Goal: Task Accomplishment & Management: Complete application form

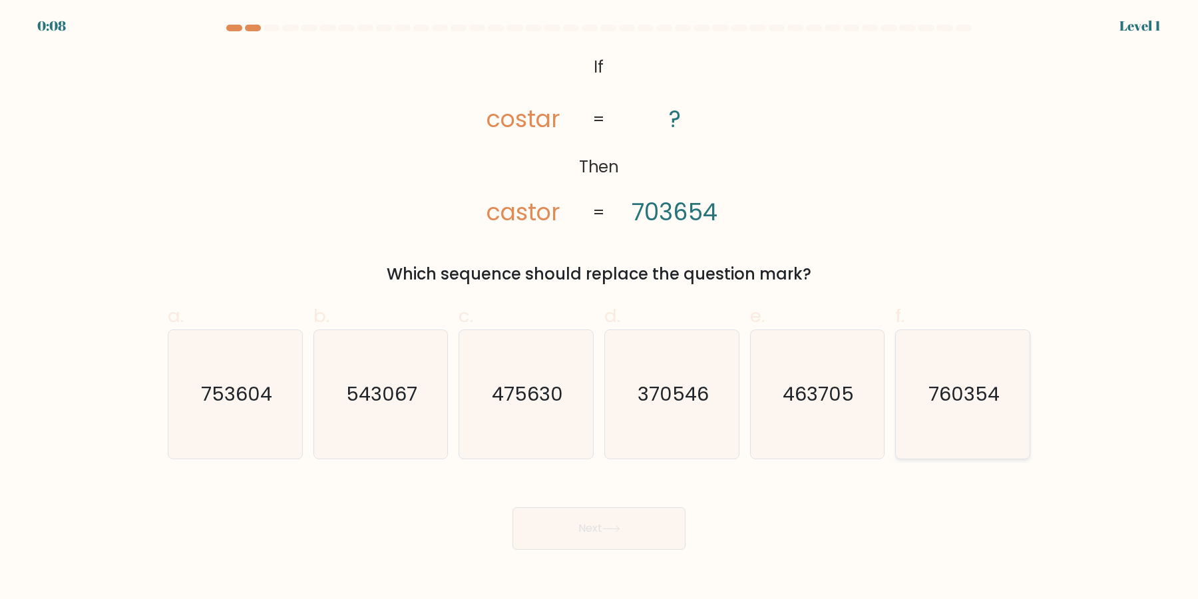
click at [955, 430] on icon "760354" at bounding box center [962, 394] width 128 height 128
click at [599, 308] on input "f. 760354" at bounding box center [599, 303] width 1 height 9
radio input "true"
click at [512, 507] on button "Next" at bounding box center [598, 528] width 173 height 43
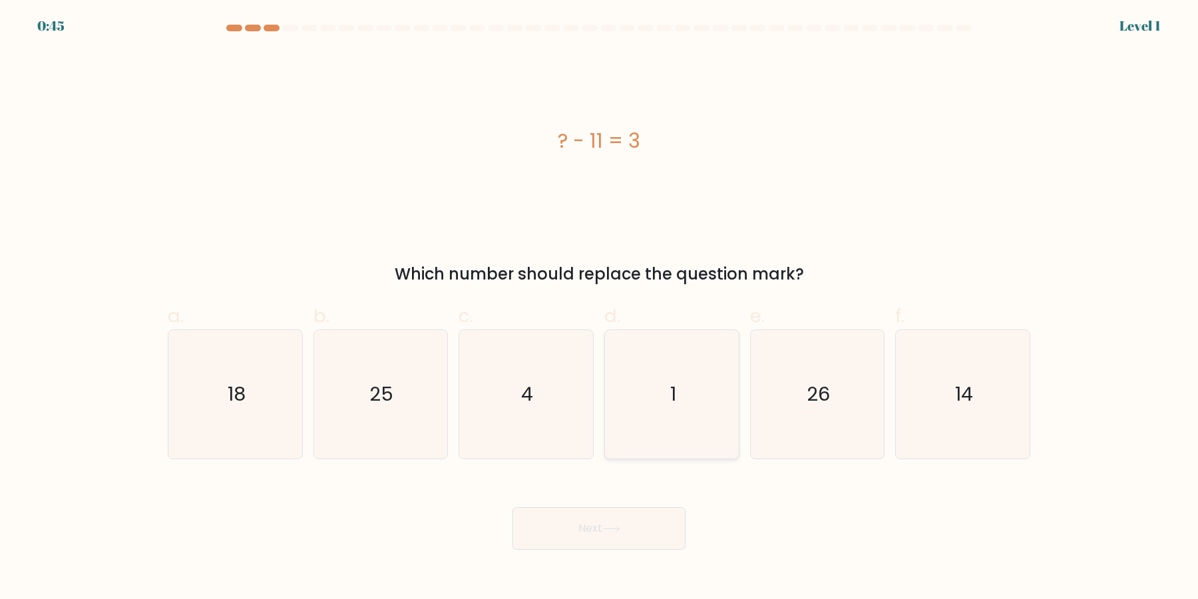
click at [687, 448] on icon "1" at bounding box center [671, 394] width 128 height 128
click at [599, 308] on input "d. 1" at bounding box center [599, 303] width 1 height 9
radio input "true"
click at [512, 507] on button "Next" at bounding box center [598, 528] width 173 height 43
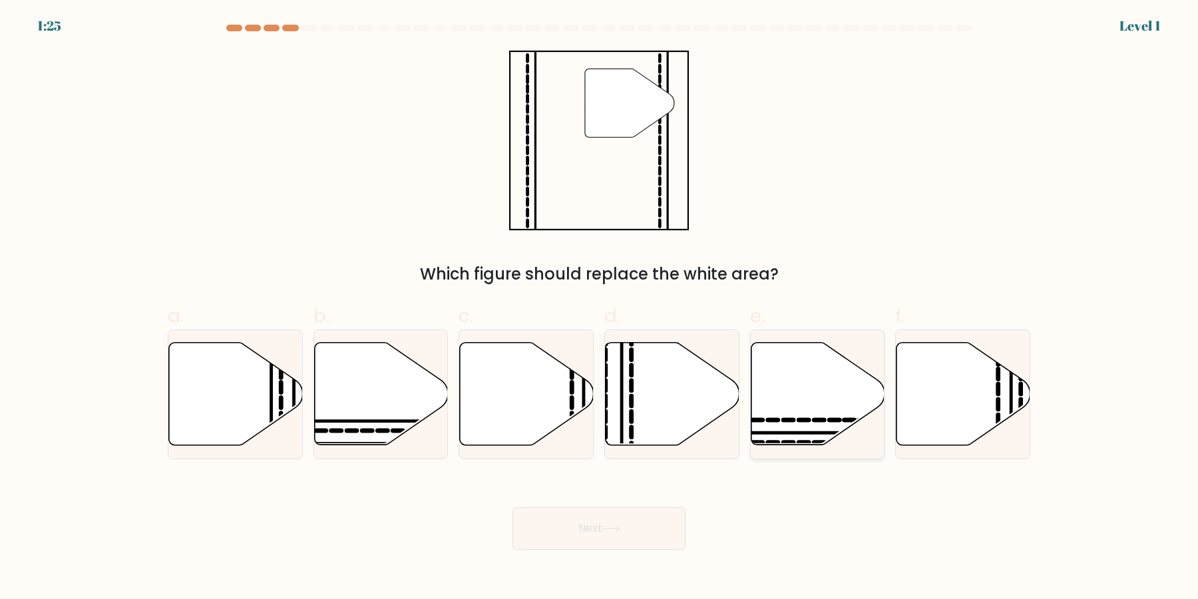
click at [812, 427] on icon at bounding box center [817, 394] width 134 height 102
click at [599, 308] on input "e." at bounding box center [599, 303] width 1 height 9
radio input "true"
click at [512, 507] on button "Next" at bounding box center [598, 528] width 173 height 43
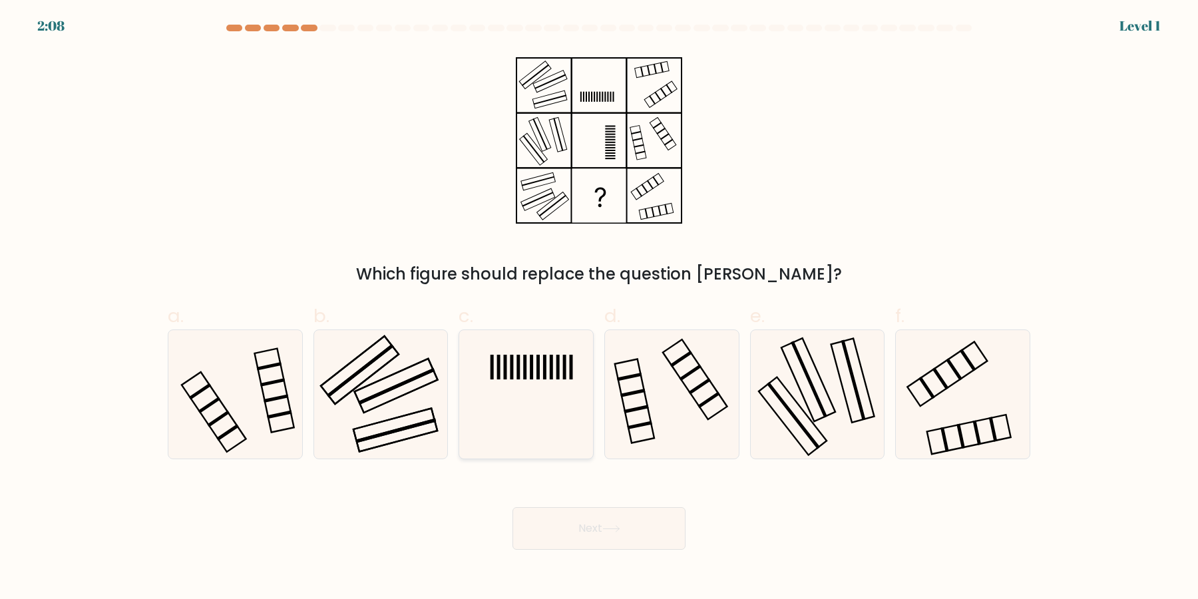
click at [569, 418] on icon at bounding box center [526, 394] width 128 height 128
click at [599, 308] on input "c." at bounding box center [599, 303] width 1 height 9
radio input "true"
click at [256, 371] on icon at bounding box center [235, 394] width 128 height 128
click at [349, 389] on icon at bounding box center [380, 394] width 128 height 128
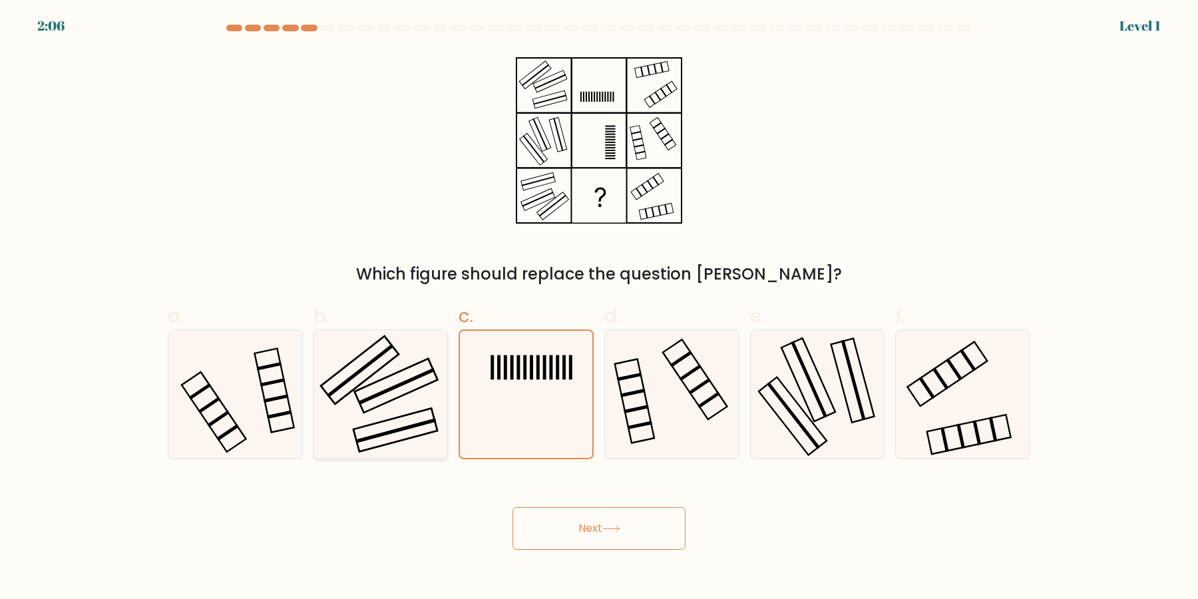
click at [599, 308] on input "b." at bounding box center [599, 303] width 1 height 9
radio input "true"
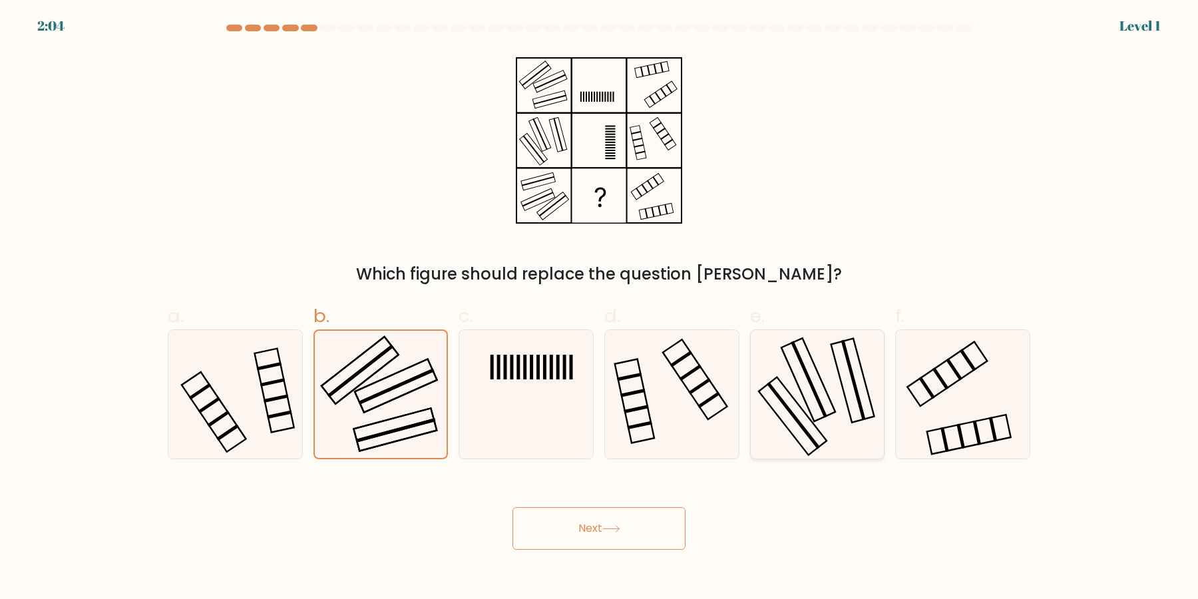
click at [830, 416] on icon at bounding box center [816, 394] width 128 height 128
click at [599, 308] on input "e." at bounding box center [599, 303] width 1 height 9
radio input "true"
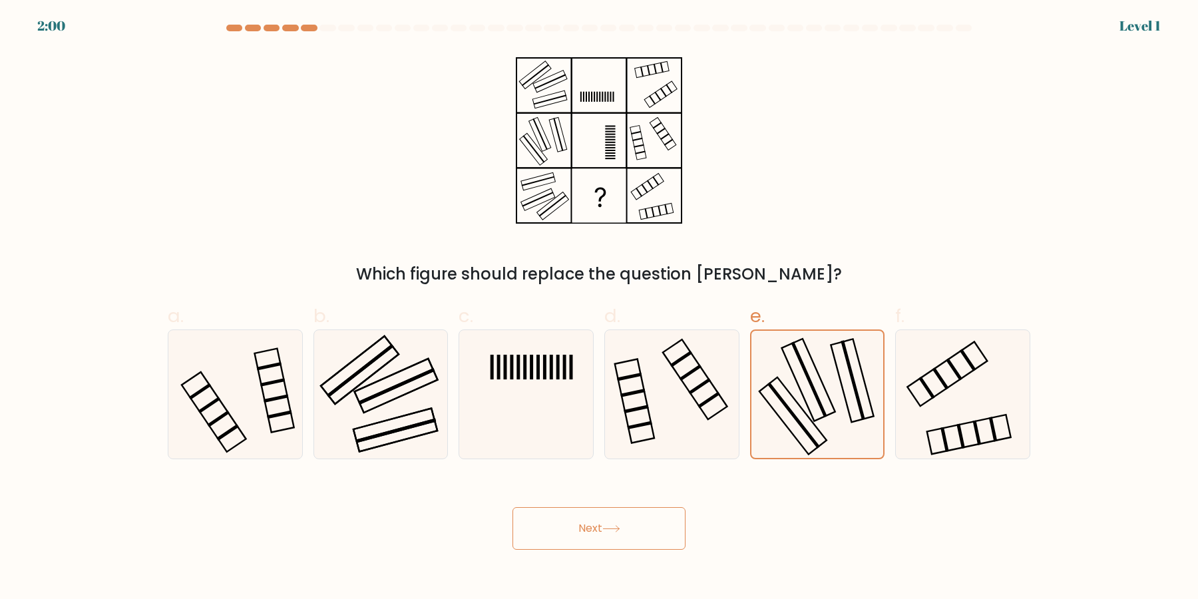
click at [512, 507] on button "Next" at bounding box center [598, 528] width 173 height 43
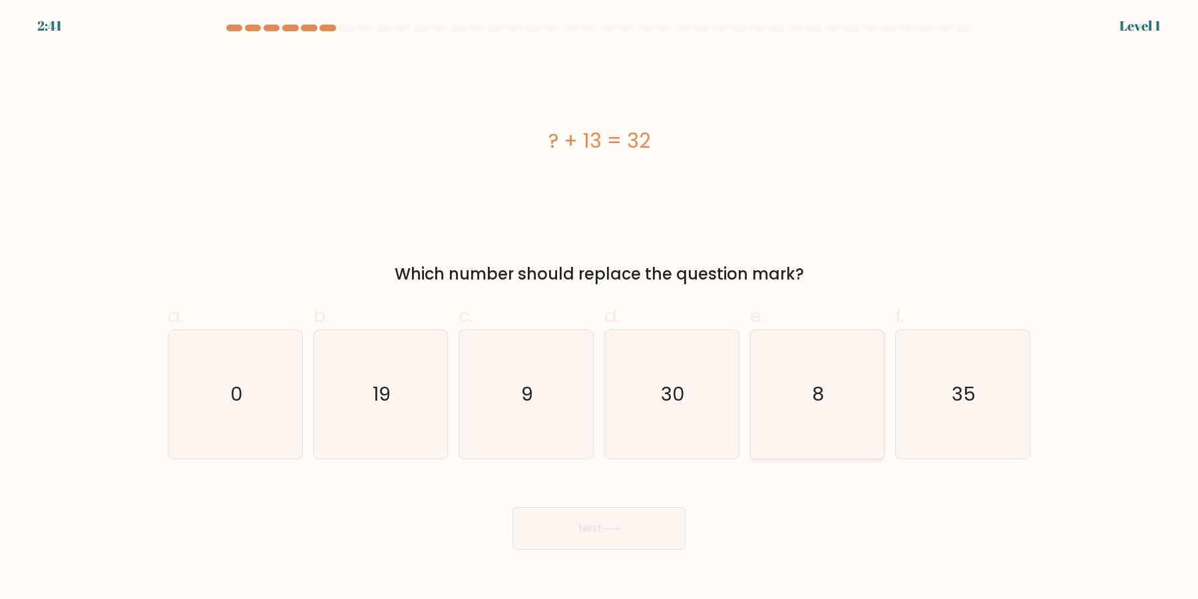
click at [798, 422] on icon "8" at bounding box center [816, 394] width 128 height 128
click at [599, 308] on input "e. 8" at bounding box center [599, 303] width 1 height 9
radio input "true"
click at [651, 414] on icon "30" at bounding box center [671, 394] width 128 height 128
click at [599, 308] on input "d. 30" at bounding box center [599, 303] width 1 height 9
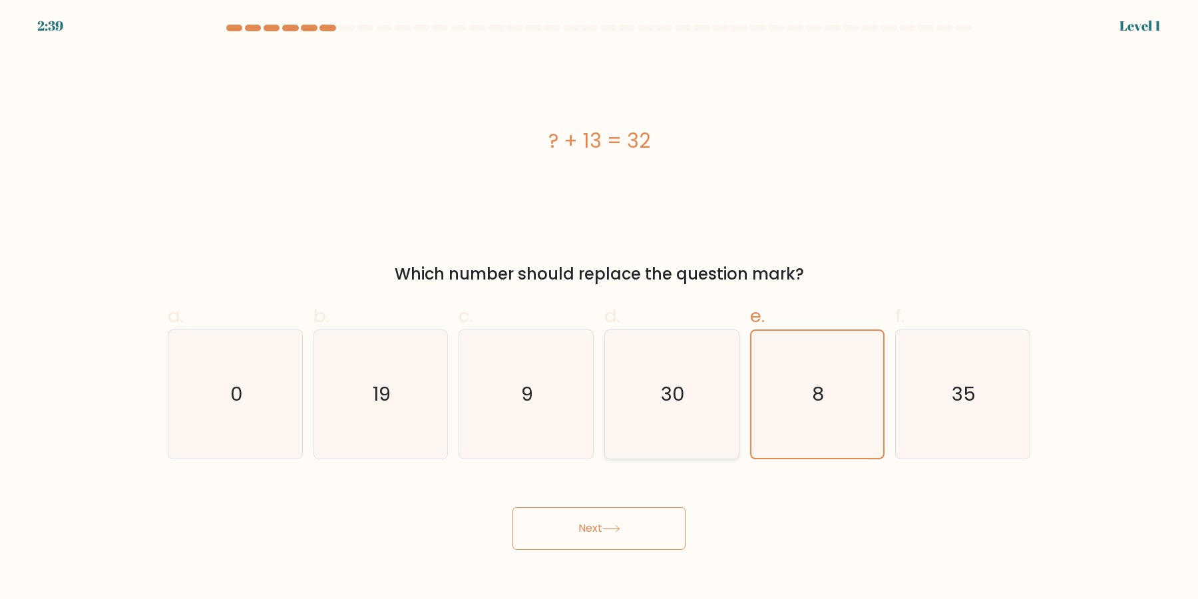
radio input "true"
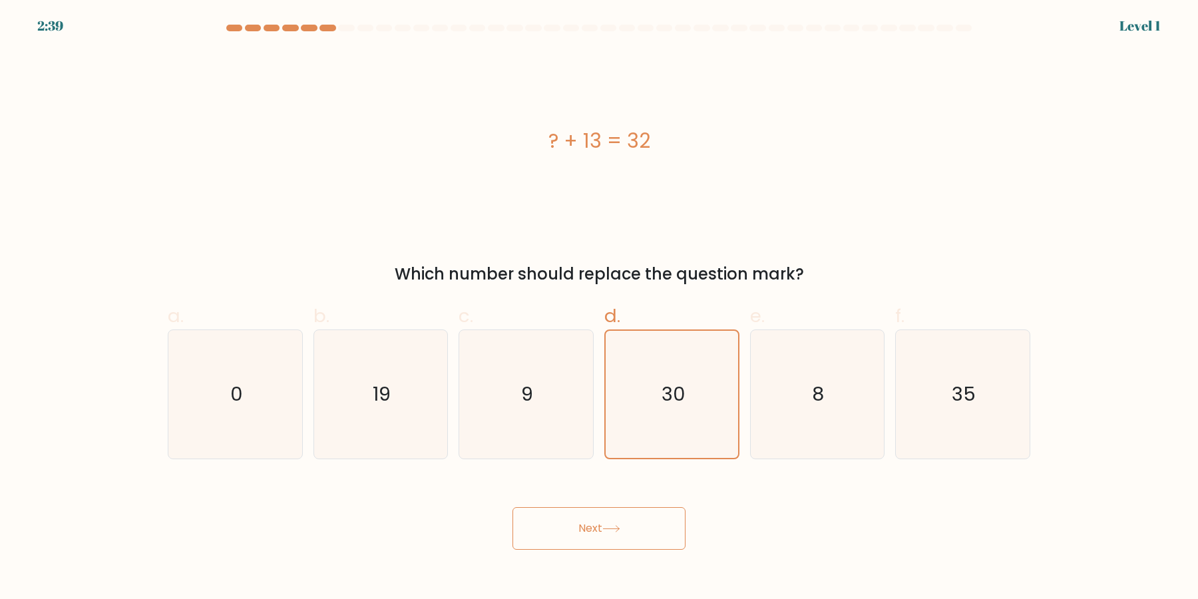
click at [512, 507] on button "Next" at bounding box center [598, 528] width 173 height 43
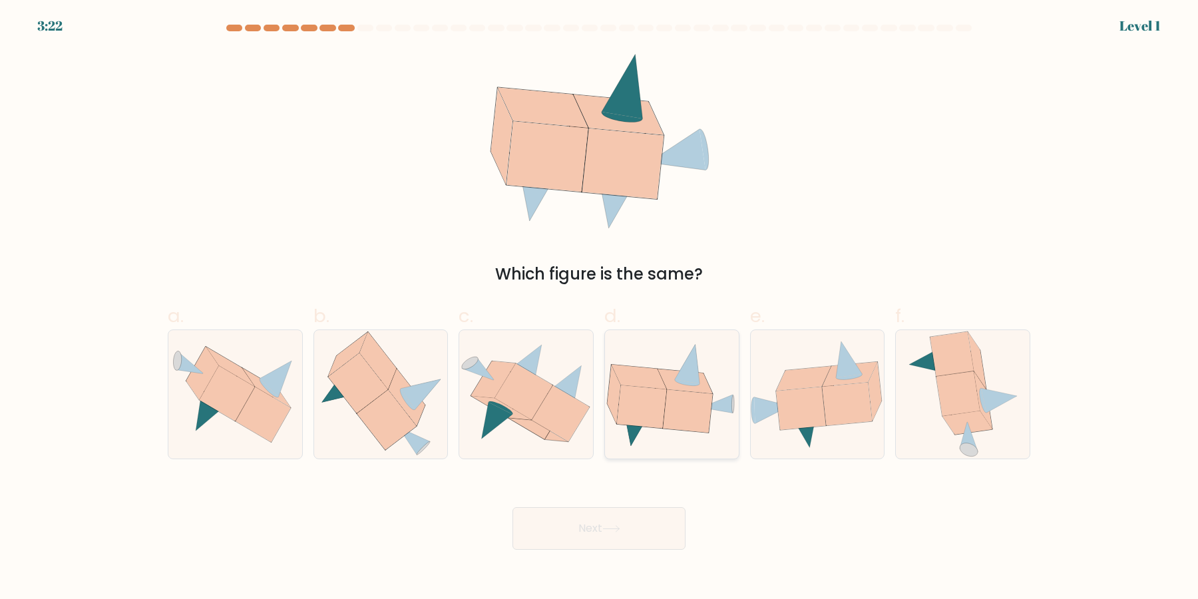
click at [654, 445] on icon at bounding box center [672, 394] width 134 height 105
click at [599, 308] on input "d." at bounding box center [599, 303] width 1 height 9
radio input "true"
click at [509, 436] on icon at bounding box center [526, 394] width 134 height 112
click at [599, 308] on input "c." at bounding box center [599, 303] width 1 height 9
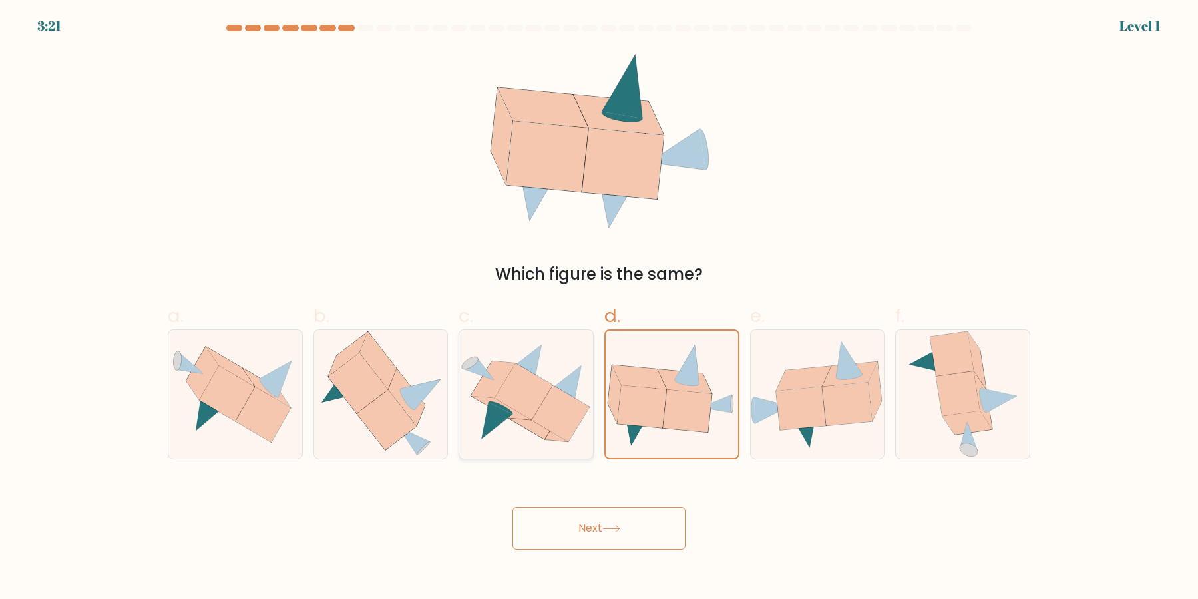
radio input "true"
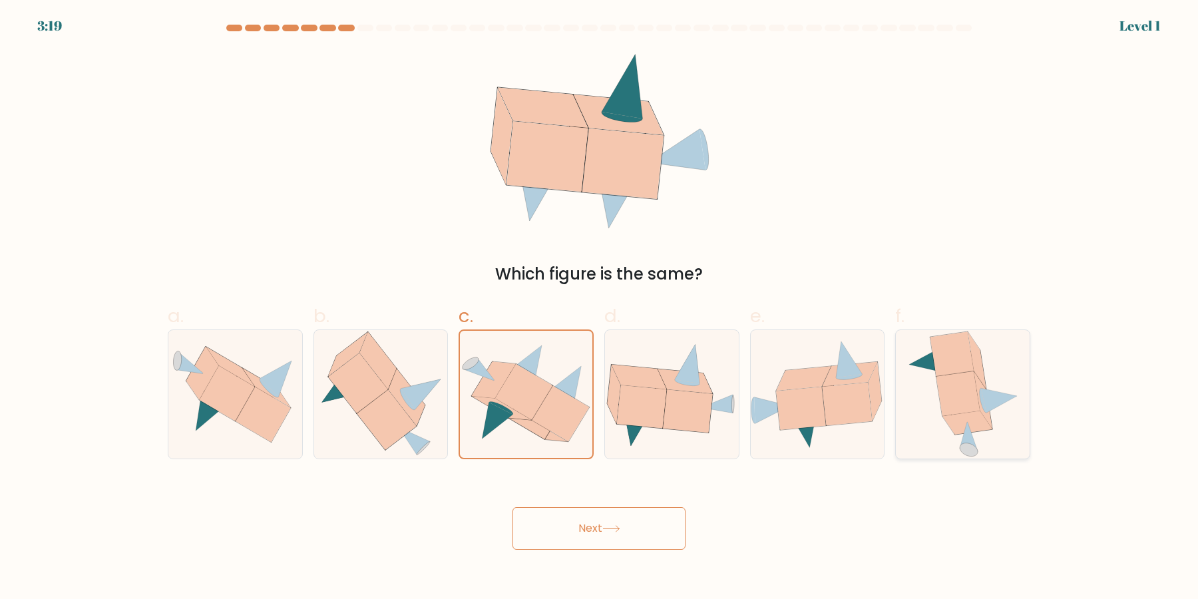
click at [943, 420] on icon at bounding box center [962, 394] width 113 height 128
click at [599, 308] on input "f." at bounding box center [599, 303] width 1 height 9
radio input "true"
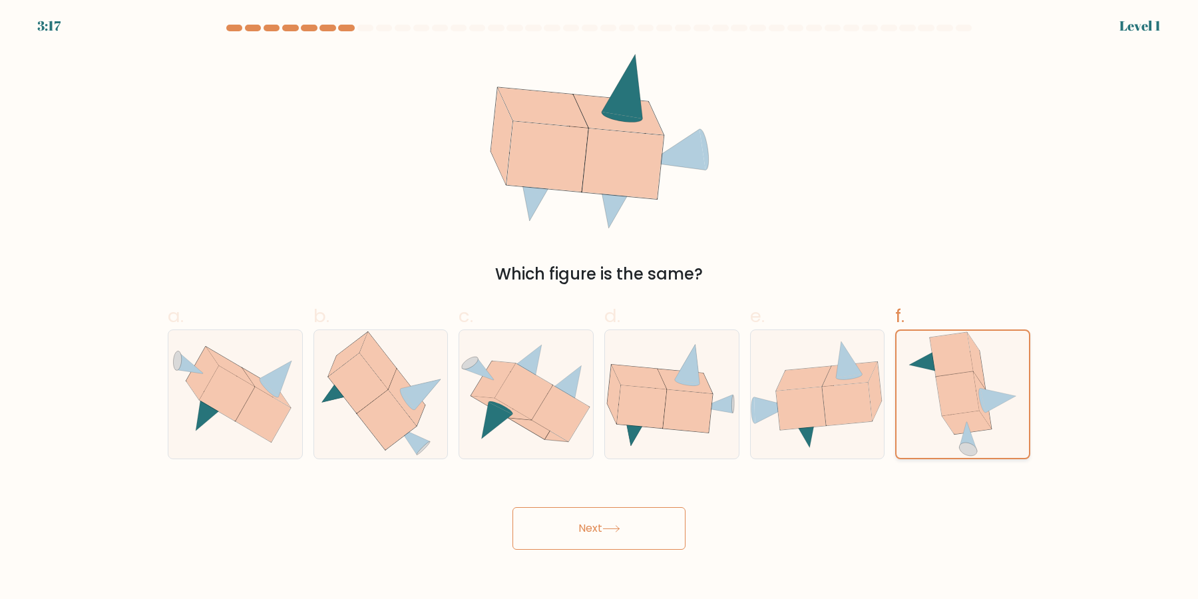
click at [512, 507] on button "Next" at bounding box center [598, 528] width 173 height 43
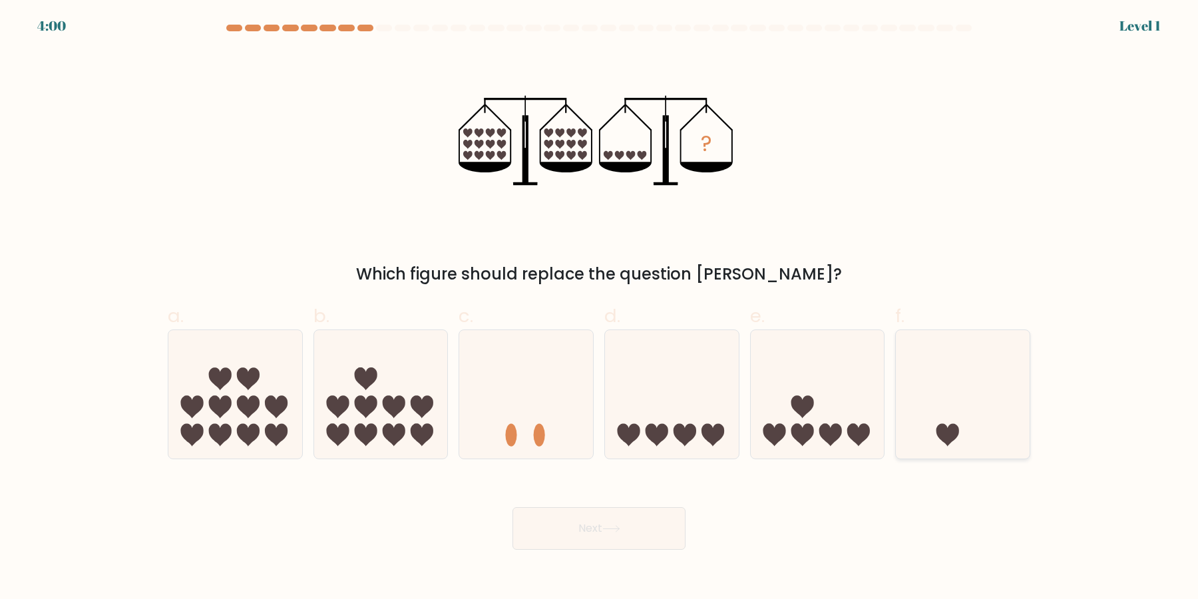
click at [941, 420] on icon at bounding box center [963, 394] width 134 height 110
click at [599, 308] on input "f." at bounding box center [599, 303] width 1 height 9
radio input "true"
click at [546, 434] on icon at bounding box center [526, 394] width 134 height 110
click at [599, 308] on input "c." at bounding box center [599, 303] width 1 height 9
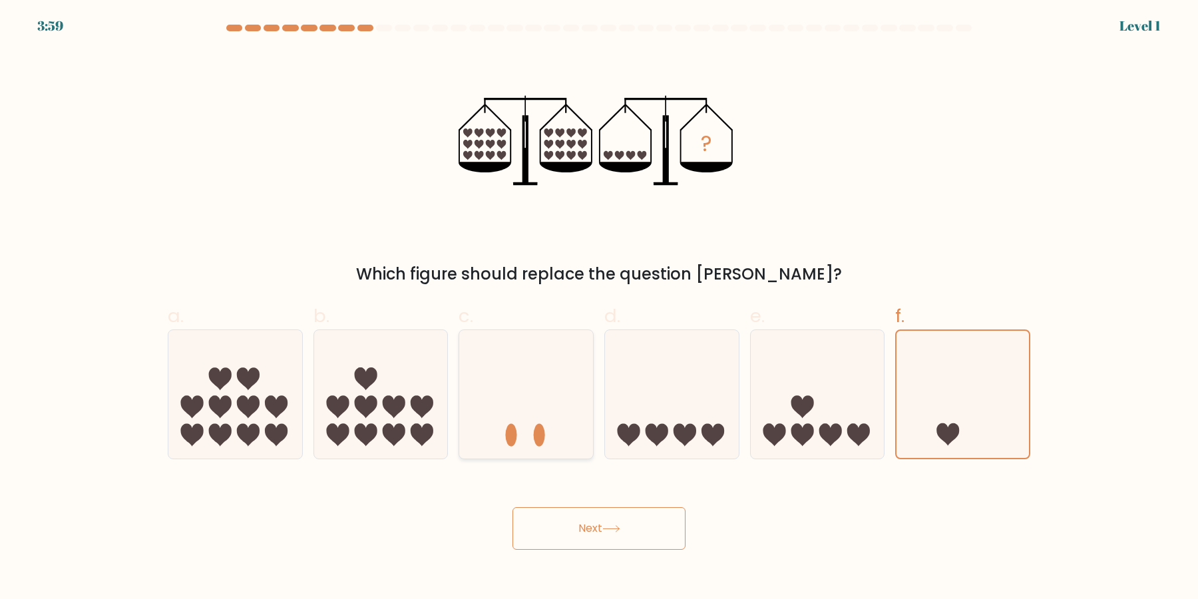
radio input "true"
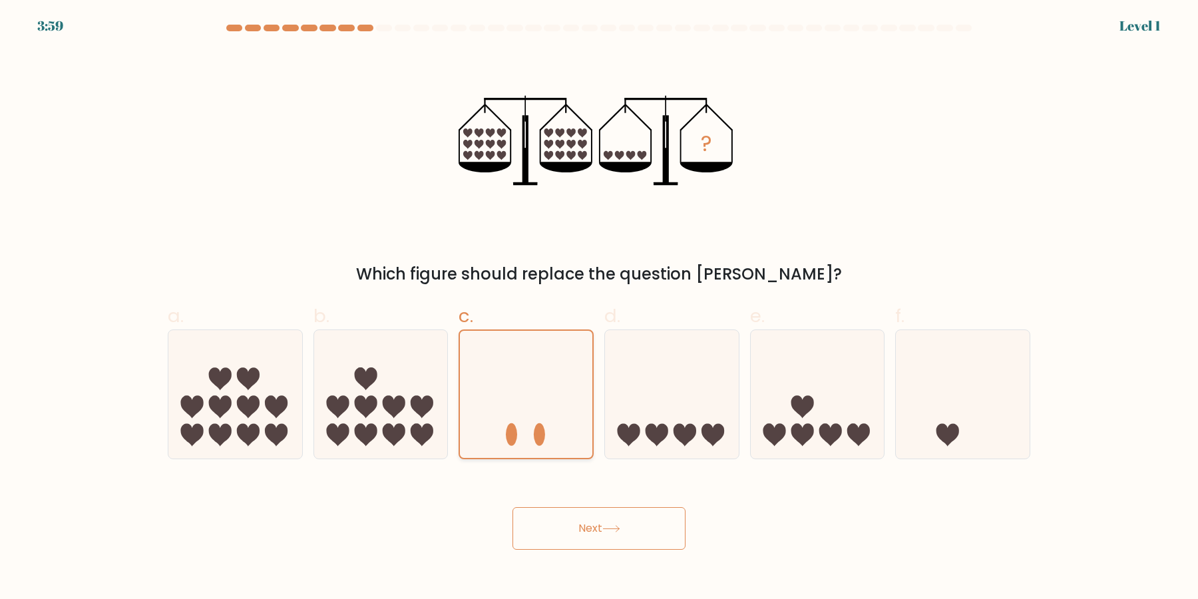
click at [512, 507] on button "Next" at bounding box center [598, 528] width 173 height 43
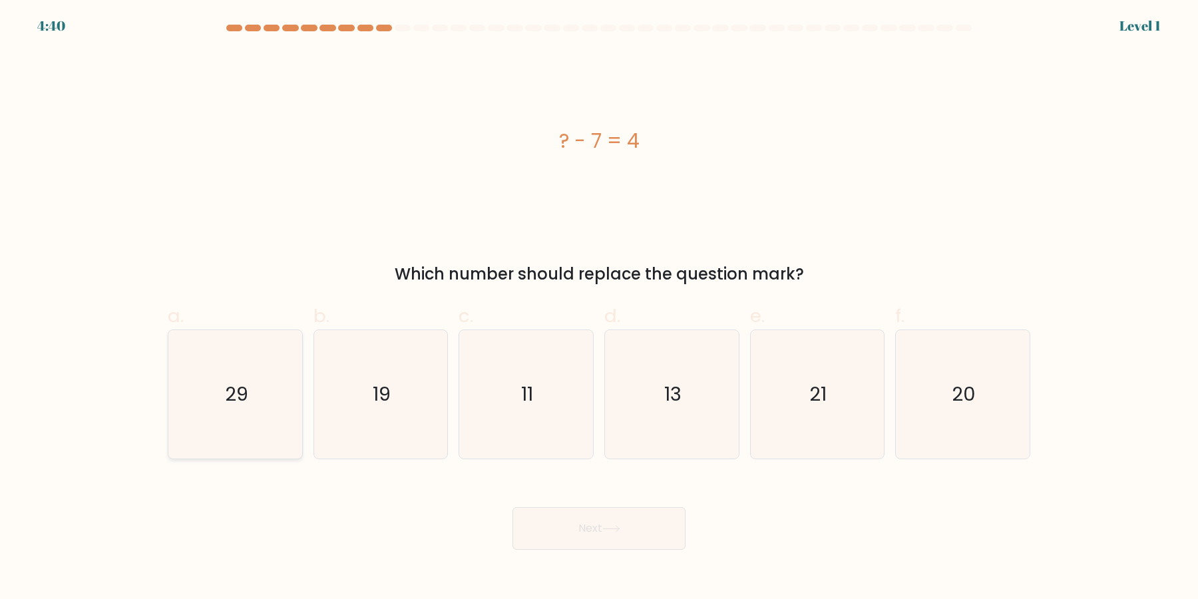
click at [234, 413] on icon "29" at bounding box center [235, 394] width 128 height 128
click at [599, 308] on input "a. 29" at bounding box center [599, 303] width 1 height 9
radio input "true"
click at [512, 507] on button "Next" at bounding box center [598, 528] width 173 height 43
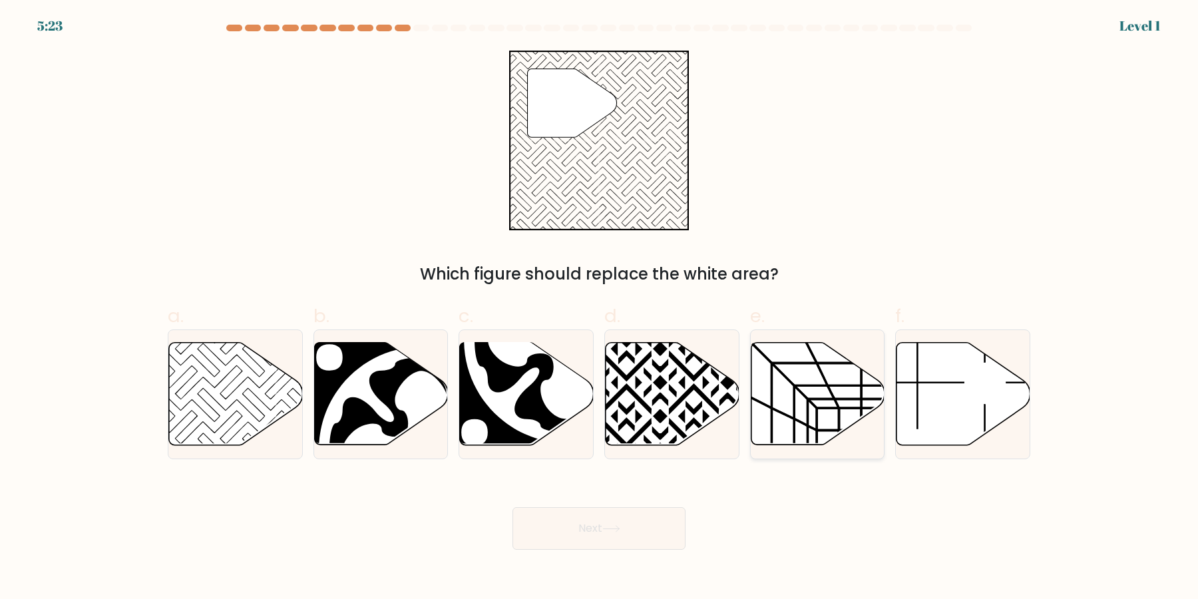
click at [792, 417] on icon at bounding box center [782, 431] width 23 height 45
click at [599, 308] on input "e." at bounding box center [599, 303] width 1 height 9
radio input "true"
click at [512, 507] on button "Next" at bounding box center [598, 528] width 173 height 43
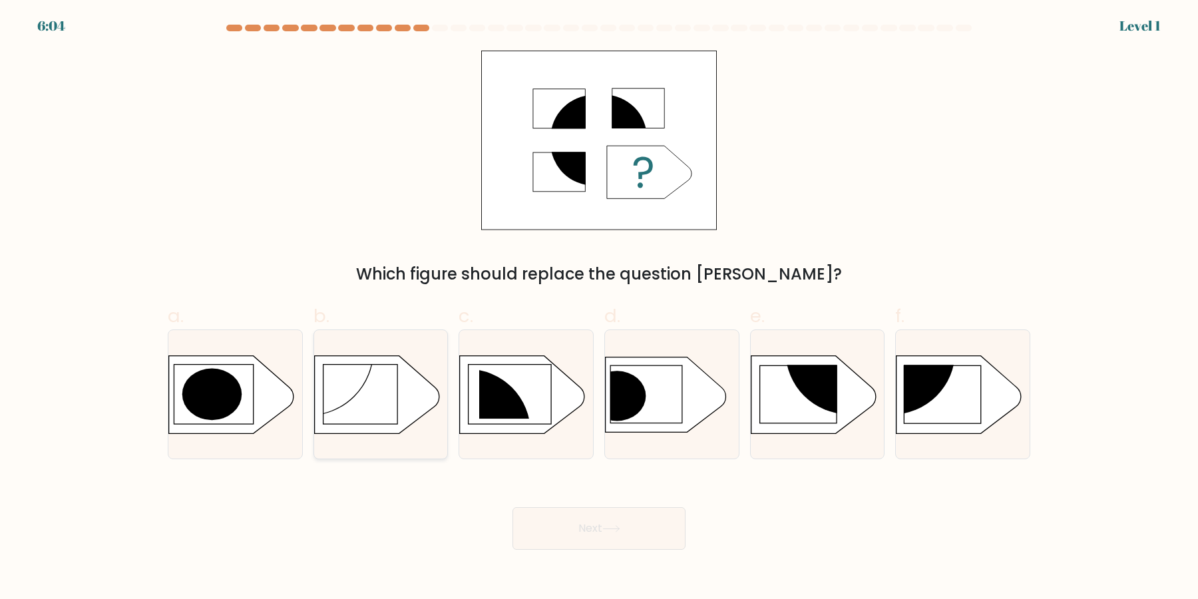
click at [382, 405] on rect at bounding box center [360, 394] width 75 height 60
click at [599, 308] on input "b." at bounding box center [599, 303] width 1 height 9
radio input "true"
click at [512, 507] on button "Next" at bounding box center [598, 528] width 173 height 43
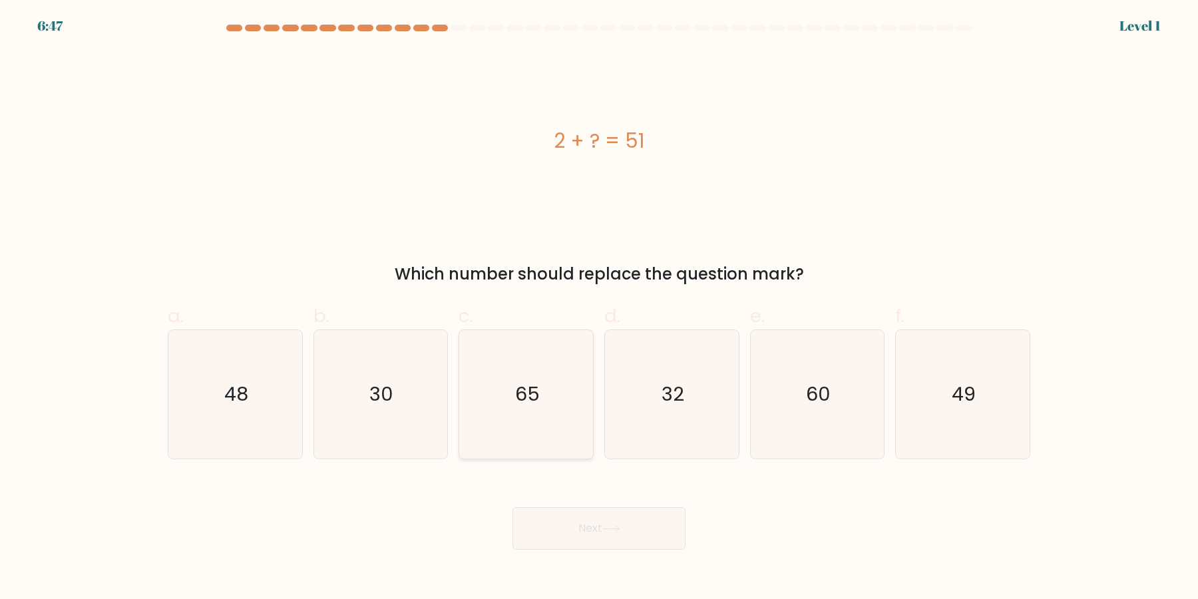
click at [531, 429] on icon "65" at bounding box center [526, 394] width 128 height 128
click at [599, 308] on input "c. 65" at bounding box center [599, 303] width 1 height 9
radio input "true"
click at [512, 507] on button "Next" at bounding box center [598, 528] width 173 height 43
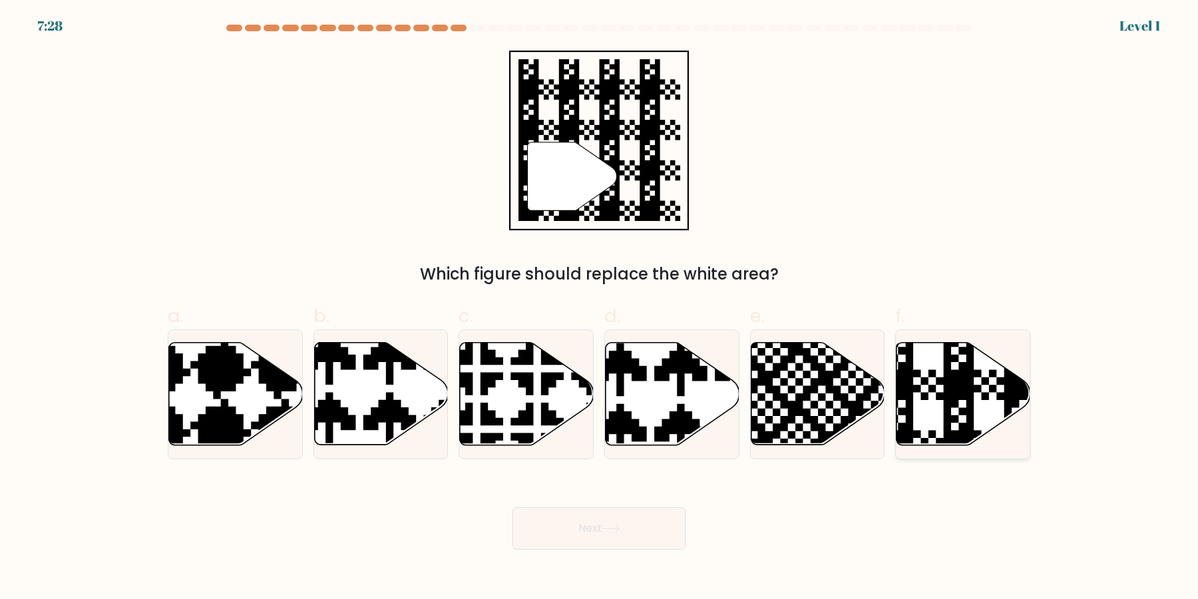
click at [926, 408] on icon at bounding box center [963, 394] width 134 height 102
click at [599, 308] on input "f." at bounding box center [599, 303] width 1 height 9
radio input "true"
click at [830, 399] on icon at bounding box center [817, 394] width 134 height 102
click at [599, 308] on input "e." at bounding box center [599, 303] width 1 height 9
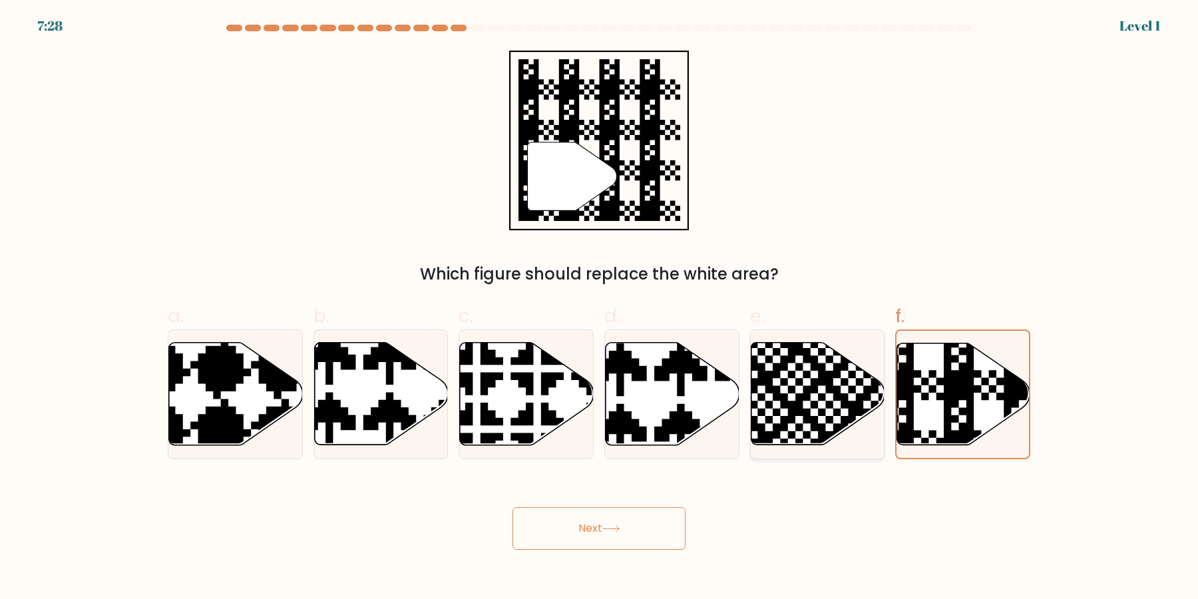
radio input "true"
click at [512, 507] on button "Next" at bounding box center [598, 528] width 173 height 43
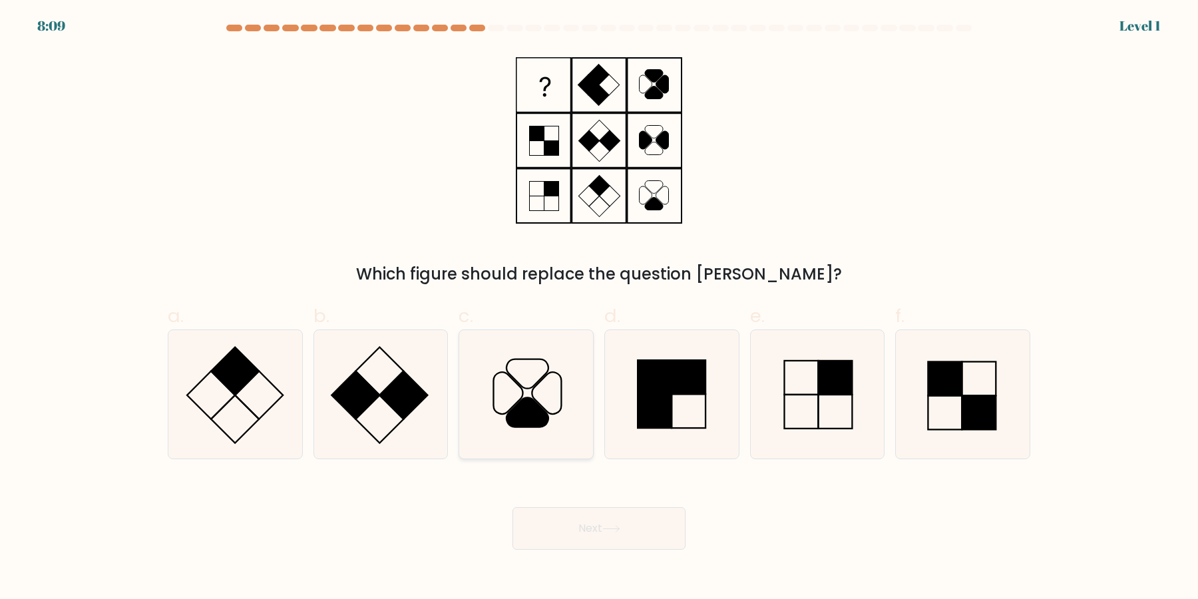
click at [561, 406] on icon at bounding box center [546, 394] width 29 height 42
click at [599, 308] on input "c." at bounding box center [599, 303] width 1 height 9
radio input "true"
click at [512, 507] on button "Next" at bounding box center [598, 528] width 173 height 43
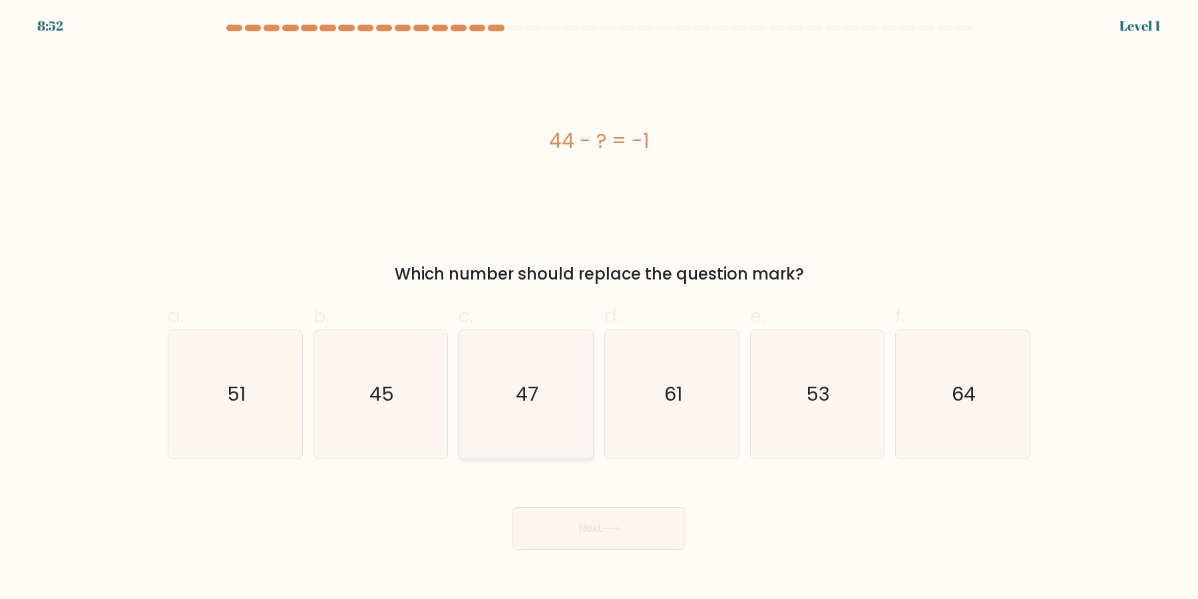
click at [534, 438] on icon "47" at bounding box center [526, 394] width 128 height 128
click at [599, 308] on input "c. 47" at bounding box center [599, 303] width 1 height 9
radio input "true"
click at [665, 428] on icon "61" at bounding box center [671, 394] width 128 height 128
click at [599, 308] on input "d. 61" at bounding box center [599, 303] width 1 height 9
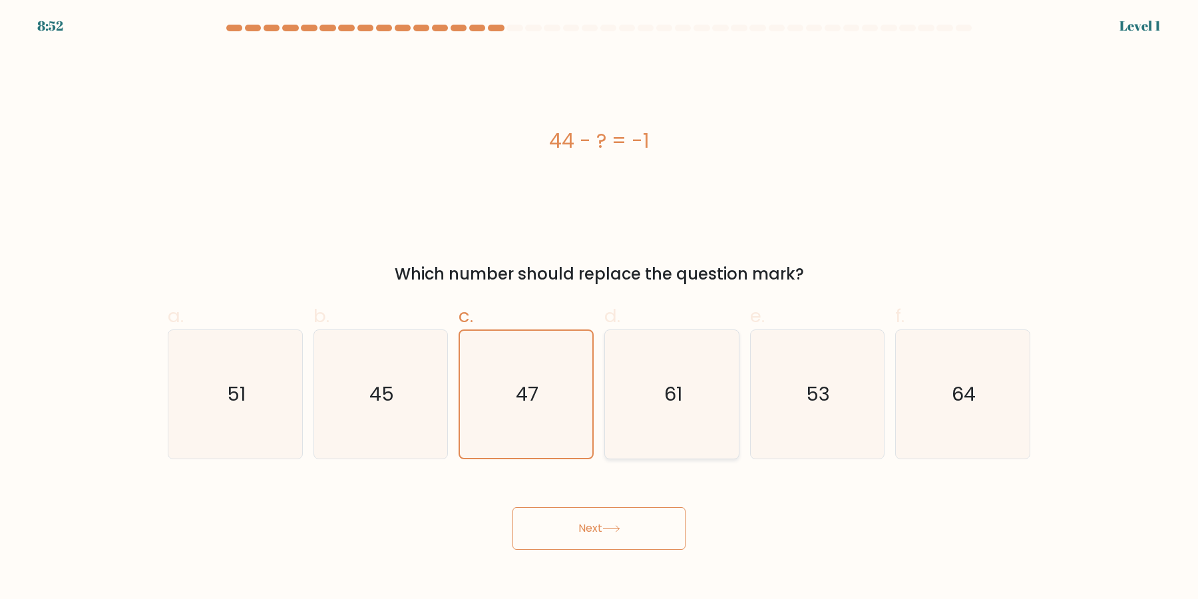
radio input "true"
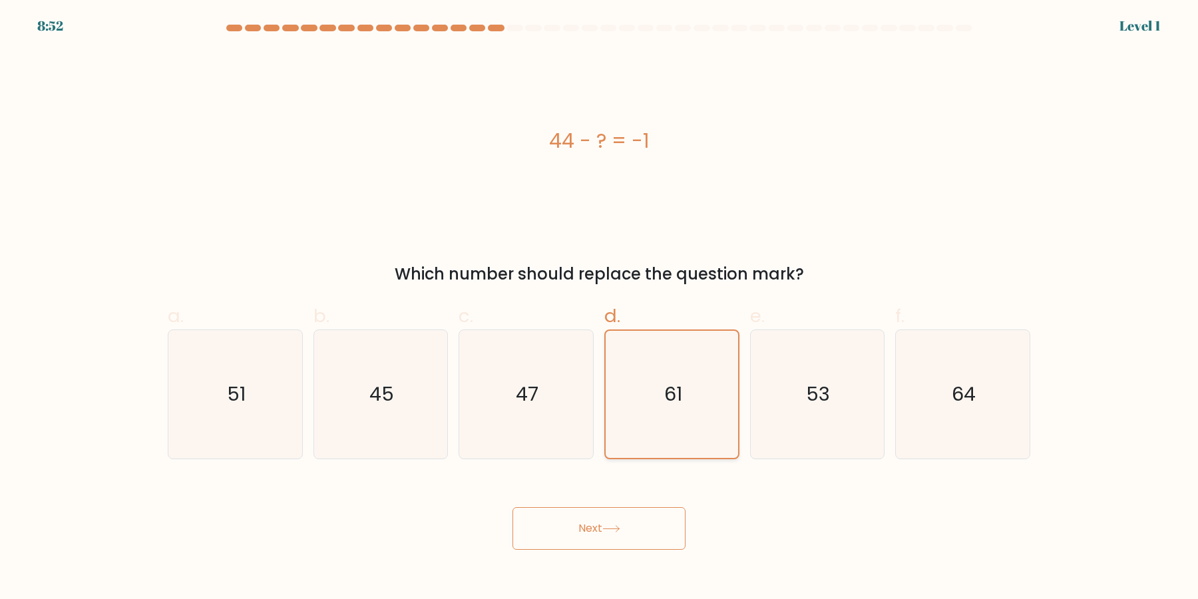
click at [512, 507] on button "Next" at bounding box center [598, 528] width 173 height 43
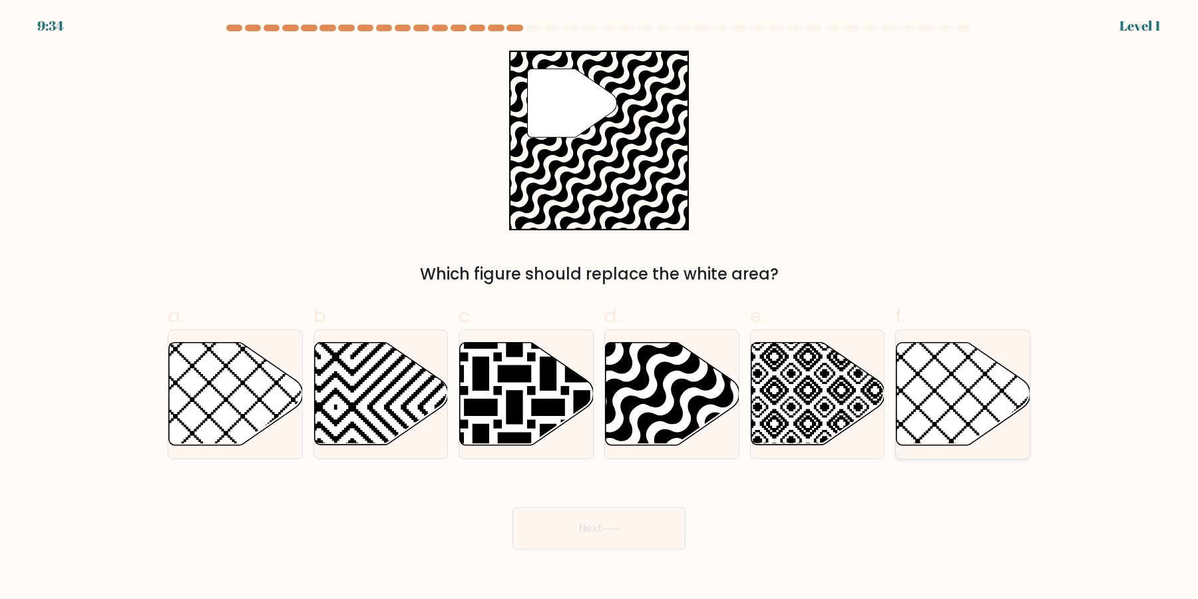
click at [991, 385] on icon at bounding box center [963, 394] width 134 height 102
click at [599, 308] on input "f." at bounding box center [599, 303] width 1 height 9
radio input "true"
click at [604, 517] on button "Next" at bounding box center [598, 528] width 173 height 43
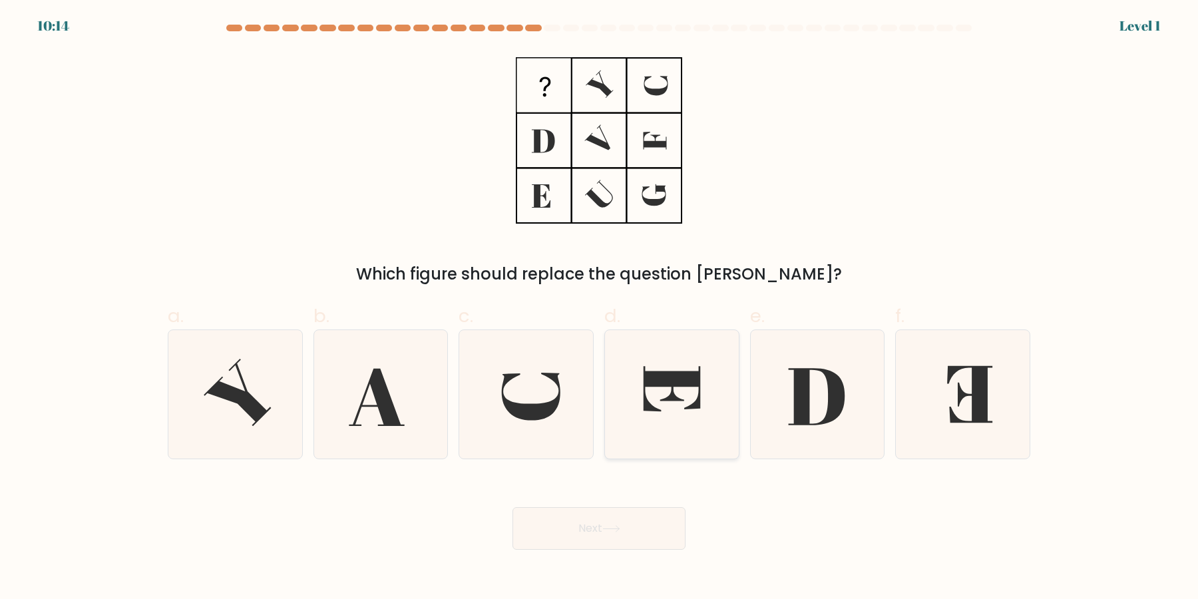
click at [658, 434] on icon at bounding box center [671, 394] width 128 height 128
click at [599, 308] on input "d." at bounding box center [599, 303] width 1 height 9
radio input "true"
click at [644, 526] on button "Next" at bounding box center [598, 528] width 173 height 43
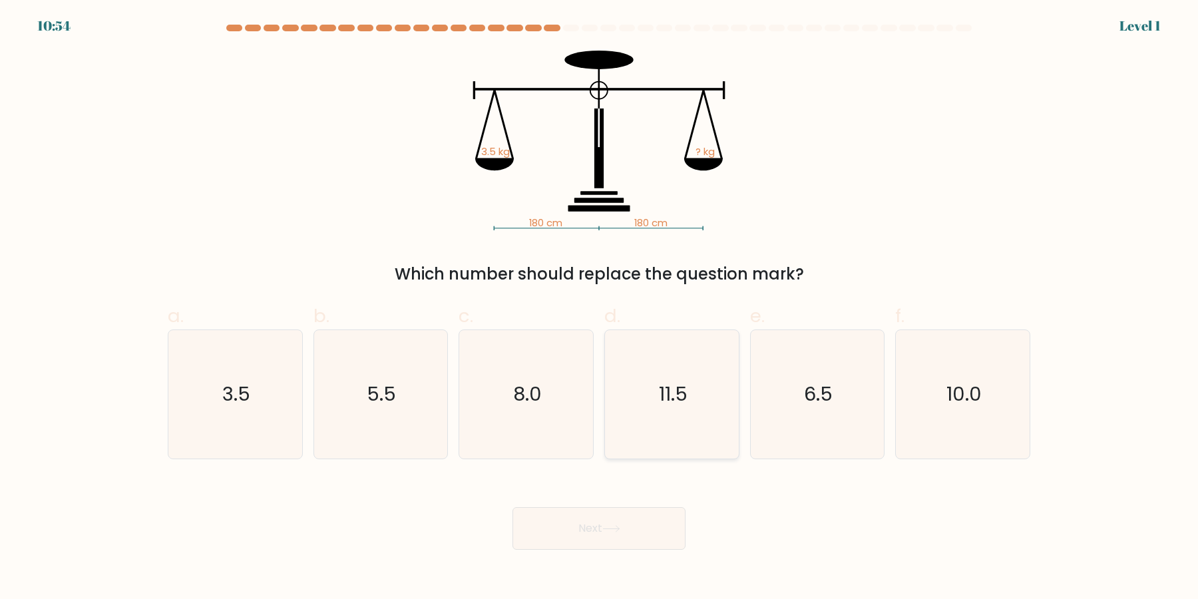
click at [680, 424] on icon "11.5" at bounding box center [671, 394] width 128 height 128
click at [599, 308] on input "d. 11.5" at bounding box center [599, 303] width 1 height 9
radio input "true"
click at [639, 530] on button "Next" at bounding box center [598, 528] width 173 height 43
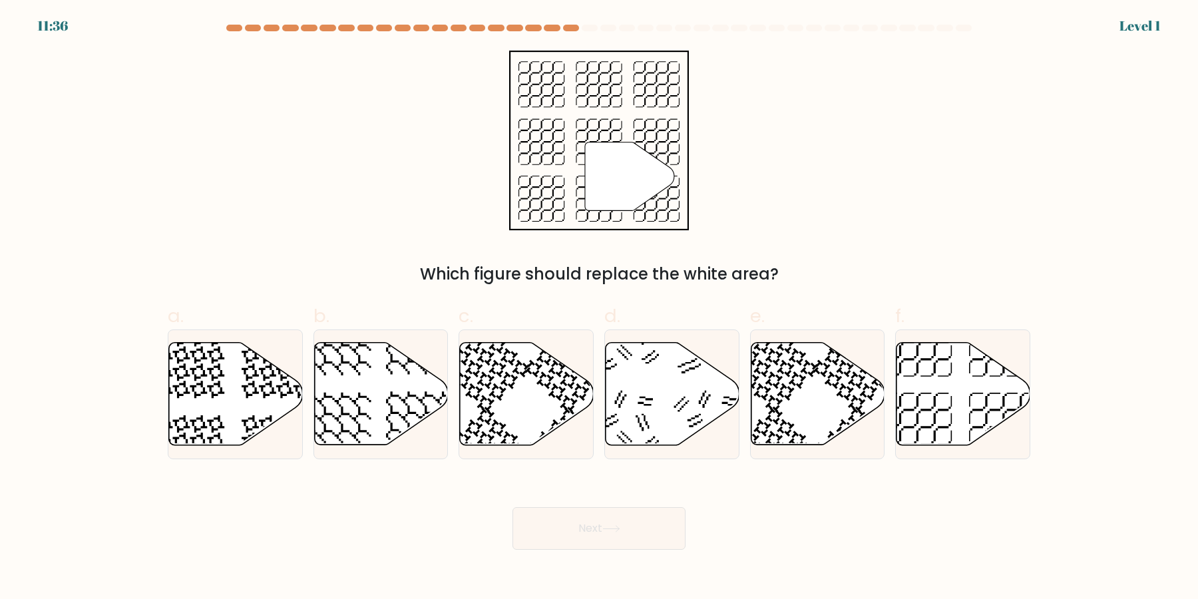
click at [684, 424] on icon at bounding box center [672, 394] width 134 height 102
click at [599, 308] on input "d." at bounding box center [599, 303] width 1 height 9
radio input "true"
click at [615, 523] on button "Next" at bounding box center [598, 528] width 173 height 43
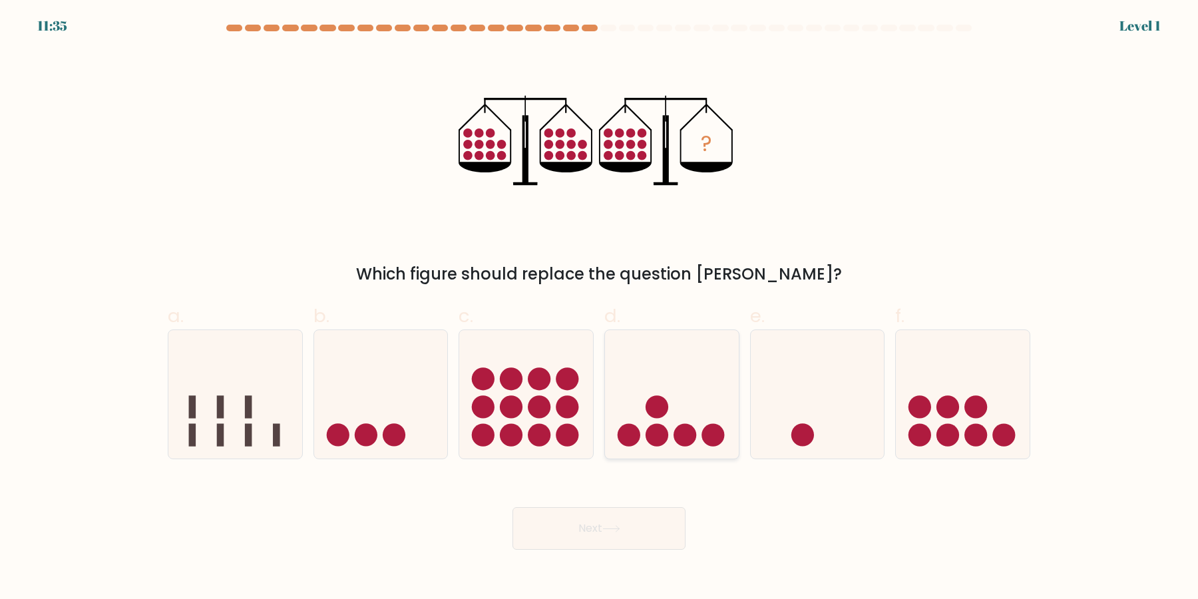
click at [658, 426] on circle at bounding box center [656, 434] width 23 height 23
click at [599, 308] on input "d." at bounding box center [599, 303] width 1 height 9
radio input "true"
click at [646, 528] on button "Next" at bounding box center [598, 528] width 173 height 43
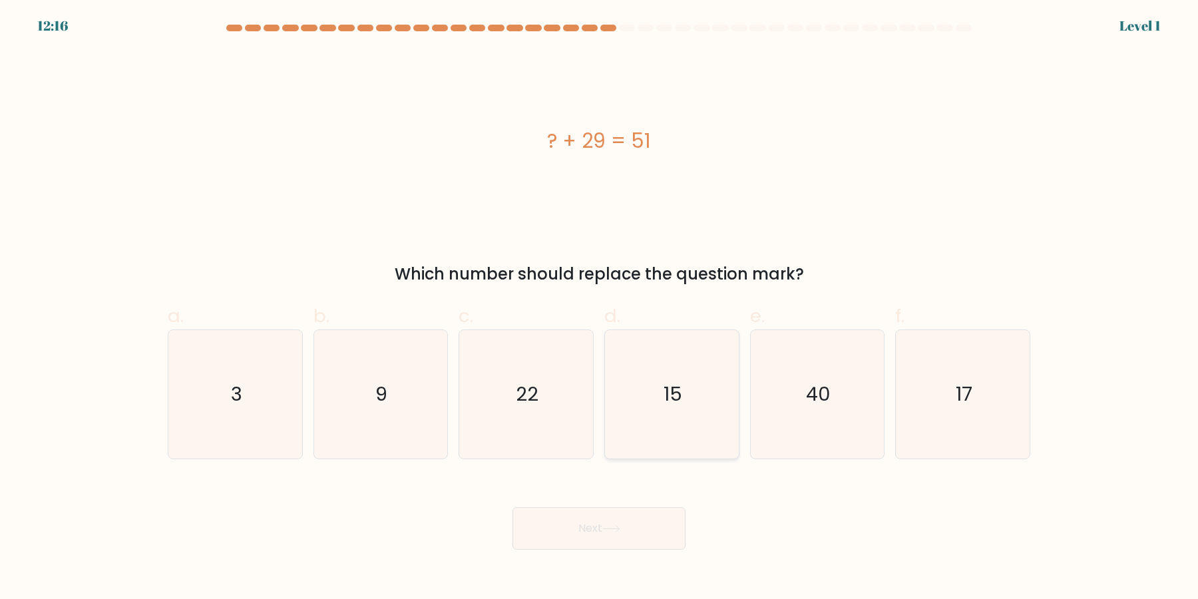
click at [661, 411] on icon "15" at bounding box center [671, 394] width 128 height 128
click at [599, 308] on input "d. 15" at bounding box center [599, 303] width 1 height 9
radio input "true"
click at [623, 516] on button "Next" at bounding box center [598, 528] width 173 height 43
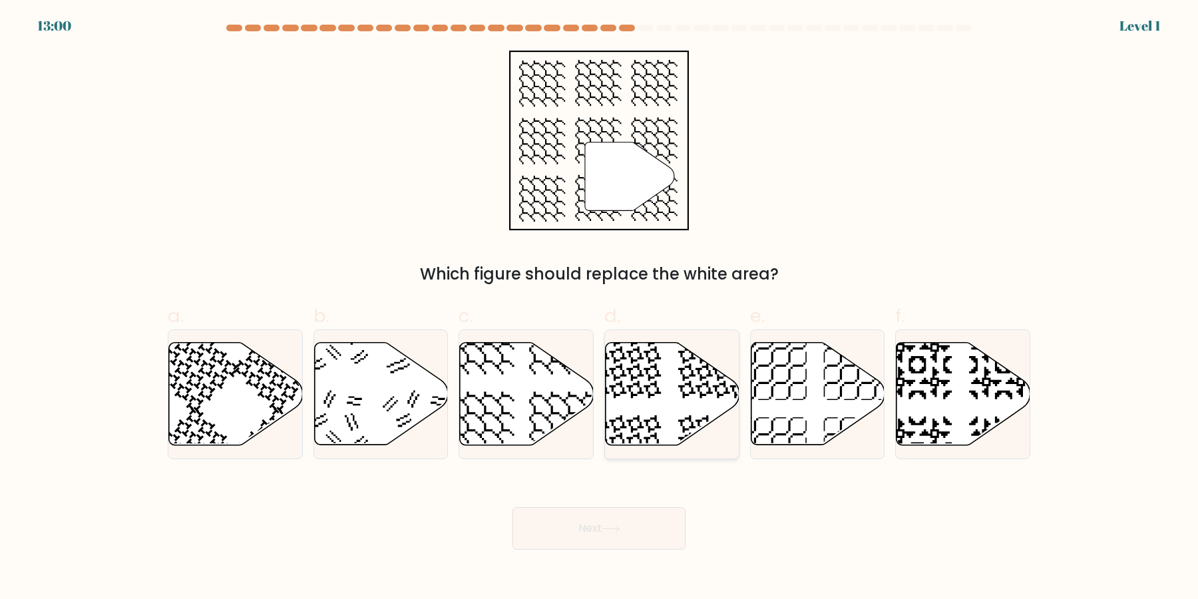
click at [687, 427] on icon at bounding box center [672, 394] width 134 height 102
click at [599, 308] on input "d." at bounding box center [599, 303] width 1 height 9
radio input "true"
click at [800, 437] on icon at bounding box center [817, 394] width 134 height 102
click at [599, 308] on input "e." at bounding box center [599, 303] width 1 height 9
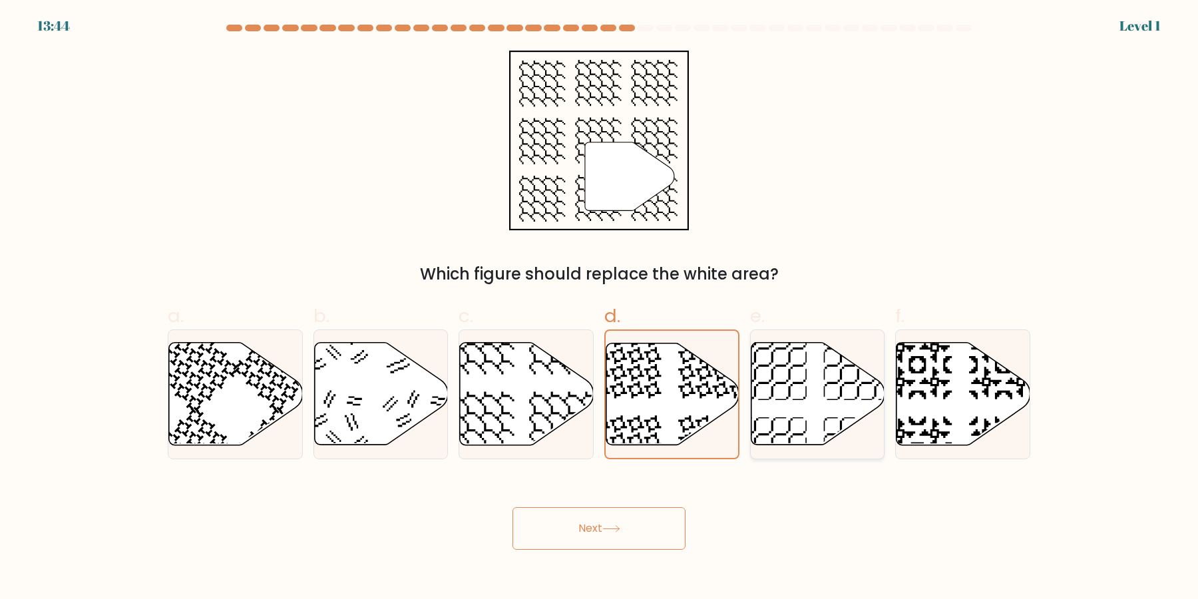
radio input "true"
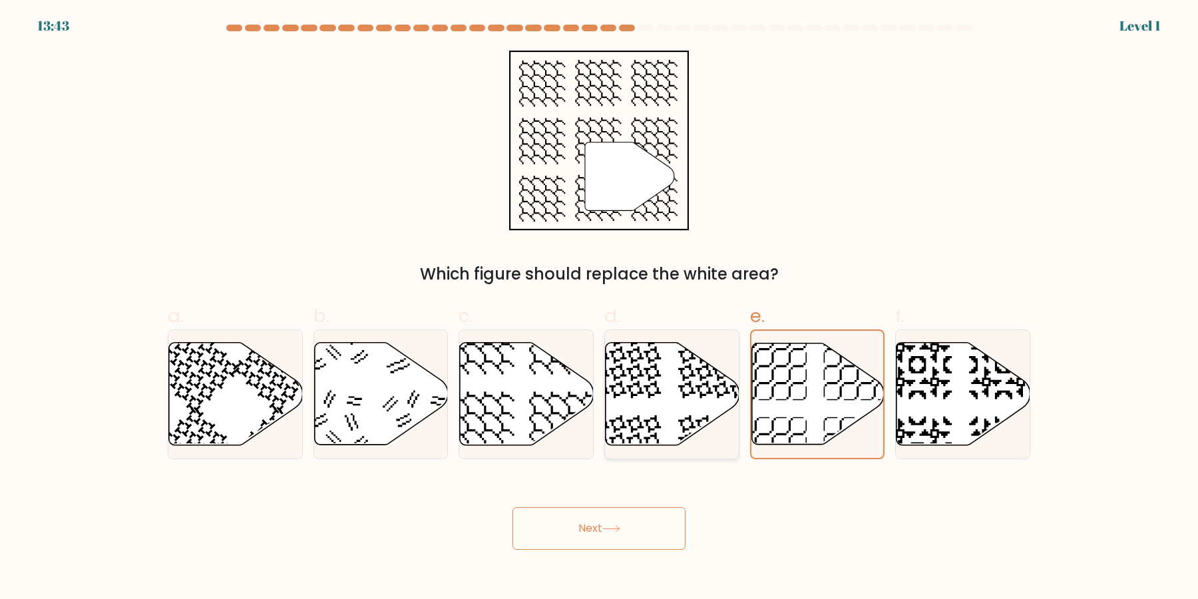
click at [660, 438] on icon at bounding box center [672, 394] width 134 height 102
click at [599, 308] on input "d." at bounding box center [599, 303] width 1 height 9
radio input "true"
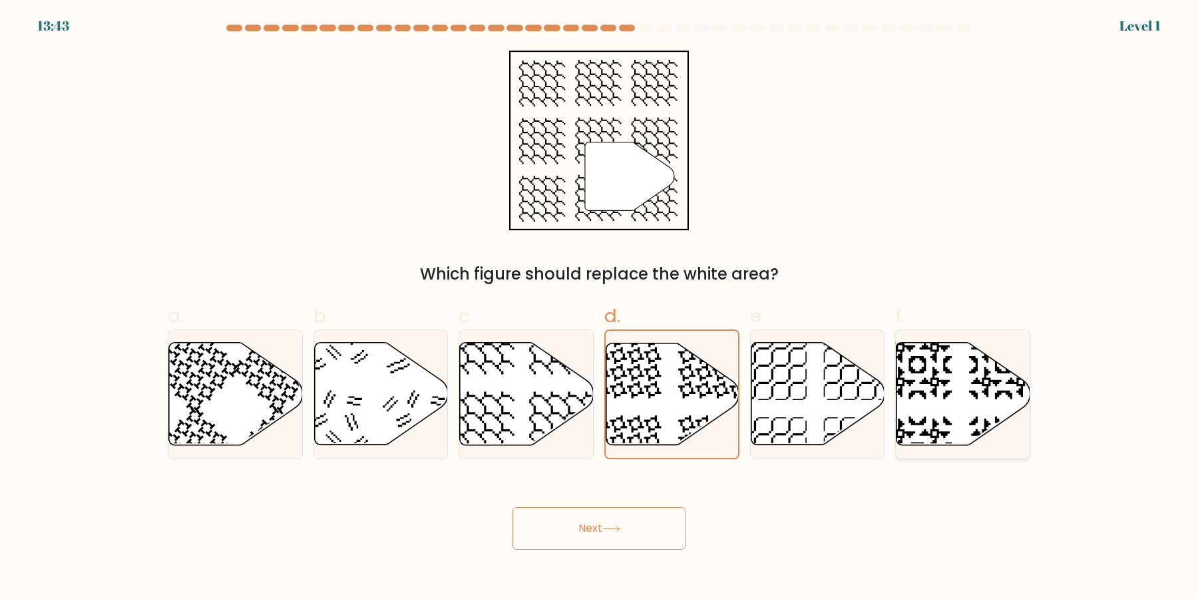
click at [991, 409] on icon at bounding box center [963, 394] width 134 height 102
click at [599, 308] on input "f." at bounding box center [599, 303] width 1 height 9
radio input "true"
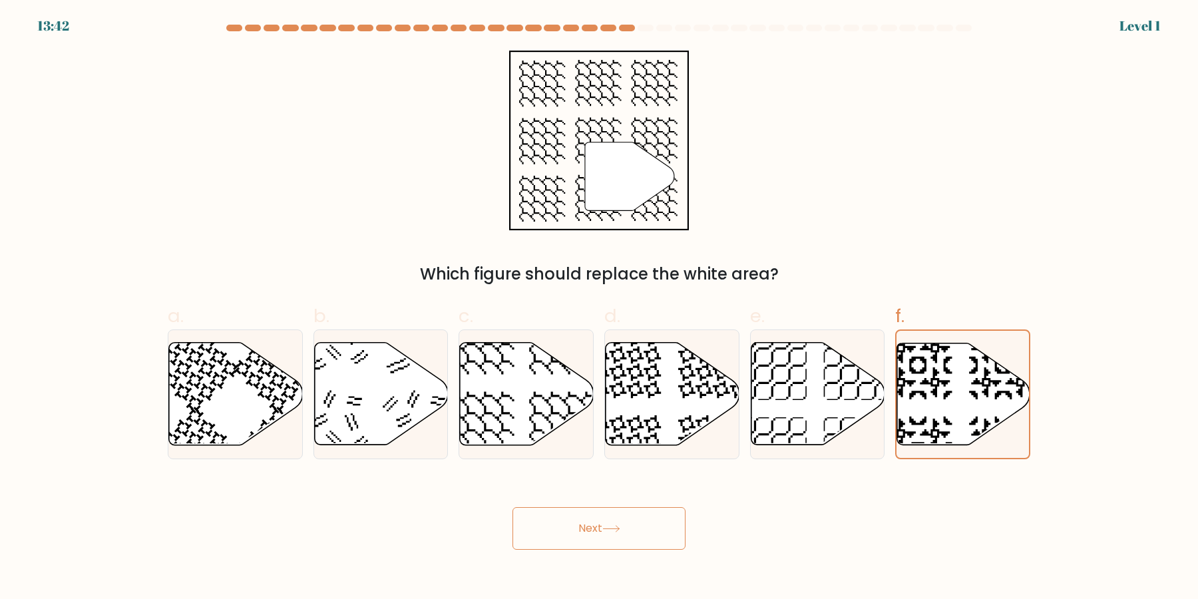
click at [645, 530] on button "Next" at bounding box center [598, 528] width 173 height 43
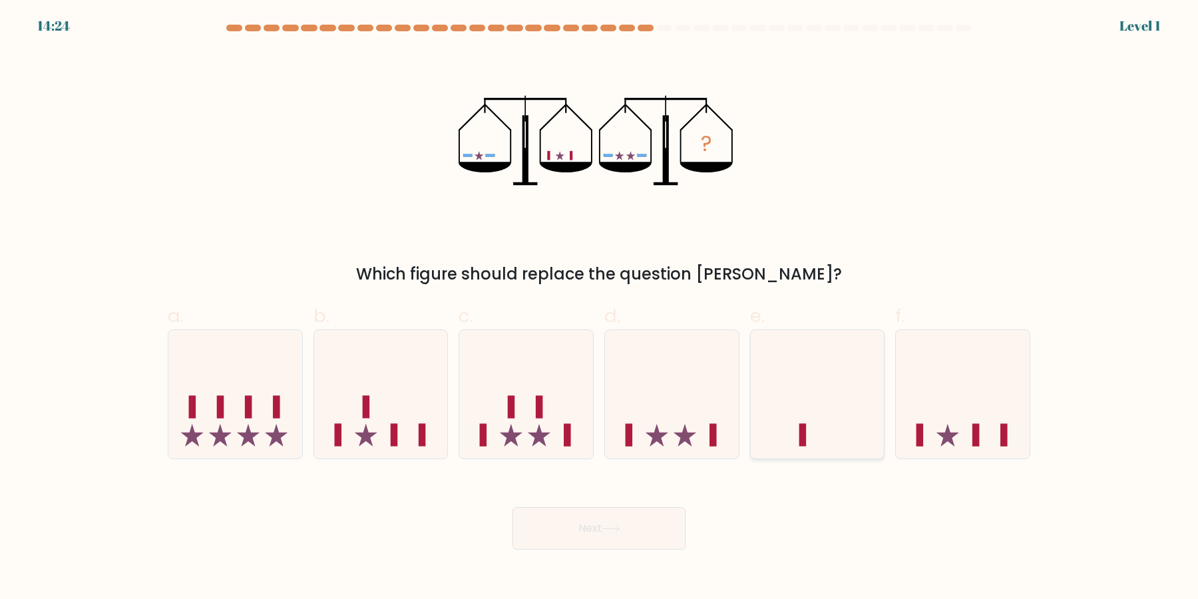
click at [812, 411] on icon at bounding box center [817, 394] width 134 height 110
click at [599, 308] on input "e." at bounding box center [599, 303] width 1 height 9
radio input "true"
click at [325, 412] on icon at bounding box center [381, 394] width 134 height 110
click at [599, 308] on input "b." at bounding box center [599, 303] width 1 height 9
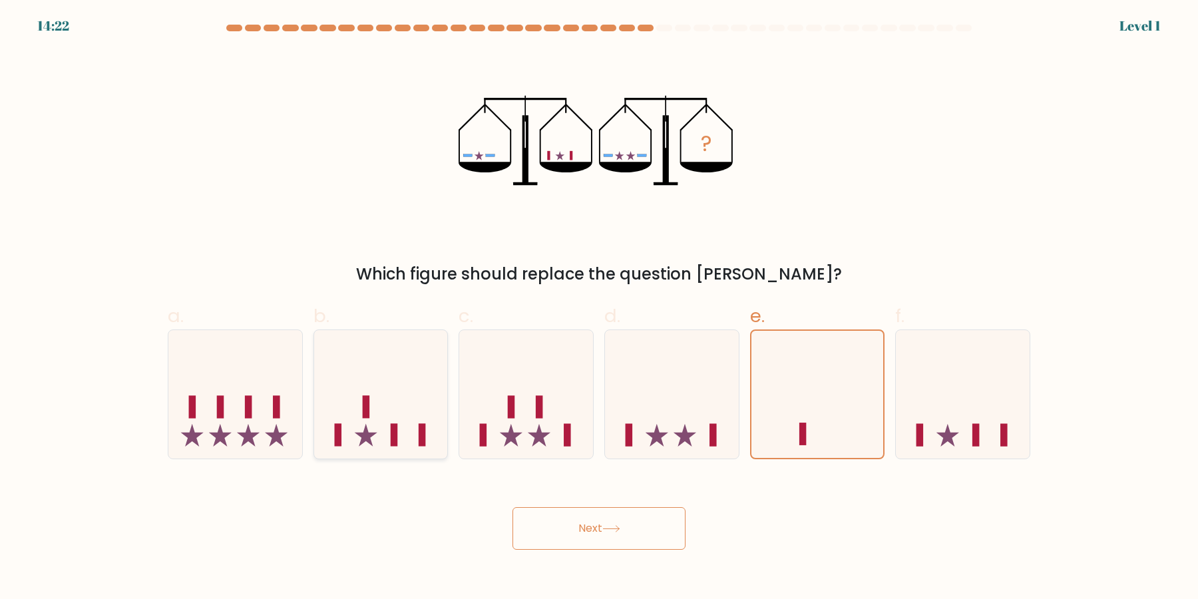
radio input "true"
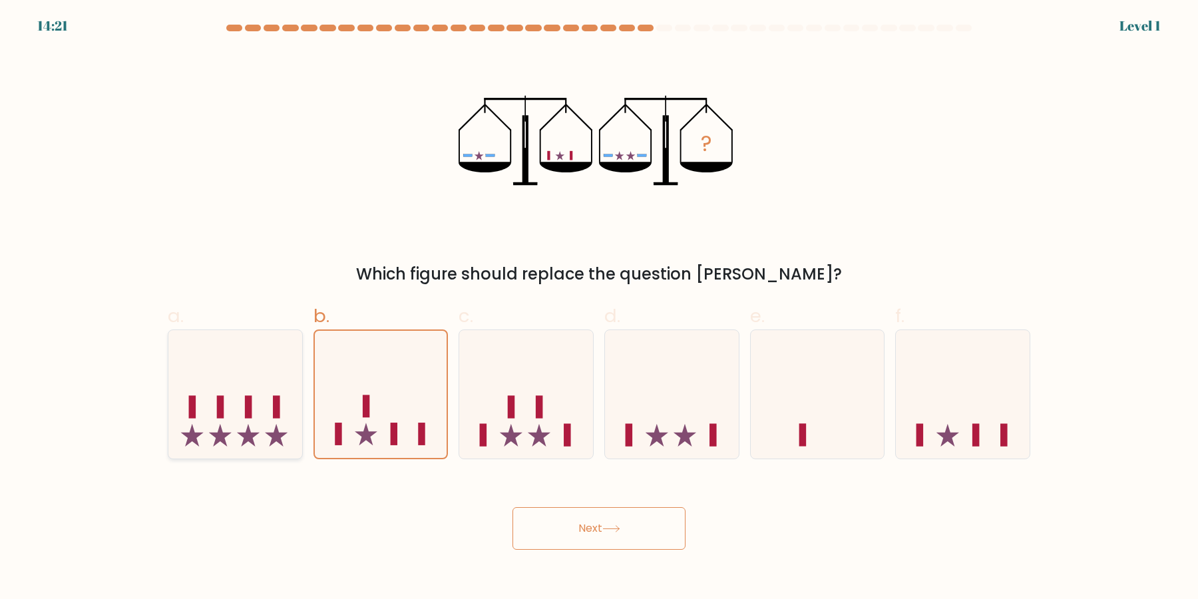
click at [293, 413] on icon at bounding box center [235, 394] width 134 height 110
click at [599, 308] on input "a." at bounding box center [599, 303] width 1 height 9
radio input "true"
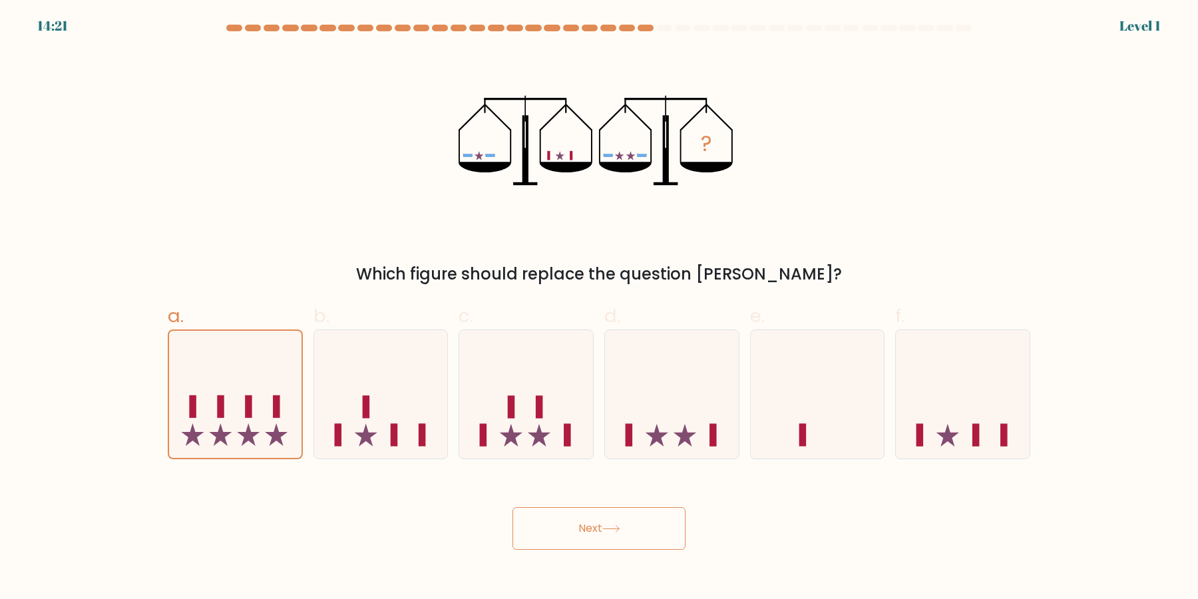
click at [561, 526] on button "Next" at bounding box center [598, 528] width 173 height 43
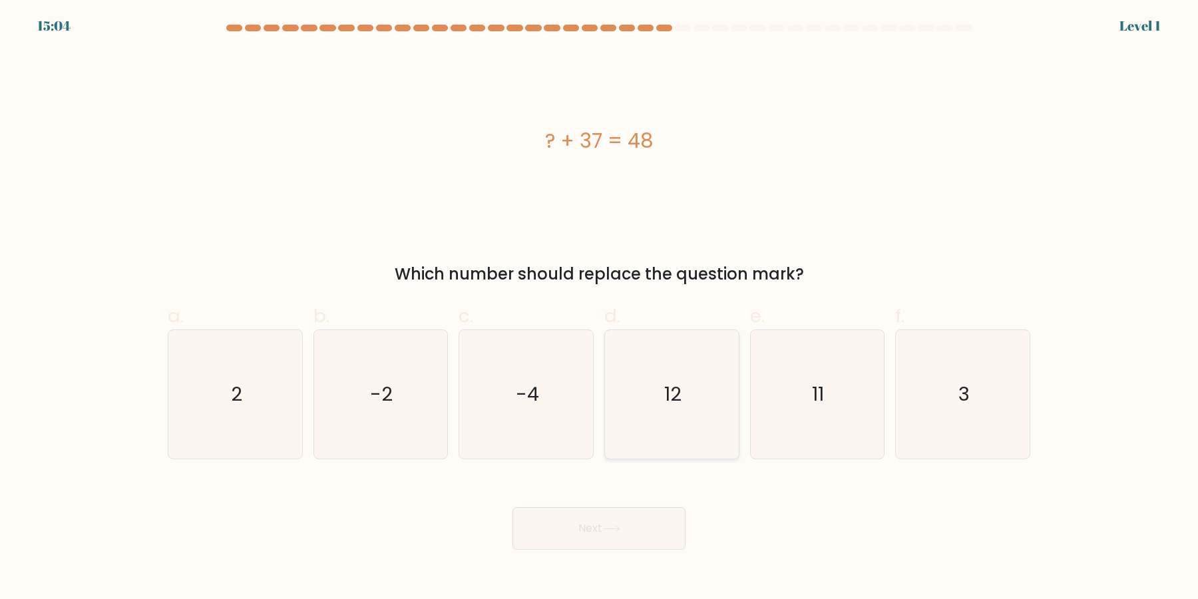
click at [689, 423] on icon "12" at bounding box center [671, 394] width 128 height 128
click at [599, 308] on input "d. 12" at bounding box center [599, 303] width 1 height 9
radio input "true"
click at [462, 441] on div "-4" at bounding box center [525, 394] width 135 height 130
click at [599, 308] on input "c. -4" at bounding box center [599, 303] width 1 height 9
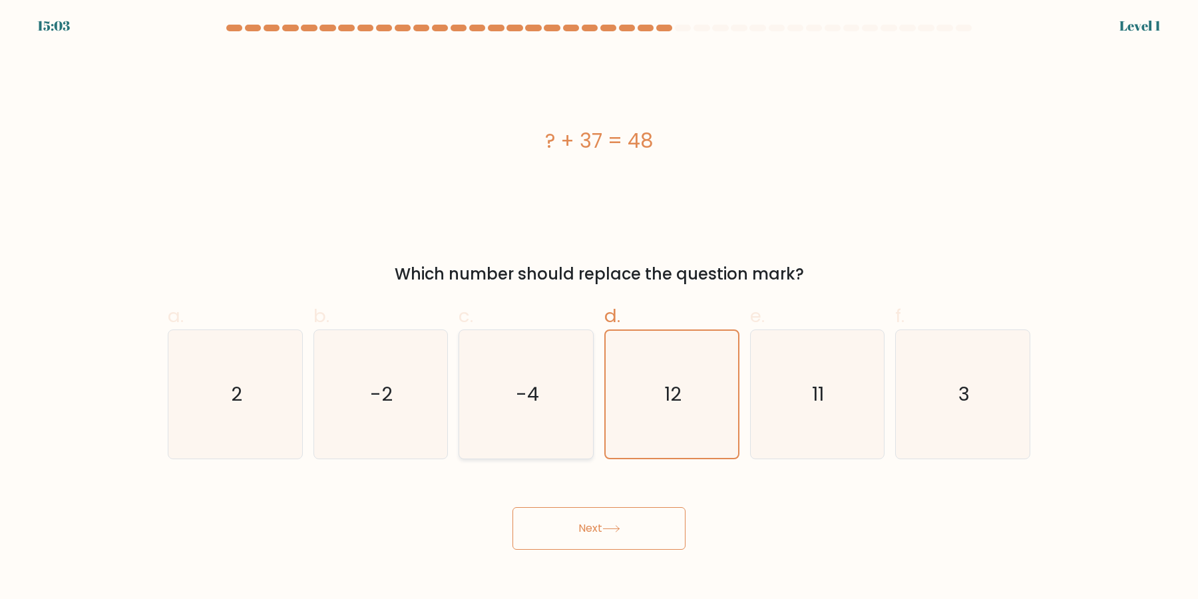
radio input "true"
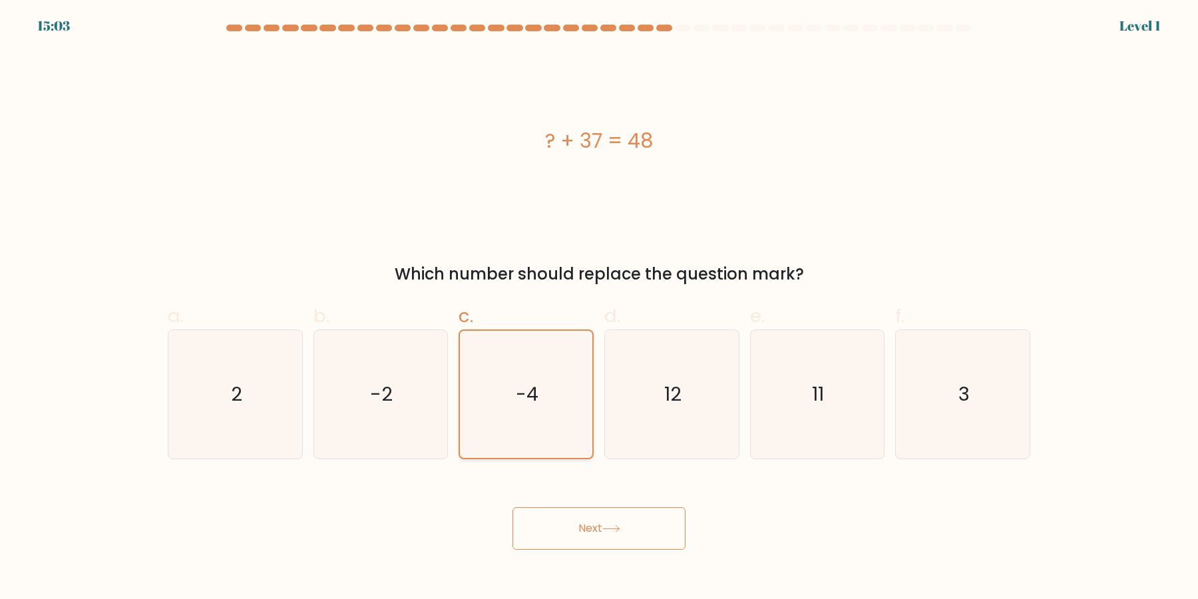
click at [488, 434] on icon "-4" at bounding box center [525, 394] width 127 height 127
click at [599, 308] on input "c. -4" at bounding box center [599, 303] width 1 height 9
click at [550, 530] on button "Next" at bounding box center [598, 528] width 173 height 43
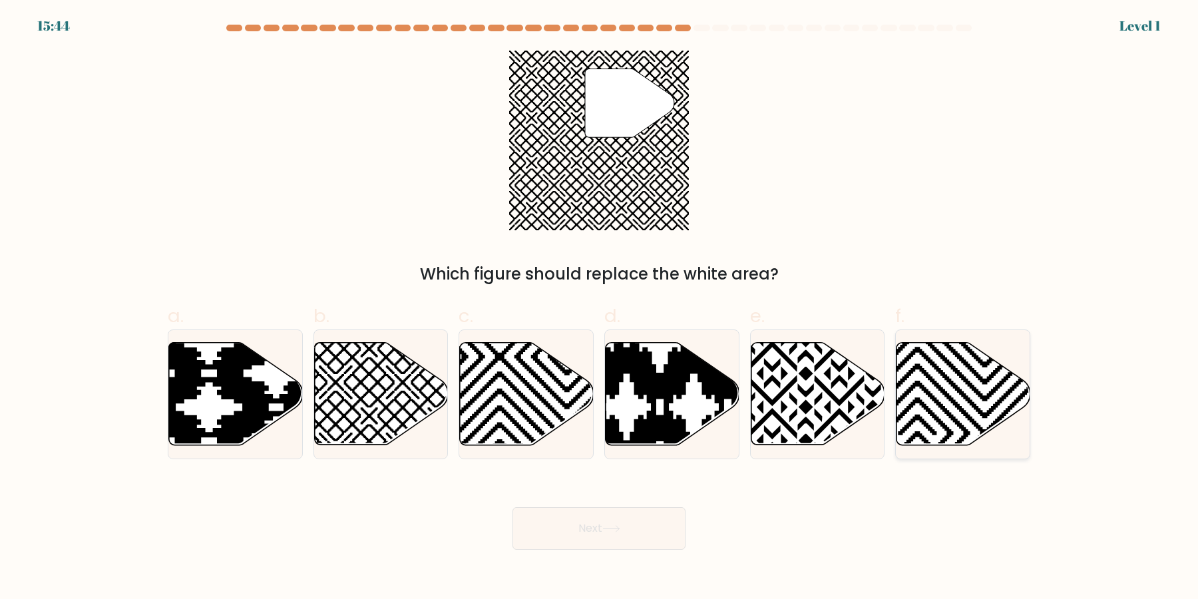
click at [917, 412] on icon at bounding box center [963, 394] width 134 height 102
click at [599, 308] on input "f." at bounding box center [599, 303] width 1 height 9
radio input "true"
click at [660, 508] on div "Next" at bounding box center [599, 512] width 878 height 75
click at [660, 510] on button "Next" at bounding box center [598, 528] width 173 height 43
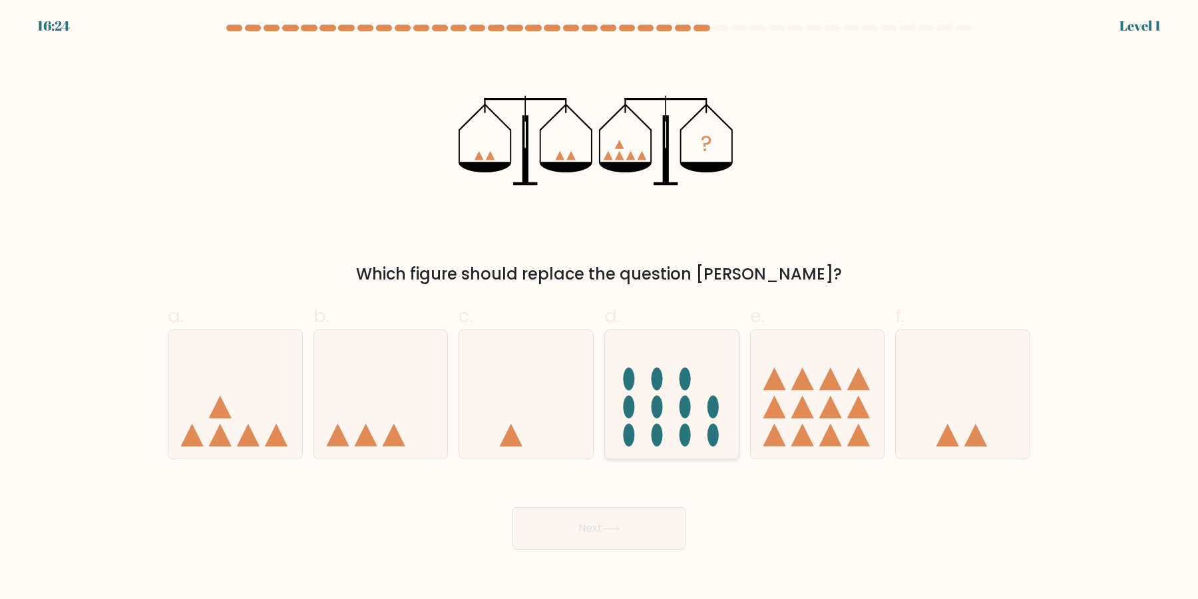
click at [689, 448] on icon at bounding box center [672, 394] width 134 height 110
click at [599, 308] on input "d." at bounding box center [599, 303] width 1 height 9
radio input "true"
click at [642, 502] on div "Next" at bounding box center [599, 512] width 878 height 75
click at [642, 532] on button "Next" at bounding box center [598, 528] width 173 height 43
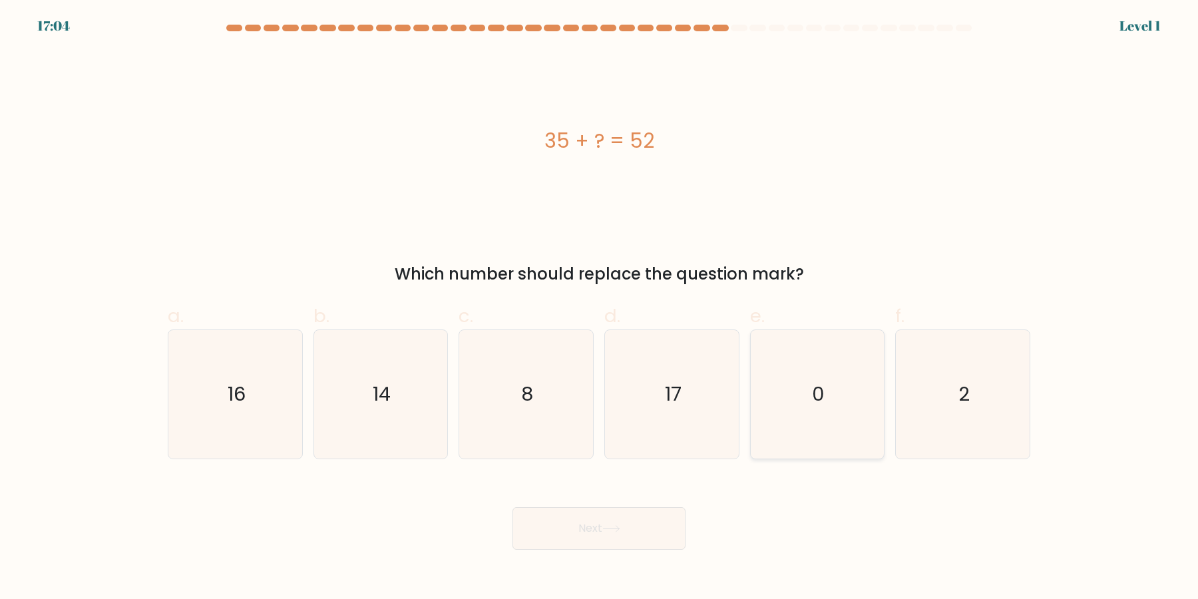
click at [837, 423] on icon "0" at bounding box center [816, 394] width 128 height 128
click at [599, 308] on input "e. 0" at bounding box center [599, 303] width 1 height 9
radio input "true"
click at [583, 556] on body "17:03 Level 1 8" at bounding box center [599, 299] width 1198 height 599
click at [600, 546] on button "Next" at bounding box center [598, 528] width 173 height 43
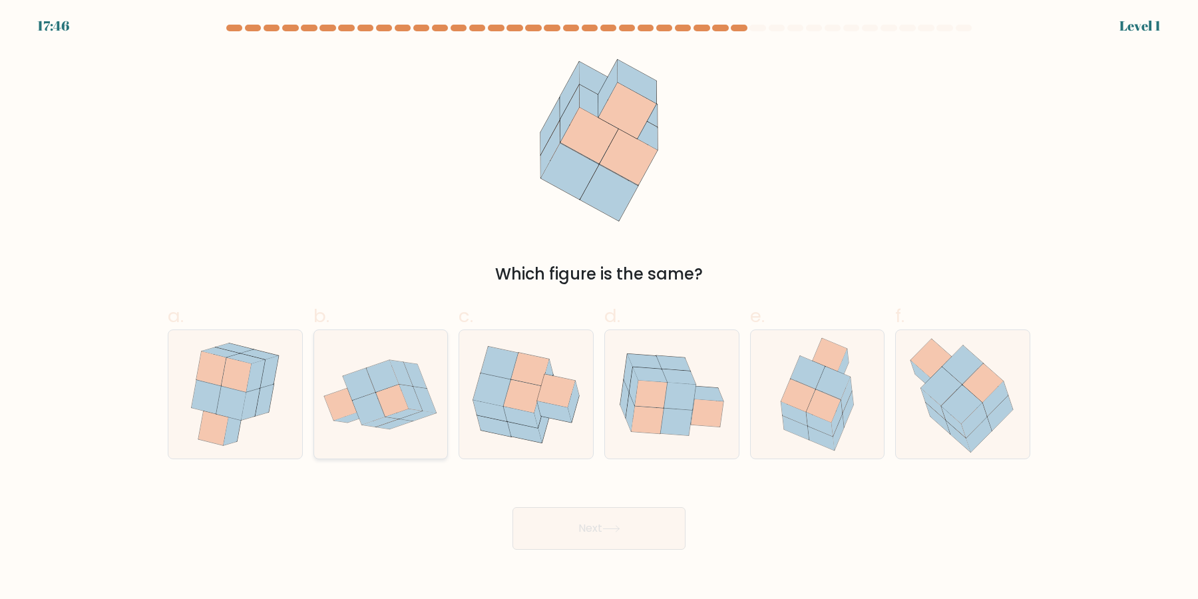
click at [332, 437] on icon at bounding box center [381, 394] width 134 height 100
click at [599, 308] on input "b." at bounding box center [599, 303] width 1 height 9
radio input "true"
click at [570, 534] on button "Next" at bounding box center [598, 528] width 173 height 43
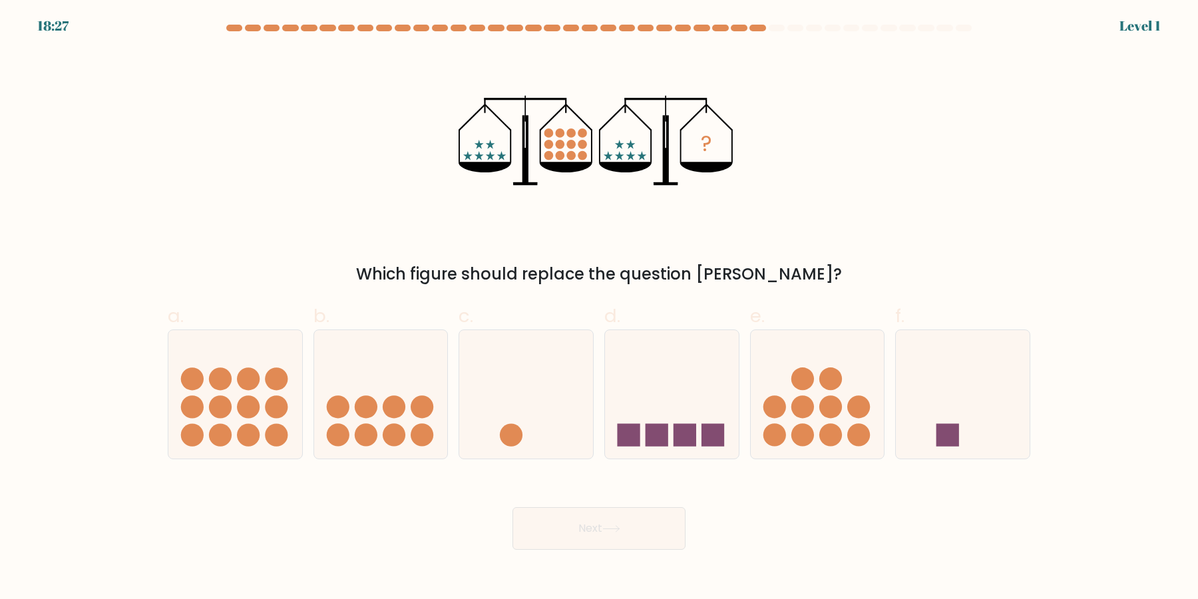
click at [623, 460] on form at bounding box center [599, 287] width 1198 height 525
click at [623, 544] on button "Next" at bounding box center [598, 528] width 173 height 43
click at [655, 436] on rect at bounding box center [656, 434] width 23 height 23
click at [599, 308] on input "d." at bounding box center [599, 303] width 1 height 9
radio input "true"
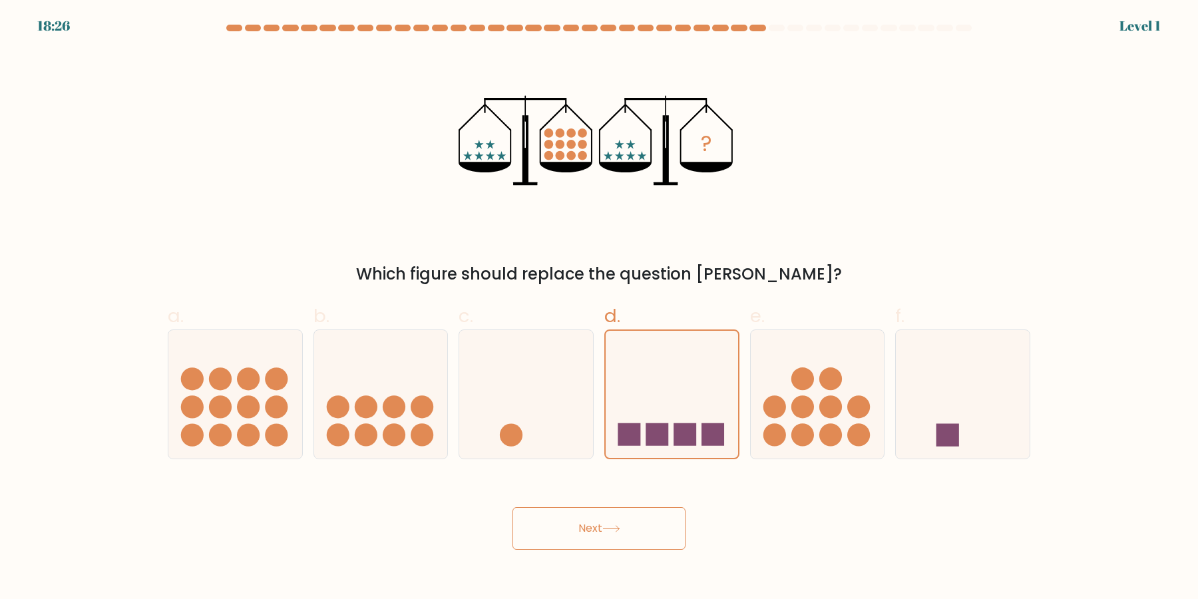
click at [655, 522] on button "Next" at bounding box center [598, 528] width 173 height 43
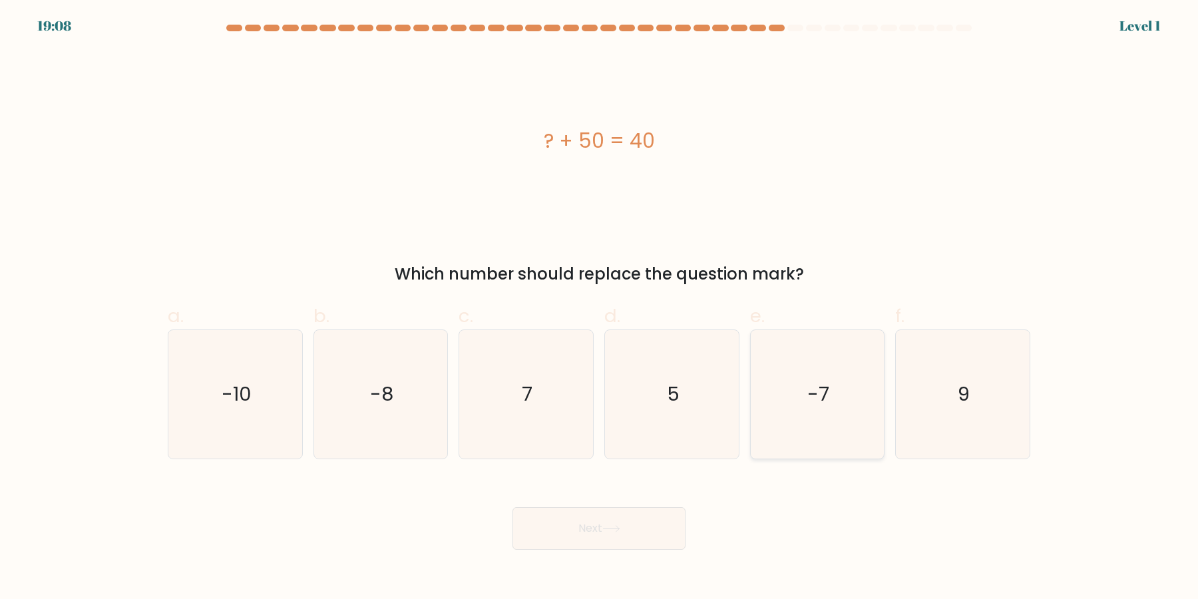
click at [796, 440] on icon "-7" at bounding box center [816, 394] width 128 height 128
click at [568, 536] on button "Next" at bounding box center [598, 528] width 173 height 43
click at [699, 426] on icon "5" at bounding box center [671, 394] width 128 height 128
click at [599, 308] on input "d. 5" at bounding box center [599, 303] width 1 height 9
radio input "true"
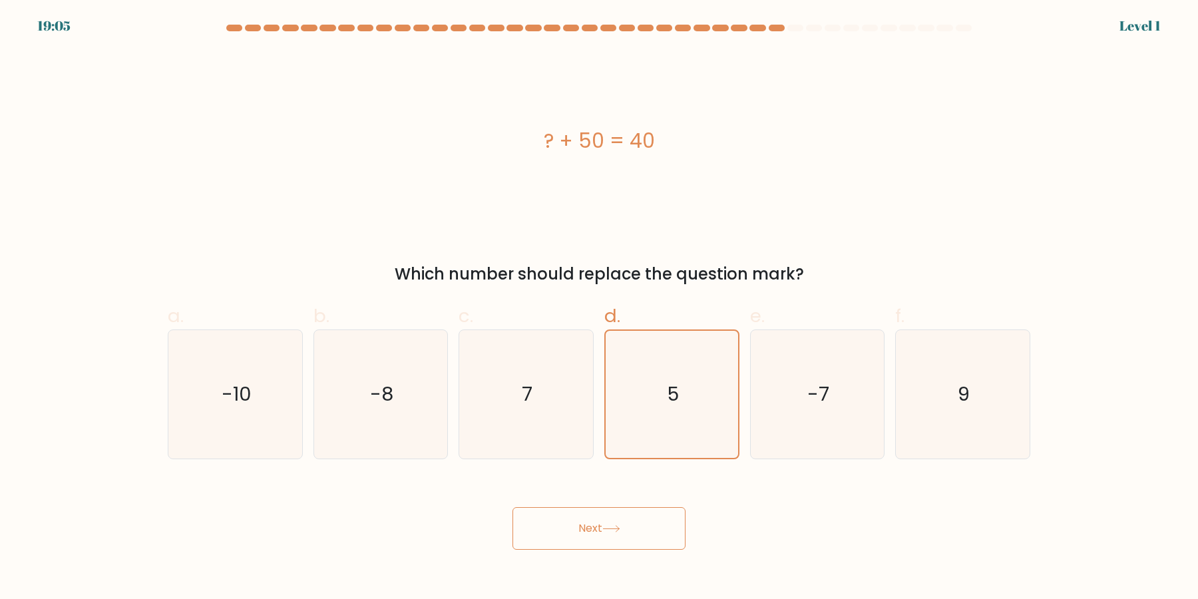
click at [630, 524] on button "Next" at bounding box center [598, 528] width 173 height 43
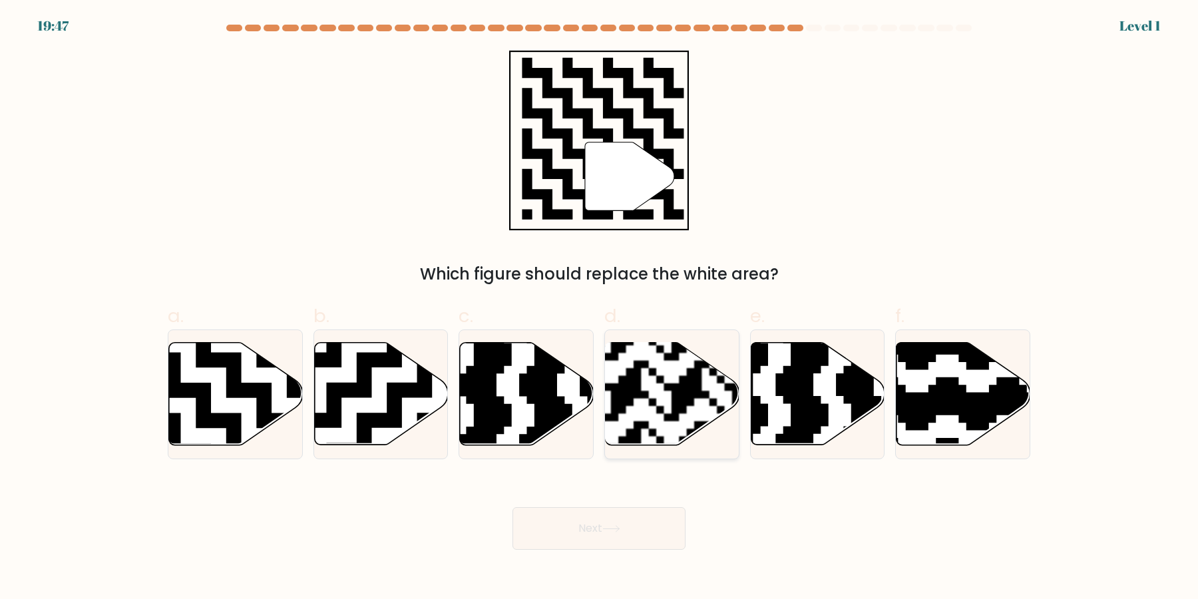
click at [634, 402] on rect at bounding box center [625, 452] width 242 height 242
click at [599, 308] on input "d." at bounding box center [599, 303] width 1 height 9
radio input "true"
click at [626, 526] on button "Next" at bounding box center [598, 528] width 173 height 43
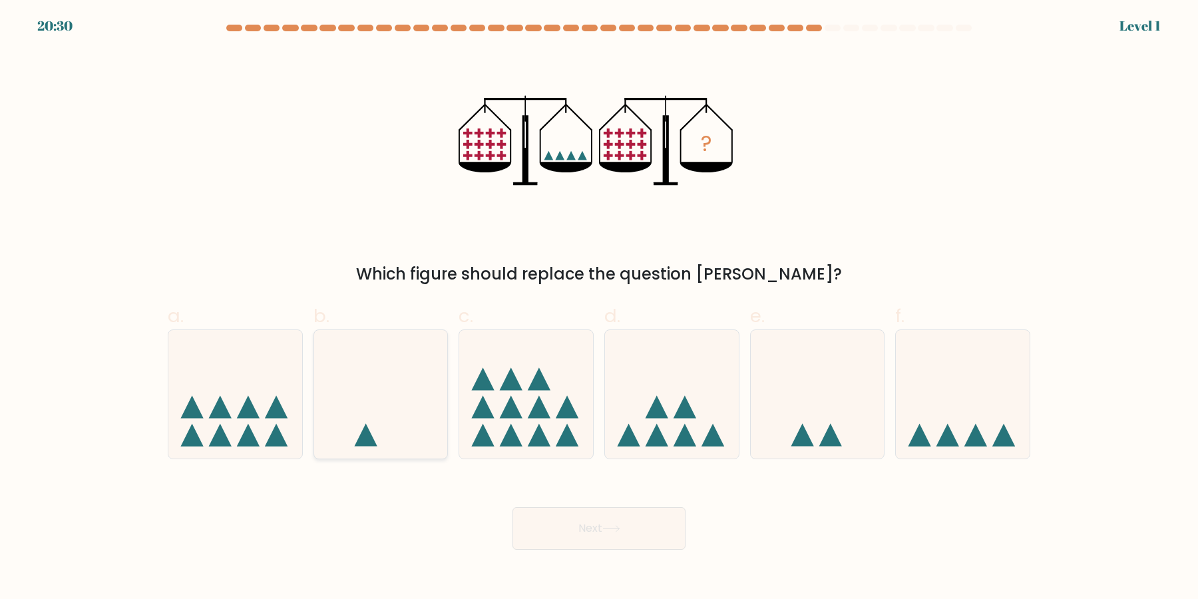
click at [401, 401] on icon at bounding box center [381, 394] width 134 height 110
click at [599, 308] on input "b." at bounding box center [599, 303] width 1 height 9
radio input "true"
click at [583, 520] on button "Next" at bounding box center [598, 528] width 173 height 43
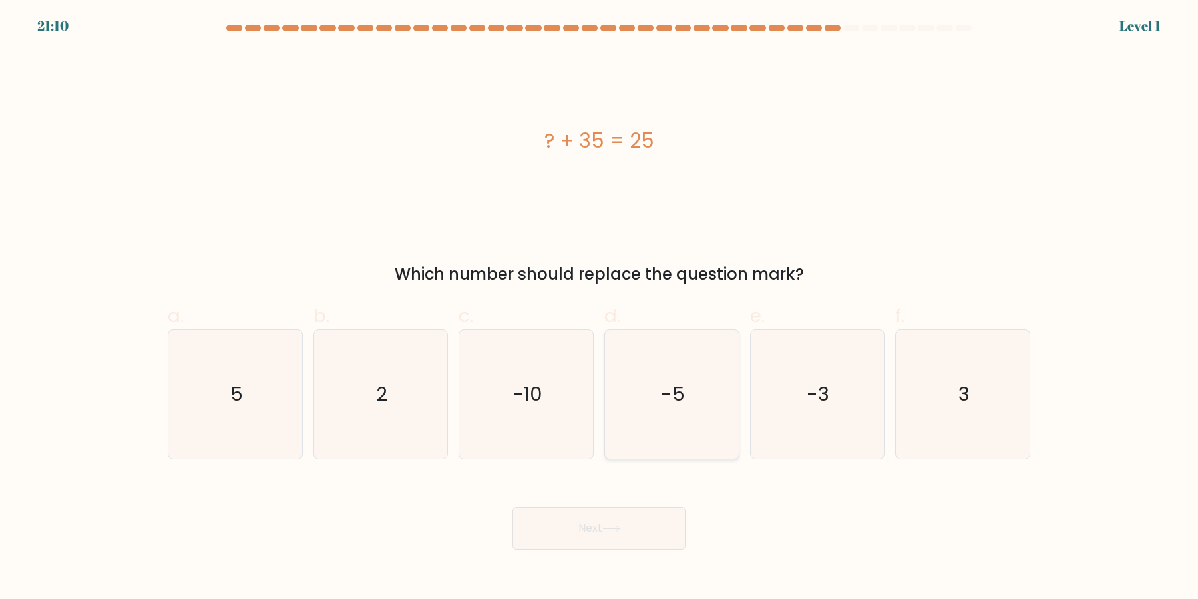
click at [659, 434] on icon "-5" at bounding box center [671, 394] width 128 height 128
click at [599, 308] on input "d. -5" at bounding box center [599, 303] width 1 height 9
radio input "true"
click at [935, 425] on icon "3" at bounding box center [962, 394] width 128 height 128
click at [599, 308] on input "f. 3" at bounding box center [599, 303] width 1 height 9
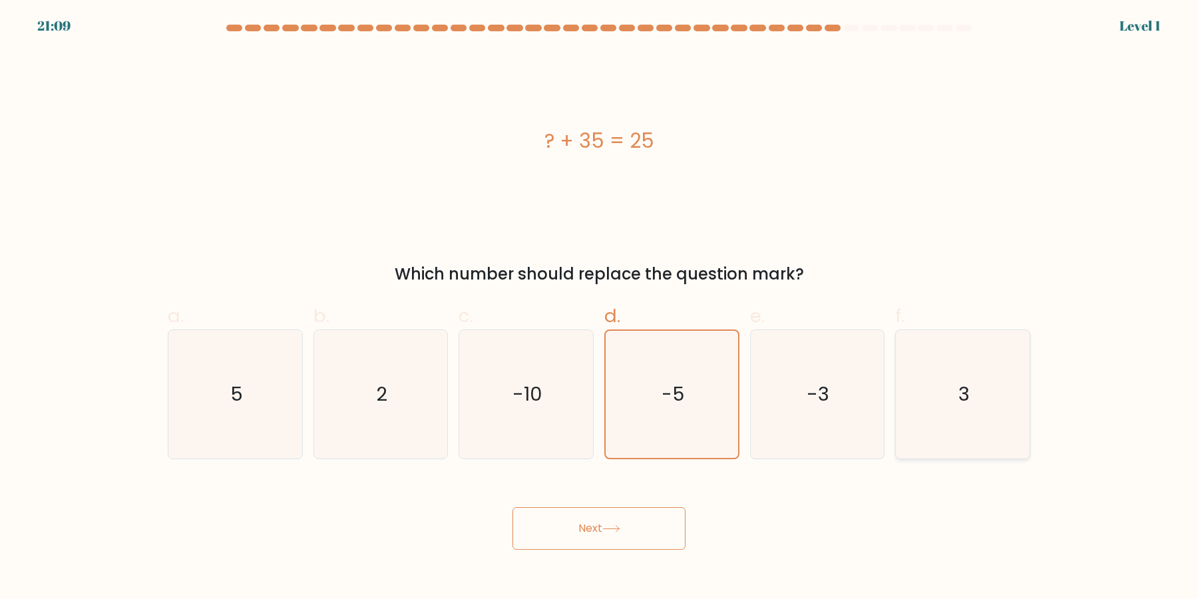
radio input "true"
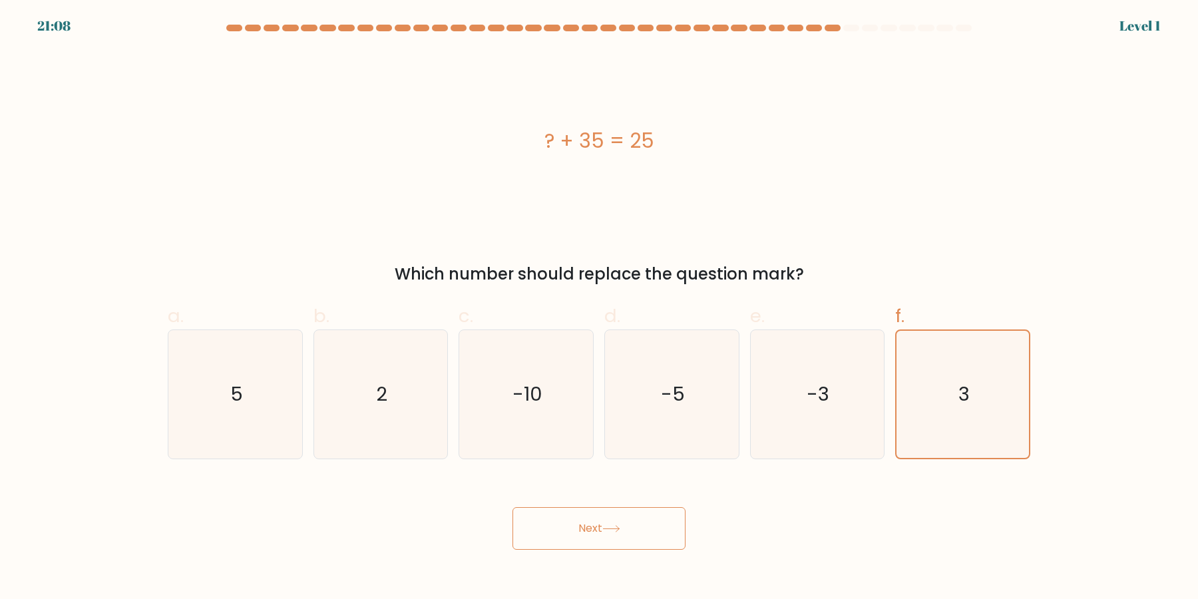
click at [630, 534] on button "Next" at bounding box center [598, 528] width 173 height 43
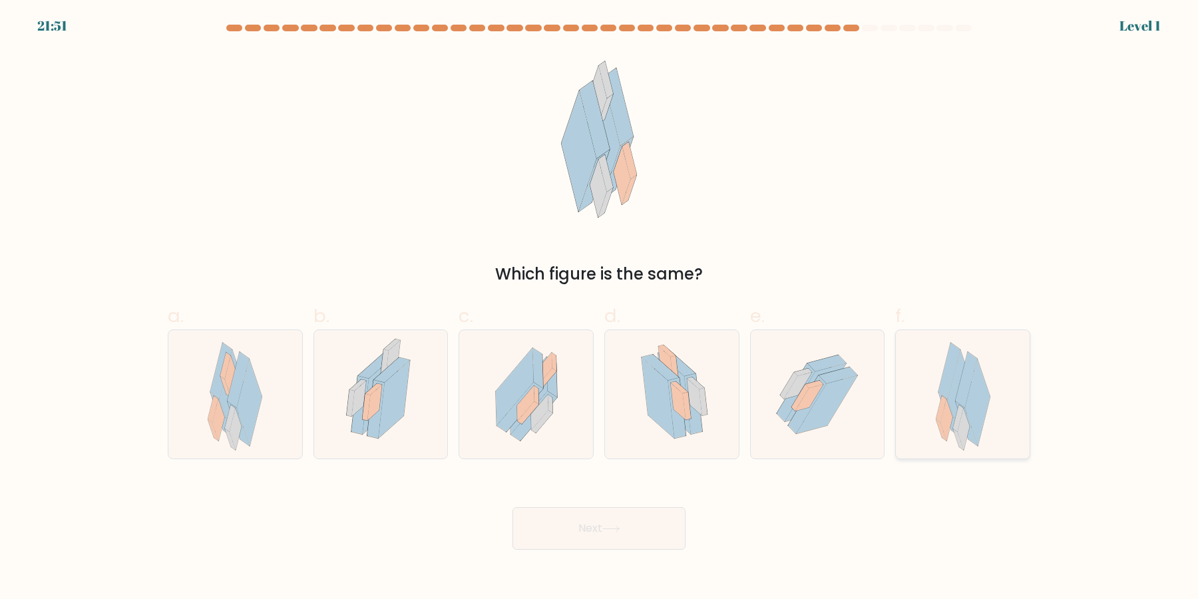
click at [947, 436] on icon at bounding box center [962, 394] width 55 height 128
click at [599, 308] on input "f." at bounding box center [599, 303] width 1 height 9
radio input "true"
click at [599, 530] on button "Next" at bounding box center [598, 528] width 173 height 43
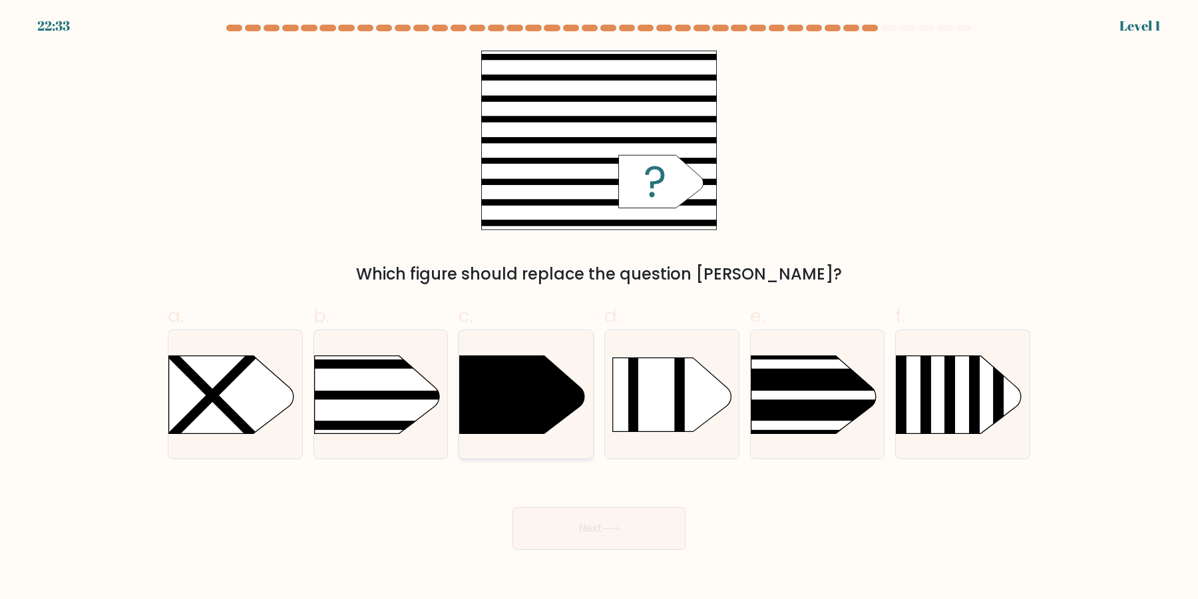
click at [492, 420] on icon at bounding box center [522, 394] width 125 height 78
click at [599, 308] on input "c." at bounding box center [599, 303] width 1 height 9
radio input "true"
click at [599, 541] on button "Next" at bounding box center [598, 528] width 173 height 43
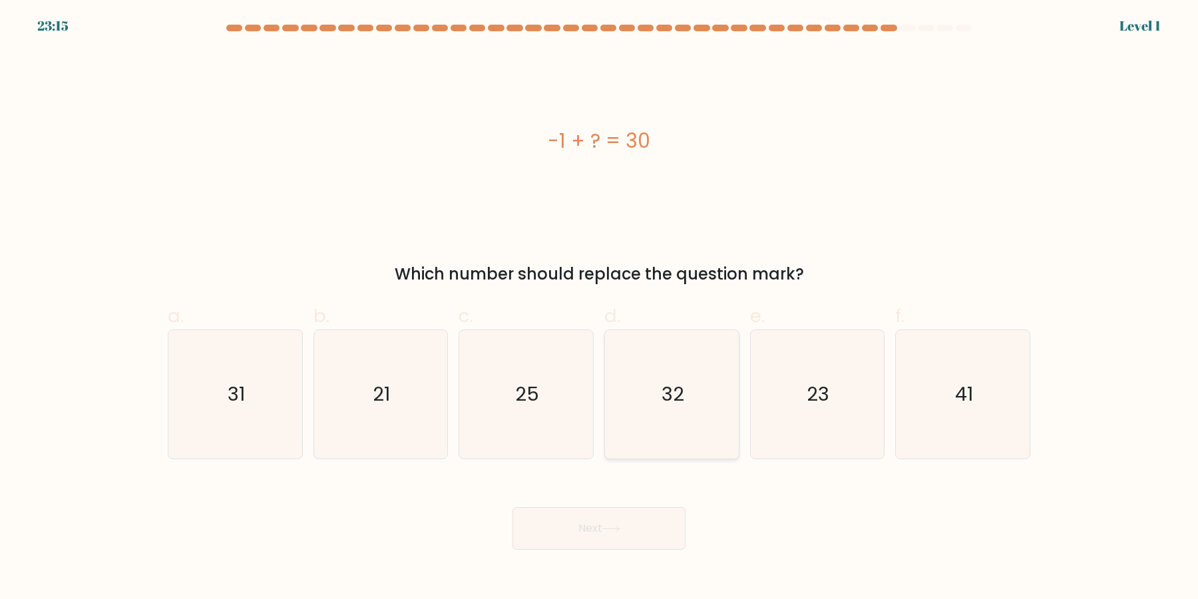
click at [691, 442] on icon "32" at bounding box center [671, 394] width 128 height 128
click at [599, 308] on input "d. 32" at bounding box center [599, 303] width 1 height 9
radio input "true"
click at [880, 434] on icon "23" at bounding box center [816, 394] width 128 height 128
click at [599, 308] on input "e. 23" at bounding box center [599, 303] width 1 height 9
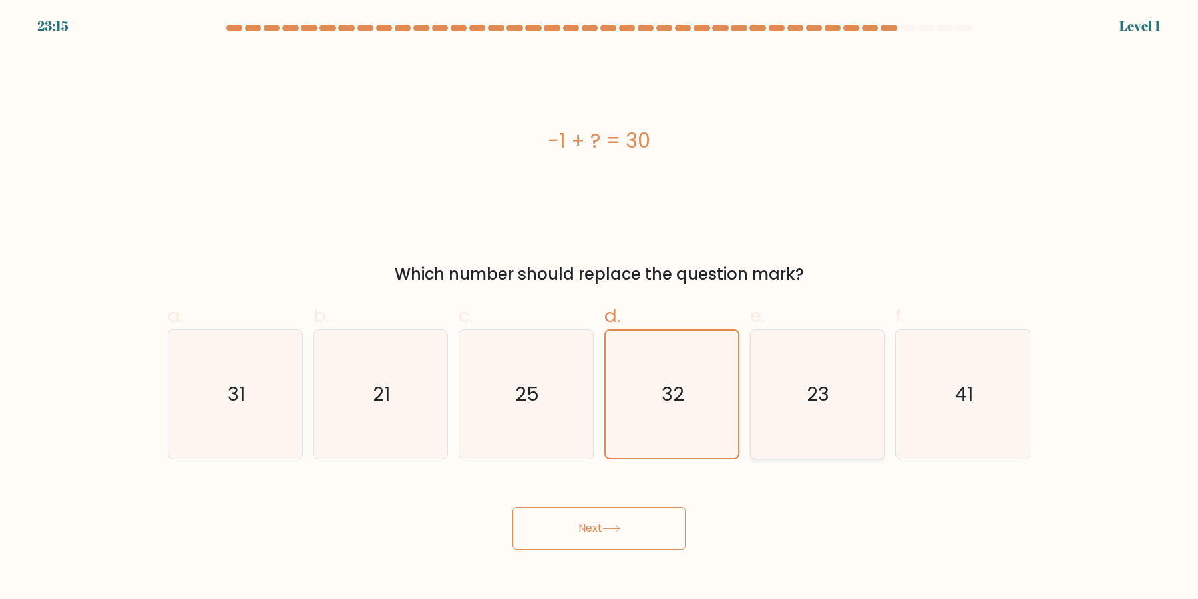
radio input "true"
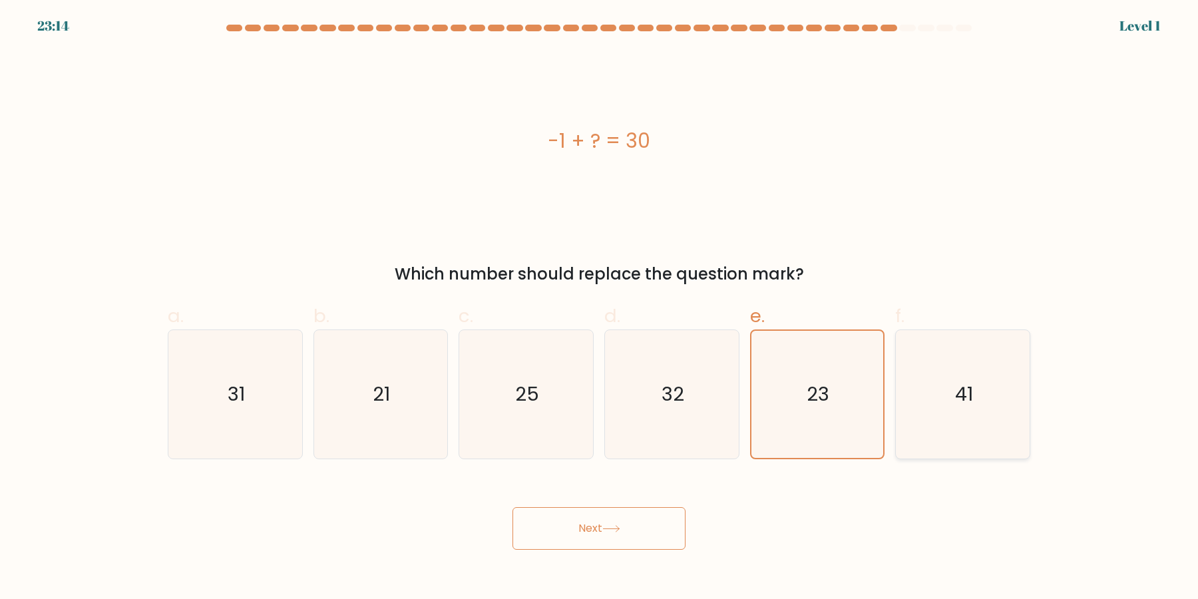
click at [912, 427] on icon "41" at bounding box center [962, 394] width 128 height 128
click at [599, 308] on input "f. 41" at bounding box center [599, 303] width 1 height 9
radio input "true"
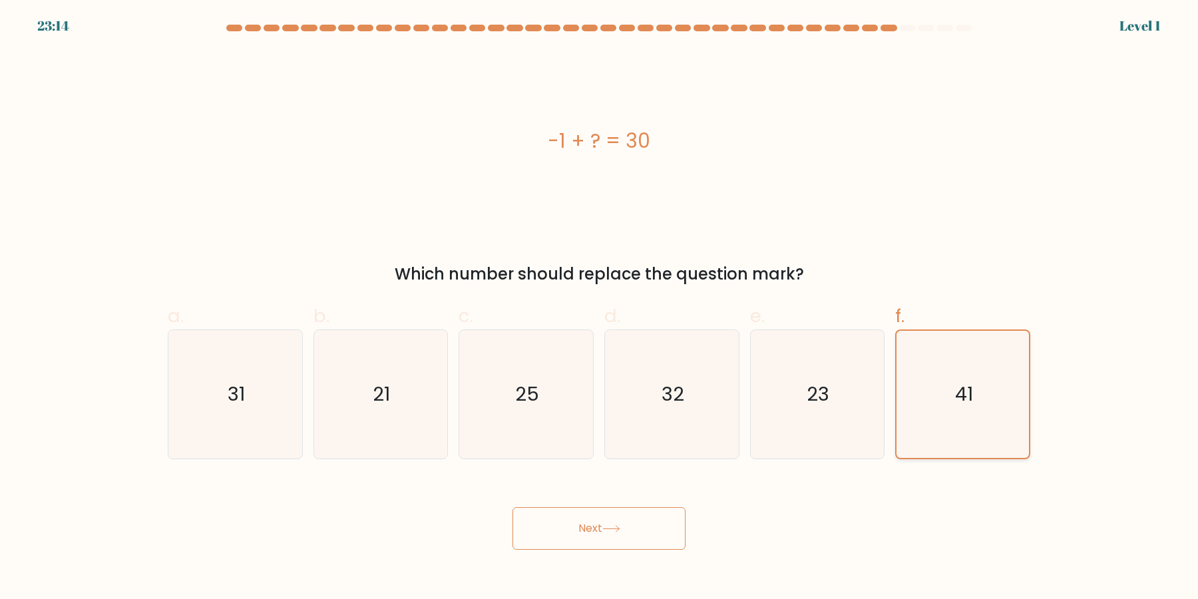
click at [923, 422] on icon "41" at bounding box center [962, 394] width 127 height 127
click at [599, 308] on input "f. 41" at bounding box center [599, 303] width 1 height 9
click at [609, 528] on icon at bounding box center [611, 528] width 18 height 7
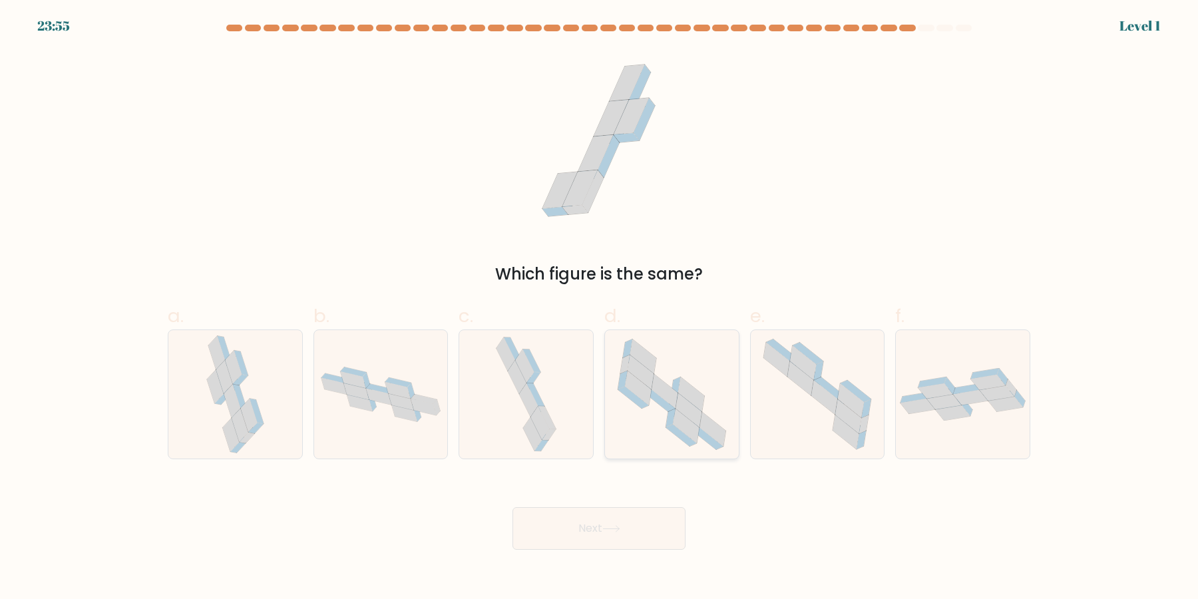
click at [663, 426] on icon at bounding box center [671, 394] width 128 height 128
click at [599, 308] on input "d." at bounding box center [599, 303] width 1 height 9
radio input "true"
click at [604, 540] on button "Next" at bounding box center [598, 528] width 173 height 43
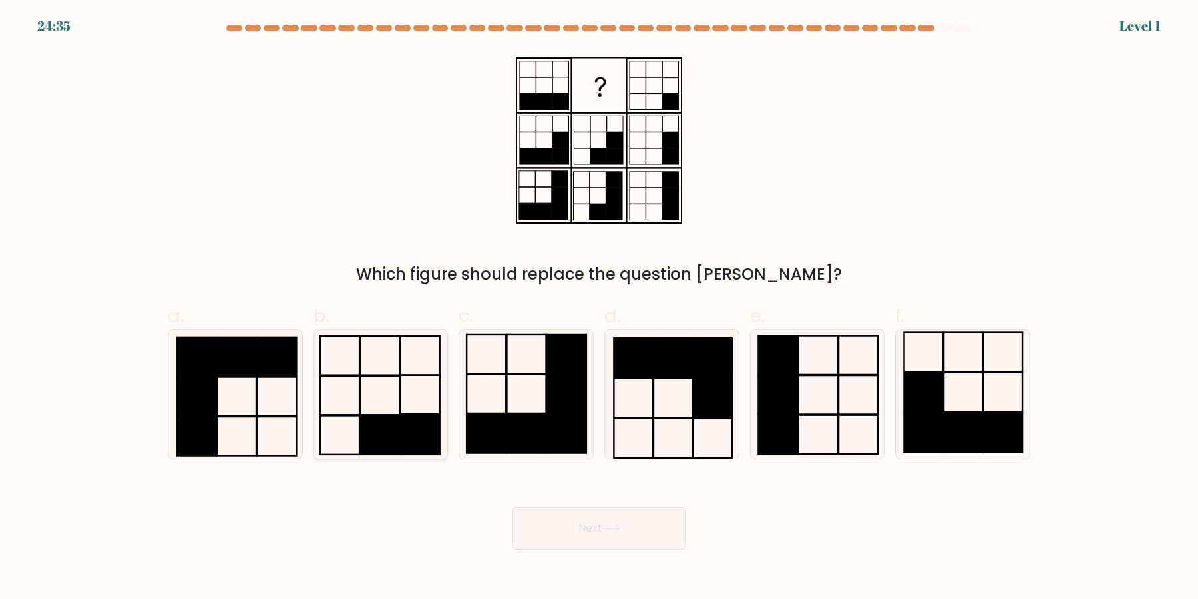
click at [396, 414] on rect at bounding box center [380, 395] width 39 height 39
click at [599, 308] on input "b." at bounding box center [599, 303] width 1 height 9
radio input "true"
click at [790, 437] on rect at bounding box center [777, 434] width 39 height 39
click at [599, 308] on input "e." at bounding box center [599, 303] width 1 height 9
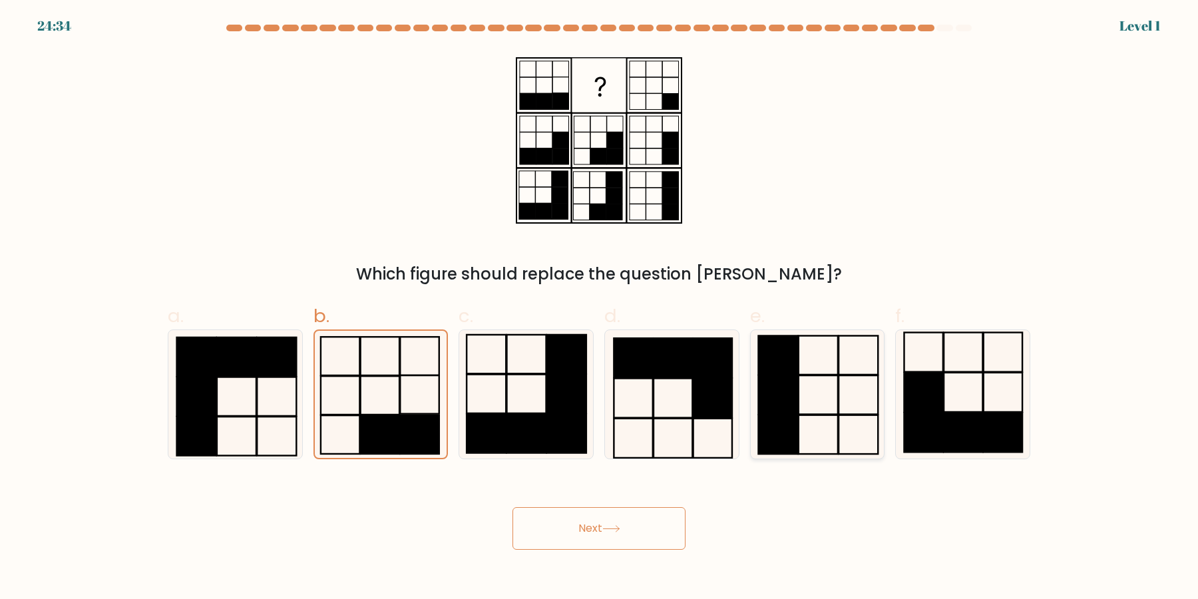
radio input "true"
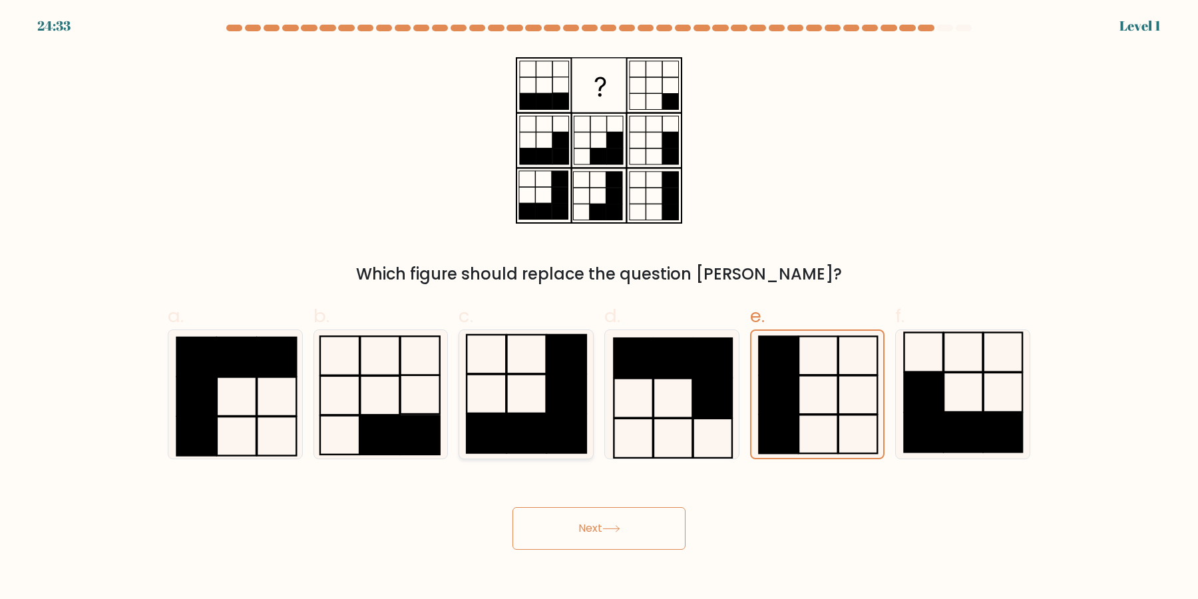
click at [502, 431] on rect at bounding box center [485, 433] width 39 height 39
click at [599, 308] on input "c." at bounding box center [599, 303] width 1 height 9
radio input "true"
click at [587, 540] on button "Next" at bounding box center [598, 528] width 173 height 43
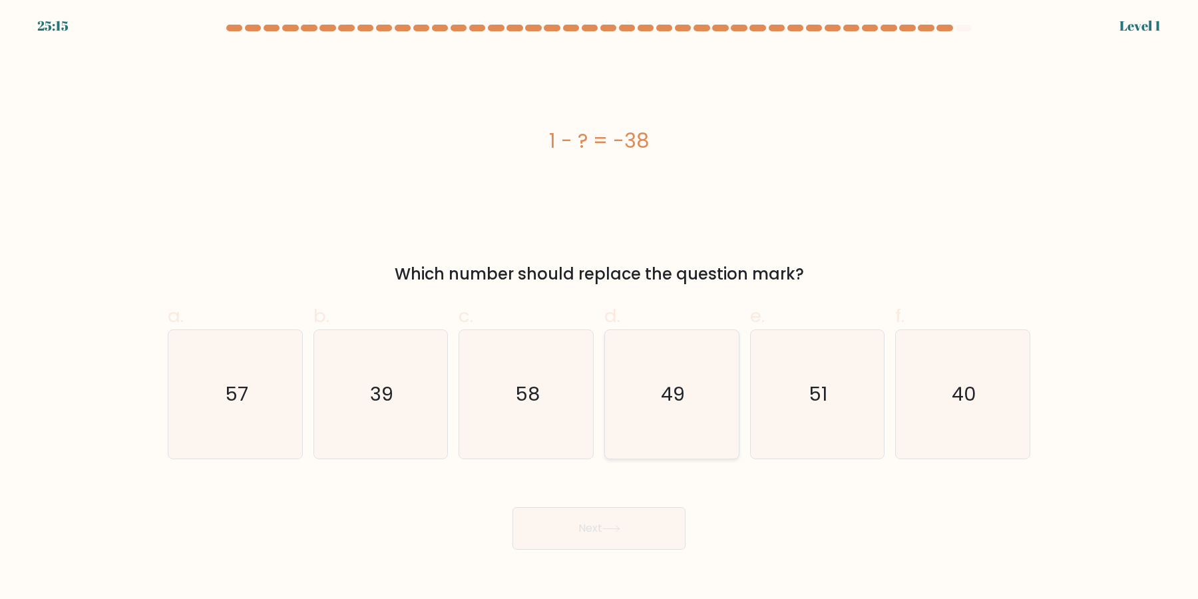
click at [616, 440] on icon "49" at bounding box center [671, 394] width 128 height 128
click at [599, 308] on input "d. 49" at bounding box center [599, 303] width 1 height 9
radio input "true"
click at [537, 444] on icon "58" at bounding box center [526, 394] width 128 height 128
click at [599, 308] on input "c. 58" at bounding box center [599, 303] width 1 height 9
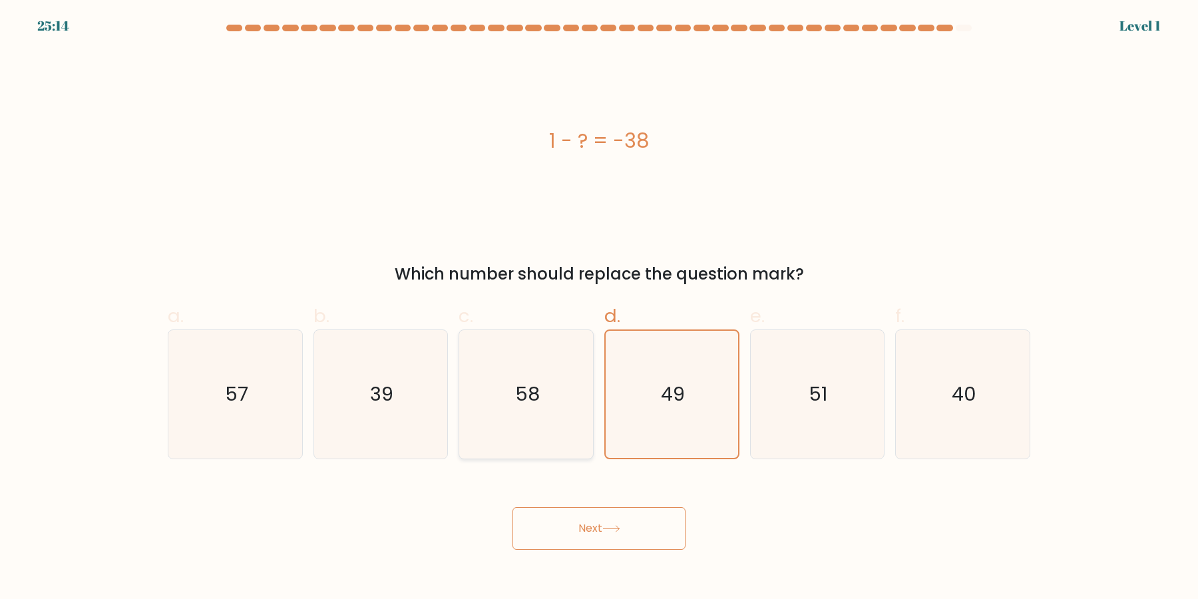
radio input "true"
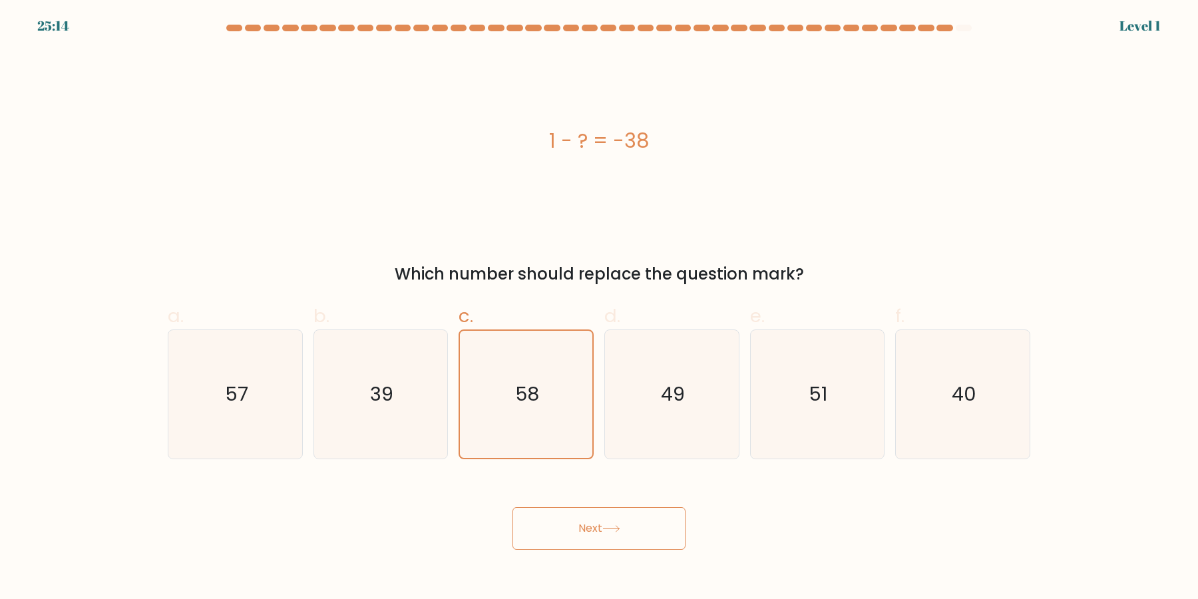
click at [609, 513] on button "Next" at bounding box center [598, 528] width 173 height 43
click at [609, 524] on button "Next" at bounding box center [598, 528] width 173 height 43
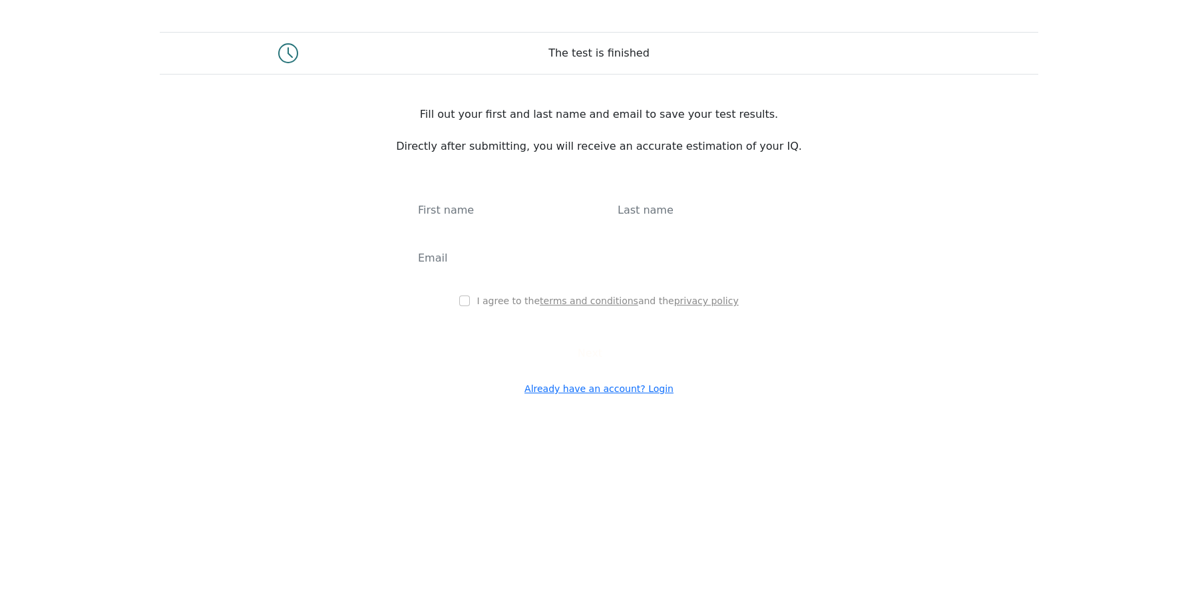
click at [464, 185] on div "I agree to the terms and conditions and the privacy policy Next Already have an…" at bounding box center [598, 275] width 399 height 242
click at [466, 194] on input "text" at bounding box center [499, 210] width 184 height 37
type input "-"
click at [639, 223] on input "text" at bounding box center [699, 210] width 184 height 37
type input "-"
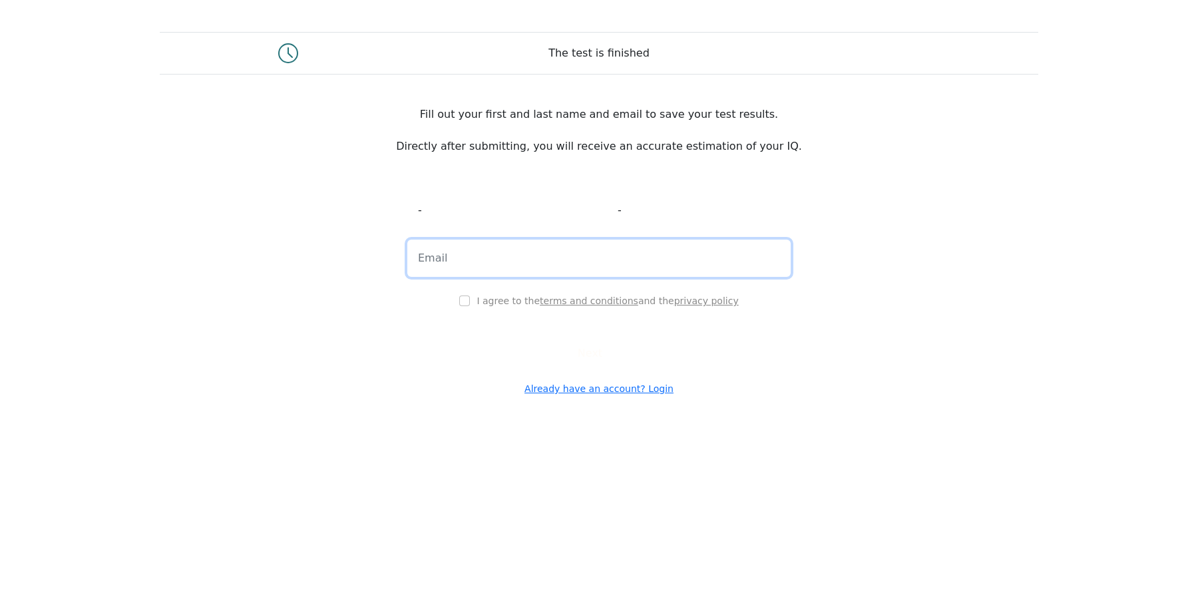
click at [502, 277] on input "email" at bounding box center [598, 258] width 383 height 37
type input "и"
type input "qwergbn@bhnjmk.qwe"
click at [470, 306] on input "checkbox" at bounding box center [464, 300] width 11 height 11
checkbox input "true"
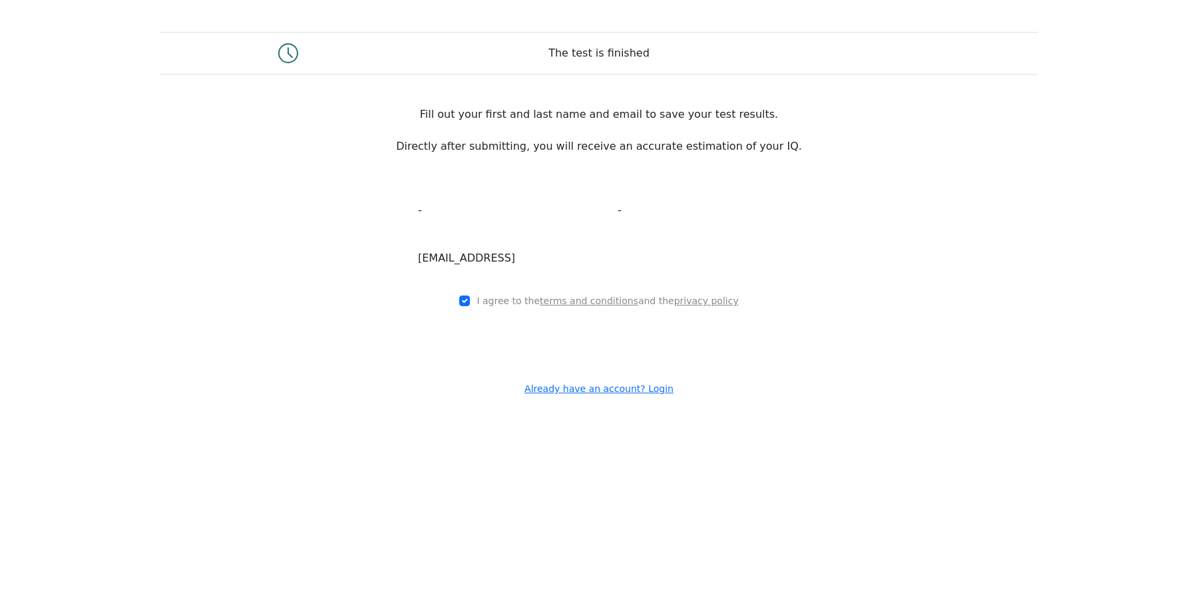
click at [569, 363] on button "Next" at bounding box center [599, 353] width 60 height 25
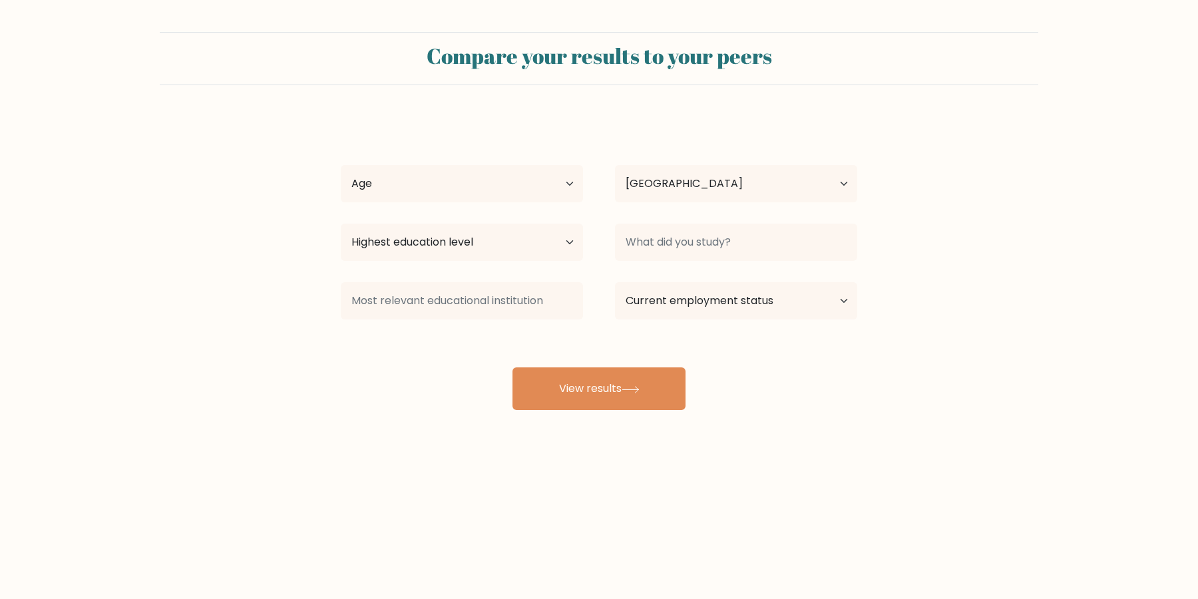
select select "US"
click at [456, 188] on select "Age Under 18 years old 18-24 years old 25-34 years old 35-44 years old 45-54 ye…" at bounding box center [462, 183] width 242 height 37
select select "65_plus"
click option "65 years old and above" at bounding box center [0, 0] width 0 height 0
select select "no_schooling"
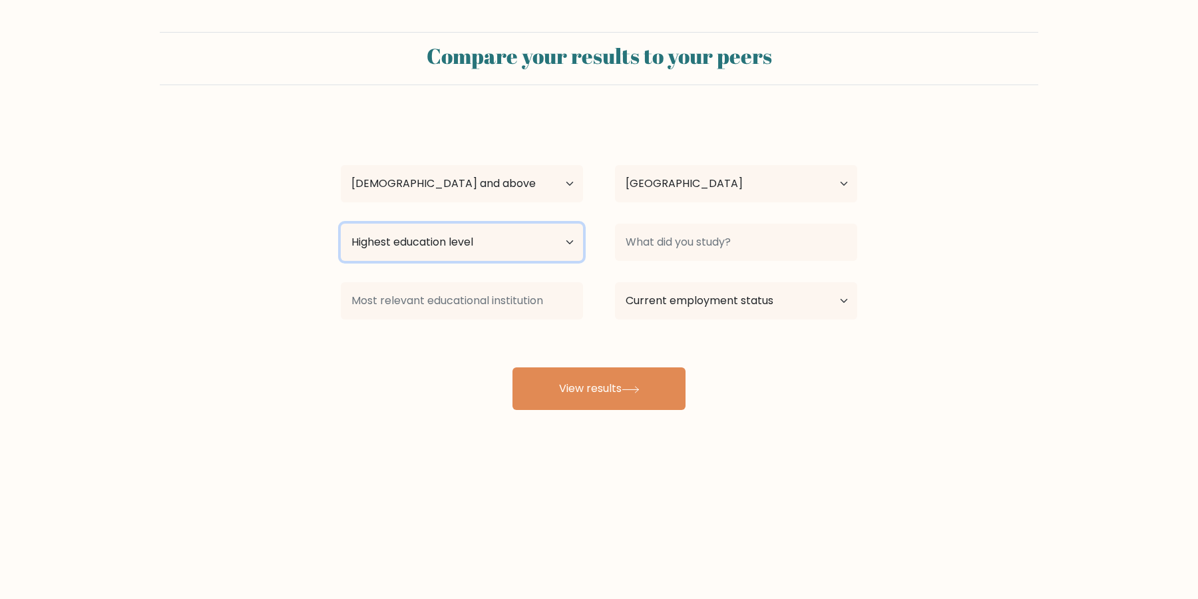
click option "No schooling" at bounding box center [0, 0] width 0 height 0
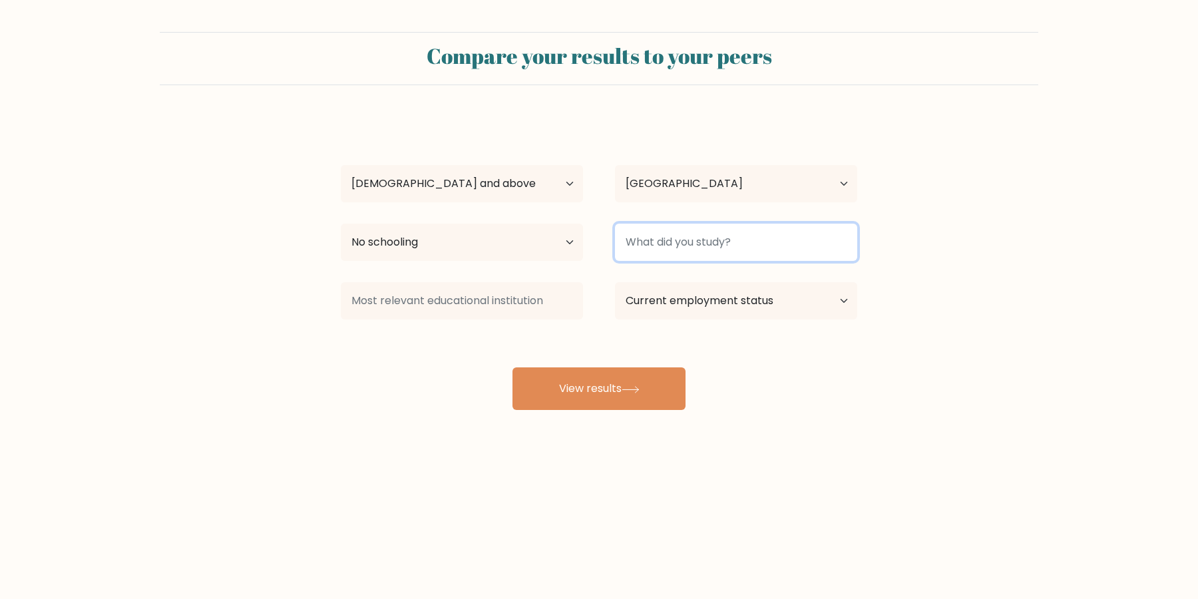
click at [731, 257] on input at bounding box center [736, 242] width 242 height 37
click at [721, 245] on input at bounding box center [736, 242] width 242 height 37
type input "-"
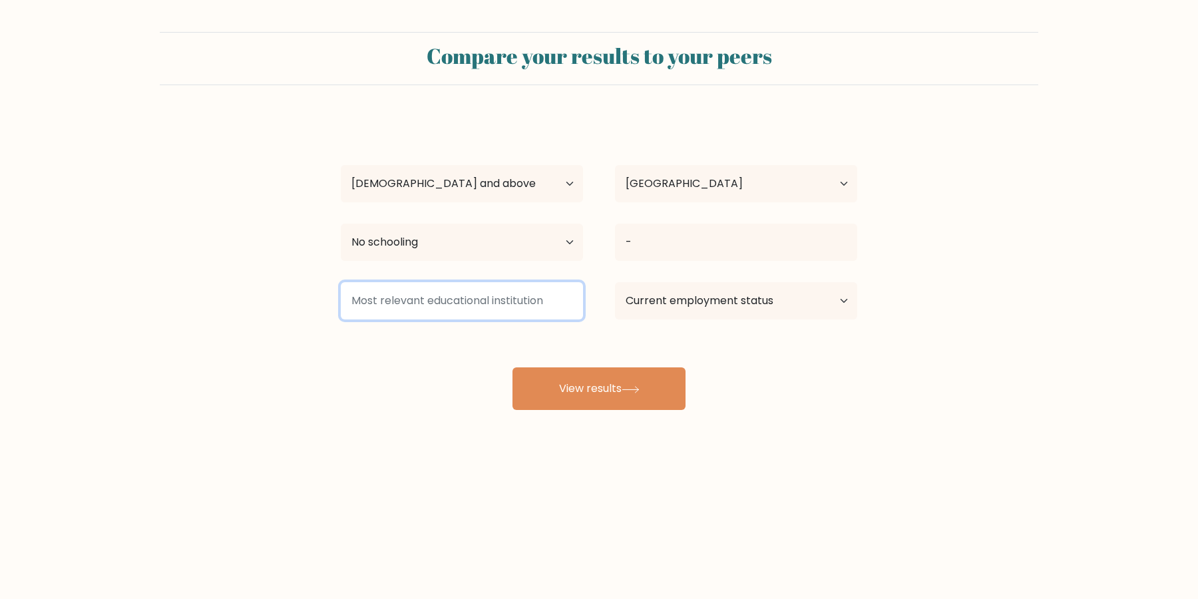
click at [500, 311] on input at bounding box center [462, 300] width 242 height 37
type input "-"
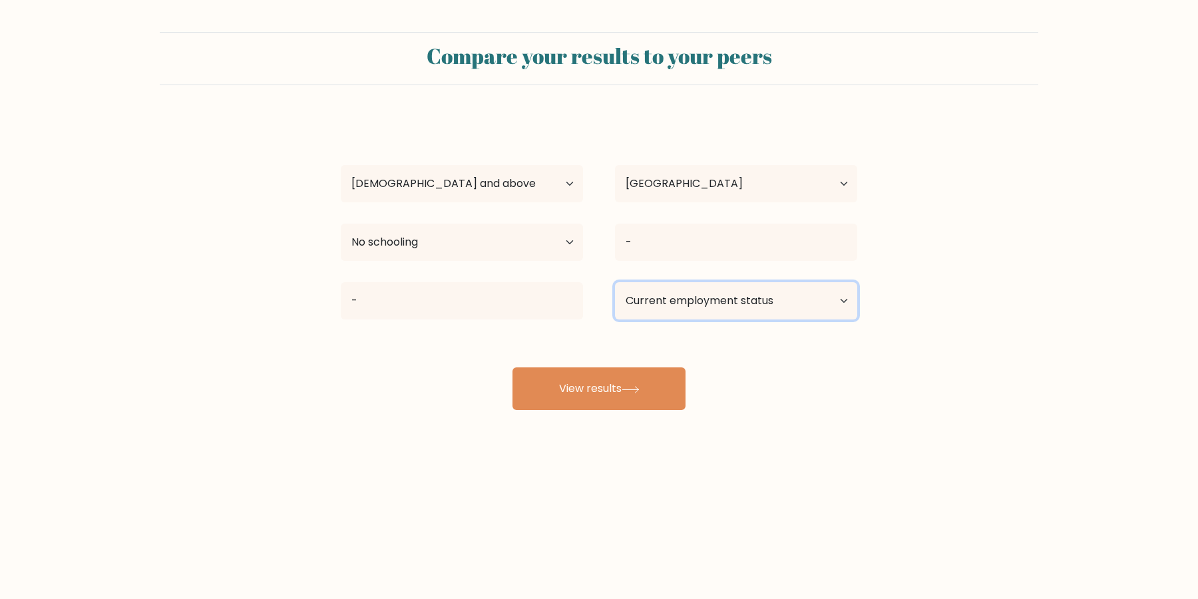
click at [692, 299] on select "Current employment status Employed Student Retired Other / prefer not to answer" at bounding box center [736, 300] width 242 height 37
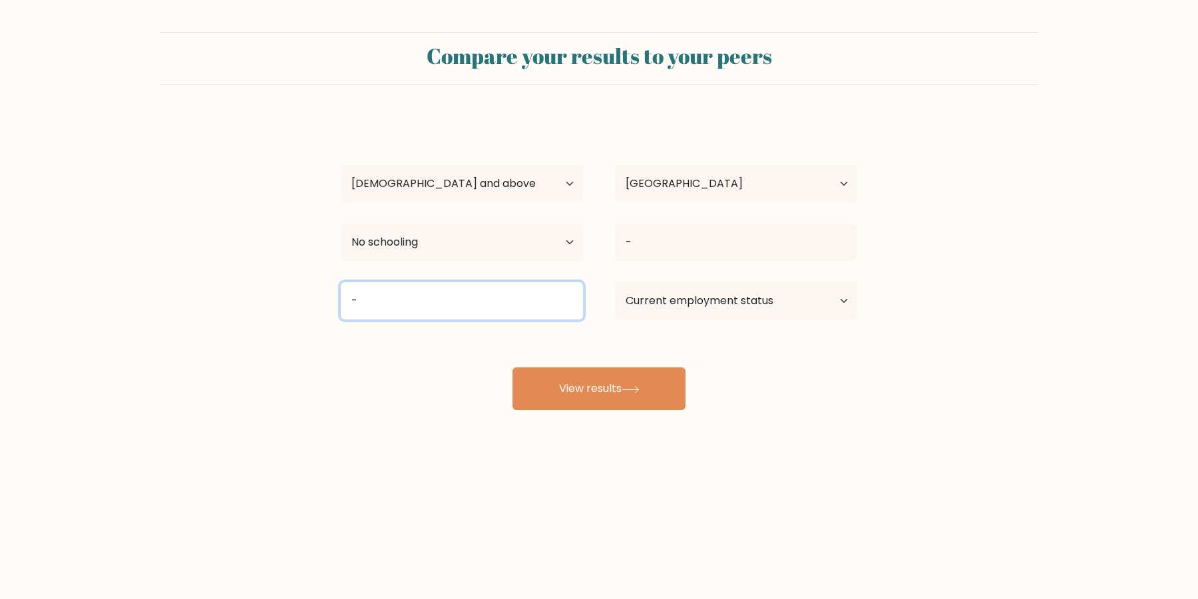
click at [534, 304] on input "-" at bounding box center [462, 300] width 242 height 37
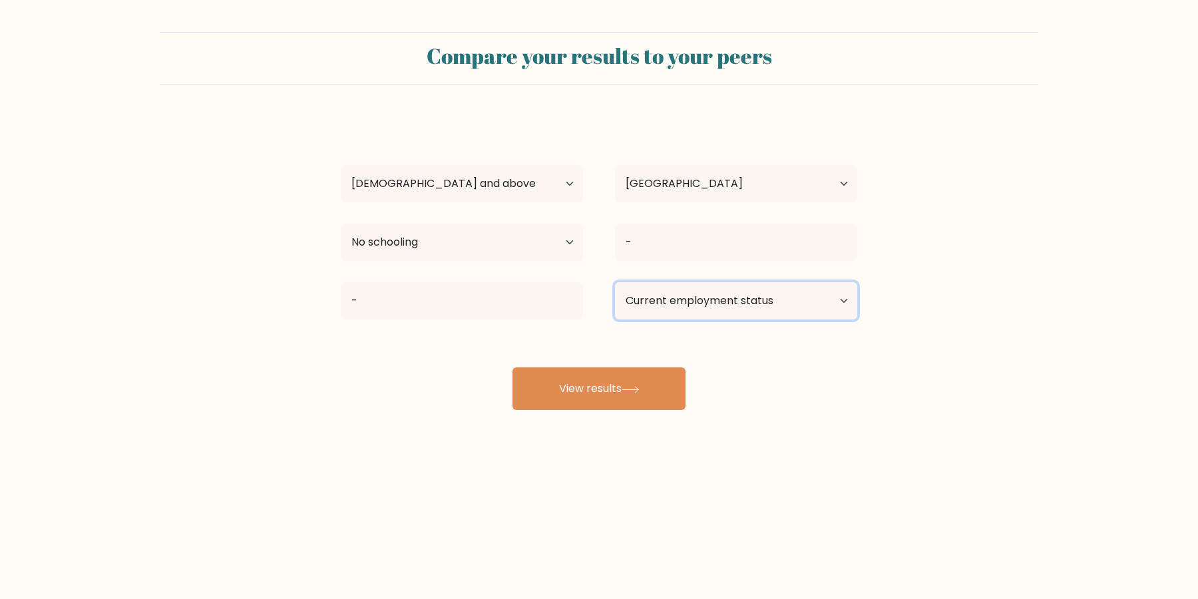
select select "other"
click option "Other / prefer not to answer" at bounding box center [0, 0] width 0 height 0
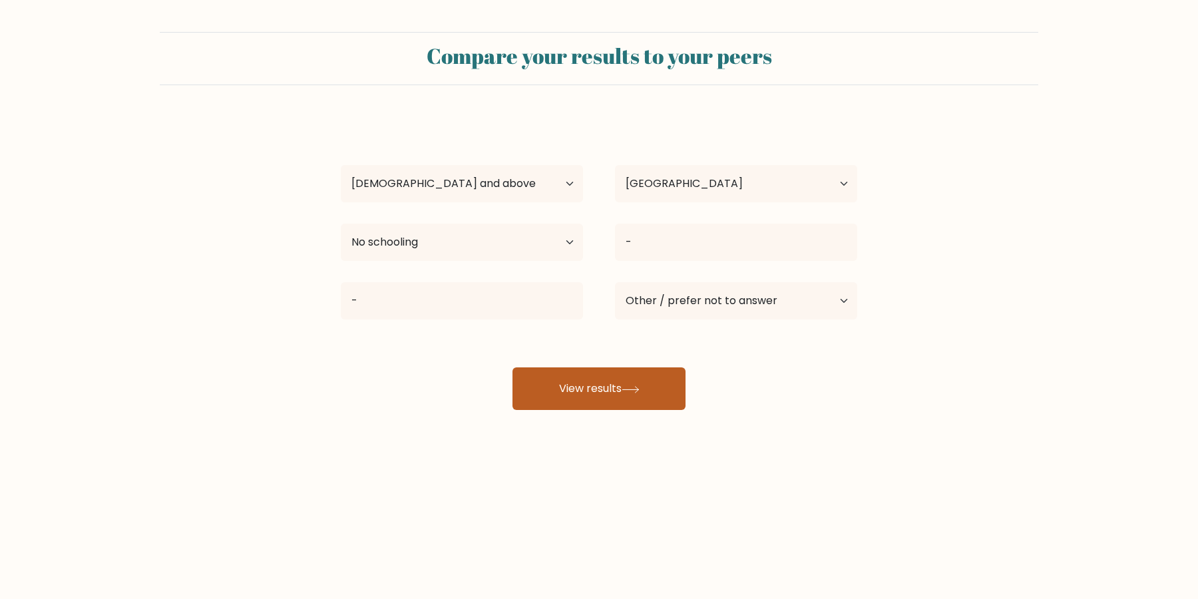
click at [629, 391] on icon at bounding box center [630, 389] width 18 height 7
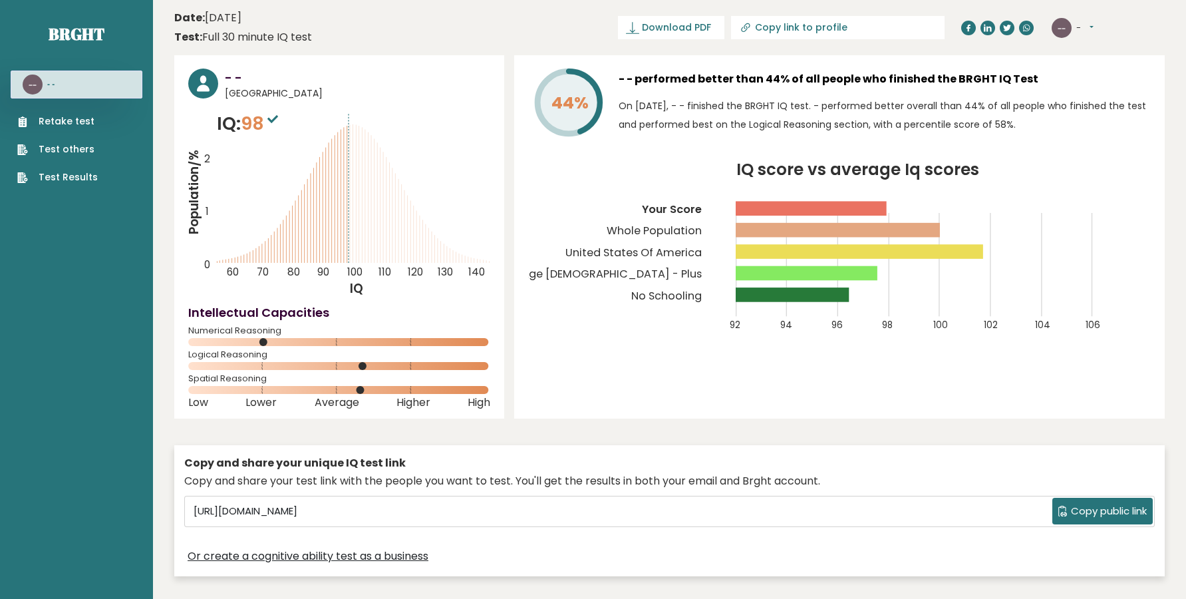
click at [1096, 19] on div "-- - Dashboard Profile Settings Logout" at bounding box center [1108, 28] width 113 height 27
click at [1093, 27] on button "-" at bounding box center [1084, 27] width 17 height 13
click at [1096, 98] on link "Logout" at bounding box center [1111, 103] width 68 height 19
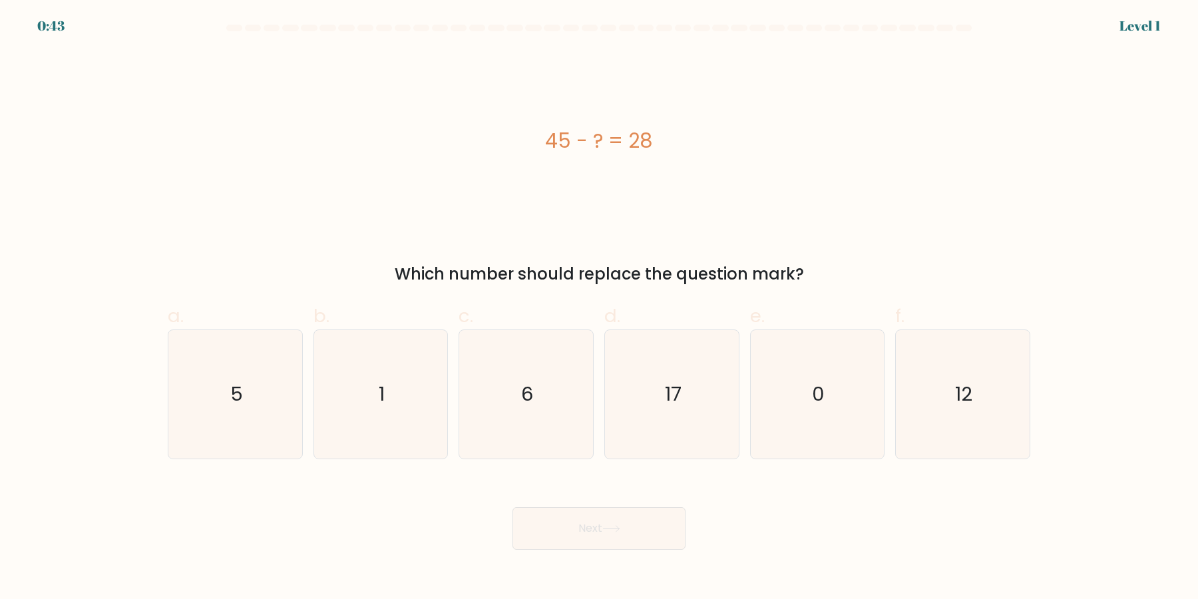
click at [681, 395] on text "17" at bounding box center [673, 394] width 17 height 27
click at [599, 308] on input "d. 17" at bounding box center [599, 303] width 1 height 9
radio input "true"
click at [616, 524] on button "Next" at bounding box center [598, 528] width 173 height 43
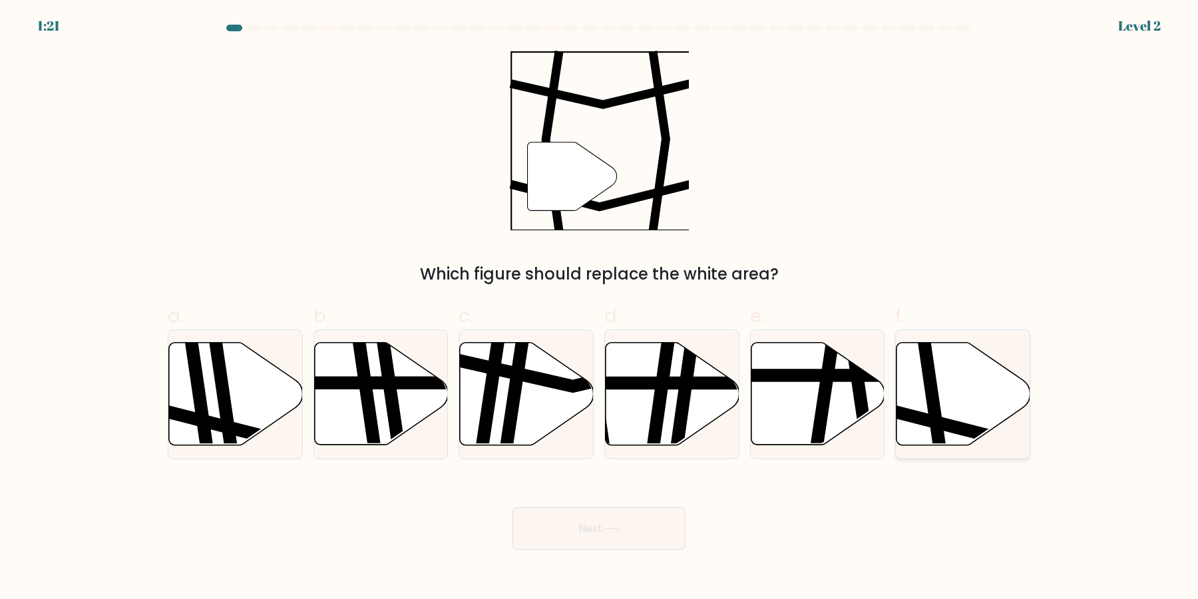
click at [959, 417] on icon at bounding box center [963, 394] width 134 height 102
click at [599, 308] on input "f." at bounding box center [599, 303] width 1 height 9
radio input "true"
click at [695, 520] on div "Next" at bounding box center [599, 512] width 878 height 75
click at [662, 524] on button "Next" at bounding box center [598, 528] width 173 height 43
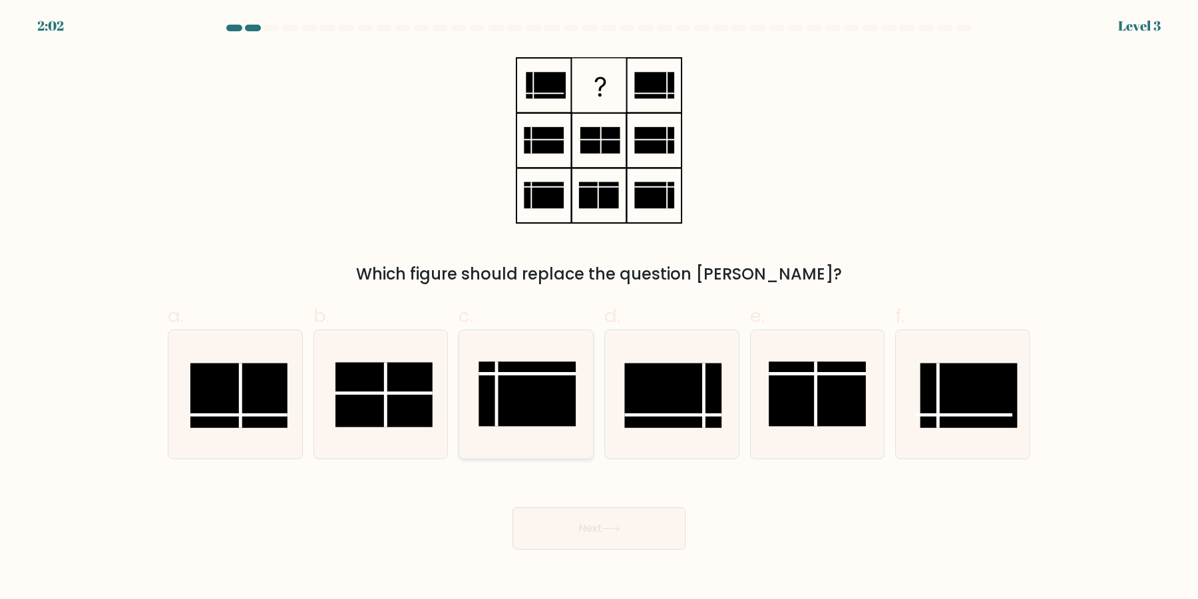
click at [246, 412] on rect at bounding box center [238, 395] width 97 height 65
click at [599, 308] on input "a." at bounding box center [599, 303] width 1 height 9
radio input "true"
click at [576, 524] on button "Next" at bounding box center [598, 528] width 173 height 43
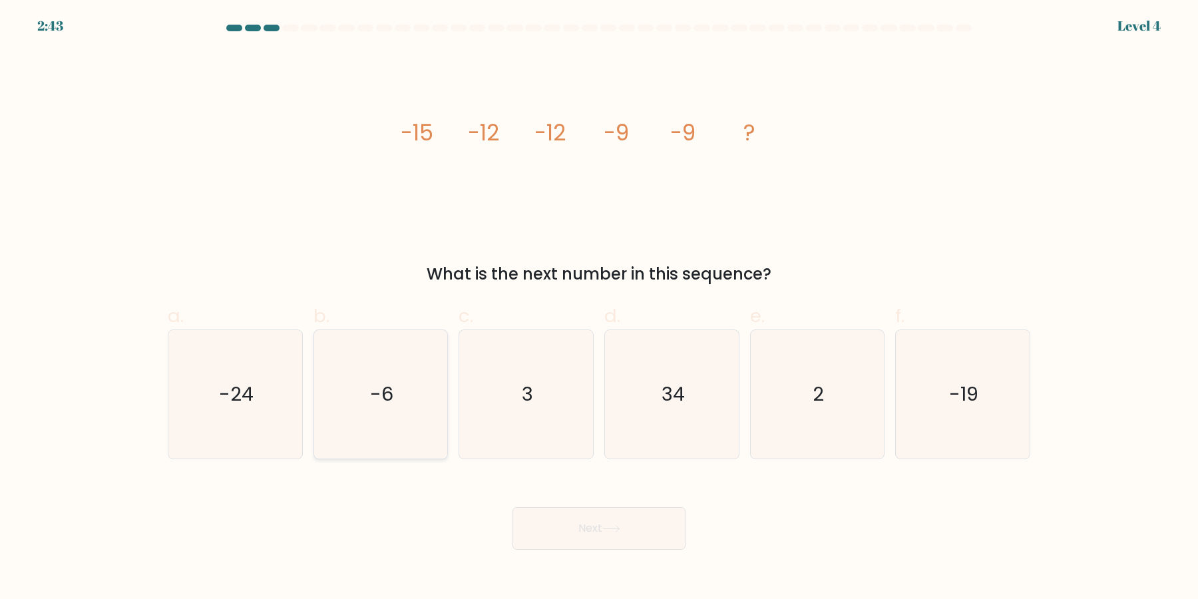
click at [389, 411] on icon "-6" at bounding box center [380, 394] width 128 height 128
click at [599, 308] on input "b. -6" at bounding box center [599, 303] width 1 height 9
radio input "true"
click at [586, 520] on button "Next" at bounding box center [598, 528] width 173 height 43
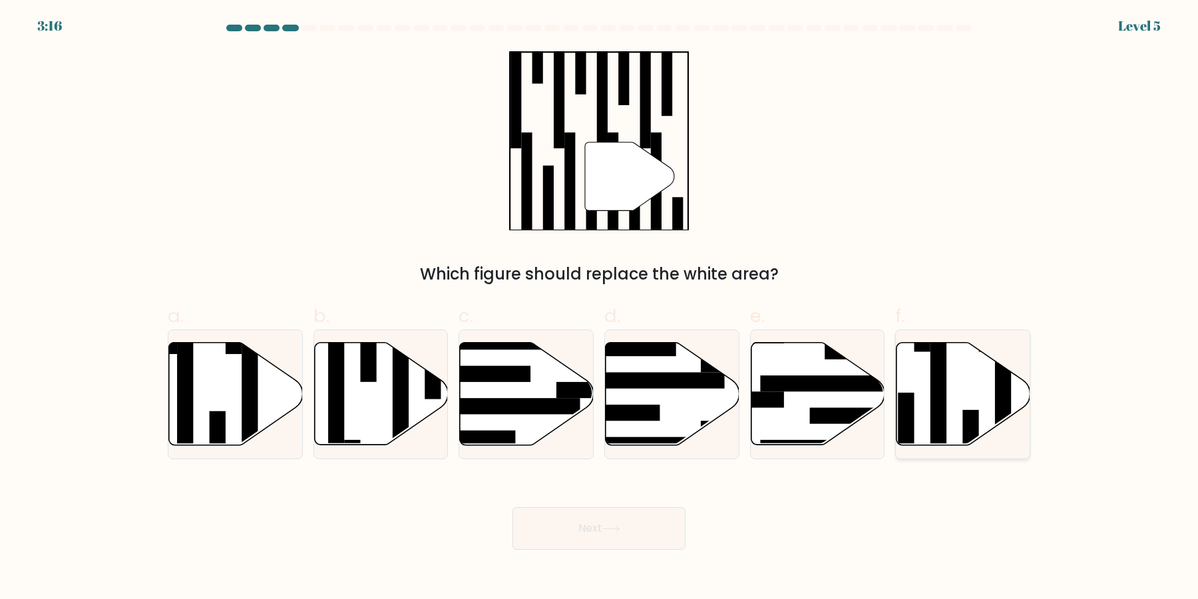
click at [933, 421] on rect at bounding box center [938, 400] width 16 height 145
click at [599, 308] on input "f." at bounding box center [599, 303] width 1 height 9
radio input "true"
click at [643, 532] on button "Next" at bounding box center [598, 528] width 173 height 43
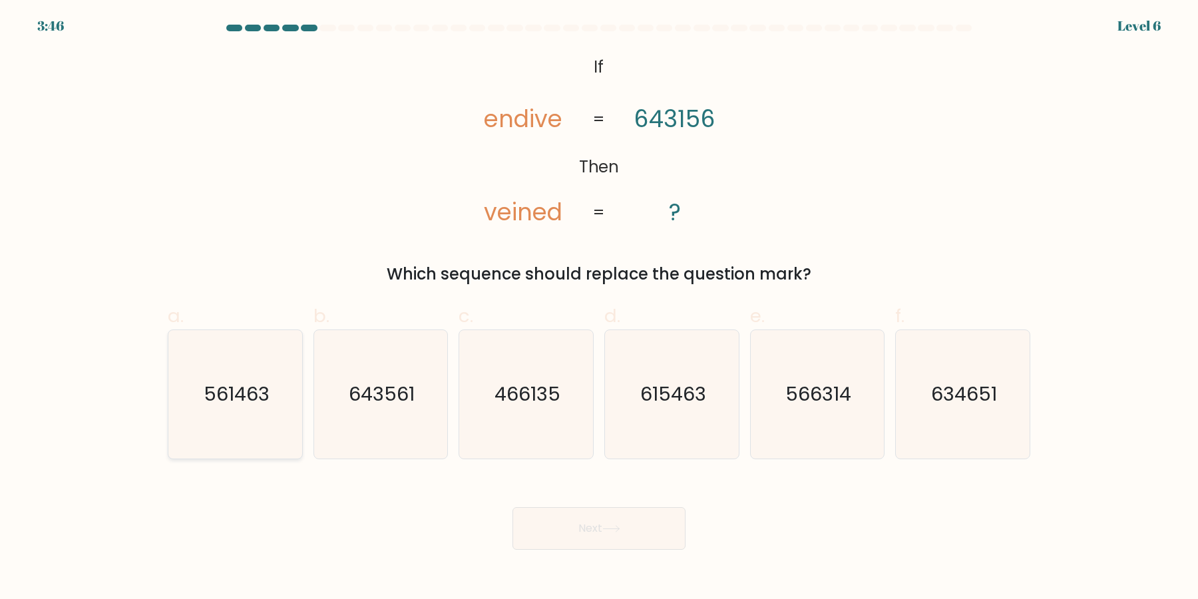
click at [255, 438] on icon "561463" at bounding box center [235, 394] width 128 height 128
click at [599, 308] on input "a. 561463" at bounding box center [599, 303] width 1 height 9
radio input "true"
click at [567, 528] on button "Next" at bounding box center [598, 528] width 173 height 43
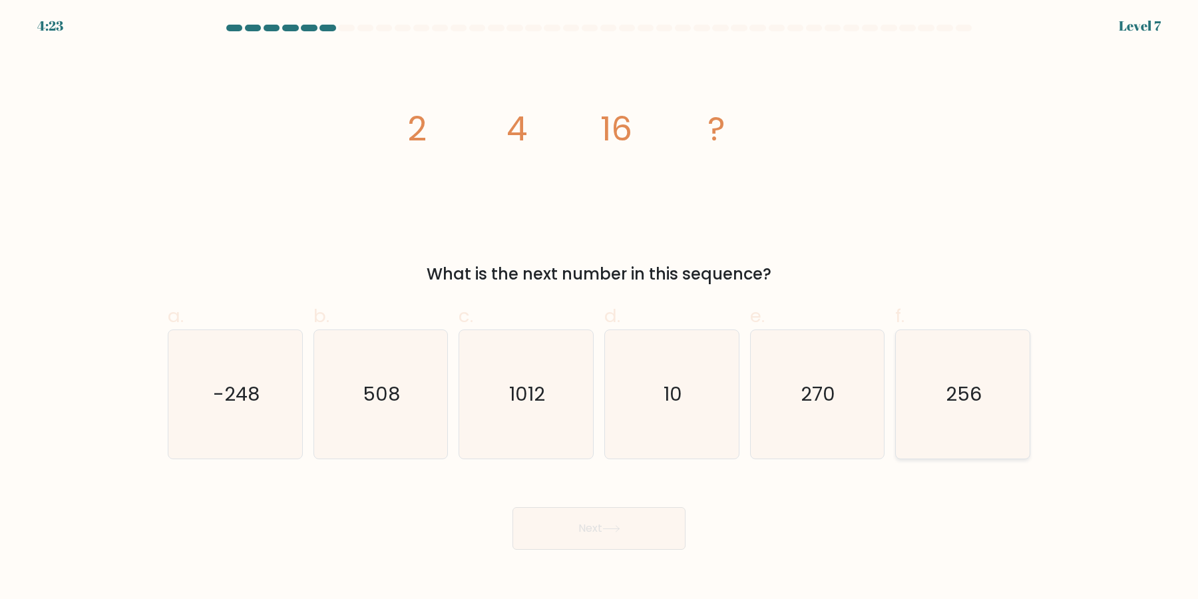
click at [945, 434] on icon "256" at bounding box center [962, 394] width 128 height 128
click at [599, 308] on input "f. 256" at bounding box center [599, 303] width 1 height 9
radio input "true"
click at [651, 524] on button "Next" at bounding box center [598, 528] width 173 height 43
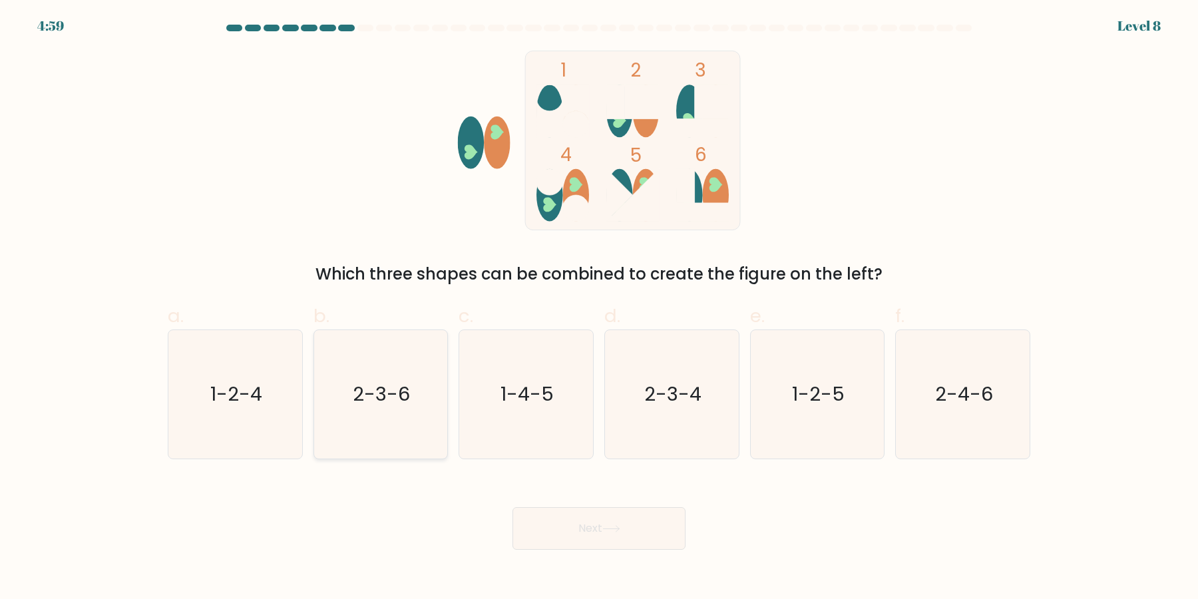
click at [383, 410] on icon "2-3-6" at bounding box center [380, 394] width 128 height 128
click at [599, 308] on input "b. 2-3-6" at bounding box center [599, 303] width 1 height 9
radio input "true"
click at [575, 523] on button "Next" at bounding box center [598, 528] width 173 height 43
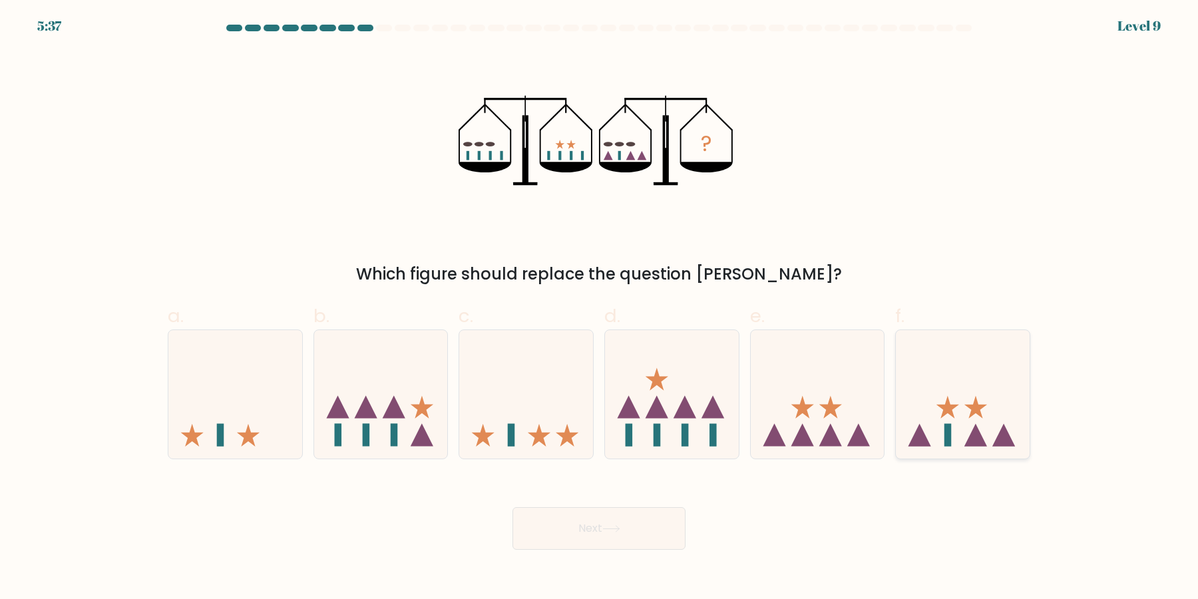
click at [943, 349] on icon at bounding box center [963, 394] width 134 height 110
click at [599, 308] on input "f." at bounding box center [599, 303] width 1 height 9
radio input "true"
click at [635, 522] on button "Next" at bounding box center [598, 528] width 173 height 43
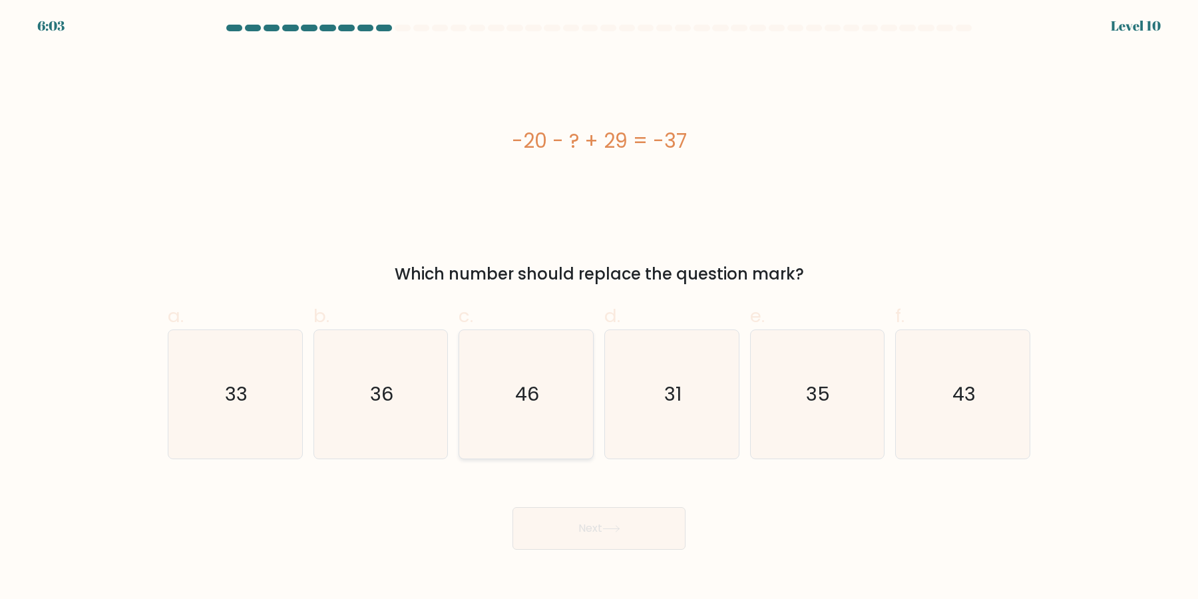
click at [544, 412] on icon "46" at bounding box center [526, 394] width 128 height 128
click at [599, 308] on input "c. 46" at bounding box center [599, 303] width 1 height 9
radio input "true"
click at [413, 424] on icon "36" at bounding box center [380, 394] width 128 height 128
click at [599, 308] on input "b. 36" at bounding box center [599, 303] width 1 height 9
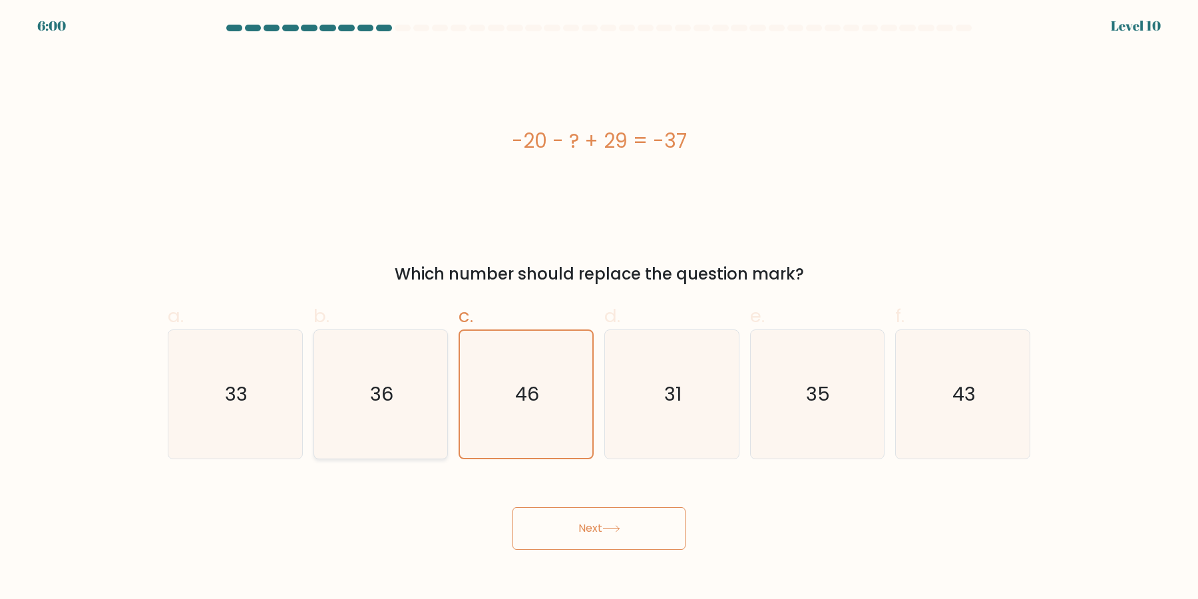
radio input "true"
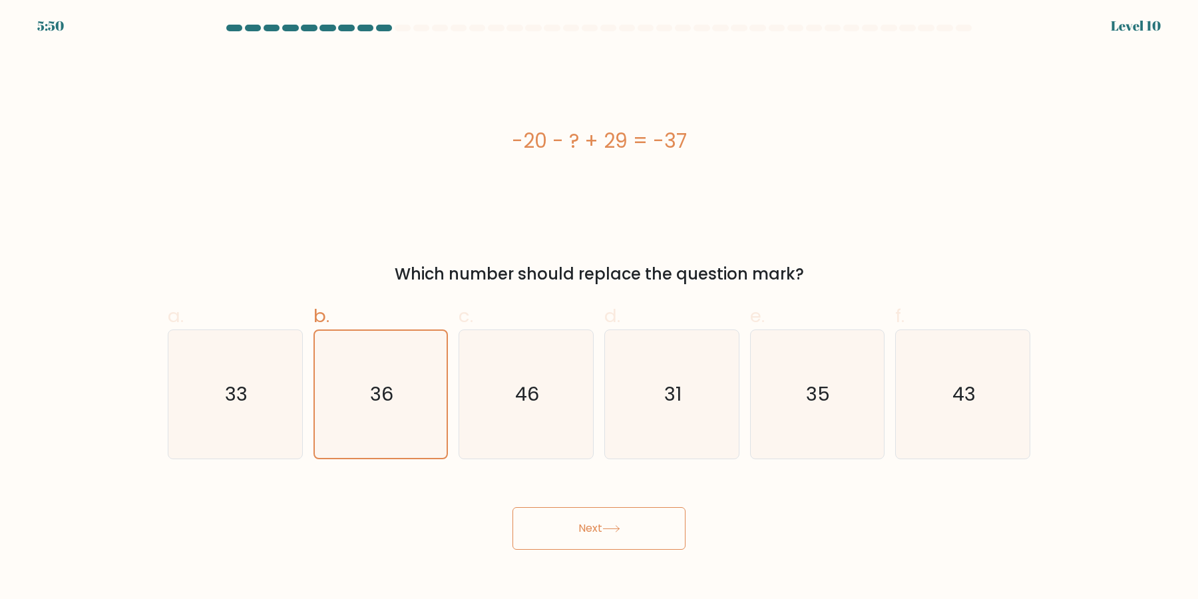
click at [542, 524] on button "Next" at bounding box center [598, 528] width 173 height 43
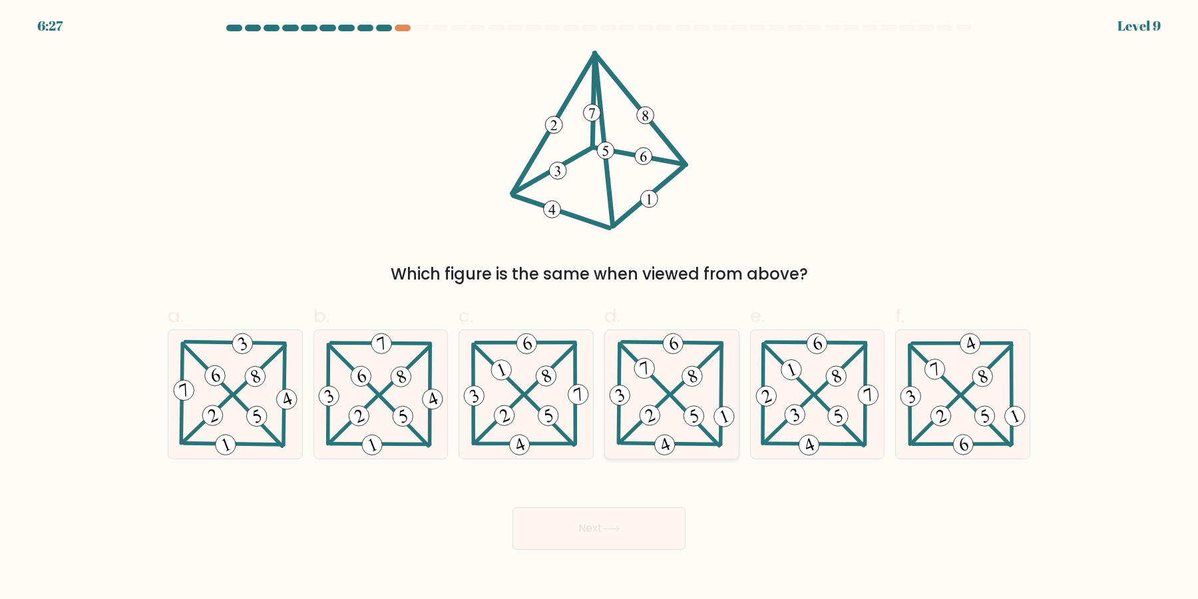
click at [681, 411] on icon at bounding box center [671, 394] width 131 height 128
click at [599, 308] on input "d." at bounding box center [599, 303] width 1 height 9
radio input "true"
click at [629, 534] on button "Next" at bounding box center [598, 528] width 173 height 43
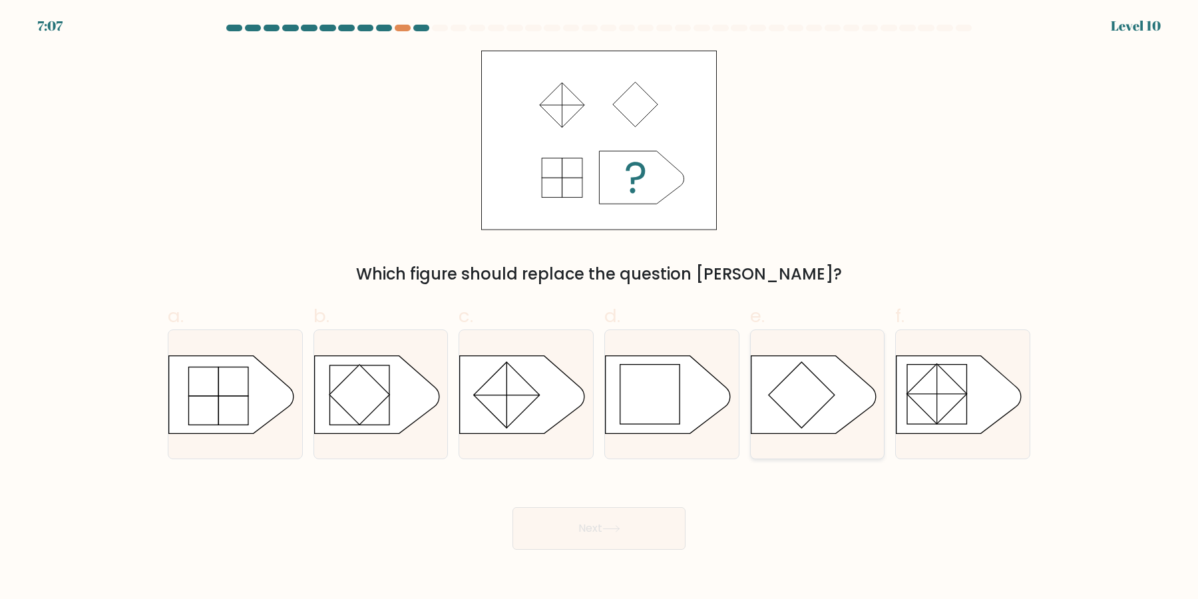
click at [808, 409] on rect at bounding box center [801, 395] width 66 height 66
click at [599, 308] on input "e." at bounding box center [599, 303] width 1 height 9
radio input "true"
click at [660, 432] on icon at bounding box center [667, 394] width 125 height 78
click at [599, 308] on input "d." at bounding box center [599, 303] width 1 height 9
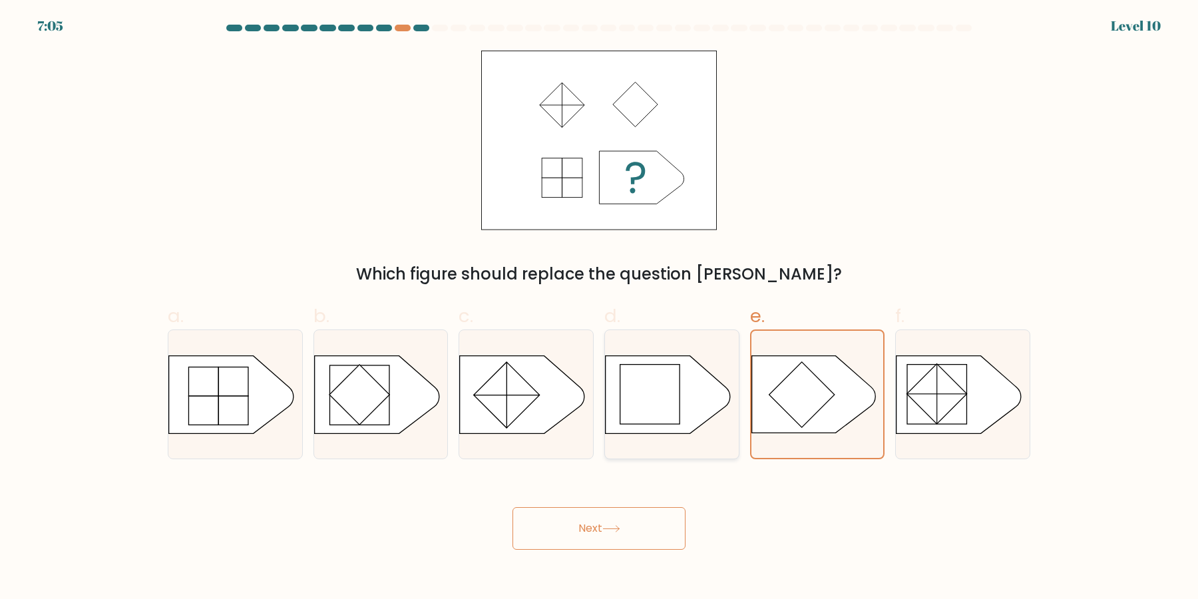
radio input "true"
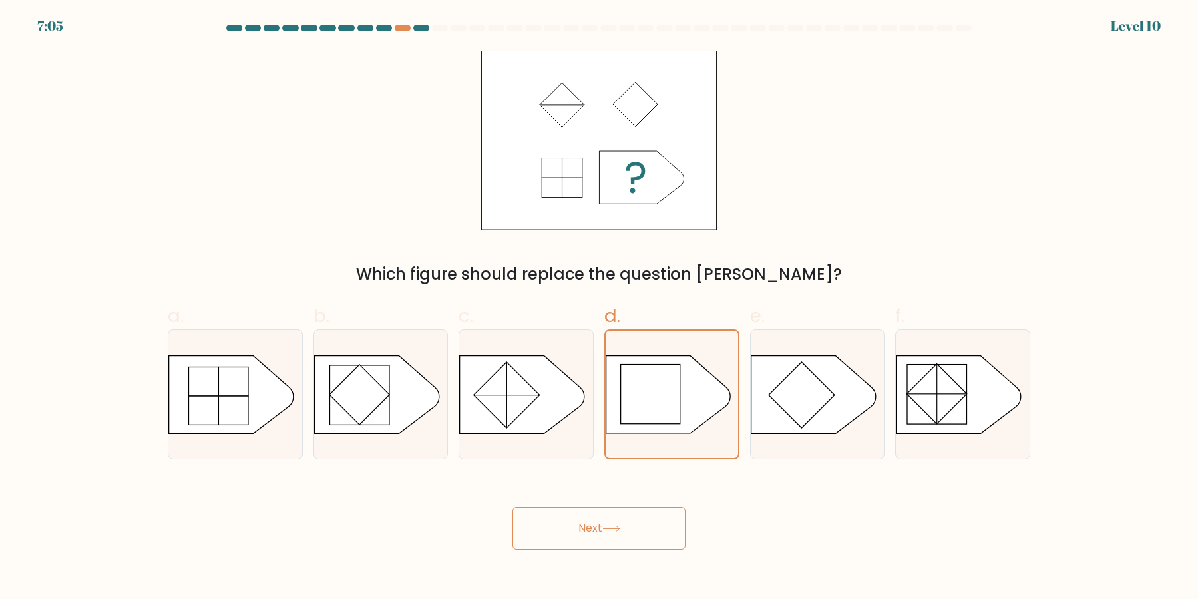
click at [631, 528] on button "Next" at bounding box center [598, 528] width 173 height 43
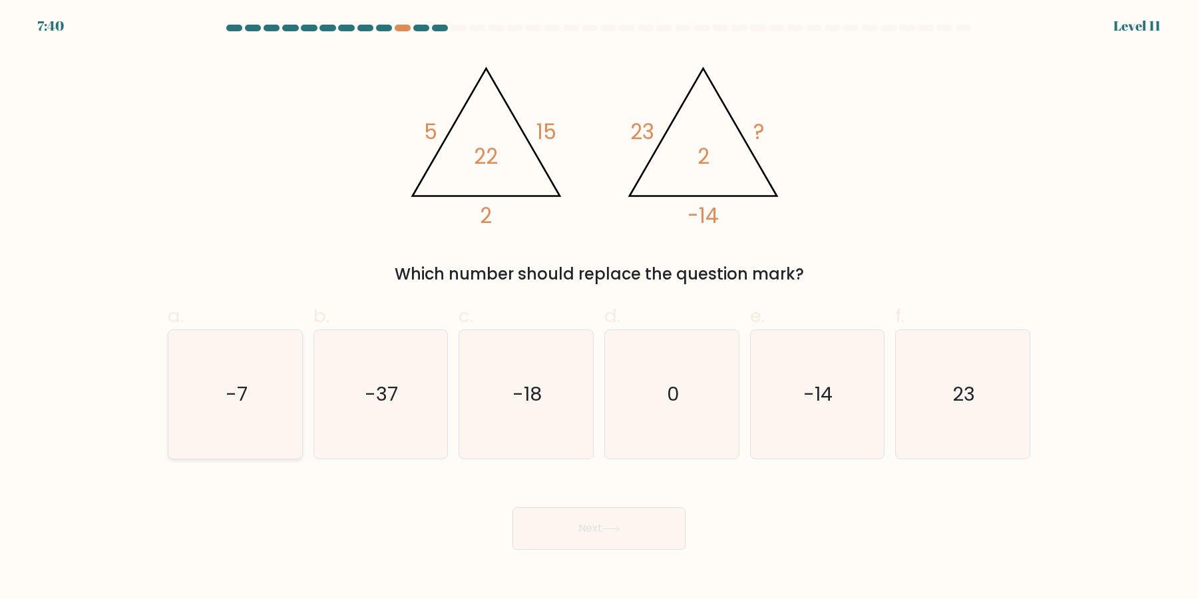
click at [201, 399] on icon "-7" at bounding box center [235, 394] width 128 height 128
click at [599, 308] on input "a. -7" at bounding box center [599, 303] width 1 height 9
radio input "true"
click at [547, 522] on button "Next" at bounding box center [598, 528] width 173 height 43
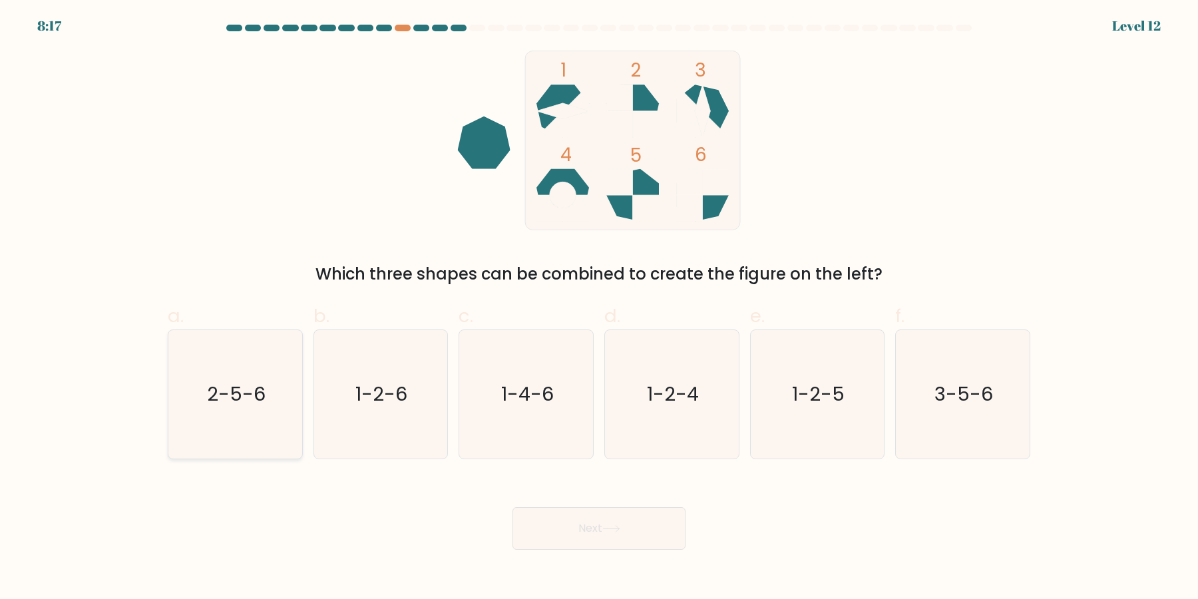
click at [292, 401] on icon "2-5-6" at bounding box center [235, 394] width 128 height 128
click at [599, 308] on input "a. 2-5-6" at bounding box center [599, 303] width 1 height 9
radio input "true"
click at [550, 528] on button "Next" at bounding box center [598, 528] width 173 height 43
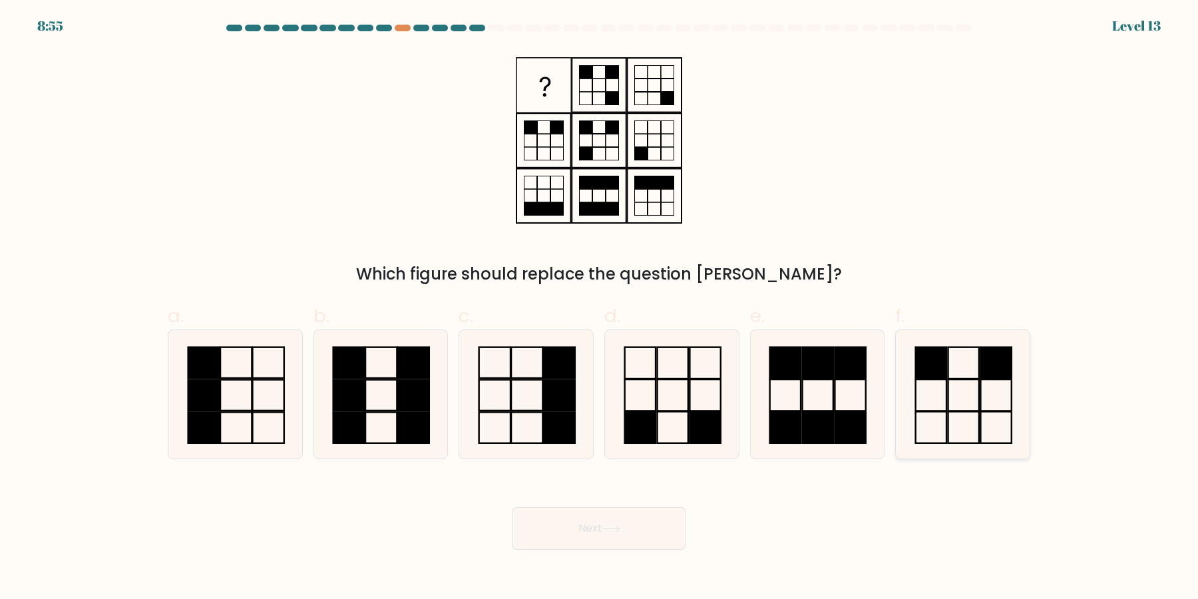
click at [1013, 402] on icon at bounding box center [962, 394] width 128 height 128
click at [599, 308] on input "f." at bounding box center [599, 303] width 1 height 9
radio input "true"
click at [639, 530] on button "Next" at bounding box center [598, 528] width 173 height 43
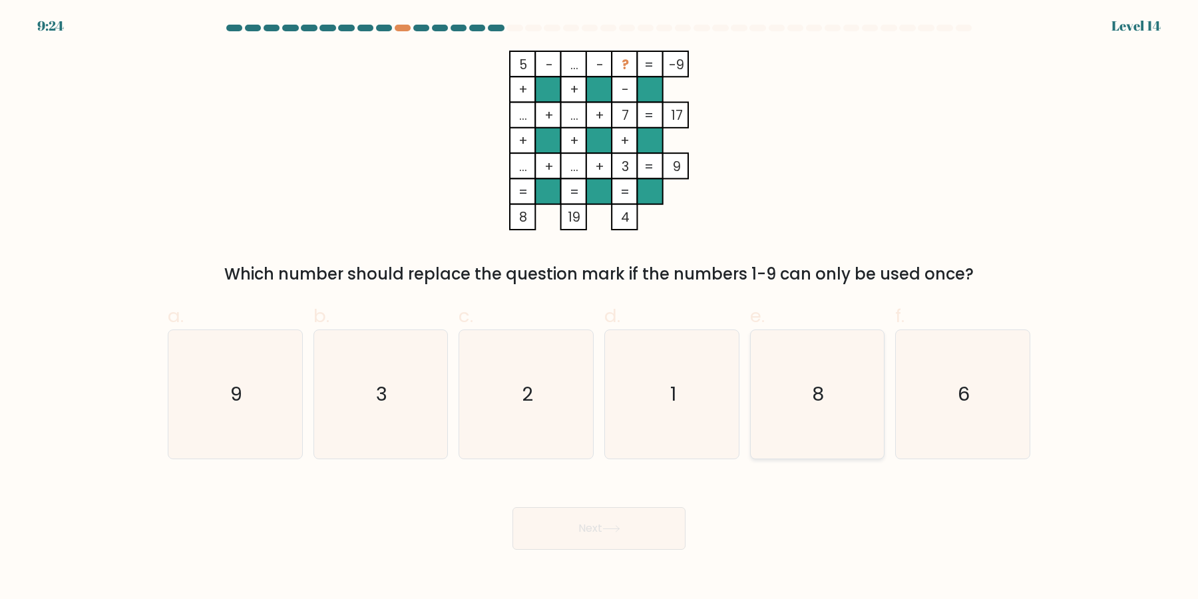
click at [819, 420] on icon "8" at bounding box center [816, 394] width 128 height 128
click at [599, 308] on input "e. 8" at bounding box center [599, 303] width 1 height 9
radio input "true"
click at [645, 532] on button "Next" at bounding box center [598, 528] width 173 height 43
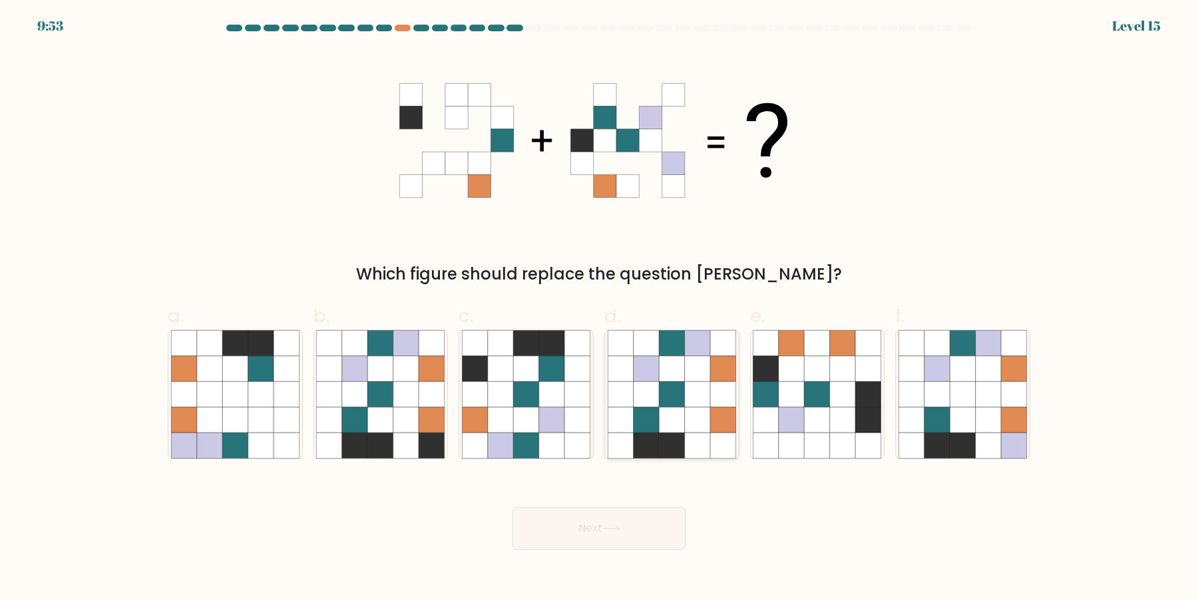
click at [709, 422] on icon at bounding box center [697, 419] width 25 height 25
click at [599, 308] on input "d." at bounding box center [599, 303] width 1 height 9
radio input "true"
click at [632, 538] on button "Next" at bounding box center [598, 528] width 173 height 43
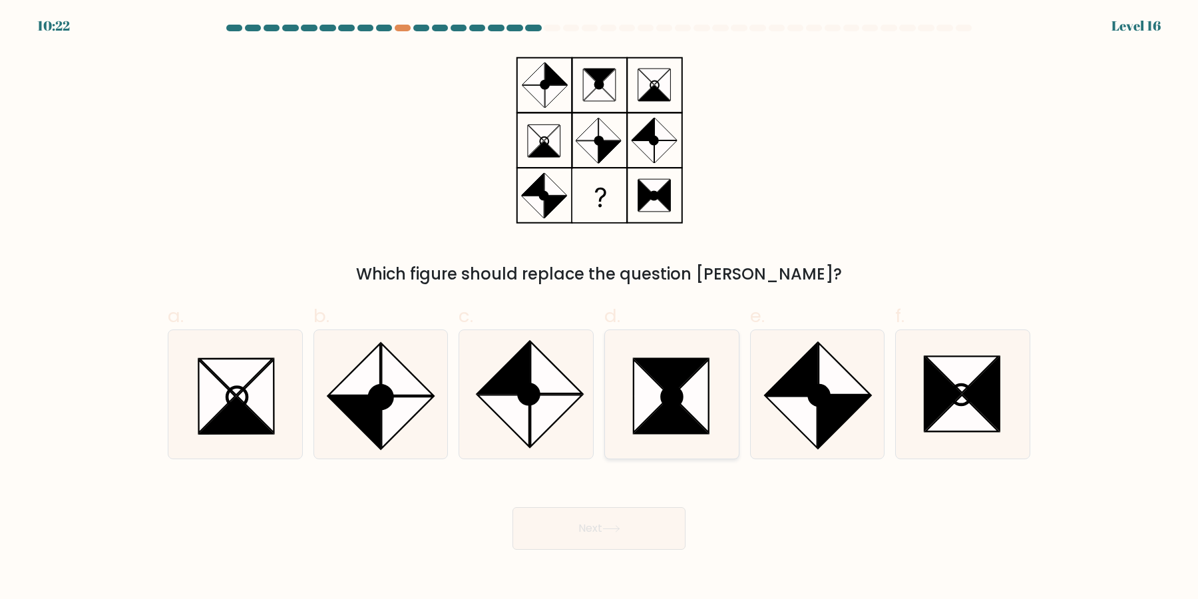
click at [629, 432] on icon at bounding box center [671, 394] width 128 height 128
click at [599, 308] on input "d." at bounding box center [599, 303] width 1 height 9
radio input "true"
click at [625, 526] on button "Next" at bounding box center [598, 528] width 173 height 43
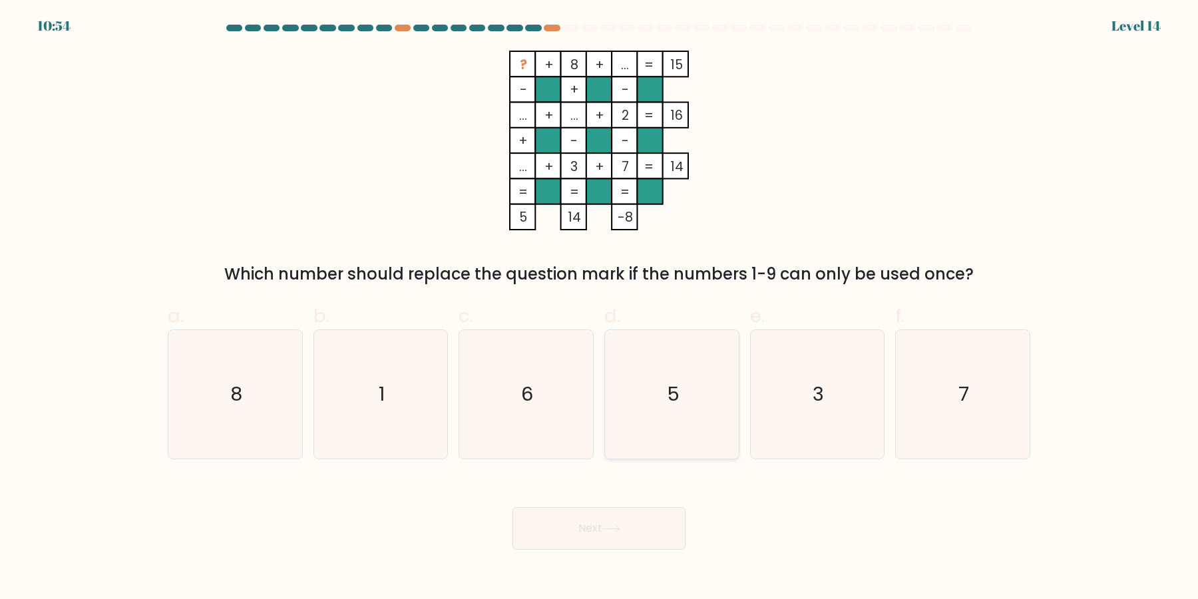
click at [661, 389] on icon "5" at bounding box center [671, 394] width 128 height 128
click at [599, 308] on input "d. 5" at bounding box center [599, 303] width 1 height 9
radio input "true"
click at [659, 534] on button "Next" at bounding box center [598, 528] width 173 height 43
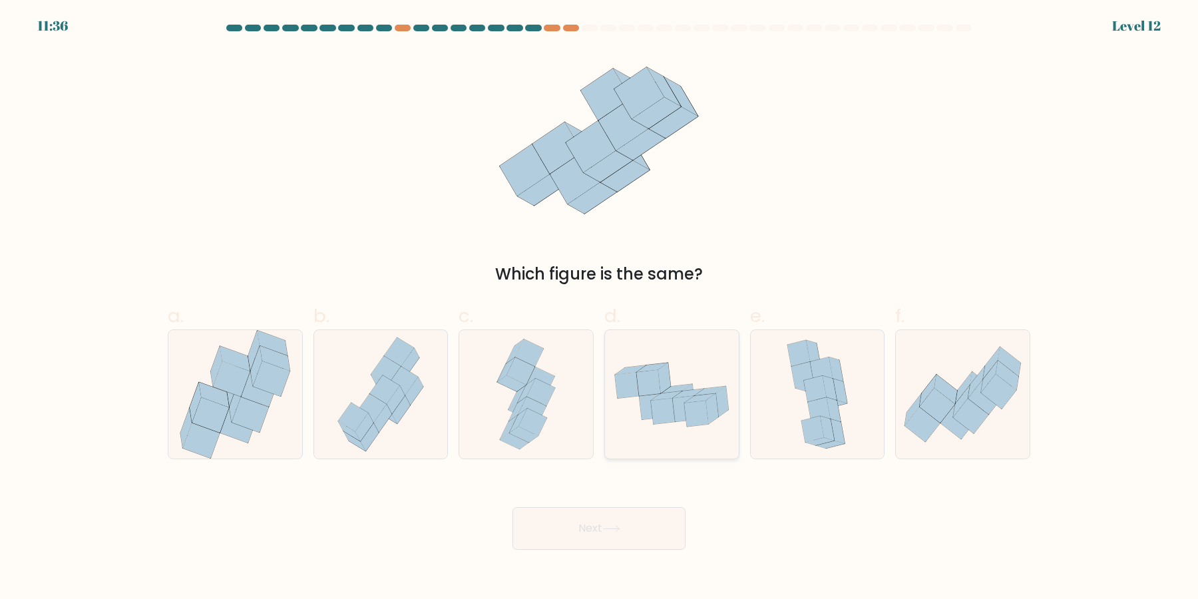
click at [668, 436] on icon at bounding box center [672, 395] width 134 height 84
click at [599, 308] on input "d." at bounding box center [599, 303] width 1 height 9
radio input "true"
click at [512, 507] on button "Next" at bounding box center [598, 528] width 173 height 43
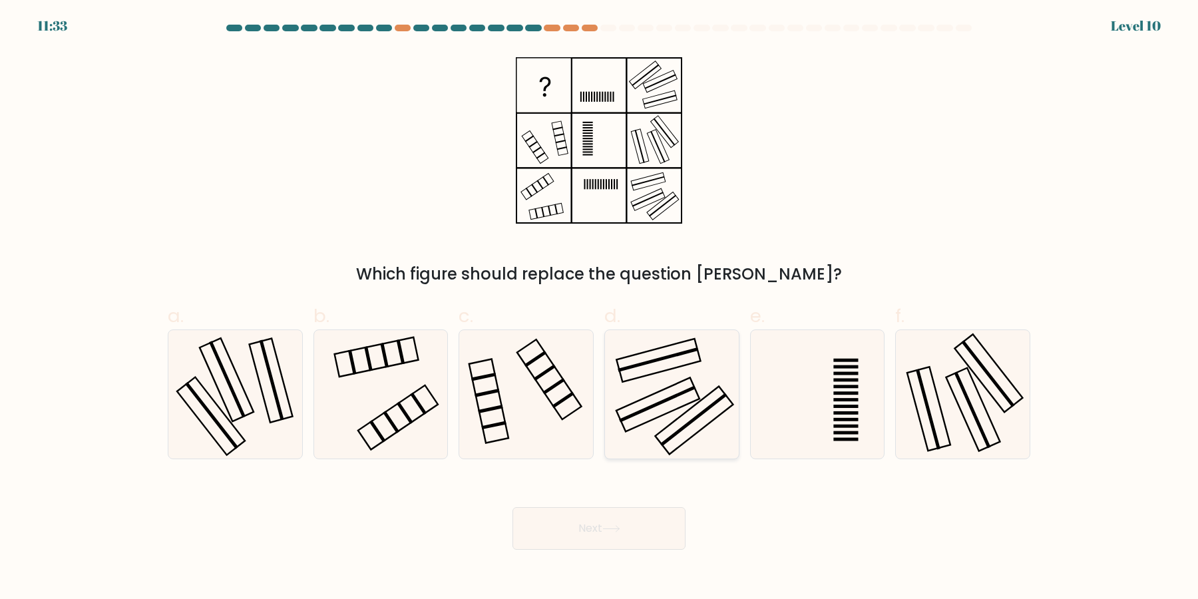
click at [647, 432] on icon at bounding box center [671, 394] width 128 height 128
click at [599, 308] on input "d." at bounding box center [599, 303] width 1 height 9
radio input "true"
click at [512, 507] on button "Next" at bounding box center [598, 528] width 173 height 43
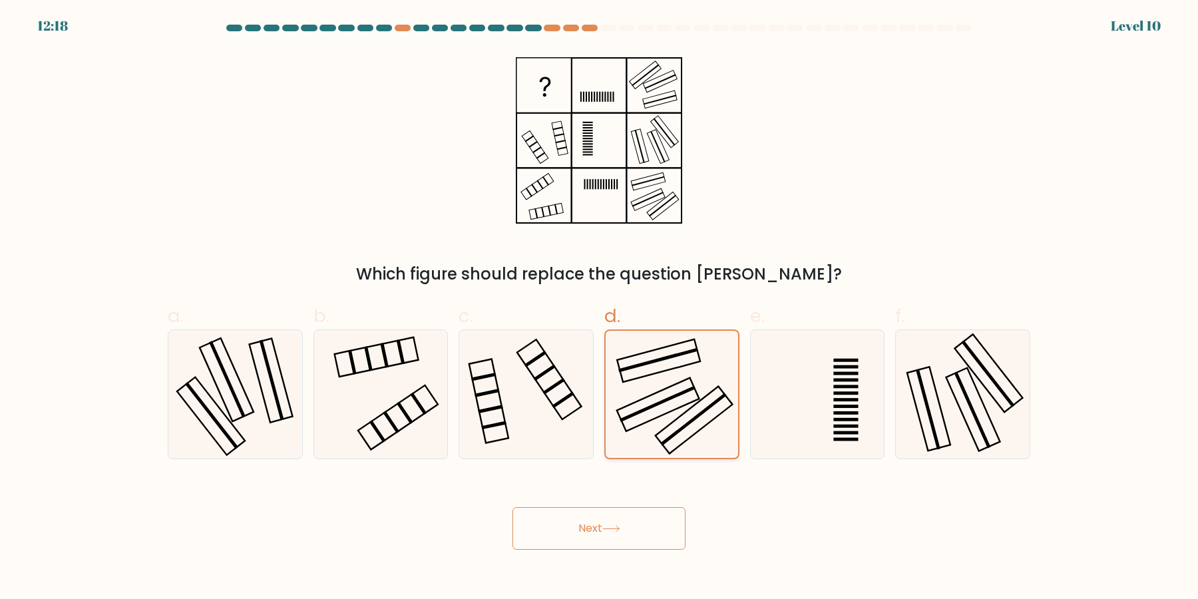
click at [647, 432] on icon at bounding box center [671, 394] width 127 height 127
click at [599, 308] on input "d." at bounding box center [599, 303] width 1 height 9
click at [512, 507] on button "Next" at bounding box center [598, 528] width 173 height 43
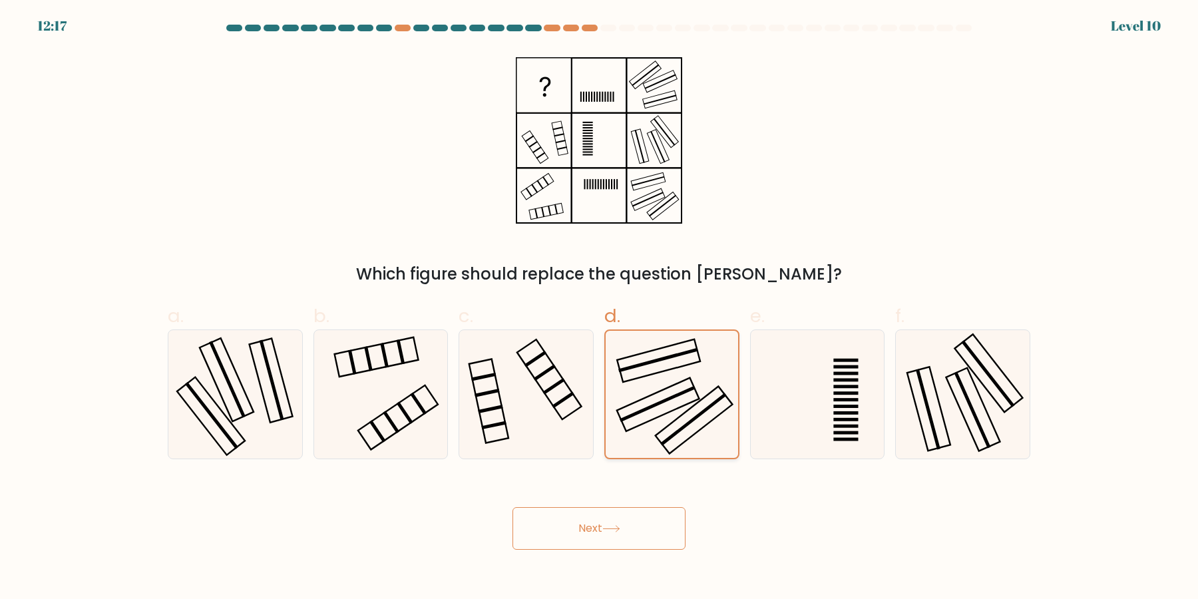
click at [647, 432] on icon at bounding box center [671, 394] width 127 height 127
click at [599, 308] on input "d." at bounding box center [599, 303] width 1 height 9
click at [512, 507] on button "Next" at bounding box center [598, 528] width 173 height 43
click at [647, 432] on icon at bounding box center [671, 394] width 127 height 127
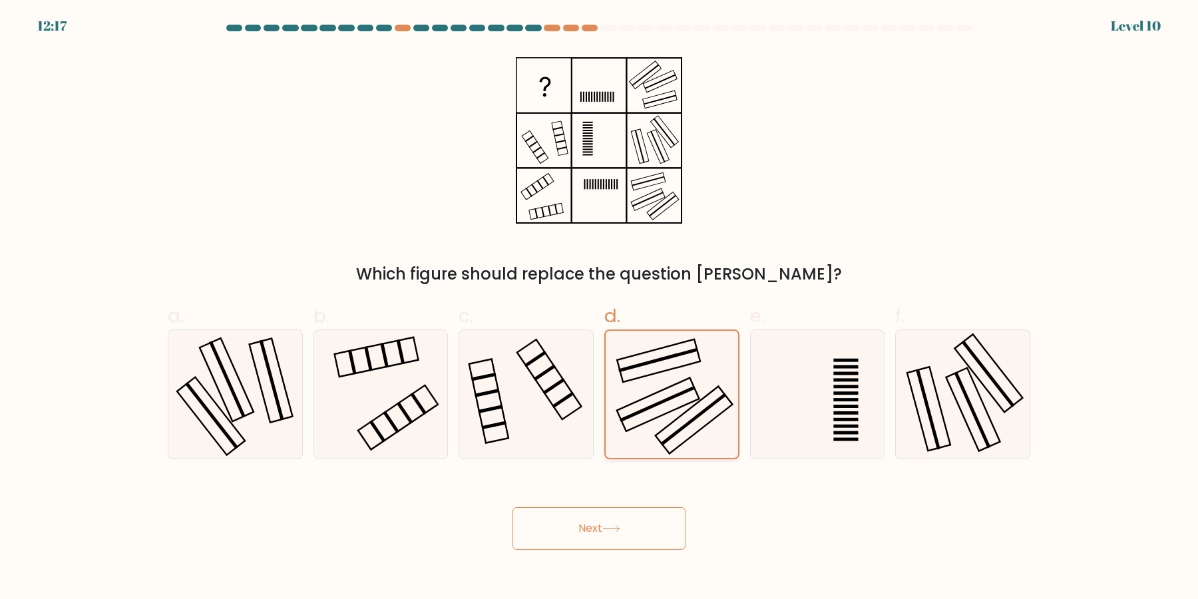
click at [599, 308] on input "d." at bounding box center [599, 303] width 1 height 9
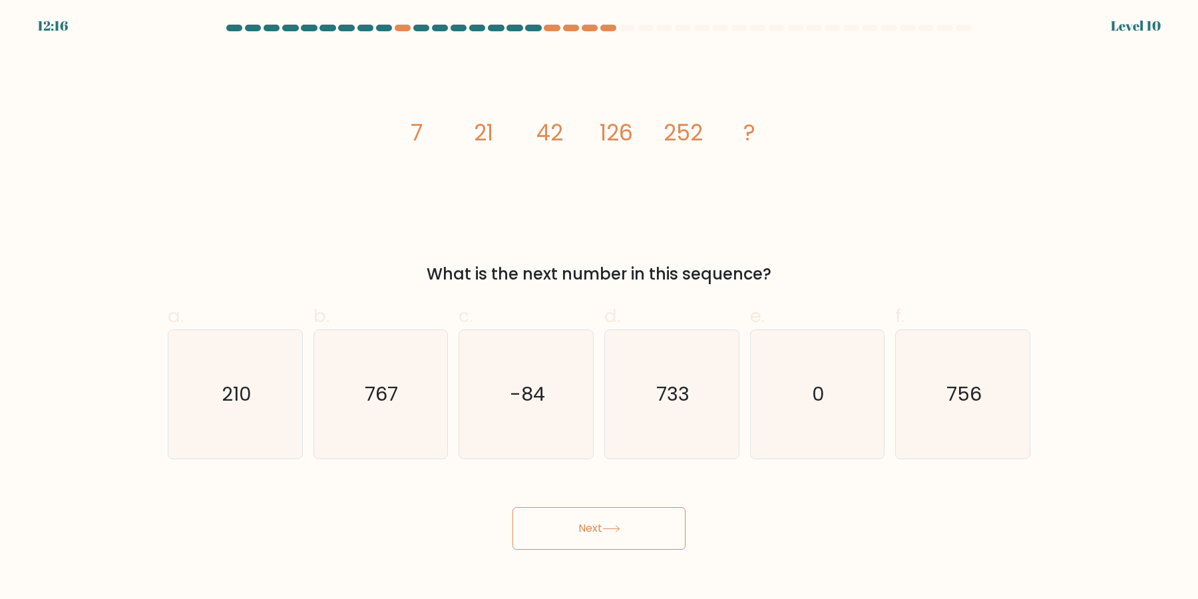
click at [649, 427] on icon "733" at bounding box center [671, 394] width 128 height 128
click at [599, 308] on input "d. 733" at bounding box center [599, 303] width 1 height 9
radio input "true"
click at [512, 507] on button "Next" at bounding box center [598, 528] width 173 height 43
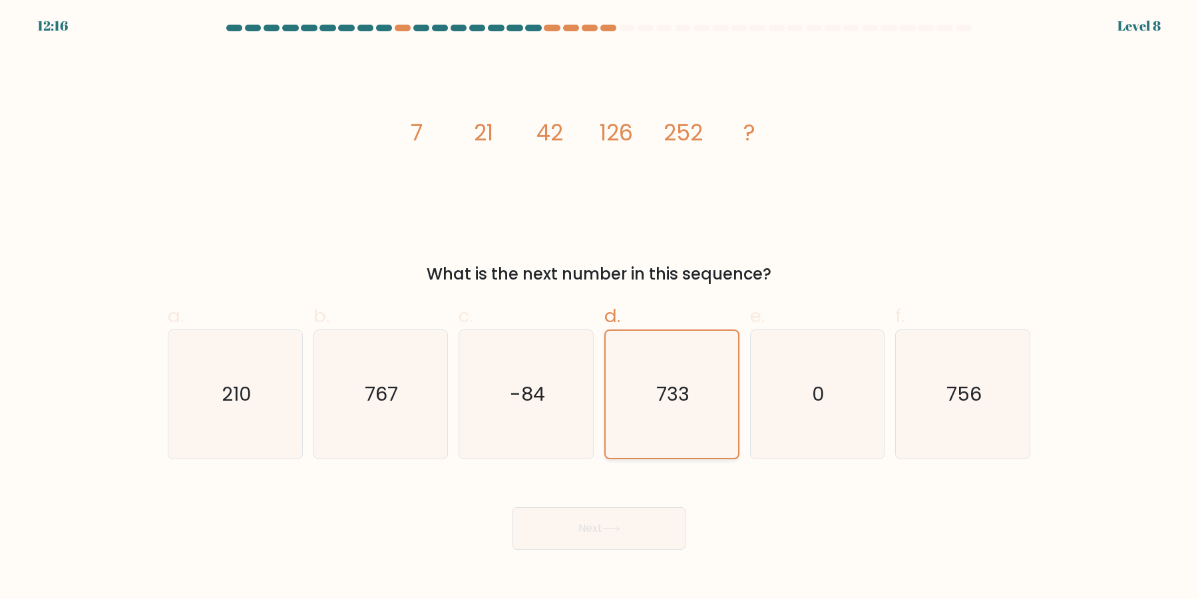
click at [650, 426] on icon "733" at bounding box center [671, 394] width 127 height 127
click at [599, 308] on input "d. 733" at bounding box center [599, 303] width 1 height 9
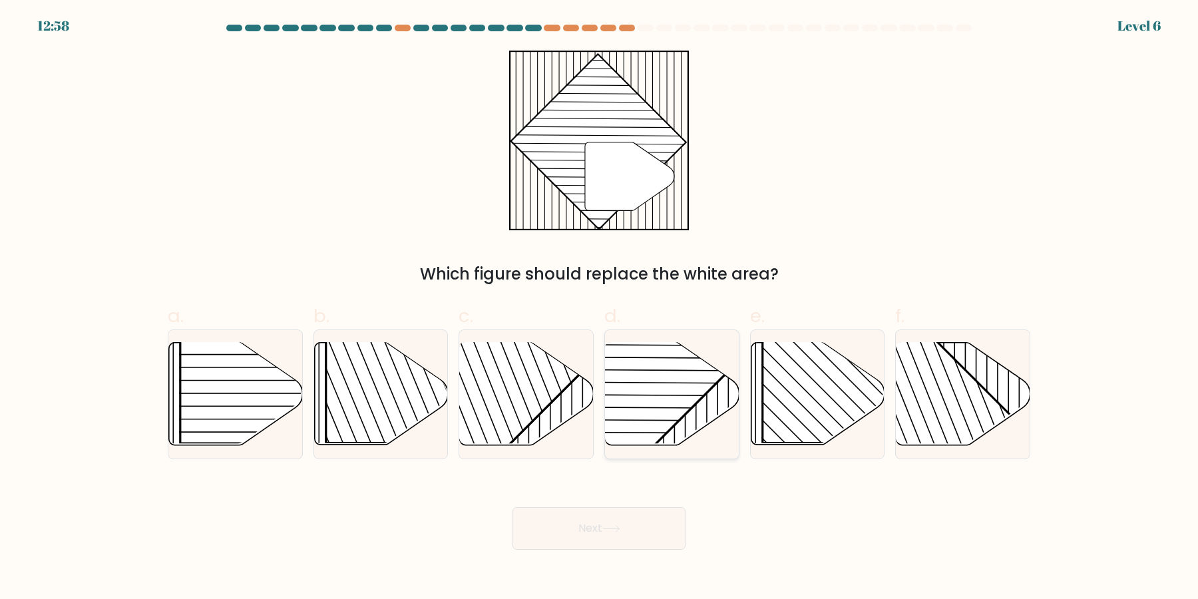
click at [677, 423] on rect at bounding box center [625, 342] width 262 height 262
click at [599, 308] on input "d." at bounding box center [599, 303] width 1 height 9
radio input "true"
click at [512, 507] on button "Next" at bounding box center [598, 528] width 173 height 43
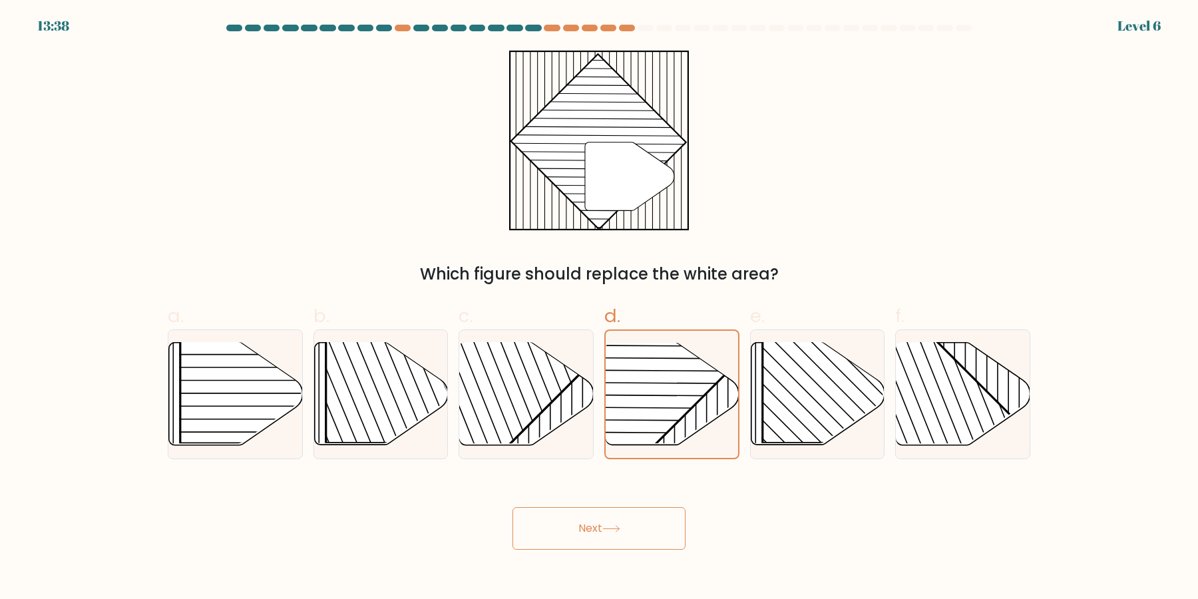
click at [512, 507] on button "Next" at bounding box center [598, 528] width 173 height 43
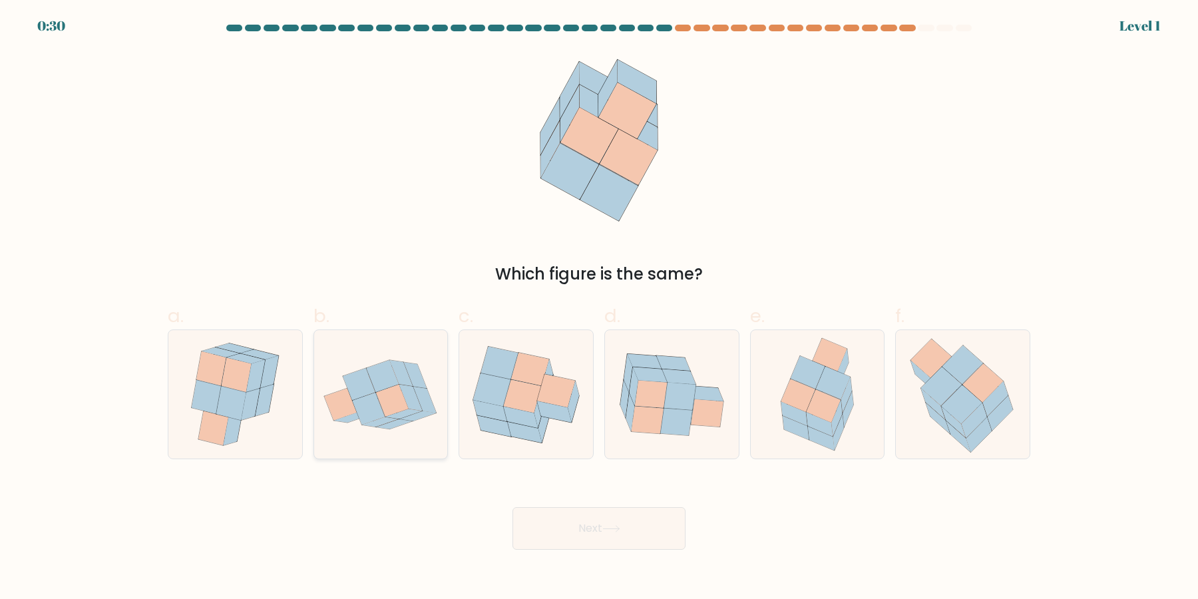
click at [381, 412] on icon at bounding box center [368, 409] width 33 height 32
click at [599, 308] on input "b." at bounding box center [599, 303] width 1 height 9
radio input "true"
click at [556, 542] on button "Next" at bounding box center [598, 528] width 173 height 43
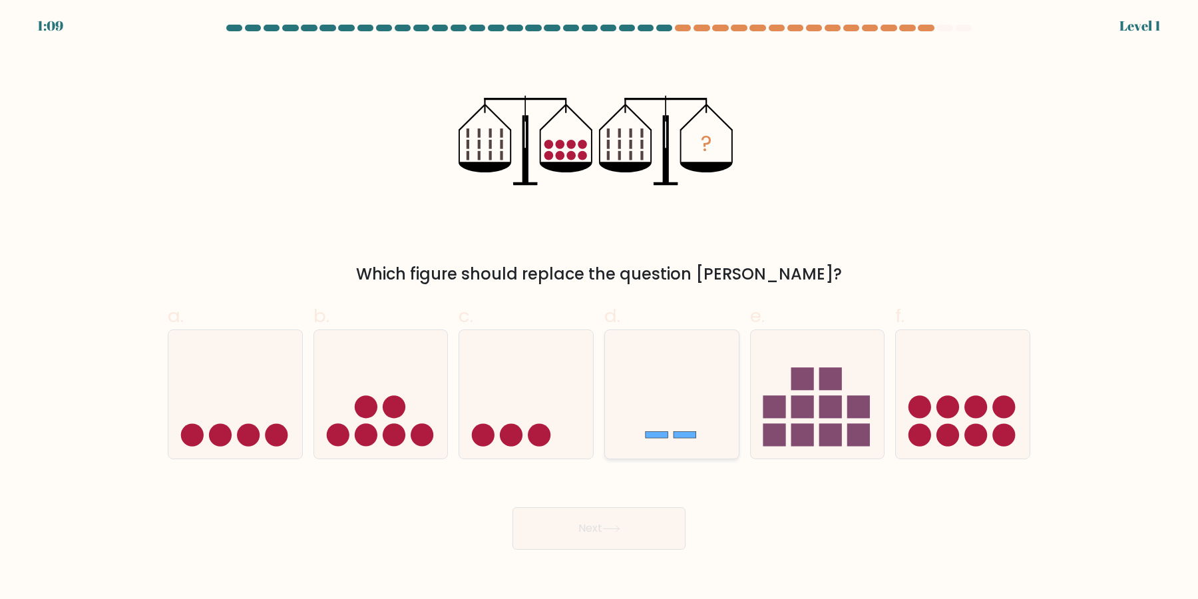
click at [679, 420] on icon at bounding box center [672, 394] width 134 height 110
click at [599, 308] on input "d." at bounding box center [599, 303] width 1 height 9
radio input "true"
click at [648, 536] on button "Next" at bounding box center [598, 528] width 173 height 43
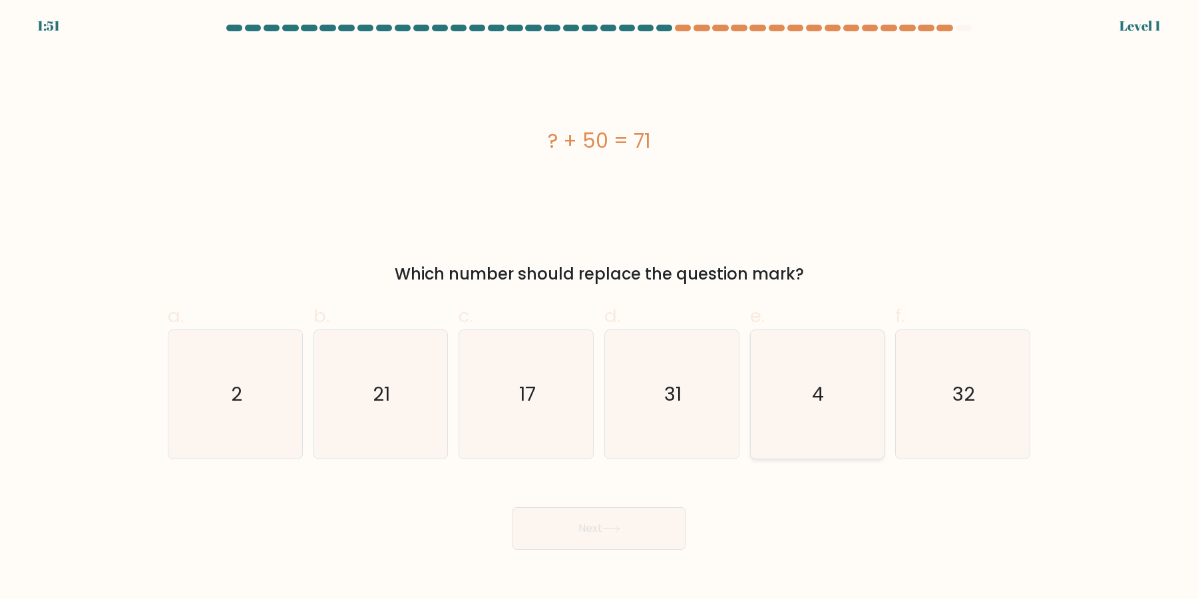
click at [824, 403] on icon "4" at bounding box center [816, 394] width 128 height 128
click at [599, 308] on input "e. 4" at bounding box center [599, 303] width 1 height 9
radio input "true"
click at [677, 514] on button "Next" at bounding box center [598, 528] width 173 height 43
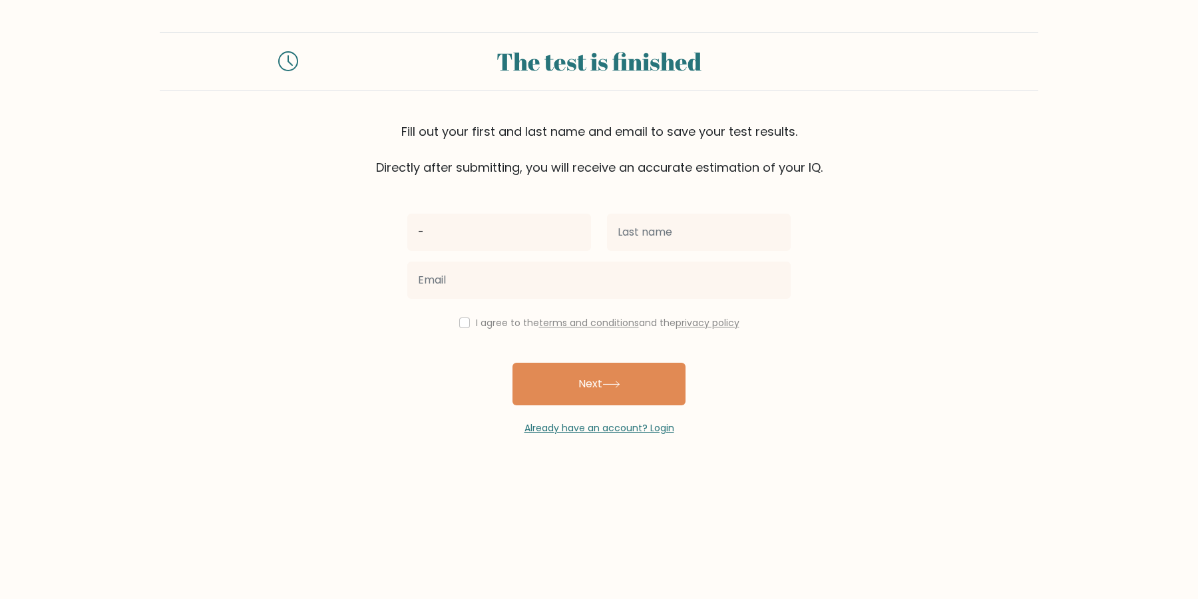
type input "-"
click at [703, 237] on input "text" at bounding box center [699, 232] width 184 height 37
type input "-"
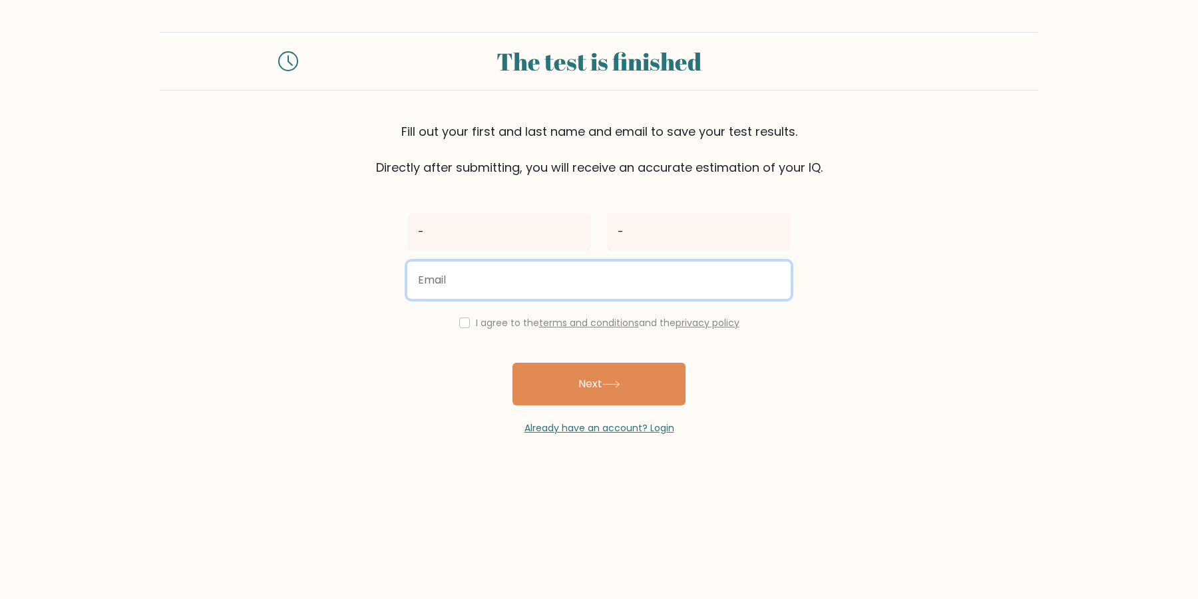
click at [595, 291] on input "email" at bounding box center [598, 279] width 383 height 37
type input "rtyu@rtyu.rtyu"
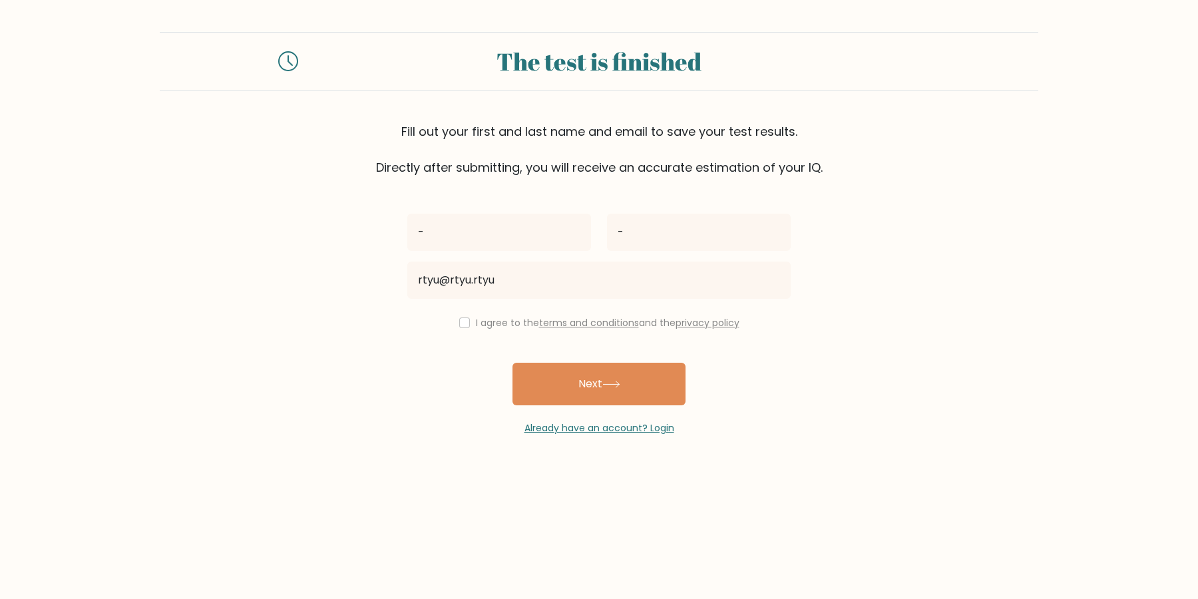
click at [472, 327] on div "I agree to the terms and conditions and the privacy policy" at bounding box center [598, 323] width 399 height 16
click at [472, 325] on div "I agree to the terms and conditions and the privacy policy" at bounding box center [598, 323] width 399 height 16
click at [470, 327] on input "checkbox" at bounding box center [464, 322] width 11 height 11
checkbox input "true"
click at [533, 374] on button "Next" at bounding box center [598, 384] width 173 height 43
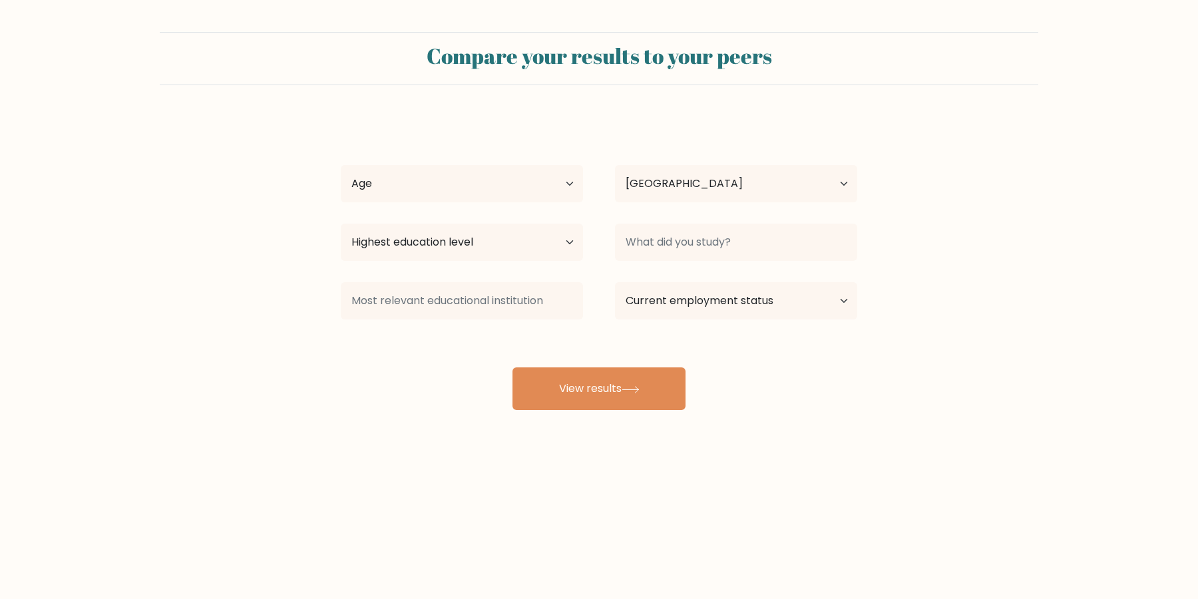
select select "US"
select select "65_plus"
click option "[DEMOGRAPHIC_DATA] and above" at bounding box center [0, 0] width 0 height 0
click at [719, 193] on select "Country [GEOGRAPHIC_DATA] [GEOGRAPHIC_DATA] [GEOGRAPHIC_DATA] [US_STATE] [GEOGR…" at bounding box center [736, 183] width 242 height 37
click at [517, 247] on select "Highest education level No schooling Primary Lower Secondary Upper Secondary Oc…" at bounding box center [462, 242] width 242 height 37
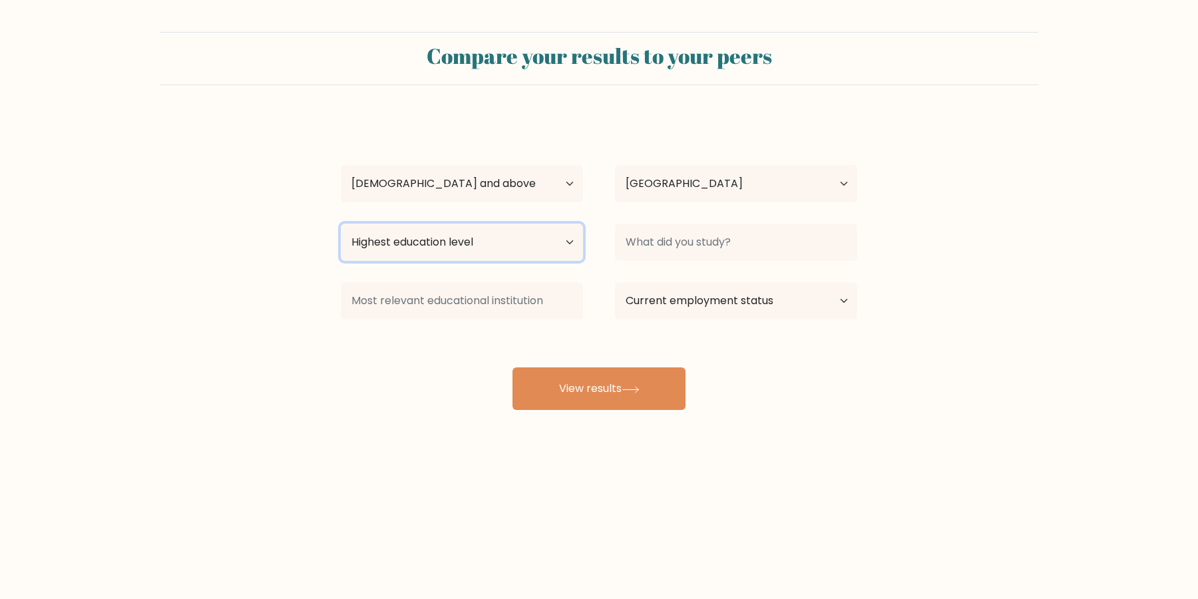
select select "no_schooling"
click option "No schooling" at bounding box center [0, 0] width 0 height 0
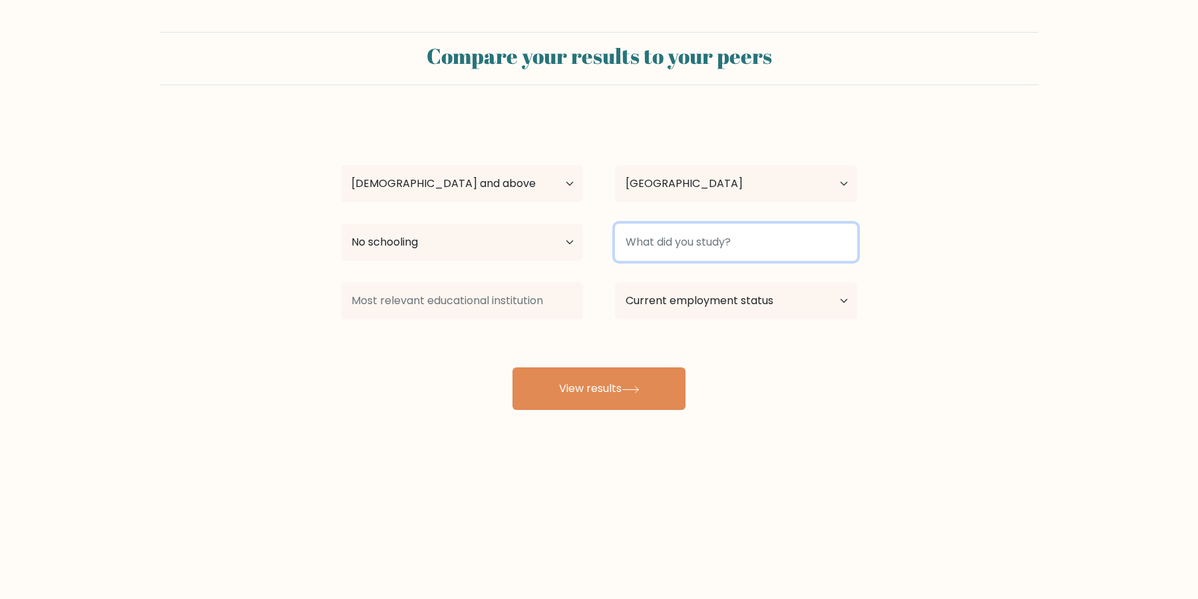
click at [645, 240] on input at bounding box center [736, 242] width 242 height 37
type input "-"
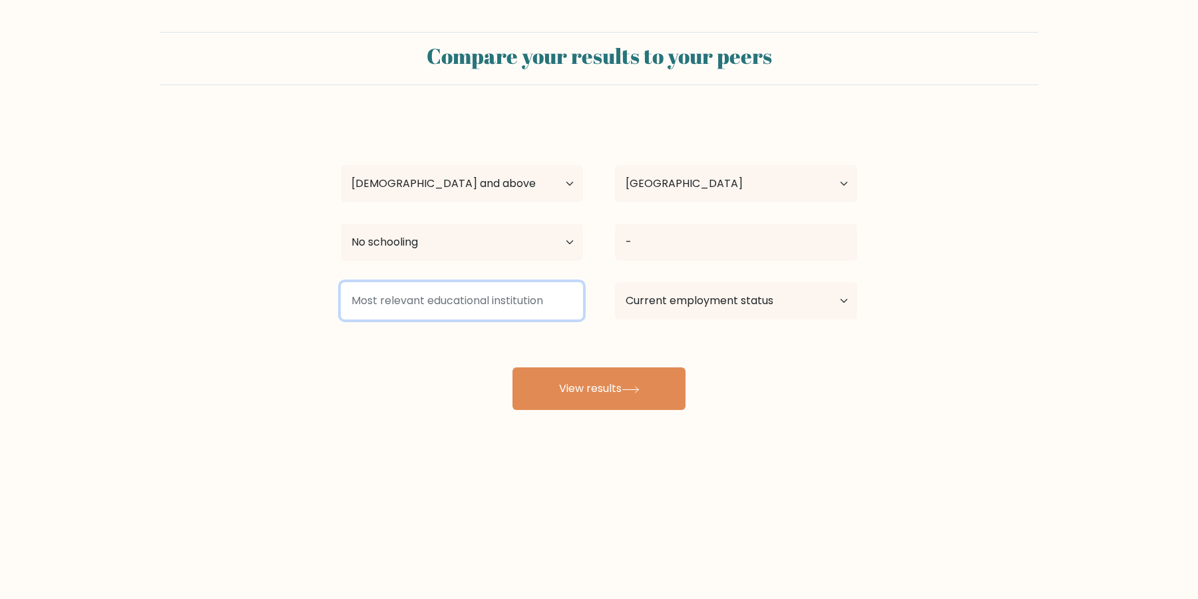
click at [534, 305] on input at bounding box center [462, 300] width 242 height 37
type input "-"
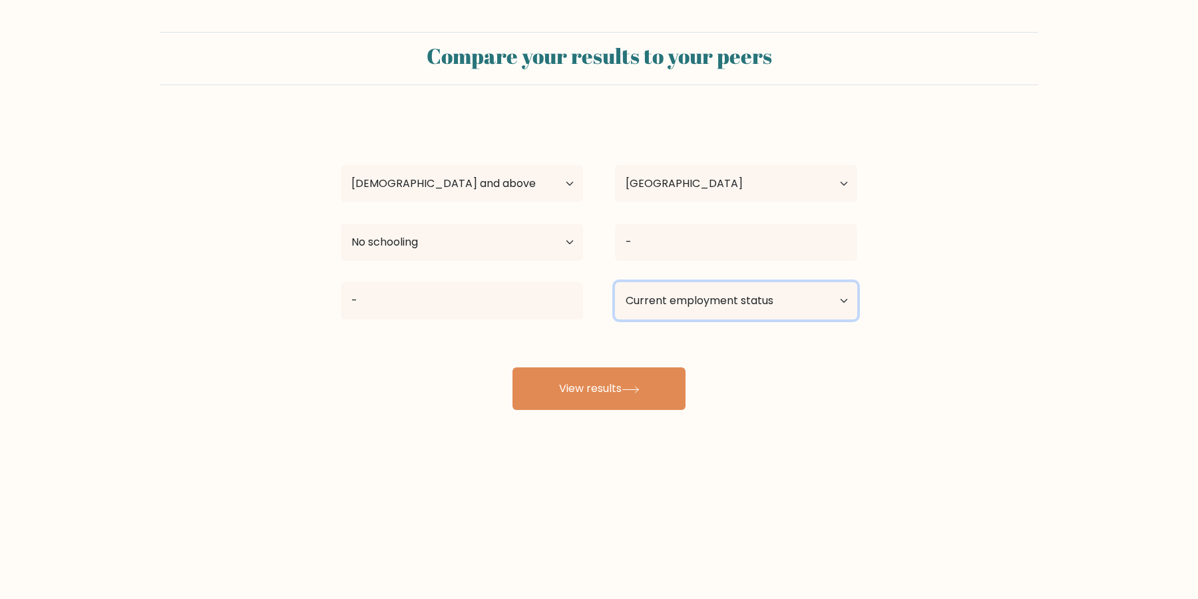
select select "other"
click option "Other / prefer not to answer" at bounding box center [0, 0] width 0 height 0
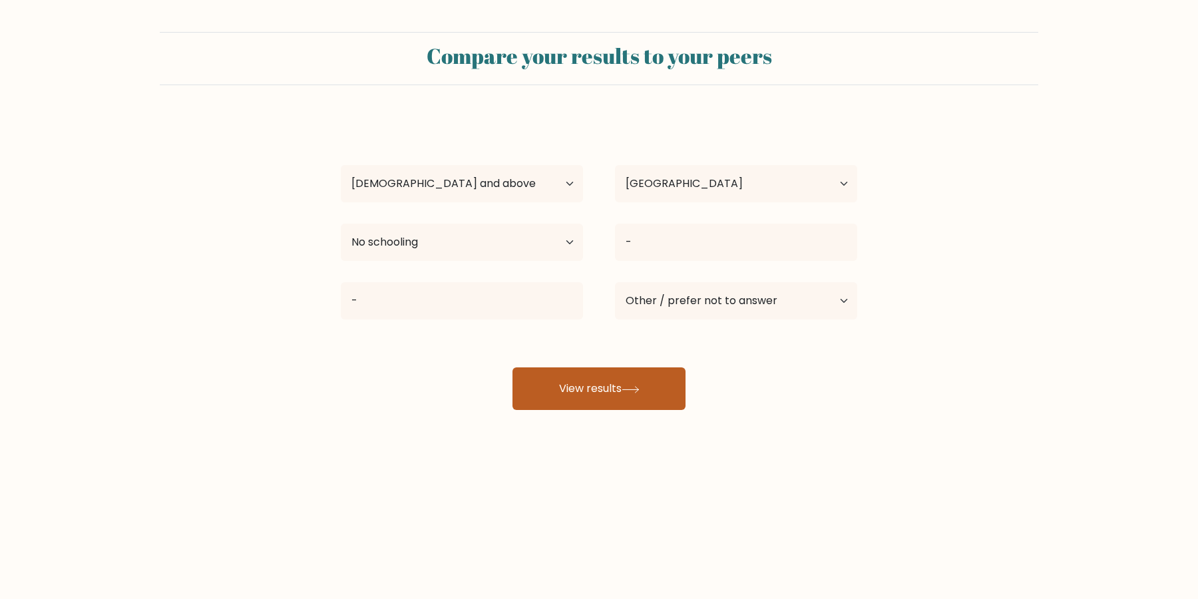
click at [619, 395] on button "View results" at bounding box center [598, 388] width 173 height 43
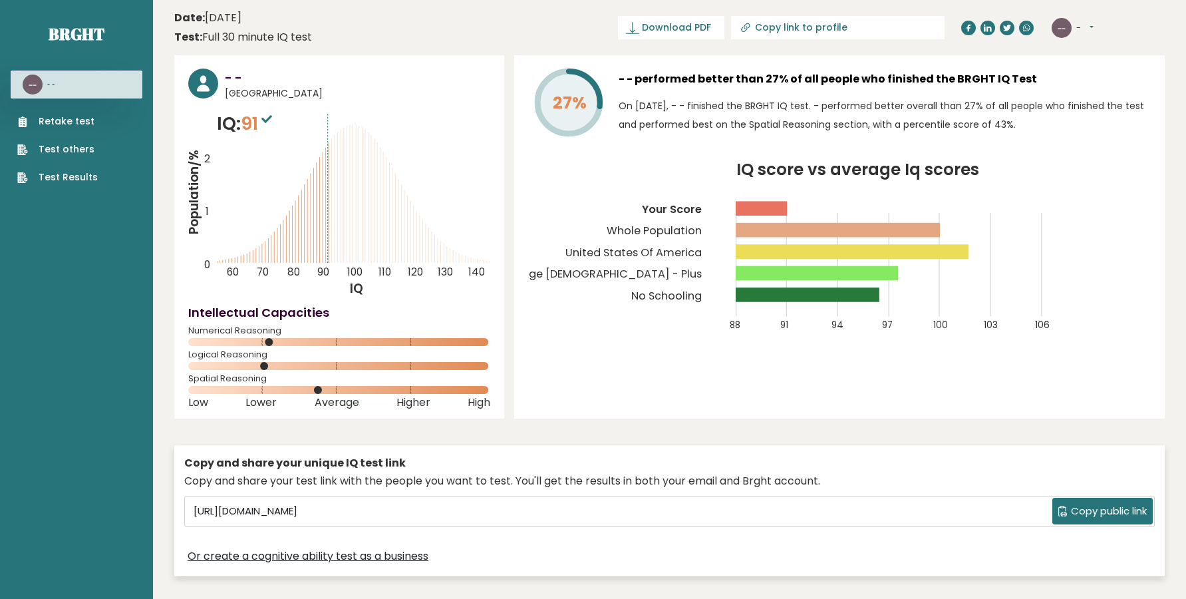
click at [1090, 33] on button "-" at bounding box center [1084, 27] width 17 height 13
click at [1090, 30] on button "-" at bounding box center [1084, 27] width 17 height 13
click at [1092, 26] on button "-" at bounding box center [1084, 27] width 17 height 13
click at [1086, 106] on link "Logout" at bounding box center [1111, 103] width 68 height 19
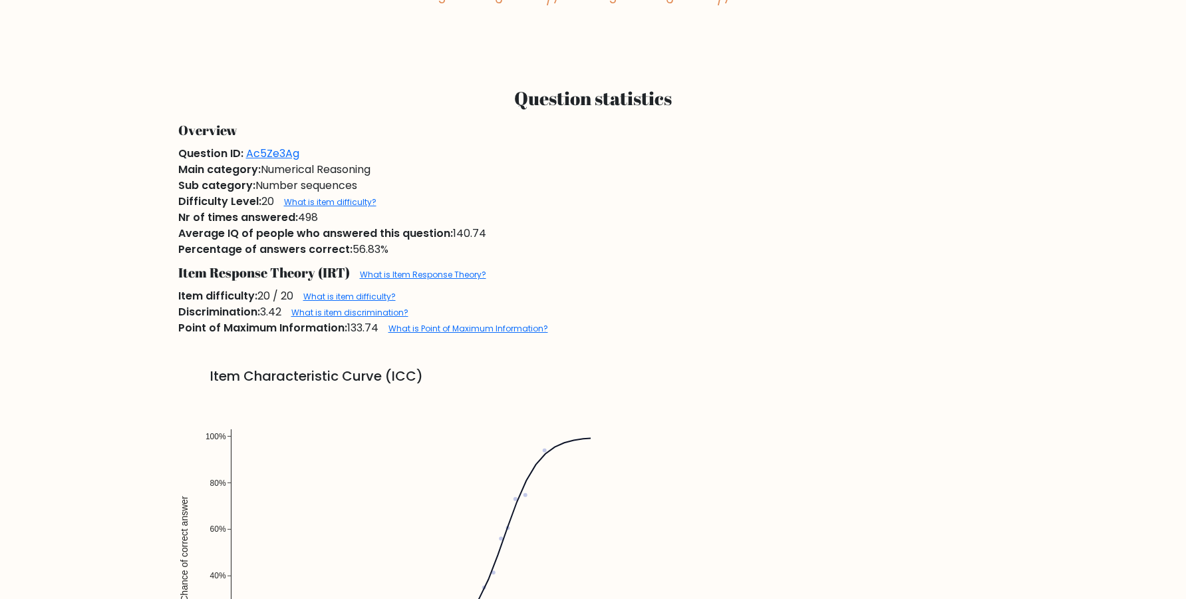
scroll to position [946, 0]
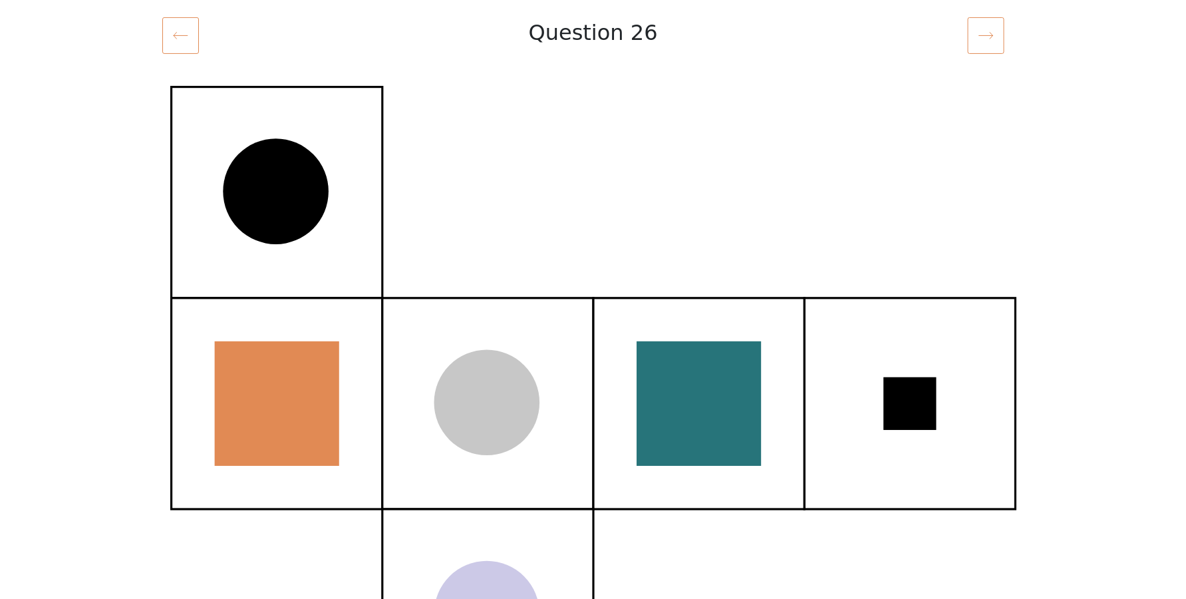
scroll to position [181, 0]
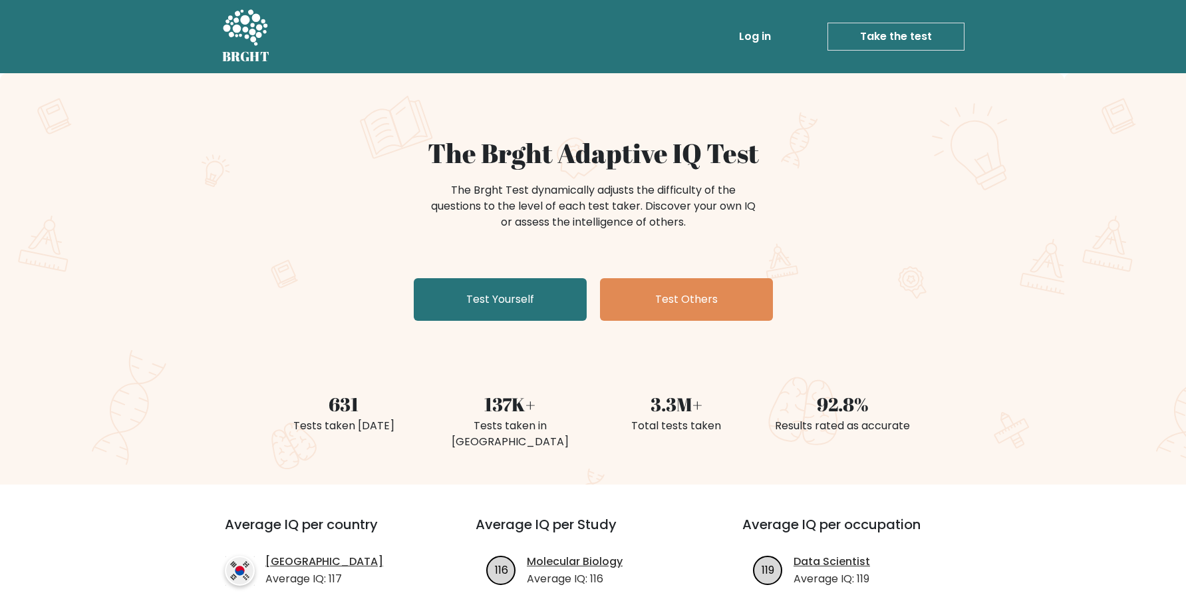
click at [522, 333] on div "The Brght Adaptive IQ Test The Brght Test dynamically adjusts the difficulty of…" at bounding box center [593, 278] width 1186 height 411
click at [496, 301] on link "Test Yourself" at bounding box center [500, 299] width 173 height 43
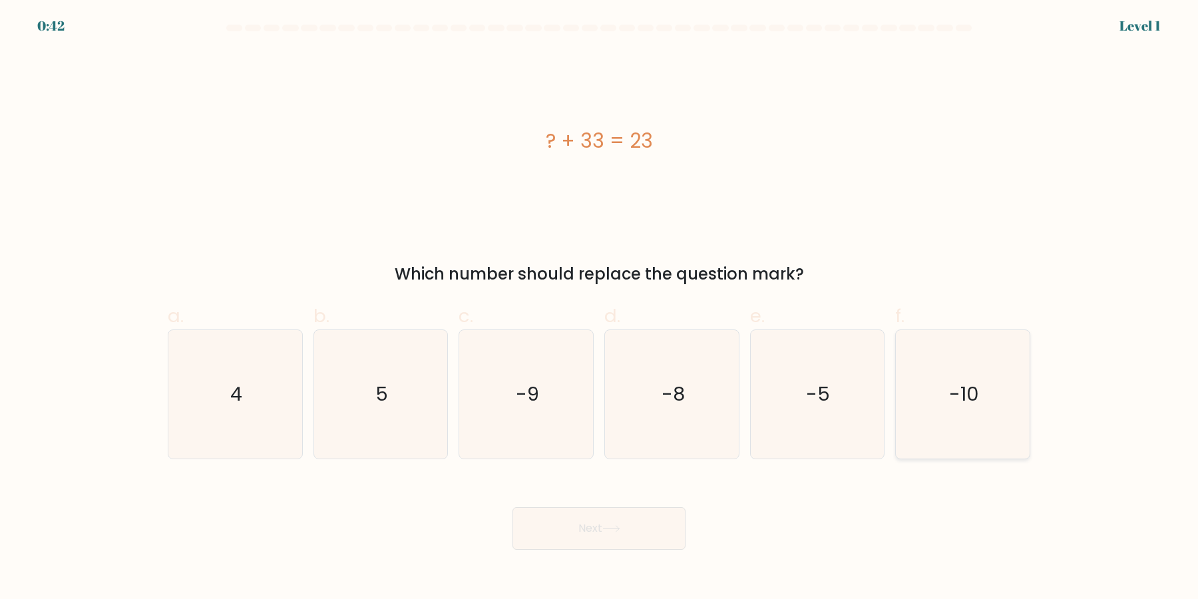
click at [947, 422] on icon "-10" at bounding box center [962, 394] width 128 height 128
click at [599, 308] on input "f. -10" at bounding box center [599, 303] width 1 height 9
radio input "true"
click at [597, 533] on button "Next" at bounding box center [598, 528] width 173 height 43
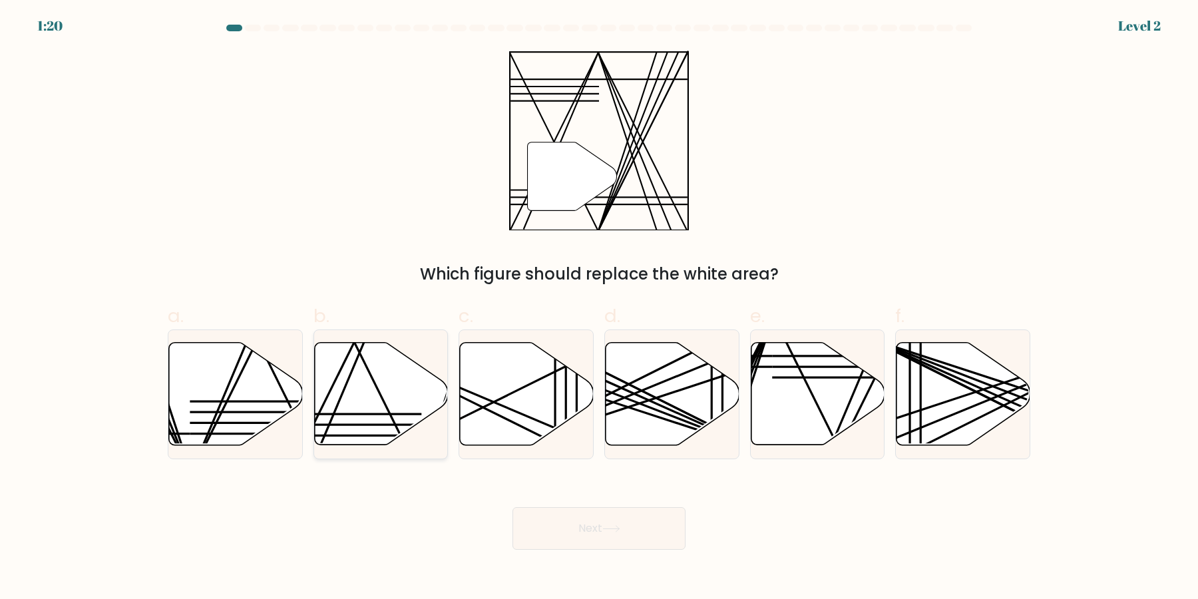
click at [364, 425] on line at bounding box center [355, 425] width 132 height 0
click at [599, 308] on input "b." at bounding box center [599, 303] width 1 height 9
radio input "true"
click at [610, 544] on button "Next" at bounding box center [598, 528] width 173 height 43
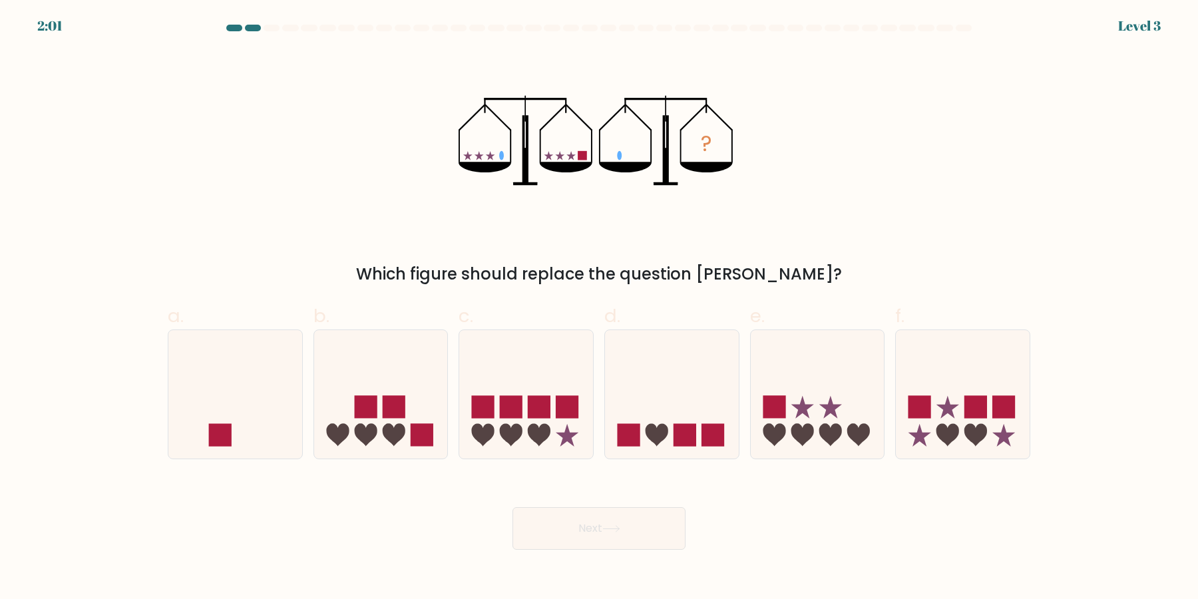
drag, startPoint x: 265, startPoint y: 398, endPoint x: 307, endPoint y: 424, distance: 49.6
click at [264, 398] on icon at bounding box center [235, 394] width 134 height 110
click at [599, 308] on input "a." at bounding box center [599, 303] width 1 height 9
radio input "true"
click at [545, 521] on button "Next" at bounding box center [598, 528] width 173 height 43
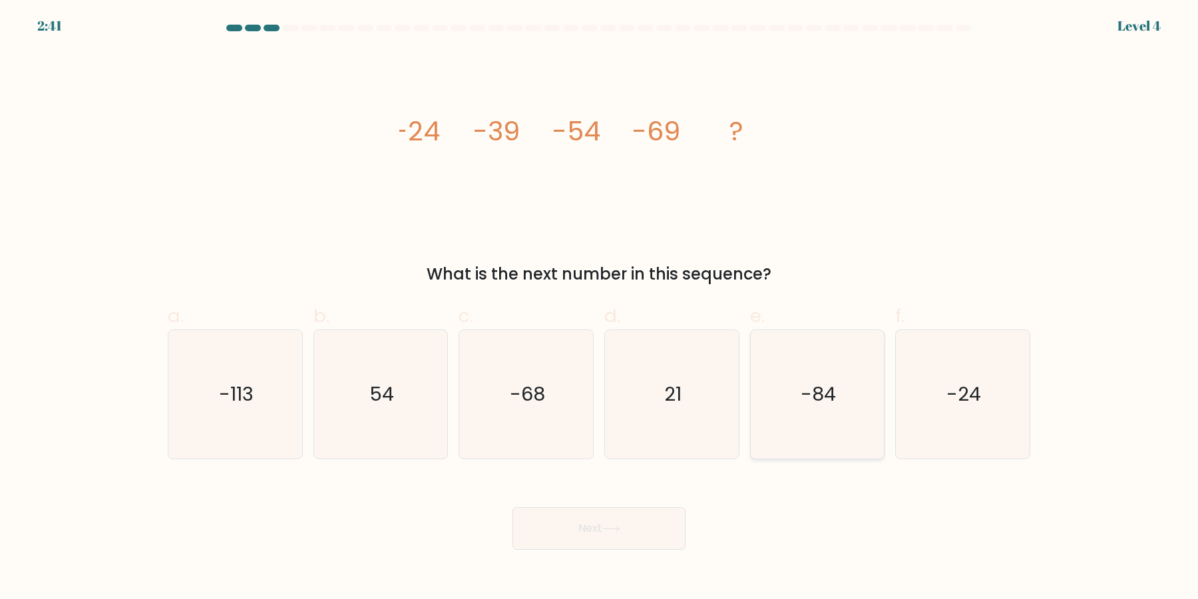
click at [798, 406] on icon "-84" at bounding box center [816, 394] width 128 height 128
click at [599, 308] on input "e. -84" at bounding box center [599, 303] width 1 height 9
radio input "true"
click at [638, 521] on button "Next" at bounding box center [598, 528] width 173 height 43
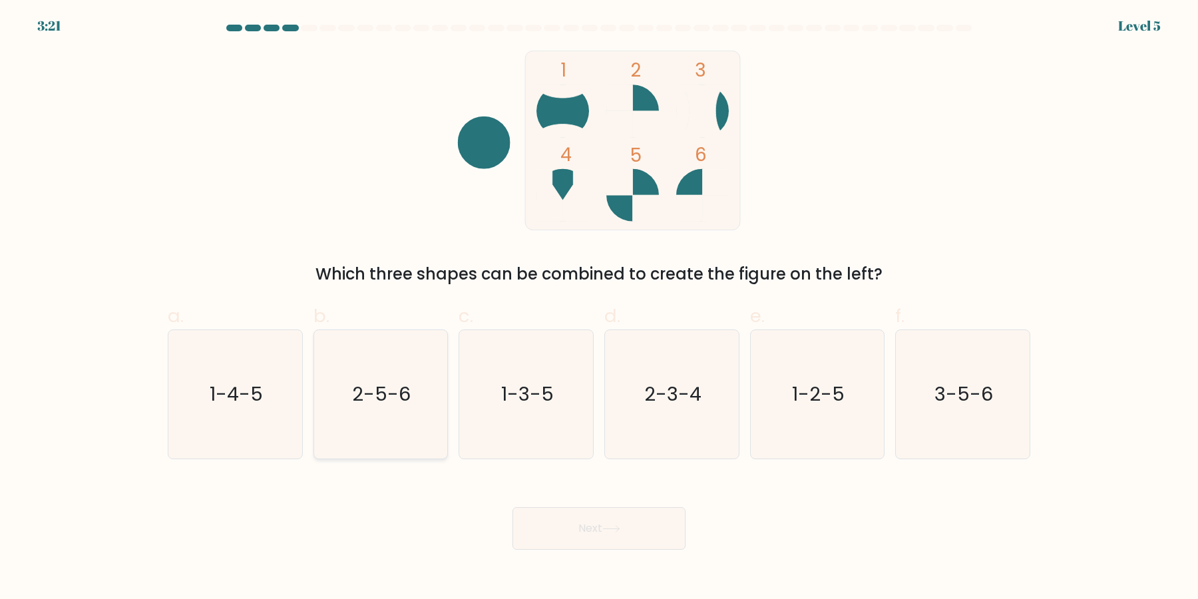
click at [367, 417] on icon "2-5-6" at bounding box center [380, 394] width 128 height 128
click at [599, 308] on input "b. 2-5-6" at bounding box center [599, 303] width 1 height 9
radio input "true"
click at [617, 542] on button "Next" at bounding box center [598, 528] width 173 height 43
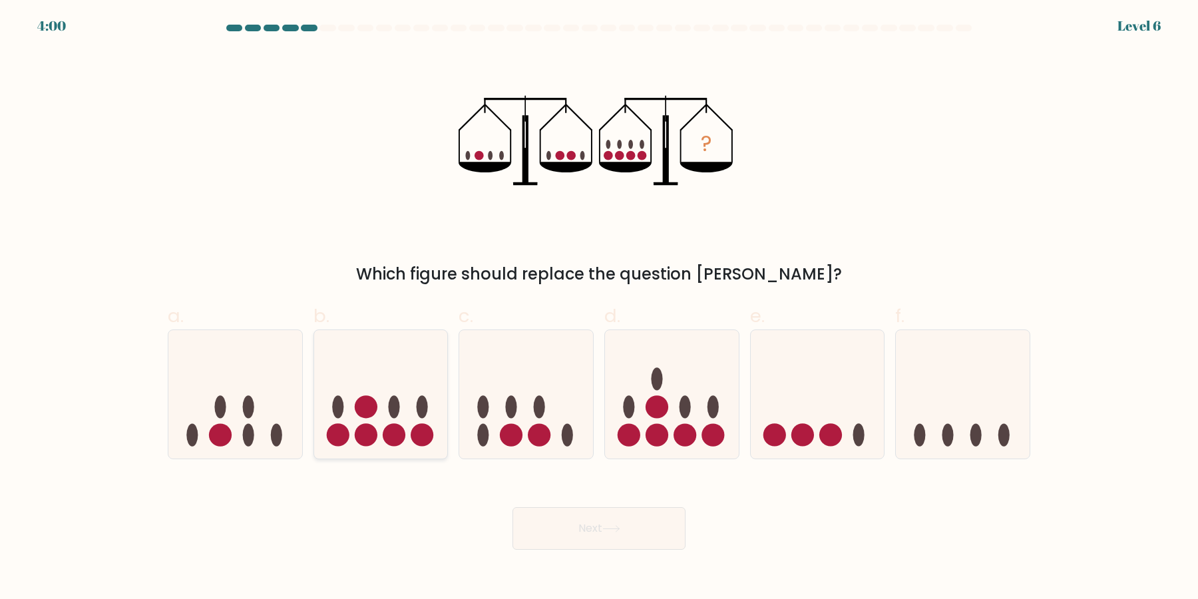
click at [391, 419] on icon at bounding box center [381, 394] width 134 height 110
click at [599, 308] on input "b." at bounding box center [599, 303] width 1 height 9
radio input "true"
click at [645, 542] on button "Next" at bounding box center [598, 528] width 173 height 43
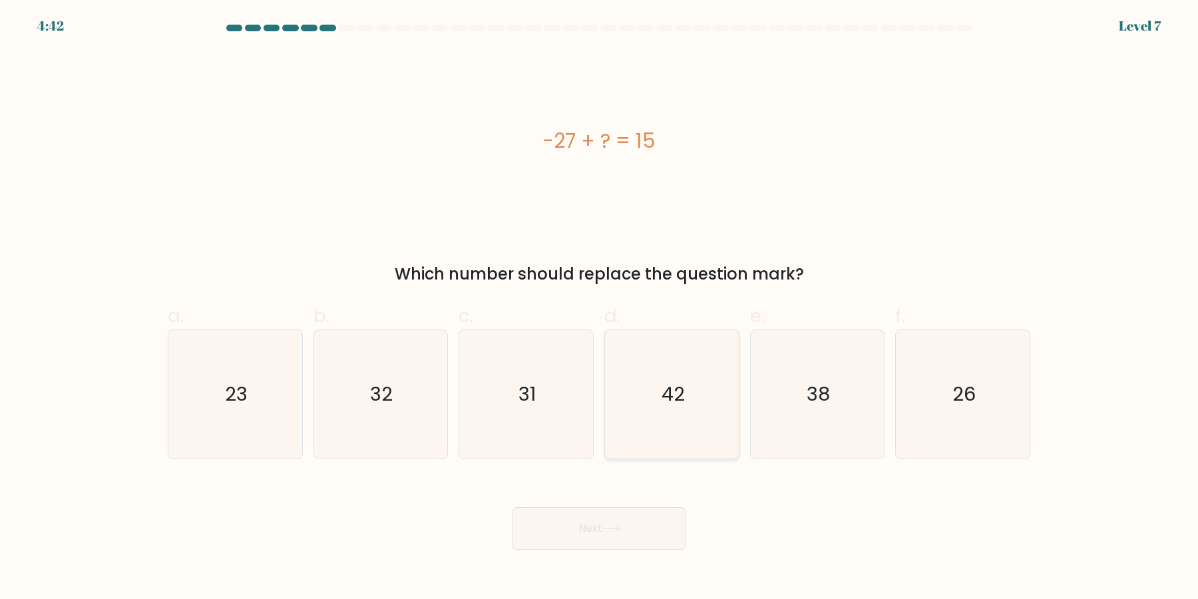
click at [674, 416] on icon "42" at bounding box center [671, 394] width 128 height 128
click at [599, 308] on input "d. 42" at bounding box center [599, 303] width 1 height 9
radio input "true"
click at [628, 526] on button "Next" at bounding box center [598, 528] width 173 height 43
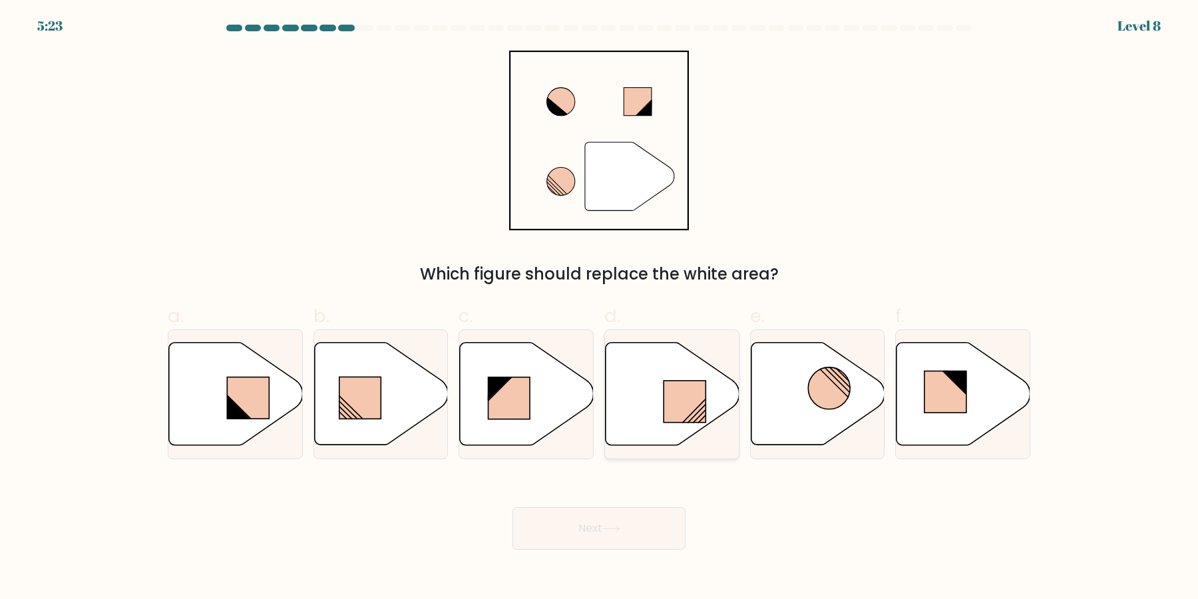
click at [632, 430] on icon at bounding box center [672, 394] width 134 height 102
click at [599, 308] on input "d." at bounding box center [599, 303] width 1 height 9
radio input "true"
drag, startPoint x: 636, startPoint y: 500, endPoint x: 630, endPoint y: 509, distance: 10.5
click at [631, 504] on div "Next" at bounding box center [599, 512] width 878 height 75
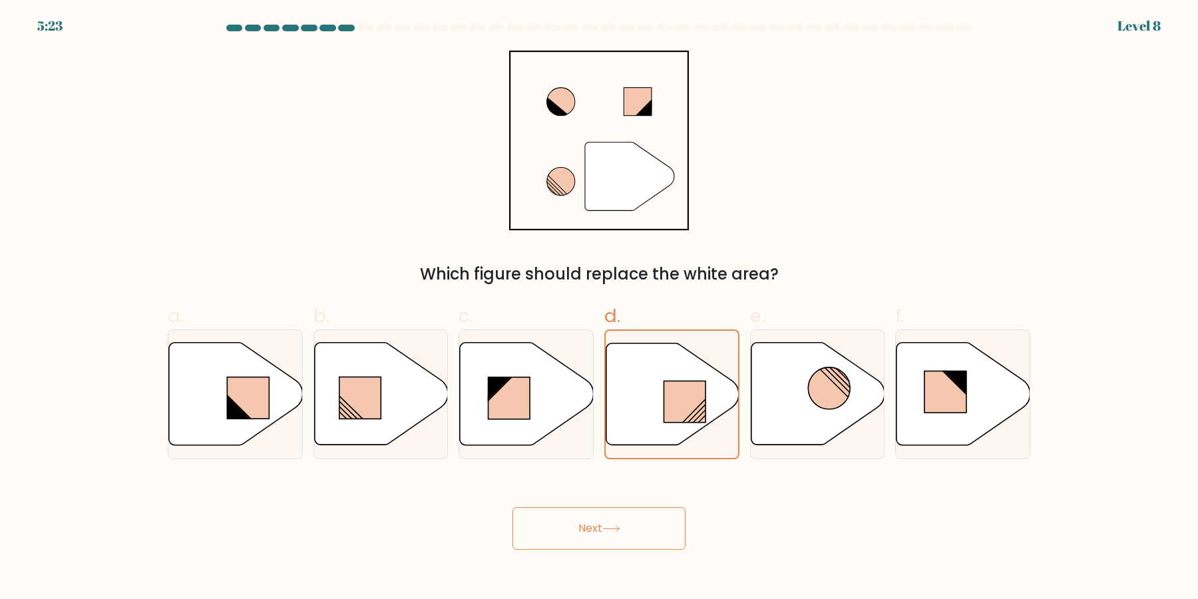
drag, startPoint x: 630, startPoint y: 509, endPoint x: 723, endPoint y: 526, distance: 94.0
click at [630, 510] on button "Next" at bounding box center [598, 528] width 173 height 43
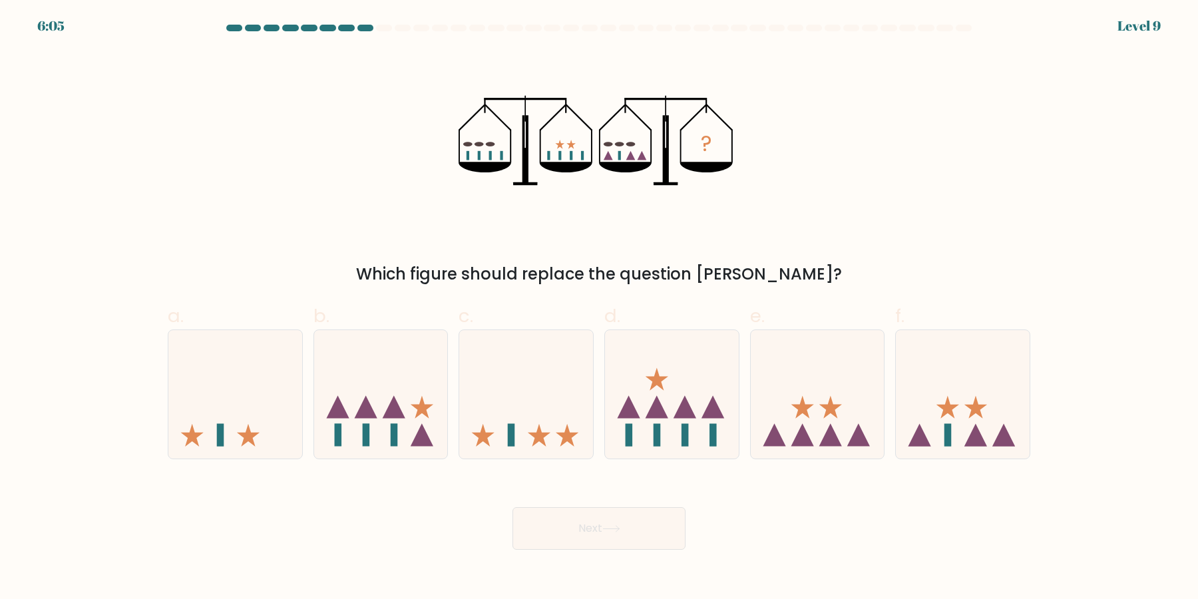
click at [1038, 461] on form at bounding box center [599, 287] width 1198 height 525
click at [988, 442] on icon at bounding box center [963, 394] width 134 height 110
click at [599, 308] on input "f." at bounding box center [599, 303] width 1 height 9
radio input "true"
click at [631, 533] on button "Next" at bounding box center [598, 528] width 173 height 43
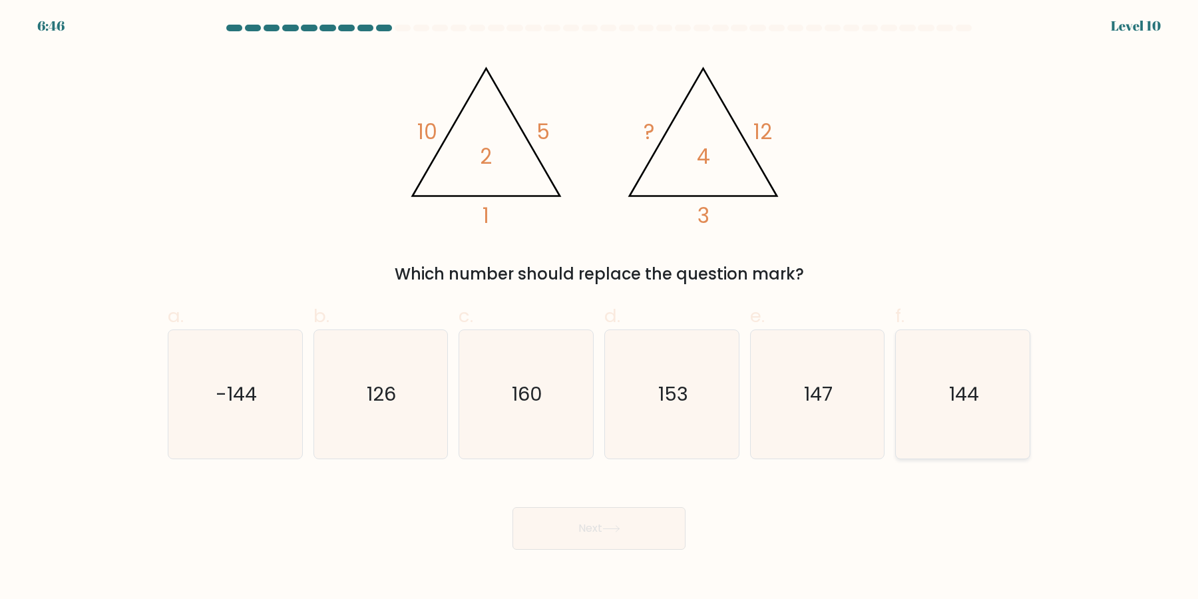
click at [969, 375] on icon "144" at bounding box center [962, 394] width 128 height 128
click at [599, 308] on input "f. 144" at bounding box center [599, 303] width 1 height 9
radio input "true"
click at [607, 523] on button "Next" at bounding box center [598, 528] width 173 height 43
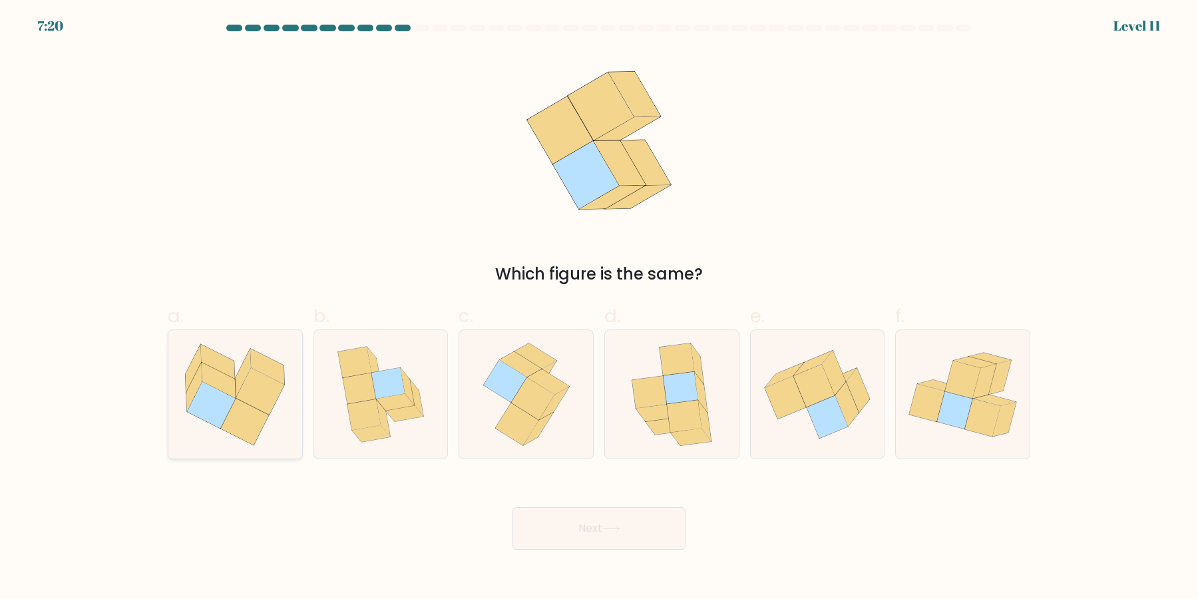
click at [231, 428] on icon at bounding box center [245, 421] width 49 height 47
click at [599, 308] on input "a." at bounding box center [599, 303] width 1 height 9
radio input "true"
click at [540, 403] on icon at bounding box center [532, 399] width 43 height 42
click at [599, 308] on input "c." at bounding box center [599, 303] width 1 height 9
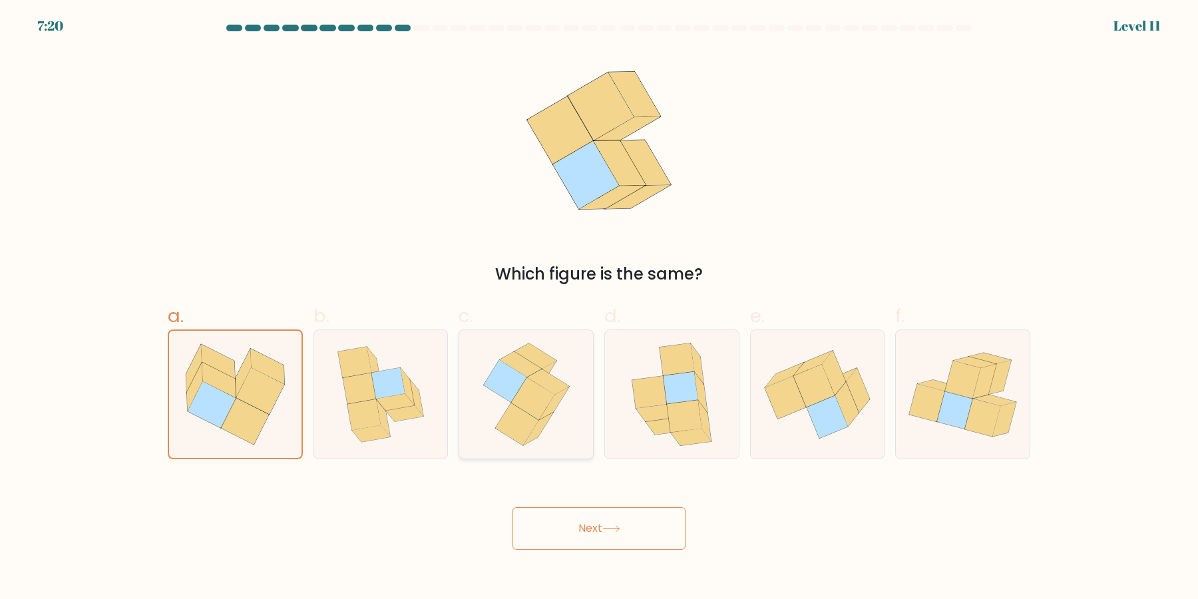
radio input "true"
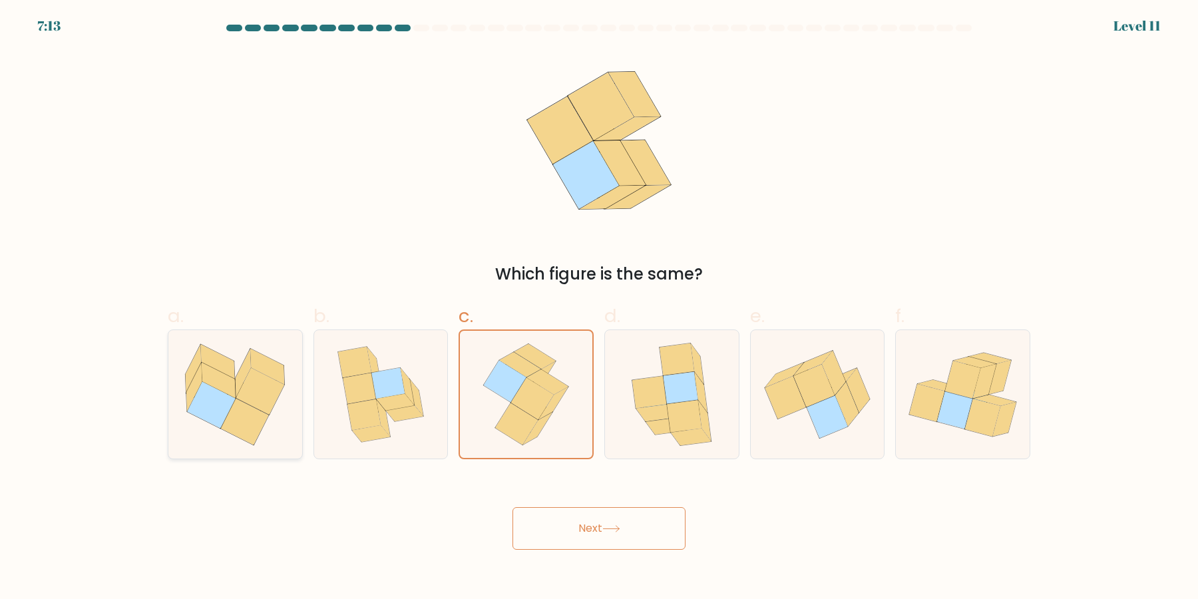
click at [220, 430] on icon at bounding box center [235, 394] width 134 height 119
click at [599, 308] on input "a." at bounding box center [599, 303] width 1 height 9
radio input "true"
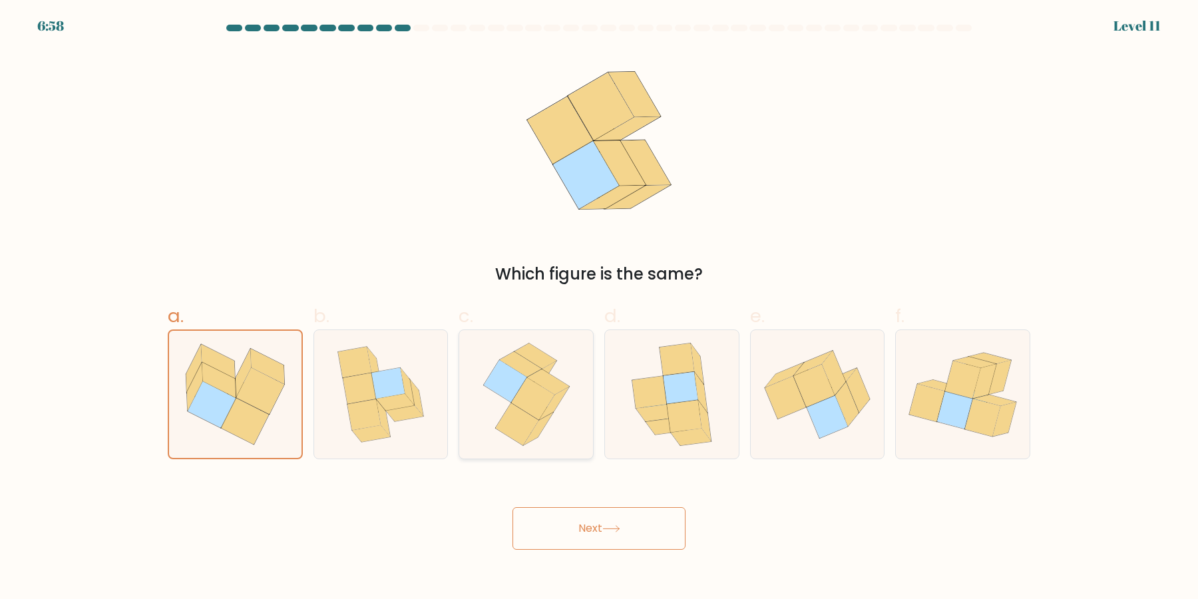
click at [521, 409] on icon at bounding box center [526, 394] width 105 height 128
click at [599, 308] on input "c." at bounding box center [599, 303] width 1 height 9
radio input "true"
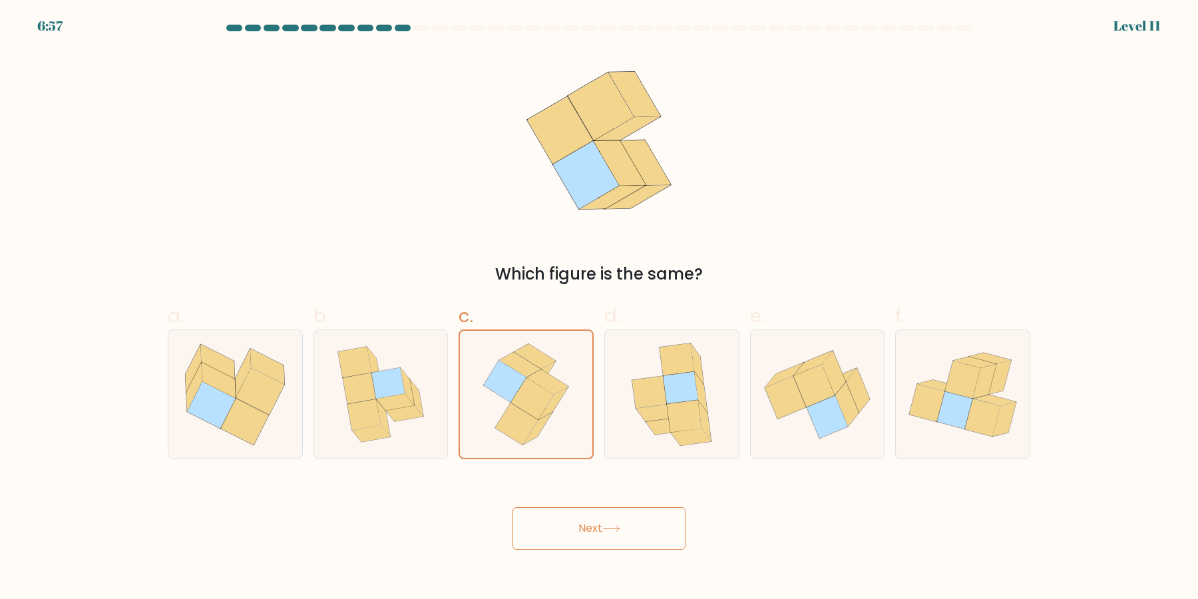
click at [570, 538] on button "Next" at bounding box center [598, 528] width 173 height 43
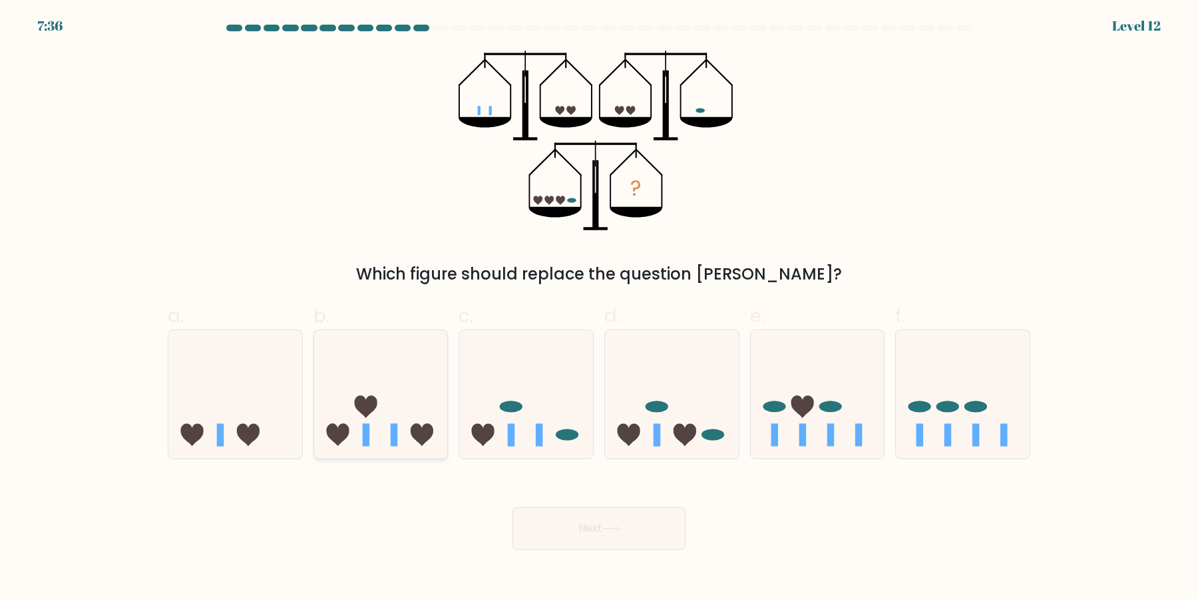
click at [374, 407] on icon at bounding box center [365, 406] width 23 height 23
click at [599, 308] on input "b." at bounding box center [599, 303] width 1 height 9
radio input "true"
click at [552, 528] on button "Next" at bounding box center [598, 528] width 173 height 43
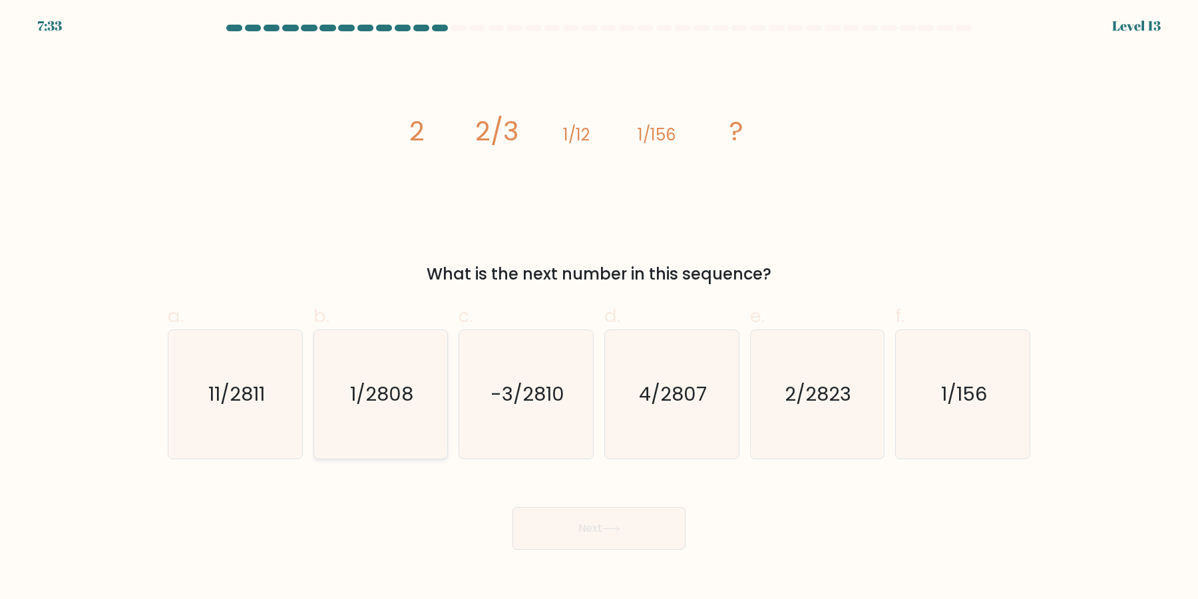
click at [371, 387] on text "1/2808" at bounding box center [381, 394] width 63 height 27
click at [599, 308] on input "b. 1/2808" at bounding box center [599, 303] width 1 height 9
radio input "true"
click at [573, 534] on button "Next" at bounding box center [598, 528] width 173 height 43
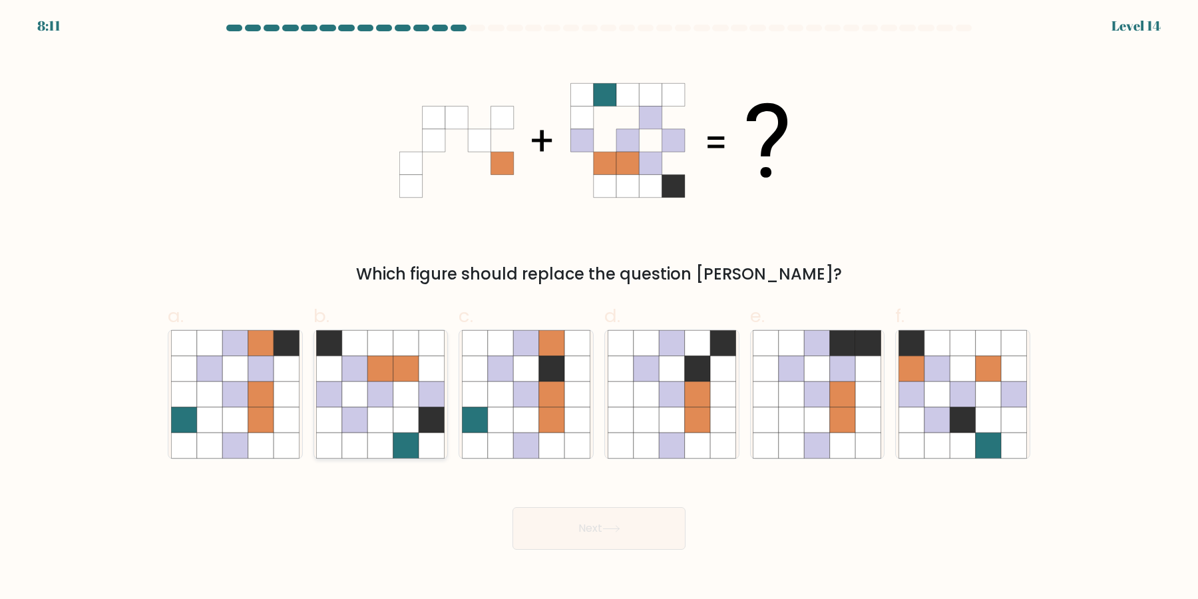
click at [367, 420] on icon at bounding box center [354, 419] width 25 height 25
click at [599, 308] on input "b." at bounding box center [599, 303] width 1 height 9
radio input "true"
click at [270, 413] on icon at bounding box center [260, 419] width 25 height 25
click at [599, 308] on input "a." at bounding box center [599, 303] width 1 height 9
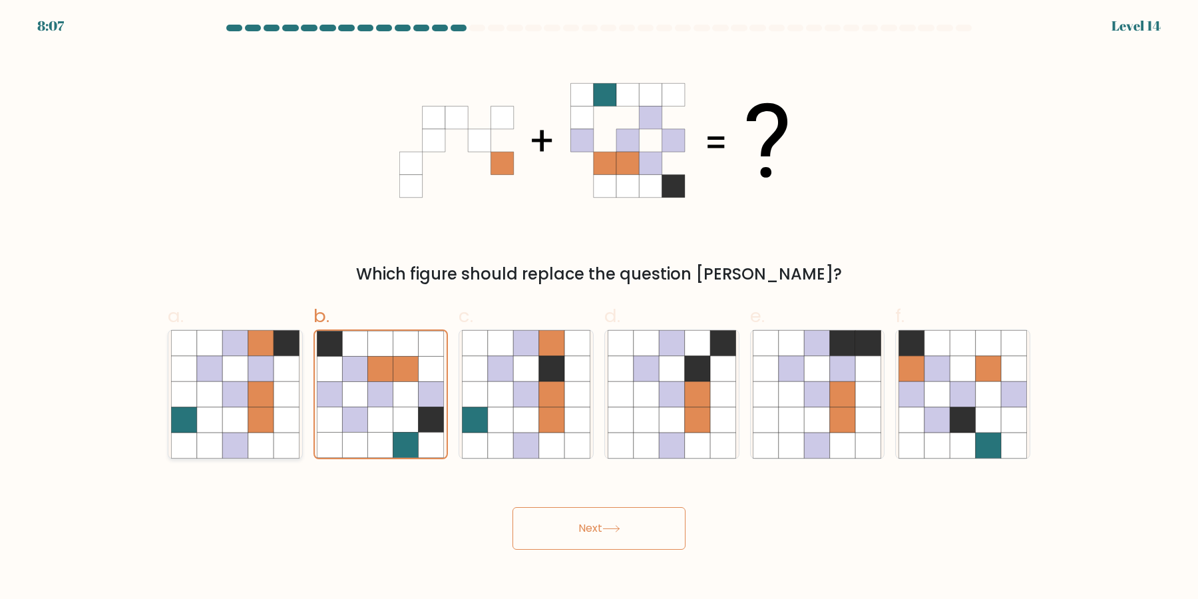
radio input "true"
click at [569, 536] on button "Next" at bounding box center [598, 528] width 173 height 43
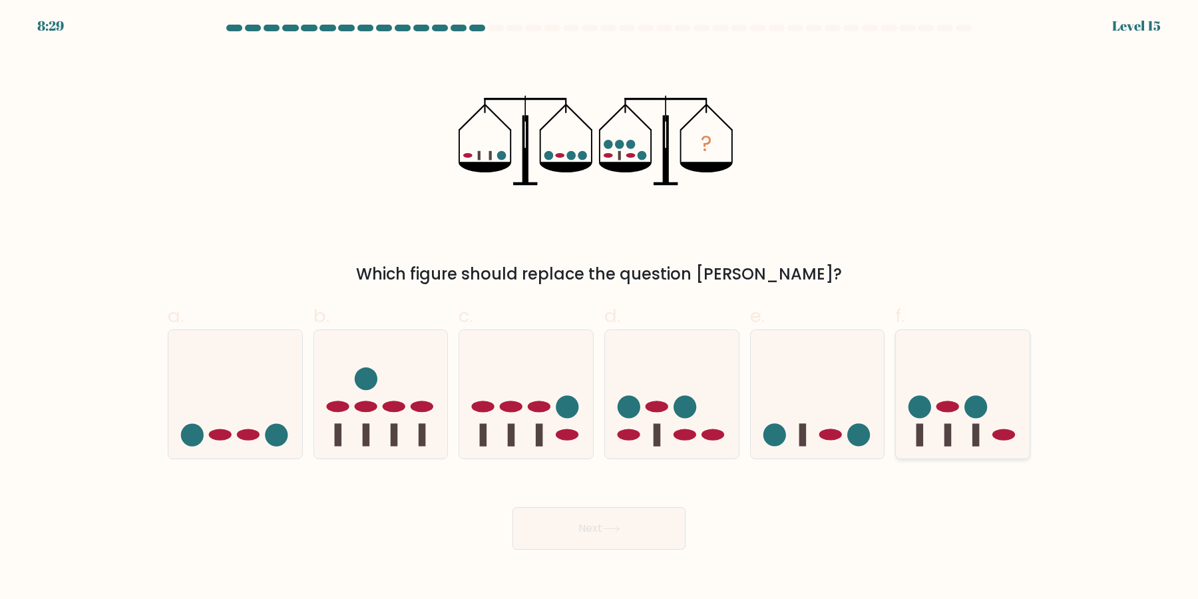
click at [973, 430] on rect at bounding box center [975, 434] width 7 height 23
click at [599, 308] on input "f." at bounding box center [599, 303] width 1 height 9
radio input "true"
click at [949, 437] on rect at bounding box center [947, 434] width 7 height 23
click at [599, 308] on input "f." at bounding box center [599, 303] width 1 height 9
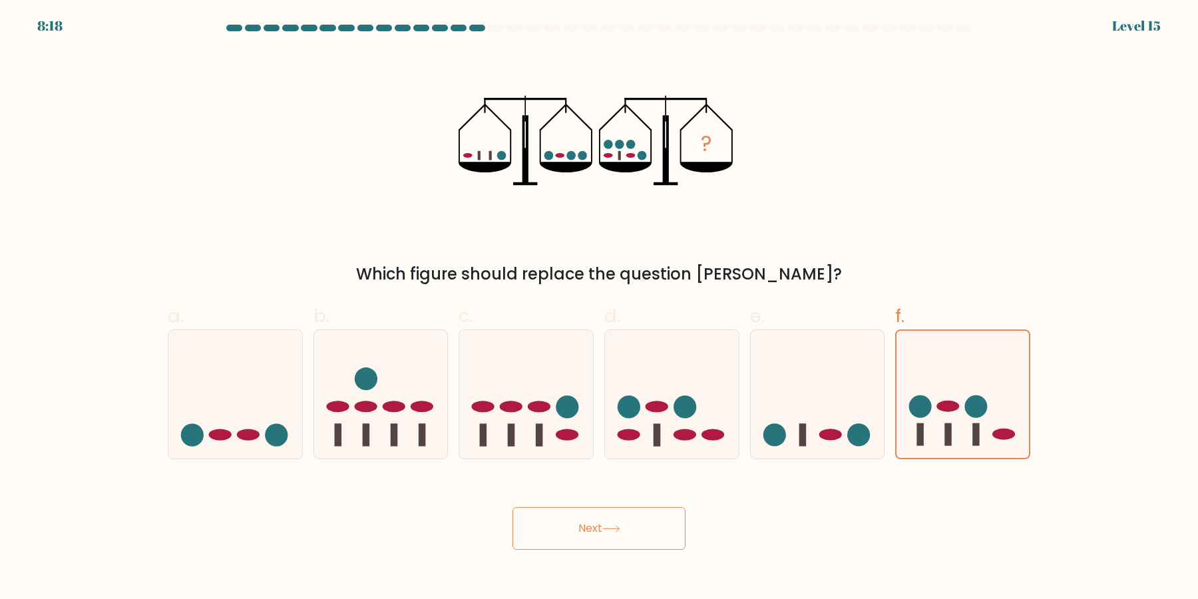
click at [635, 522] on button "Next" at bounding box center [598, 528] width 173 height 43
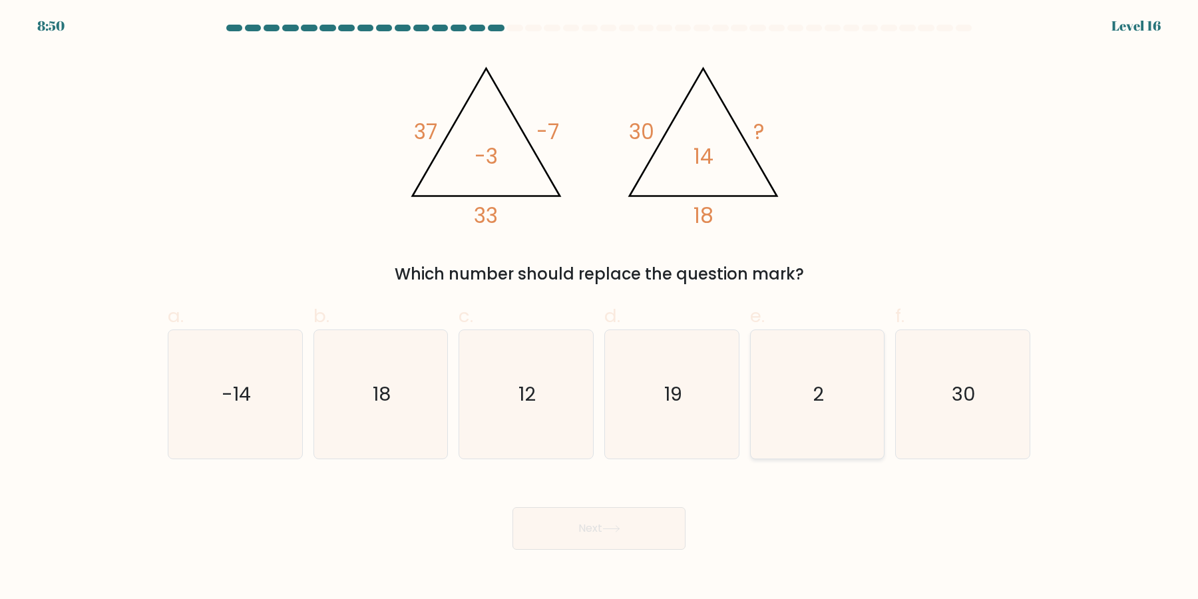
click at [821, 426] on icon "2" at bounding box center [816, 394] width 128 height 128
click at [599, 308] on input "e. 2" at bounding box center [599, 303] width 1 height 9
radio input "true"
click at [655, 520] on button "Next" at bounding box center [598, 528] width 173 height 43
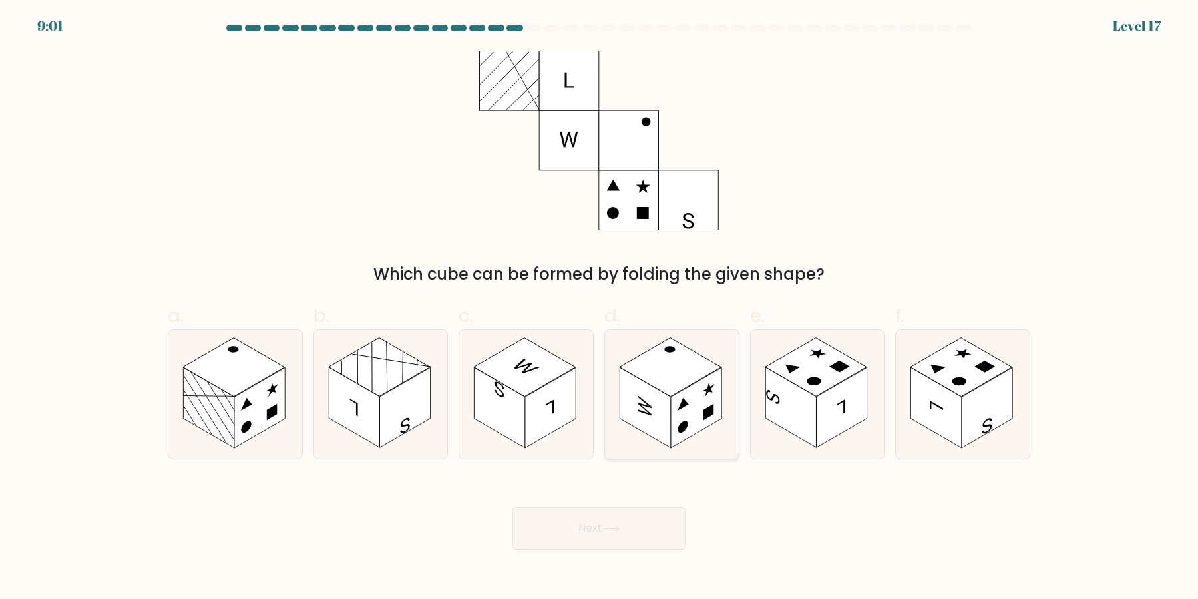
click at [693, 398] on rect at bounding box center [696, 408] width 51 height 81
click at [599, 308] on input "d." at bounding box center [599, 303] width 1 height 9
radio input "true"
click at [667, 536] on button "Next" at bounding box center [598, 528] width 173 height 43
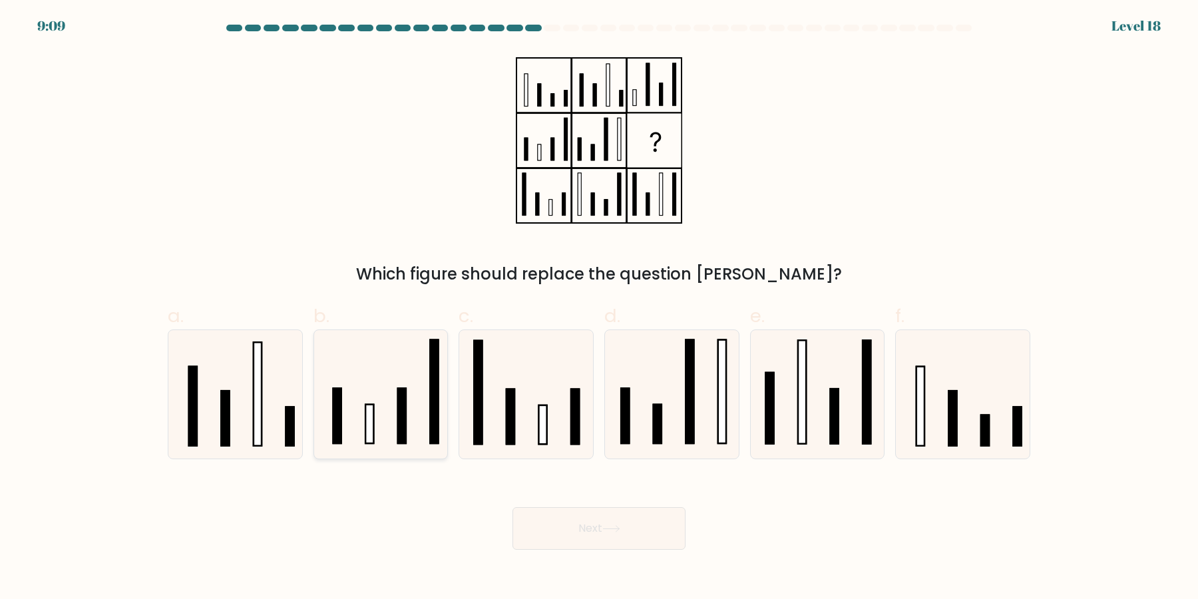
click at [362, 416] on icon at bounding box center [380, 394] width 128 height 128
click at [599, 308] on input "b." at bounding box center [599, 303] width 1 height 9
radio input "true"
click at [582, 524] on button "Next" at bounding box center [598, 528] width 173 height 43
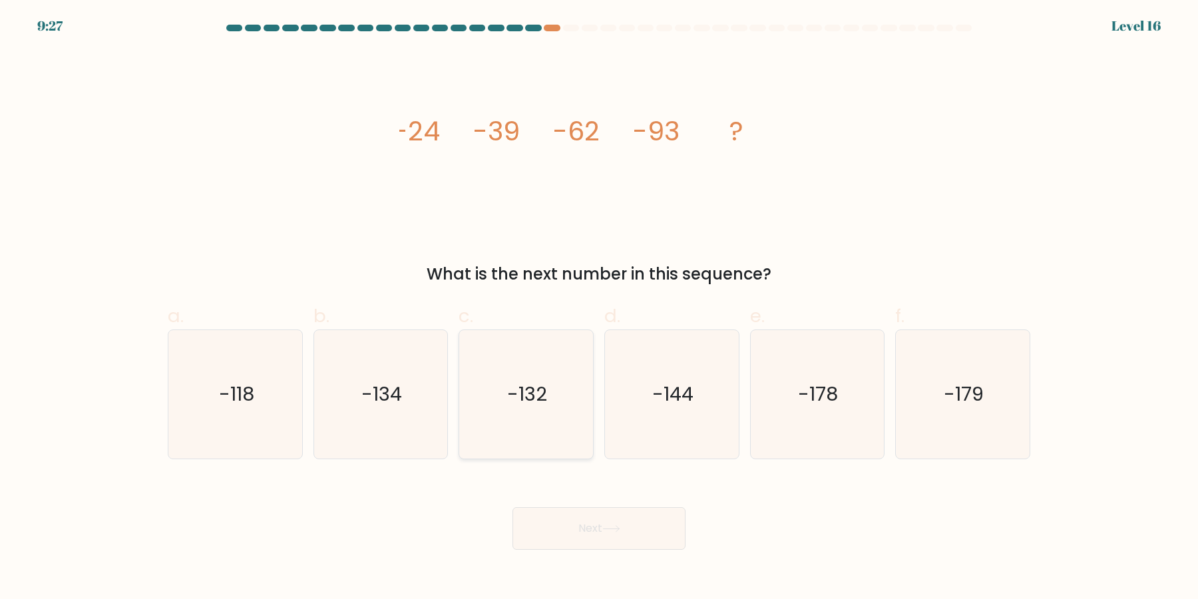
click at [544, 389] on text "-132" at bounding box center [528, 394] width 40 height 27
click at [599, 308] on input "c. -132" at bounding box center [599, 303] width 1 height 9
radio input "true"
click at [544, 534] on button "Next" at bounding box center [598, 528] width 173 height 43
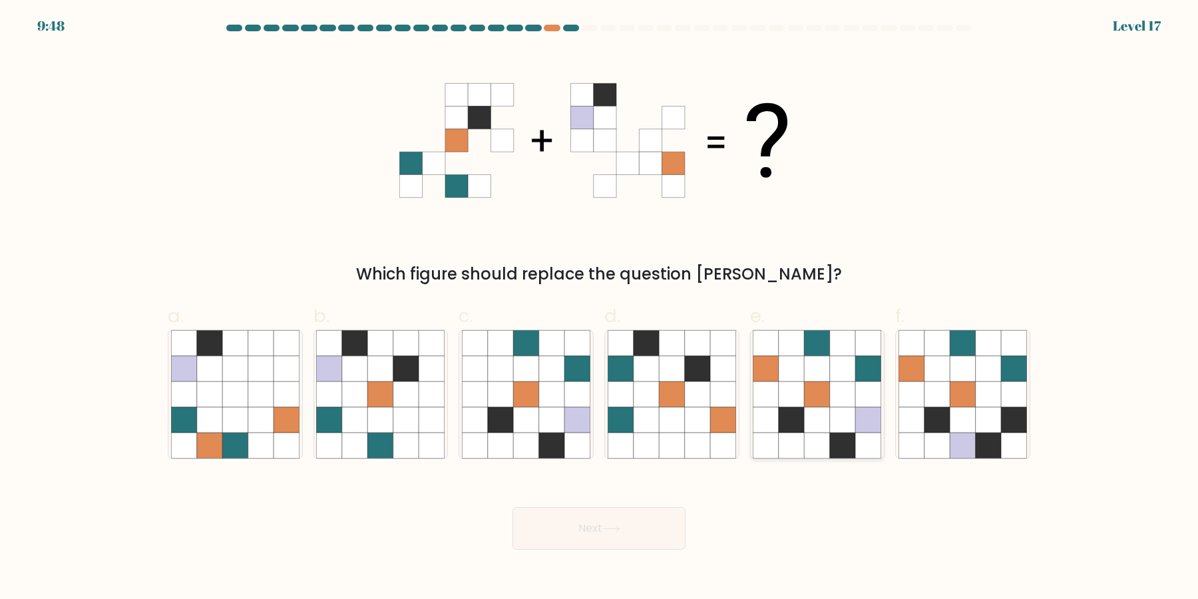
click at [840, 416] on icon at bounding box center [842, 419] width 25 height 25
click at [599, 308] on input "e." at bounding box center [599, 303] width 1 height 9
radio input "true"
click at [652, 521] on button "Next" at bounding box center [598, 528] width 173 height 43
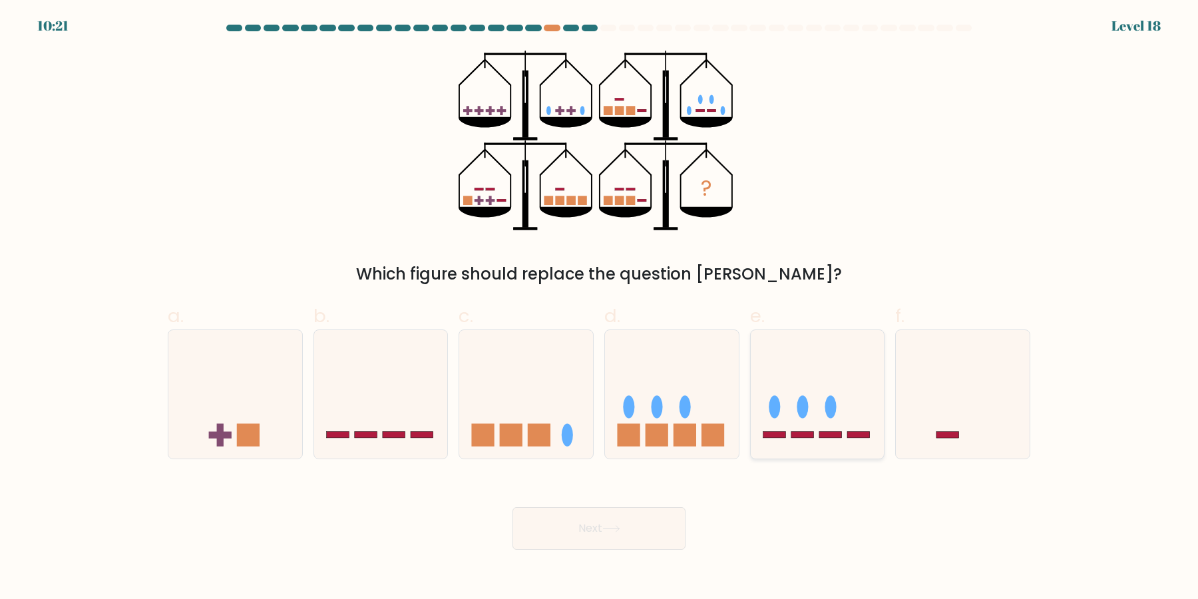
click at [824, 385] on icon at bounding box center [817, 394] width 134 height 110
click at [599, 308] on input "e." at bounding box center [599, 303] width 1 height 9
radio input "true"
click at [647, 534] on button "Next" at bounding box center [598, 528] width 173 height 43
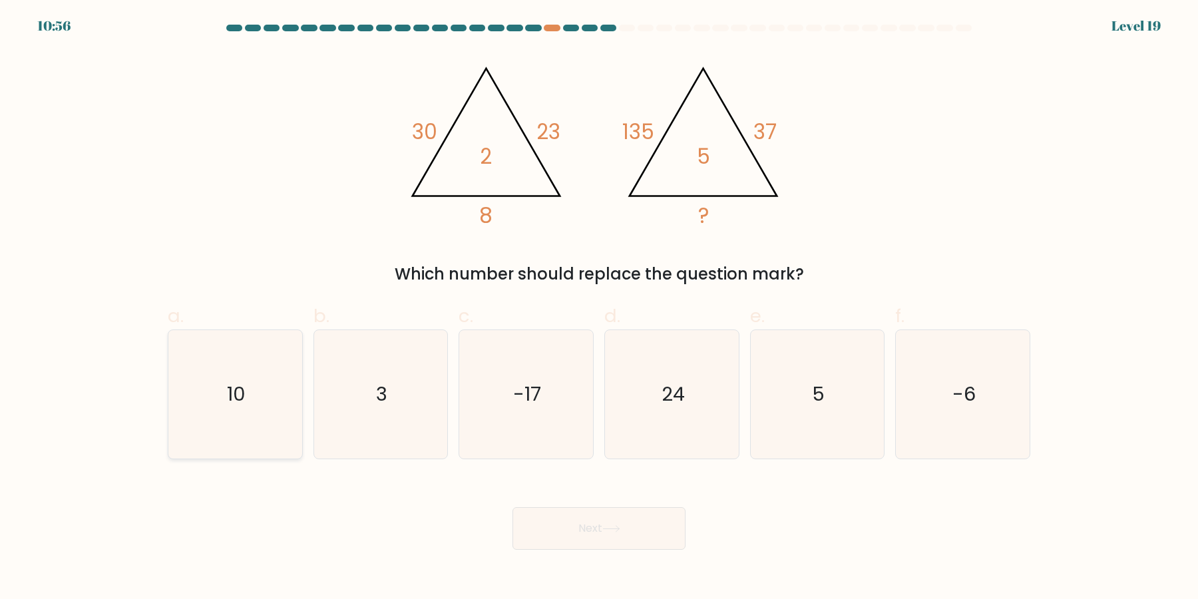
click at [244, 369] on icon "10" at bounding box center [235, 394] width 128 height 128
click at [599, 308] on input "a. 10" at bounding box center [599, 303] width 1 height 9
radio input "true"
click at [565, 539] on button "Next" at bounding box center [598, 528] width 173 height 43
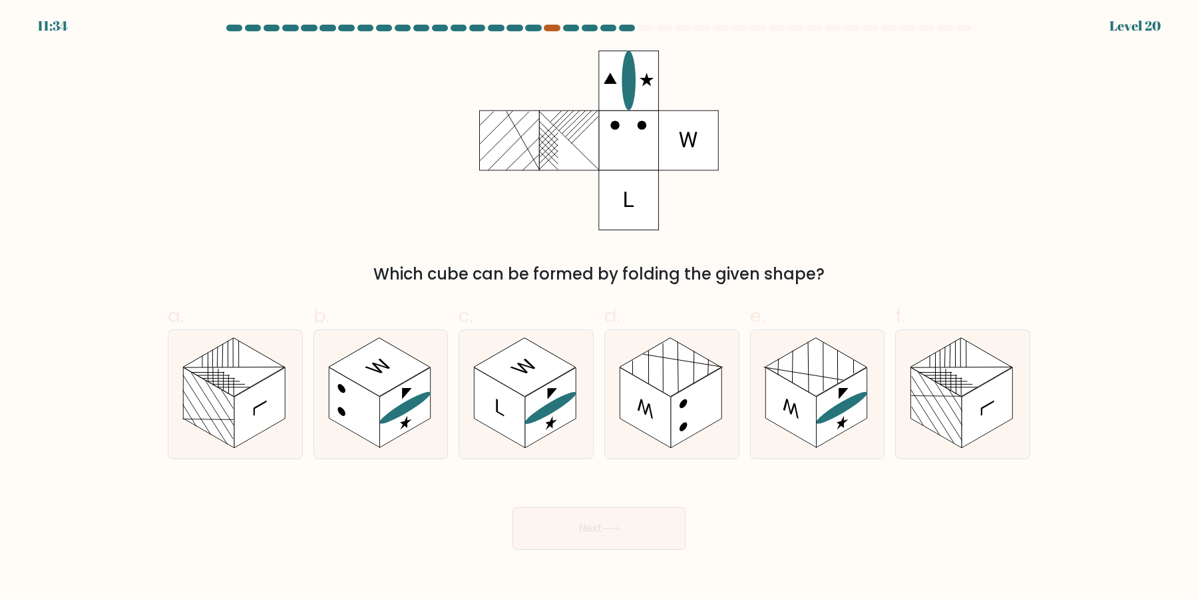
click at [552, 27] on div at bounding box center [552, 28] width 16 height 7
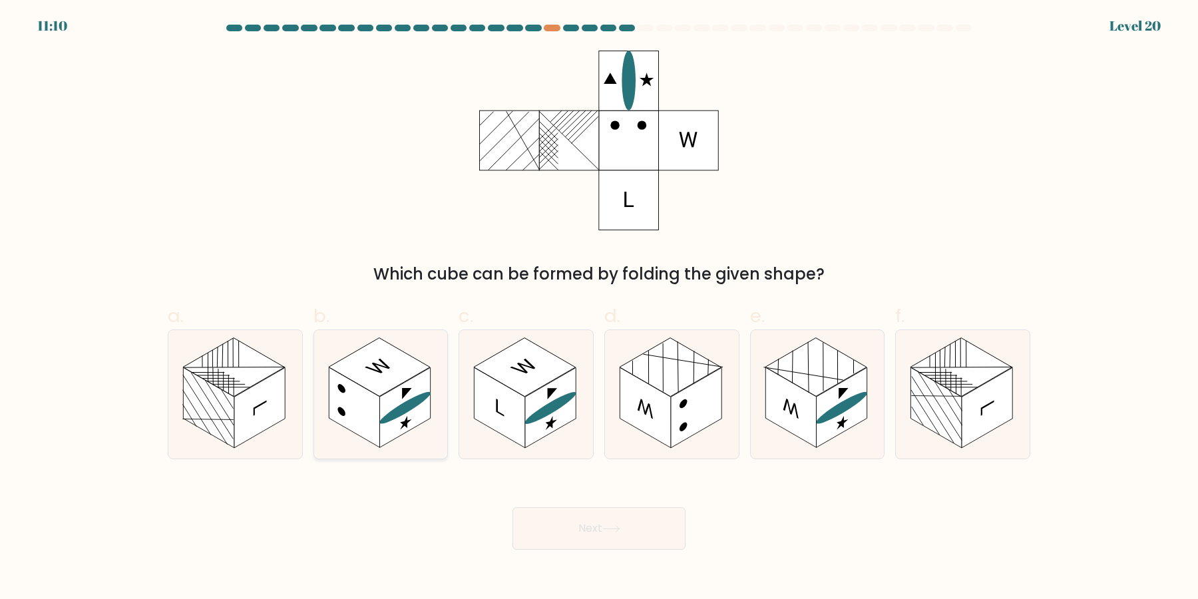
click at [424, 402] on rect at bounding box center [404, 408] width 51 height 81
click at [599, 308] on input "b." at bounding box center [599, 303] width 1 height 9
radio input "true"
click at [267, 419] on rect at bounding box center [259, 408] width 51 height 81
click at [599, 308] on input "a." at bounding box center [599, 303] width 1 height 9
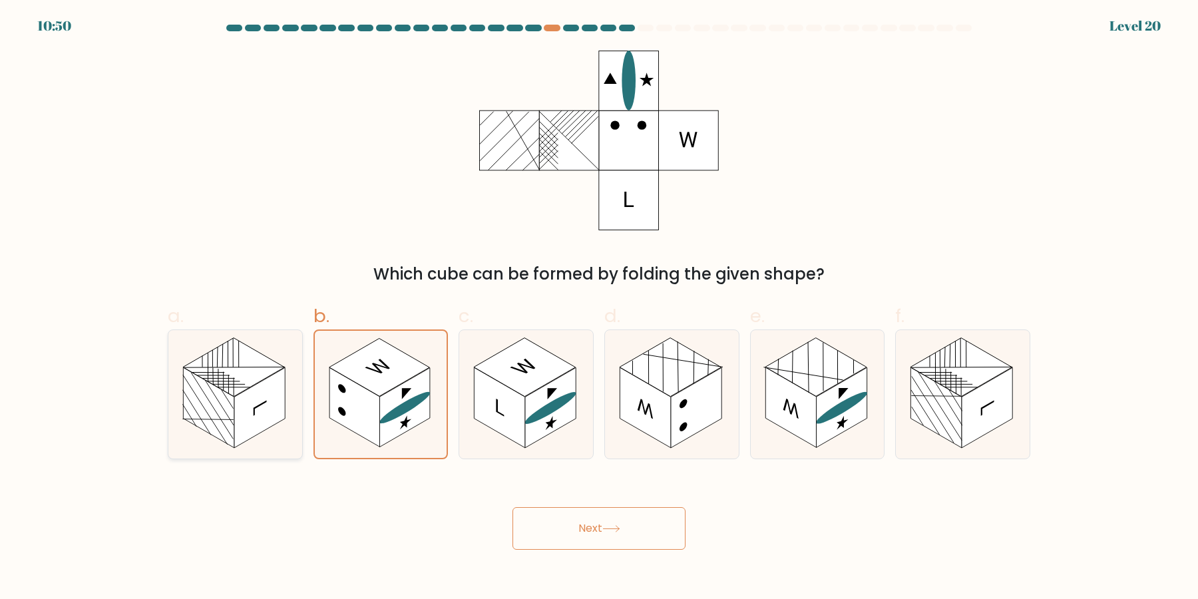
radio input "true"
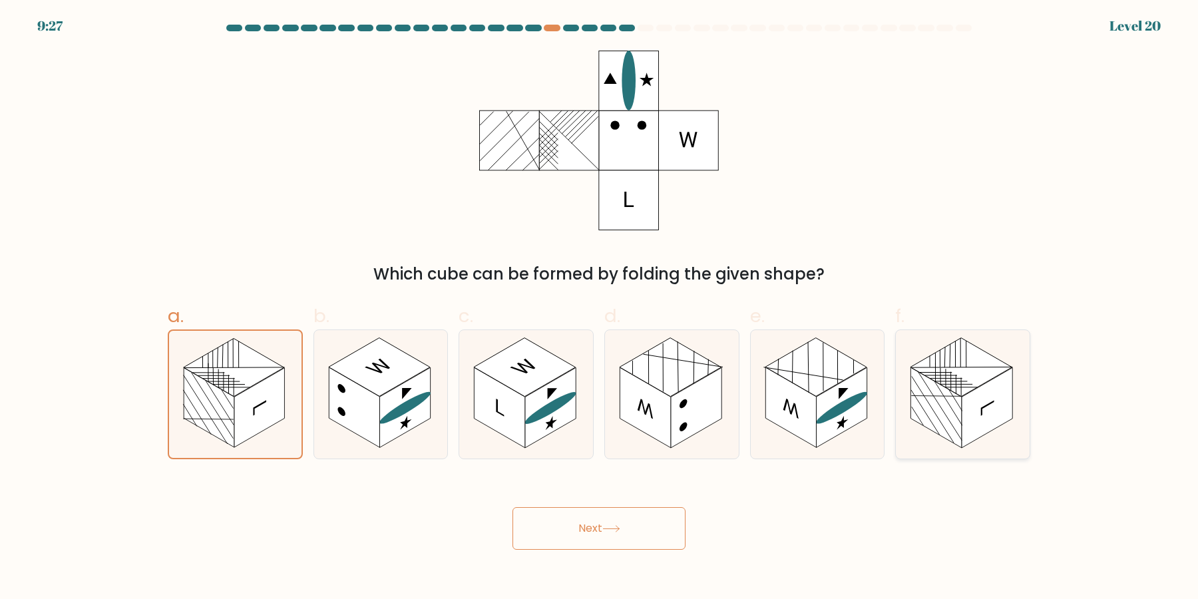
click at [951, 445] on icon at bounding box center [963, 394] width 134 height 128
click at [599, 308] on input "f." at bounding box center [599, 303] width 1 height 9
radio input "true"
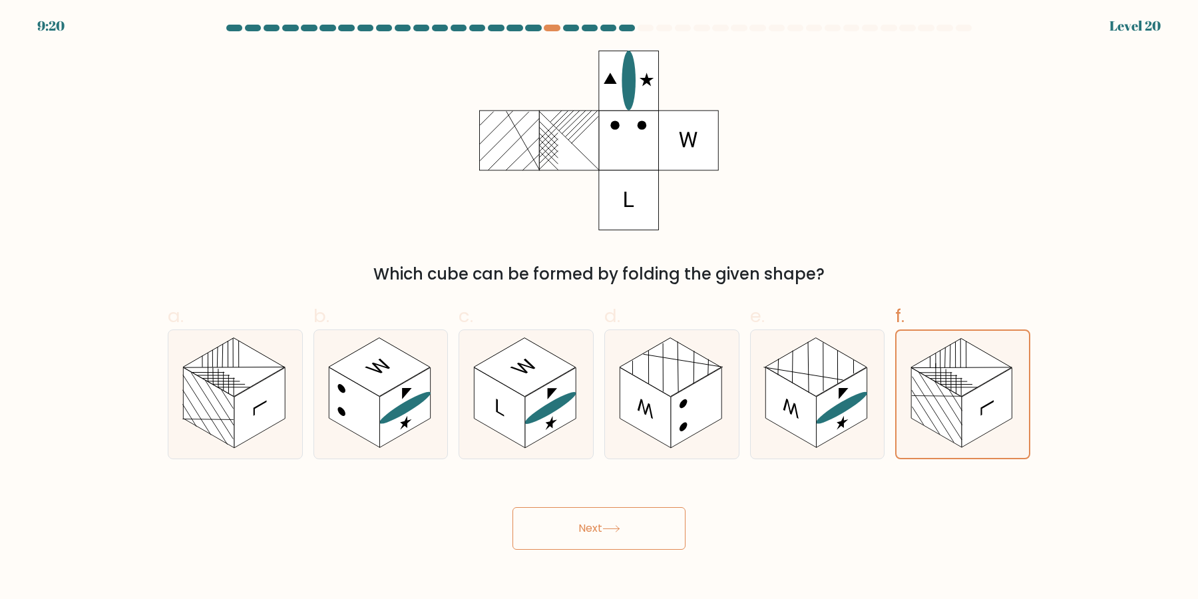
click at [623, 538] on button "Next" at bounding box center [598, 528] width 173 height 43
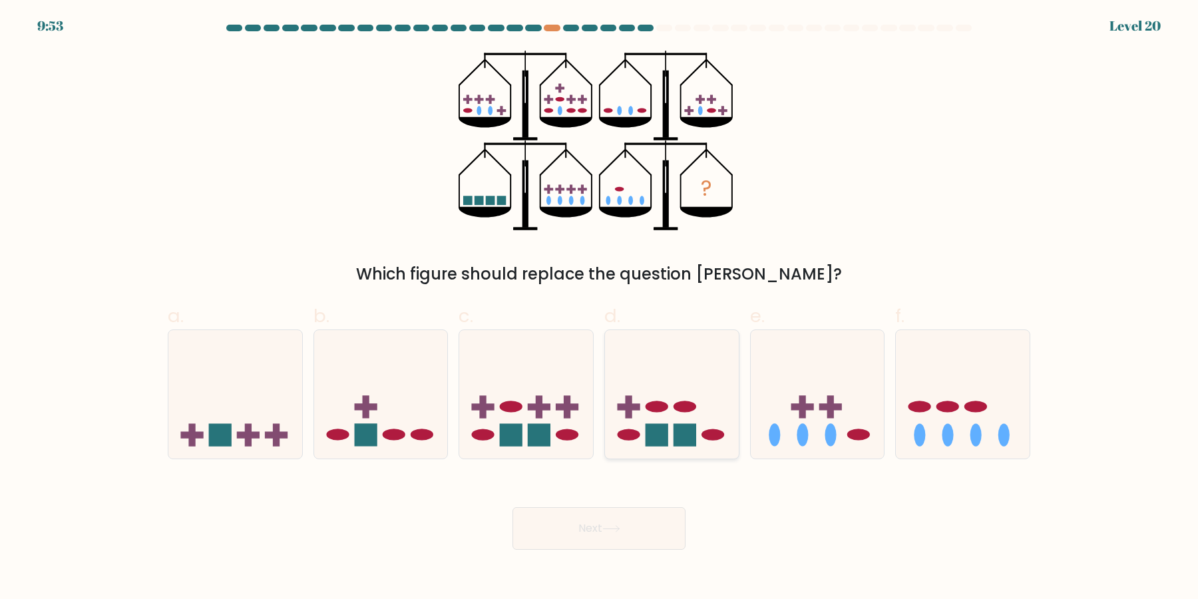
click at [667, 401] on icon at bounding box center [672, 394] width 134 height 110
click at [599, 308] on input "d." at bounding box center [599, 303] width 1 height 9
radio input "true"
click at [604, 541] on button "Next" at bounding box center [598, 528] width 173 height 43
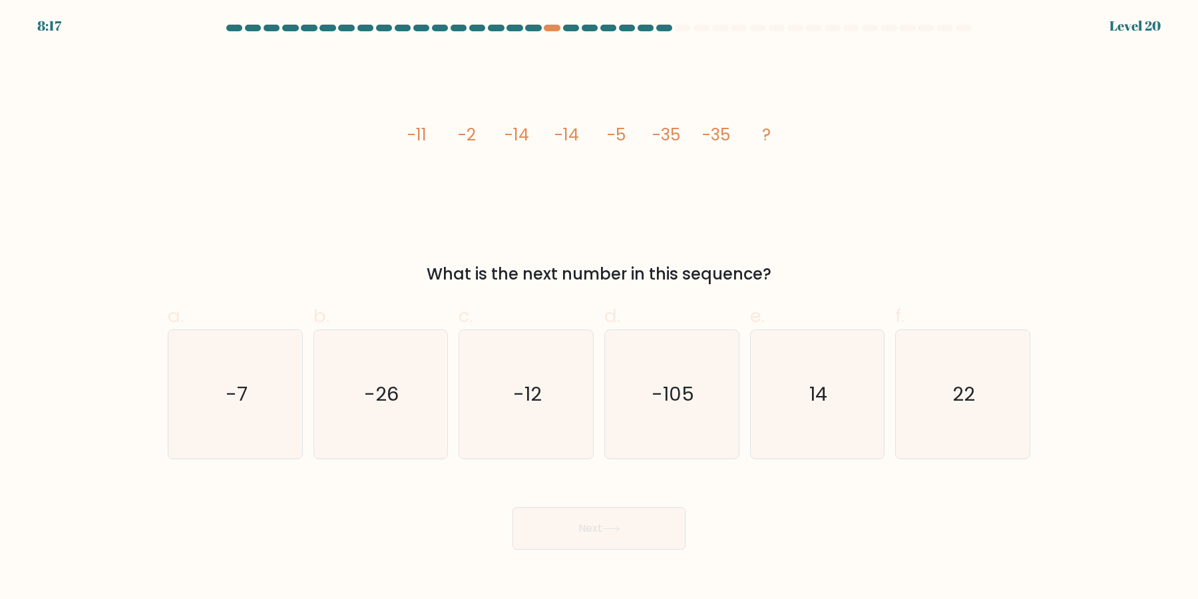
drag, startPoint x: 408, startPoint y: 130, endPoint x: 440, endPoint y: 134, distance: 32.8
click at [440, 134] on icon "image/svg+xml -11 -2 -14 -14 -5 -35 -35 ?" at bounding box center [598, 141] width 399 height 180
drag, startPoint x: 438, startPoint y: 134, endPoint x: 408, endPoint y: 138, distance: 30.1
click at [436, 134] on icon "image/svg+xml -11 -2 -14 -14 -5 -35 -35 ?" at bounding box center [598, 141] width 399 height 180
drag, startPoint x: 408, startPoint y: 138, endPoint x: 440, endPoint y: 140, distance: 32.7
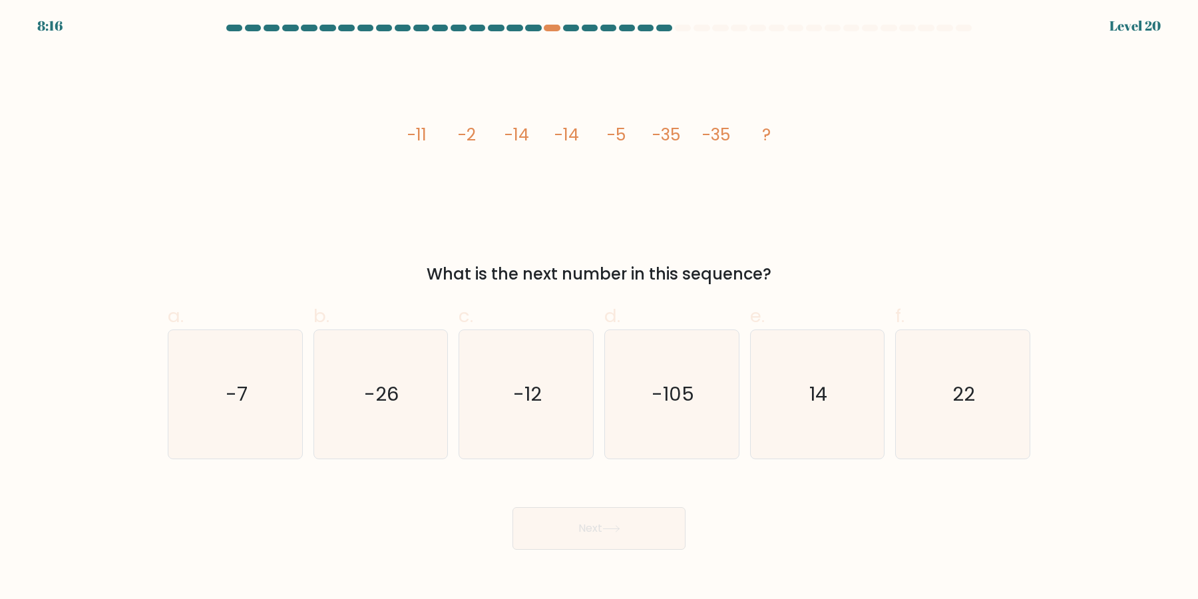
click at [440, 140] on icon "image/svg+xml -11 -2 -14 -14 -5 -35 -35 ?" at bounding box center [598, 141] width 399 height 180
click at [414, 349] on icon "-26" at bounding box center [380, 394] width 128 height 128
click at [599, 308] on input "b. -26" at bounding box center [599, 303] width 1 height 9
radio input "true"
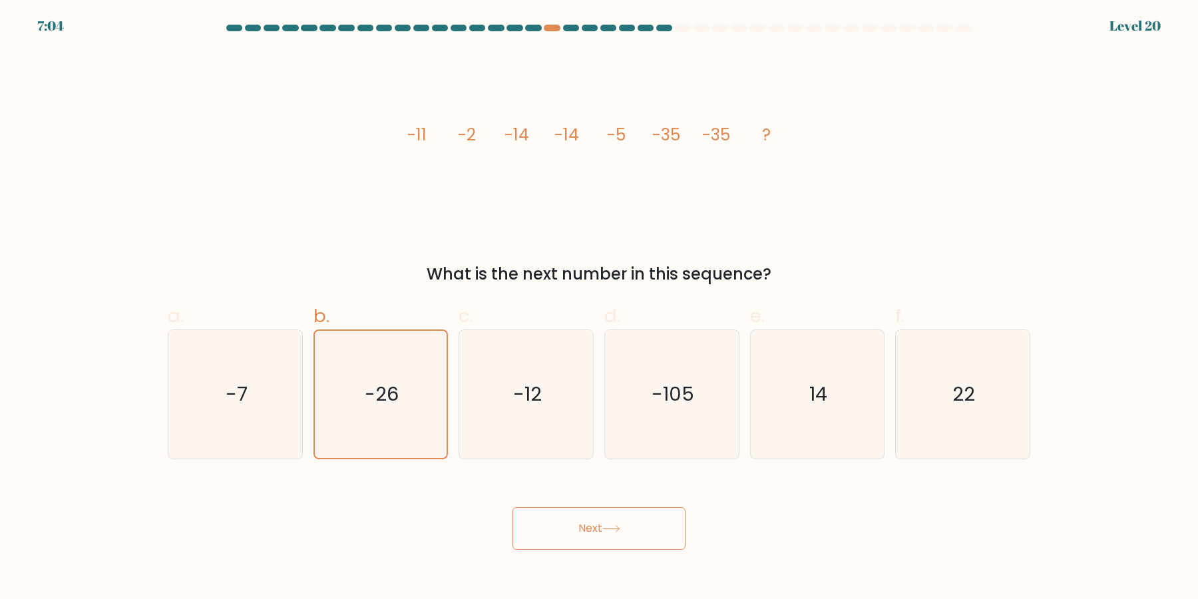
click at [636, 535] on button "Next" at bounding box center [598, 528] width 173 height 43
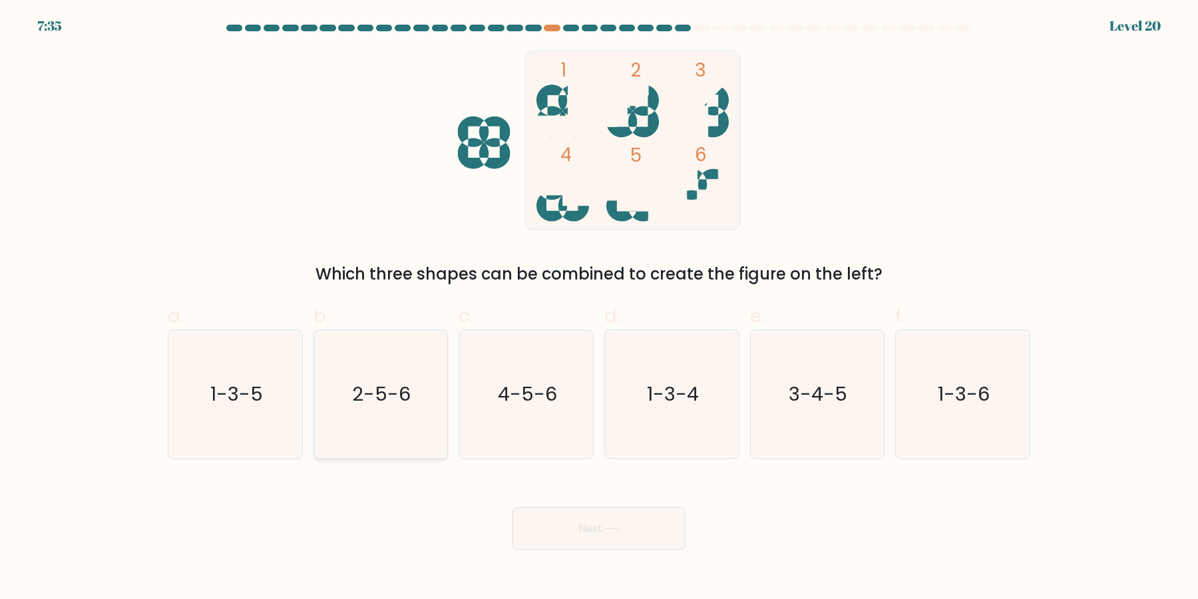
click at [387, 403] on icon "2-5-6" at bounding box center [380, 394] width 128 height 128
click at [599, 308] on input "b. 2-5-6" at bounding box center [599, 303] width 1 height 9
radio input "true"
click at [603, 540] on button "Next" at bounding box center [598, 528] width 173 height 43
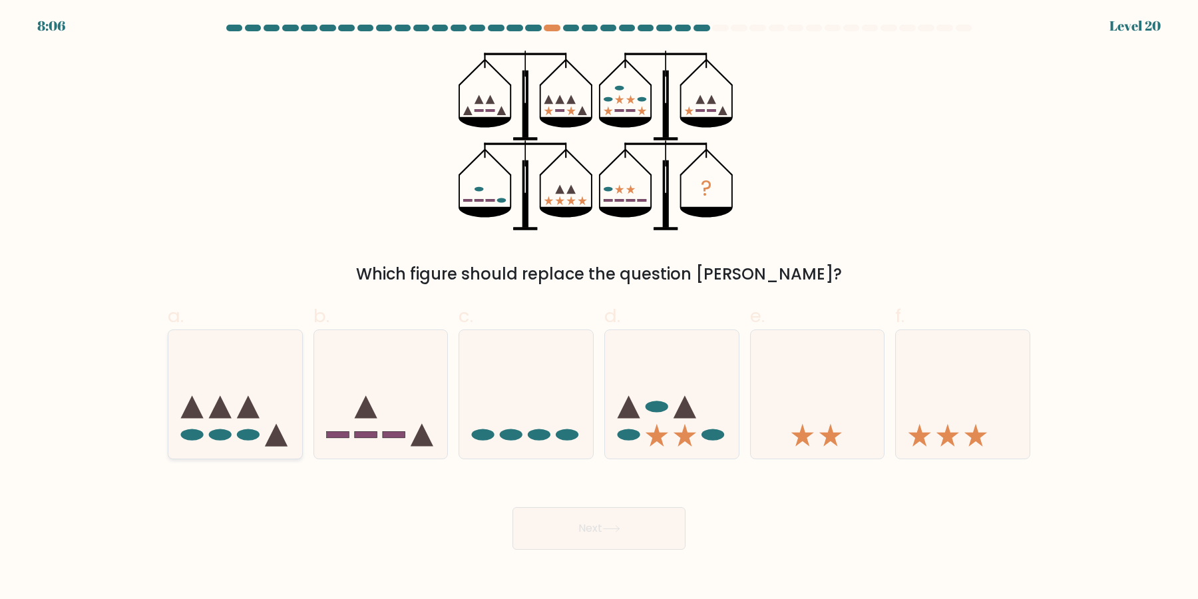
click at [256, 407] on icon at bounding box center [235, 394] width 134 height 110
click at [599, 308] on input "a." at bounding box center [599, 303] width 1 height 9
radio input "true"
click at [594, 538] on button "Next" at bounding box center [598, 528] width 173 height 43
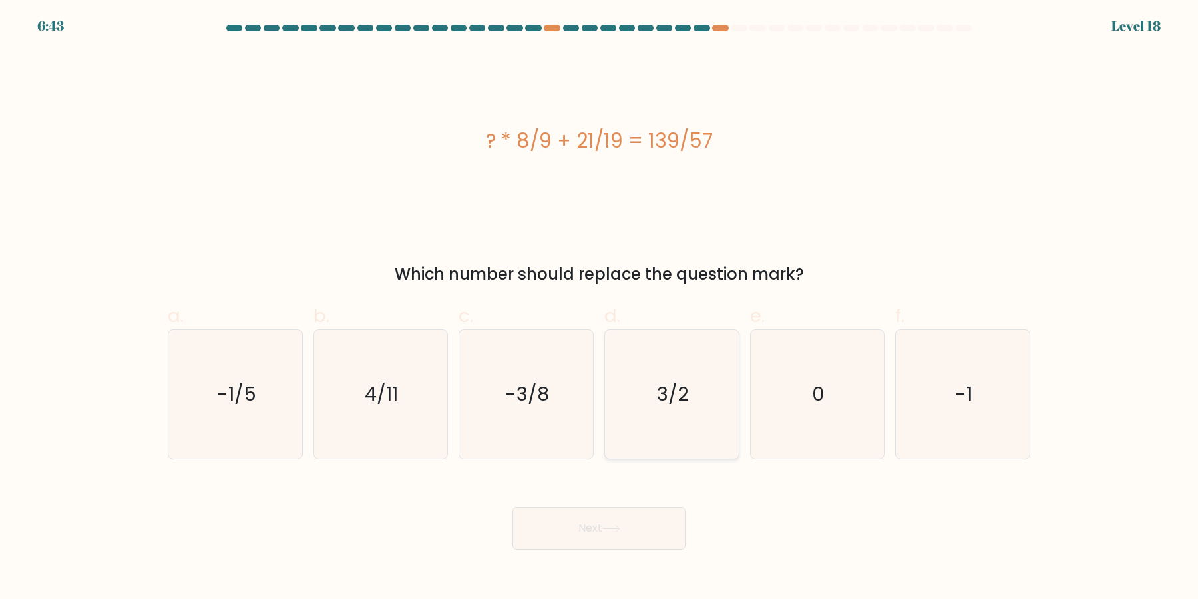
click at [697, 393] on icon "3/2" at bounding box center [671, 394] width 128 height 128
click at [599, 308] on input "d. 3/2" at bounding box center [599, 303] width 1 height 9
radio input "true"
click at [641, 530] on button "Next" at bounding box center [598, 528] width 173 height 43
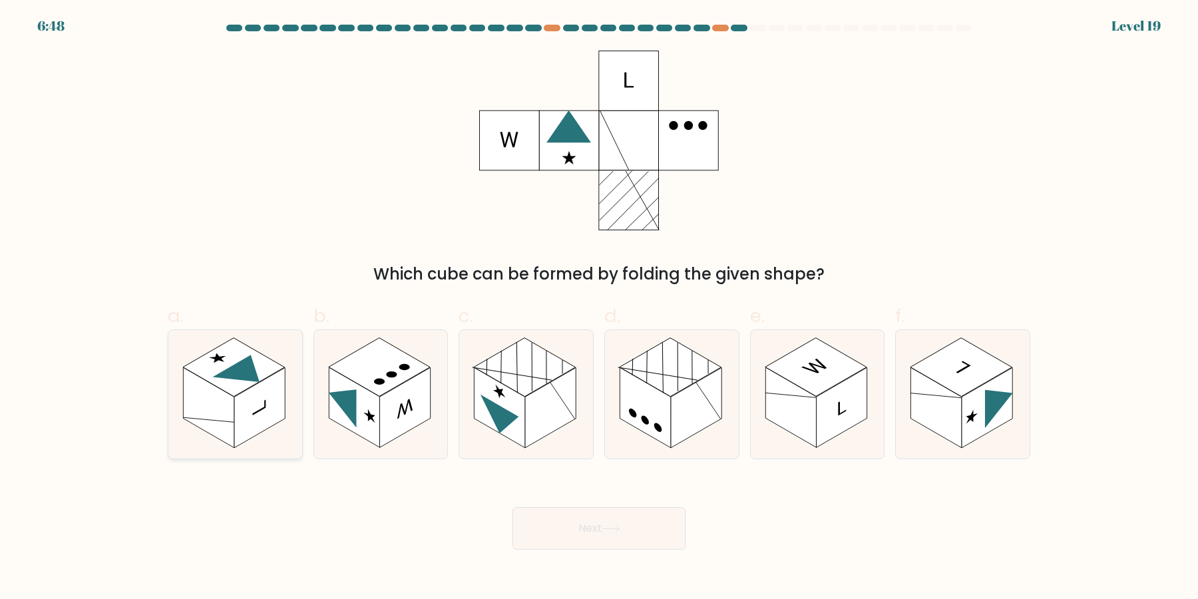
click at [241, 430] on rect at bounding box center [259, 408] width 51 height 81
click at [599, 308] on input "a." at bounding box center [599, 303] width 1 height 9
radio input "true"
click at [581, 516] on button "Next" at bounding box center [598, 528] width 173 height 43
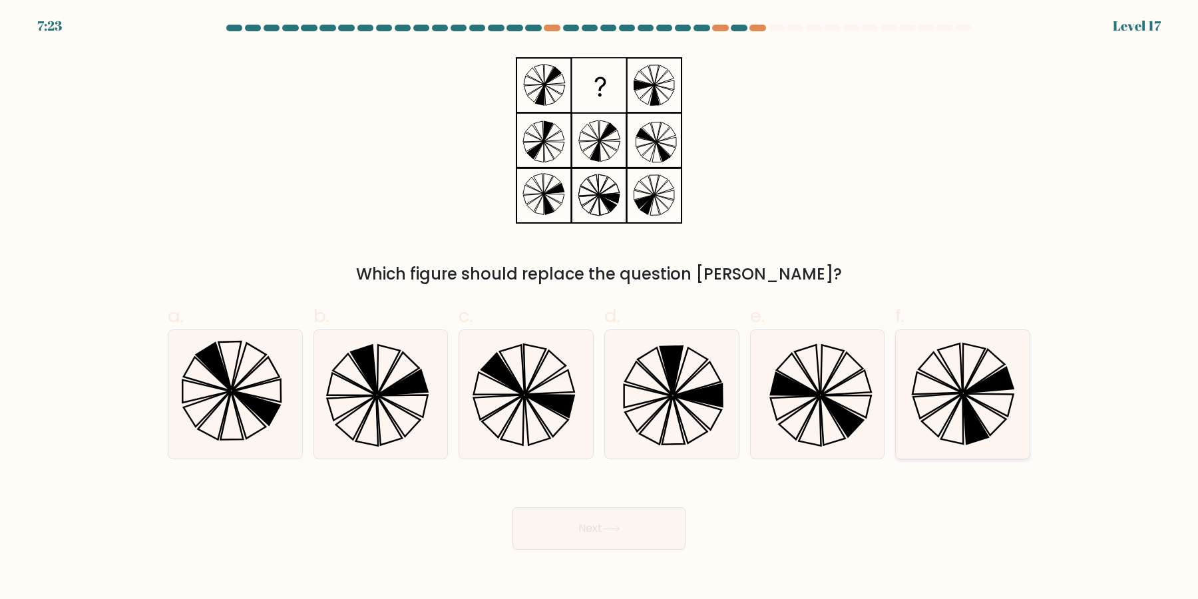
click at [988, 415] on icon at bounding box center [962, 394] width 128 height 128
click at [599, 308] on input "f." at bounding box center [599, 303] width 1 height 9
radio input "true"
click at [603, 524] on button "Next" at bounding box center [598, 528] width 173 height 43
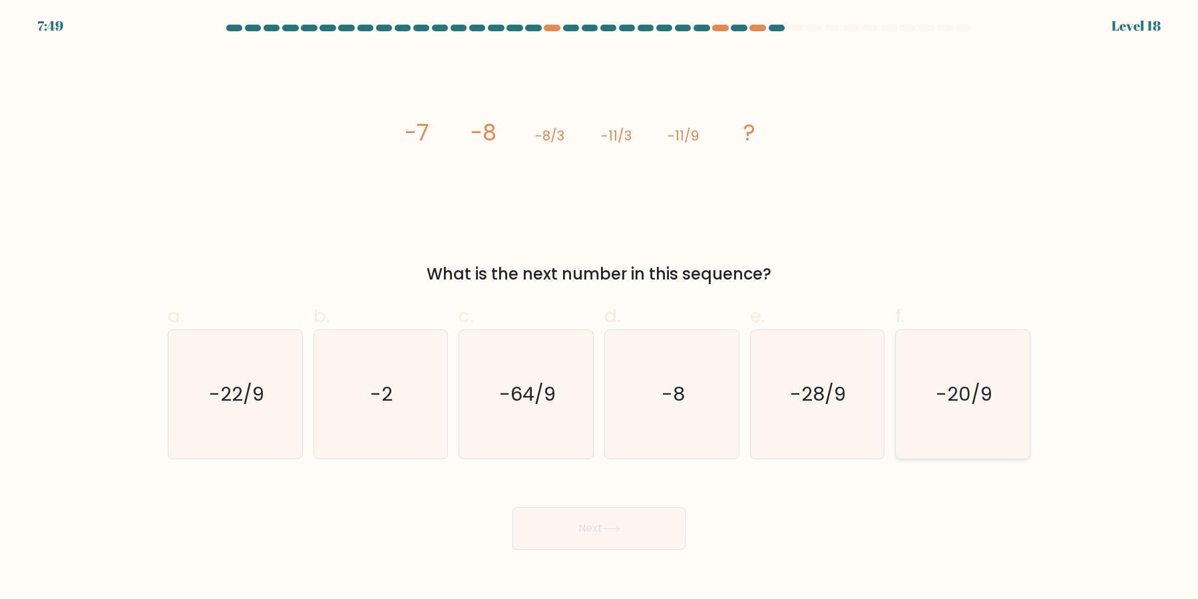
click at [954, 405] on icon "-20/9" at bounding box center [962, 394] width 128 height 128
click at [599, 308] on input "f. -20/9" at bounding box center [599, 303] width 1 height 9
radio input "true"
drag, startPoint x: 645, startPoint y: 536, endPoint x: 756, endPoint y: 536, distance: 111.1
click at [645, 535] on button "Next" at bounding box center [598, 528] width 173 height 43
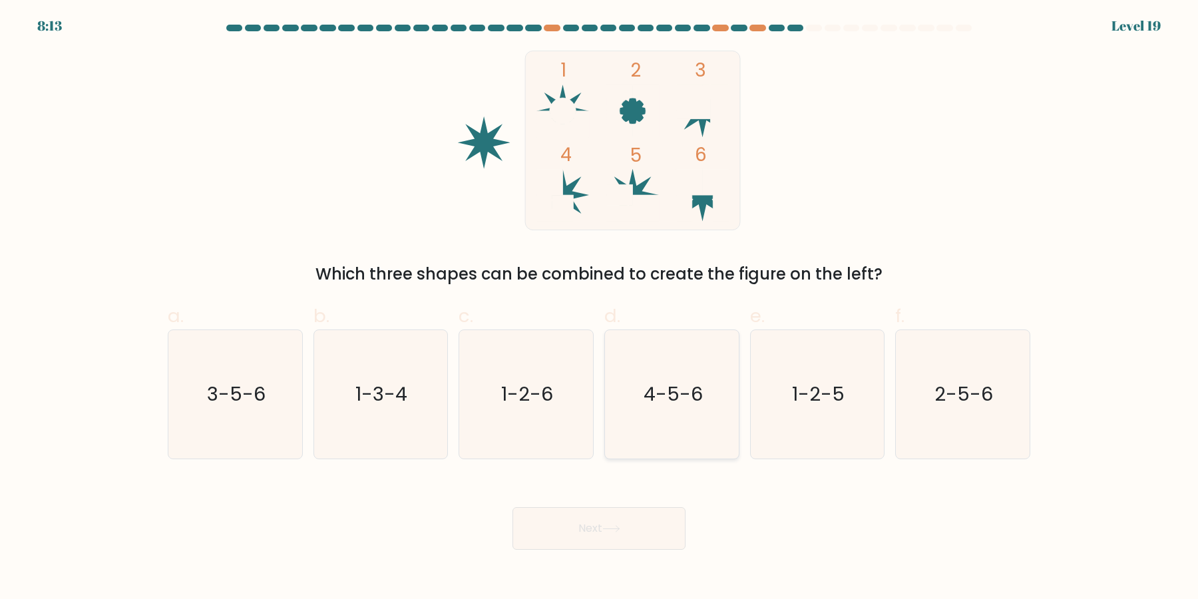
click at [659, 427] on icon "4-5-6" at bounding box center [671, 394] width 128 height 128
click at [599, 308] on input "d. 4-5-6" at bounding box center [599, 303] width 1 height 9
radio input "true"
click at [640, 542] on button "Next" at bounding box center [598, 528] width 173 height 43
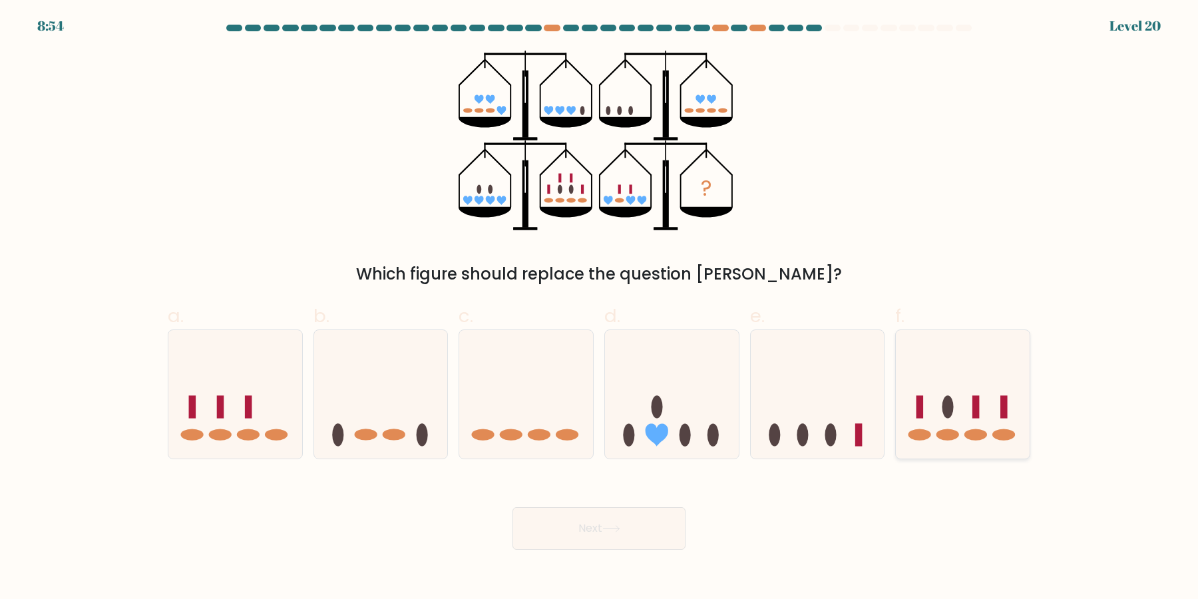
click at [959, 386] on icon at bounding box center [963, 394] width 134 height 110
click at [599, 308] on input "f." at bounding box center [599, 303] width 1 height 9
radio input "true"
click at [663, 520] on button "Next" at bounding box center [598, 528] width 173 height 43
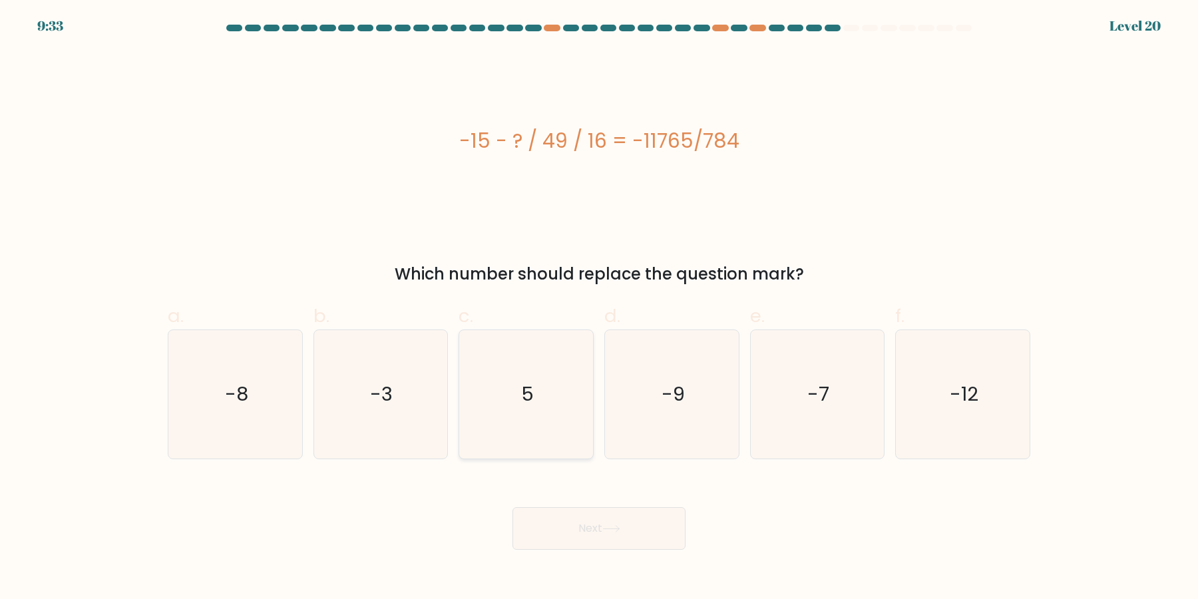
click at [544, 418] on icon "5" at bounding box center [526, 394] width 128 height 128
click at [599, 308] on input "c. 5" at bounding box center [599, 303] width 1 height 9
radio input "true"
click at [595, 529] on button "Next" at bounding box center [598, 528] width 173 height 43
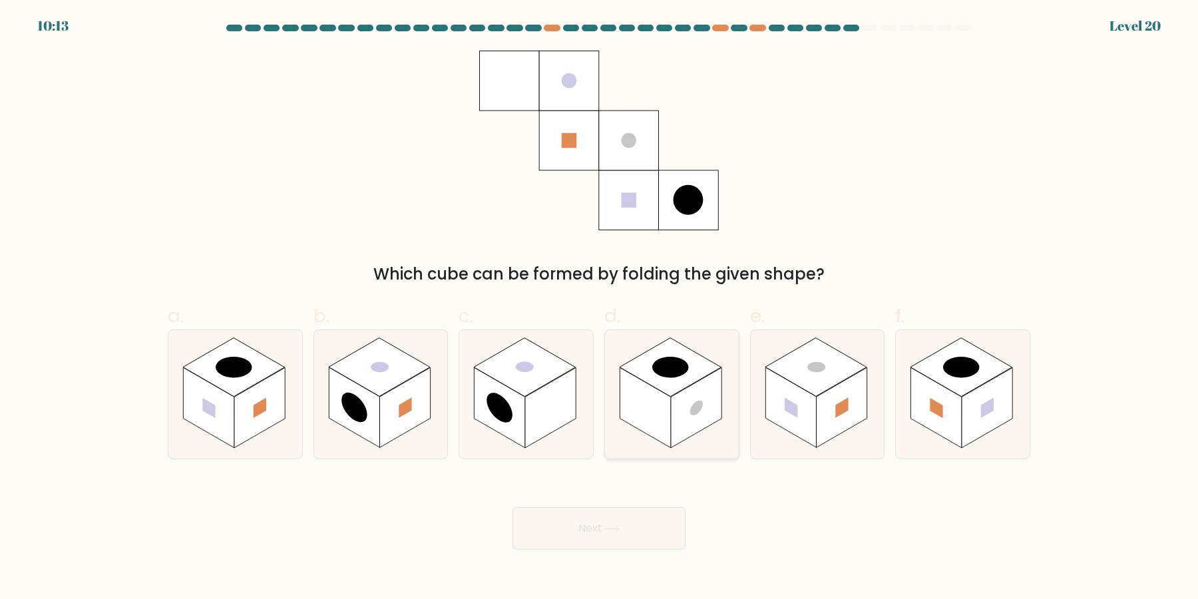
click at [689, 417] on rect at bounding box center [696, 408] width 51 height 81
click at [599, 308] on input "d." at bounding box center [599, 303] width 1 height 9
radio input "true"
click at [482, 417] on rect at bounding box center [499, 408] width 51 height 81
click at [599, 308] on input "c." at bounding box center [599, 303] width 1 height 9
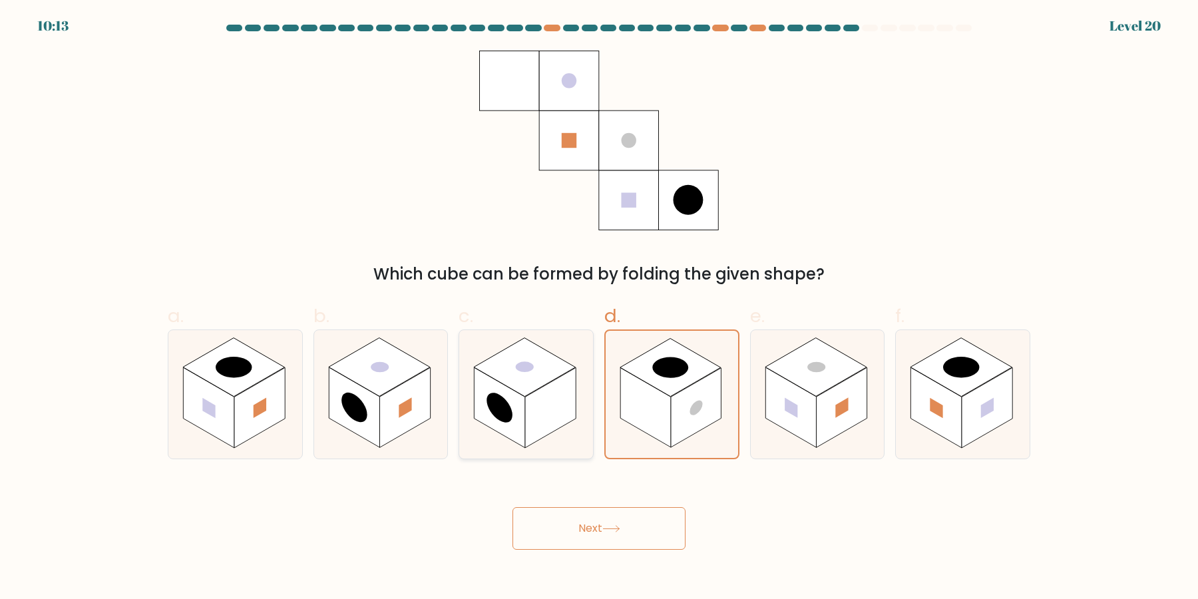
radio input "true"
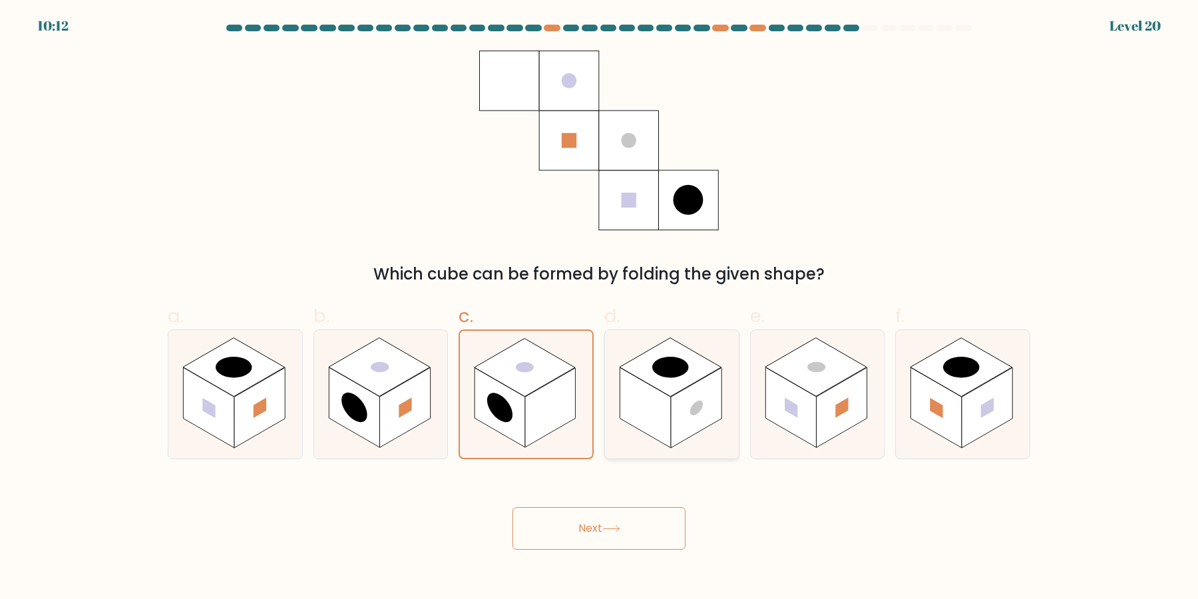
click at [669, 414] on rect at bounding box center [644, 408] width 51 height 81
click at [599, 308] on input "d." at bounding box center [599, 303] width 1 height 9
radio input "true"
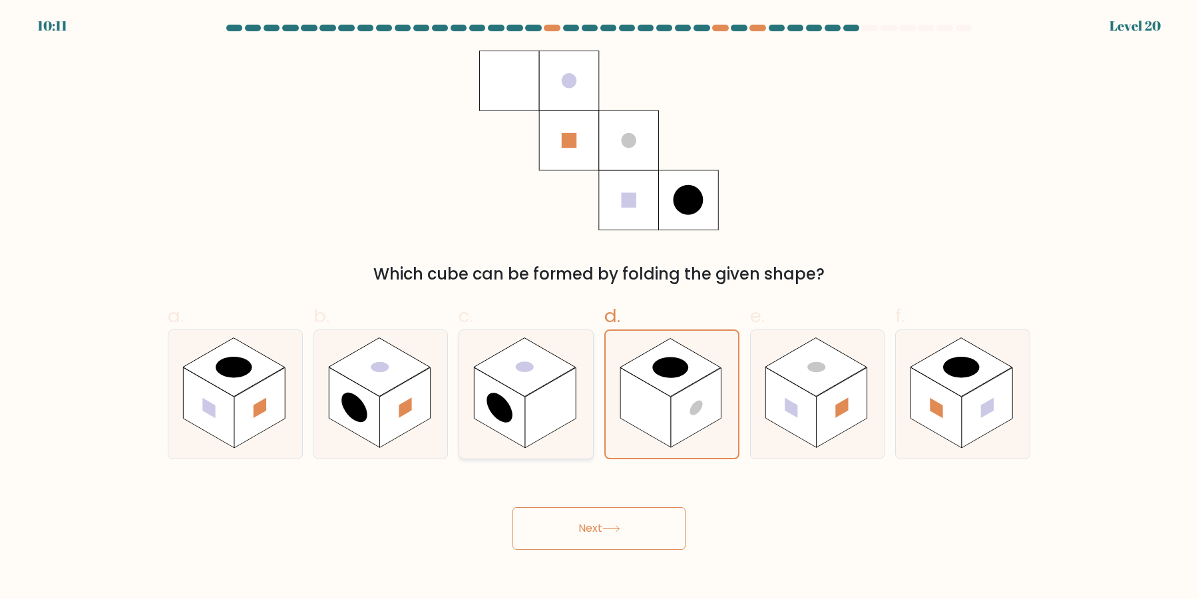
click at [532, 397] on rect at bounding box center [550, 408] width 51 height 81
click at [599, 308] on input "c." at bounding box center [599, 303] width 1 height 9
radio input "true"
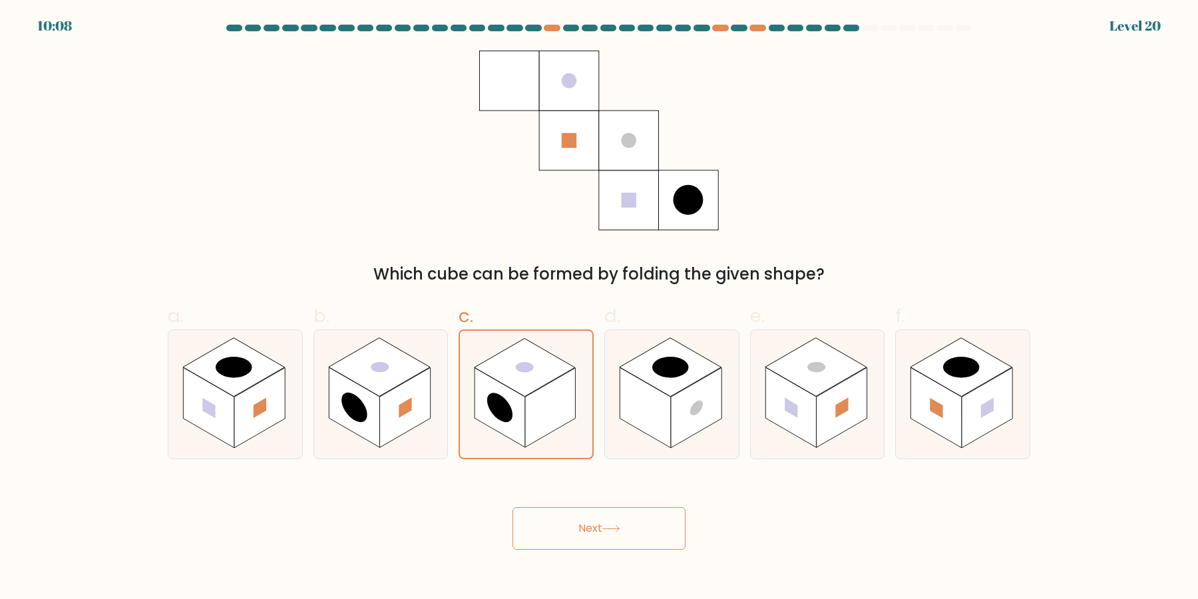
click at [661, 524] on button "Next" at bounding box center [598, 528] width 173 height 43
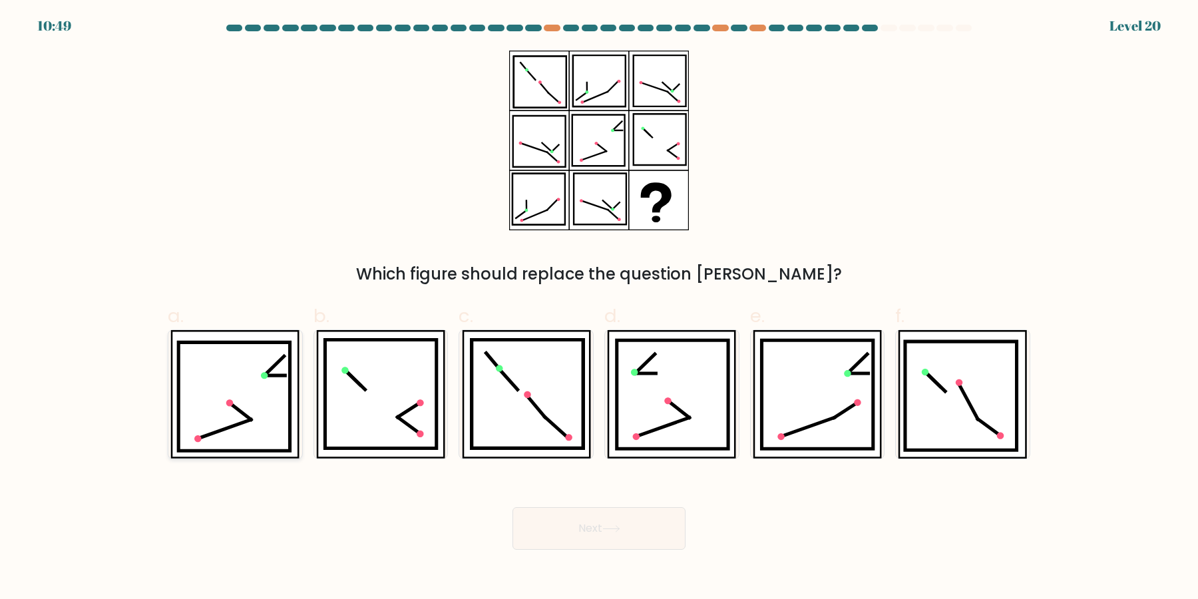
click at [241, 419] on icon at bounding box center [234, 397] width 112 height 108
click at [599, 308] on input "a." at bounding box center [599, 303] width 1 height 9
radio input "true"
click at [619, 538] on button "Next" at bounding box center [598, 528] width 173 height 43
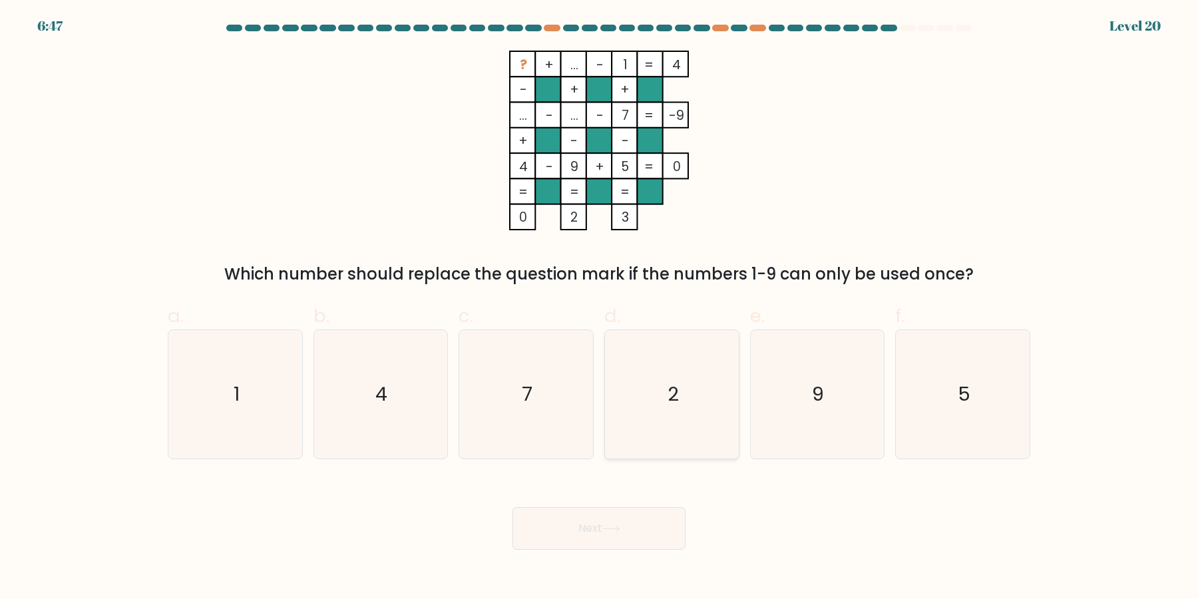
click at [676, 397] on text "2" at bounding box center [672, 394] width 11 height 27
click at [599, 308] on input "d. 2" at bounding box center [599, 303] width 1 height 9
radio input "true"
click at [640, 516] on button "Next" at bounding box center [598, 528] width 173 height 43
click at [707, 391] on icon "2" at bounding box center [671, 394] width 128 height 128
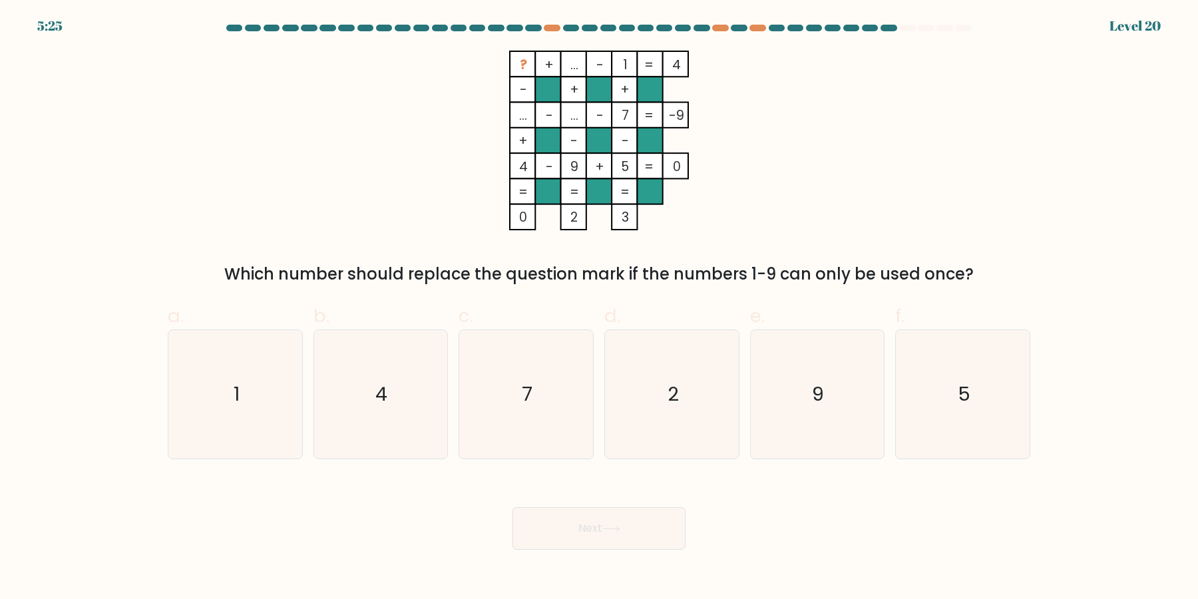
click at [599, 308] on input "d. 2" at bounding box center [599, 303] width 1 height 9
radio input "true"
click at [621, 535] on button "Next" at bounding box center [598, 528] width 173 height 43
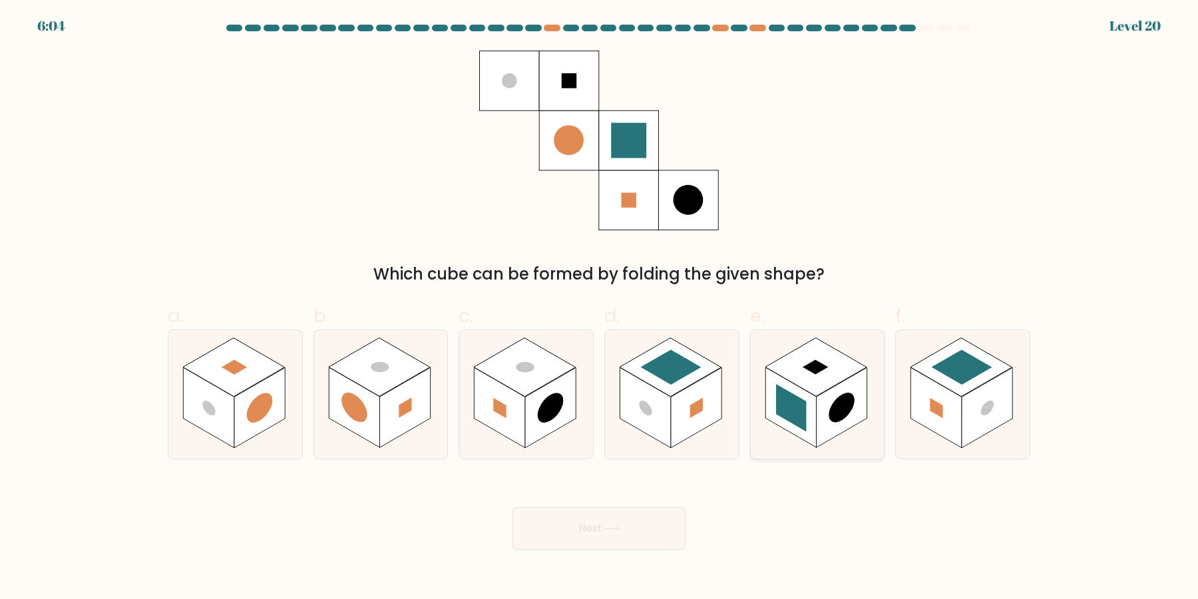
click at [840, 399] on circle at bounding box center [841, 408] width 26 height 41
click at [599, 308] on input "e." at bounding box center [599, 303] width 1 height 9
radio input "true"
click at [656, 504] on div "Next" at bounding box center [599, 512] width 878 height 75
click at [653, 517] on button "Next" at bounding box center [598, 528] width 173 height 43
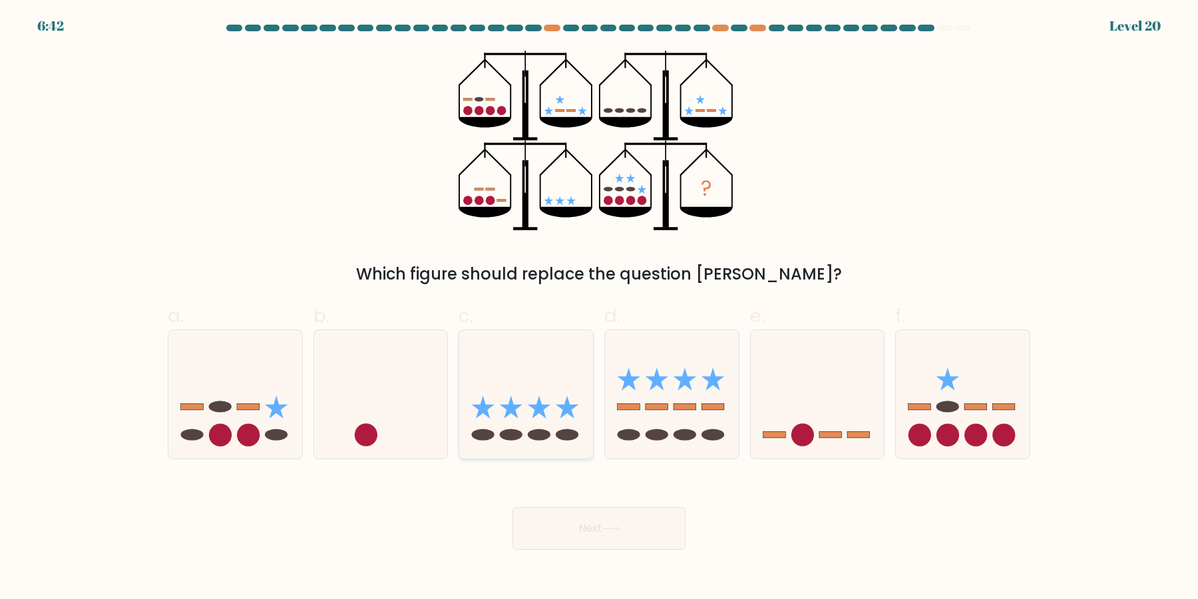
click at [536, 402] on icon at bounding box center [526, 394] width 134 height 110
click at [599, 308] on input "c." at bounding box center [599, 303] width 1 height 9
radio input "true"
click at [257, 431] on circle at bounding box center [248, 434] width 23 height 23
click at [599, 308] on input "a." at bounding box center [599, 303] width 1 height 9
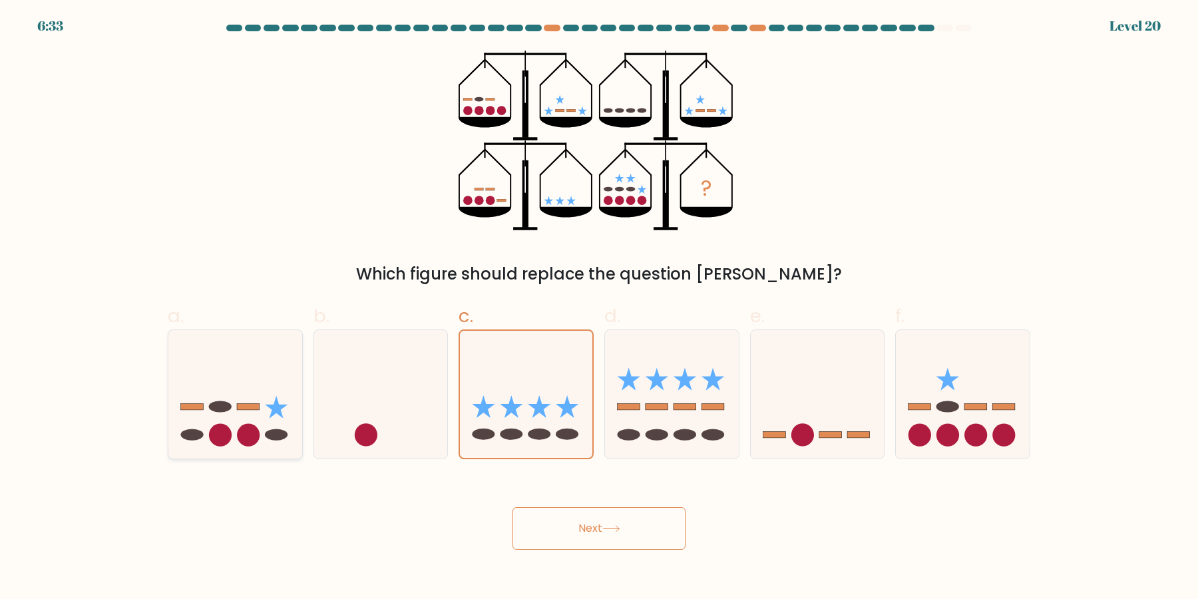
radio input "true"
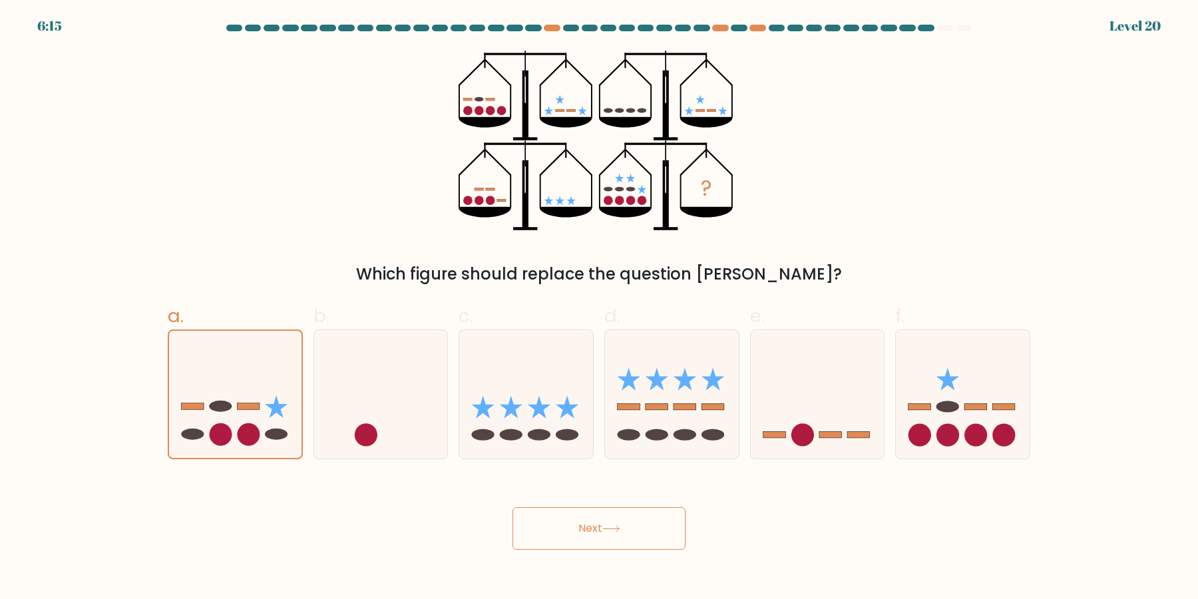
click at [578, 533] on button "Next" at bounding box center [598, 528] width 173 height 43
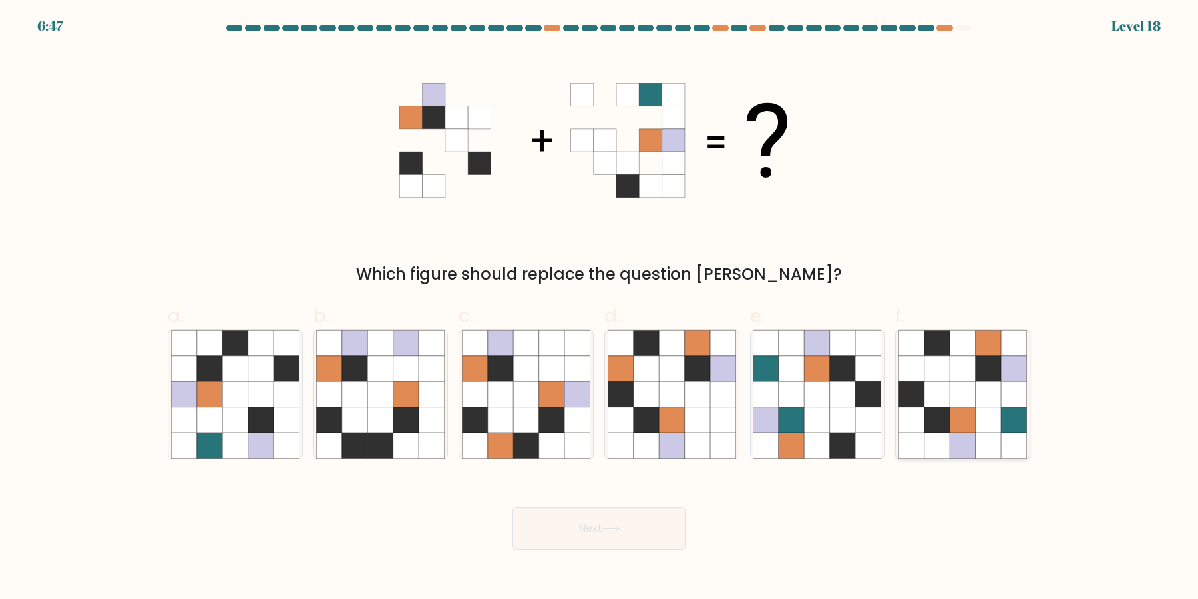
click at [994, 426] on icon at bounding box center [987, 419] width 25 height 25
click at [599, 308] on input "f." at bounding box center [599, 303] width 1 height 9
radio input "true"
click at [583, 526] on button "Next" at bounding box center [598, 528] width 173 height 43
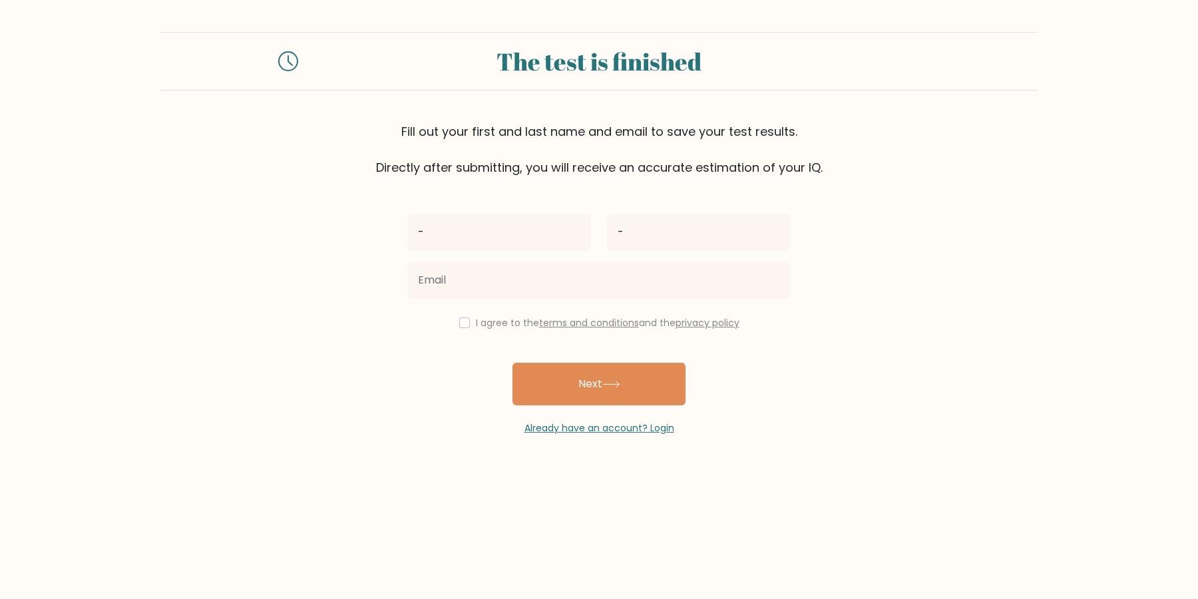
type input "-"
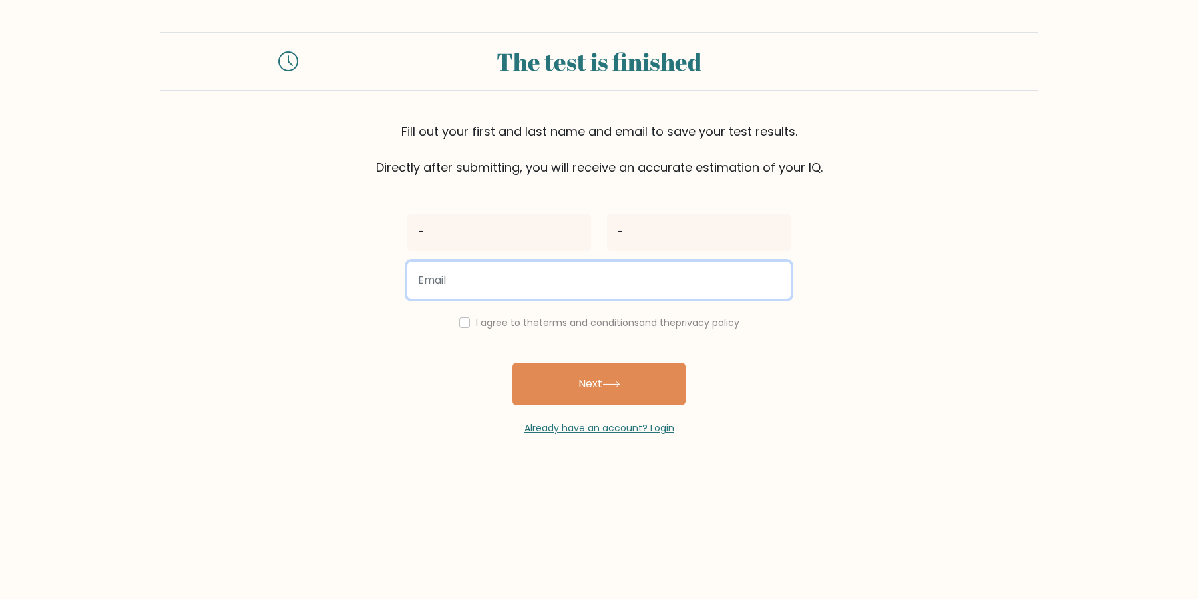
click at [618, 271] on input "email" at bounding box center [598, 279] width 383 height 37
type input "tyu@yui.qref"
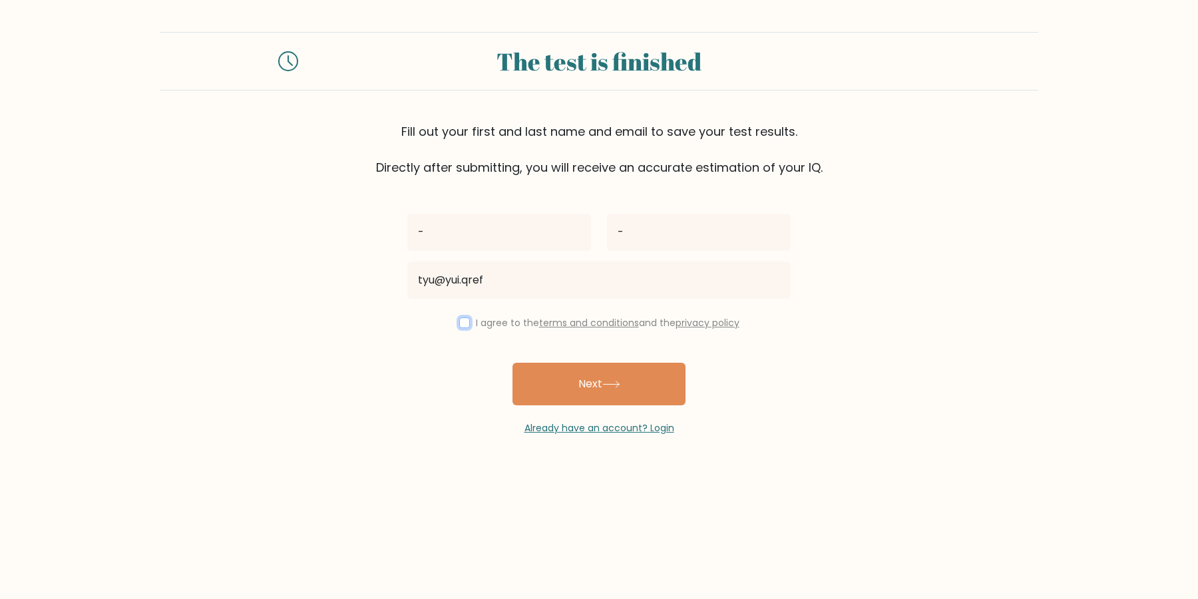
click at [470, 320] on input "checkbox" at bounding box center [464, 322] width 11 height 11
checkbox input "true"
click at [559, 398] on button "Next" at bounding box center [598, 384] width 173 height 43
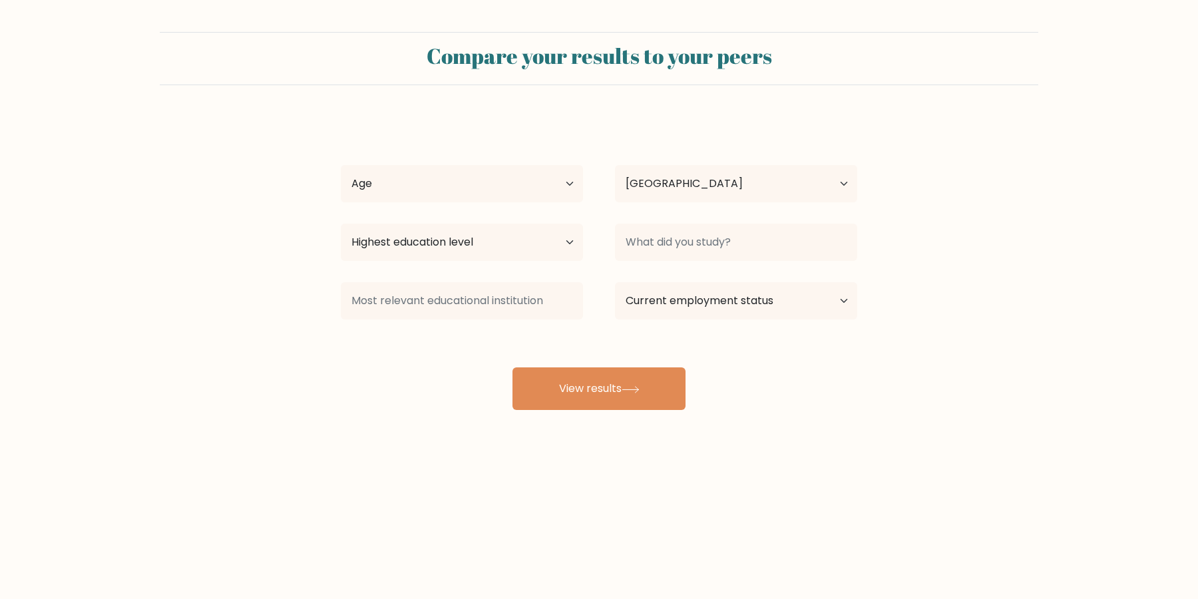
select select "US"
select select "65_plus"
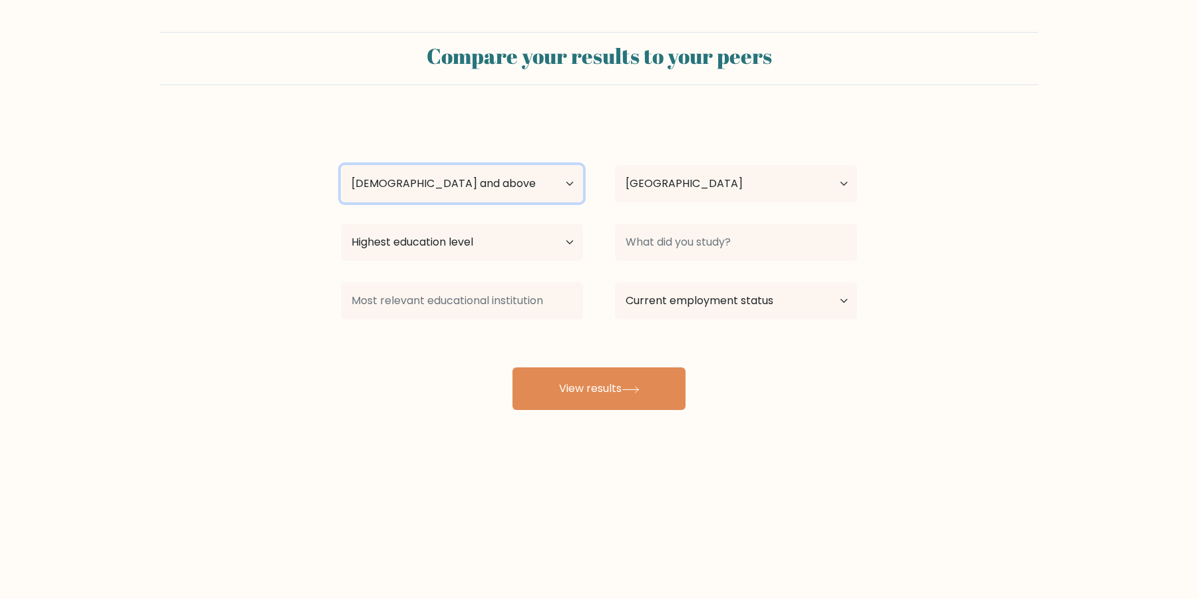
click option "[DEMOGRAPHIC_DATA] and above" at bounding box center [0, 0] width 0 height 0
select select "no_schooling"
click option "No schooling" at bounding box center [0, 0] width 0 height 0
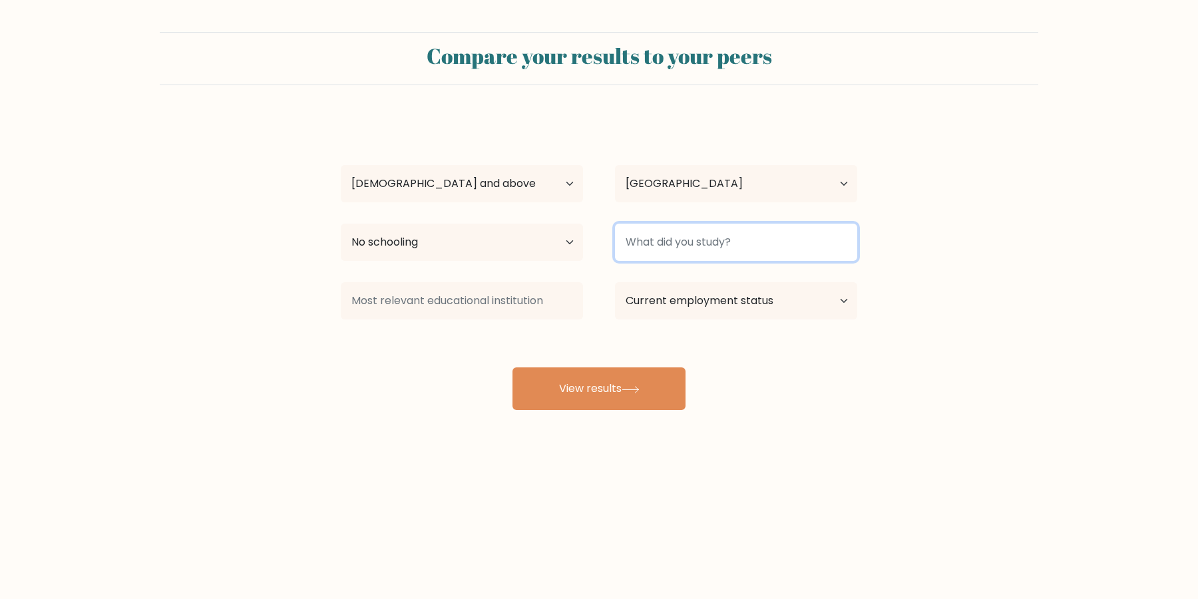
click at [838, 246] on input at bounding box center [736, 242] width 242 height 37
type input "-"
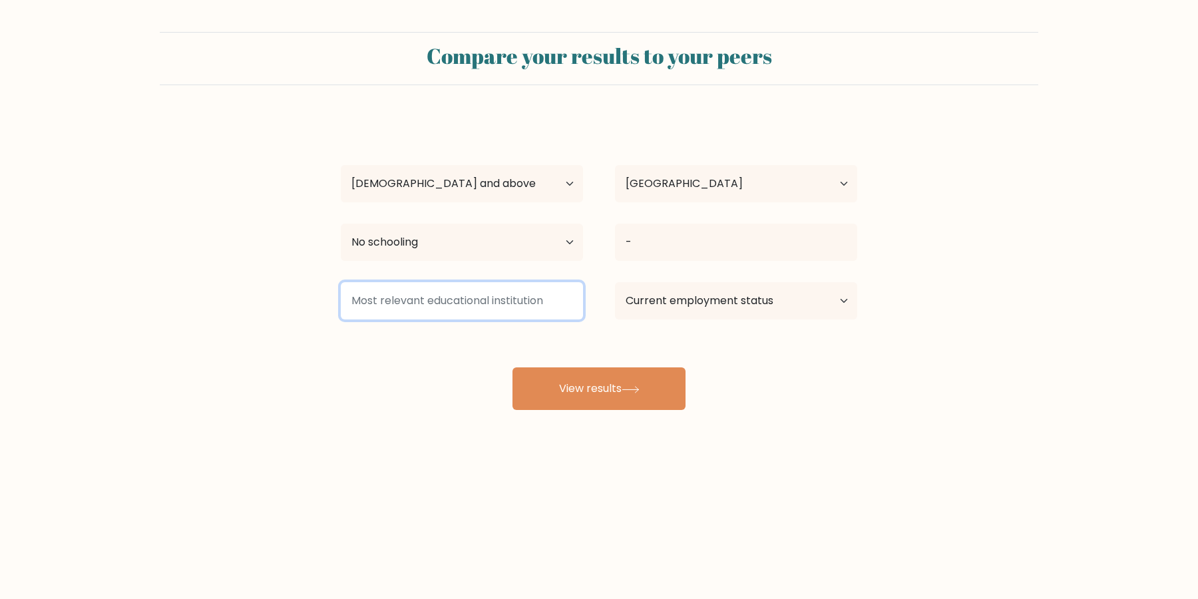
click at [557, 315] on input at bounding box center [462, 300] width 242 height 37
type input "-"
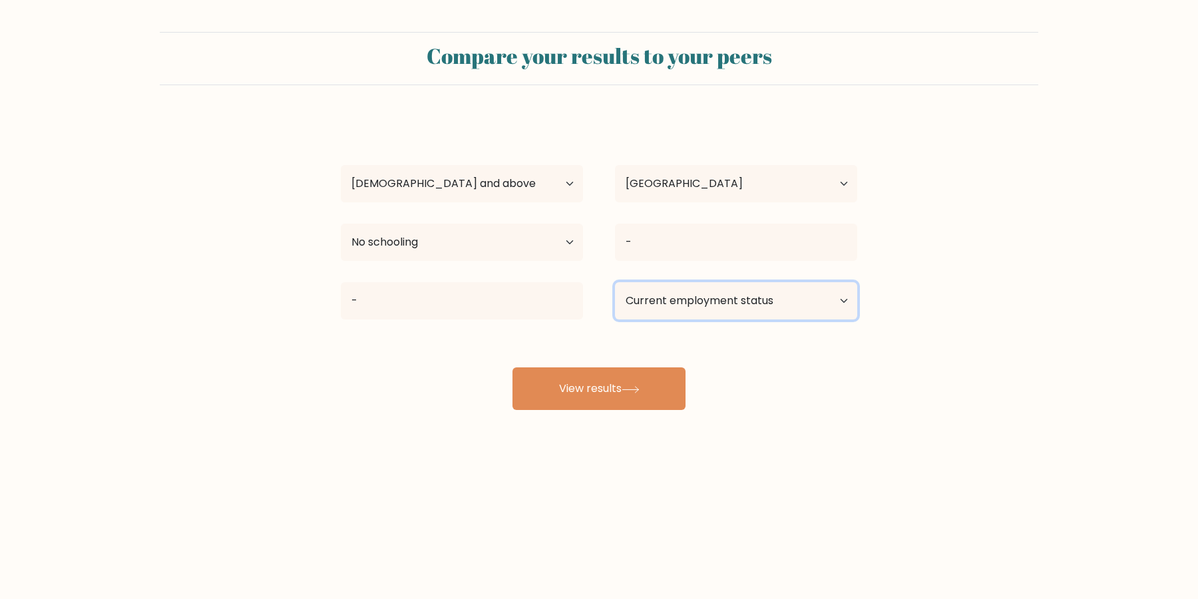
click at [651, 300] on select "Current employment status Employed Student Retired Other / prefer not to answer" at bounding box center [736, 300] width 242 height 37
select select "other"
click option "Other / prefer not to answer" at bounding box center [0, 0] width 0 height 0
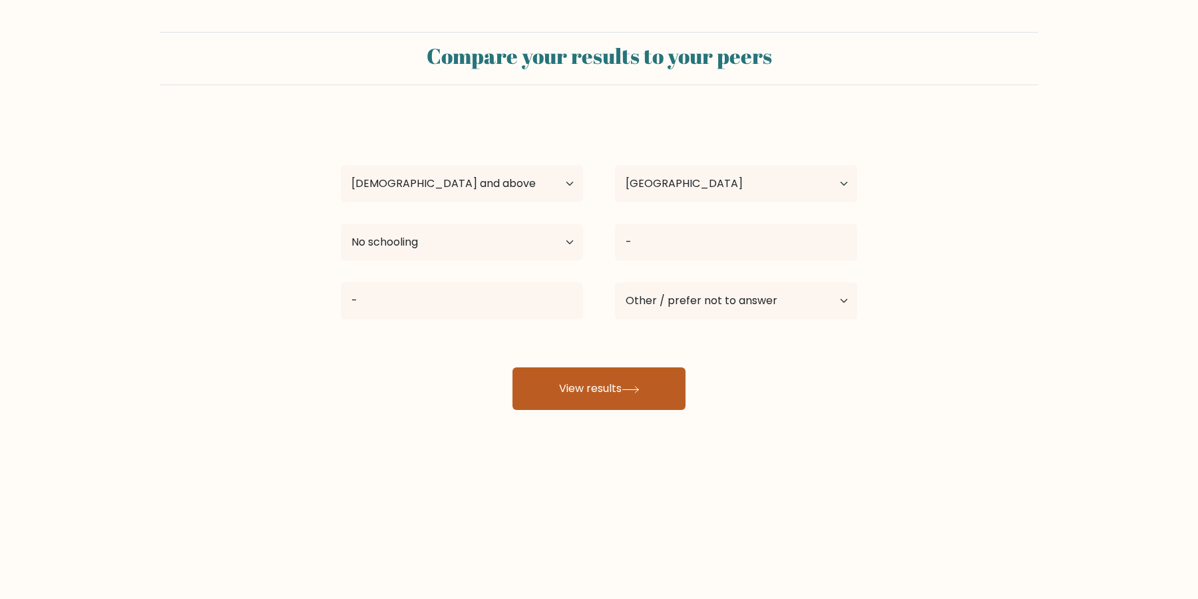
click at [619, 386] on button "View results" at bounding box center [598, 388] width 173 height 43
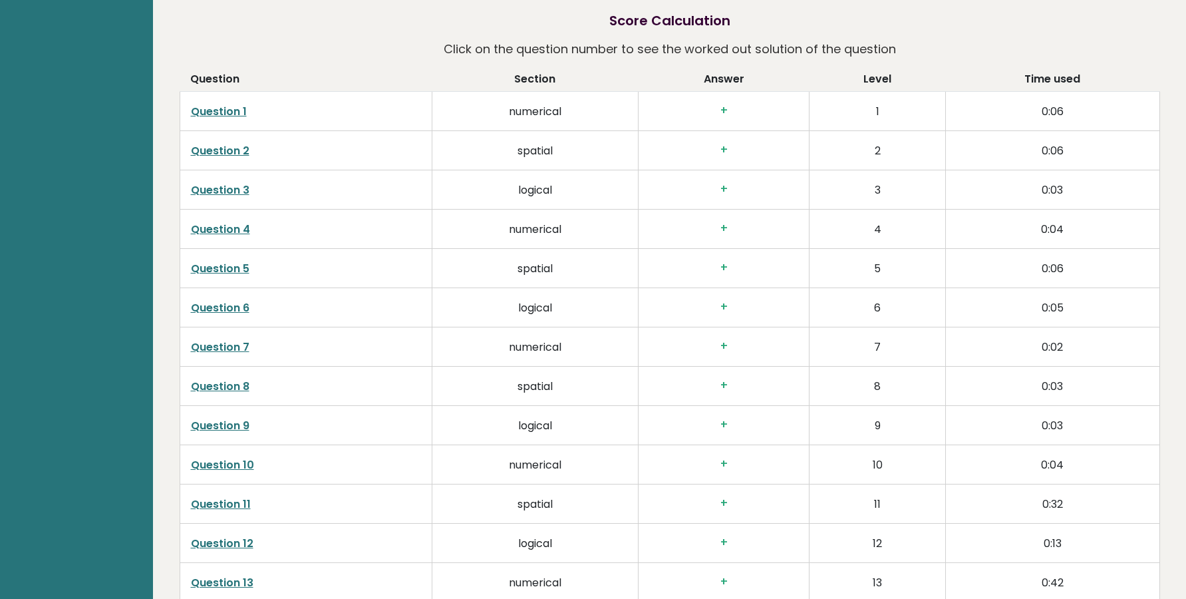
scroll to position [1991, 0]
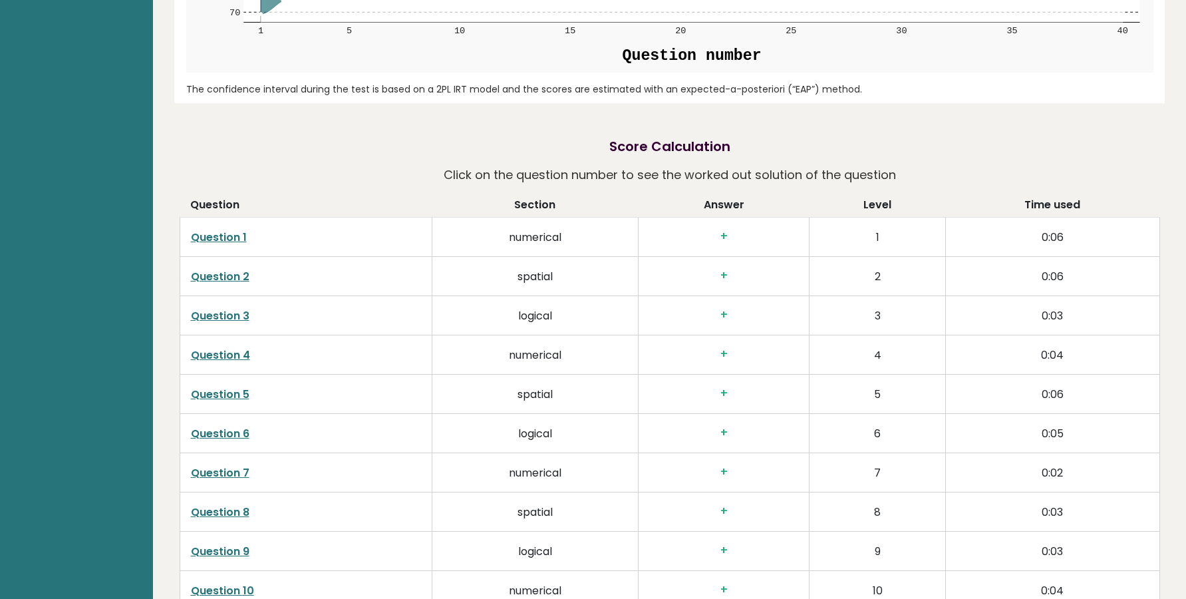
drag, startPoint x: 370, startPoint y: 252, endPoint x: 379, endPoint y: 249, distance: 9.7
click at [371, 257] on td "Question 2" at bounding box center [306, 276] width 252 height 39
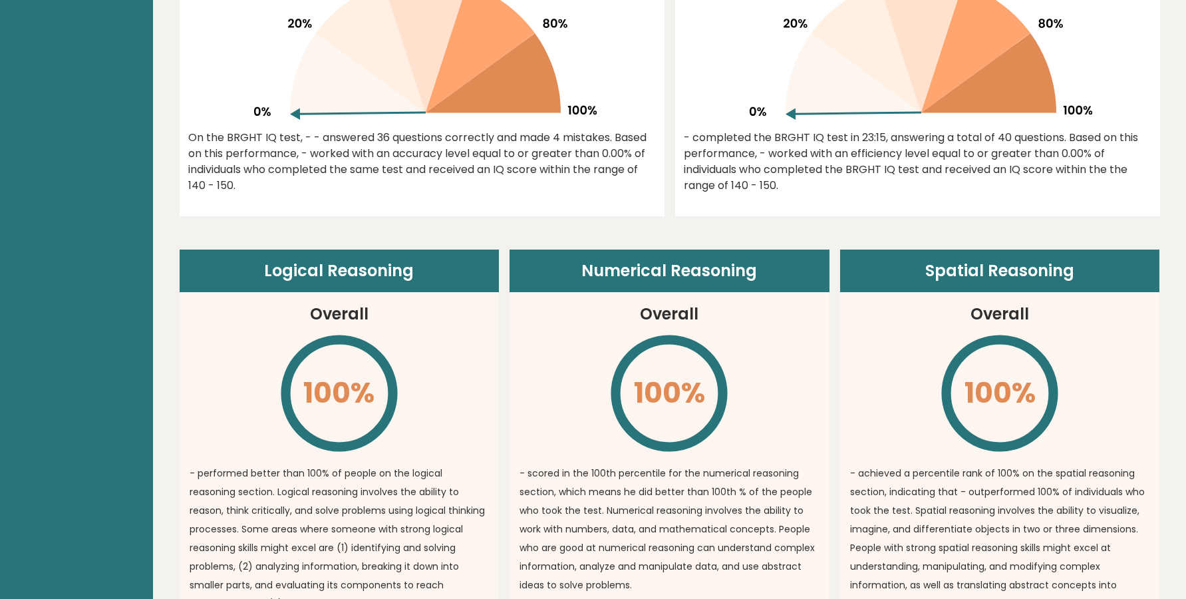
scroll to position [798, 0]
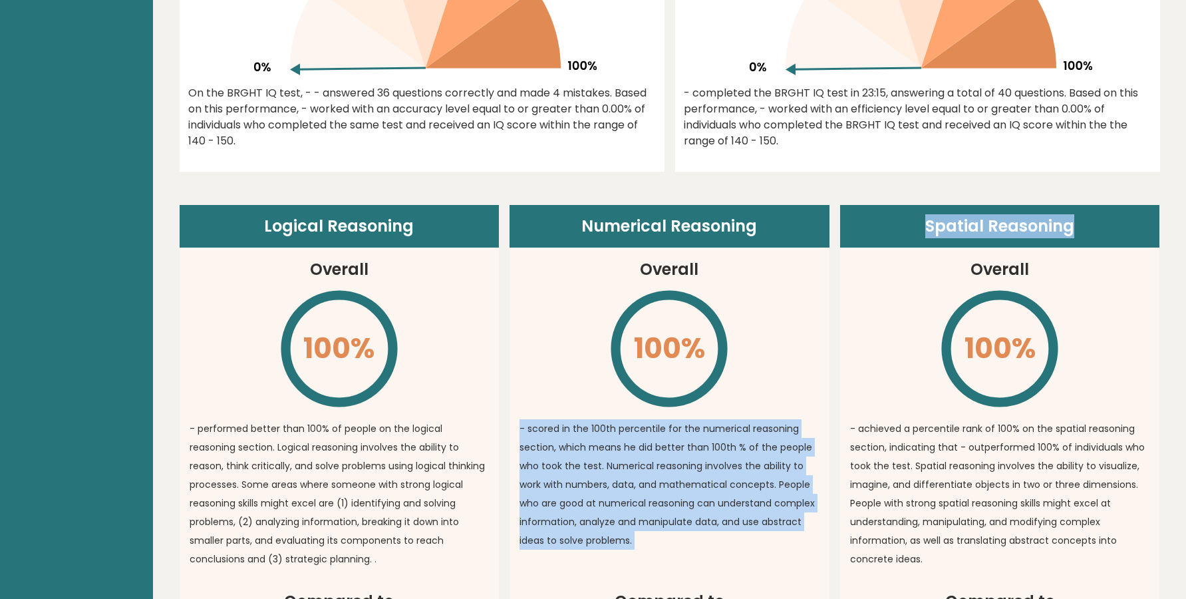
drag, startPoint x: 260, startPoint y: 263, endPoint x: 1195, endPoint y: 414, distance: 946.9
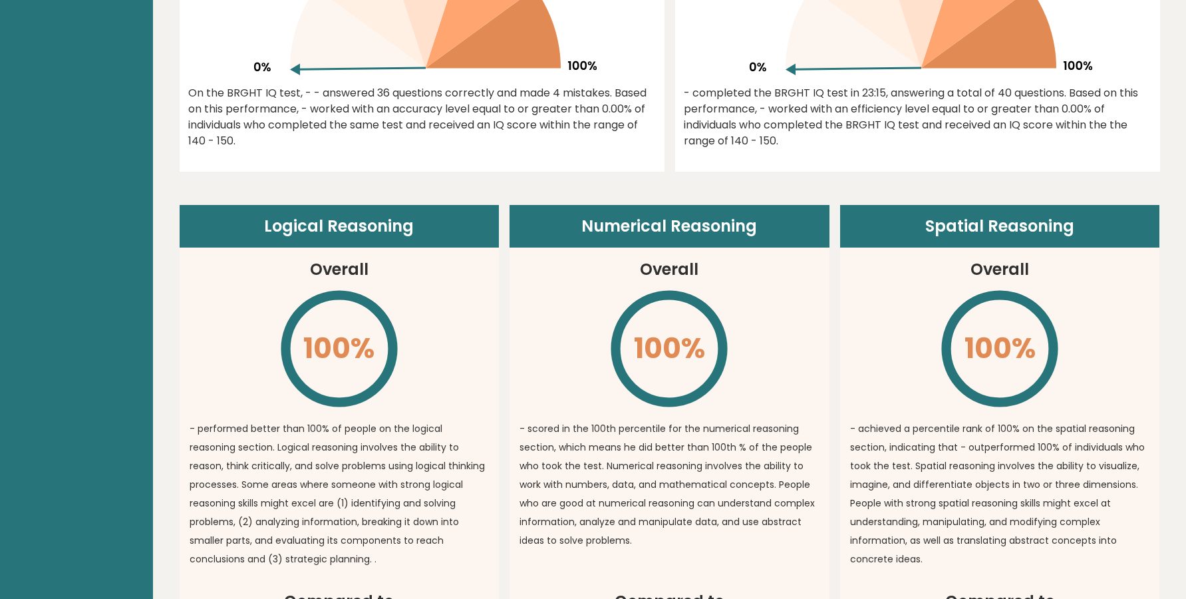
click at [1133, 395] on article "Spatial Reasoning Overall 100% \ - achieved a percentile rank of 100% on the sp…" at bounding box center [1000, 397] width 320 height 385
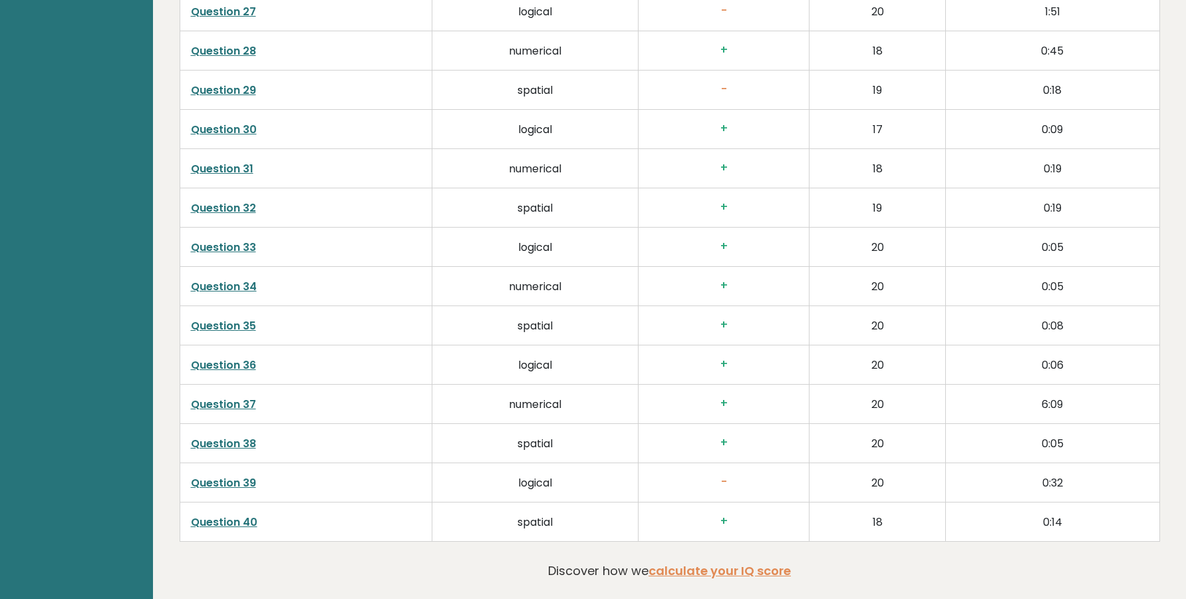
scroll to position [3332, 0]
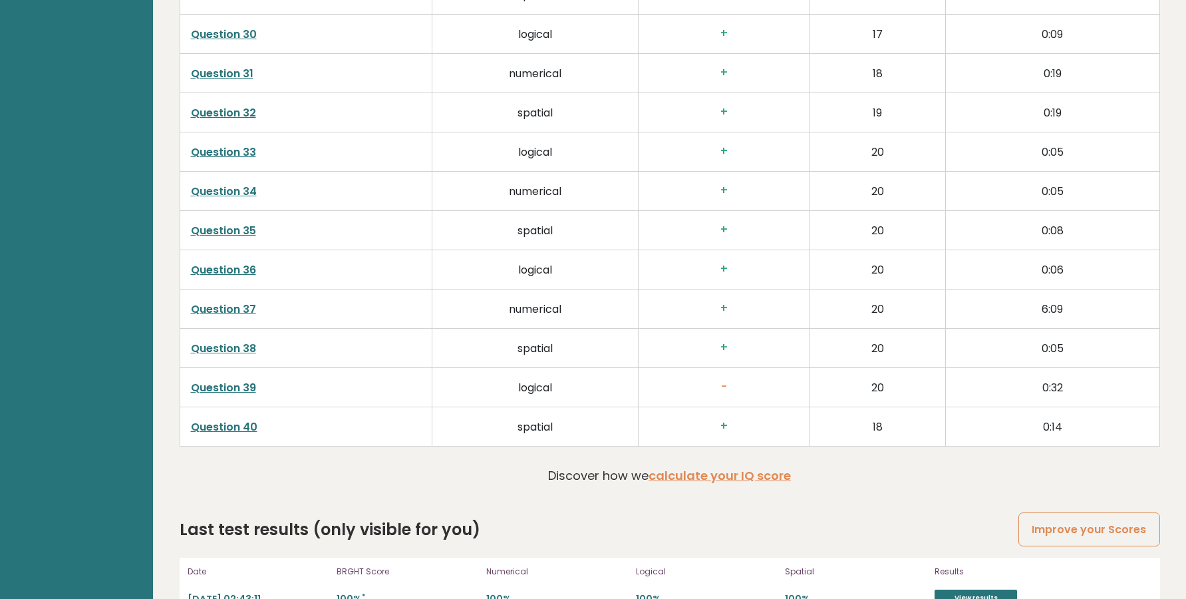
click at [882, 575] on div "Date 2025-10-14 02:43:11 BRGHT Score 100% * Numerical 100% Logical 100% Spatial…" at bounding box center [670, 586] width 981 height 56
click at [1117, 407] on td "0:14" at bounding box center [1053, 426] width 214 height 39
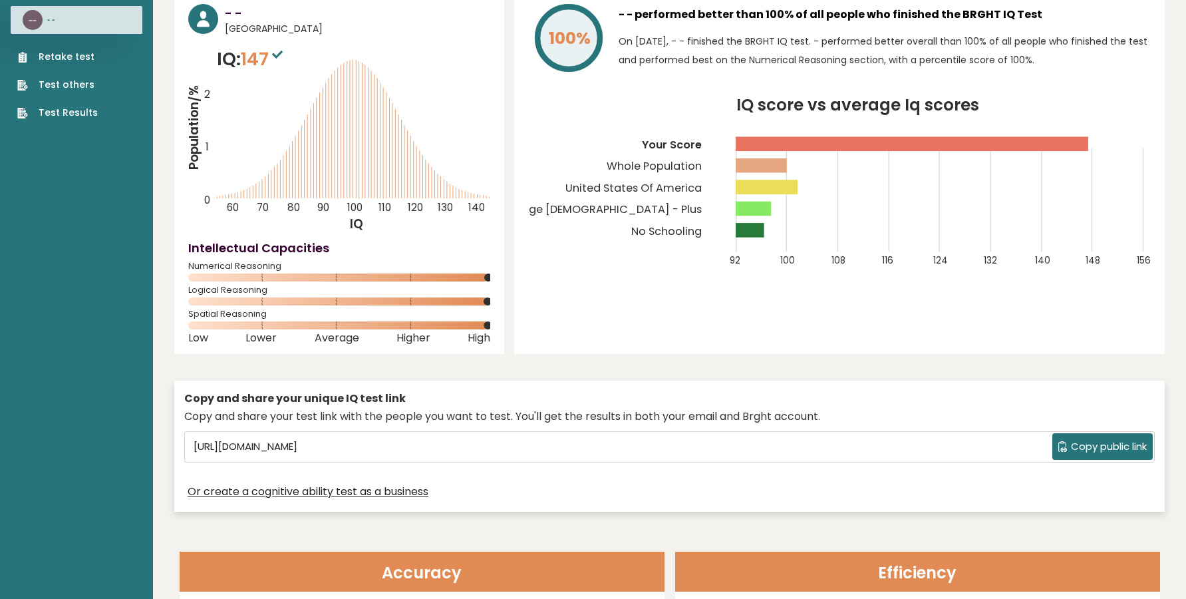
scroll to position [0, 0]
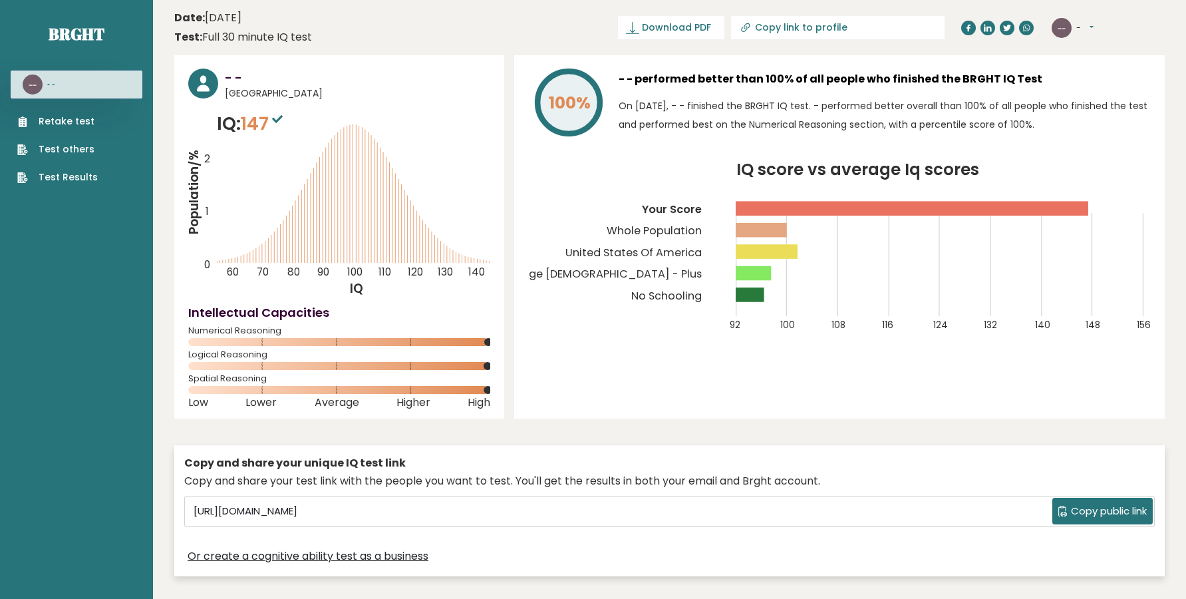
click at [1099, 33] on div "-- - Dashboard Profile Settings Logout" at bounding box center [1108, 28] width 113 height 27
click at [1089, 25] on button "-" at bounding box center [1084, 27] width 17 height 13
click at [1092, 106] on link "Logout" at bounding box center [1111, 103] width 68 height 19
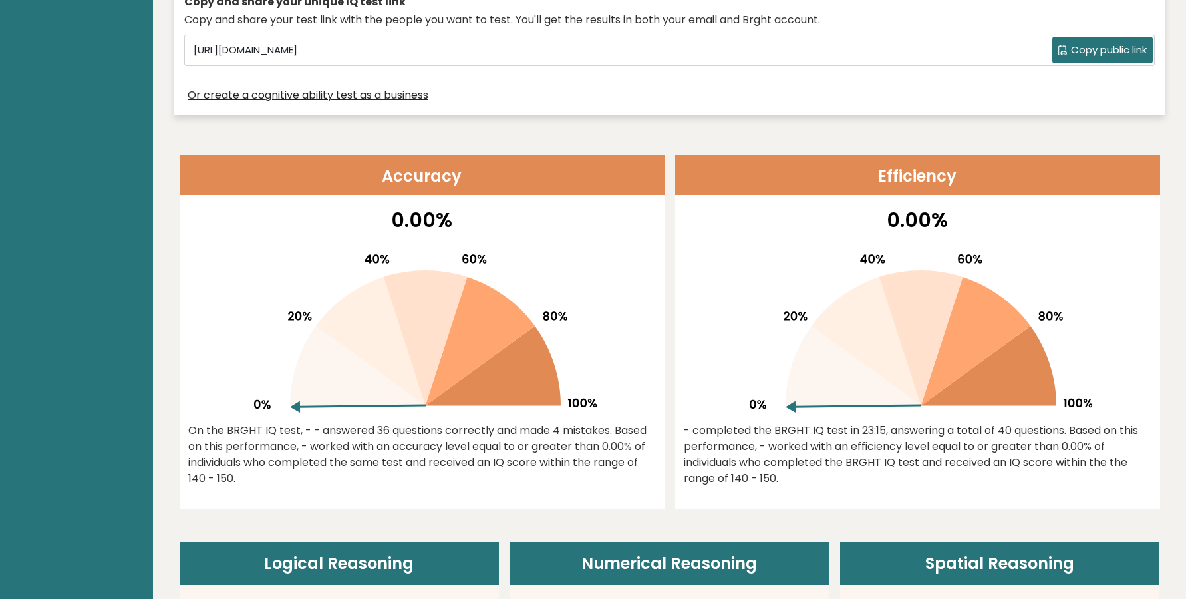
scroll to position [181, 0]
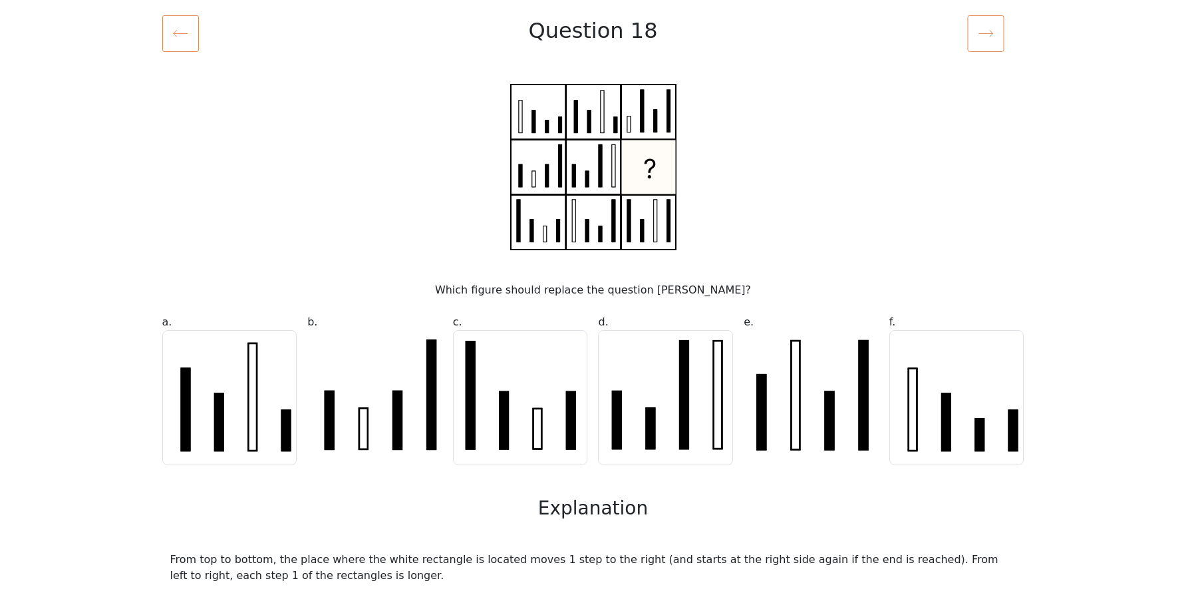
scroll to position [170, 0]
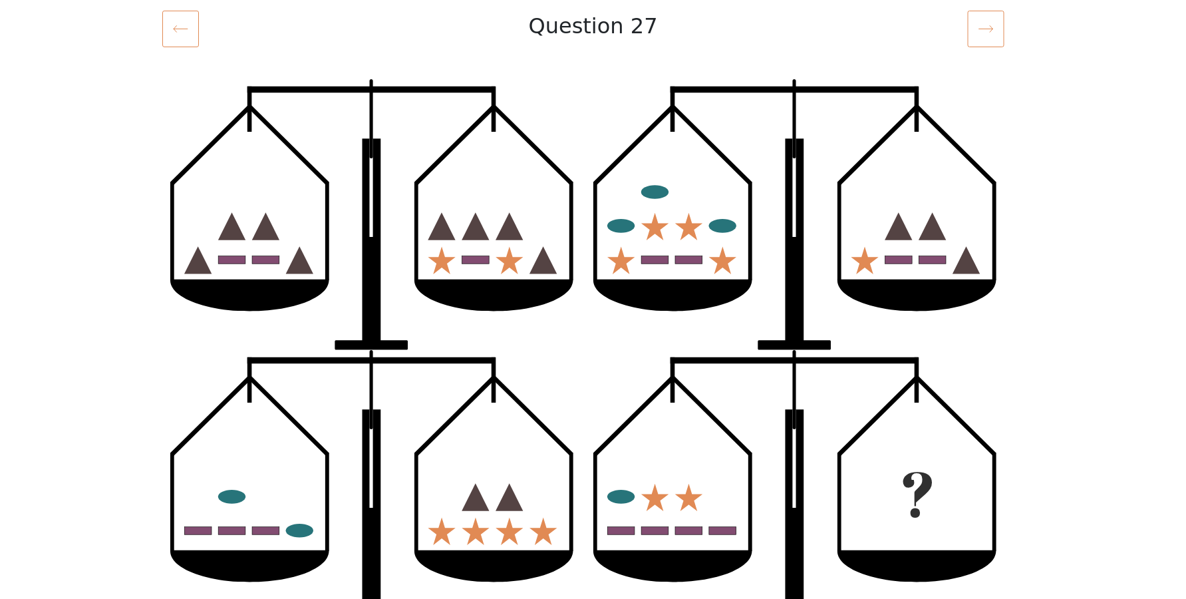
scroll to position [170, 0]
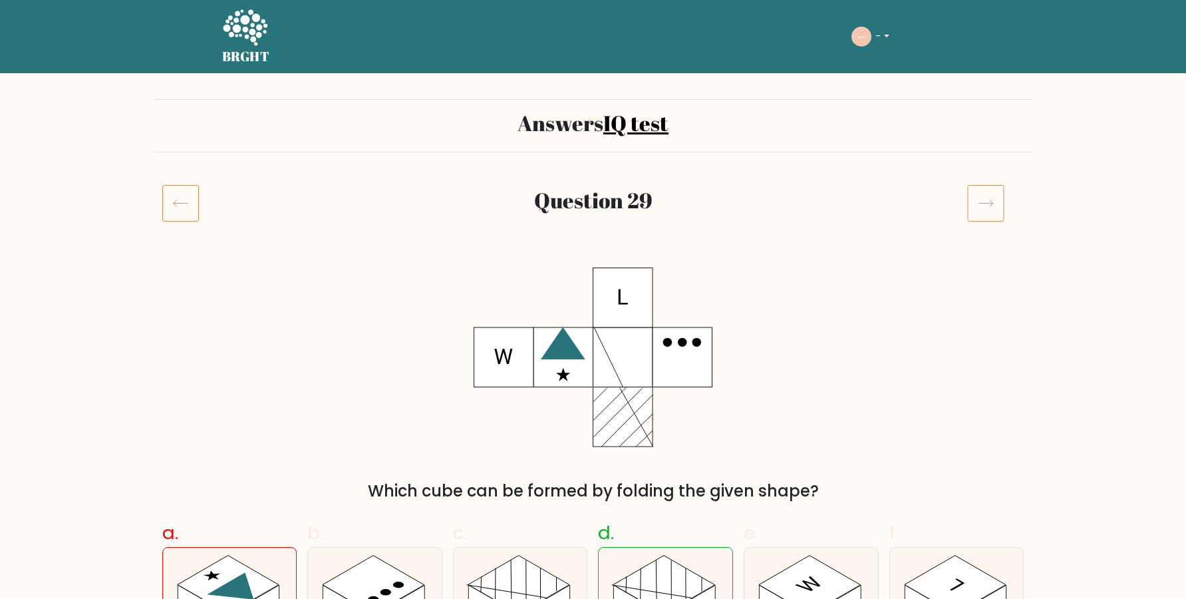
scroll to position [181, 0]
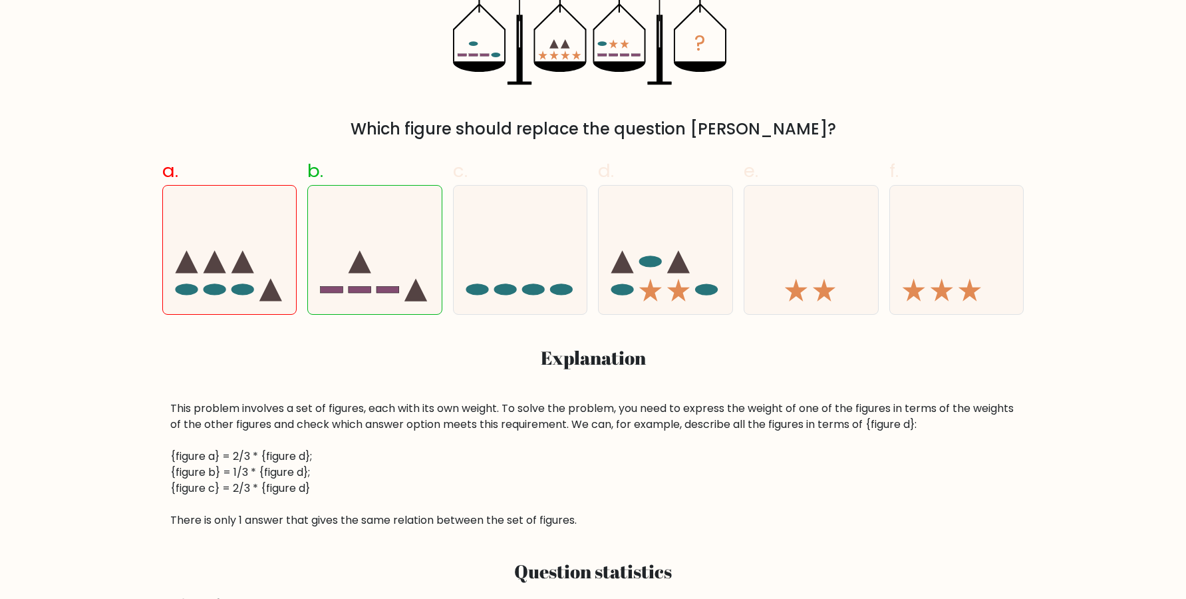
scroll to position [271, 0]
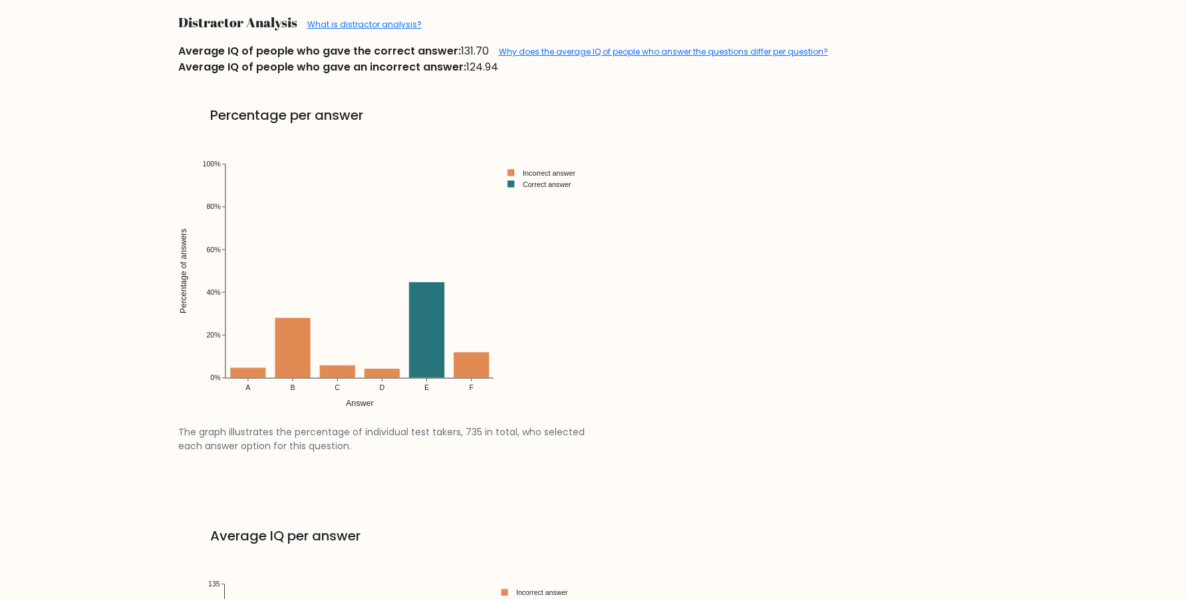
scroll to position [1176, 0]
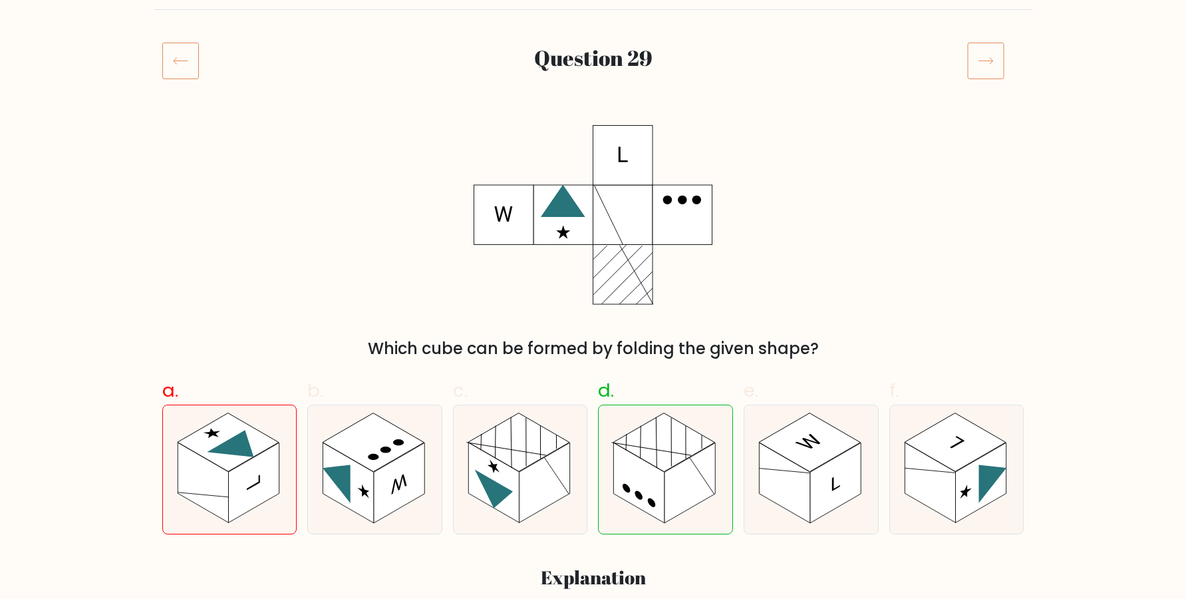
scroll to position [181, 0]
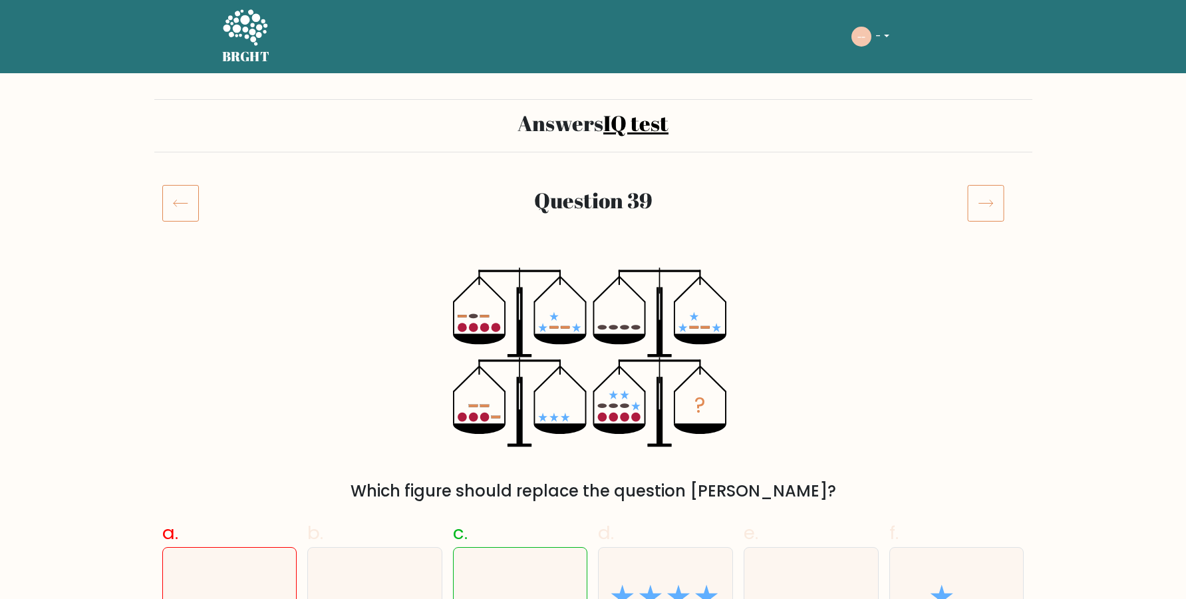
scroll to position [181, 0]
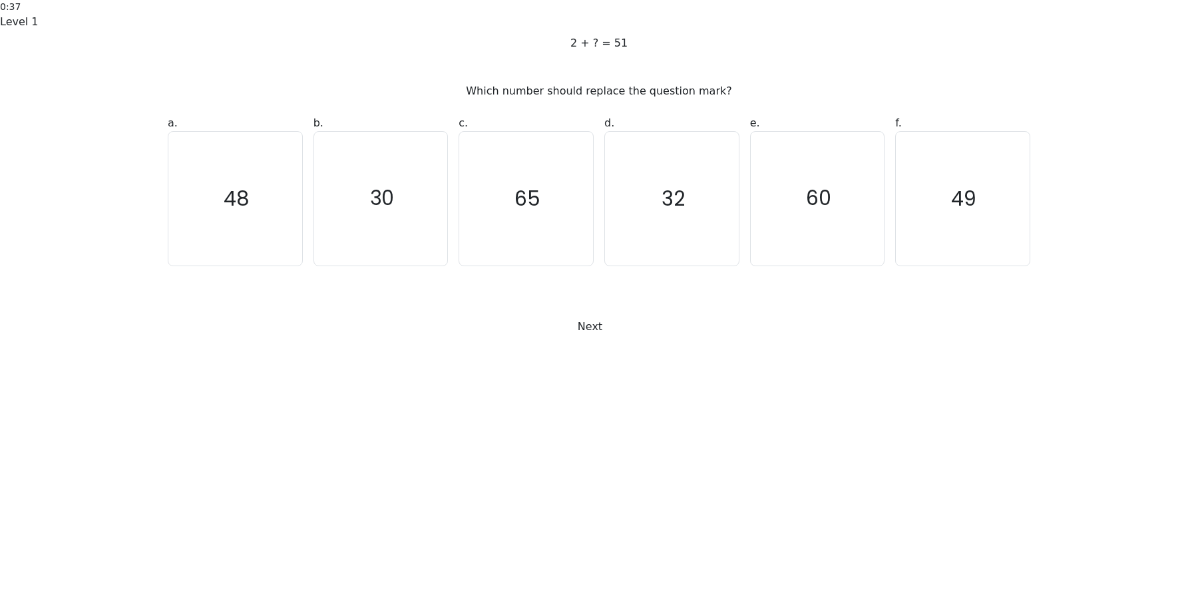
click at [953, 265] on icon "49" at bounding box center [963, 199] width 134 height 134
click at [599, 308] on input "f. 49" at bounding box center [599, 303] width 1 height 9
radio input "true"
click at [629, 339] on button "Next" at bounding box center [599, 326] width 60 height 25
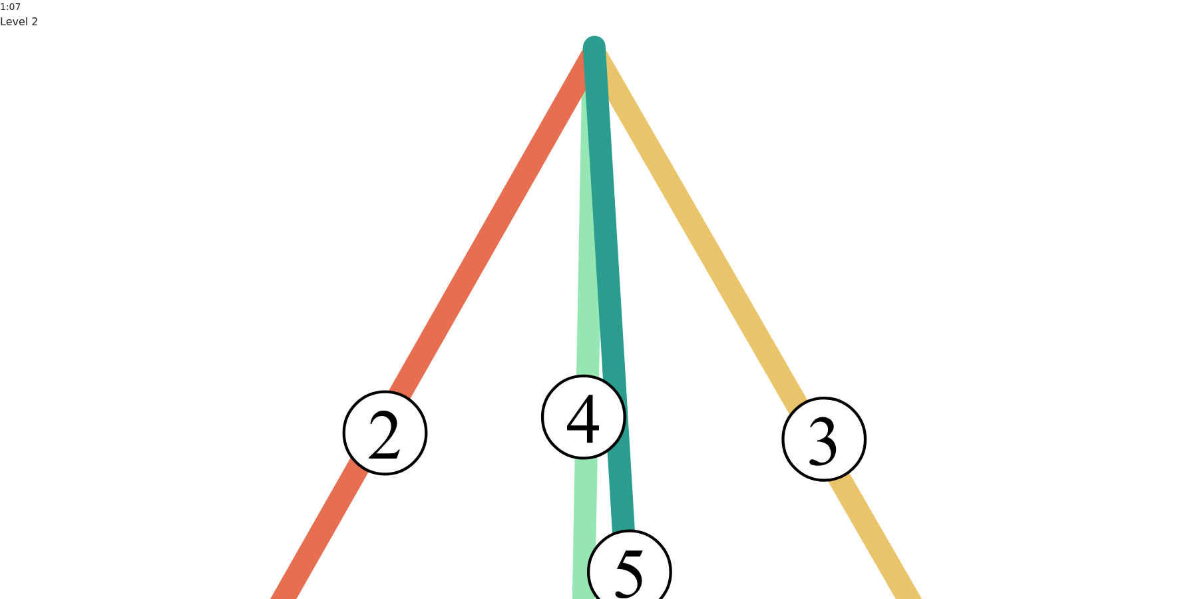
click at [599, 308] on input "c." at bounding box center [599, 303] width 1 height 9
radio input "true"
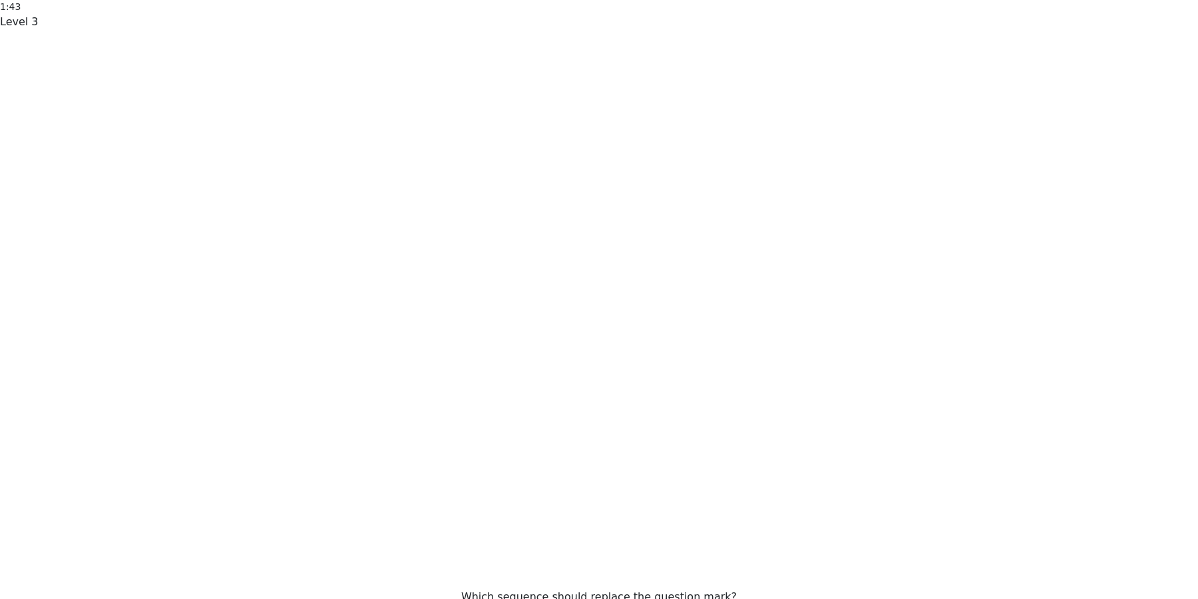
click at [599, 308] on input "c. 01249" at bounding box center [599, 303] width 1 height 9
radio input "true"
click at [599, 308] on input "e. 09241" at bounding box center [599, 303] width 1 height 9
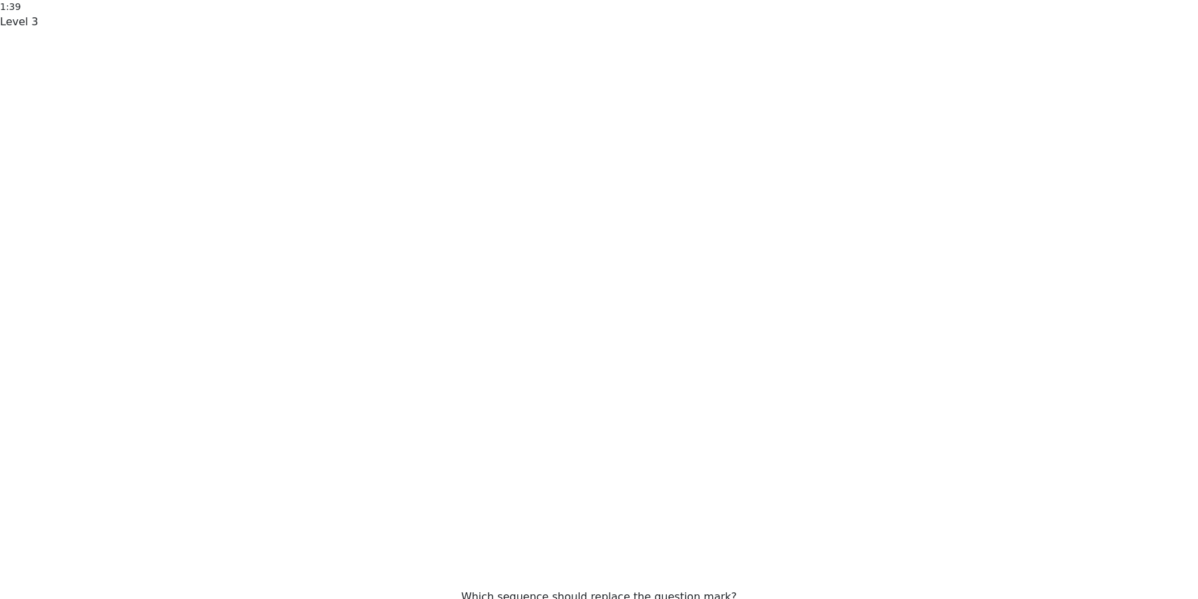
radio input "true"
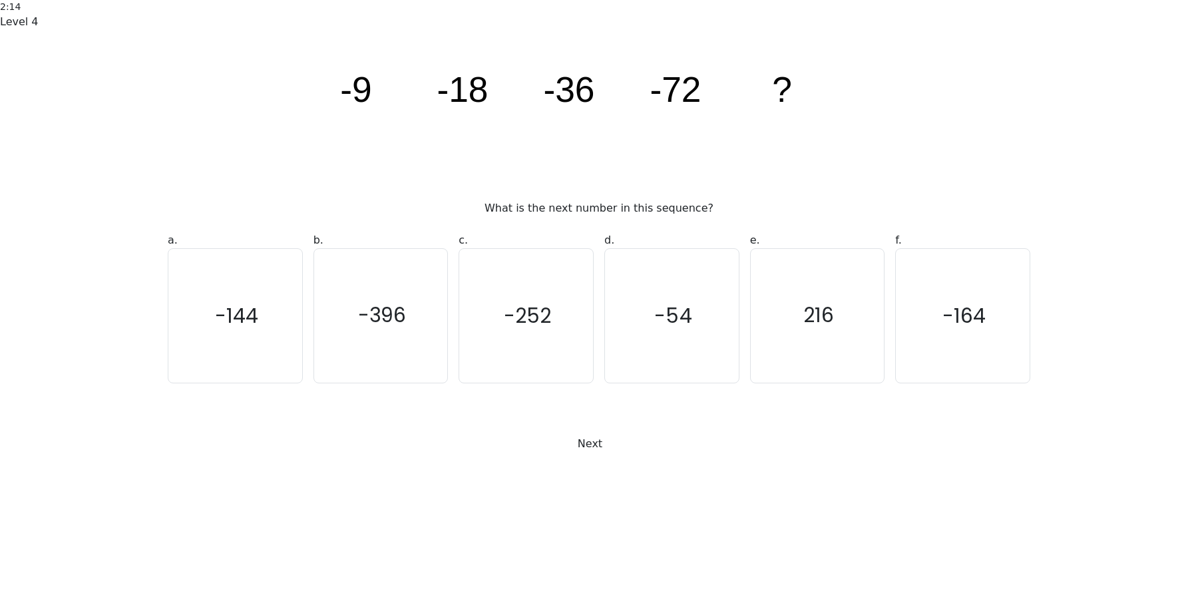
click at [293, 383] on icon "-144" at bounding box center [235, 316] width 134 height 134
click at [599, 308] on input "a. -144" at bounding box center [599, 303] width 1 height 9
radio input "true"
click at [620, 448] on icon at bounding box center [611, 443] width 18 height 7
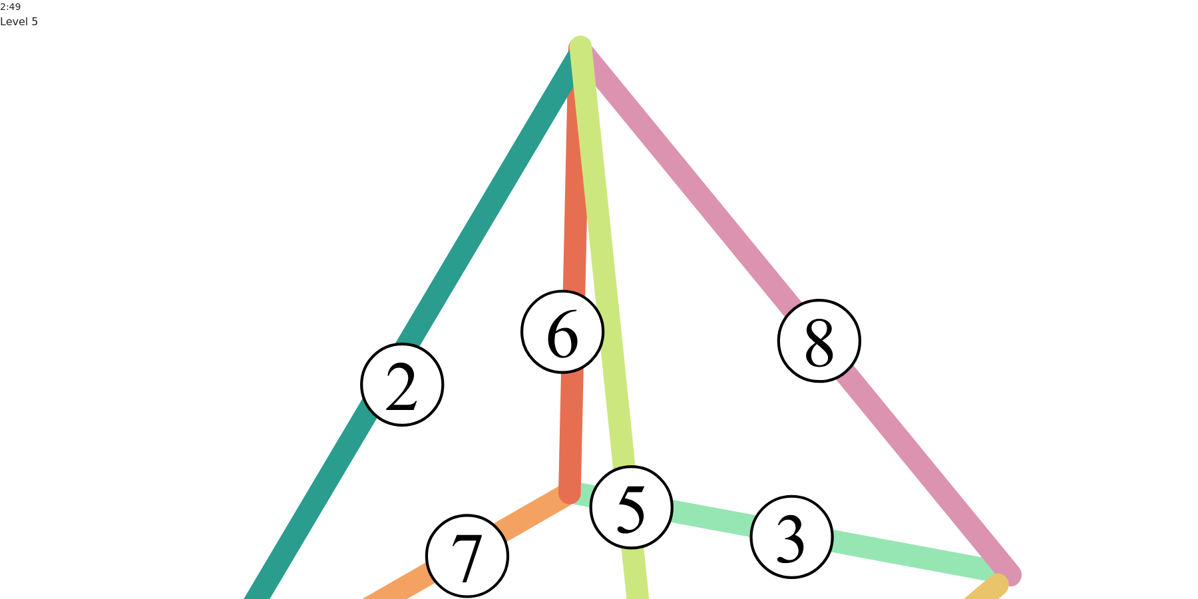
click at [599, 308] on input "c." at bounding box center [599, 303] width 1 height 9
radio input "true"
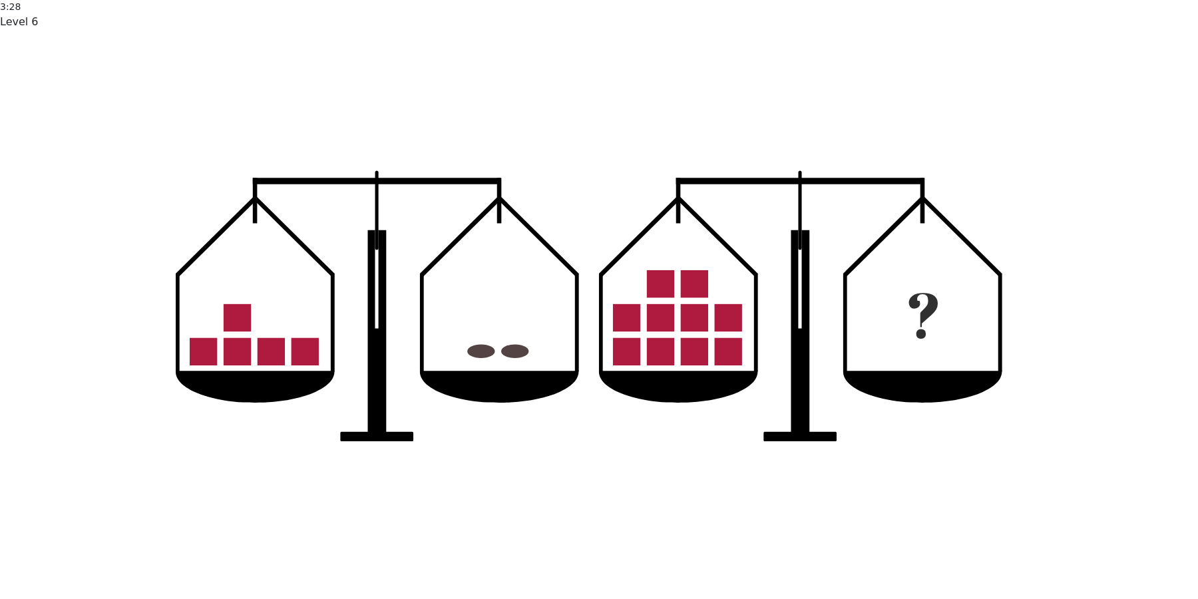
click at [599, 308] on input "d." at bounding box center [599, 303] width 1 height 9
radio input "true"
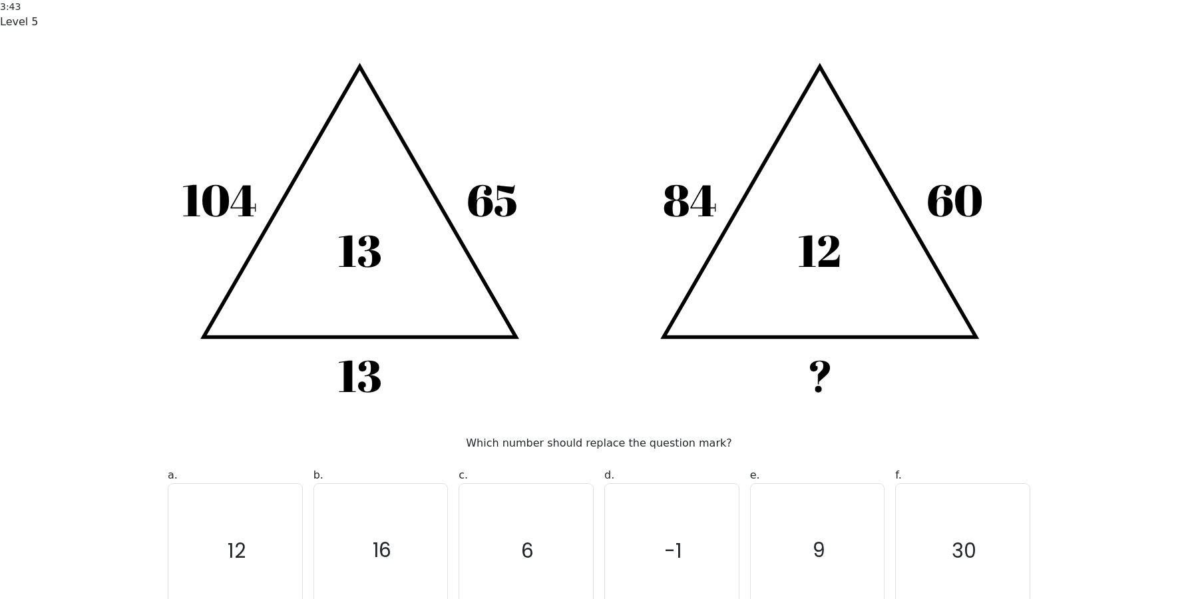
click at [502, 484] on icon "6" at bounding box center [526, 551] width 134 height 134
click at [599, 308] on input "c. 6" at bounding box center [599, 303] width 1 height 9
radio input "true"
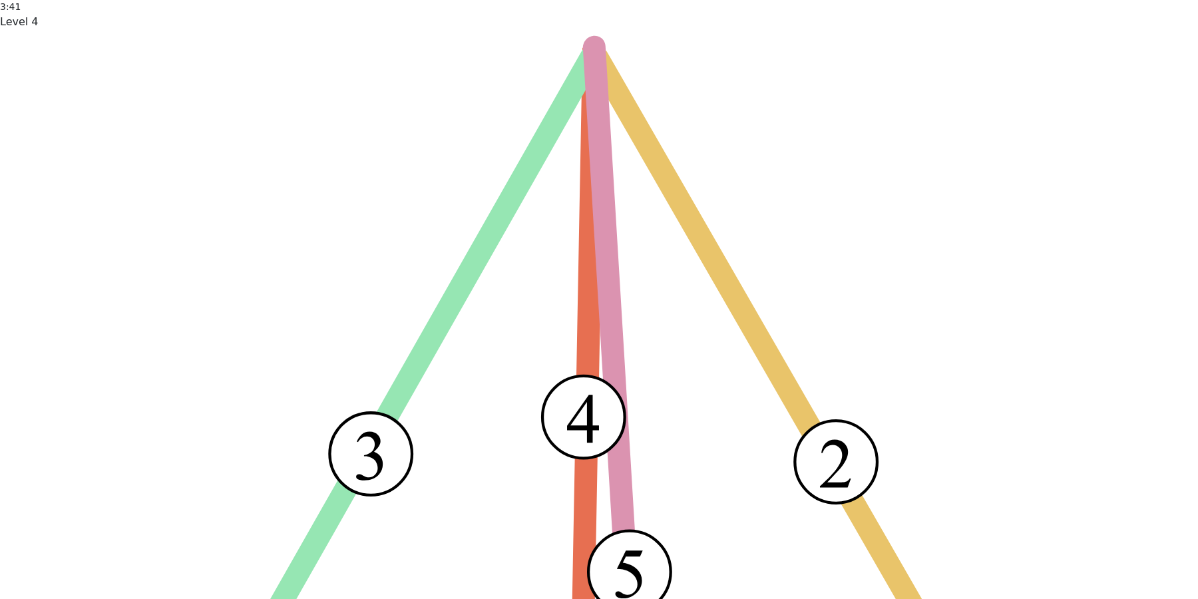
click at [599, 308] on input "c." at bounding box center [599, 303] width 1 height 9
radio input "true"
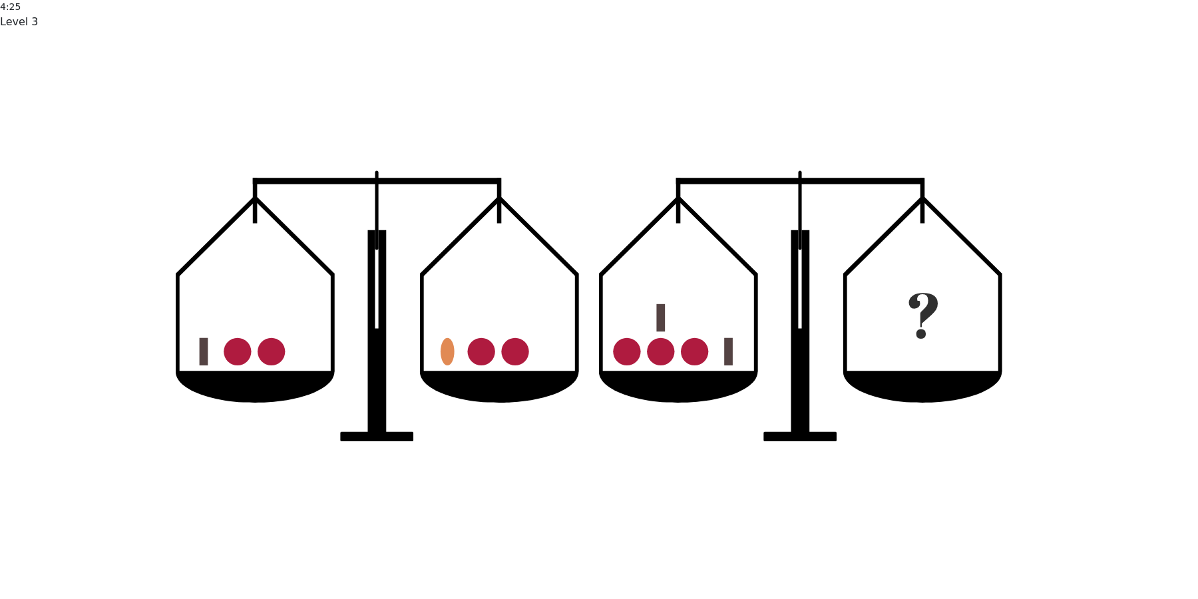
click at [599, 308] on input "c." at bounding box center [599, 303] width 1 height 9
radio input "true"
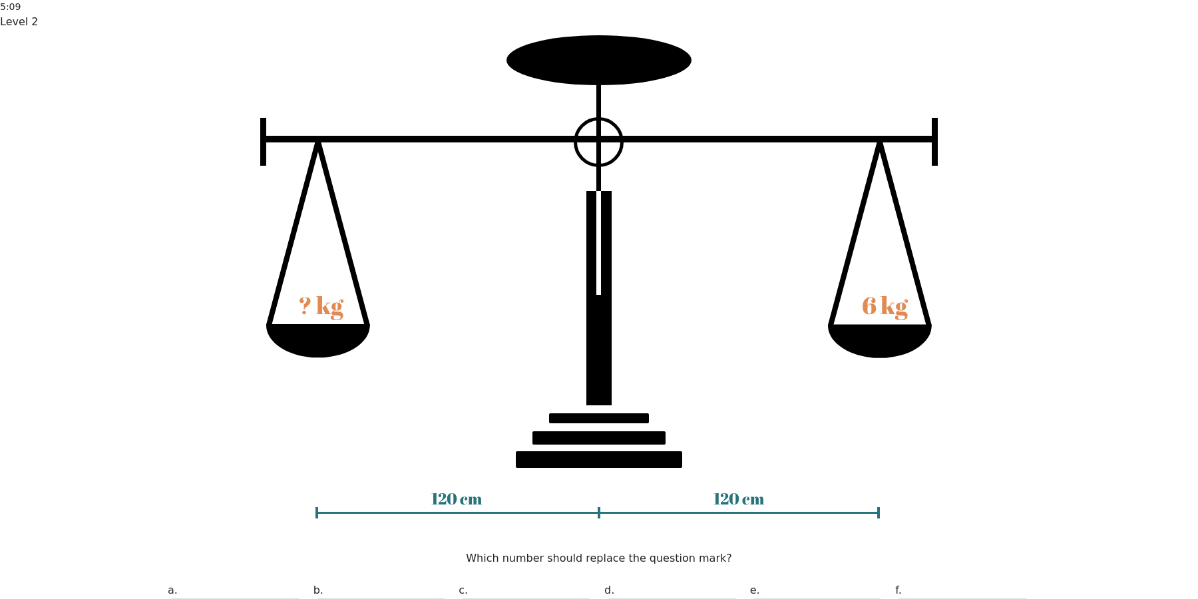
click at [599, 308] on input "c. 4.5" at bounding box center [599, 303] width 1 height 9
radio input "true"
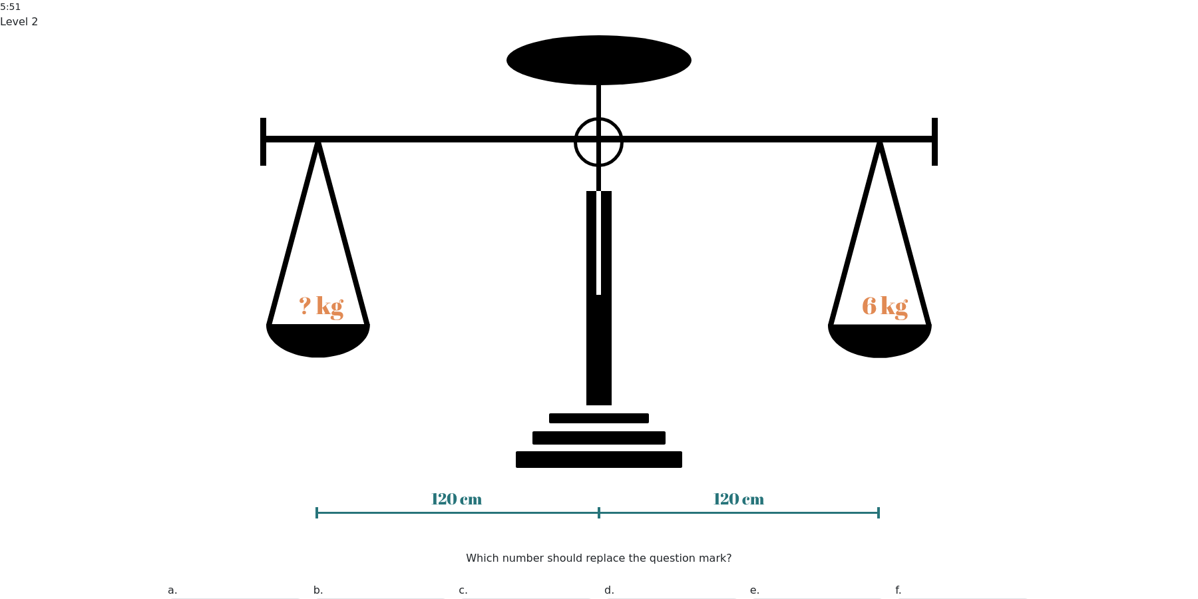
click at [599, 308] on input "c. 4.5" at bounding box center [599, 303] width 1 height 9
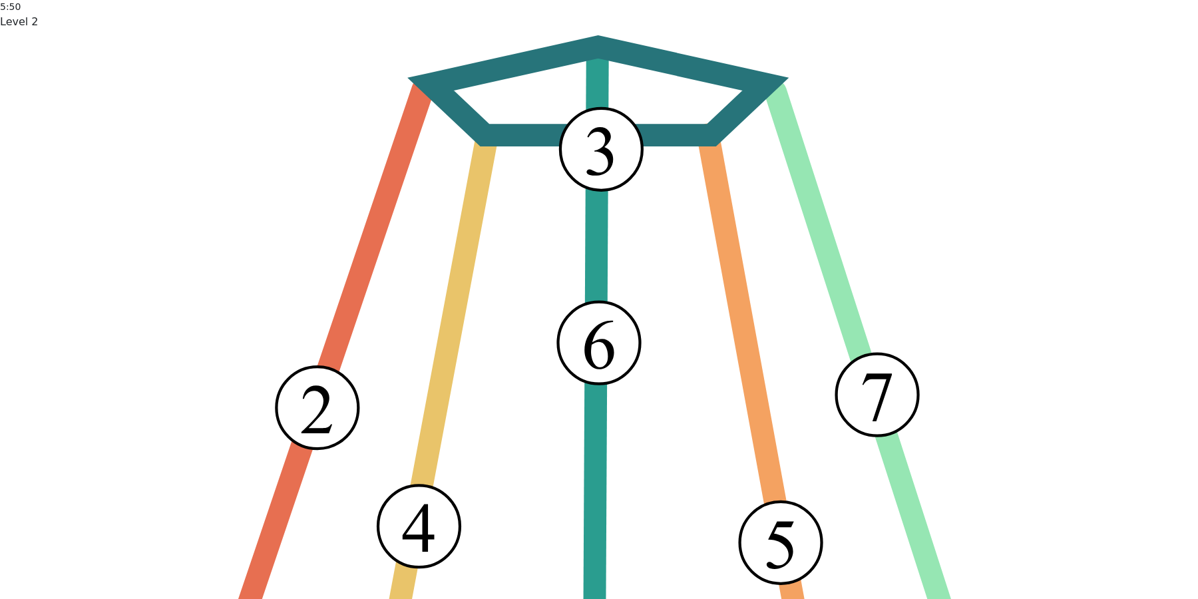
click at [599, 308] on input "c." at bounding box center [599, 303] width 1 height 9
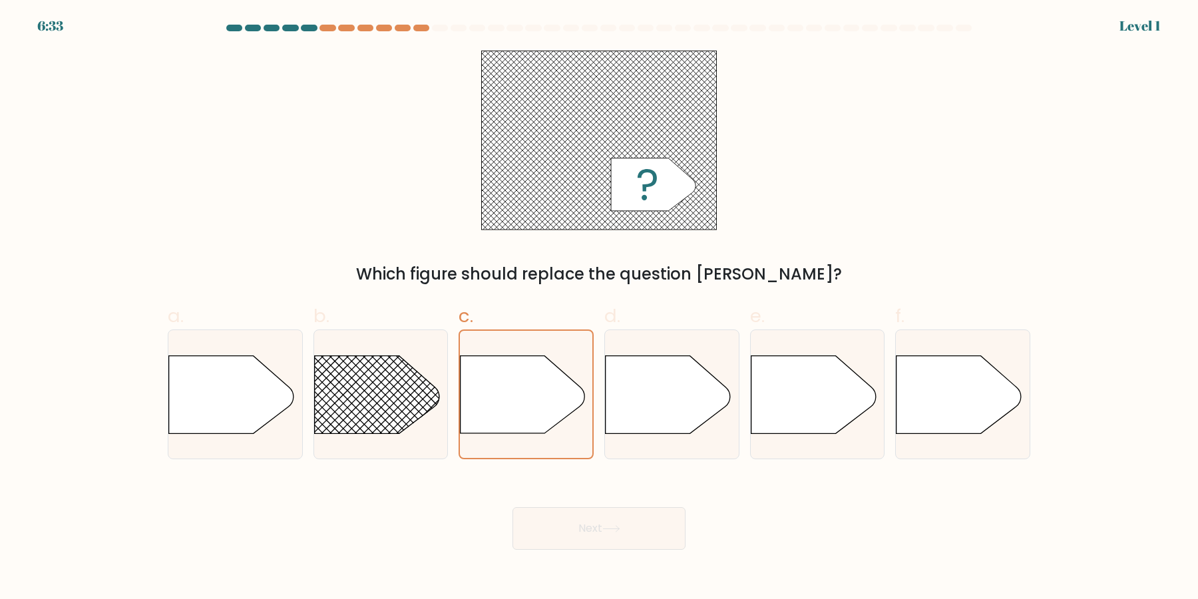
click at [512, 507] on button "Next" at bounding box center [598, 528] width 173 height 43
click at [528, 389] on icon at bounding box center [522, 394] width 124 height 77
click at [599, 308] on input "c." at bounding box center [599, 303] width 1 height 9
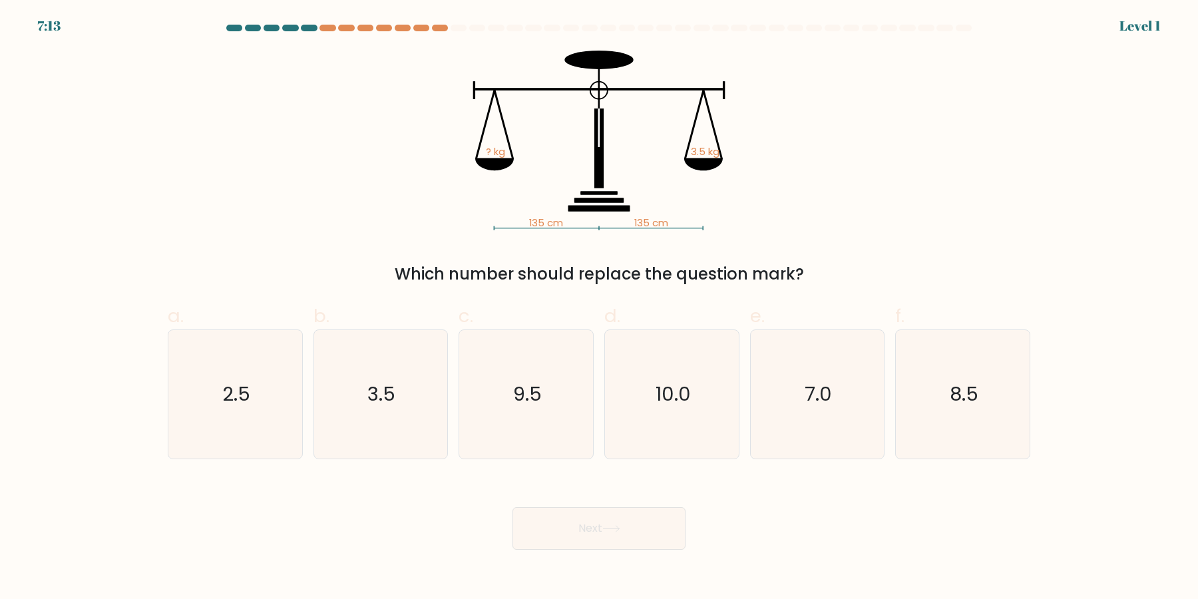
click at [528, 389] on text "9.5" at bounding box center [527, 394] width 29 height 27
click at [599, 308] on input "c. 9.5" at bounding box center [599, 303] width 1 height 9
radio input "true"
click at [512, 507] on button "Next" at bounding box center [598, 528] width 173 height 43
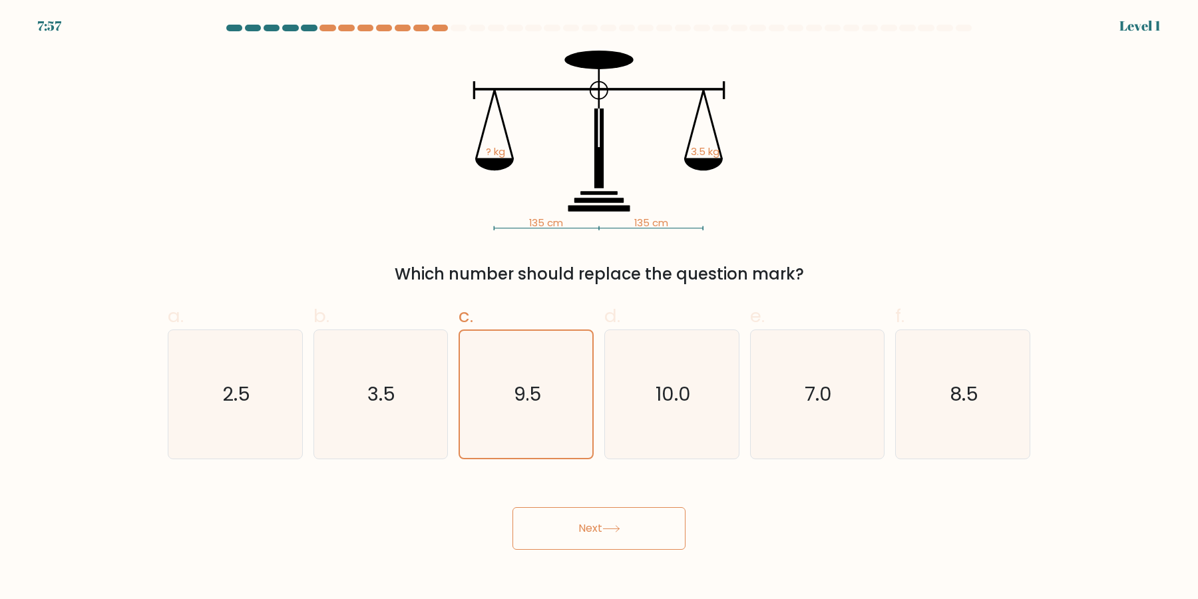
click at [512, 507] on button "Next" at bounding box center [598, 528] width 173 height 43
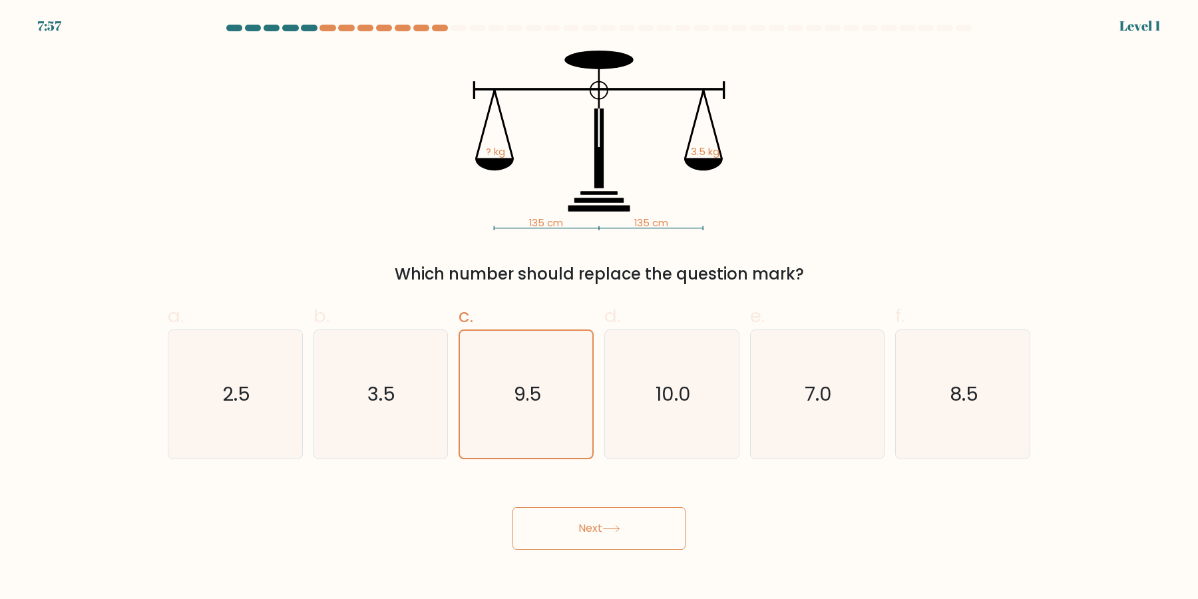
click at [512, 507] on button "Next" at bounding box center [598, 528] width 173 height 43
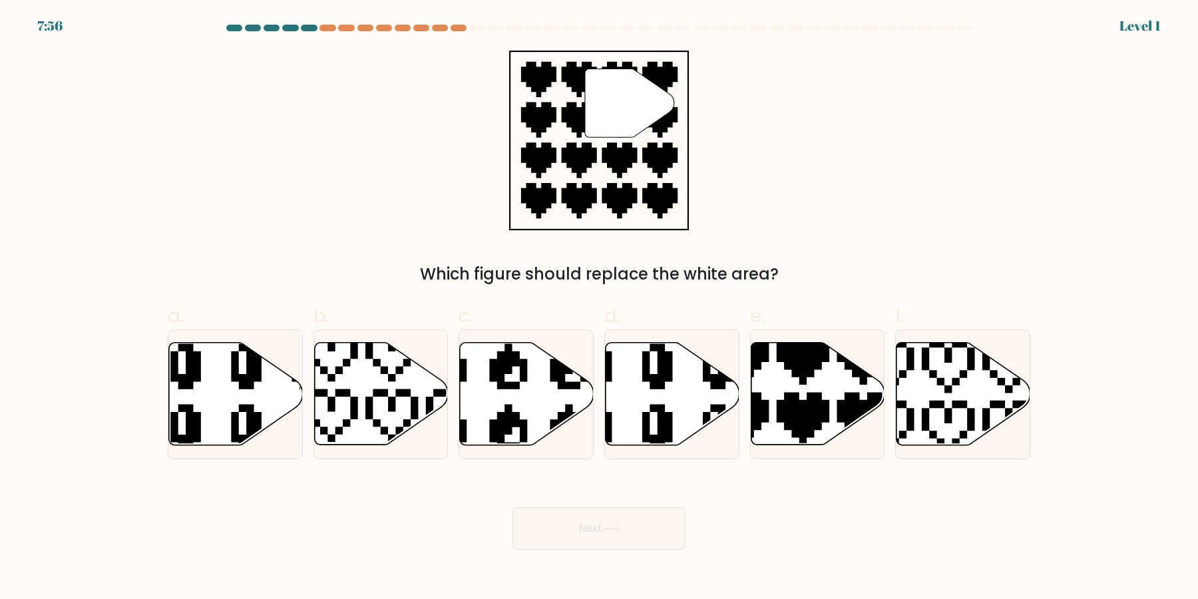
click at [512, 507] on button "Next" at bounding box center [598, 528] width 173 height 43
click at [528, 389] on icon at bounding box center [527, 394] width 134 height 102
click at [599, 308] on input "c." at bounding box center [599, 303] width 1 height 9
radio input "true"
click at [512, 507] on button "Next" at bounding box center [598, 528] width 173 height 43
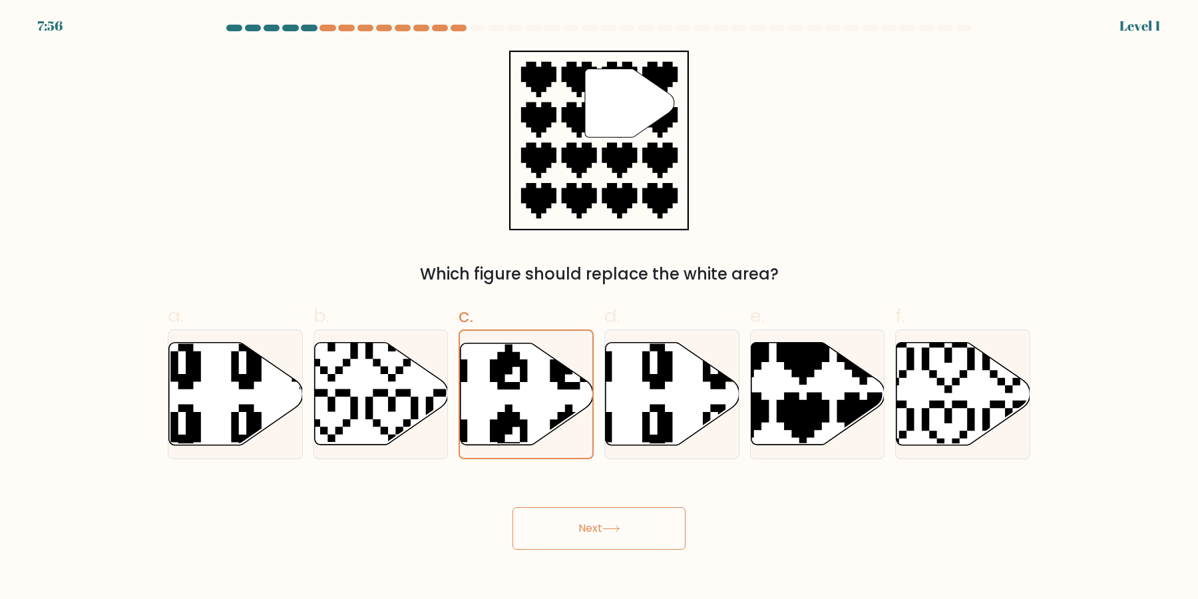
click at [512, 507] on button "Next" at bounding box center [598, 528] width 173 height 43
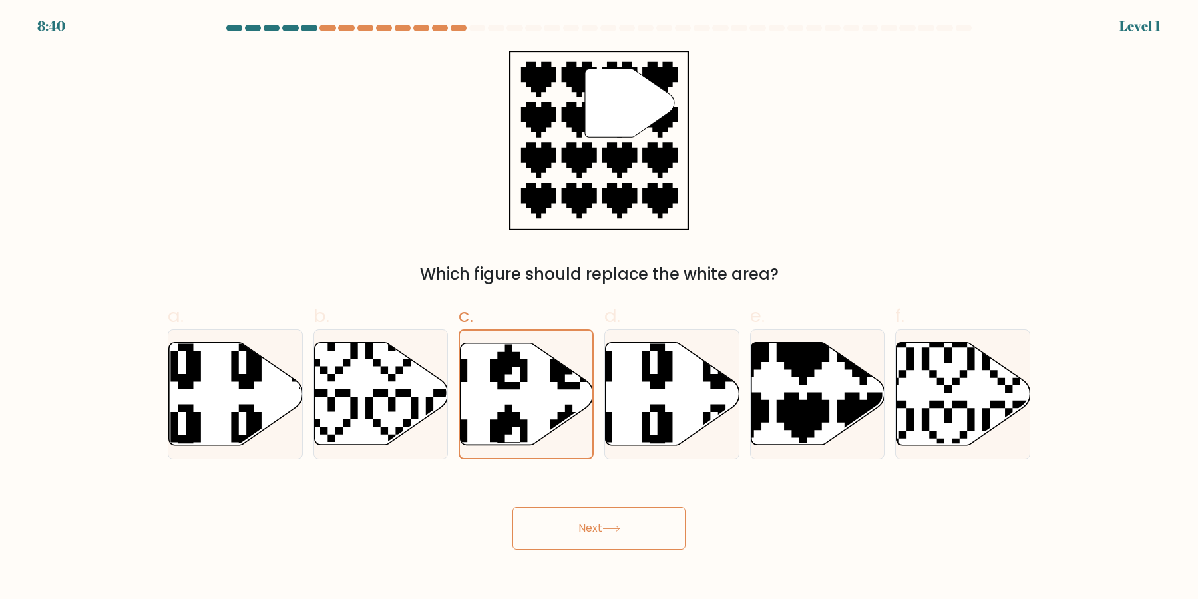
click at [512, 507] on button "Next" at bounding box center [598, 528] width 173 height 43
click button "Next" at bounding box center [598, 528] width 173 height 43
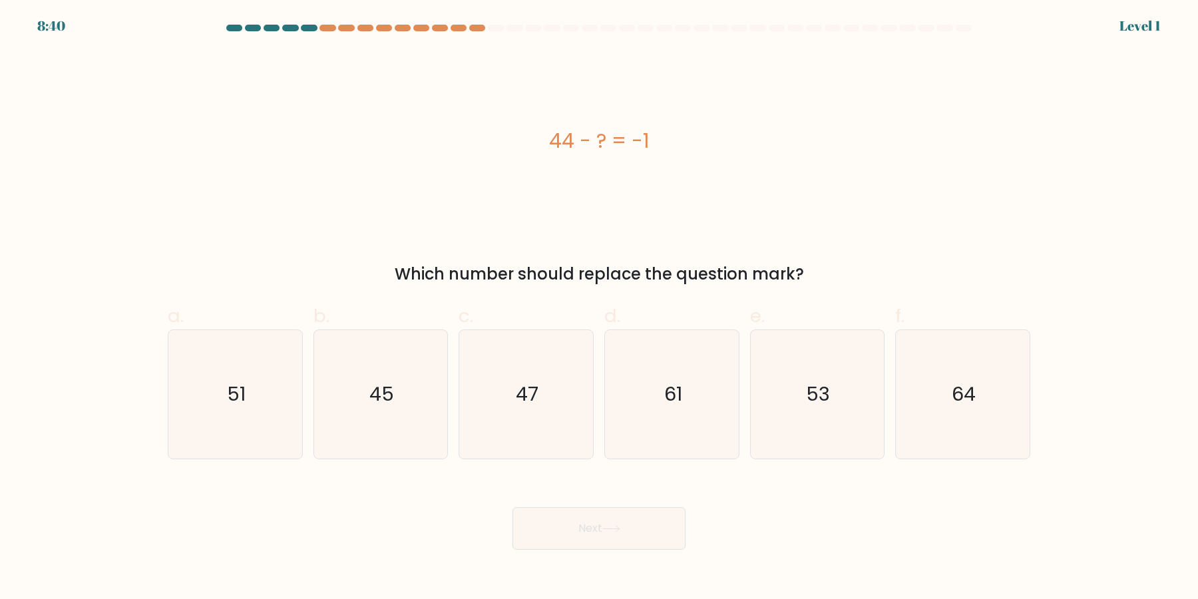
click at [512, 507] on button "Next" at bounding box center [598, 528] width 173 height 43
click at [528, 389] on text "47" at bounding box center [527, 394] width 23 height 27
click at [599, 308] on input "c. 47" at bounding box center [599, 303] width 1 height 9
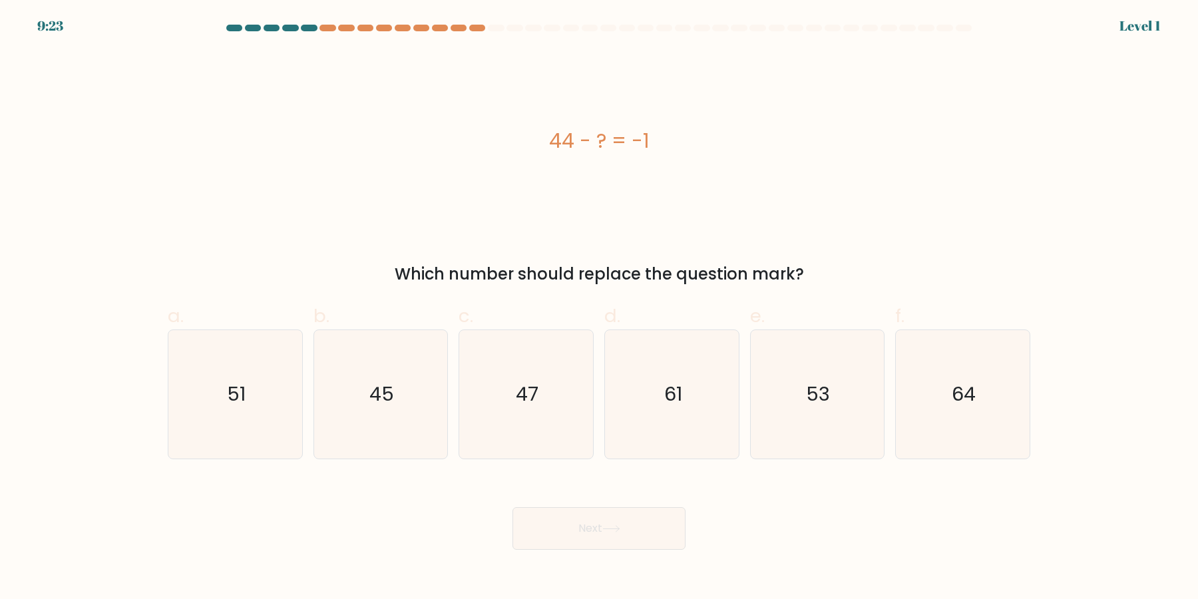
radio input "true"
click at [512, 507] on button "Next" at bounding box center [598, 528] width 173 height 43
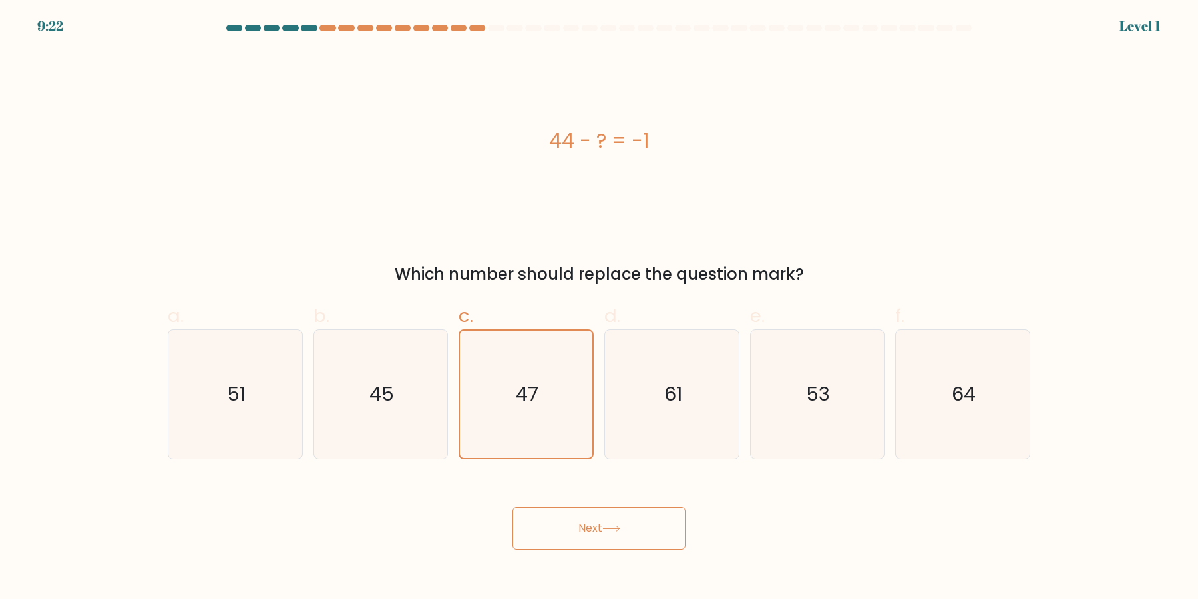
click at [512, 507] on button "Next" at bounding box center [598, 528] width 173 height 43
click button "Next" at bounding box center [598, 528] width 173 height 43
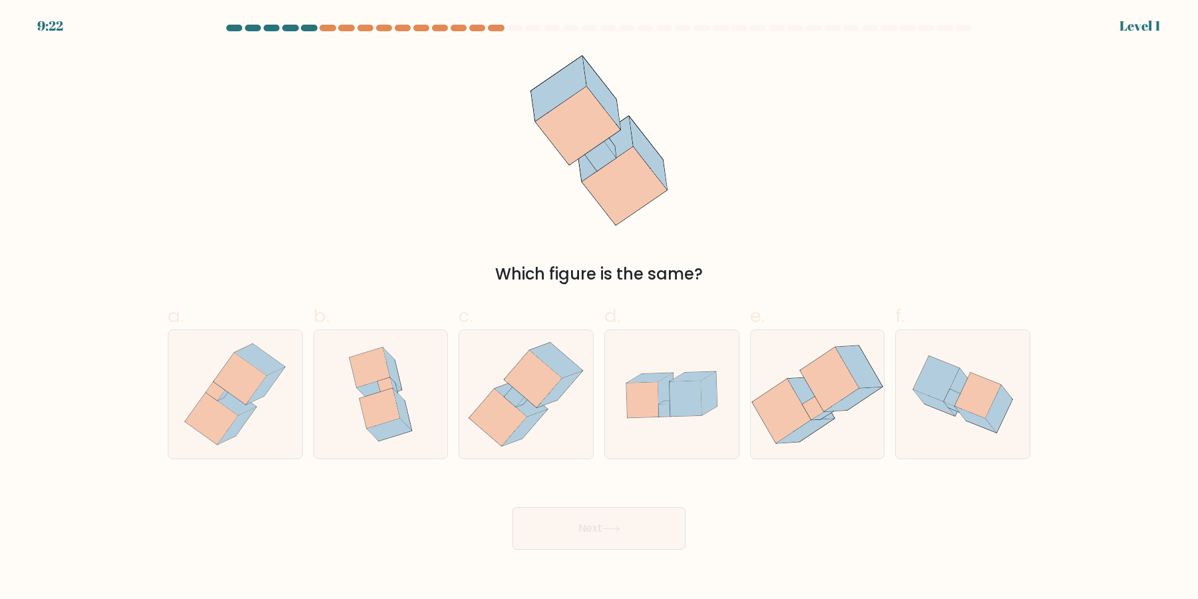
click at [512, 507] on button "Next" at bounding box center [598, 528] width 173 height 43
click at [528, 389] on icon at bounding box center [532, 379] width 57 height 57
click at [599, 308] on input "c." at bounding box center [599, 303] width 1 height 9
radio input "true"
click at [512, 507] on button "Next" at bounding box center [598, 528] width 173 height 43
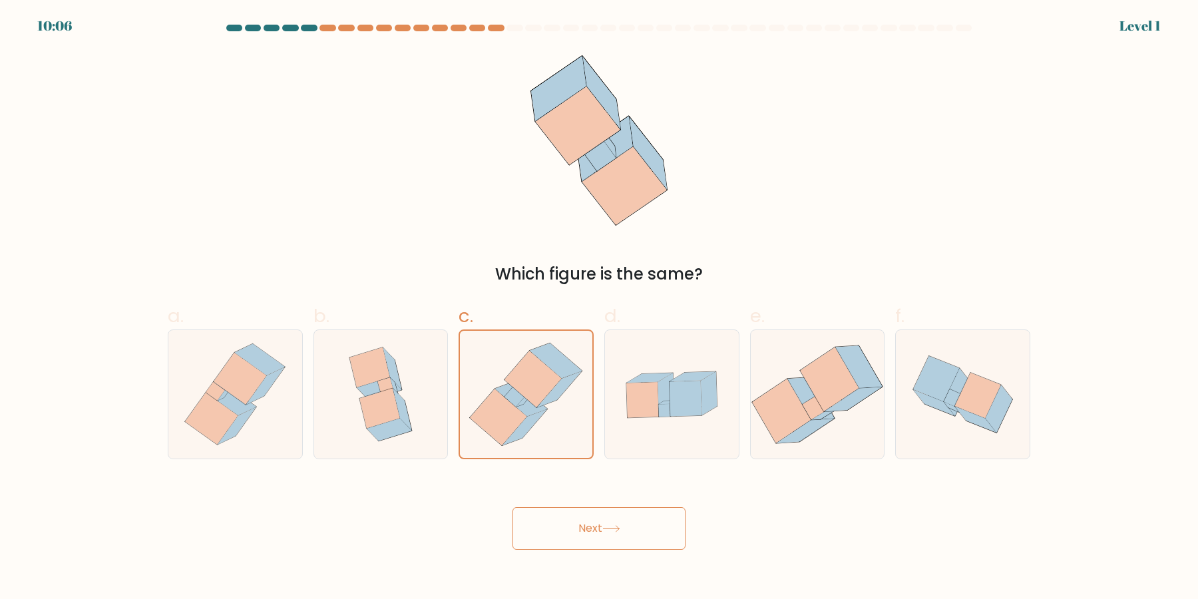
click at [512, 507] on button "Next" at bounding box center [598, 528] width 173 height 43
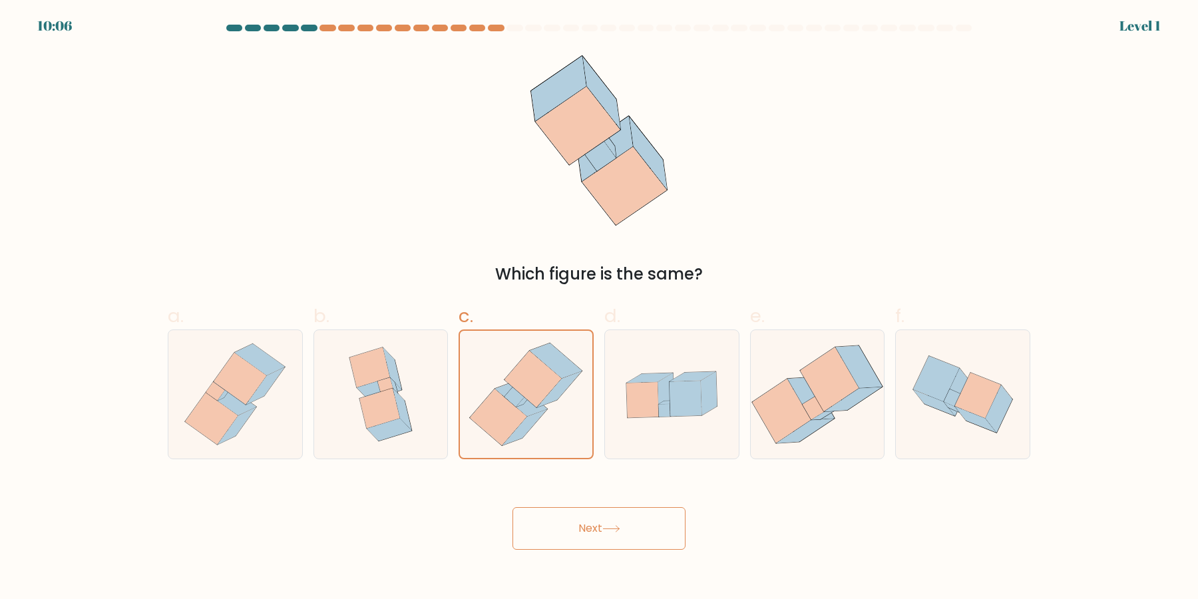
click at [512, 507] on button "Next" at bounding box center [598, 528] width 173 height 43
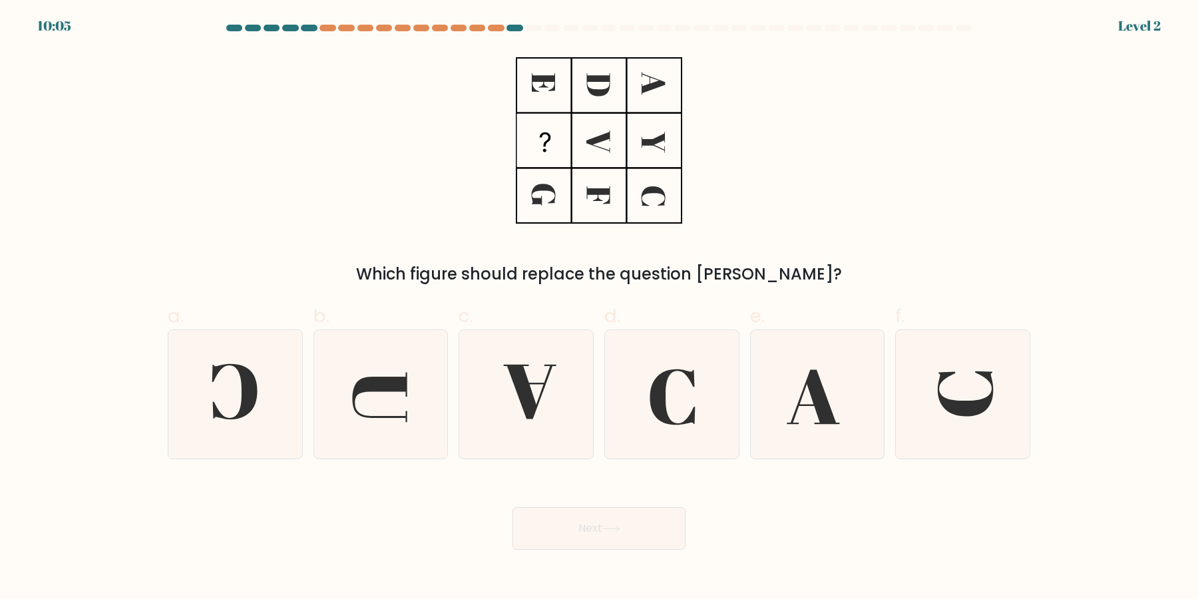
click at [512, 507] on button "Next" at bounding box center [598, 528] width 173 height 43
click at [528, 389] on icon at bounding box center [530, 392] width 53 height 55
click at [599, 308] on input "c." at bounding box center [599, 303] width 1 height 9
radio input "true"
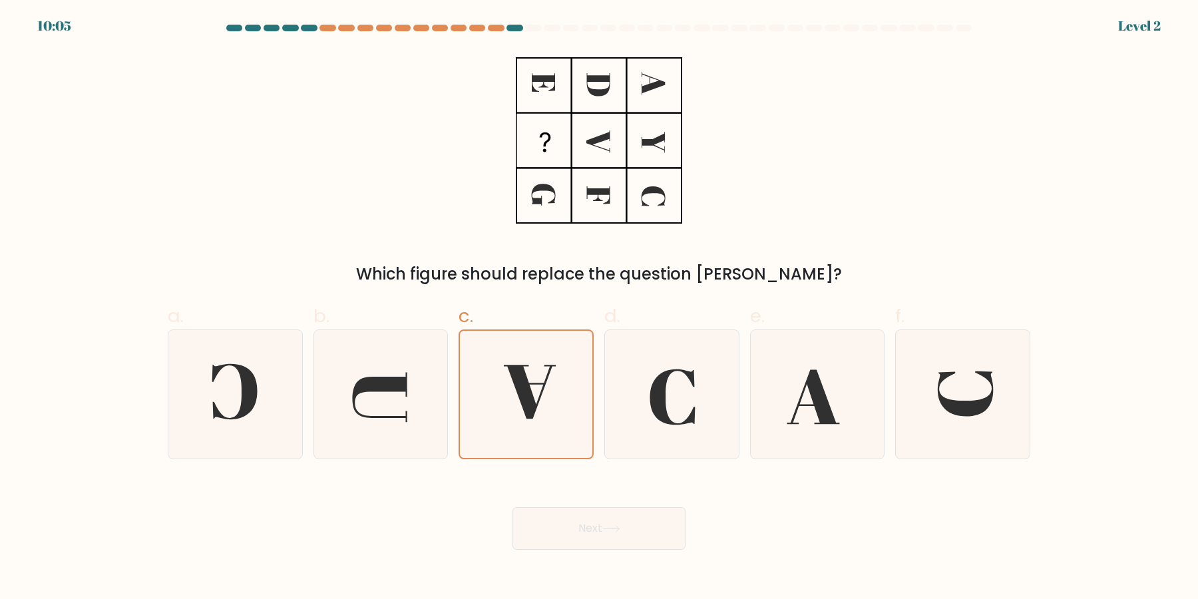
click at [512, 507] on button "Next" at bounding box center [598, 528] width 173 height 43
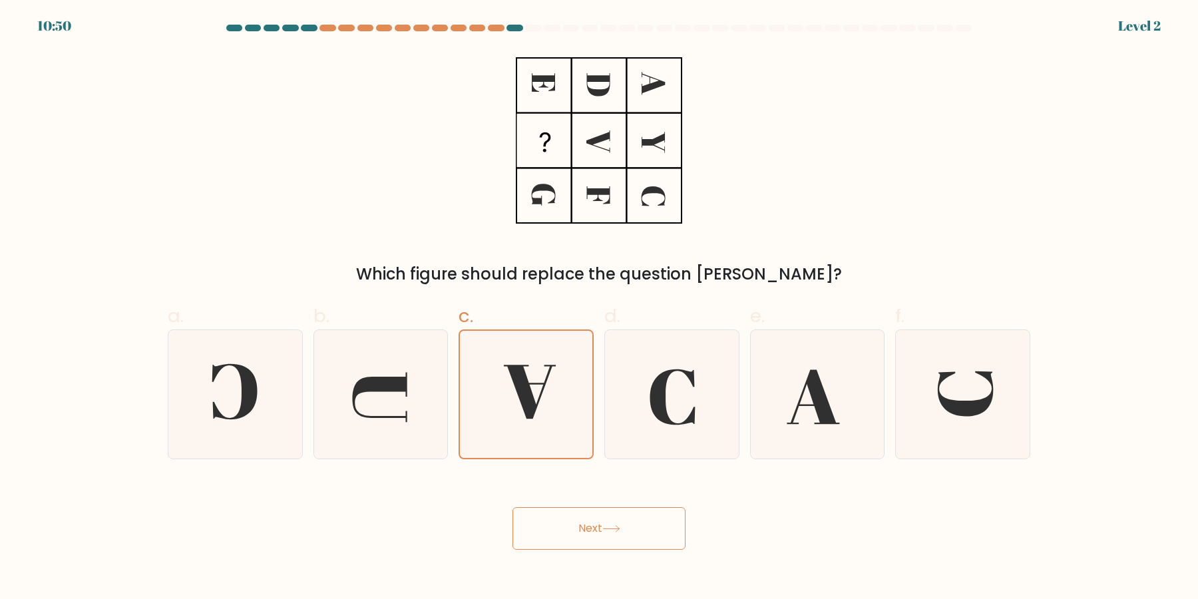
click at [512, 507] on button "Next" at bounding box center [598, 528] width 173 height 43
click at [528, 389] on icon at bounding box center [530, 392] width 52 height 54
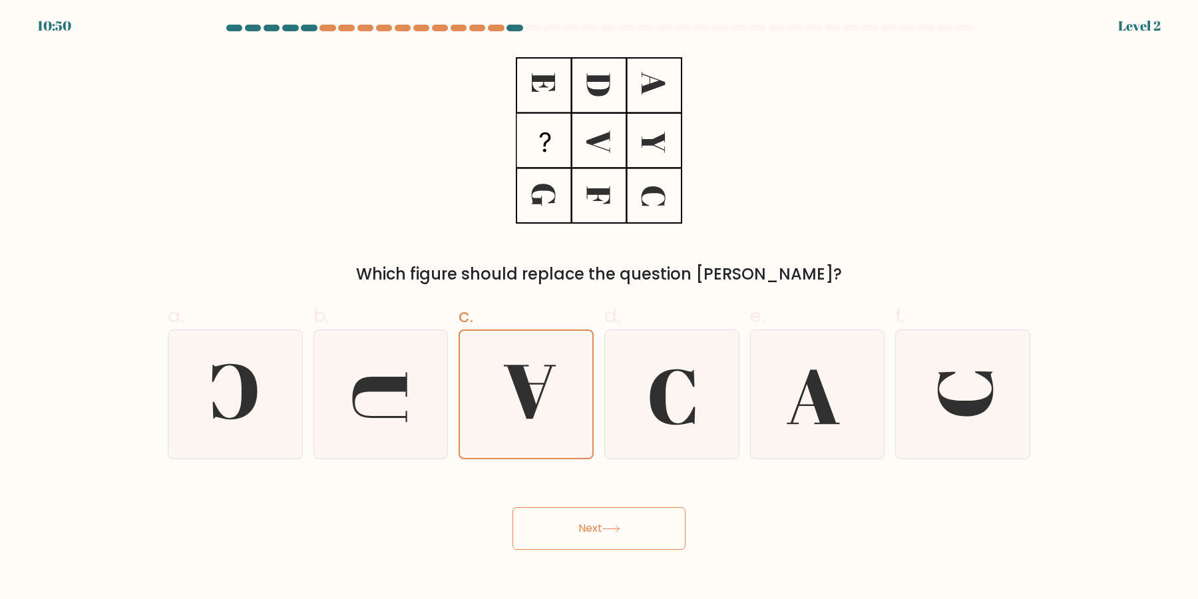
click at [599, 308] on input "c." at bounding box center [599, 303] width 1 height 9
click button "Next" at bounding box center [598, 528] width 173 height 43
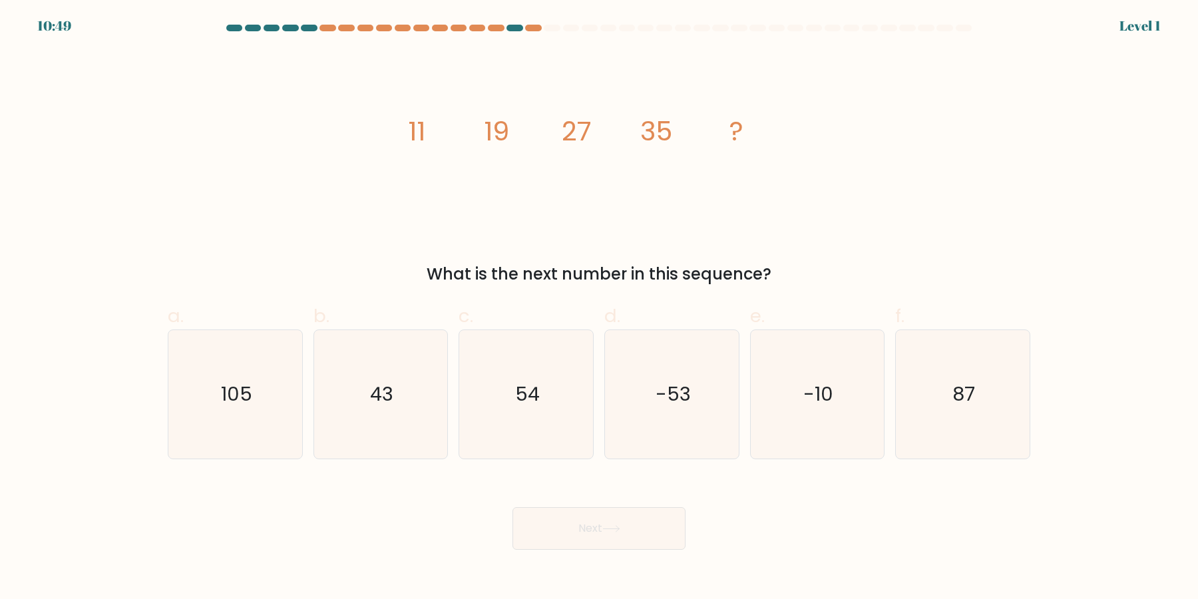
click at [512, 507] on button "Next" at bounding box center [598, 528] width 173 height 43
click at [528, 389] on text "54" at bounding box center [527, 394] width 25 height 27
click at [599, 308] on input "c. 54" at bounding box center [599, 303] width 1 height 9
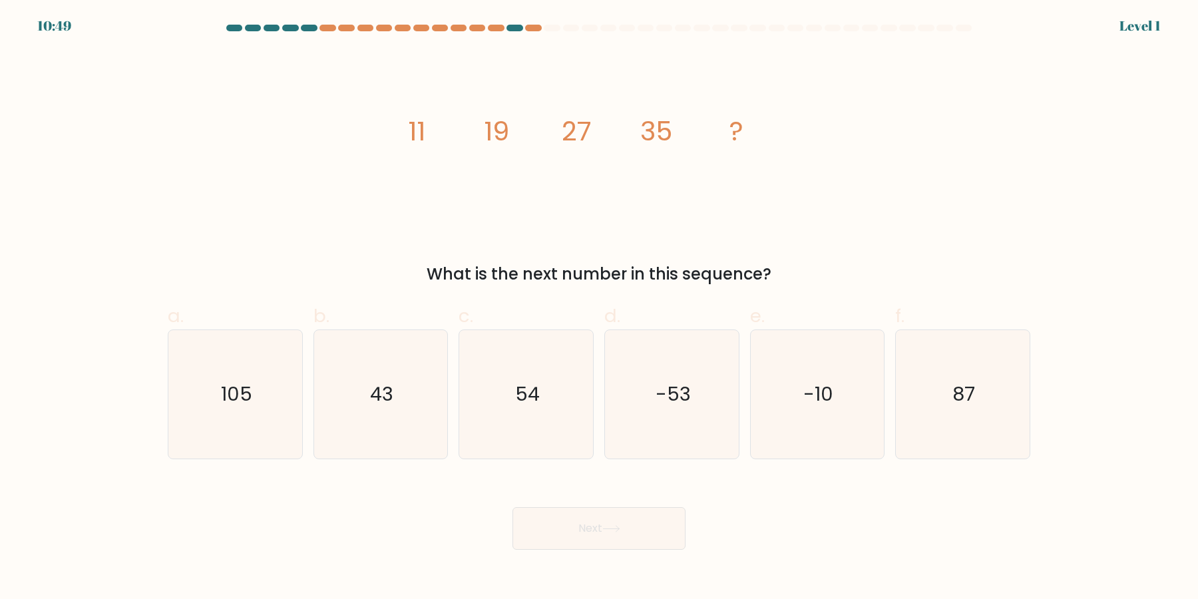
radio input "true"
click at [512, 507] on button "Next" at bounding box center [598, 528] width 173 height 43
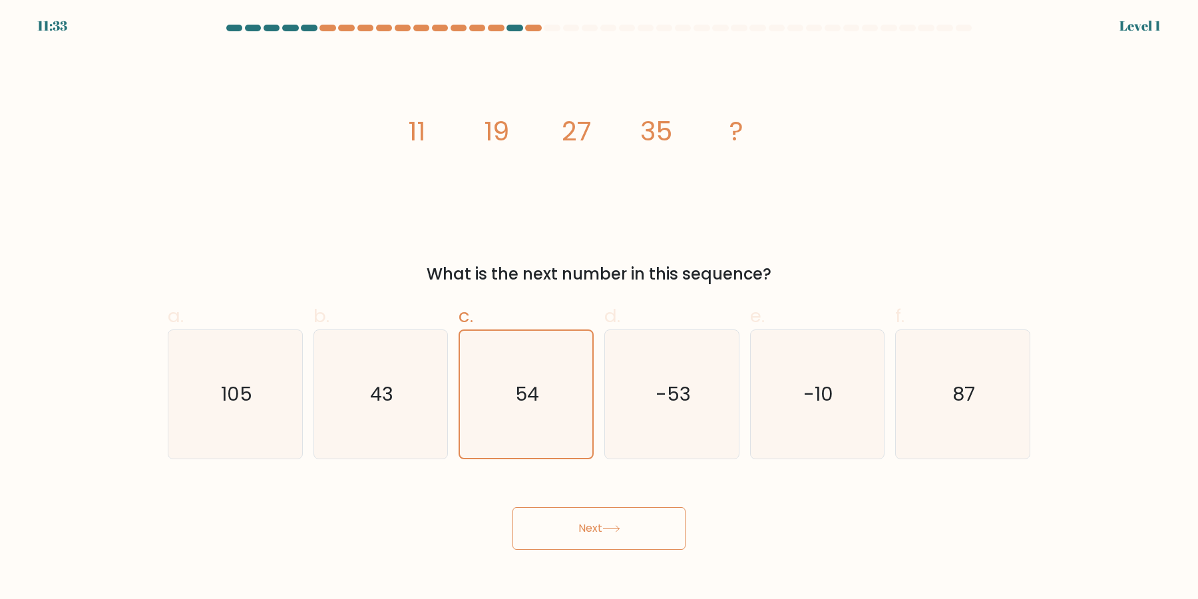
click at [512, 507] on button "Next" at bounding box center [598, 528] width 173 height 43
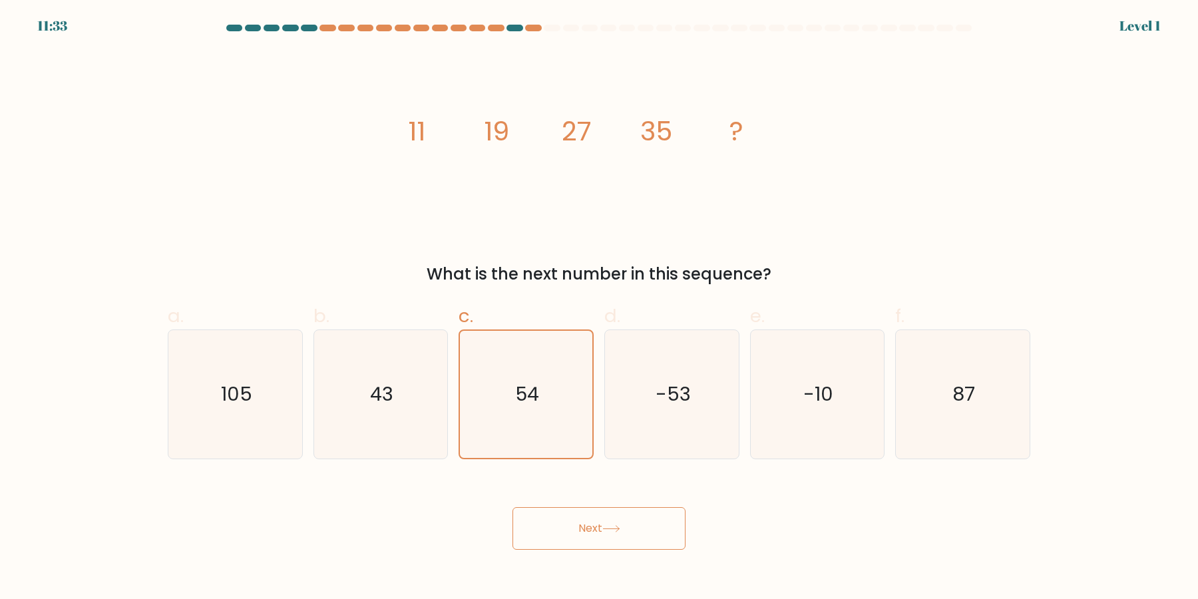
click at [512, 507] on button "Next" at bounding box center [598, 528] width 173 height 43
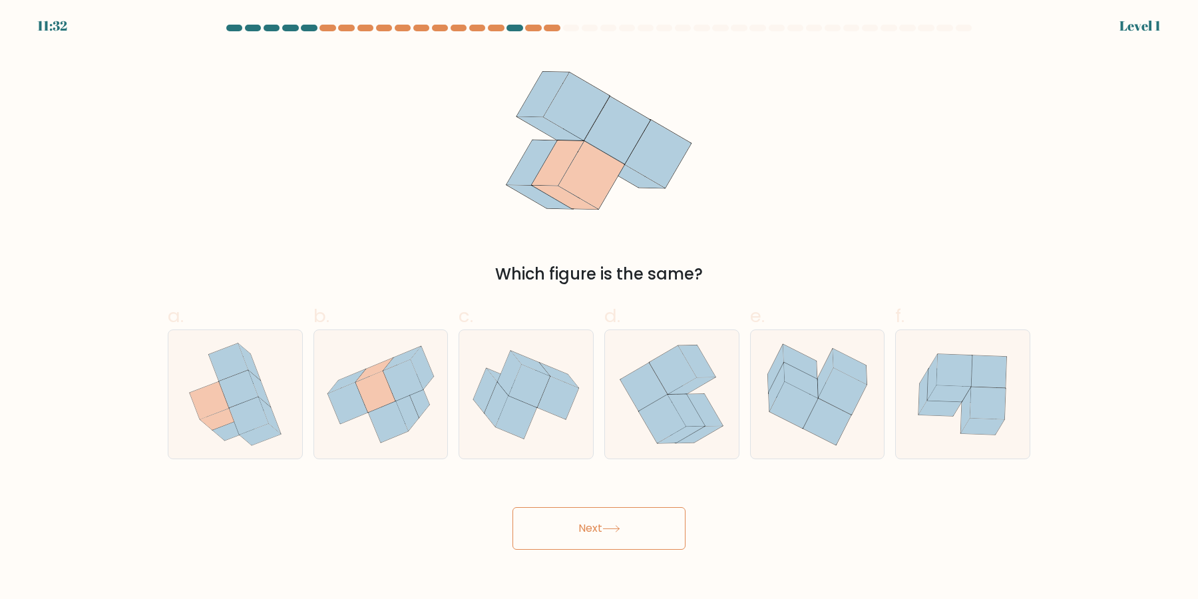
click at [512, 507] on button "Next" at bounding box center [598, 528] width 173 height 43
click at [528, 389] on icon at bounding box center [529, 386] width 41 height 43
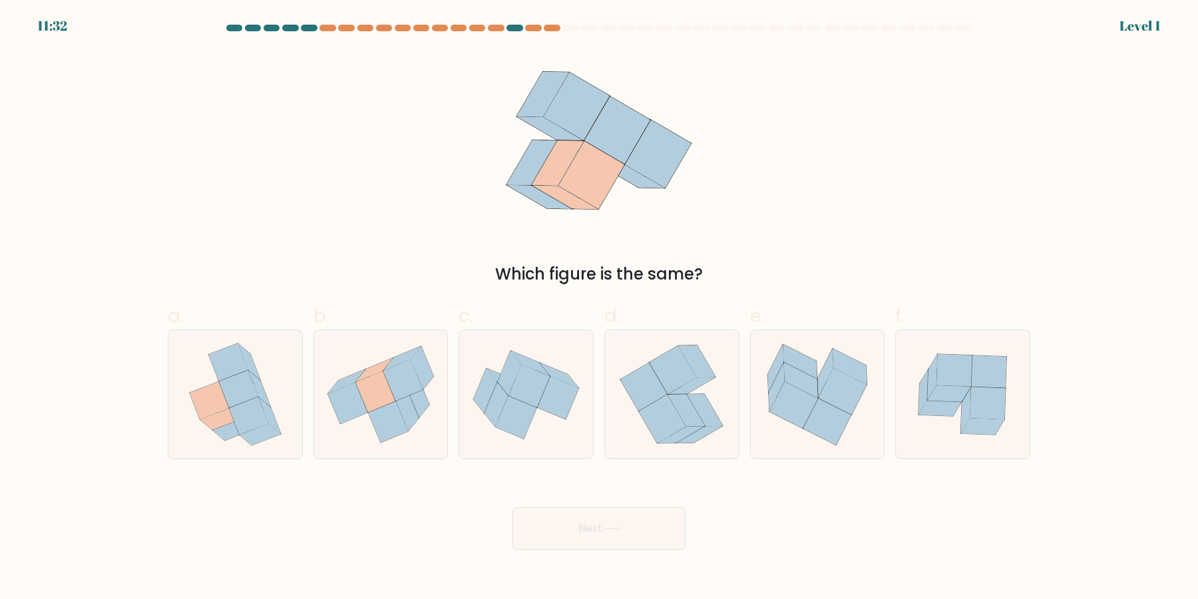
click at [599, 308] on input "c." at bounding box center [599, 303] width 1 height 9
radio input "true"
click at [512, 507] on button "Next" at bounding box center [598, 528] width 173 height 43
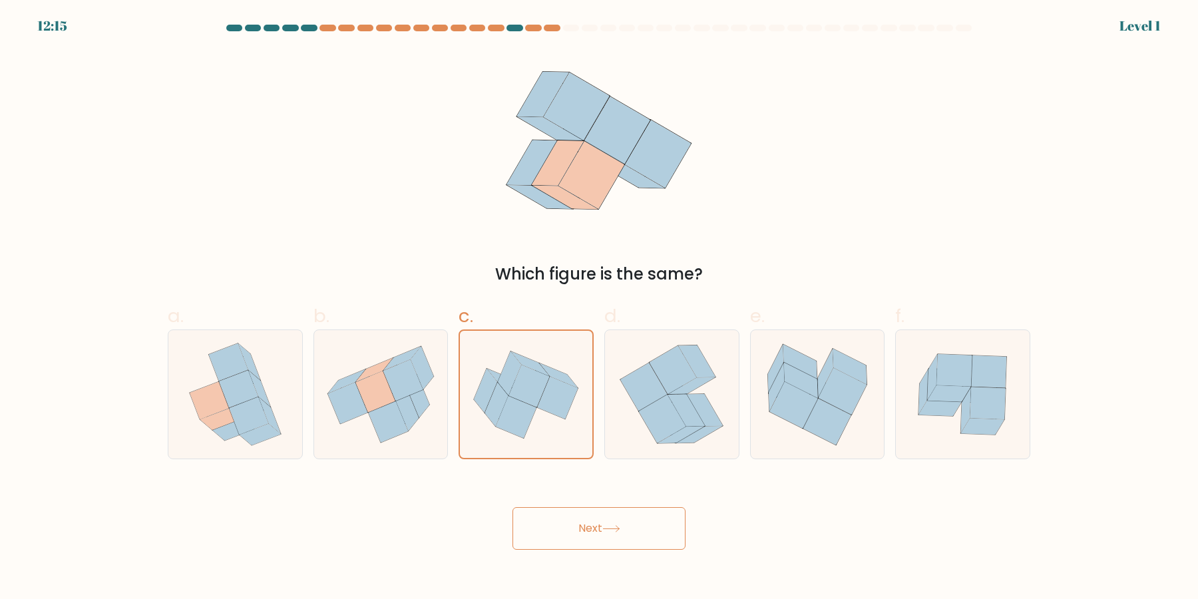
click at [512, 507] on button "Next" at bounding box center [598, 528] width 173 height 43
click button "Next" at bounding box center [598, 528] width 173 height 43
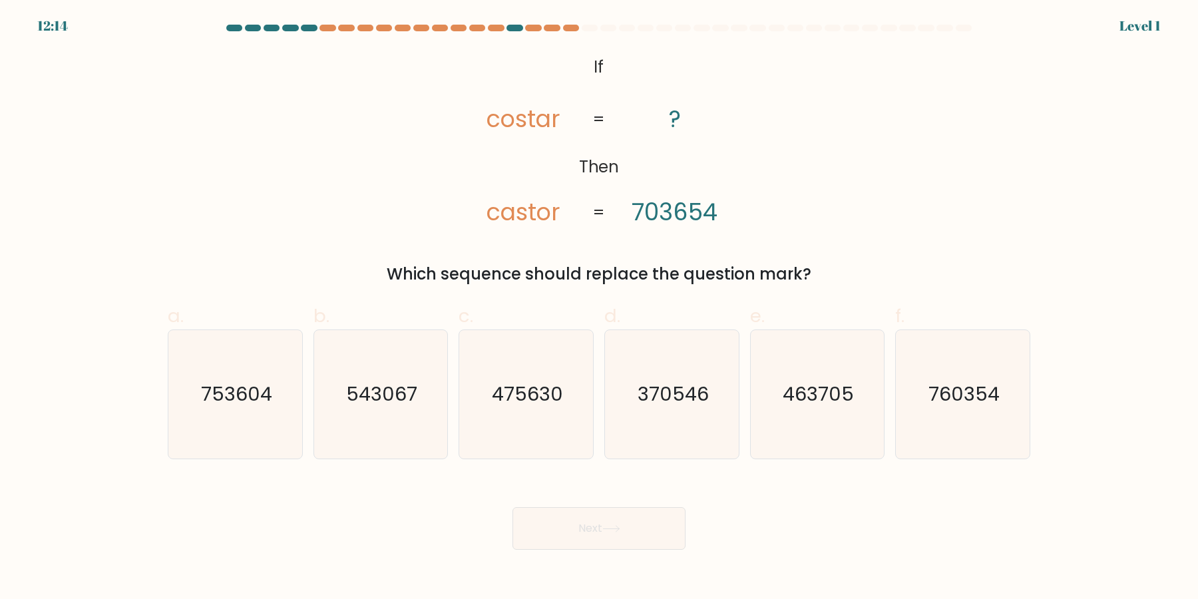
click at [512, 507] on button "Next" at bounding box center [598, 528] width 173 height 43
click at [528, 389] on text "475630" at bounding box center [527, 394] width 71 height 27
click at [599, 308] on input "c. 475630" at bounding box center [599, 303] width 1 height 9
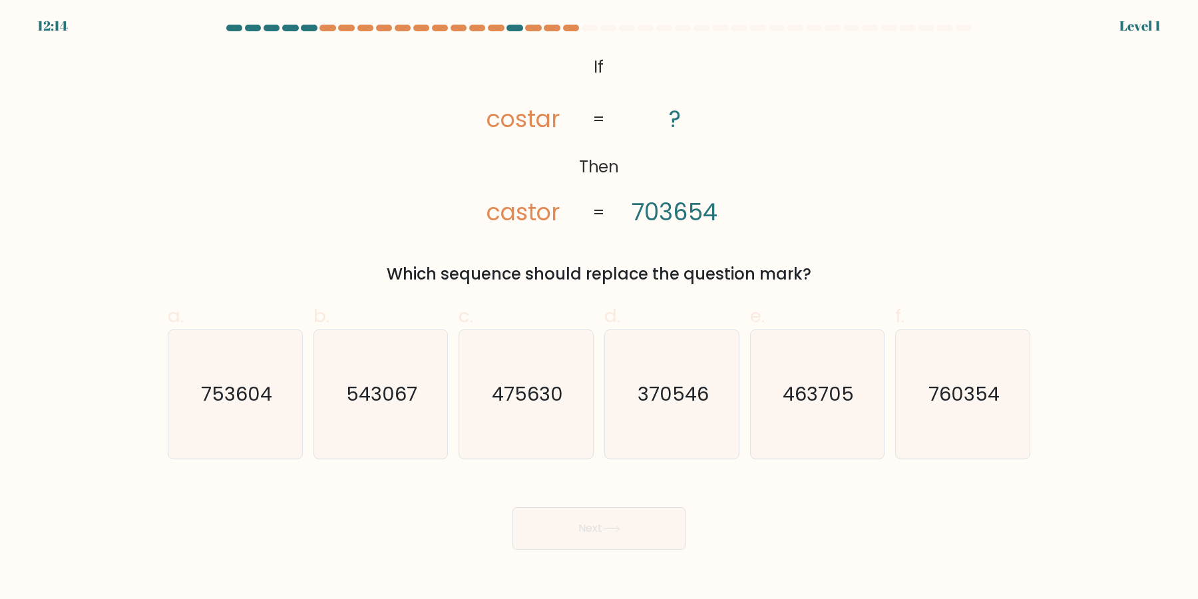
radio input "true"
click at [512, 507] on button "Next" at bounding box center [598, 528] width 173 height 43
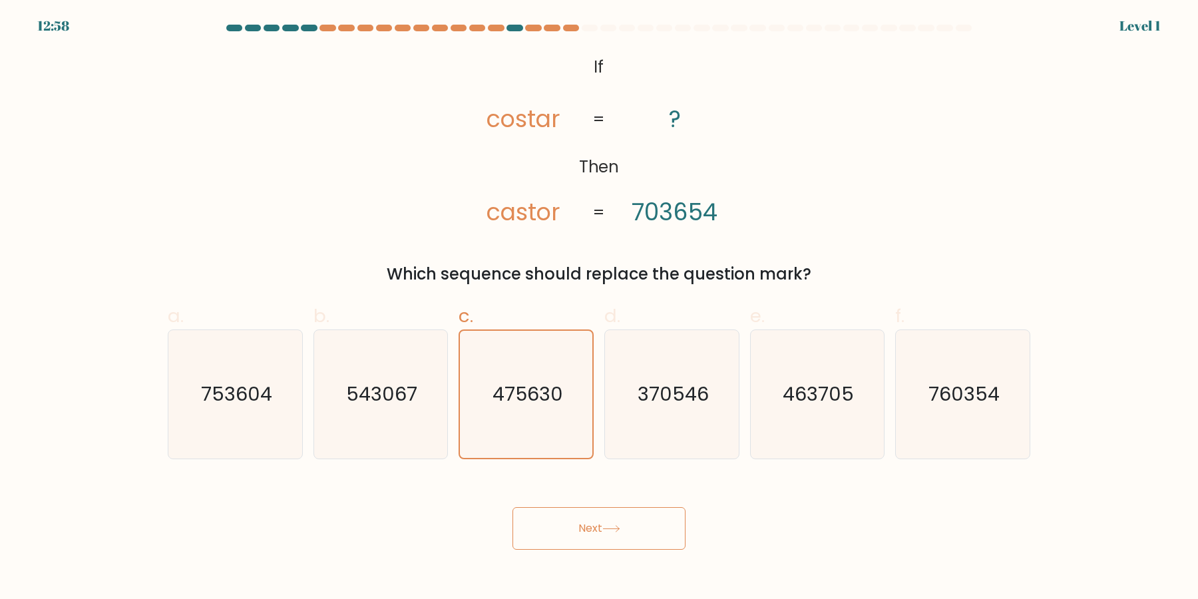
click at [512, 507] on button "Next" at bounding box center [598, 528] width 173 height 43
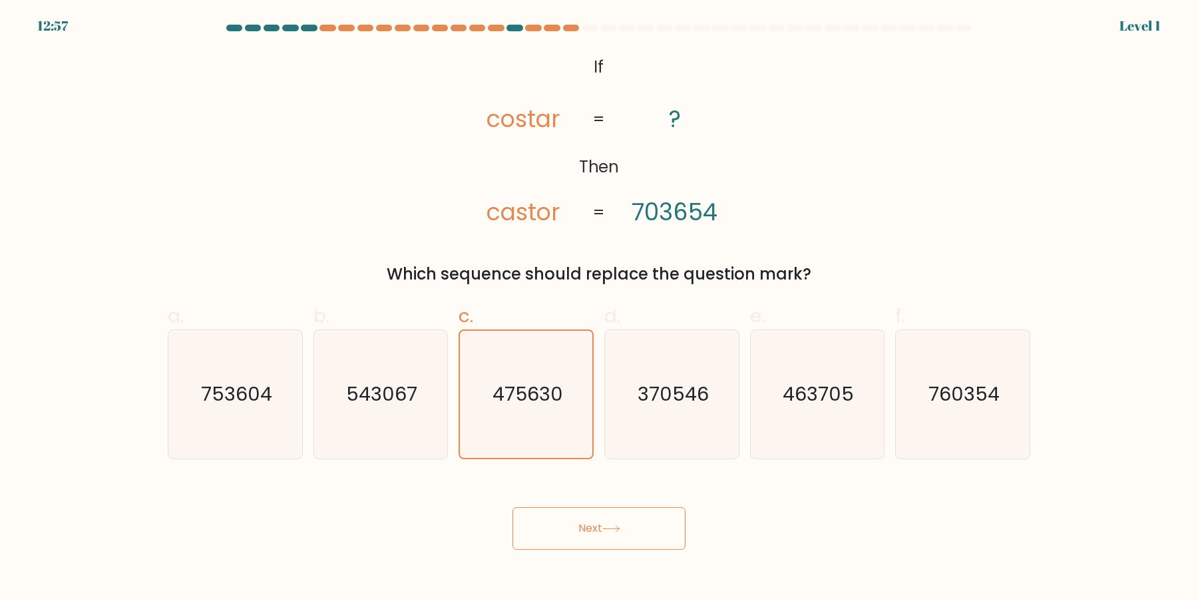
click at [528, 389] on text "475630" at bounding box center [527, 394] width 70 height 27
click at [599, 308] on input "c. 475630" at bounding box center [599, 303] width 1 height 9
click at [512, 507] on button "Next" at bounding box center [598, 528] width 173 height 43
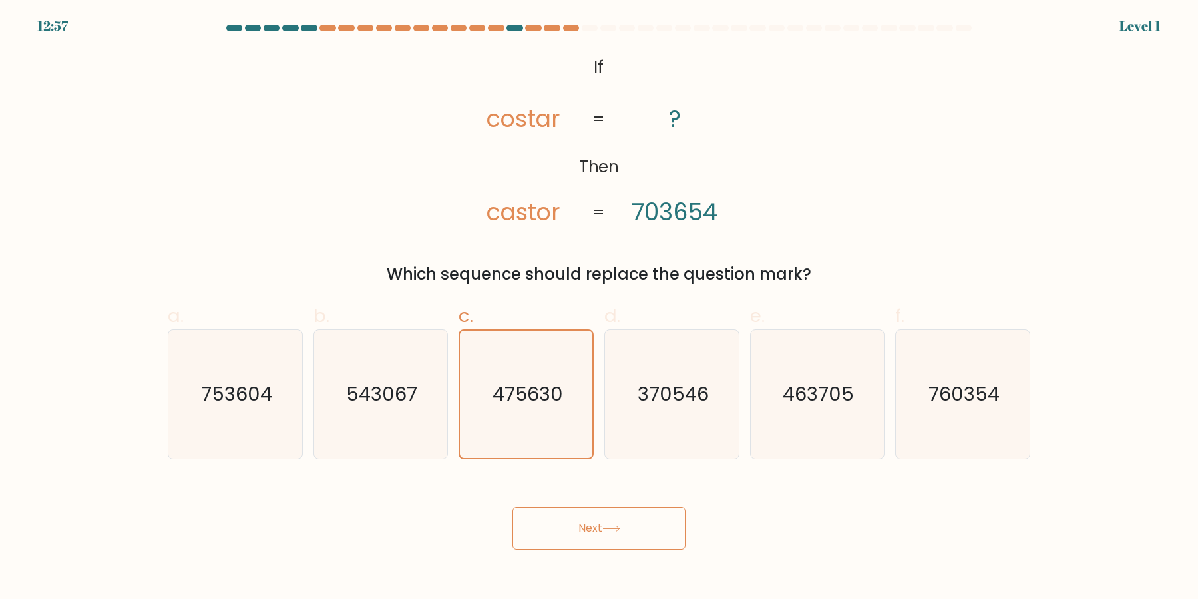
click at [512, 507] on button "Next" at bounding box center [598, 528] width 173 height 43
click at [528, 389] on text "475630" at bounding box center [527, 394] width 70 height 27
click at [599, 308] on input "c. 475630" at bounding box center [599, 303] width 1 height 9
click at [512, 507] on button "Next" at bounding box center [598, 528] width 173 height 43
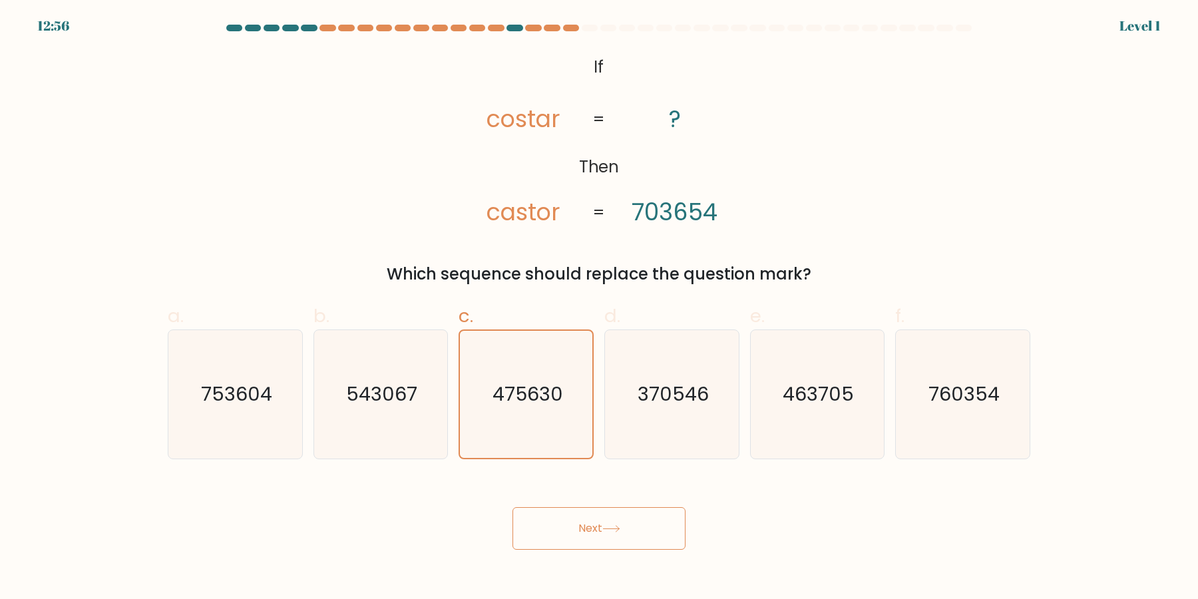
click at [512, 507] on button "Next" at bounding box center [598, 528] width 173 height 43
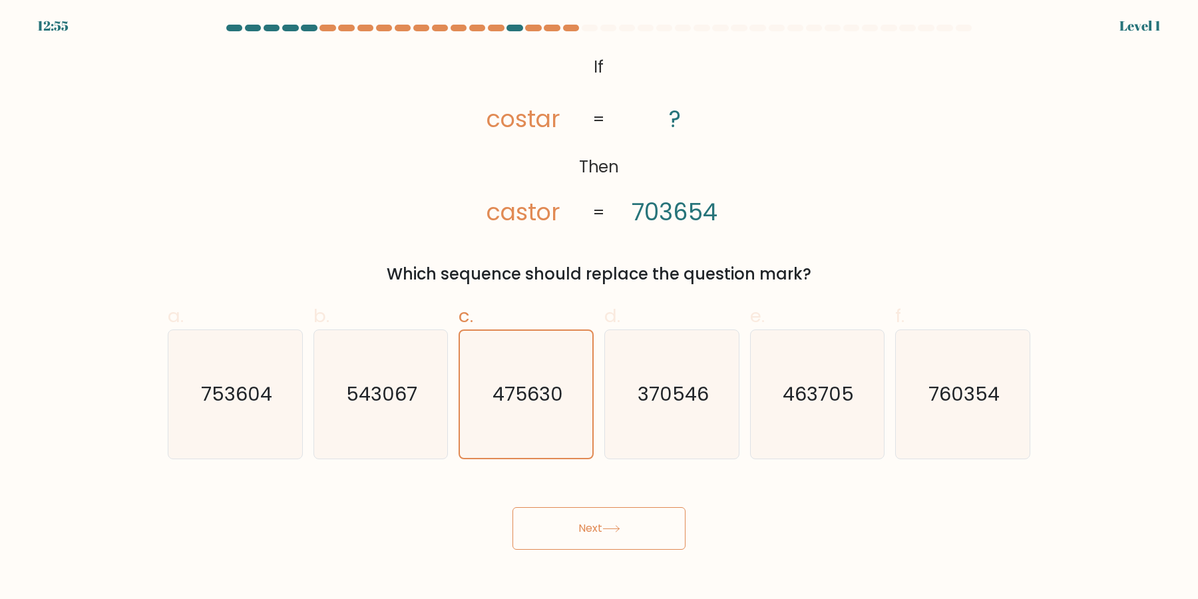
click at [512, 507] on button "Next" at bounding box center [598, 528] width 173 height 43
click at [528, 389] on text "475630" at bounding box center [527, 394] width 70 height 27
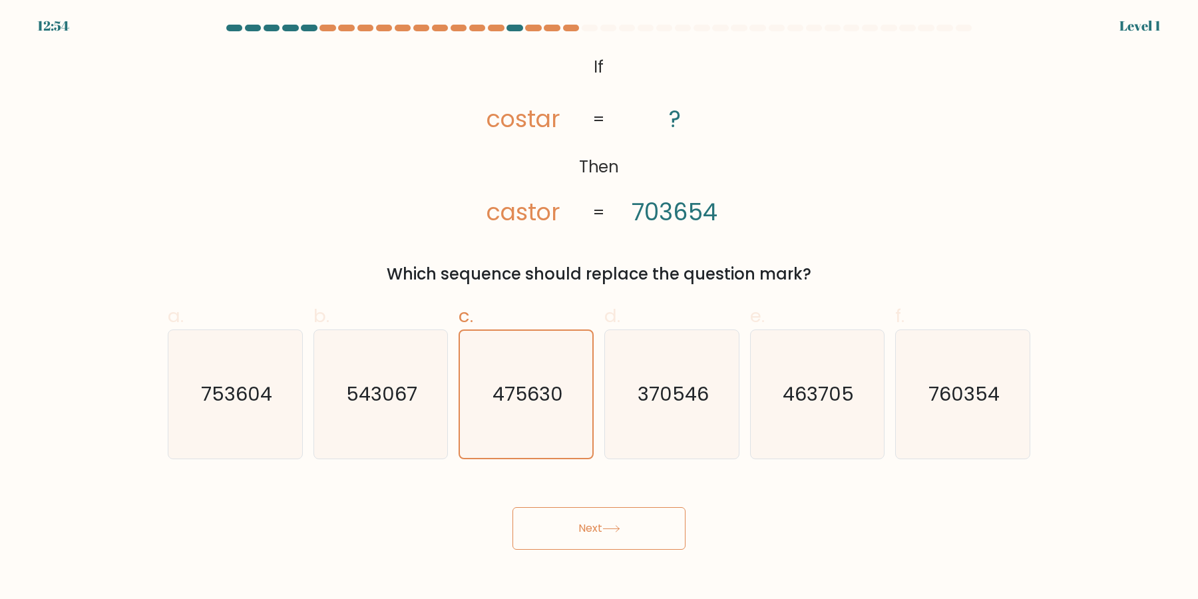
click at [599, 308] on input "c. 475630" at bounding box center [599, 303] width 1 height 9
click at [512, 507] on button "Next" at bounding box center [598, 528] width 173 height 43
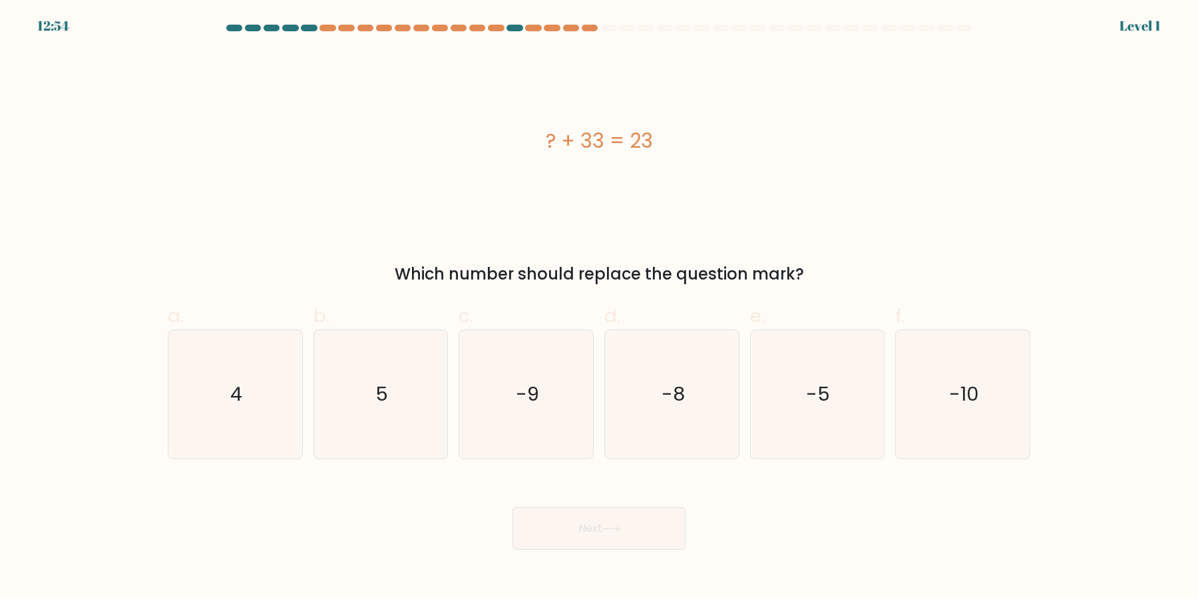
click at [512, 507] on button "Next" at bounding box center [598, 528] width 173 height 43
click at [528, 389] on text "-9" at bounding box center [527, 394] width 23 height 27
click at [599, 308] on input "c. -9" at bounding box center [599, 303] width 1 height 9
radio input "true"
click at [512, 507] on button "Next" at bounding box center [598, 528] width 173 height 43
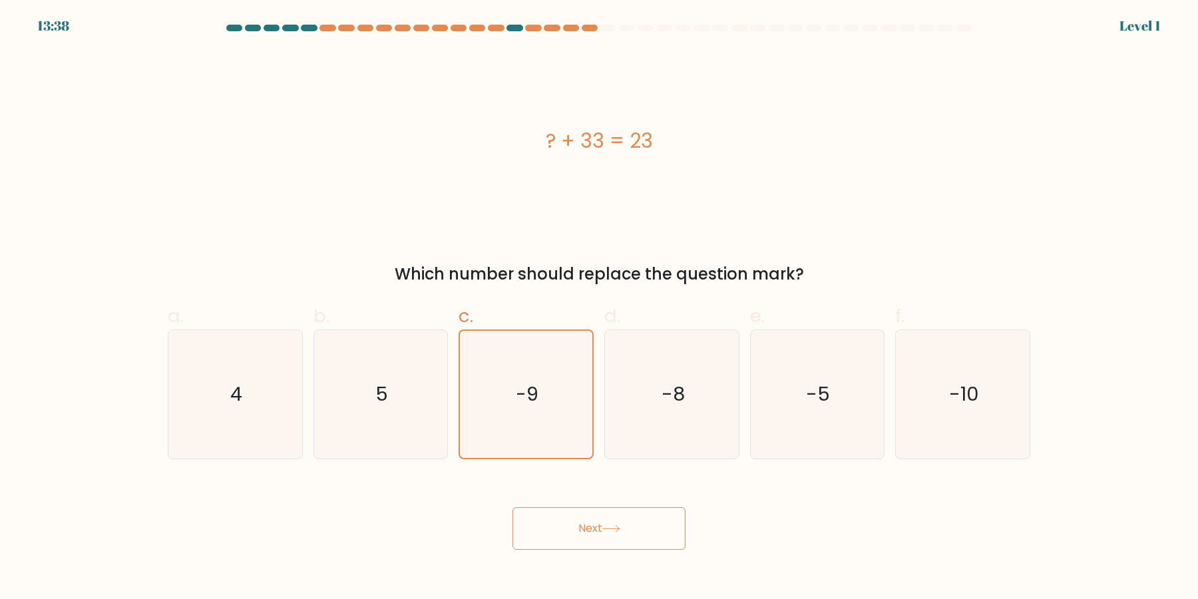
click at [512, 507] on button "Next" at bounding box center [598, 528] width 173 height 43
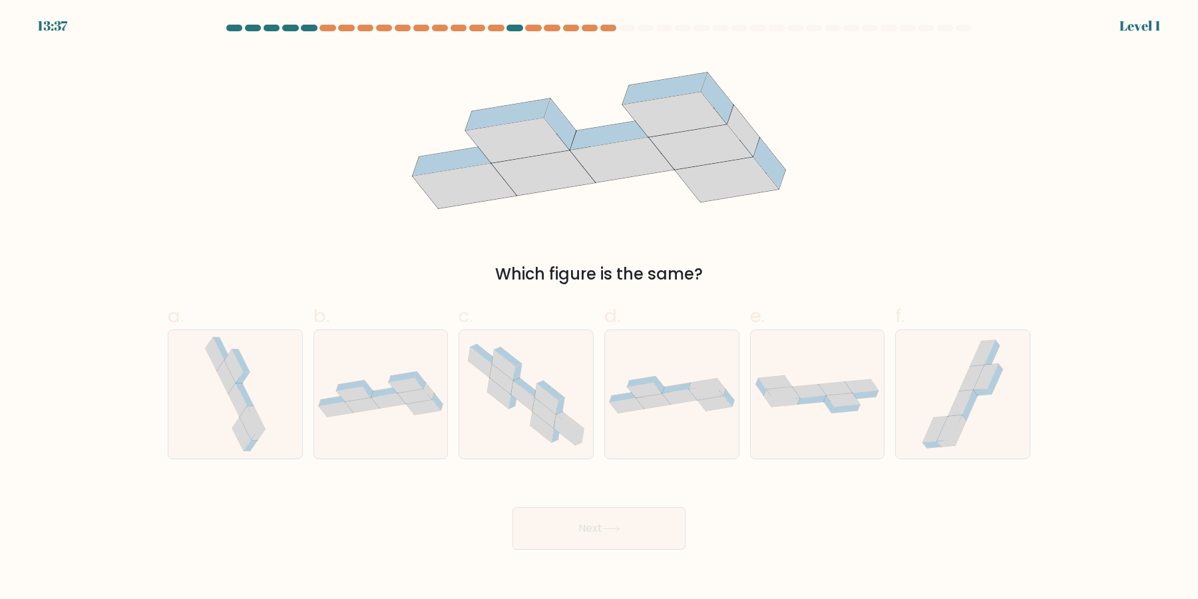
click at [512, 507] on button "Next" at bounding box center [598, 528] width 173 height 43
click at [528, 389] on icon at bounding box center [527, 387] width 27 height 19
click at [599, 308] on input "c." at bounding box center [599, 303] width 1 height 9
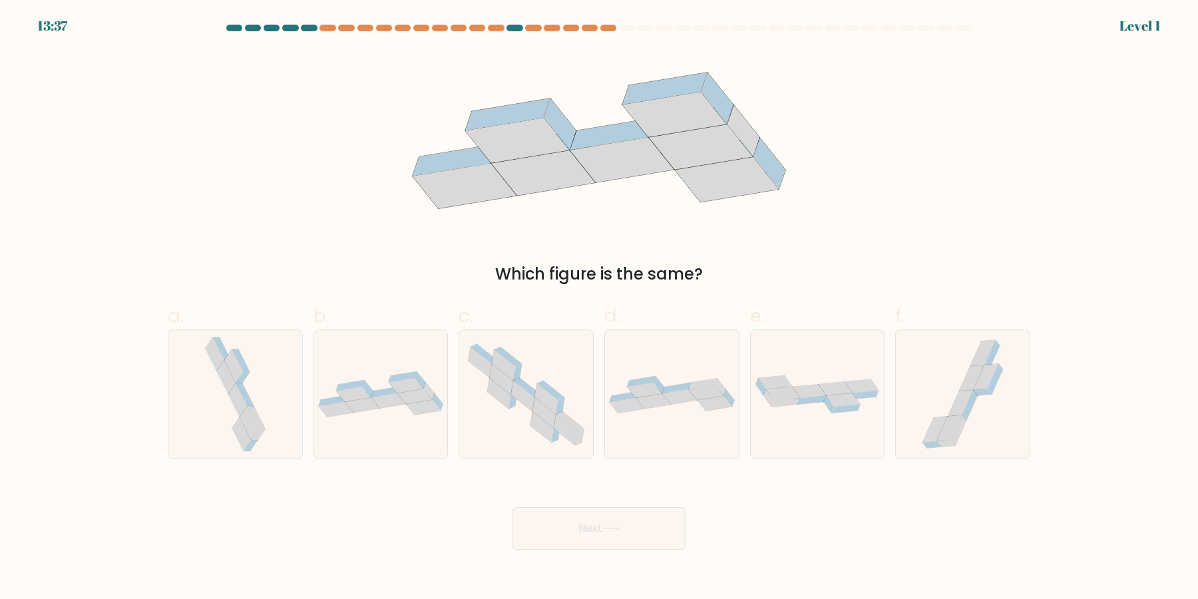
radio input "true"
click at [512, 507] on button "Next" at bounding box center [598, 528] width 173 height 43
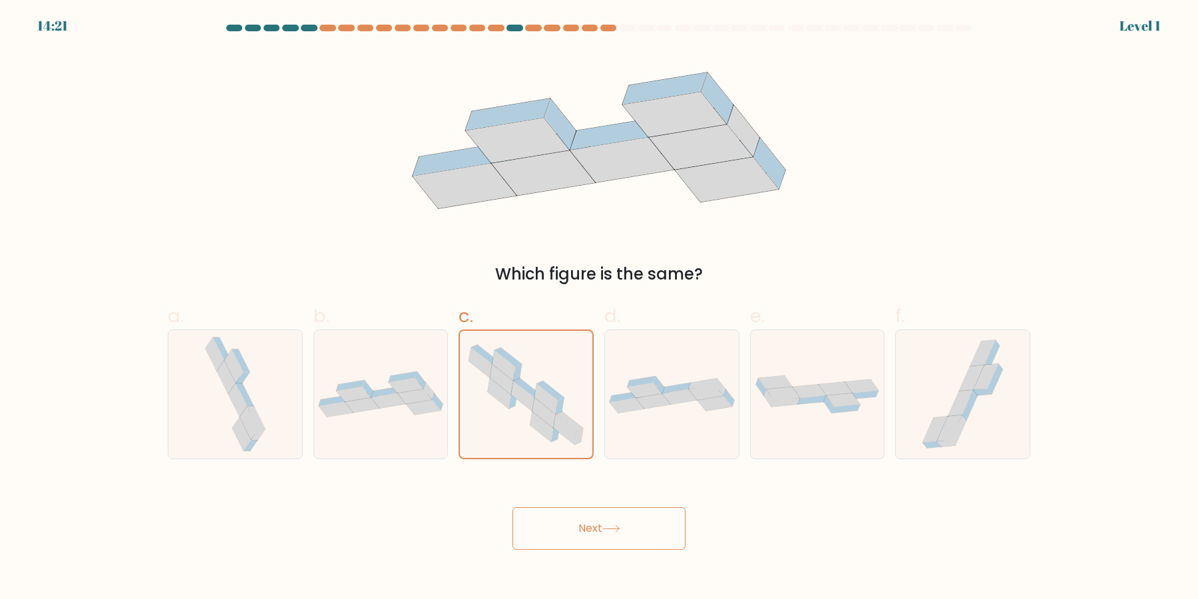
click at [512, 507] on button "Next" at bounding box center [598, 528] width 173 height 43
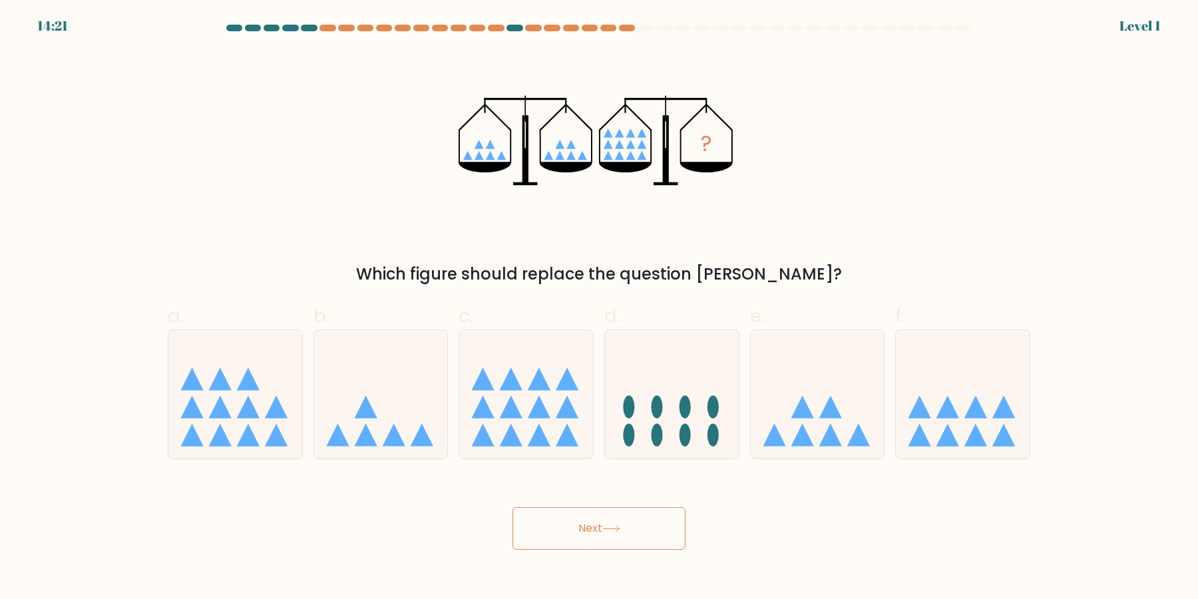
click at [512, 507] on button "Next" at bounding box center [598, 528] width 173 height 43
click at [528, 389] on icon at bounding box center [526, 394] width 134 height 110
click at [599, 308] on input "c." at bounding box center [599, 303] width 1 height 9
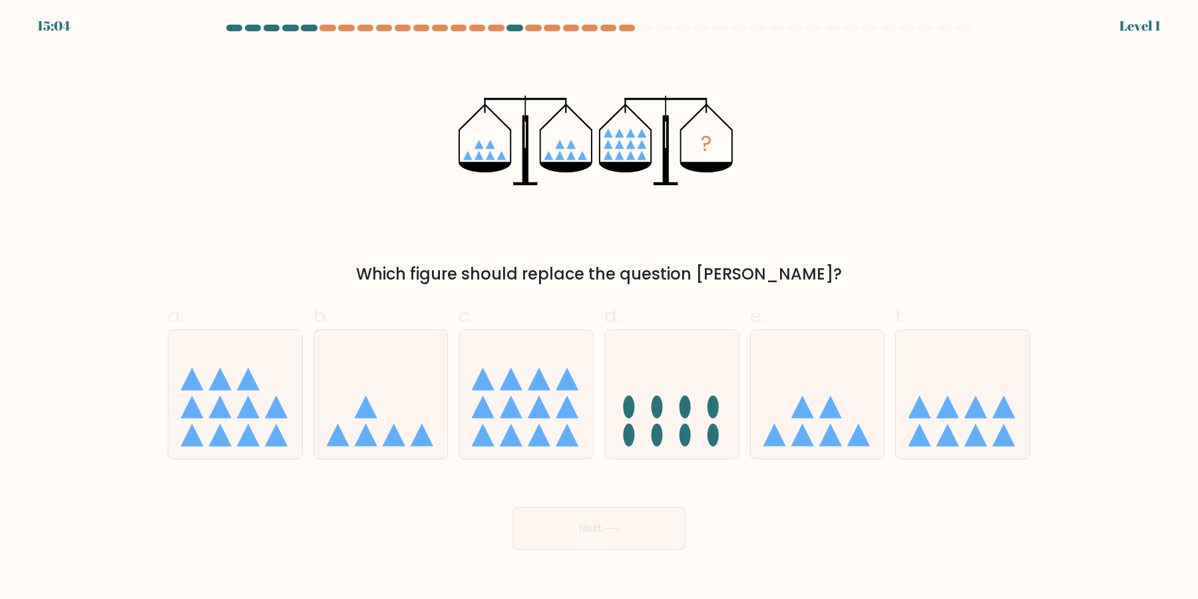
radio input "true"
click at [512, 507] on button "Next" at bounding box center [598, 528] width 173 height 43
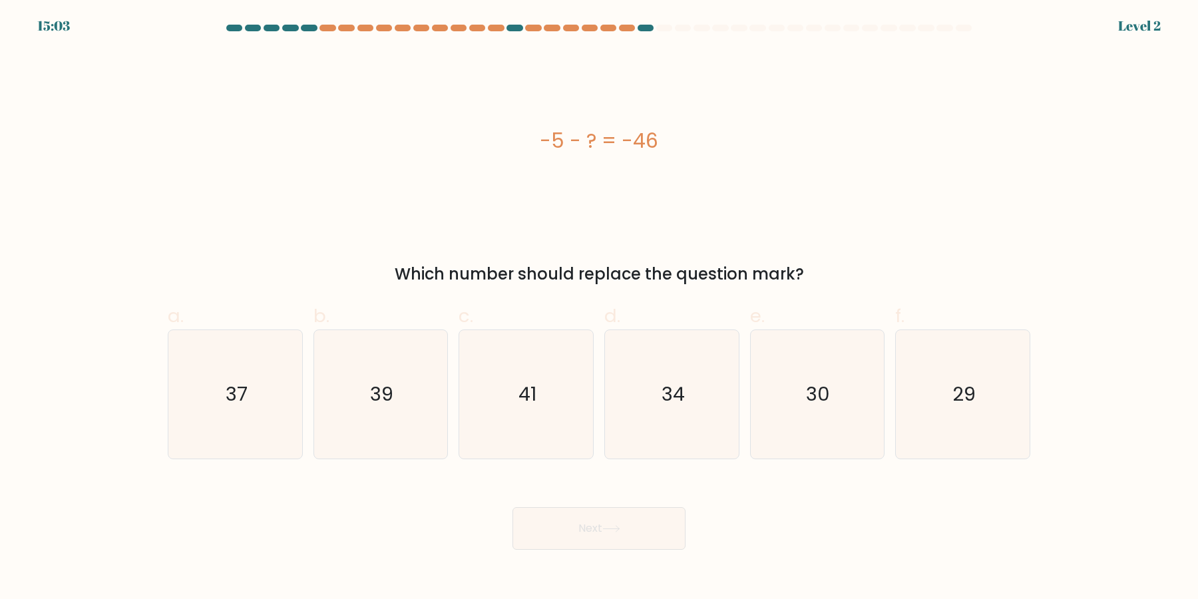
click at [512, 507] on button "Next" at bounding box center [598, 528] width 173 height 43
click at [528, 389] on text "41" at bounding box center [527, 394] width 18 height 27
click at [599, 308] on input "c. 41" at bounding box center [599, 303] width 1 height 9
radio input "true"
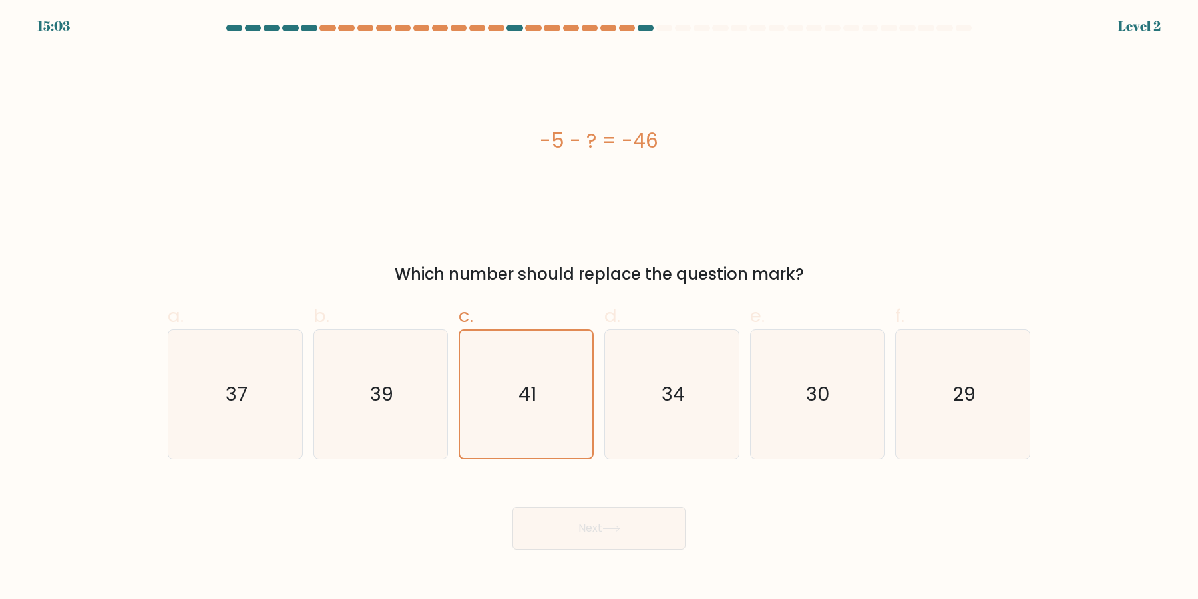
click at [512, 507] on button "Next" at bounding box center [598, 528] width 173 height 43
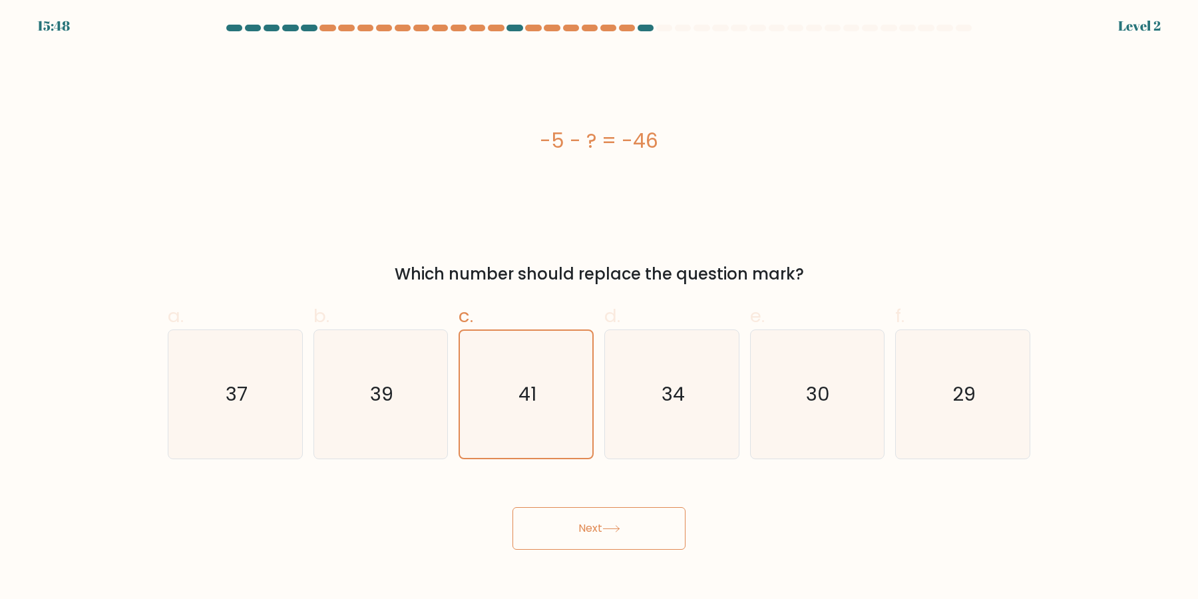
click at [512, 507] on button "Next" at bounding box center [598, 528] width 173 height 43
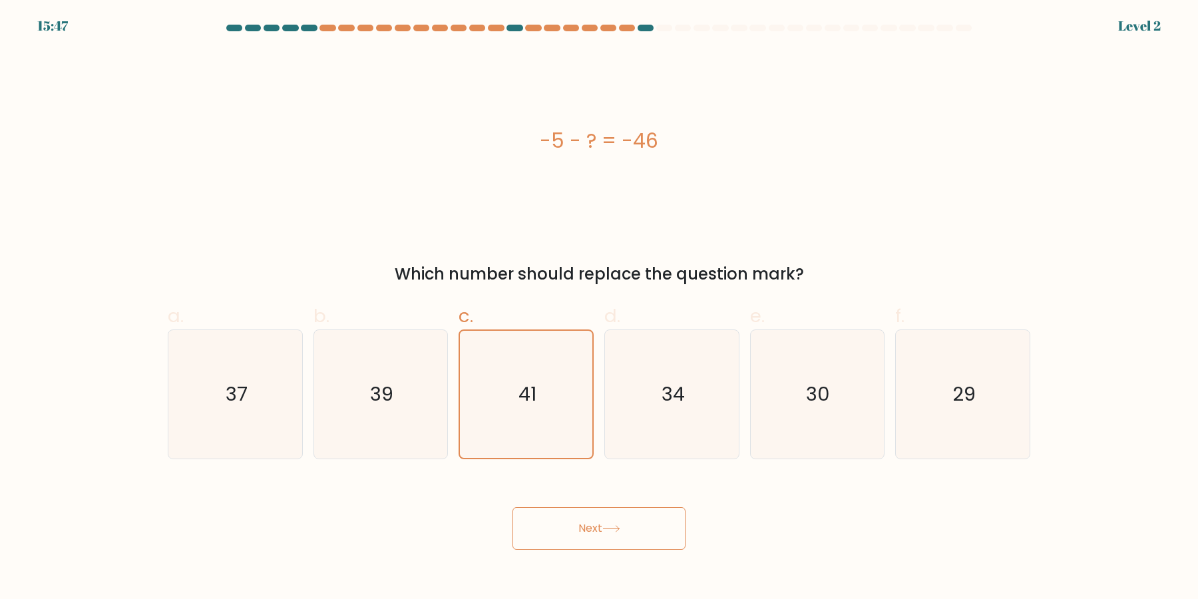
click at [512, 507] on button "Next" at bounding box center [598, 528] width 173 height 43
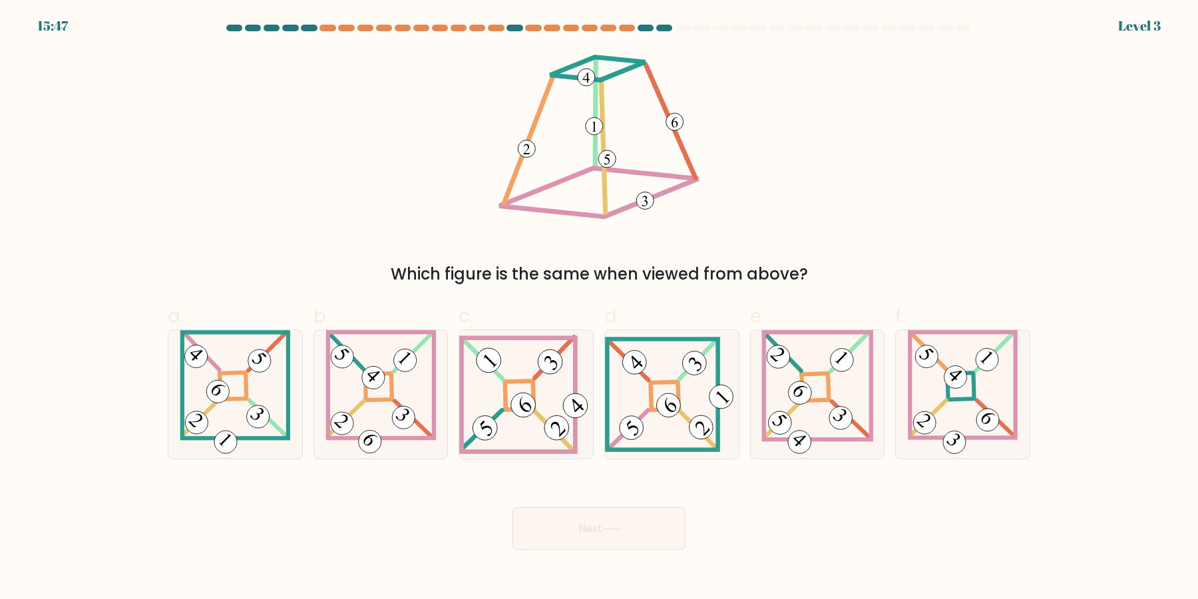
click at [512, 507] on button "Next" at bounding box center [598, 528] width 173 height 43
click at [528, 389] on icon at bounding box center [526, 394] width 134 height 119
click at [599, 308] on input "c." at bounding box center [599, 303] width 1 height 9
radio input "true"
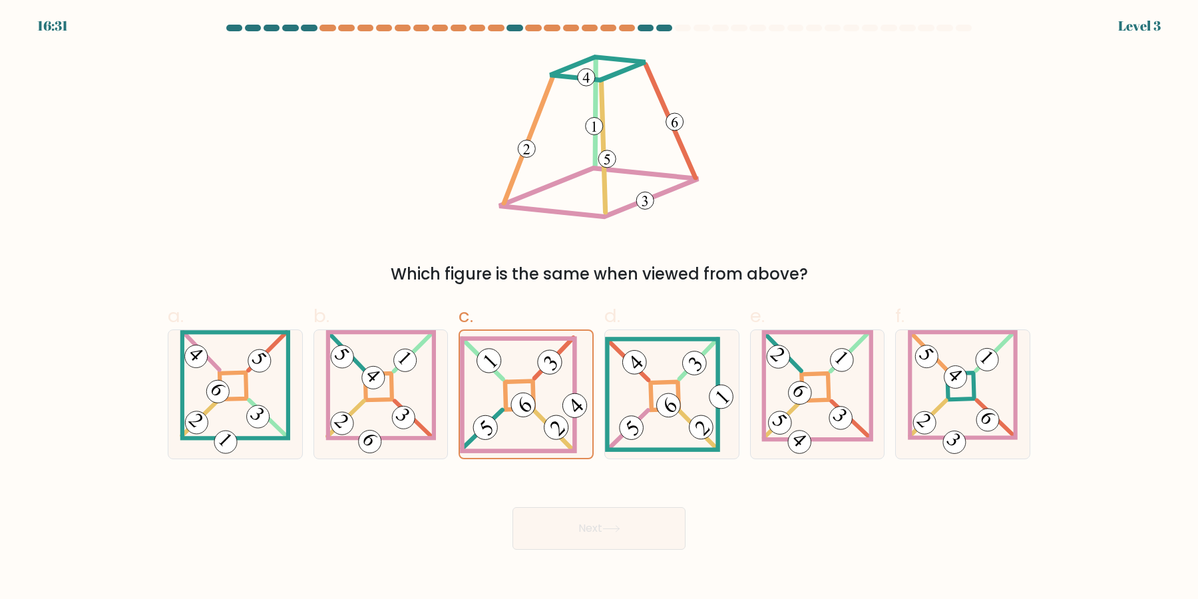
click at [512, 507] on button "Next" at bounding box center [598, 528] width 173 height 43
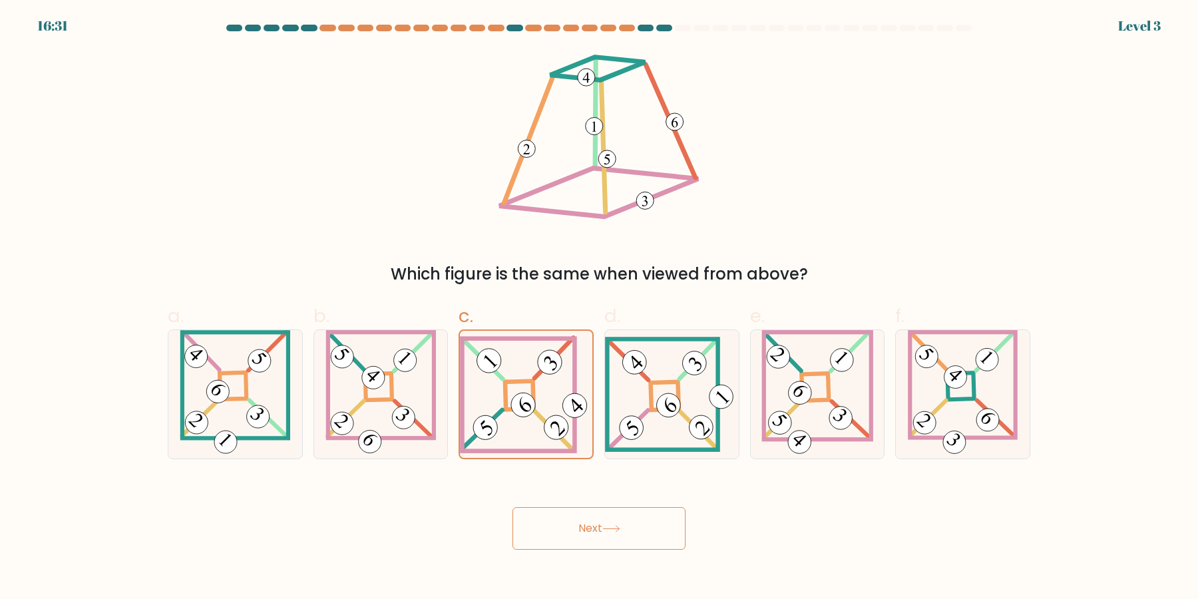
click at [512, 507] on button "Next" at bounding box center [598, 528] width 173 height 43
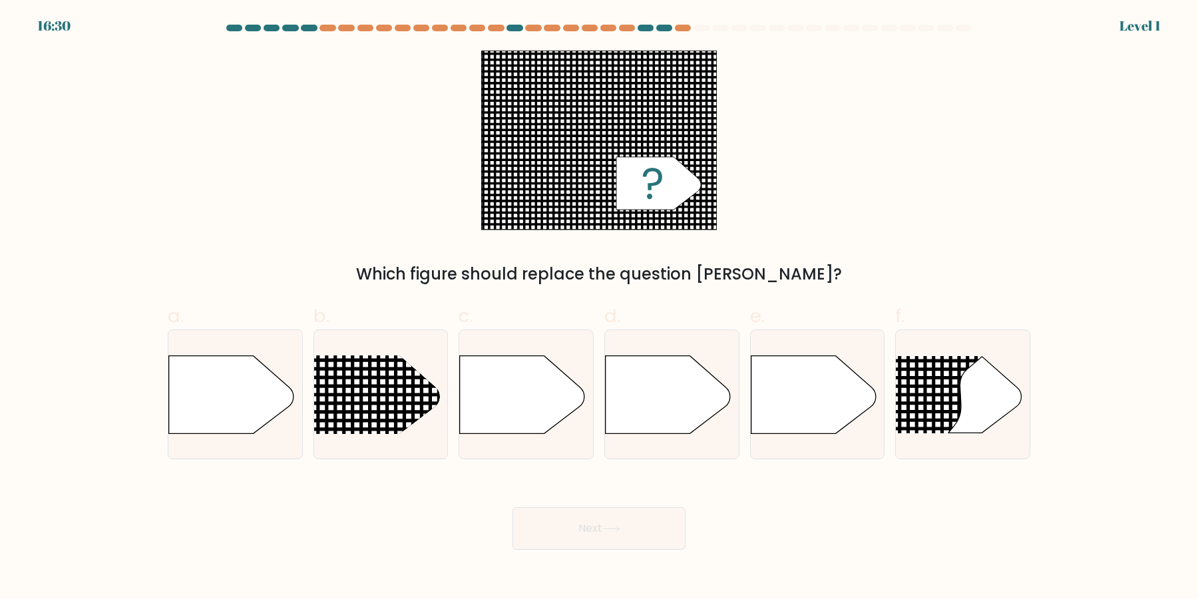
click at [512, 507] on button "Next" at bounding box center [598, 528] width 173 height 43
click at [528, 389] on icon at bounding box center [522, 394] width 125 height 78
click at [599, 308] on input "c." at bounding box center [599, 303] width 1 height 9
radio input "true"
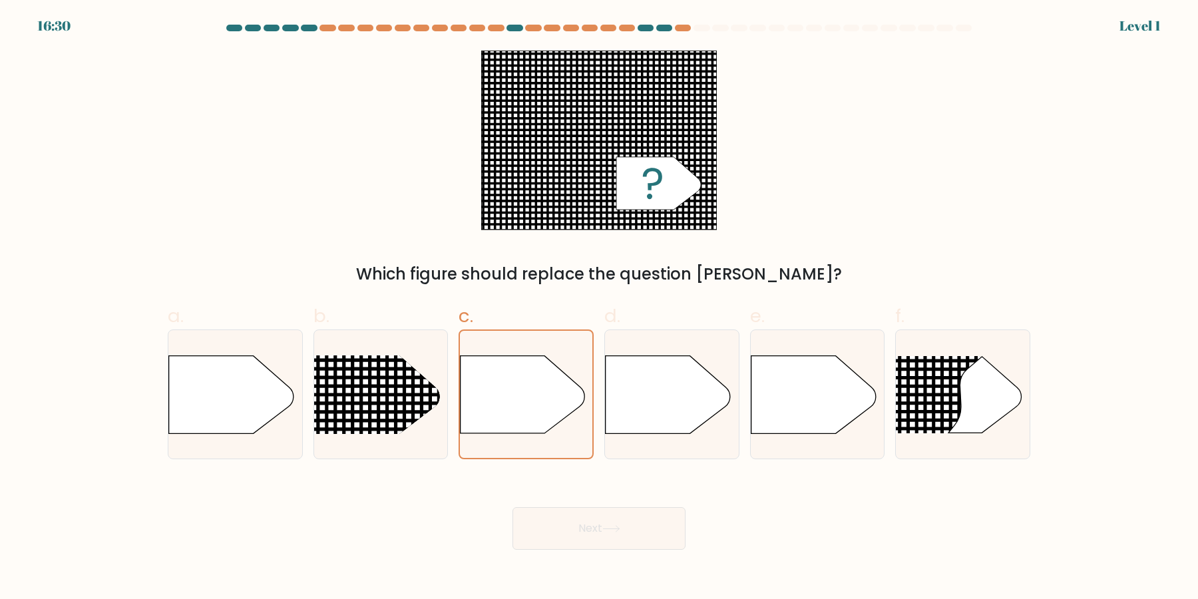
click at [512, 507] on button "Next" at bounding box center [598, 528] width 173 height 43
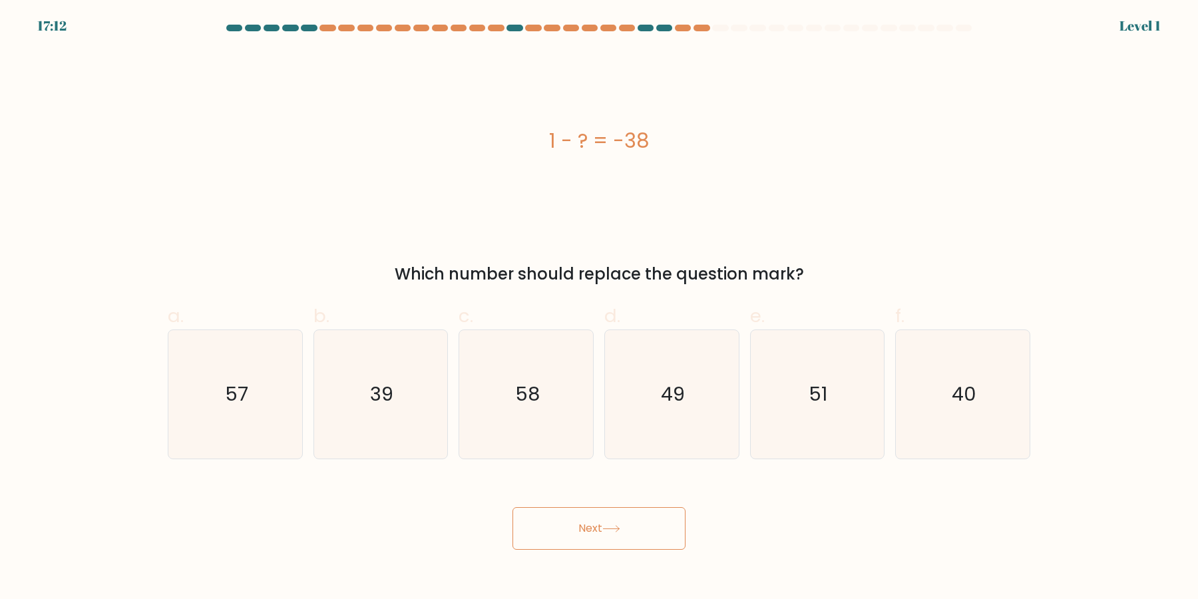
click at [512, 507] on button "Next" at bounding box center [598, 528] width 173 height 43
click at [528, 389] on text "58" at bounding box center [527, 394] width 25 height 27
click at [599, 308] on input "c. 58" at bounding box center [599, 303] width 1 height 9
radio input "true"
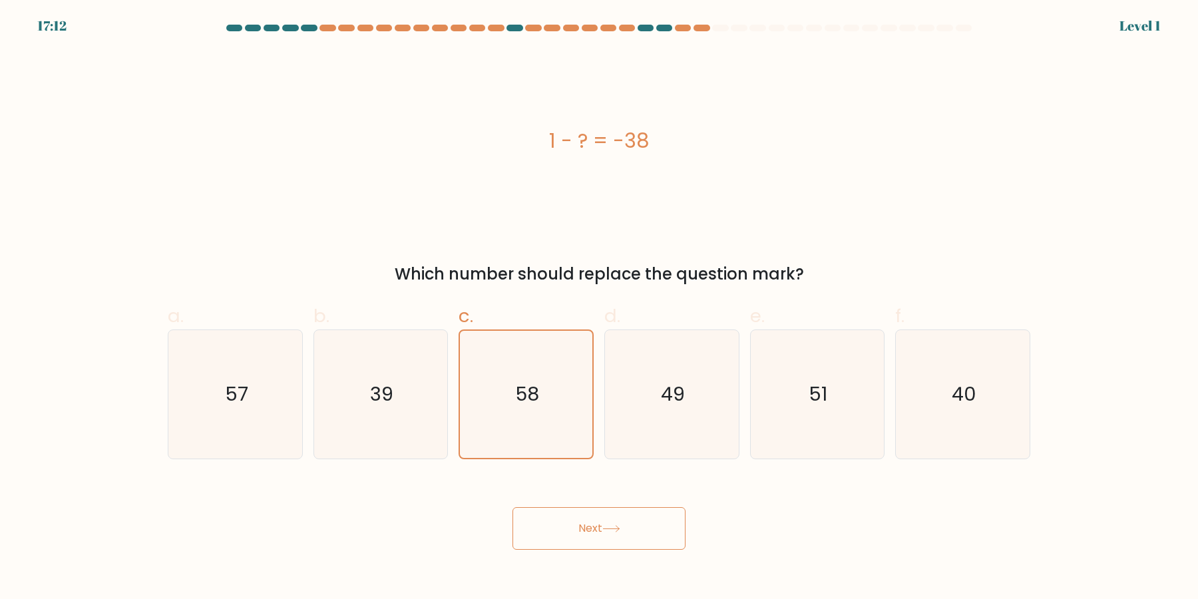
click at [512, 507] on button "Next" at bounding box center [598, 528] width 173 height 43
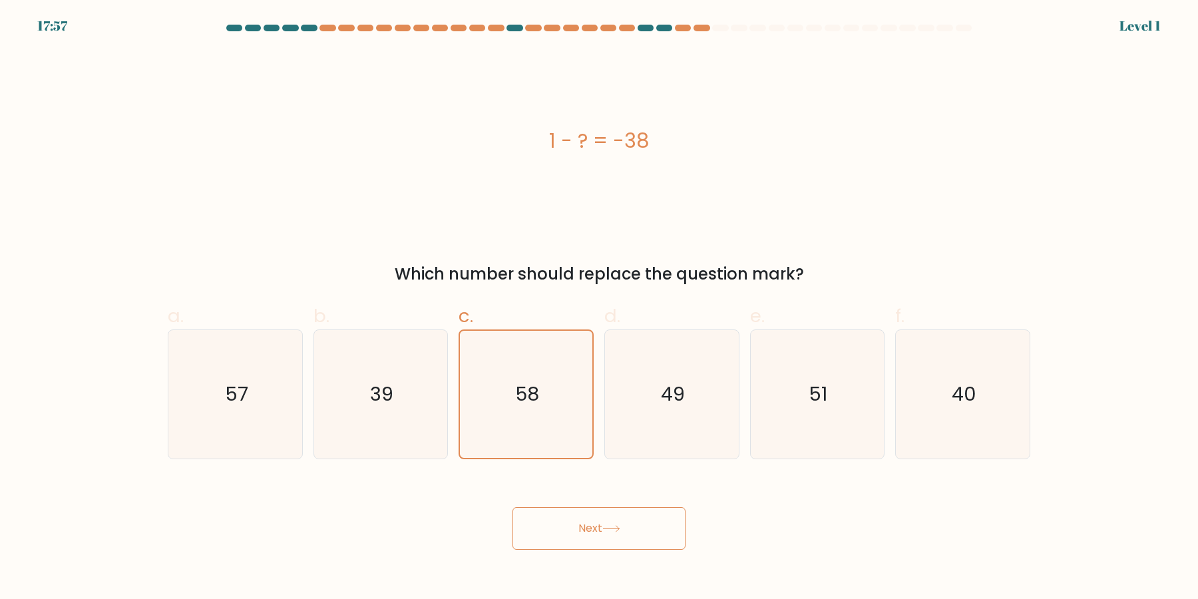
click at [512, 507] on button "Next" at bounding box center [598, 528] width 173 height 43
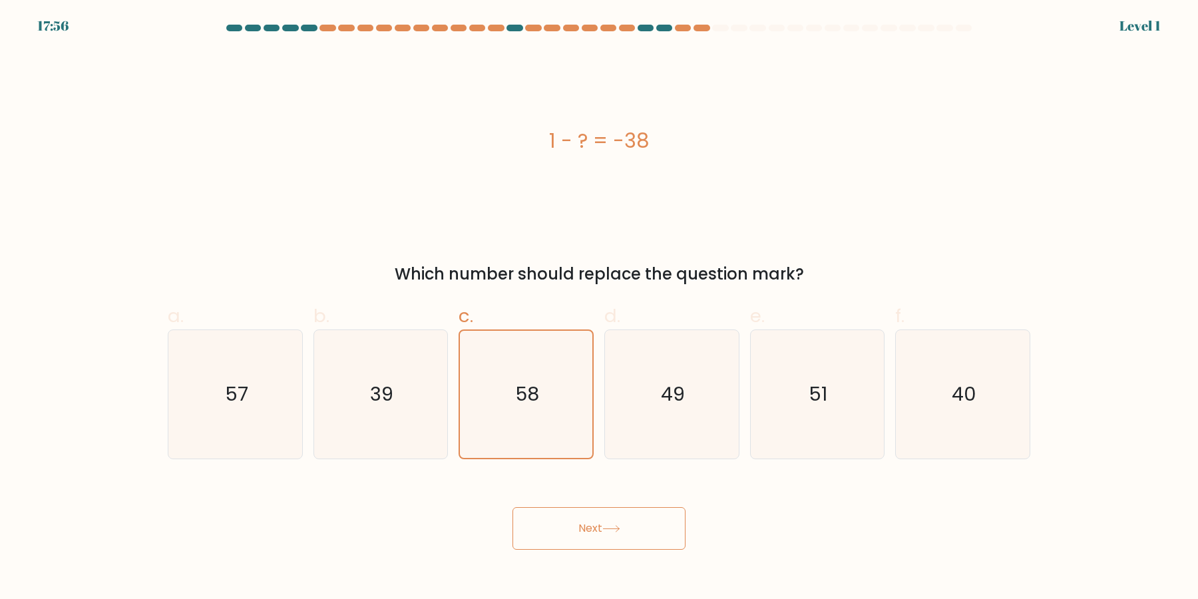
click at [512, 507] on button "Next" at bounding box center [598, 528] width 173 height 43
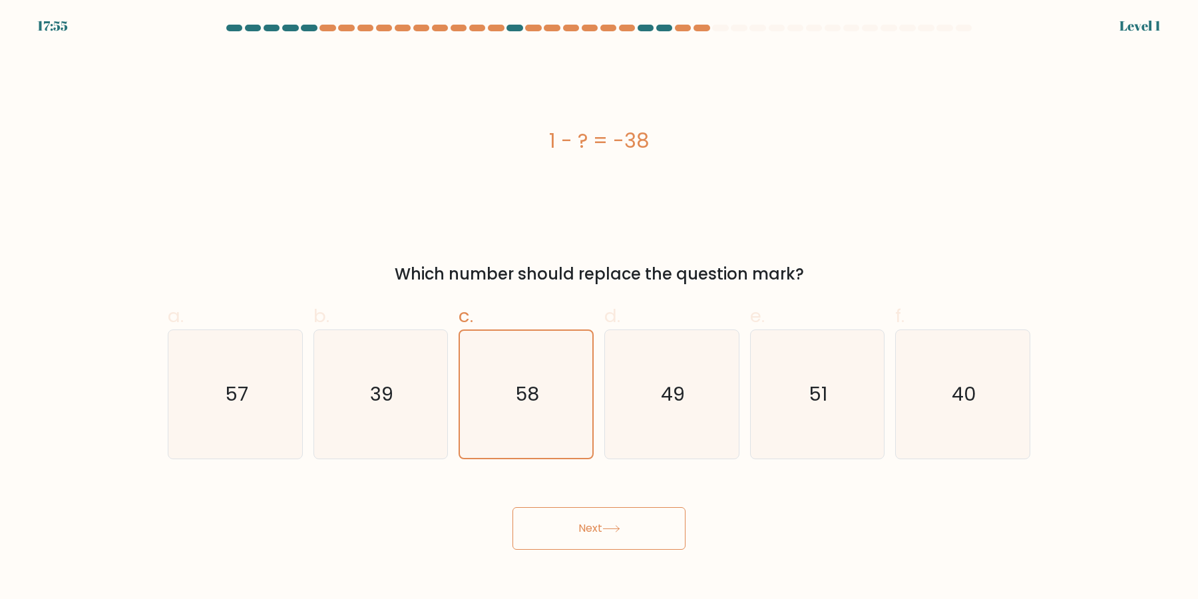
click at [512, 507] on button "Next" at bounding box center [598, 528] width 173 height 43
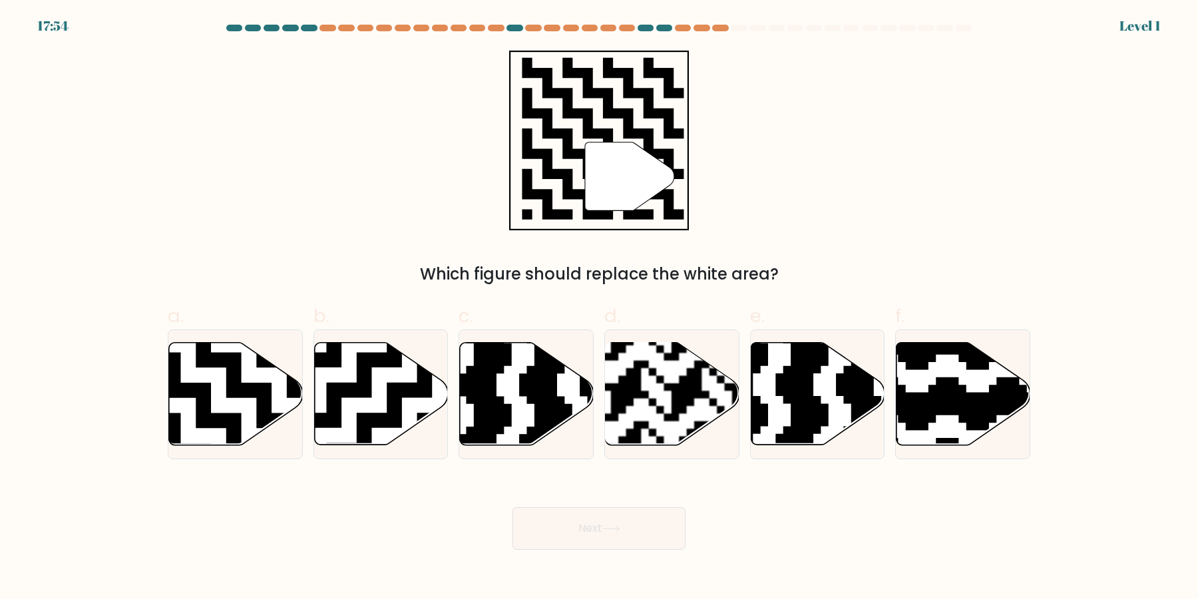
click at [512, 507] on button "Next" at bounding box center [598, 528] width 173 height 43
click at [528, 389] on icon at bounding box center [481, 449] width 242 height 242
click at [599, 308] on input "c." at bounding box center [599, 303] width 1 height 9
radio input "true"
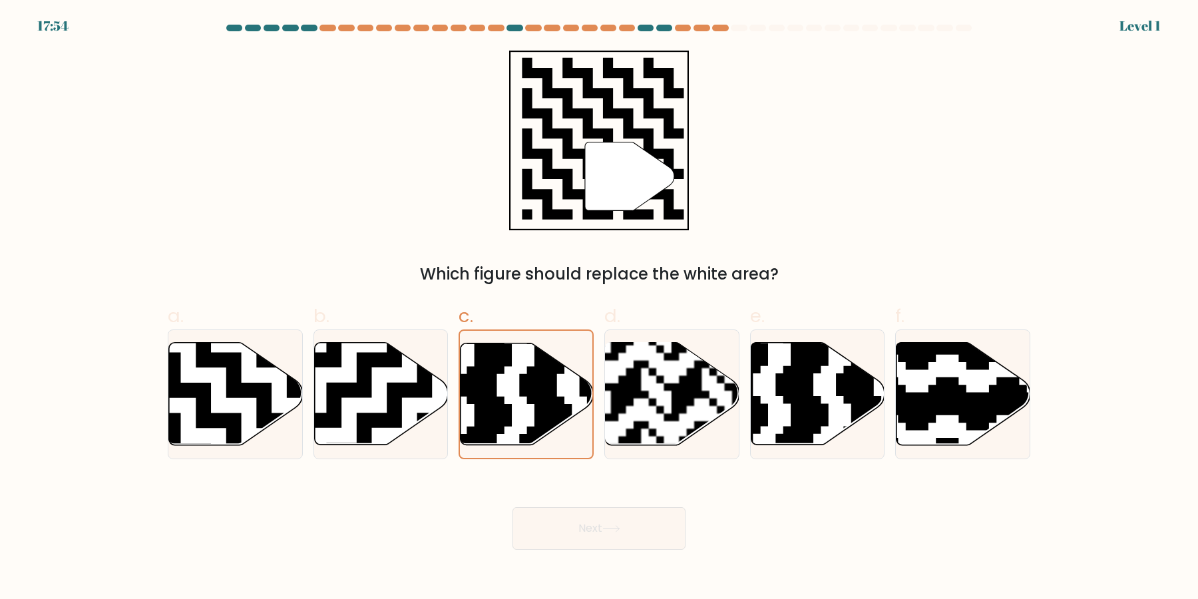
click at [512, 507] on button "Next" at bounding box center [598, 528] width 173 height 43
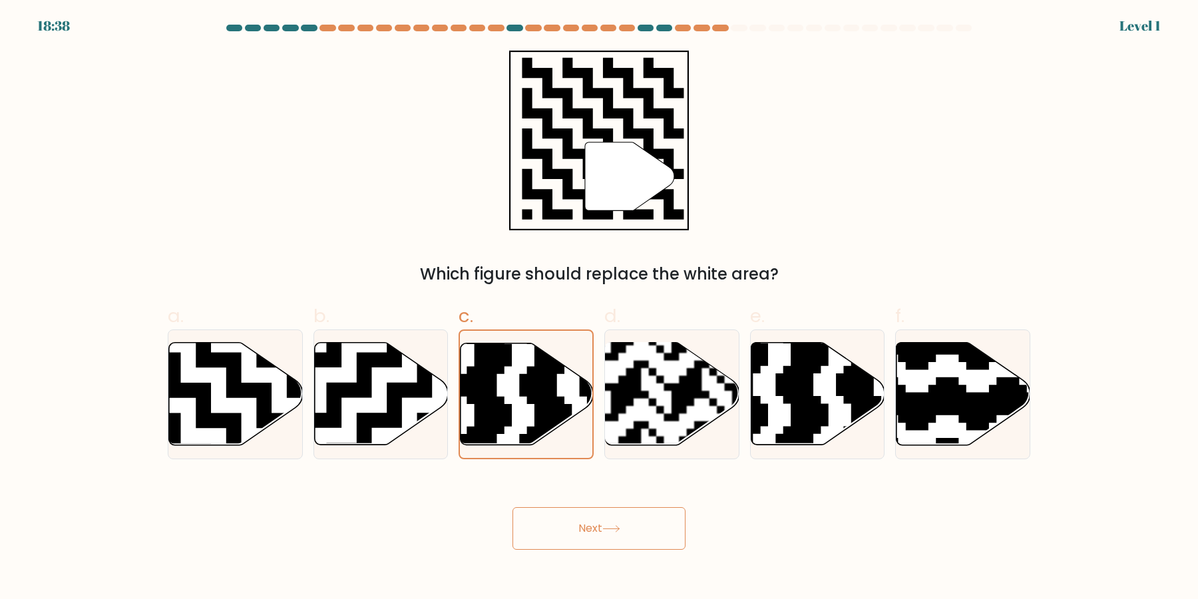
click at [512, 507] on button "Next" at bounding box center [598, 528] width 173 height 43
click button "Next" at bounding box center [598, 528] width 173 height 43
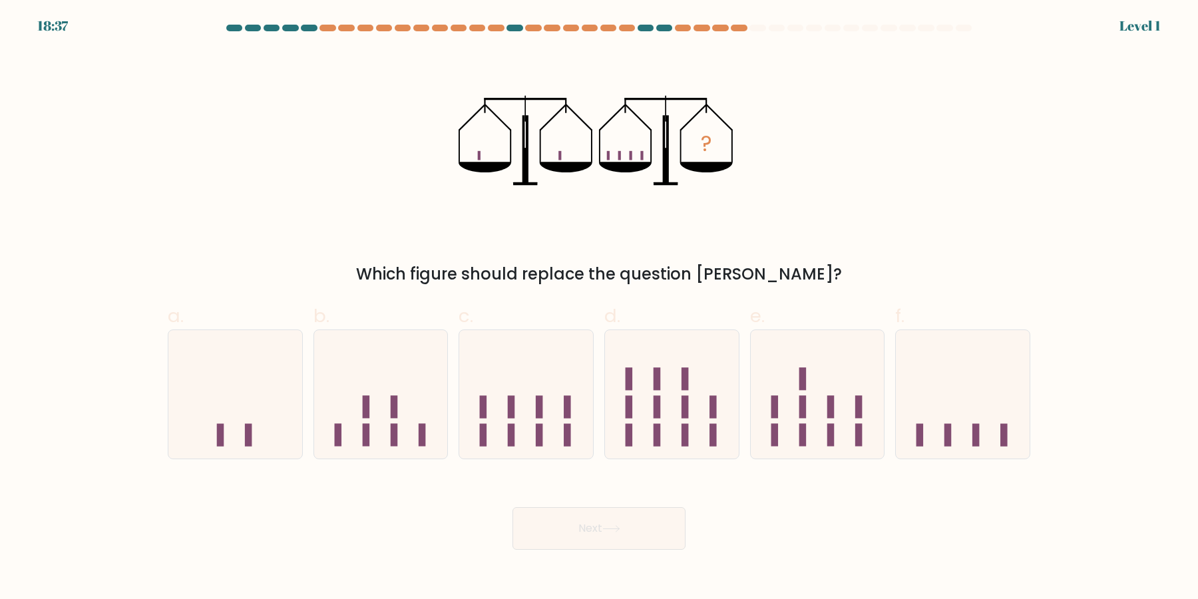
click at [512, 507] on button "Next" at bounding box center [598, 528] width 173 height 43
click at [528, 389] on icon at bounding box center [526, 394] width 134 height 110
click at [599, 308] on input "c." at bounding box center [599, 303] width 1 height 9
radio input "true"
click at [512, 507] on button "Next" at bounding box center [598, 528] width 173 height 43
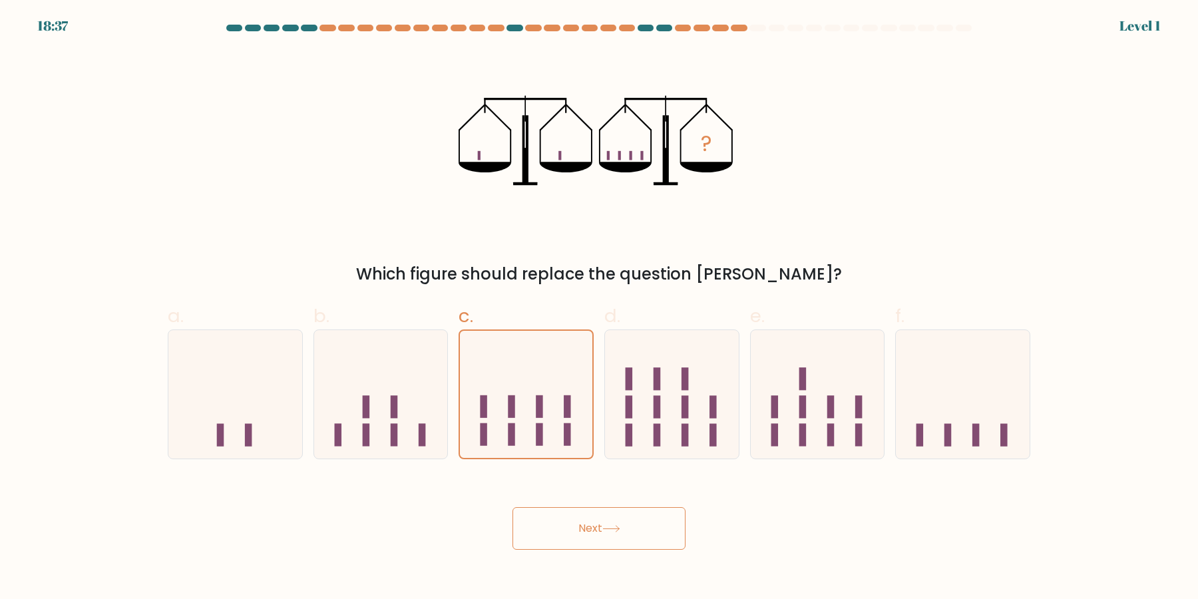
click at [512, 507] on button "Next" at bounding box center [598, 528] width 173 height 43
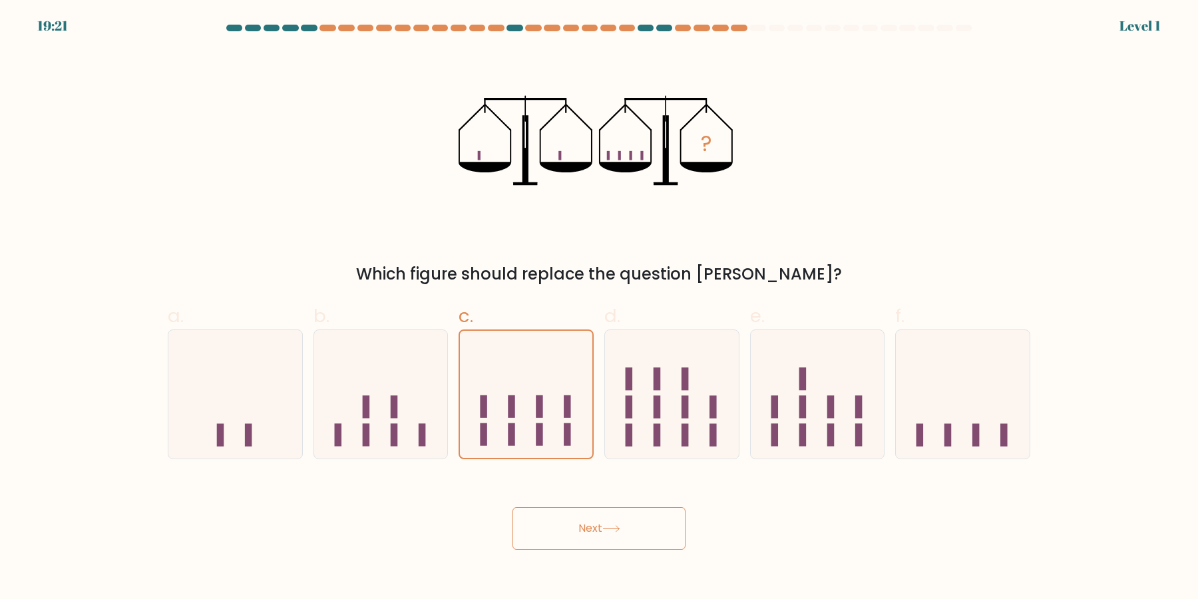
click at [512, 507] on button "Next" at bounding box center [598, 528] width 173 height 43
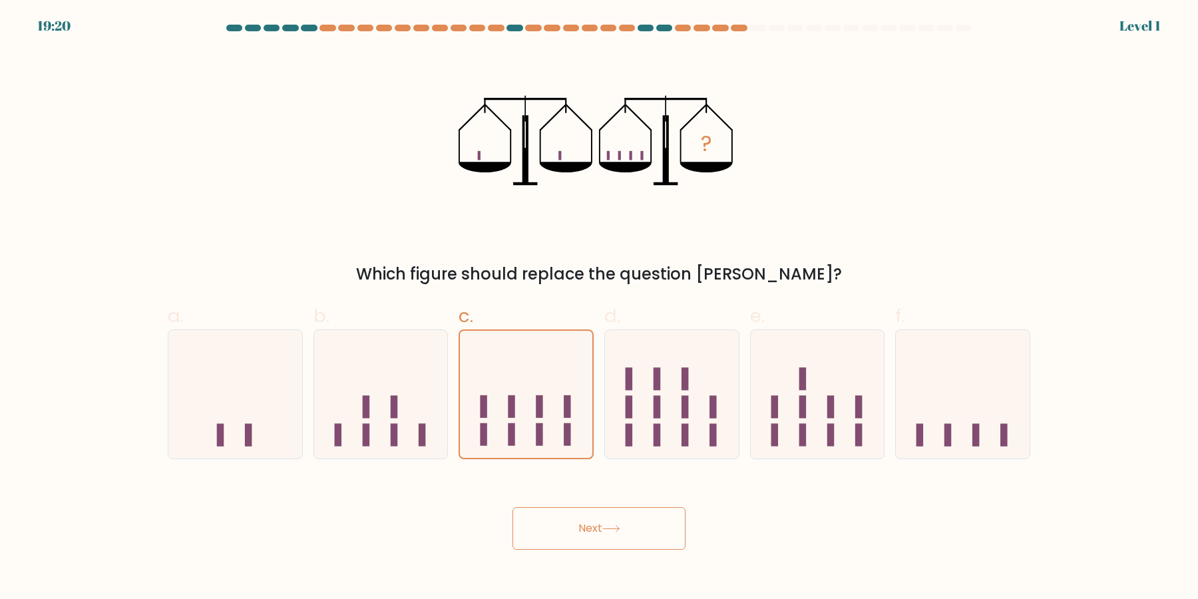
click at [512, 507] on button "Next" at bounding box center [598, 528] width 173 height 43
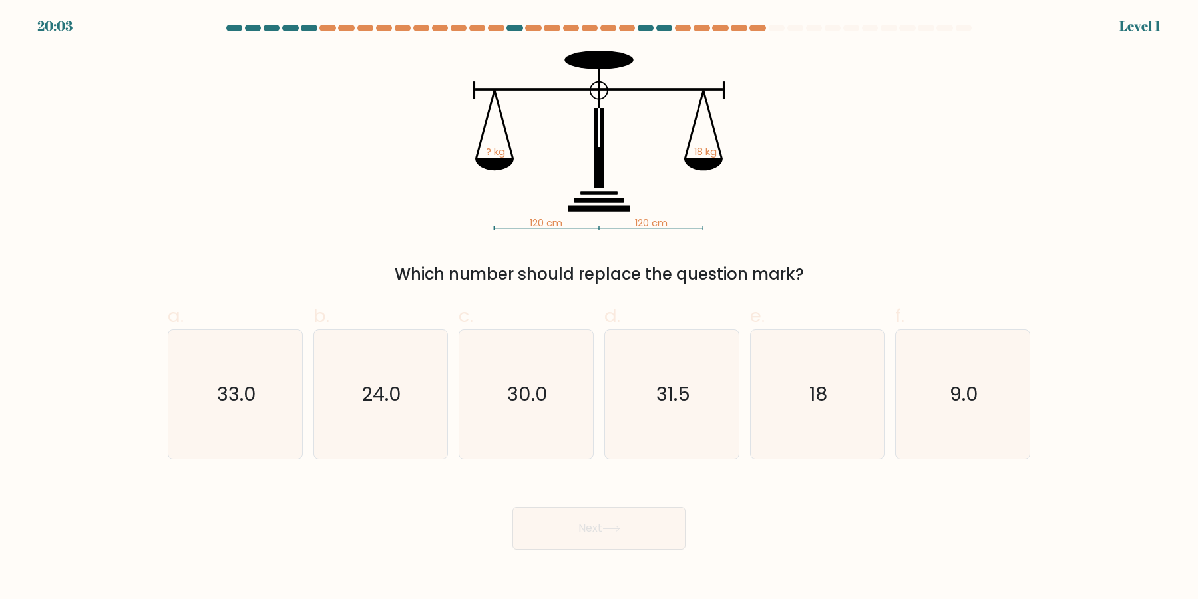
click at [512, 507] on button "Next" at bounding box center [598, 528] width 173 height 43
click at [528, 389] on text "30.0" at bounding box center [527, 394] width 41 height 27
click at [599, 308] on input "c. 30.0" at bounding box center [599, 303] width 1 height 9
radio input "true"
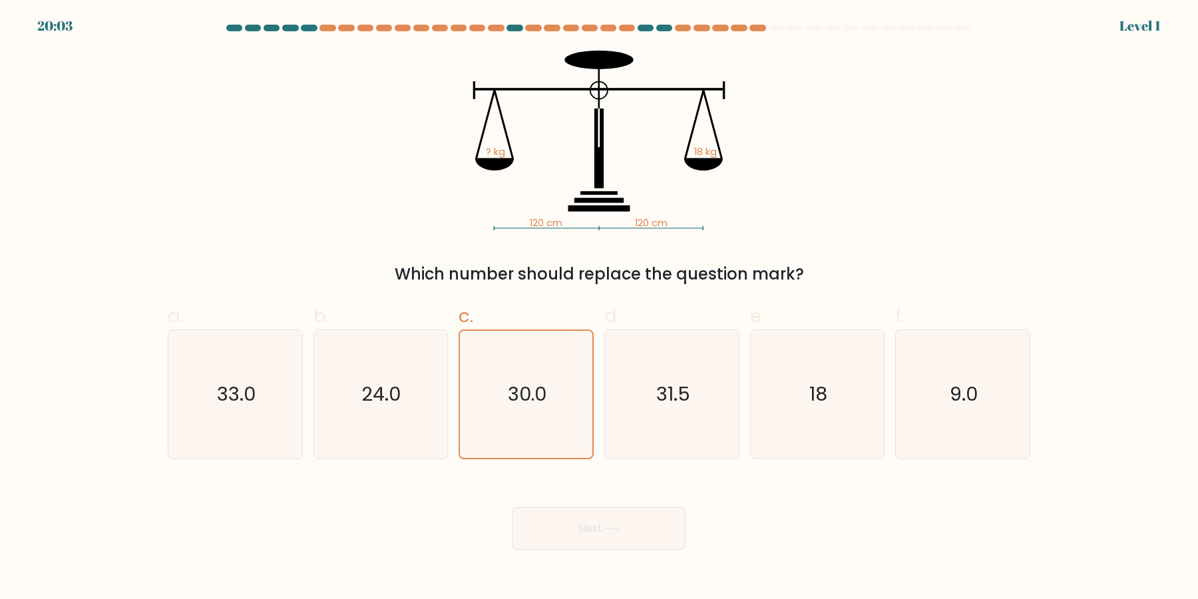
click at [512, 507] on button "Next" at bounding box center [598, 528] width 173 height 43
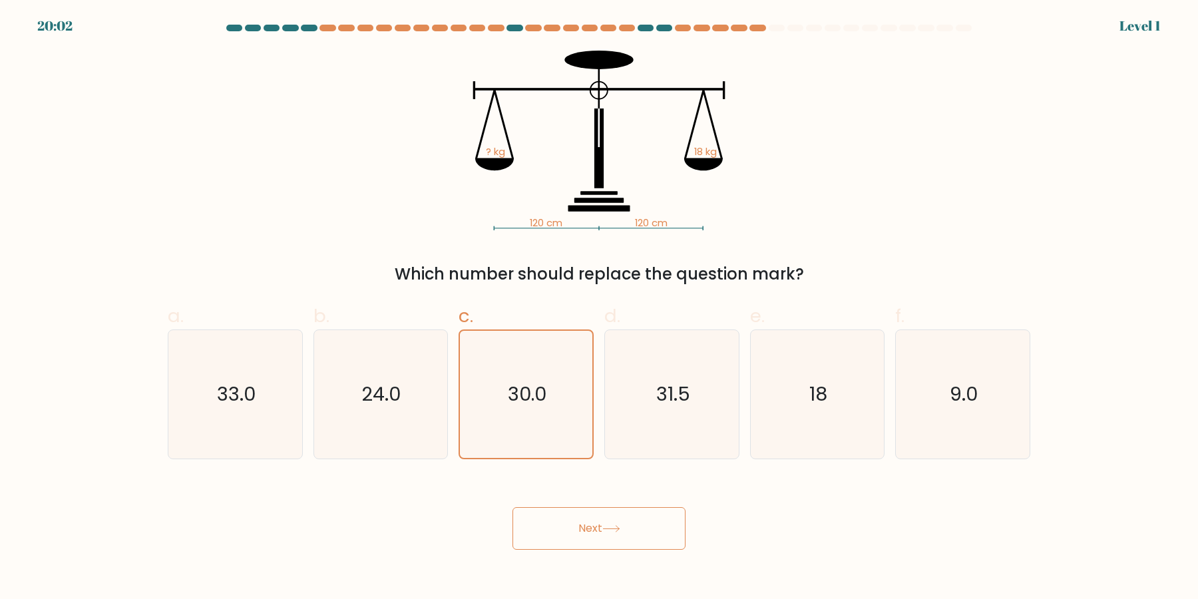
click at [512, 507] on button "Next" at bounding box center [598, 528] width 173 height 43
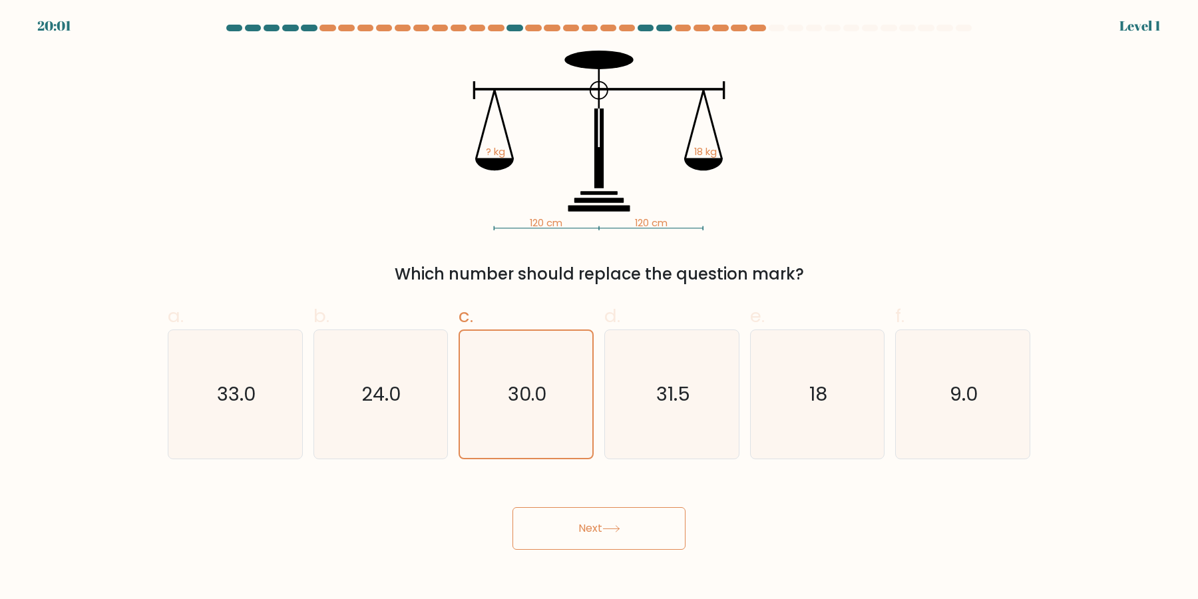
click at [512, 507] on button "Next" at bounding box center [598, 528] width 173 height 43
click at [528, 389] on text "30.0" at bounding box center [527, 394] width 39 height 27
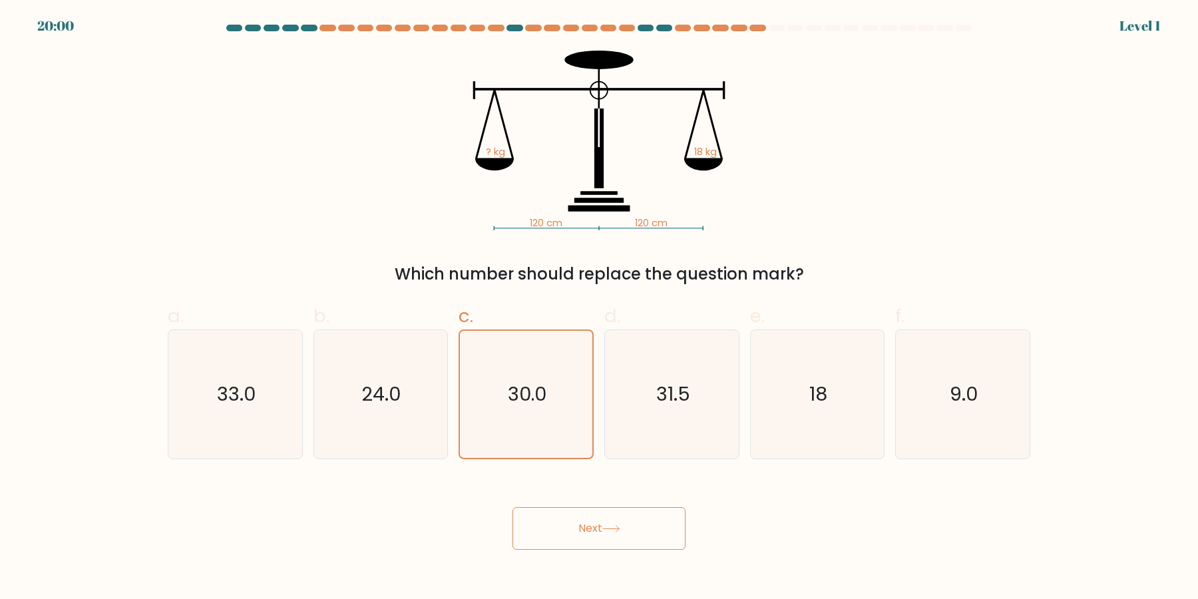
click at [599, 308] on input "c. 30.0" at bounding box center [599, 303] width 1 height 9
click at [512, 507] on button "Next" at bounding box center [598, 528] width 173 height 43
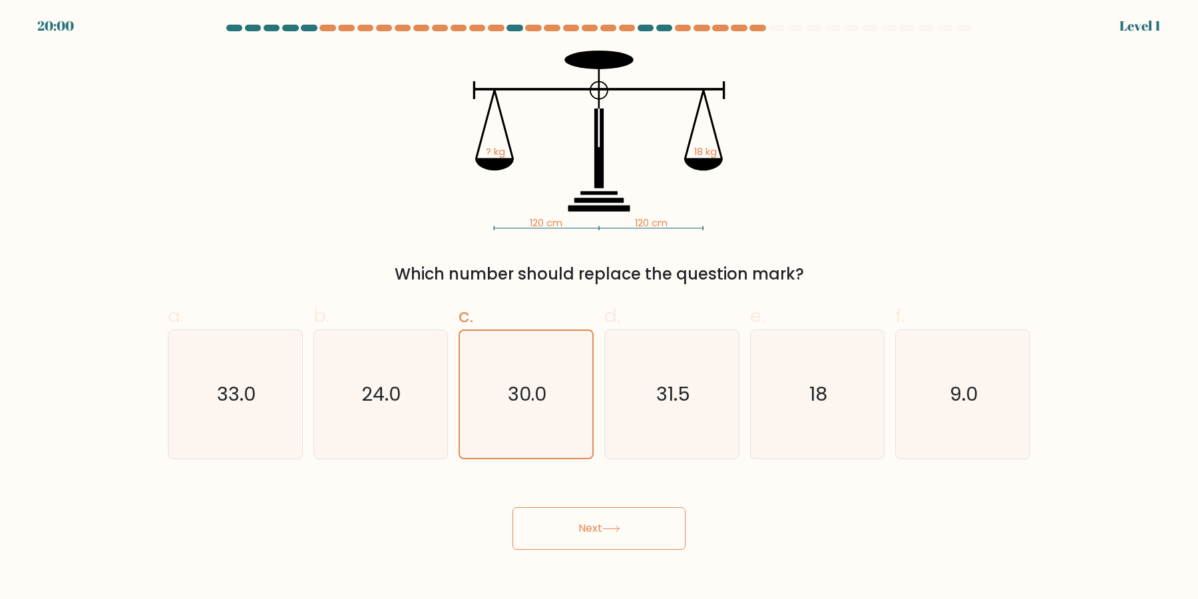
click button "Next" at bounding box center [598, 528] width 173 height 43
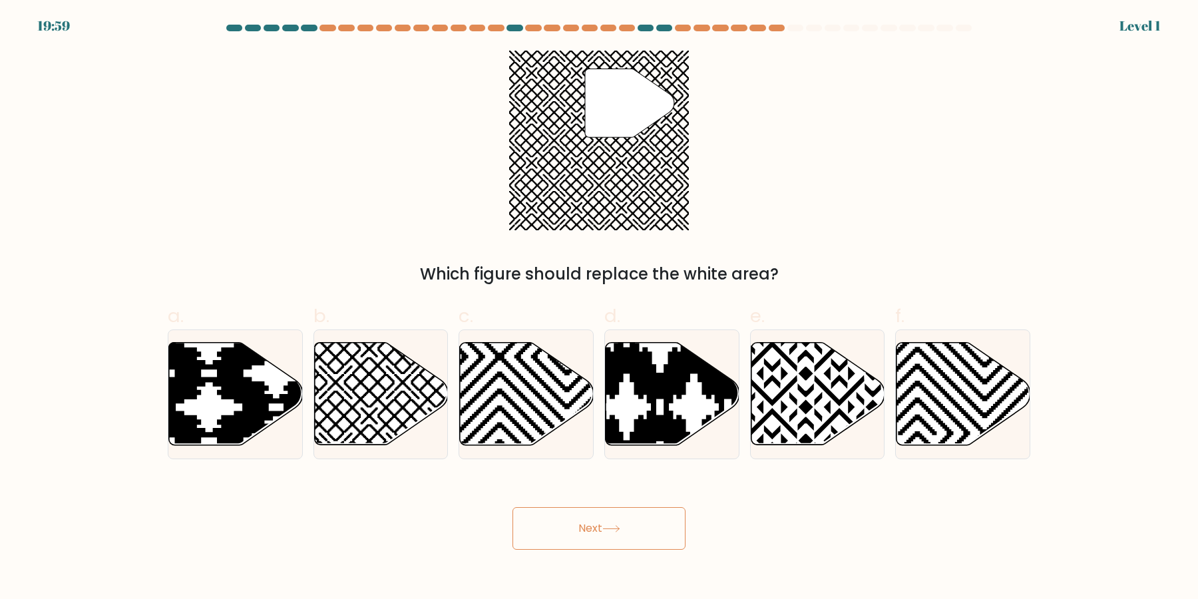
click at [512, 507] on button "Next" at bounding box center [598, 528] width 173 height 43
click at [528, 389] on icon at bounding box center [527, 394] width 134 height 102
click at [599, 308] on input "c." at bounding box center [599, 303] width 1 height 9
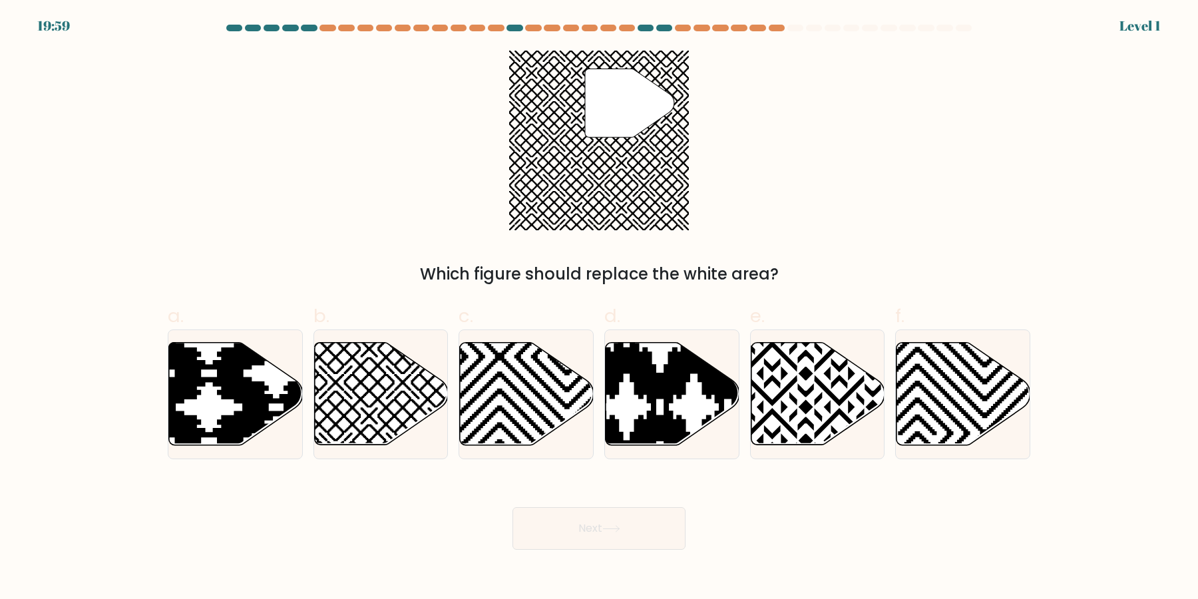
radio input "true"
click at [512, 507] on button "Next" at bounding box center [598, 528] width 173 height 43
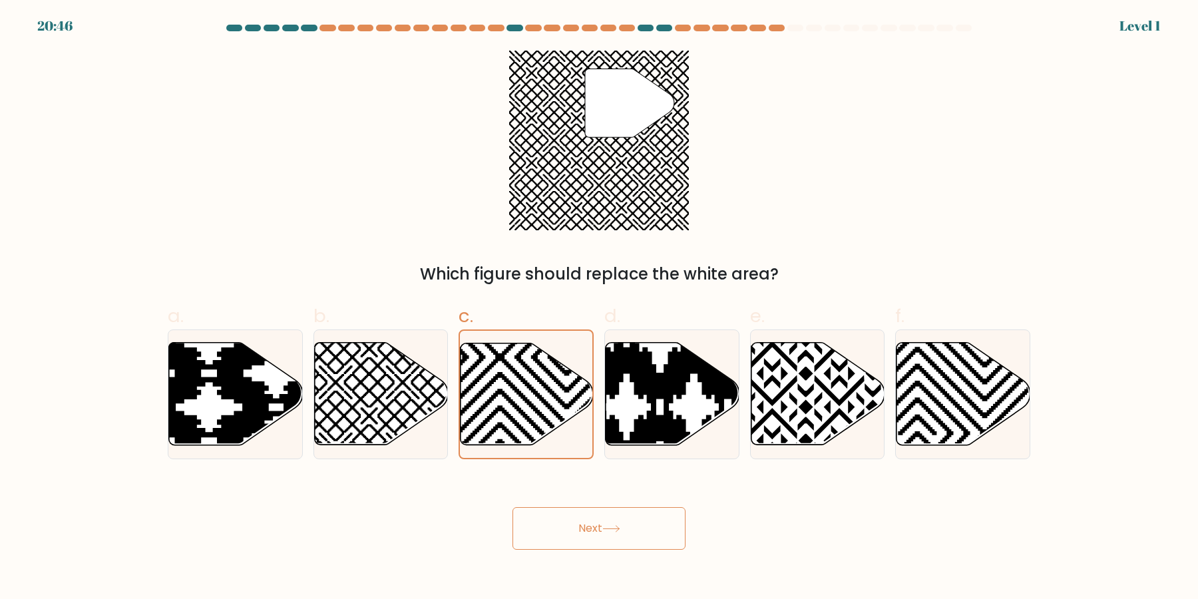
click at [512, 507] on button "Next" at bounding box center [598, 528] width 173 height 43
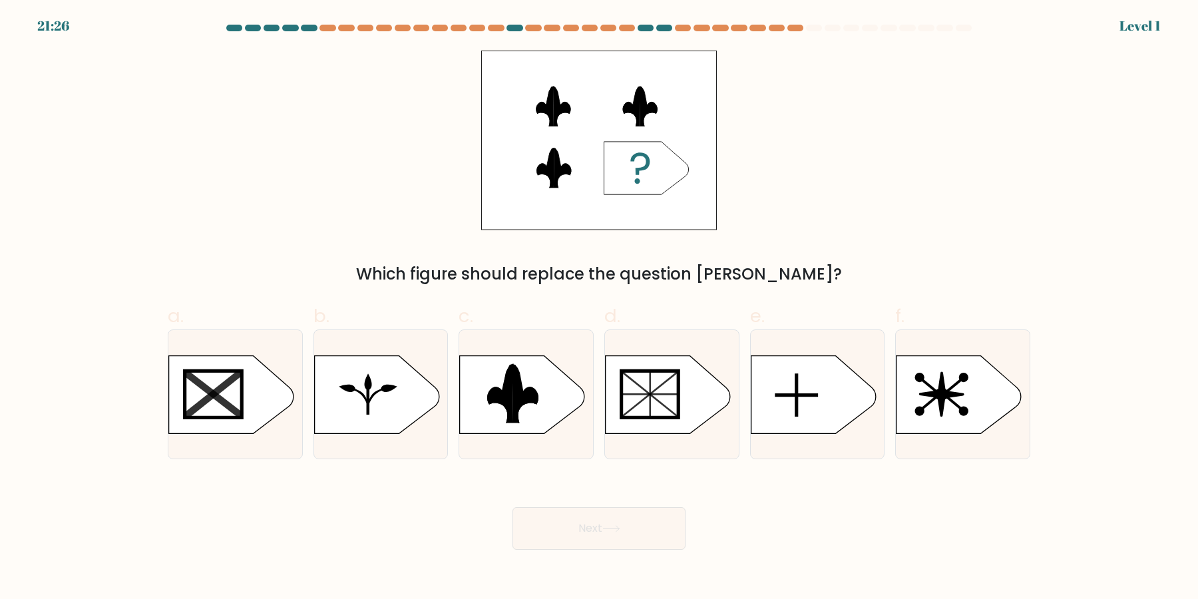
click at [512, 507] on button "Next" at bounding box center [598, 528] width 173 height 43
click at [528, 389] on icon at bounding box center [526, 393] width 26 height 59
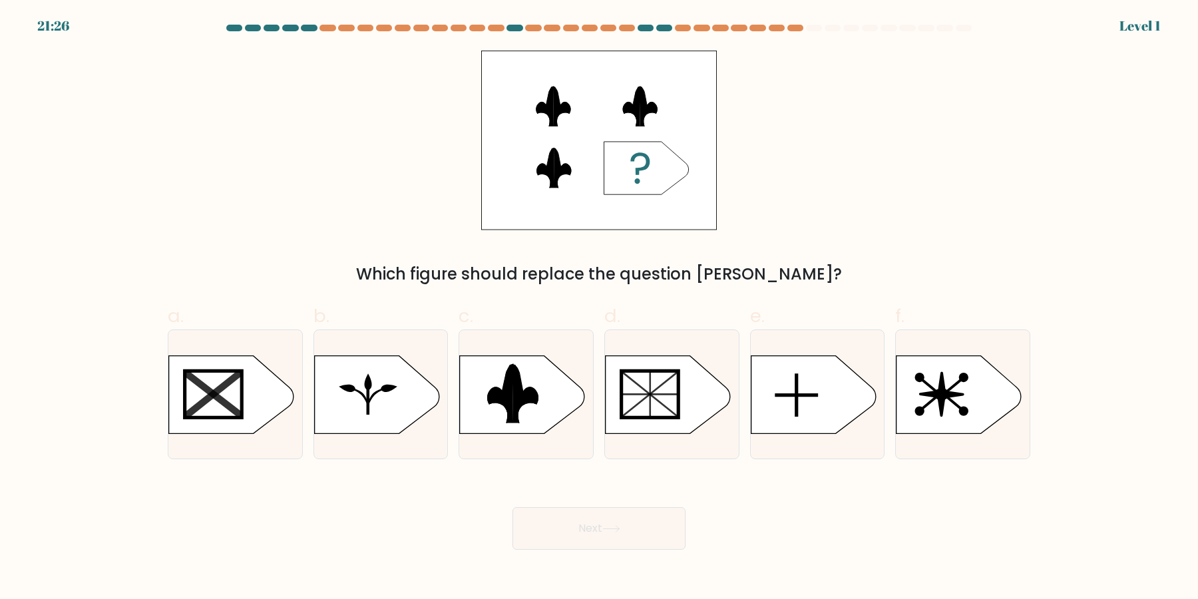
click at [599, 308] on input "c." at bounding box center [599, 303] width 1 height 9
radio input "true"
click at [512, 507] on button "Next" at bounding box center [598, 528] width 173 height 43
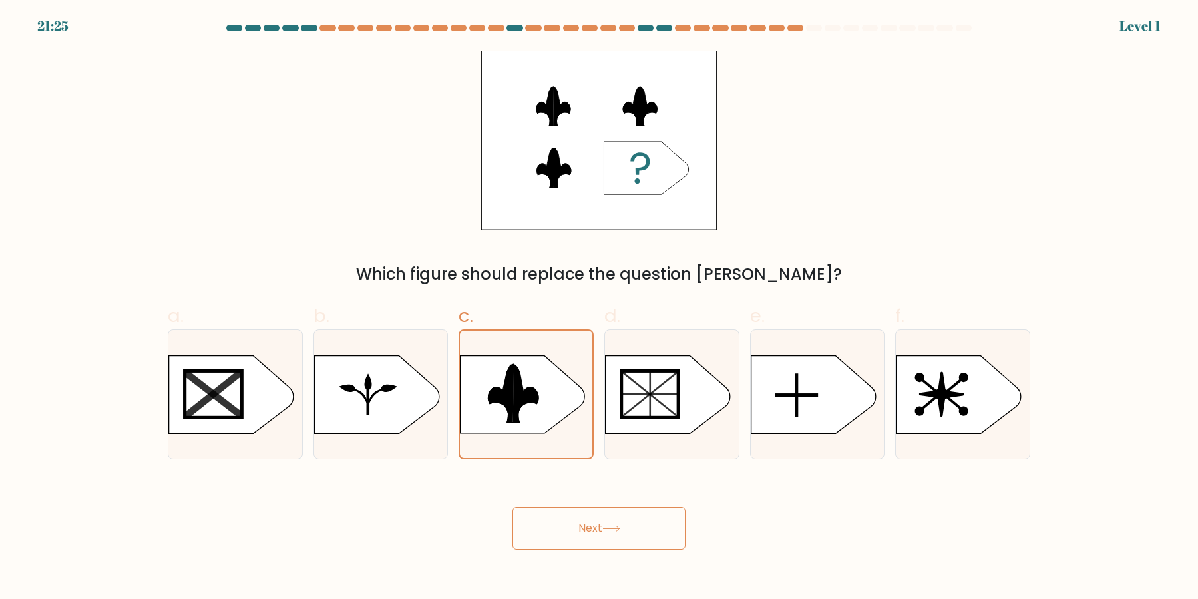
click at [512, 507] on button "Next" at bounding box center [598, 528] width 173 height 43
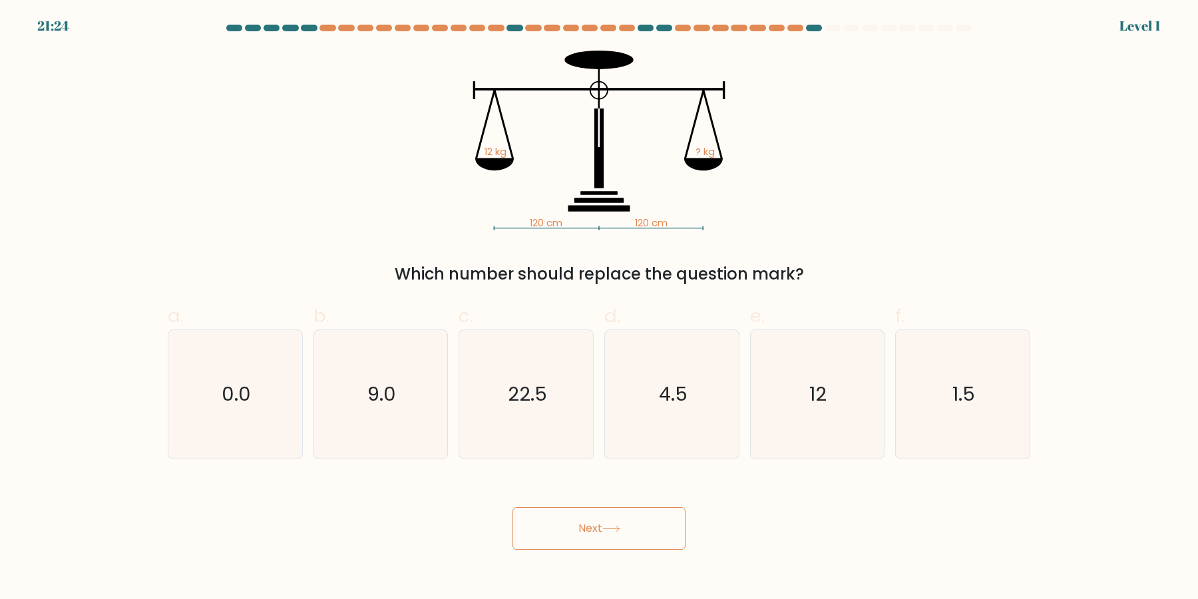
click at [512, 507] on button "Next" at bounding box center [598, 528] width 173 height 43
click at [528, 389] on text "22.5" at bounding box center [527, 394] width 39 height 27
click at [599, 308] on input "c. 22.5" at bounding box center [599, 303] width 1 height 9
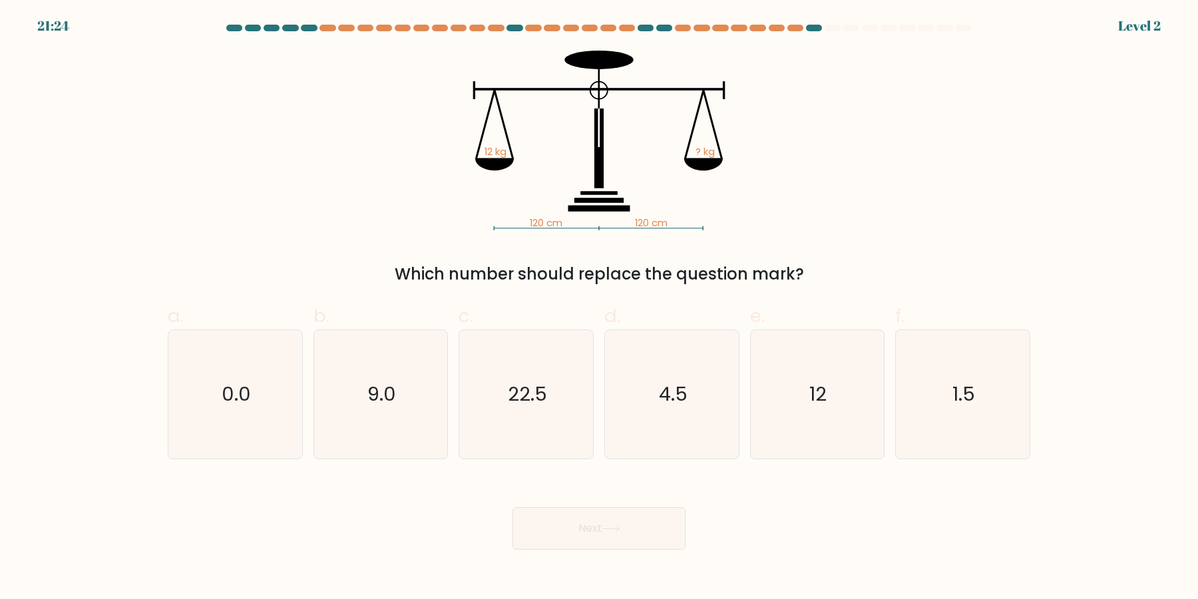
radio input "true"
click at [512, 507] on button "Next" at bounding box center [598, 528] width 173 height 43
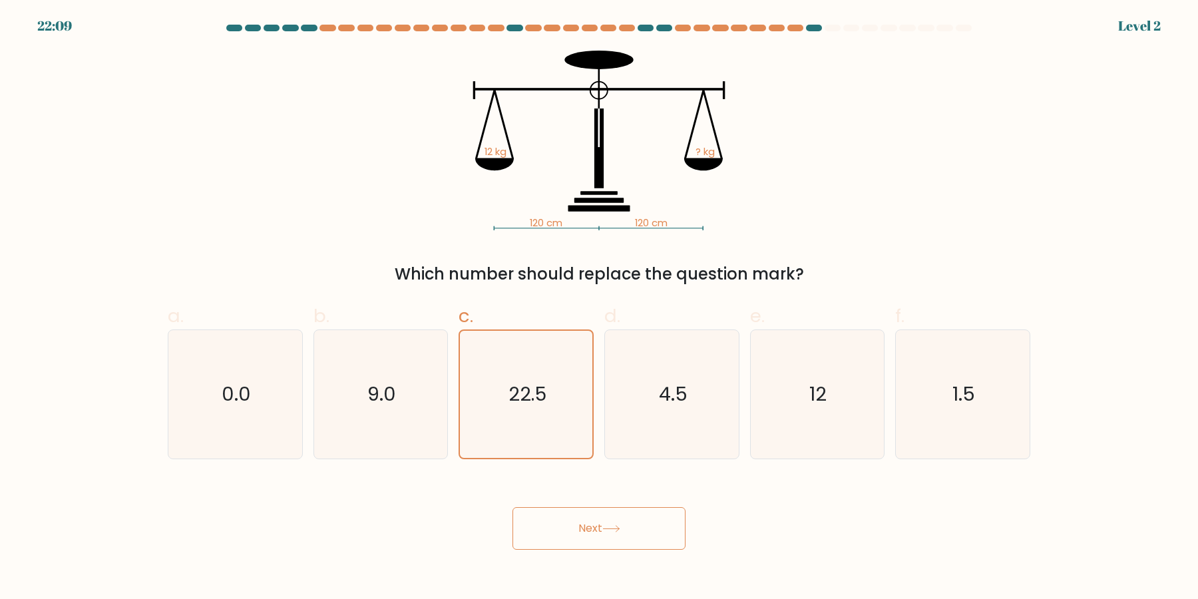
click at [512, 507] on button "Next" at bounding box center [598, 528] width 173 height 43
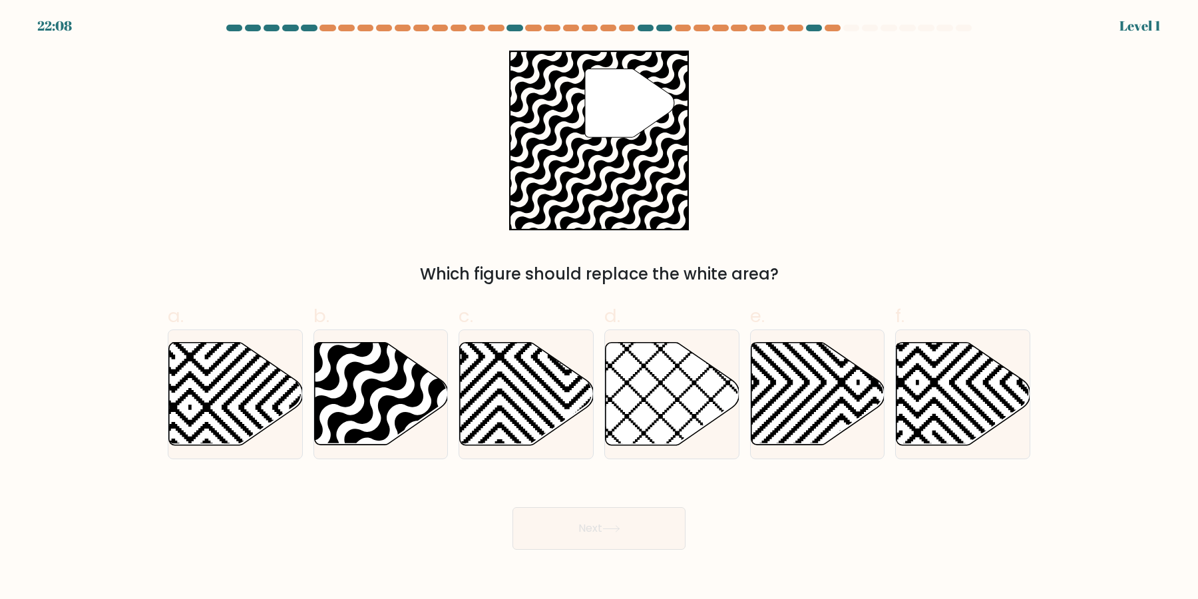
click at [512, 507] on button "Next" at bounding box center [598, 528] width 173 height 43
click at [528, 389] on icon at bounding box center [527, 394] width 134 height 102
click at [599, 308] on input "c." at bounding box center [599, 303] width 1 height 9
radio input "true"
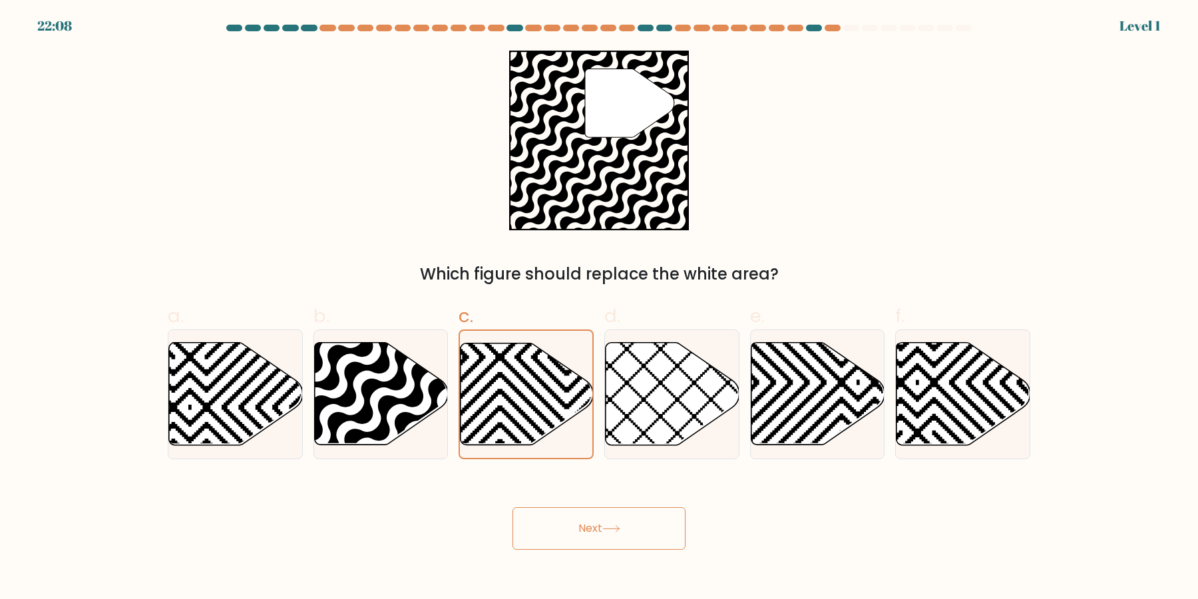
click at [512, 507] on button "Next" at bounding box center [598, 528] width 173 height 43
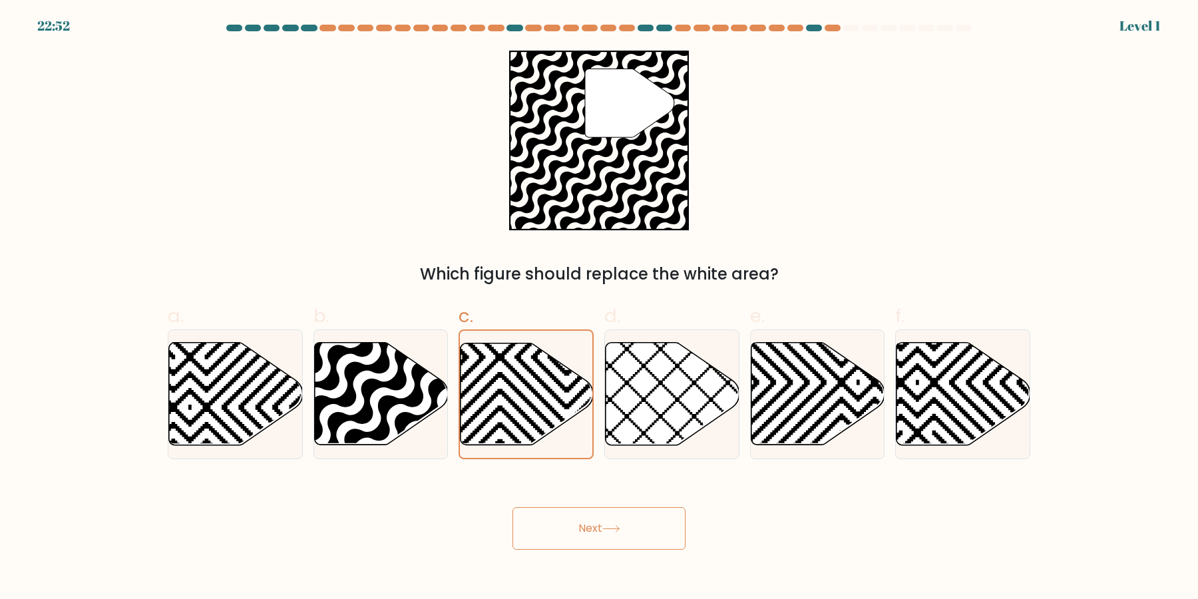
click at [512, 507] on button "Next" at bounding box center [598, 528] width 173 height 43
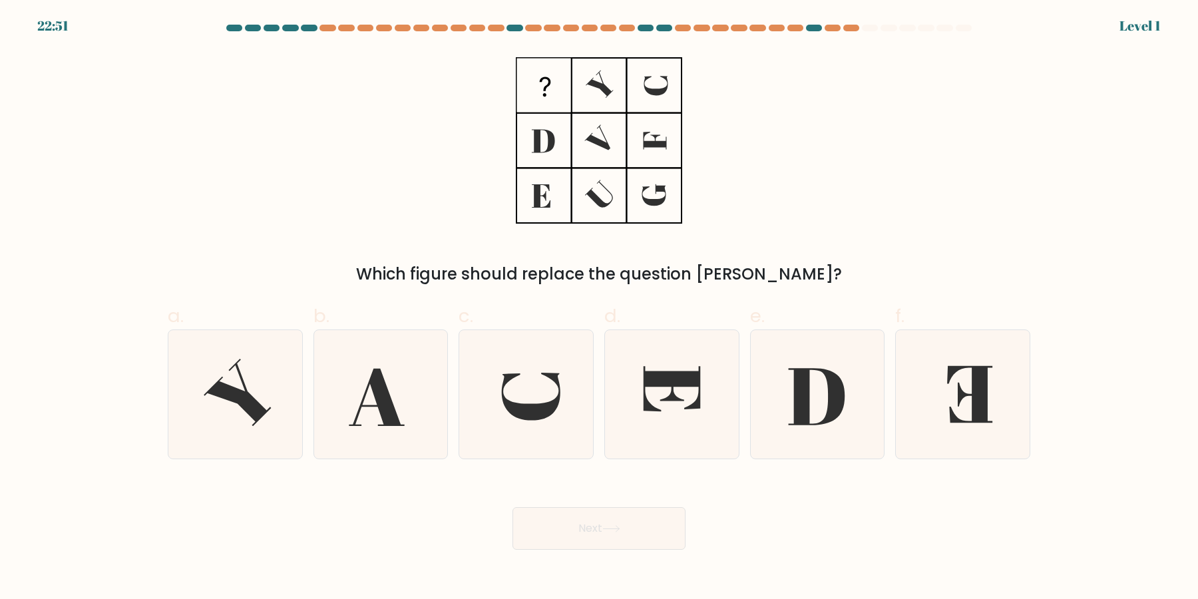
click at [512, 507] on button "Next" at bounding box center [598, 528] width 173 height 43
click at [528, 389] on icon at bounding box center [526, 394] width 128 height 128
click at [599, 308] on input "c." at bounding box center [599, 303] width 1 height 9
radio input "true"
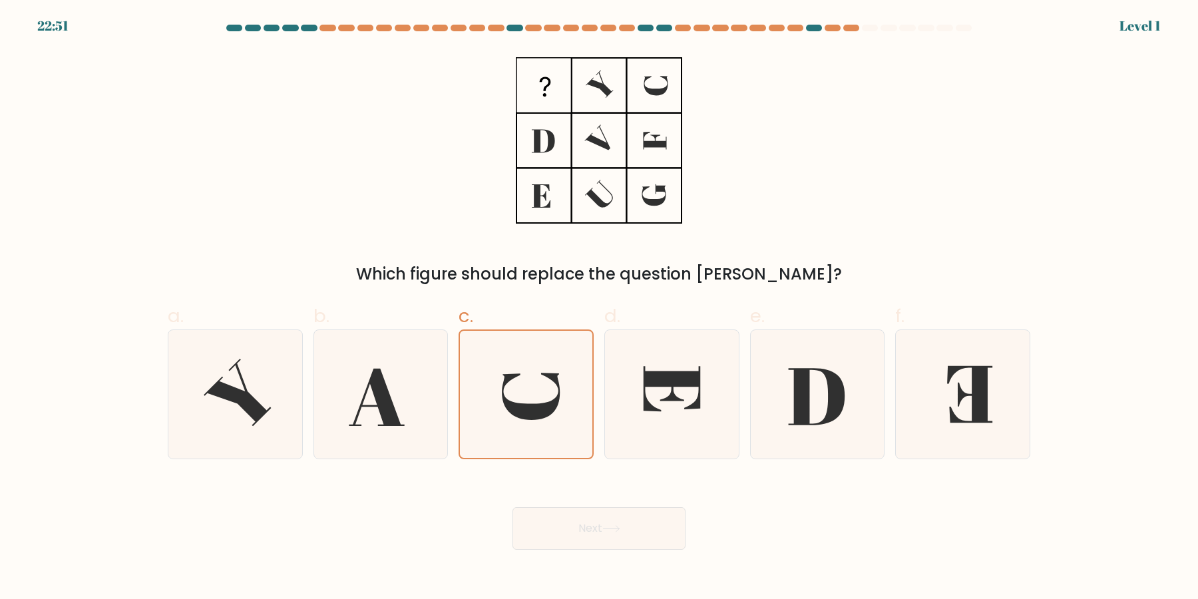
click at [512, 507] on button "Next" at bounding box center [598, 528] width 173 height 43
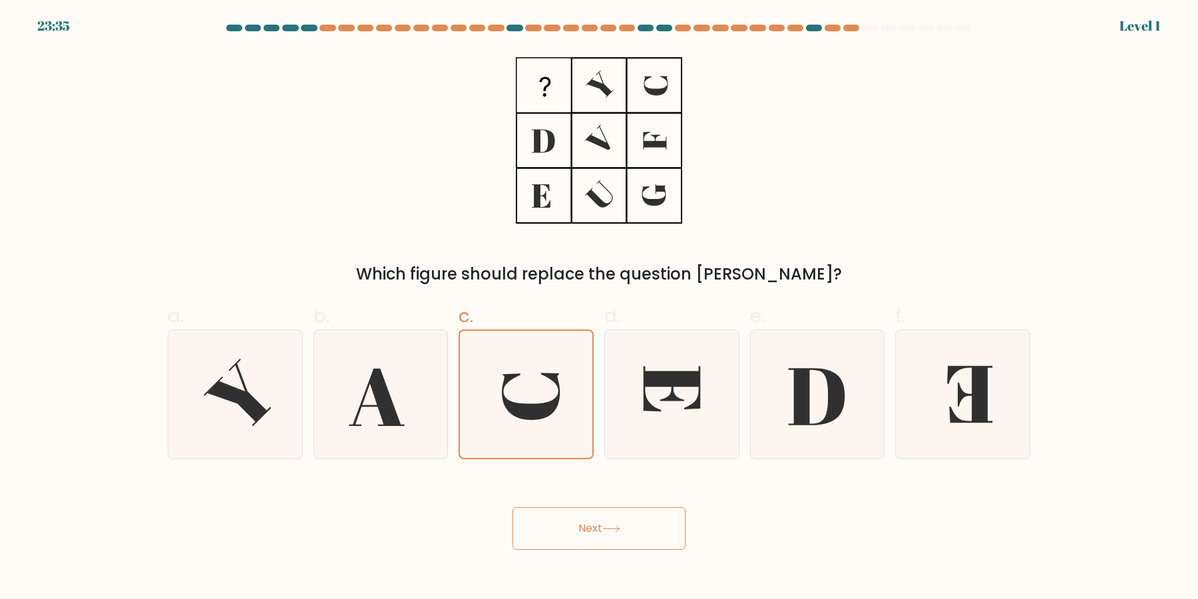
click at [512, 507] on button "Next" at bounding box center [598, 528] width 173 height 43
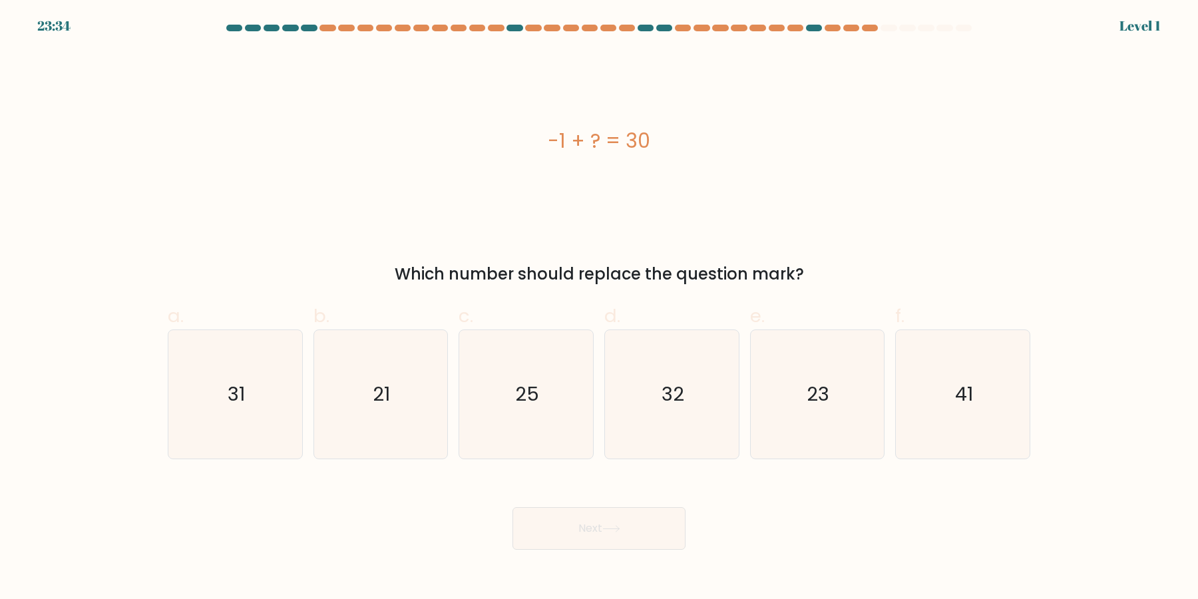
click at [512, 507] on button "Next" at bounding box center [598, 528] width 173 height 43
click at [528, 389] on text "25" at bounding box center [528, 394] width 24 height 27
click at [599, 308] on input "c. 25" at bounding box center [599, 303] width 1 height 9
radio input "true"
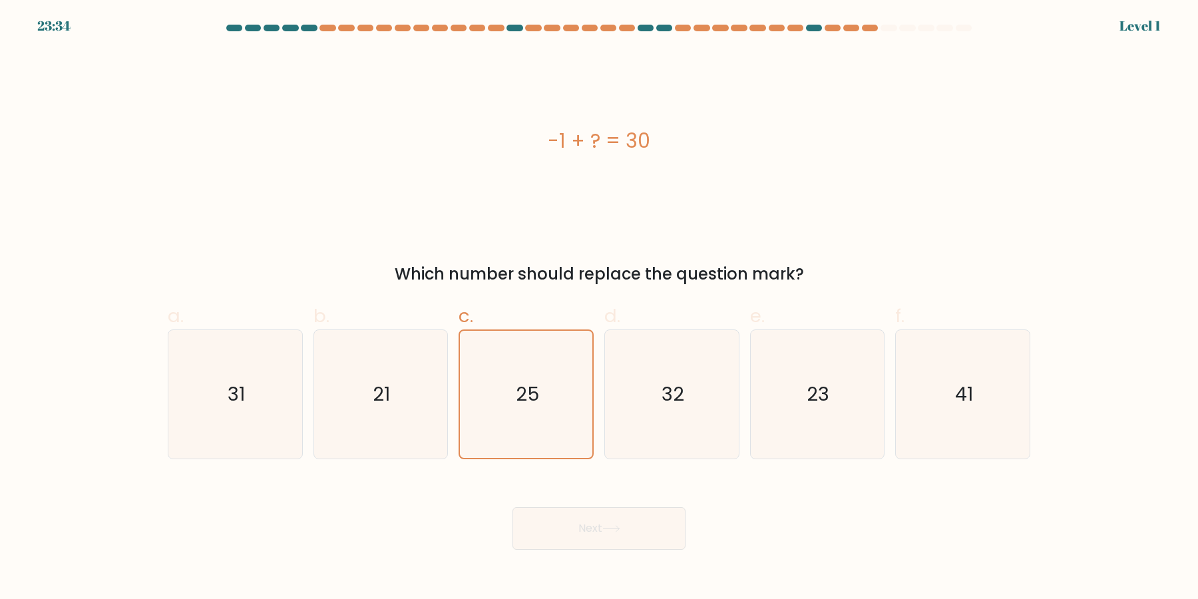
click at [512, 507] on button "Next" at bounding box center [598, 528] width 173 height 43
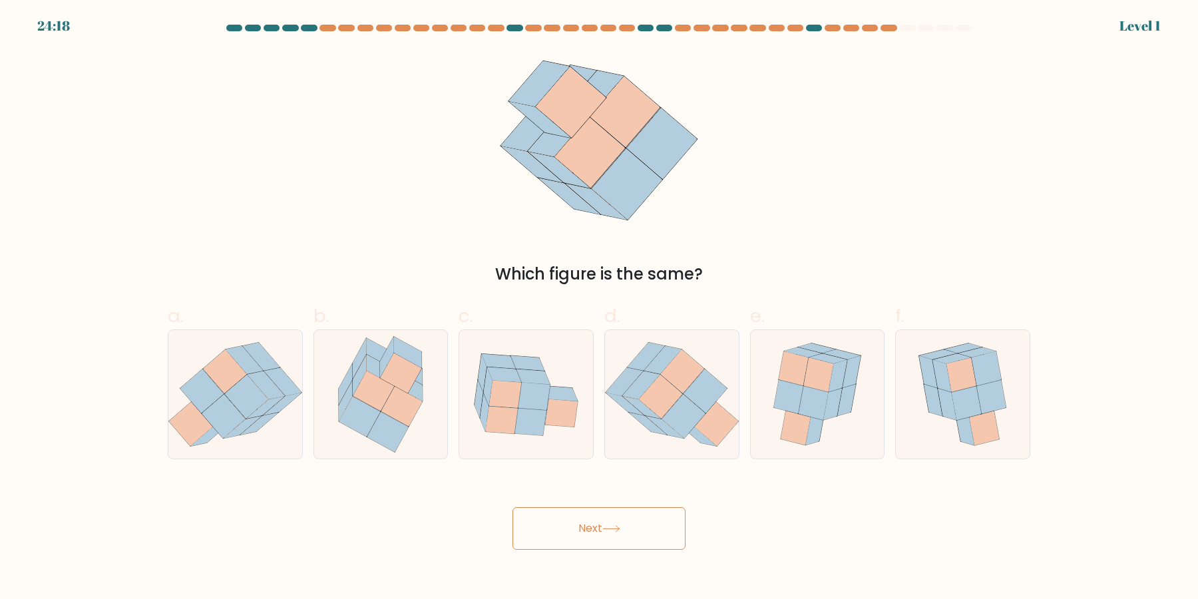
click at [512, 507] on button "Next" at bounding box center [598, 528] width 173 height 43
click at [528, 389] on icon at bounding box center [534, 395] width 32 height 27
click at [599, 308] on input "c." at bounding box center [599, 303] width 1 height 9
radio input "true"
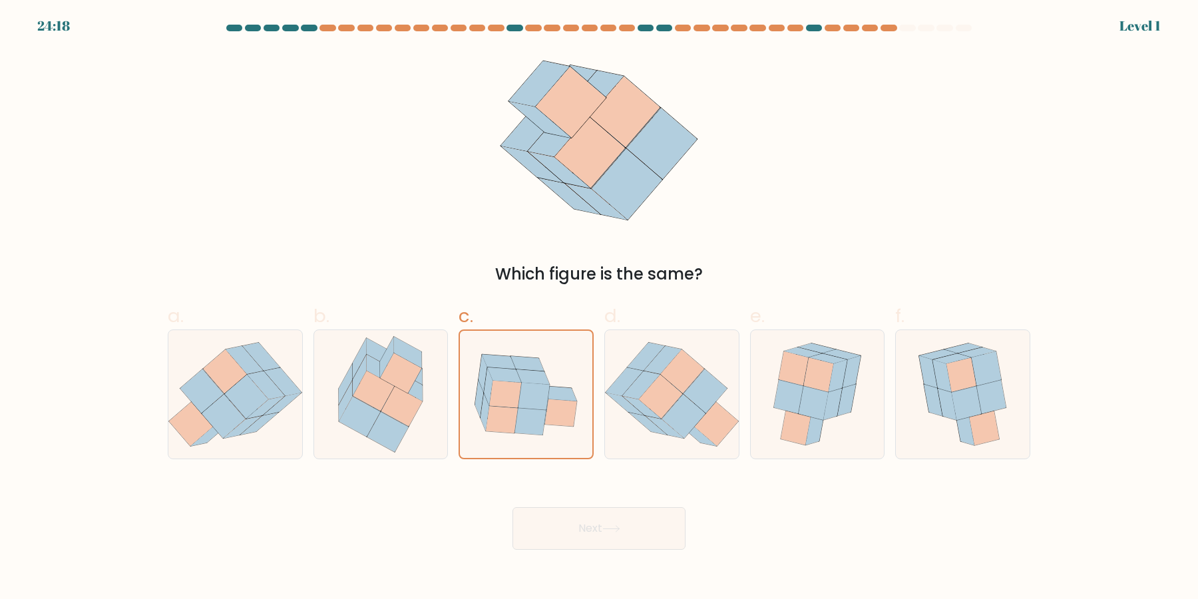
click at [512, 507] on button "Next" at bounding box center [598, 528] width 173 height 43
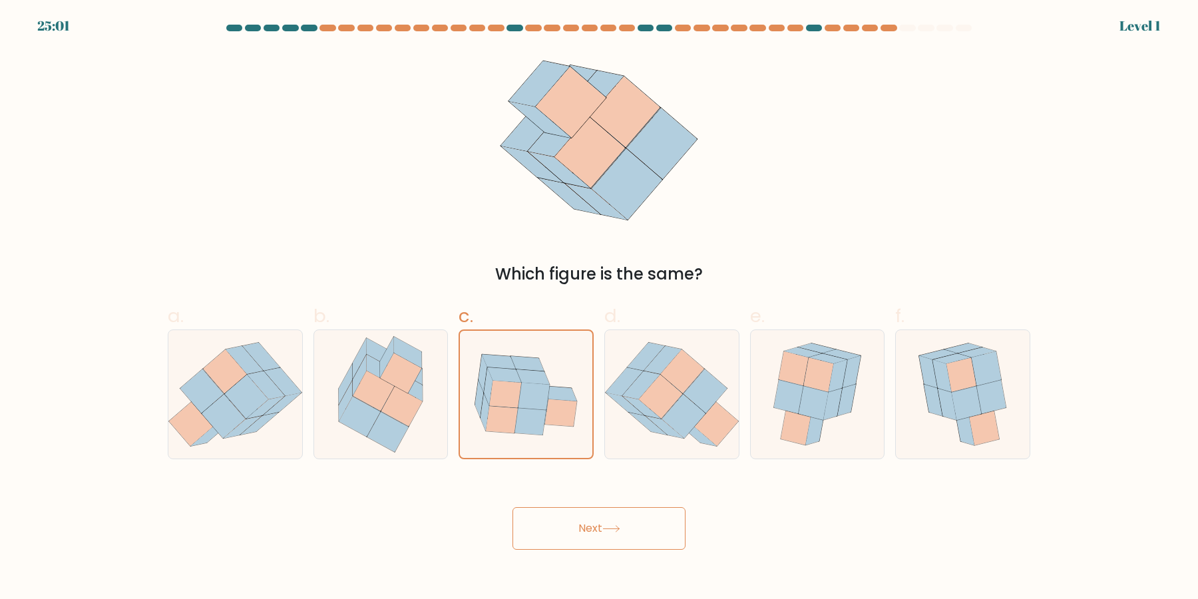
click at [512, 507] on button "Next" at bounding box center [598, 528] width 173 height 43
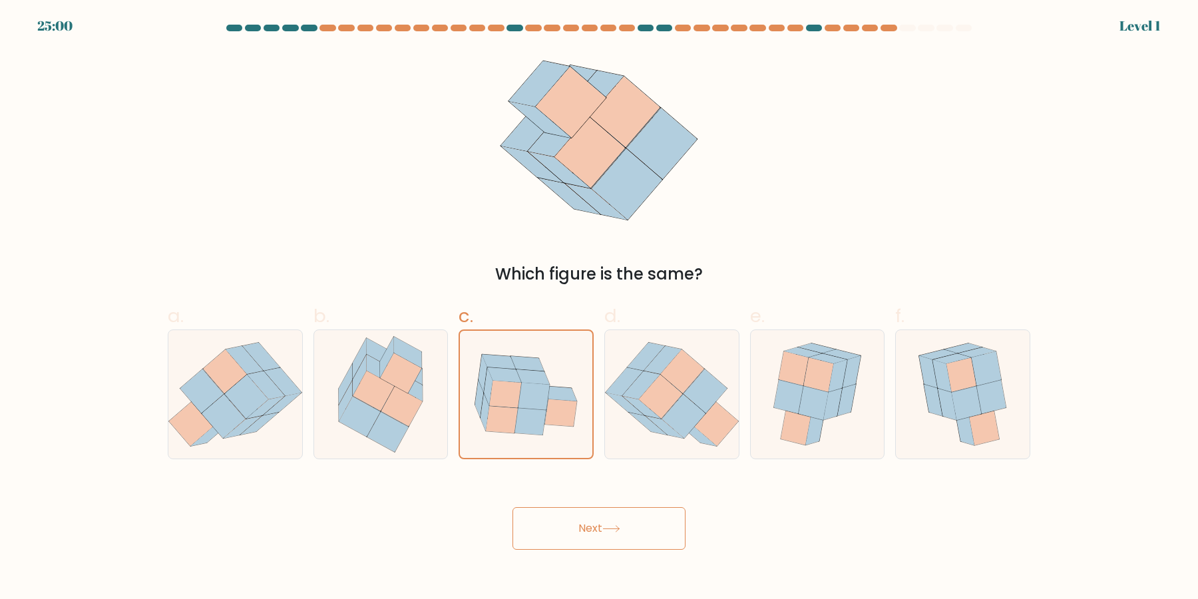
click button "Next" at bounding box center [598, 528] width 173 height 43
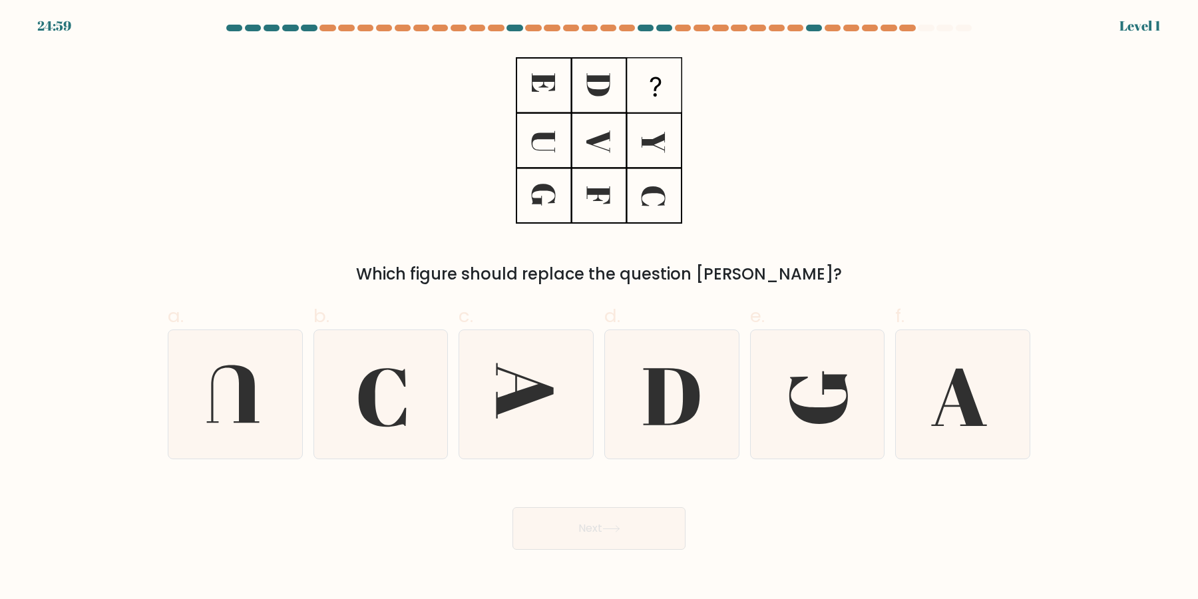
click at [512, 507] on button "Next" at bounding box center [598, 528] width 173 height 43
click at [528, 389] on icon at bounding box center [524, 390] width 57 height 55
click at [599, 308] on input "c." at bounding box center [599, 303] width 1 height 9
radio input "true"
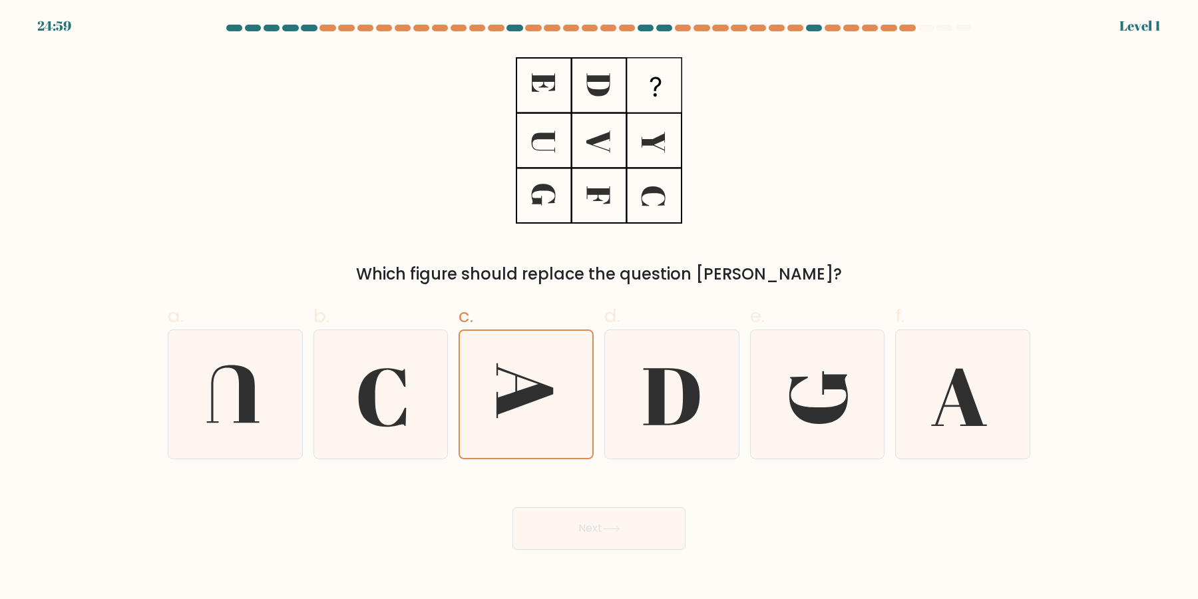
click at [512, 507] on button "Next" at bounding box center [598, 528] width 173 height 43
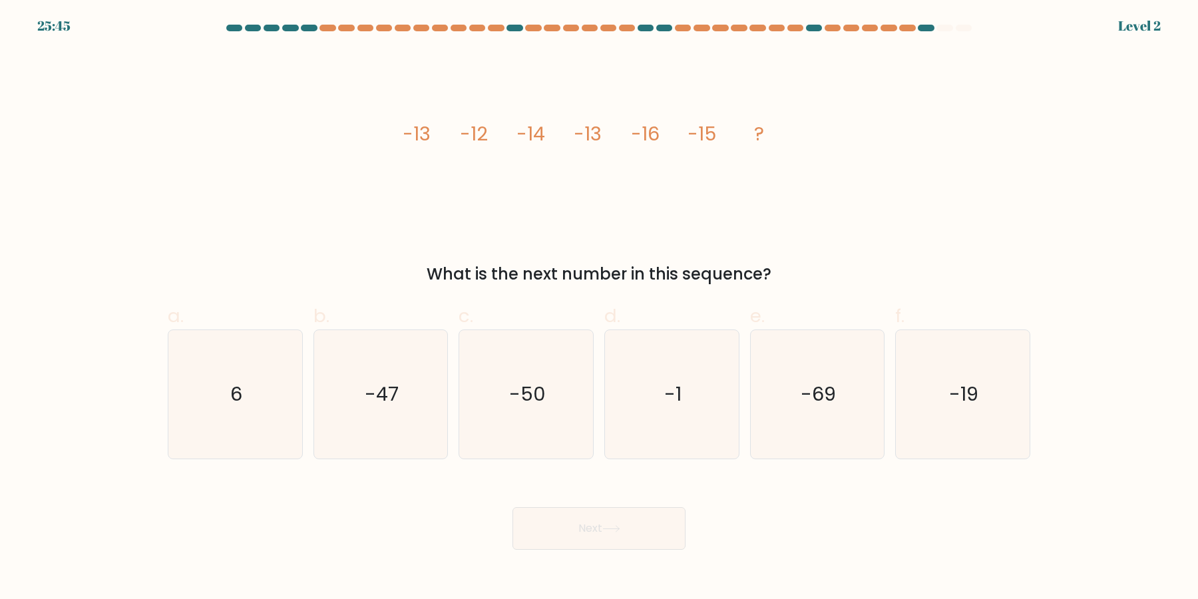
click at [512, 507] on button "Next" at bounding box center [598, 528] width 173 height 43
click at [528, 389] on text "-50" at bounding box center [527, 394] width 37 height 27
click at [599, 308] on input "c. -50" at bounding box center [599, 303] width 1 height 9
radio input "true"
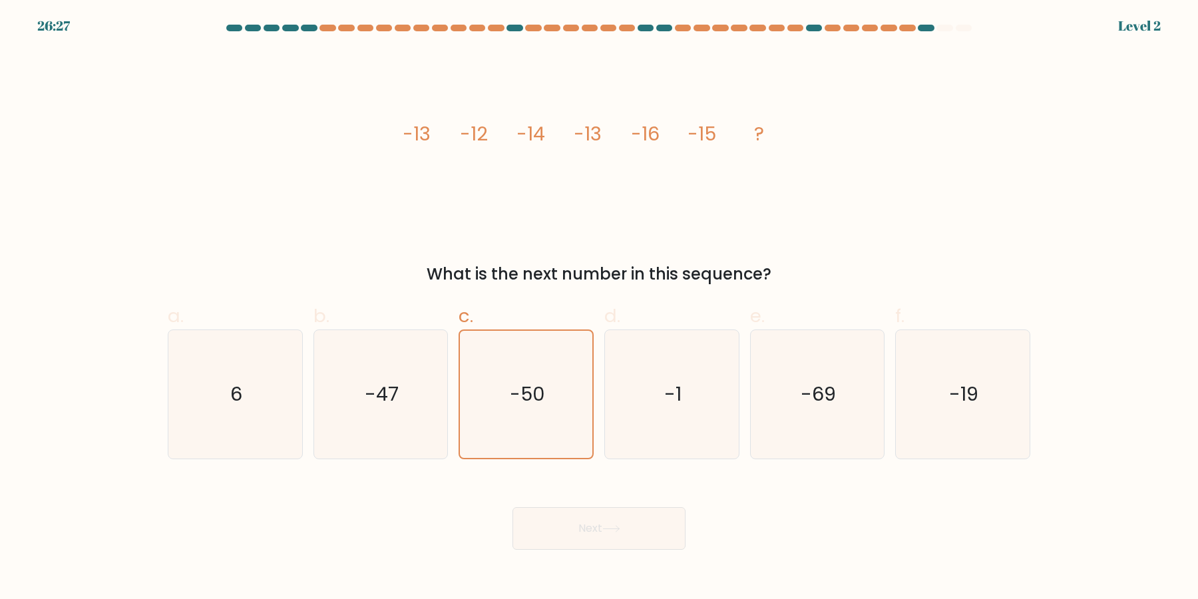
click at [512, 507] on button "Next" at bounding box center [598, 528] width 173 height 43
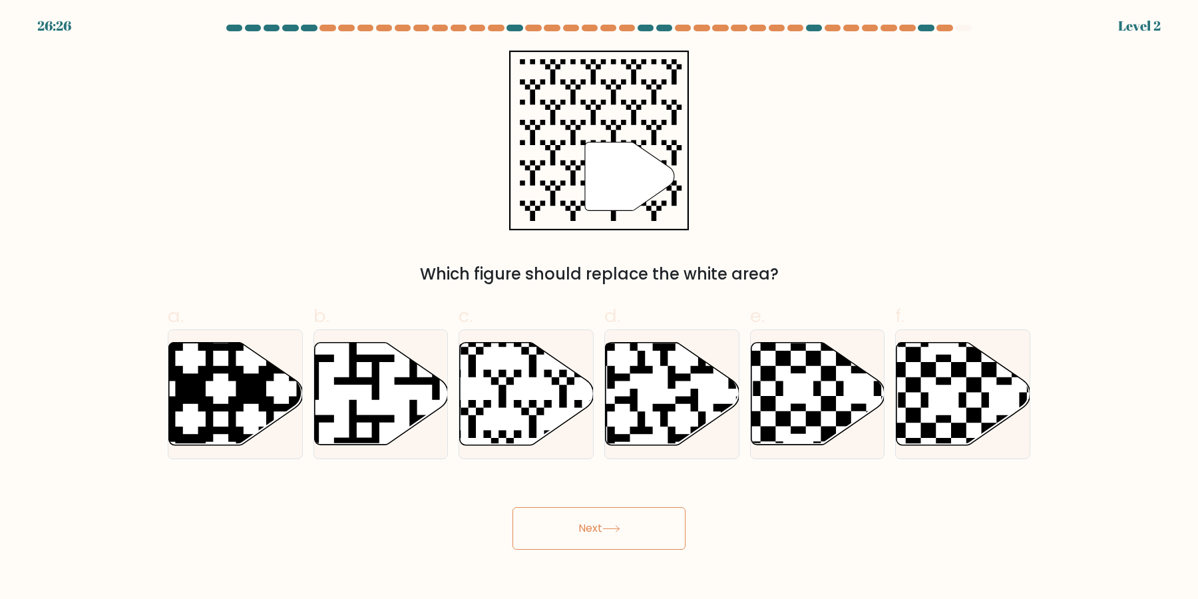
click at [512, 507] on button "Next" at bounding box center [598, 528] width 173 height 43
click at [528, 389] on icon at bounding box center [527, 394] width 134 height 102
click at [599, 308] on input "c." at bounding box center [599, 303] width 1 height 9
radio input "true"
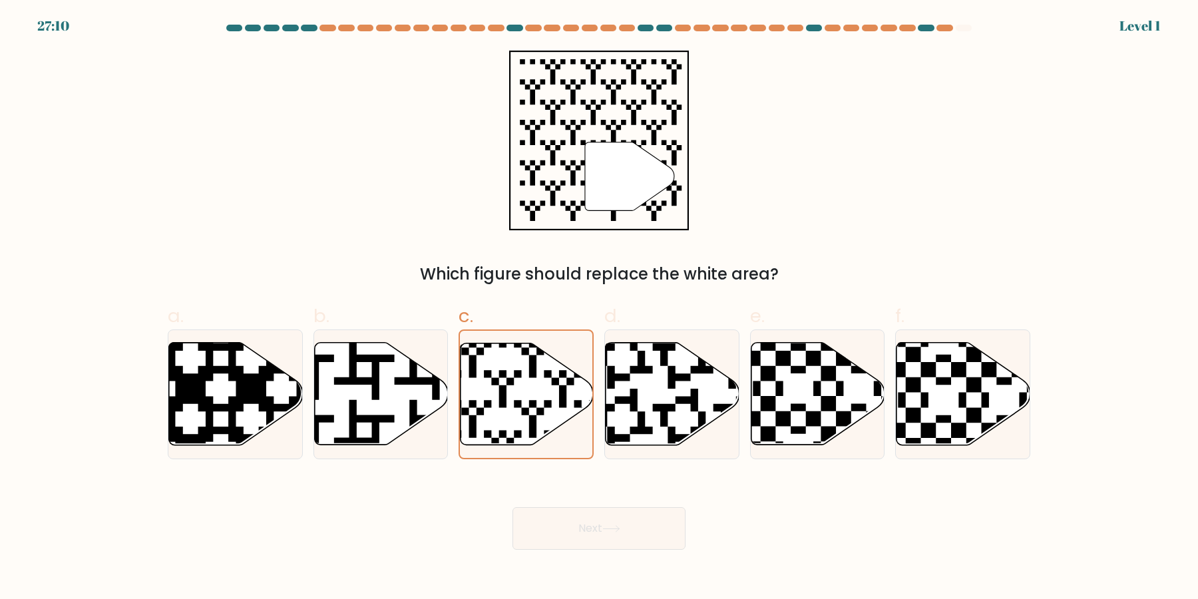
click at [512, 507] on button "Next" at bounding box center [598, 528] width 173 height 43
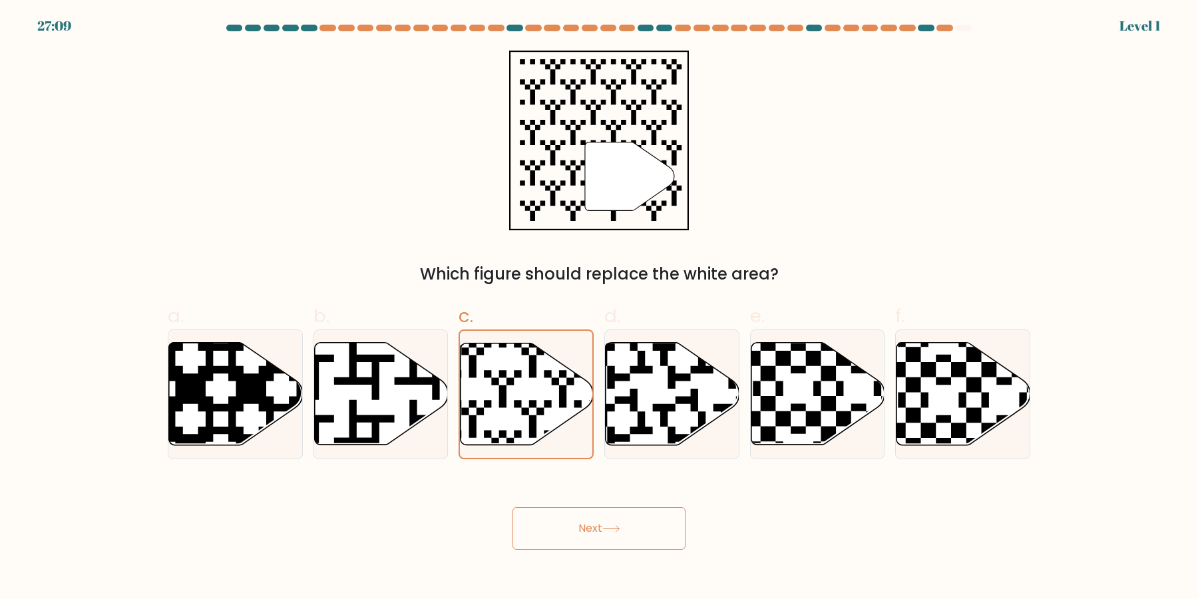
click at [512, 507] on button "Next" at bounding box center [598, 528] width 173 height 43
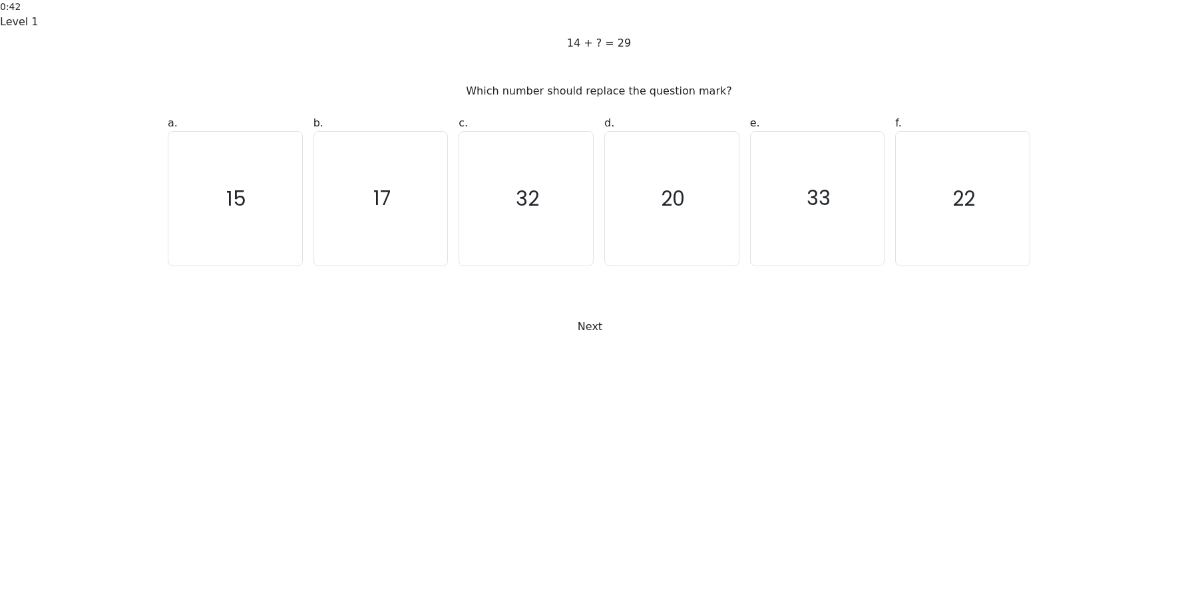
click at [205, 265] on icon "15" at bounding box center [235, 199] width 134 height 134
click at [599, 308] on input "a. 15" at bounding box center [599, 303] width 1 height 9
radio input "true"
click at [569, 339] on button "Next" at bounding box center [599, 326] width 60 height 25
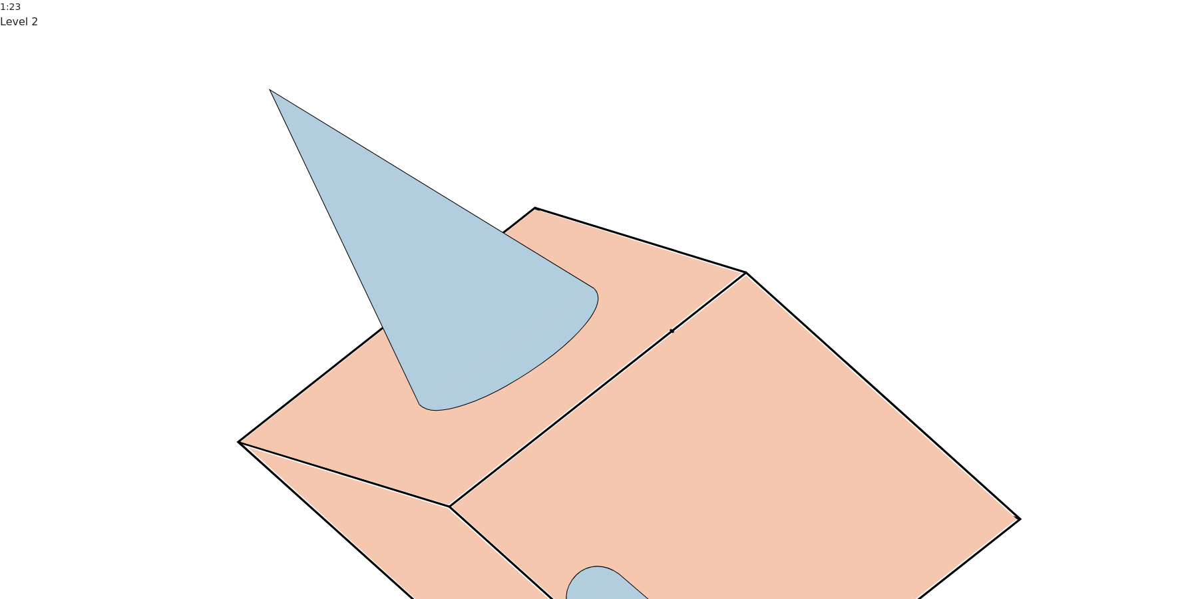
click at [599, 308] on input "b." at bounding box center [599, 303] width 1 height 9
radio input "true"
click at [599, 308] on input "d." at bounding box center [599, 303] width 1 height 9
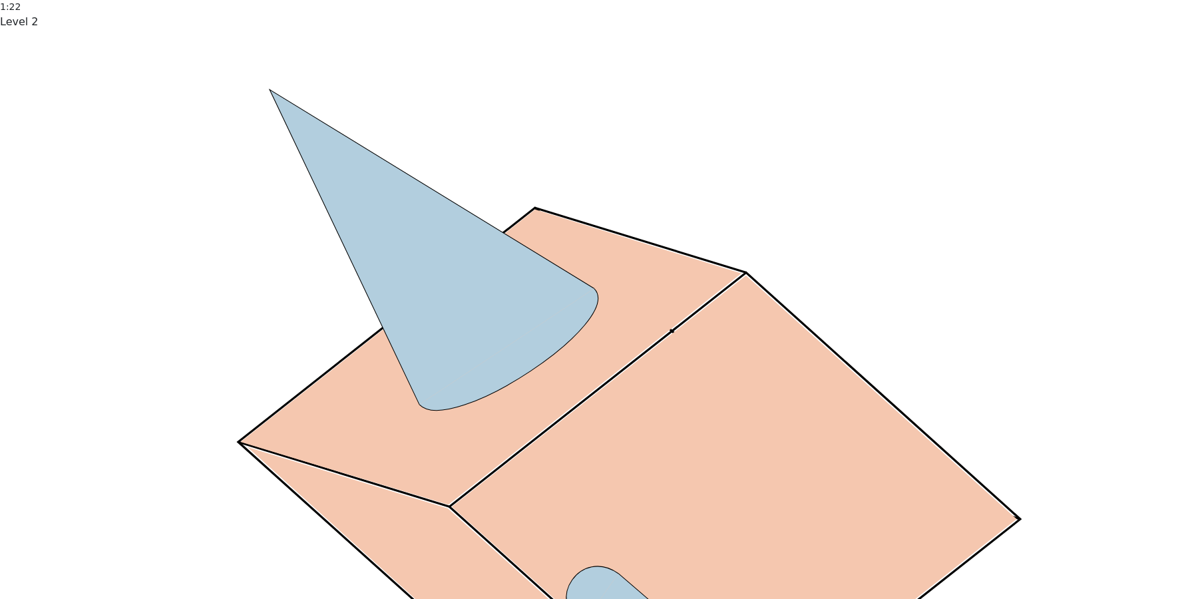
radio input "true"
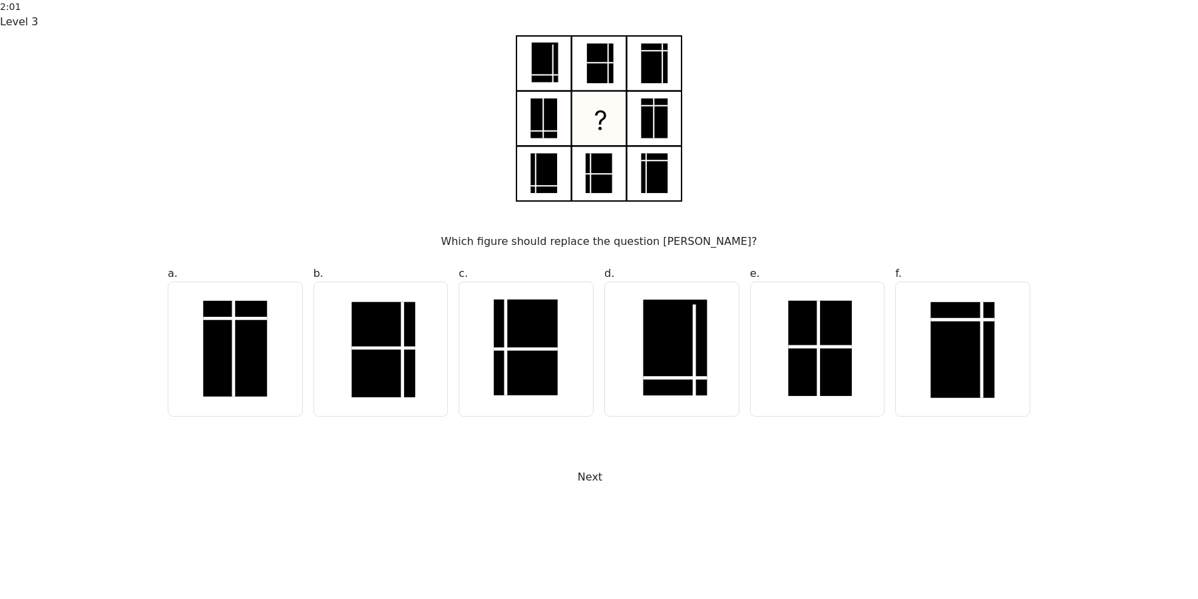
click at [838, 397] on rect at bounding box center [820, 349] width 64 height 96
click at [599, 308] on input "e." at bounding box center [599, 303] width 1 height 9
radio input "true"
click at [605, 490] on button "Next" at bounding box center [599, 476] width 60 height 25
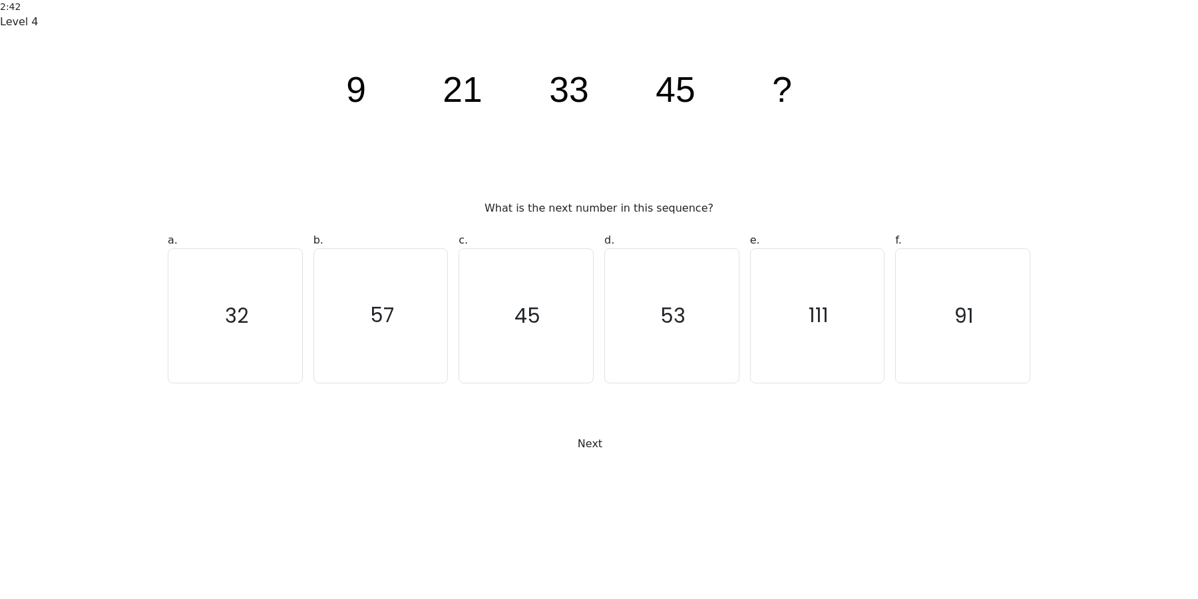
click at [389, 383] on icon "57" at bounding box center [381, 316] width 134 height 134
click at [599, 308] on input "b. 57" at bounding box center [599, 303] width 1 height 9
radio input "true"
click at [620, 456] on button "Next" at bounding box center [599, 443] width 60 height 25
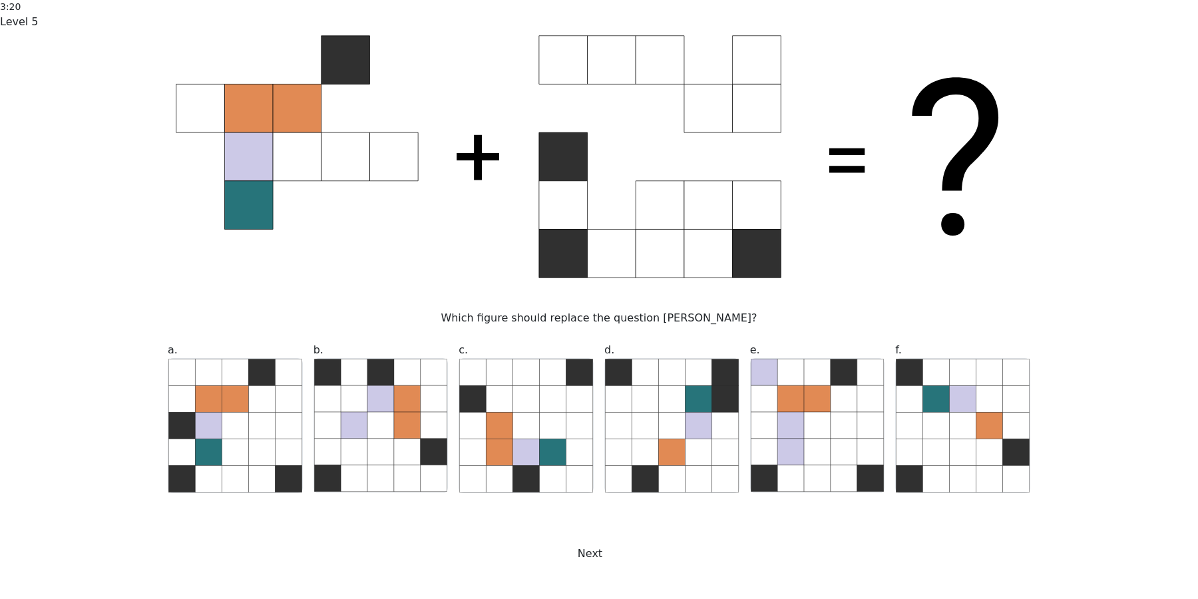
click at [275, 438] on icon at bounding box center [288, 451] width 27 height 27
click at [599, 308] on input "a." at bounding box center [599, 303] width 1 height 9
radio input "true"
click at [589, 541] on button "Next" at bounding box center [599, 553] width 60 height 25
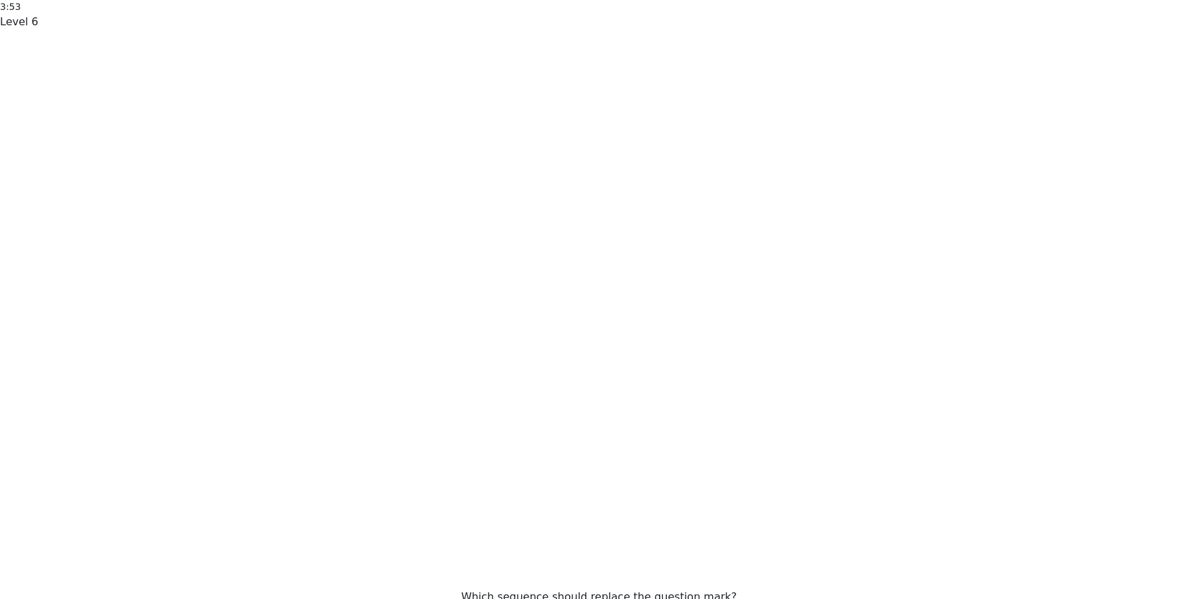
click at [599, 308] on input "a. 561463" at bounding box center [599, 303] width 1 height 9
radio input "true"
click at [599, 308] on input "b. 643561" at bounding box center [599, 303] width 1 height 9
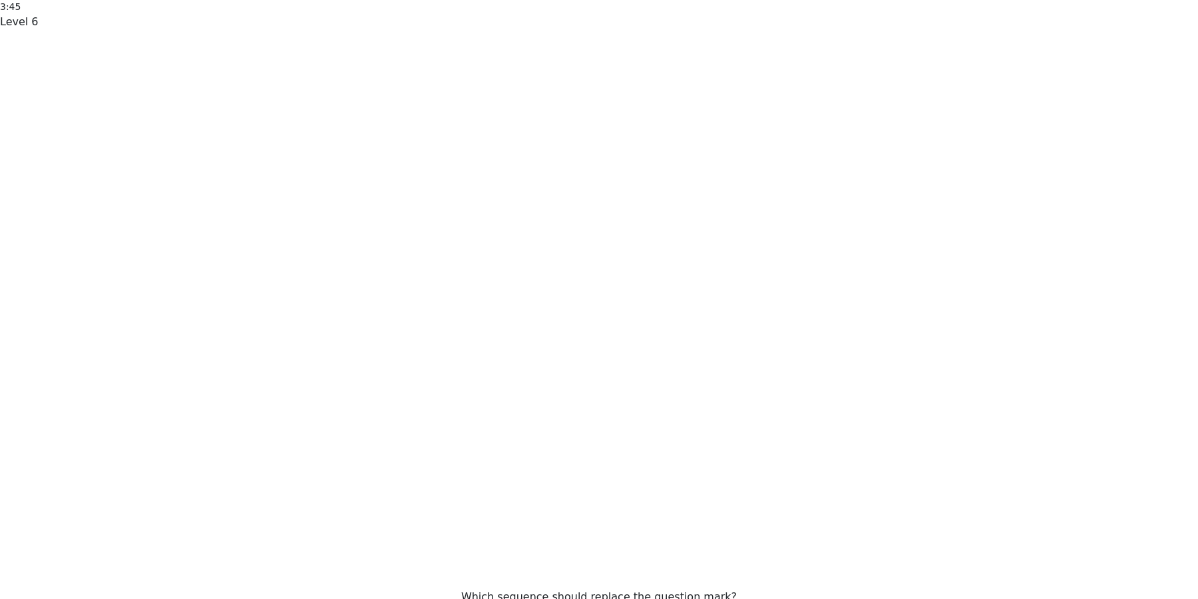
radio input "true"
click at [599, 308] on input "d. 615463" at bounding box center [599, 303] width 1 height 9
radio input "true"
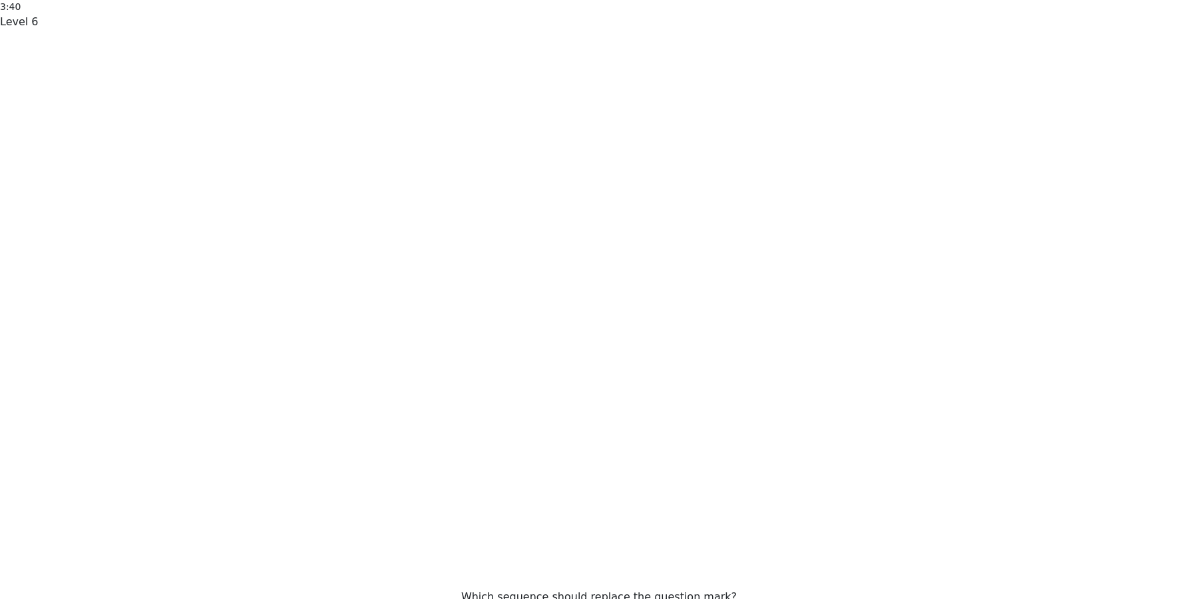
click at [599, 308] on input "a. 561463" at bounding box center [599, 303] width 1 height 9
radio input "true"
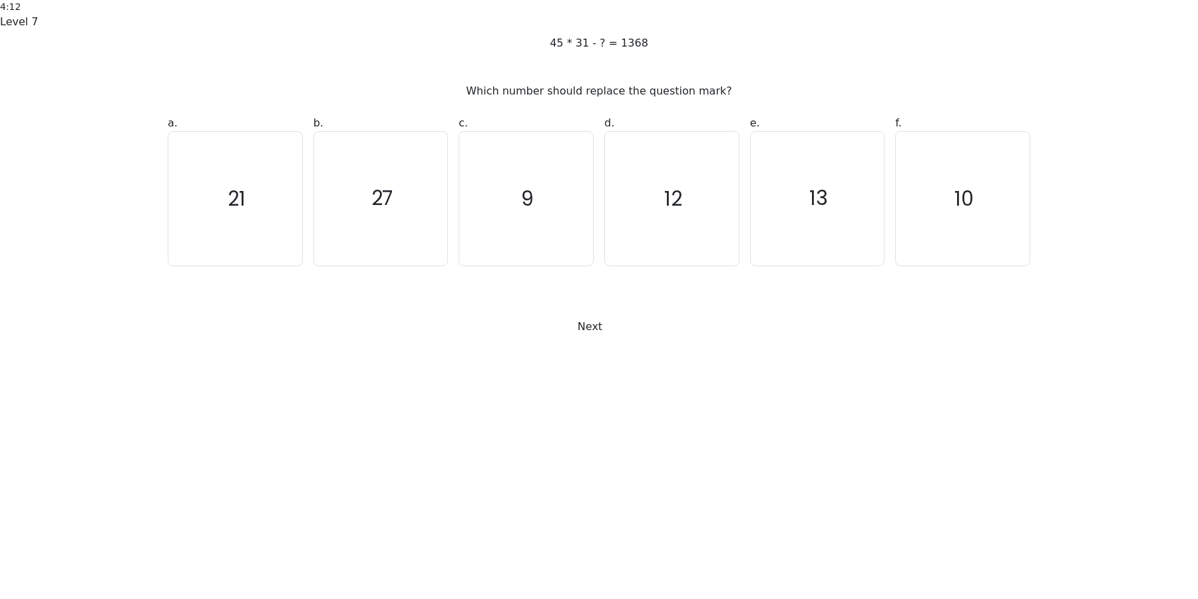
click at [452, 266] on div "b. 27" at bounding box center [381, 190] width 146 height 151
click at [408, 265] on icon "27" at bounding box center [381, 199] width 134 height 134
click at [599, 308] on input "b. 27" at bounding box center [599, 303] width 1 height 9
radio input "true"
click at [331, 265] on icon "27" at bounding box center [381, 199] width 134 height 134
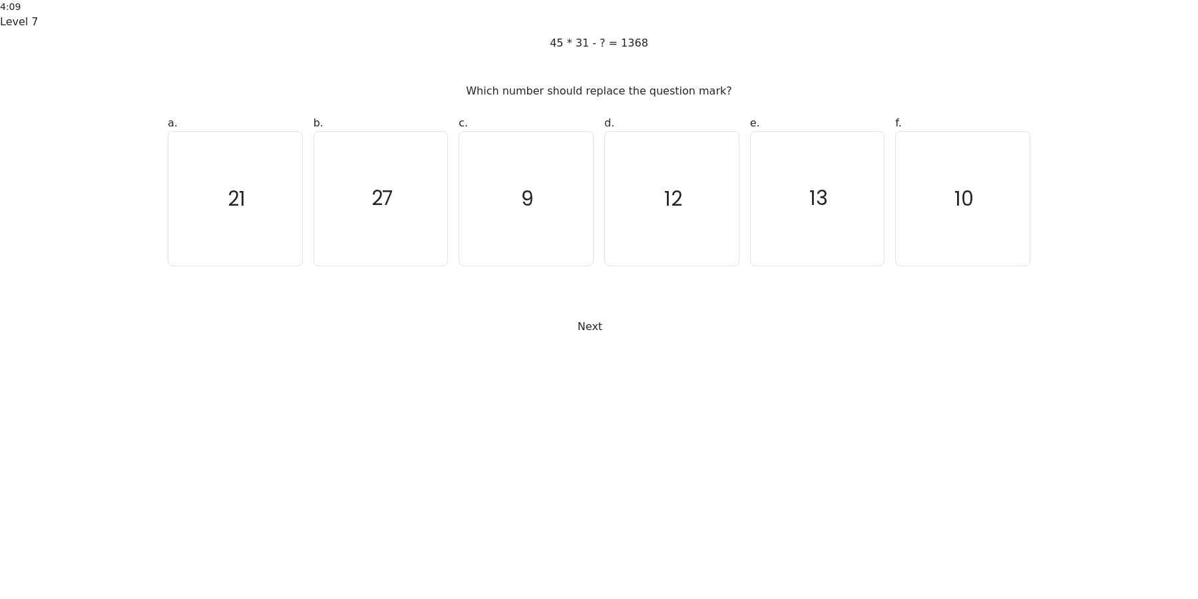
click at [599, 308] on input "b. 27" at bounding box center [599, 303] width 1 height 9
click at [364, 265] on icon "27" at bounding box center [381, 199] width 134 height 134
click at [599, 308] on input "b. 27" at bounding box center [599, 303] width 1 height 9
click at [393, 265] on icon "27" at bounding box center [381, 199] width 134 height 134
click at [599, 308] on input "b. 27" at bounding box center [599, 303] width 1 height 9
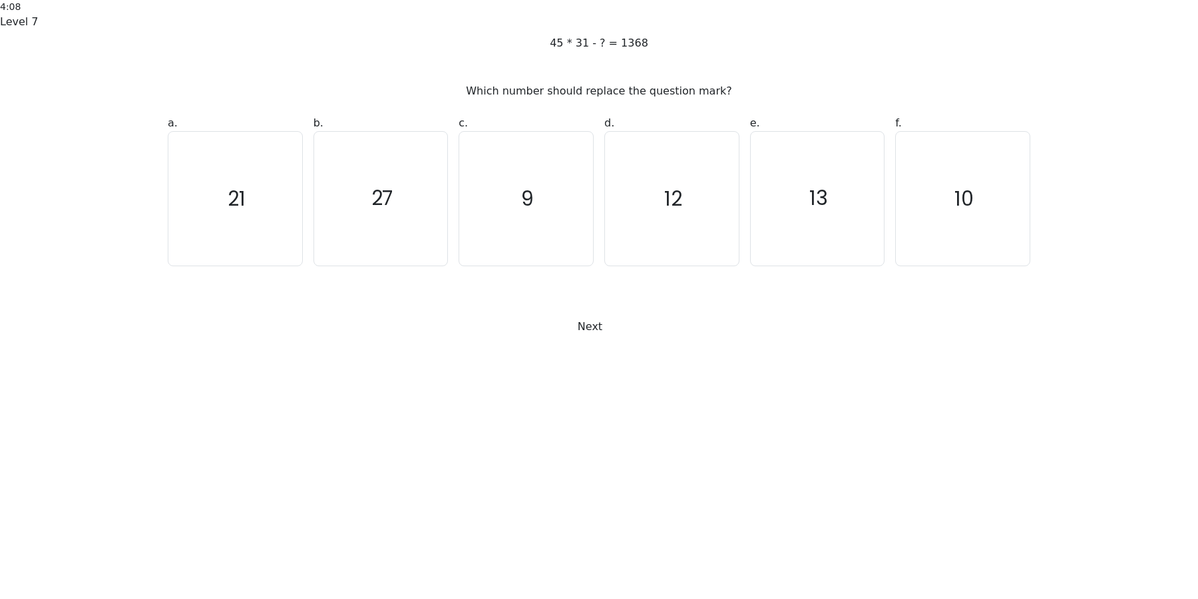
click at [394, 265] on icon "27" at bounding box center [381, 199] width 134 height 134
click at [599, 308] on input "b. 27" at bounding box center [599, 303] width 1 height 9
click at [394, 265] on icon "27" at bounding box center [381, 199] width 134 height 134
click at [599, 308] on input "b. 27" at bounding box center [599, 303] width 1 height 9
click at [390, 265] on icon "27" at bounding box center [381, 199] width 134 height 134
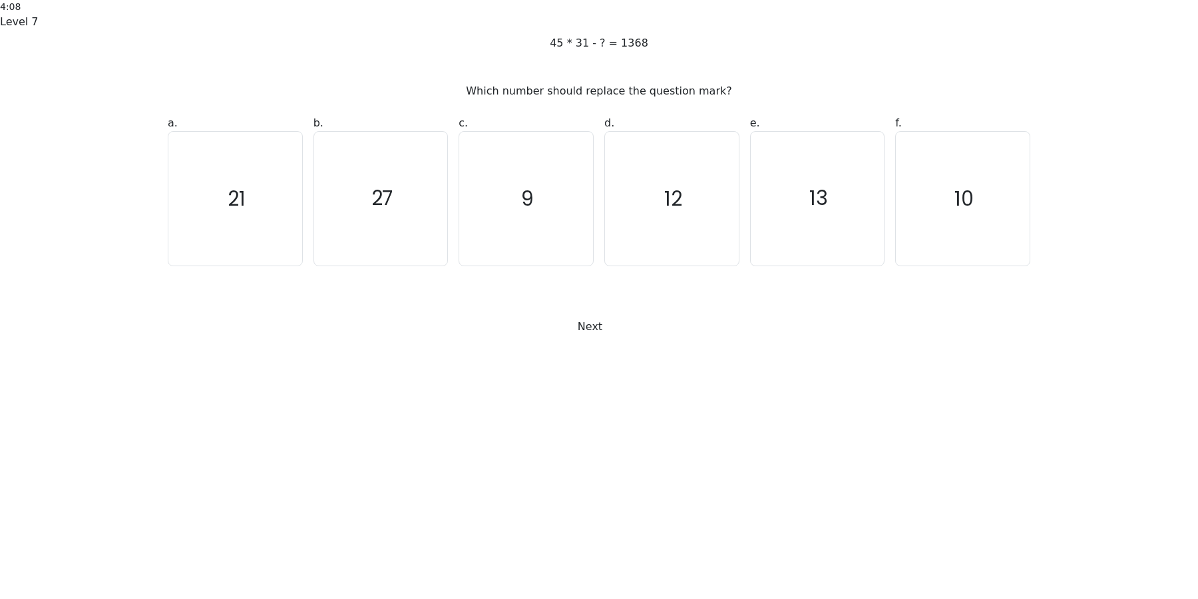
click at [599, 308] on input "b. 27" at bounding box center [599, 303] width 1 height 9
click at [390, 265] on icon "27" at bounding box center [381, 199] width 134 height 134
click at [599, 308] on input "b. 27" at bounding box center [599, 303] width 1 height 9
click at [385, 212] on text "27" at bounding box center [382, 198] width 22 height 27
click at [599, 308] on input "b. 27" at bounding box center [599, 303] width 1 height 9
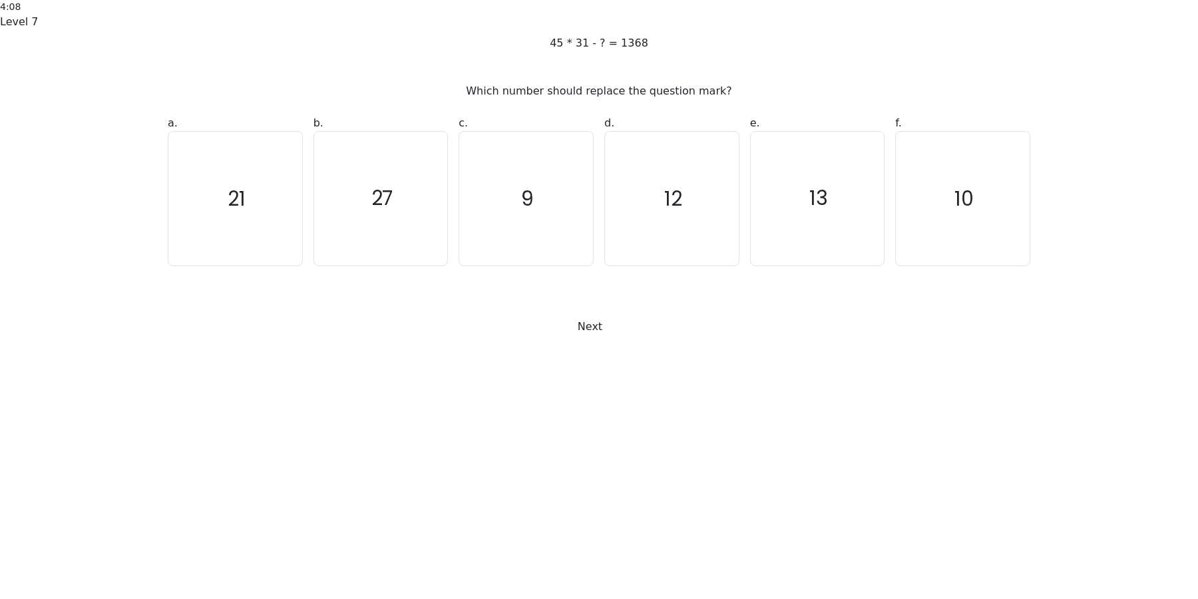
click at [383, 212] on text "27" at bounding box center [382, 198] width 22 height 27
click at [599, 308] on input "b. 27" at bounding box center [599, 303] width 1 height 9
click at [570, 339] on button "Next" at bounding box center [599, 326] width 60 height 25
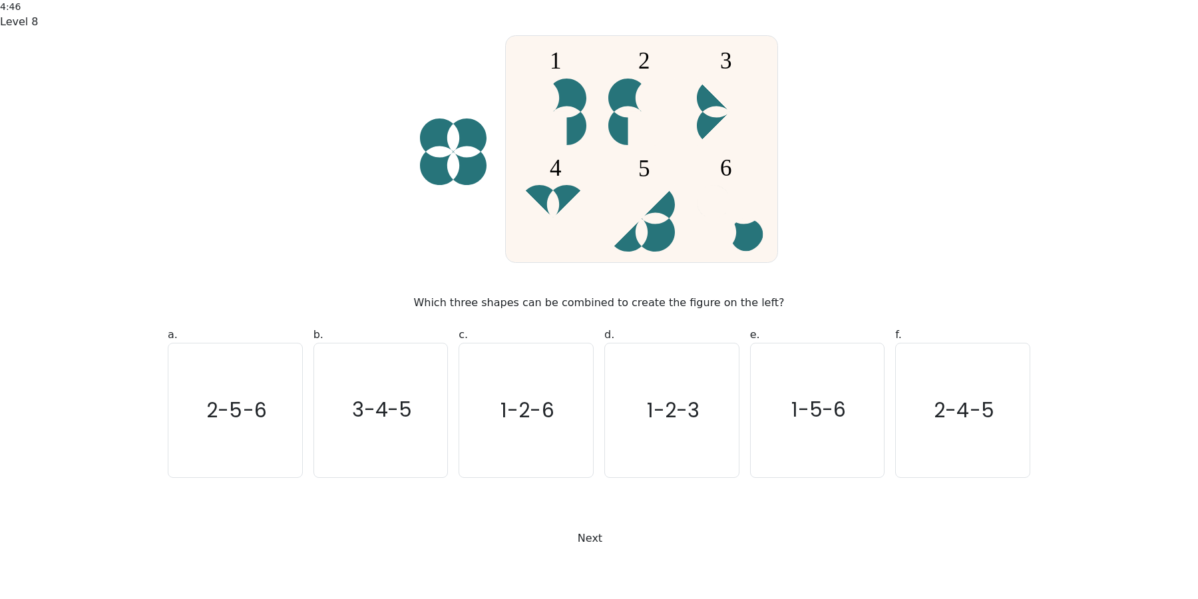
click at [351, 423] on icon "3-4-5" at bounding box center [381, 410] width 134 height 134
click at [599, 308] on input "b. 3-4-5" at bounding box center [599, 303] width 1 height 9
radio input "true"
click at [569, 526] on button "Next" at bounding box center [599, 538] width 60 height 25
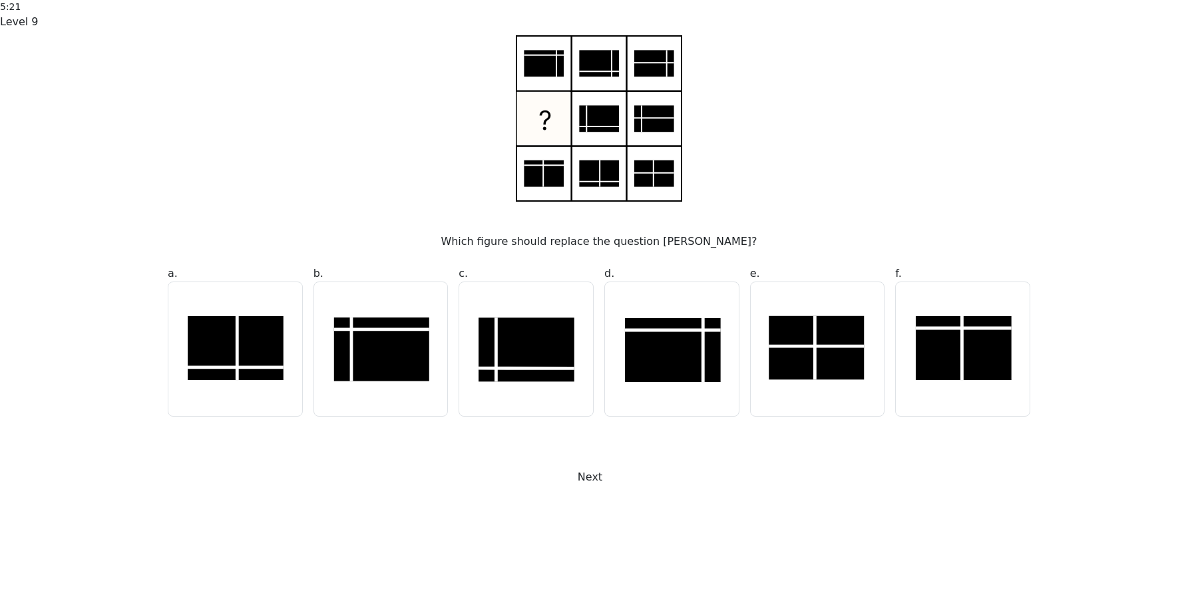
click at [361, 381] on rect at bounding box center [381, 349] width 95 height 64
click at [599, 308] on input "b." at bounding box center [599, 303] width 1 height 9
radio input "true"
click at [569, 490] on button "Next" at bounding box center [599, 476] width 60 height 25
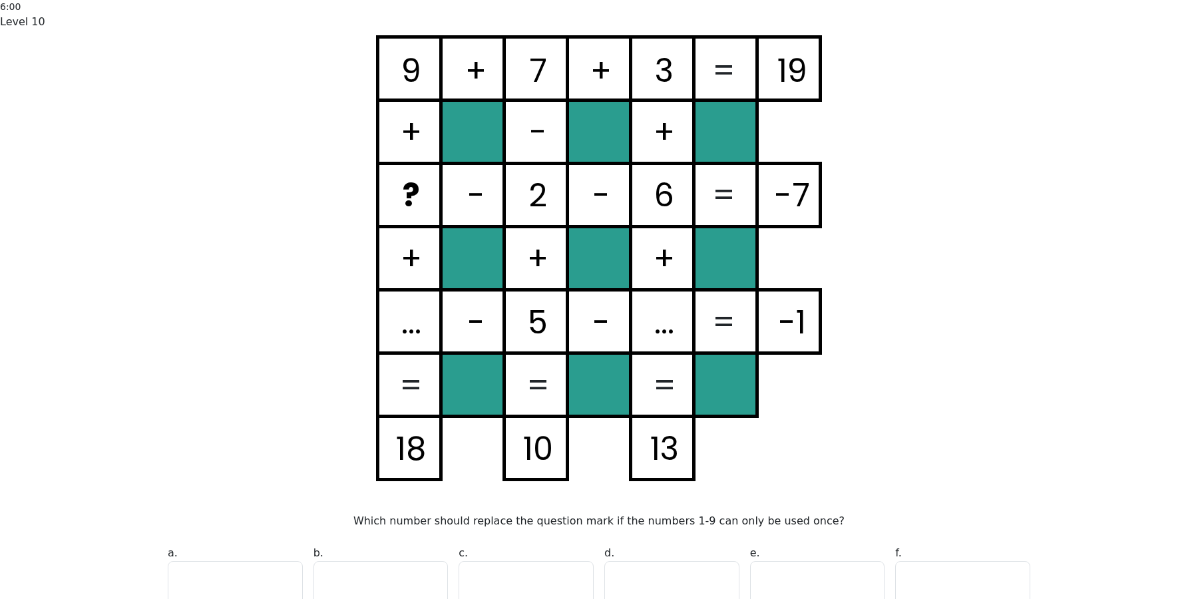
click at [599, 308] on input "d. 1" at bounding box center [599, 303] width 1 height 9
radio input "true"
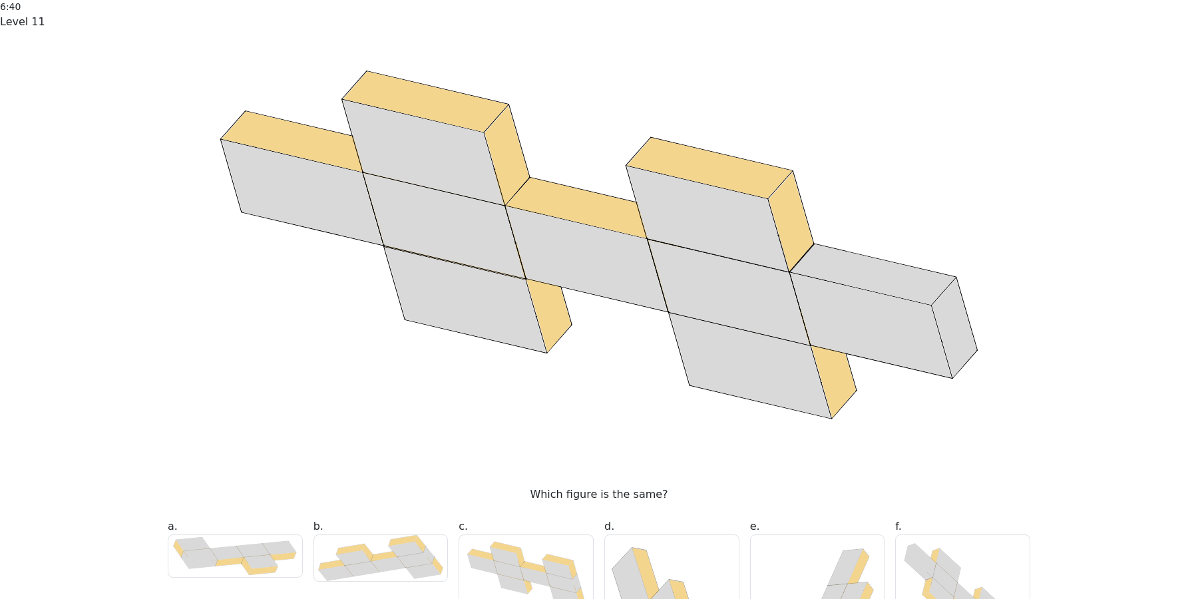
click at [1005, 535] on icon at bounding box center [963, 600] width 134 height 131
click at [599, 308] on input "f." at bounding box center [599, 303] width 1 height 9
radio input "true"
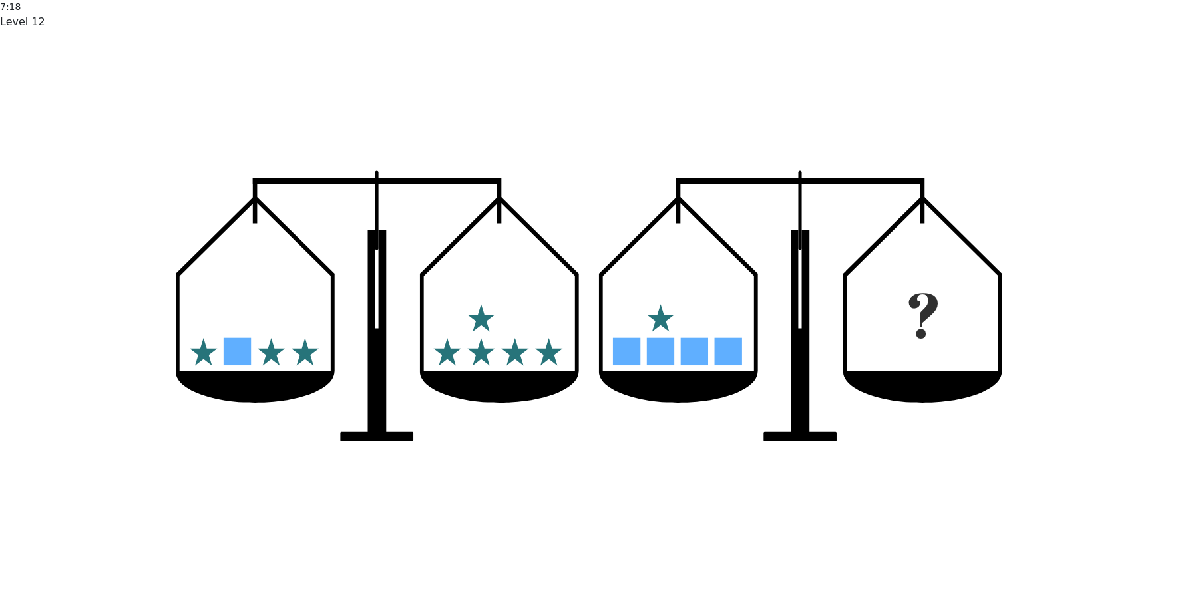
click at [599, 308] on input "f." at bounding box center [599, 303] width 1 height 9
radio input "true"
click at [599, 308] on input "e." at bounding box center [599, 303] width 1 height 9
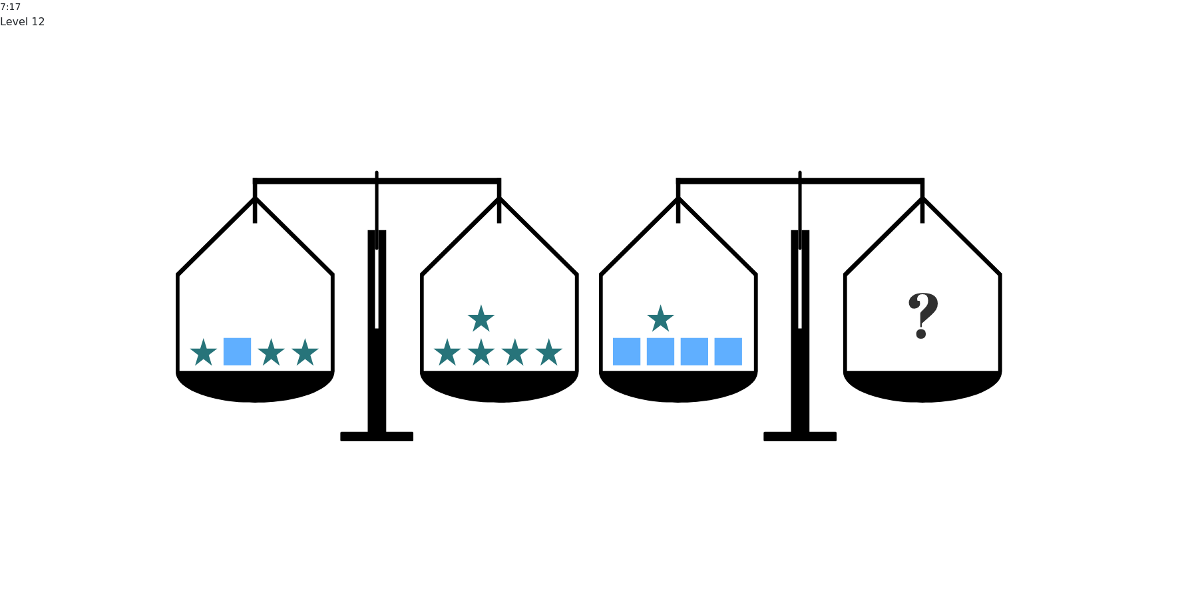
radio input "true"
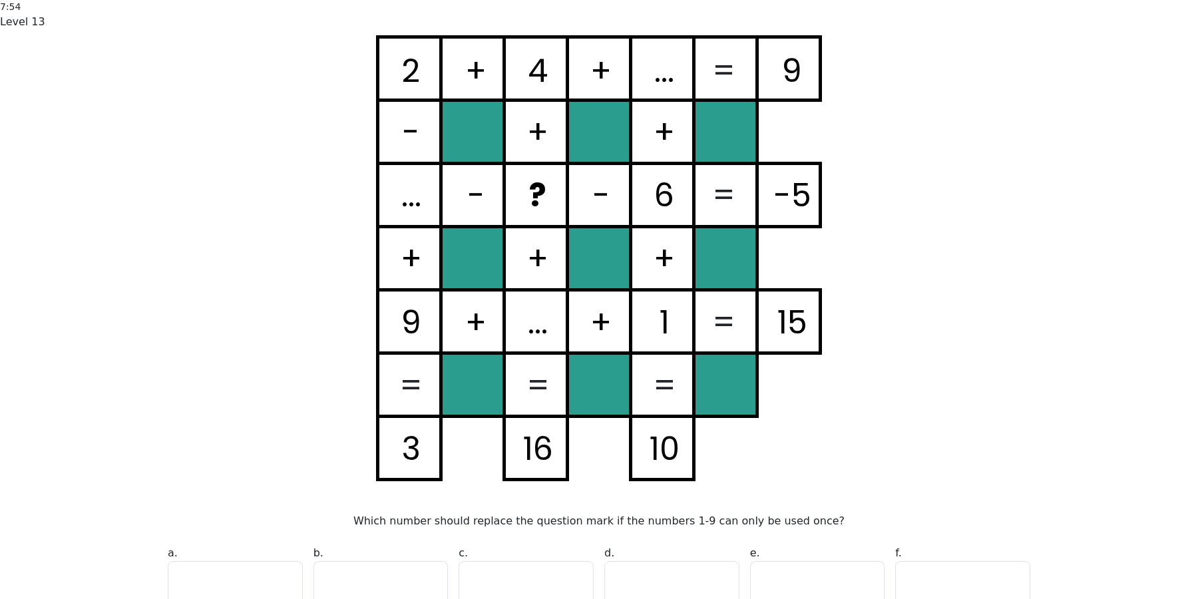
click at [599, 308] on input "c. 9" at bounding box center [599, 303] width 1 height 9
radio input "true"
click at [599, 308] on input "e. 7" at bounding box center [599, 303] width 1 height 9
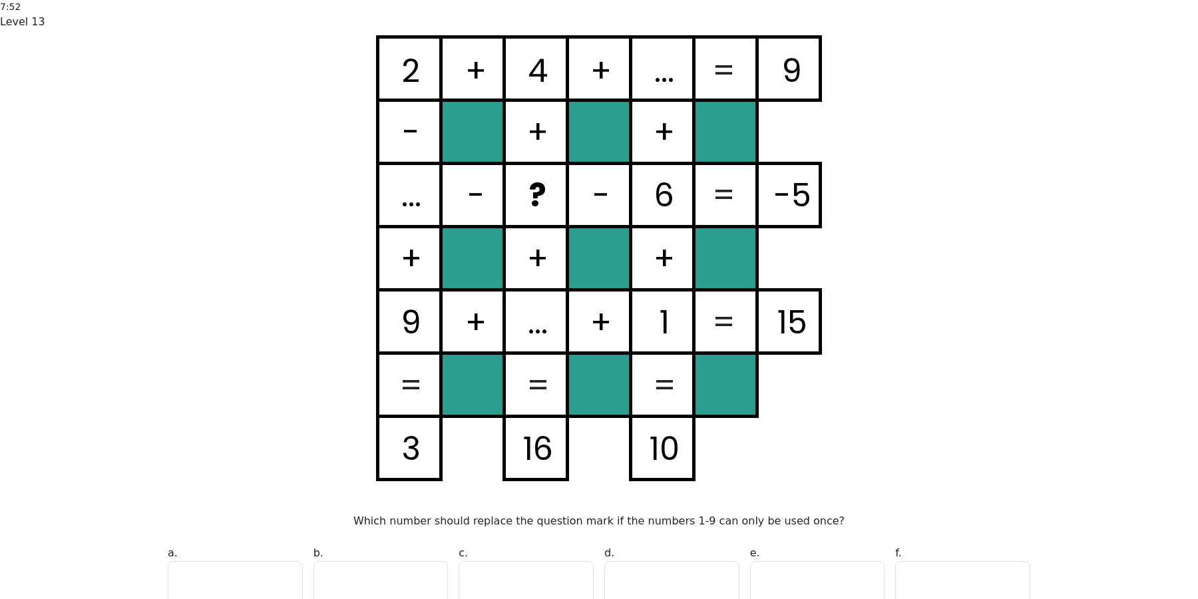
radio input "true"
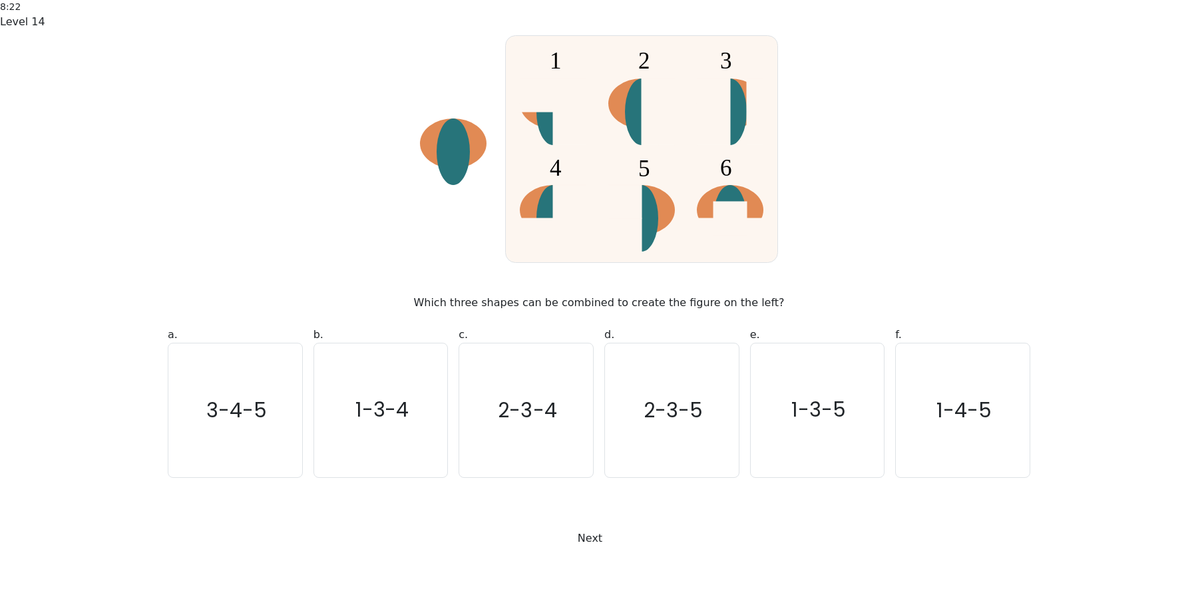
click at [923, 403] on icon "1-4-5" at bounding box center [963, 410] width 134 height 134
click at [599, 308] on input "f. 1-4-5" at bounding box center [599, 303] width 1 height 9
radio input "true"
drag, startPoint x: 525, startPoint y: 548, endPoint x: 552, endPoint y: 529, distance: 33.4
click at [569, 547] on button "Next" at bounding box center [599, 538] width 60 height 25
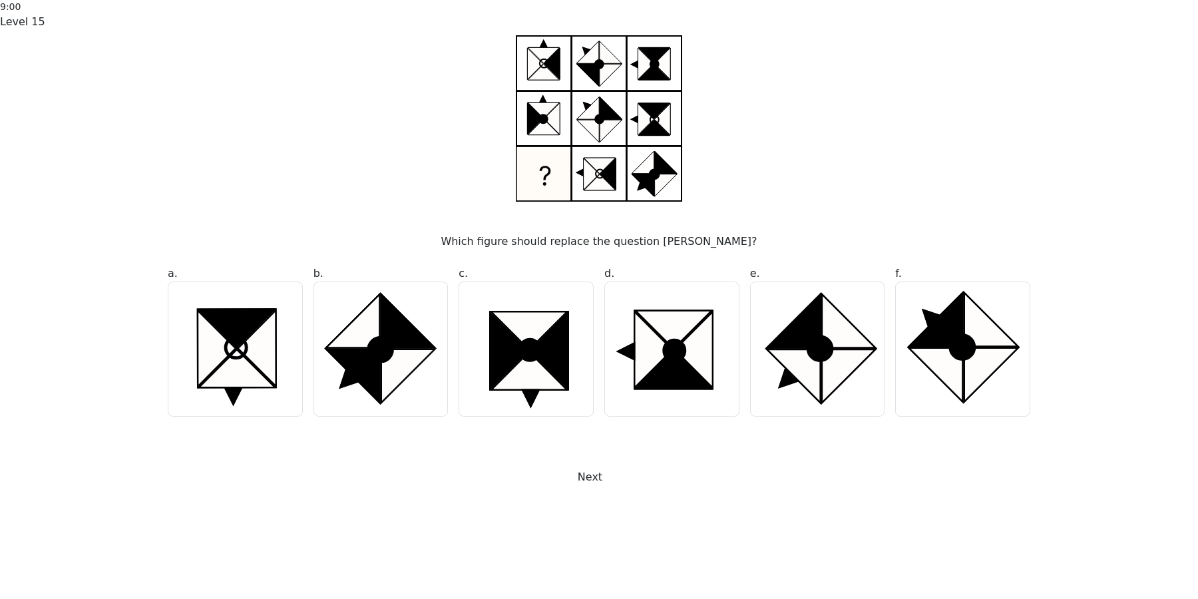
click at [932, 416] on icon at bounding box center [963, 349] width 134 height 134
click at [599, 308] on input "f." at bounding box center [599, 303] width 1 height 9
radio input "true"
click at [629, 490] on button "Next" at bounding box center [599, 476] width 60 height 25
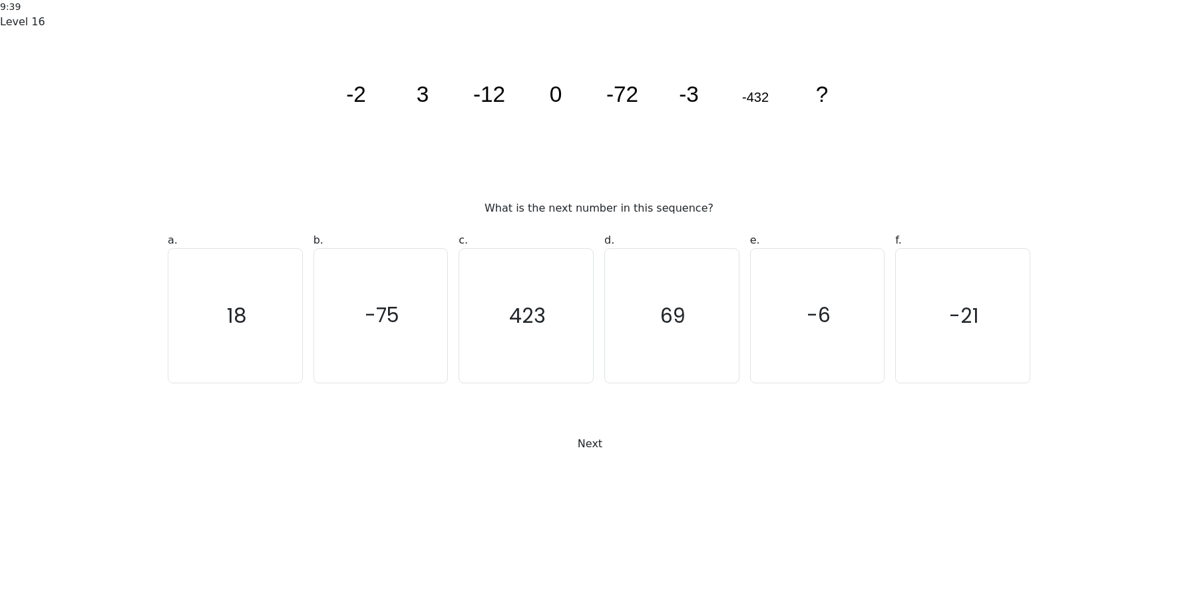
click at [814, 329] on text "-6" at bounding box center [818, 315] width 24 height 27
click at [599, 308] on input "e. -6" at bounding box center [599, 303] width 1 height 9
radio input "true"
click at [629, 456] on button "Next" at bounding box center [599, 443] width 60 height 25
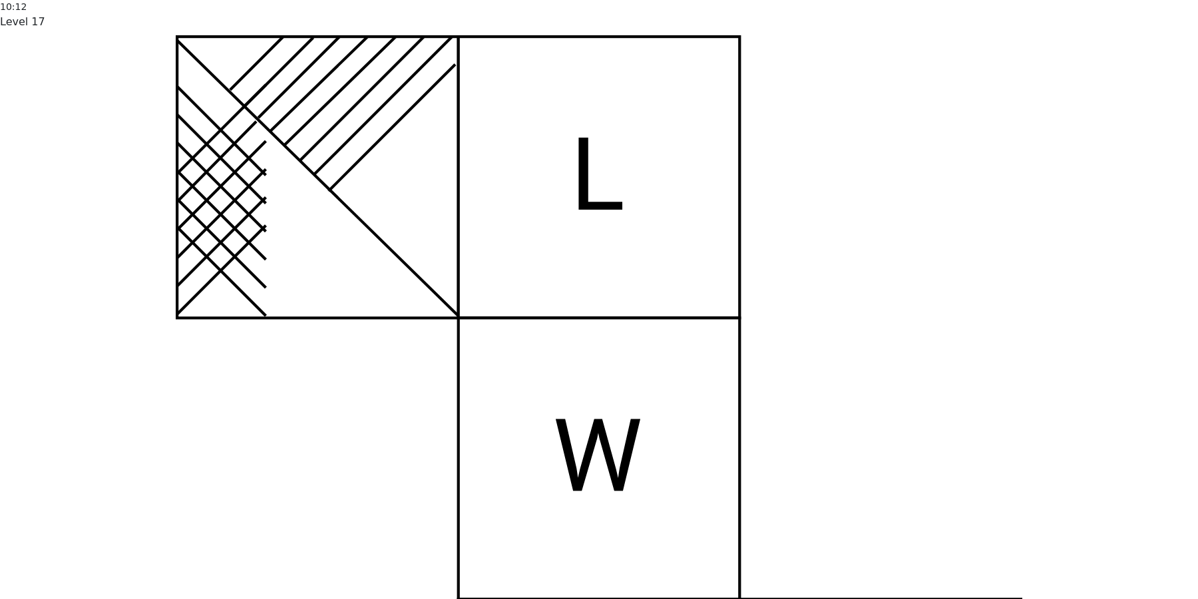
click at [599, 308] on input "c." at bounding box center [599, 303] width 1 height 9
radio input "true"
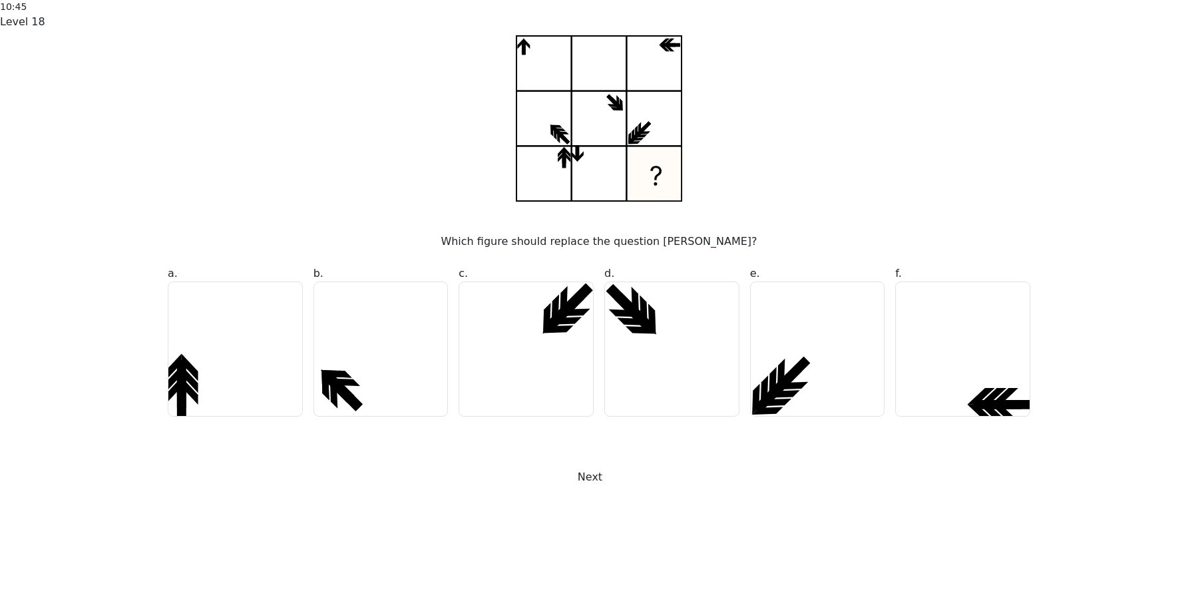
click at [992, 416] on icon at bounding box center [963, 349] width 134 height 134
click at [599, 308] on input "f." at bounding box center [599, 303] width 1 height 9
radio input "true"
click at [629, 490] on button "Next" at bounding box center [599, 476] width 60 height 25
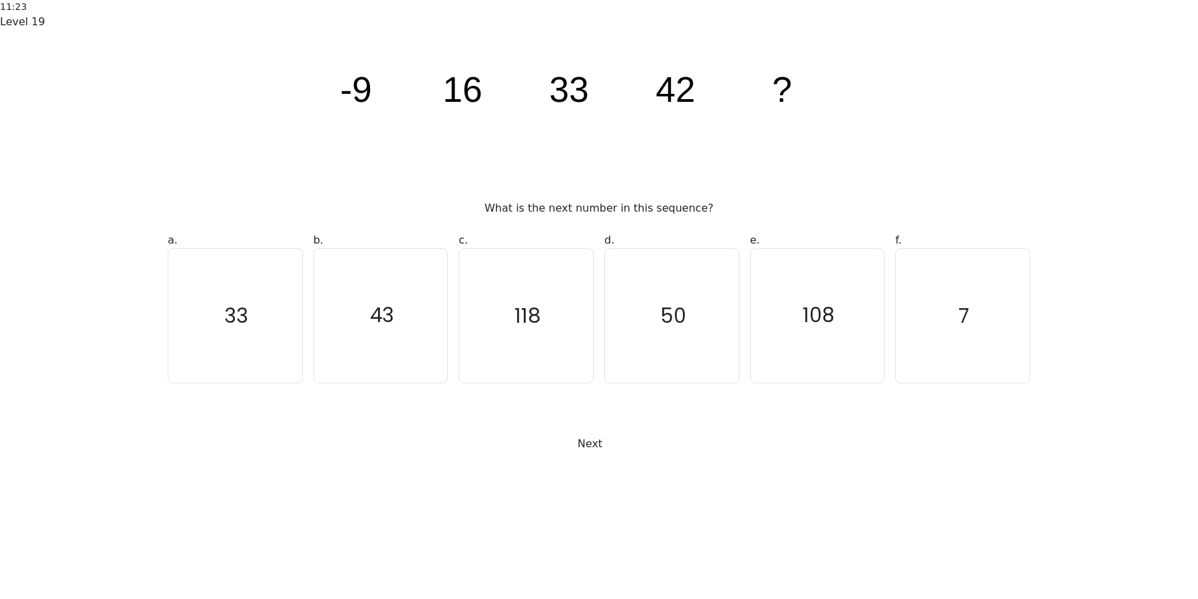
click at [389, 329] on text "43" at bounding box center [381, 315] width 25 height 27
click at [599, 308] on input "b. 43" at bounding box center [599, 303] width 1 height 9
radio input "true"
click at [569, 456] on button "Next" at bounding box center [599, 443] width 60 height 25
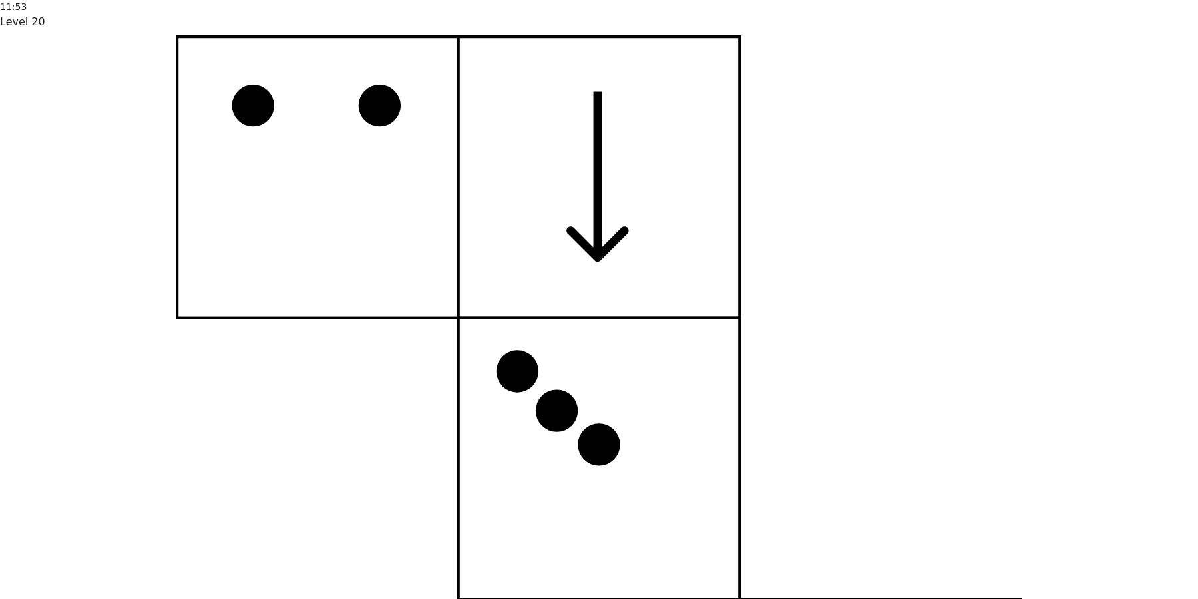
click at [599, 308] on input "e." at bounding box center [599, 303] width 1 height 9
radio input "true"
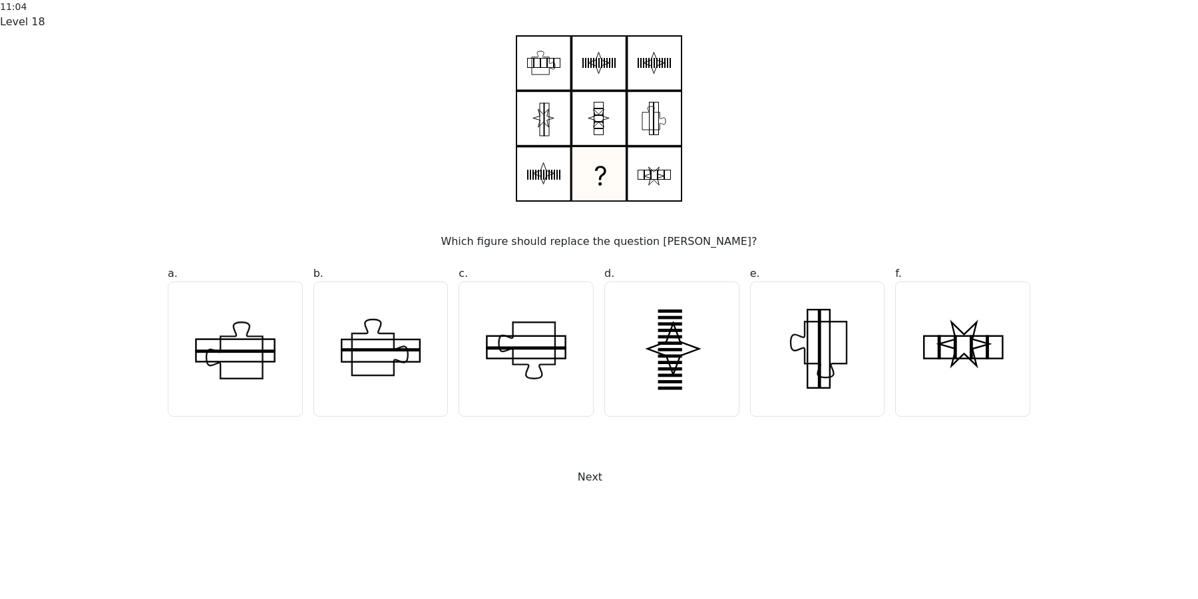
click at [379, 411] on icon at bounding box center [381, 349] width 134 height 134
click at [599, 308] on input "b." at bounding box center [599, 303] width 1 height 9
radio input "true"
click at [599, 490] on button "Next" at bounding box center [599, 476] width 60 height 25
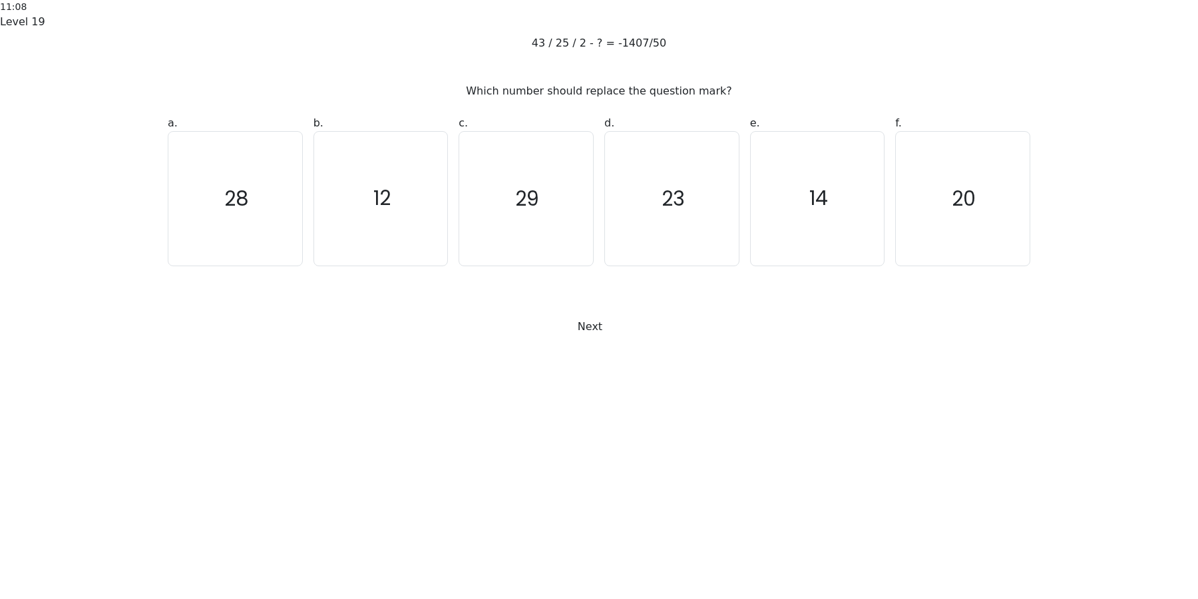
click at [528, 265] on icon "29" at bounding box center [526, 199] width 134 height 134
click at [599, 308] on input "c. 29" at bounding box center [599, 303] width 1 height 9
radio input "true"
click at [601, 339] on button "Next" at bounding box center [599, 326] width 60 height 25
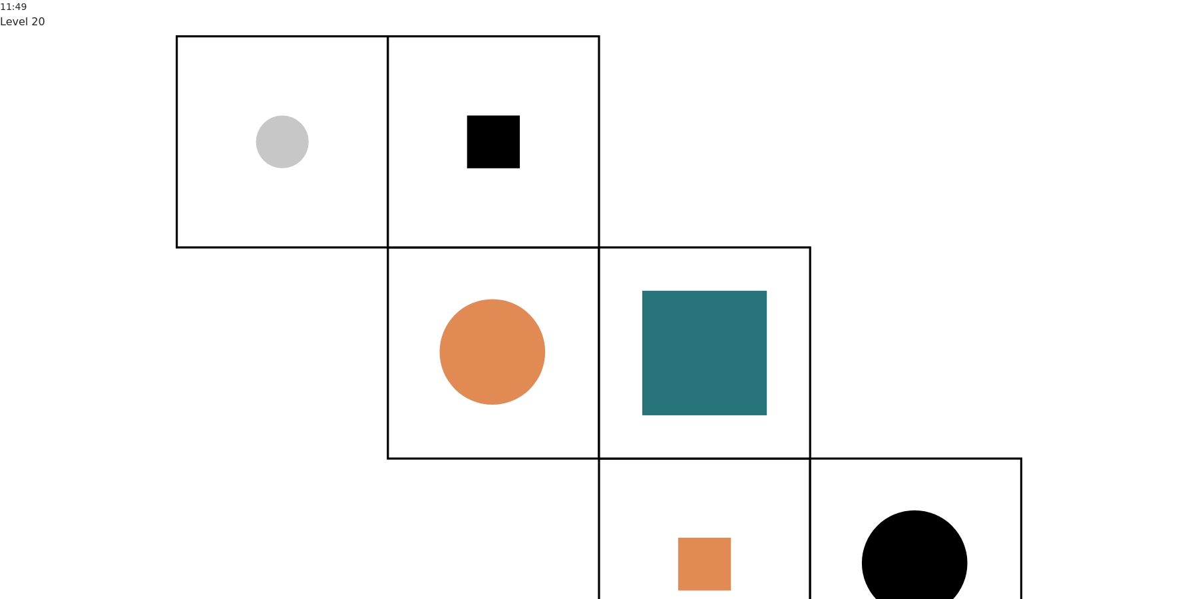
click at [599, 308] on input "e." at bounding box center [599, 303] width 1 height 9
radio input "true"
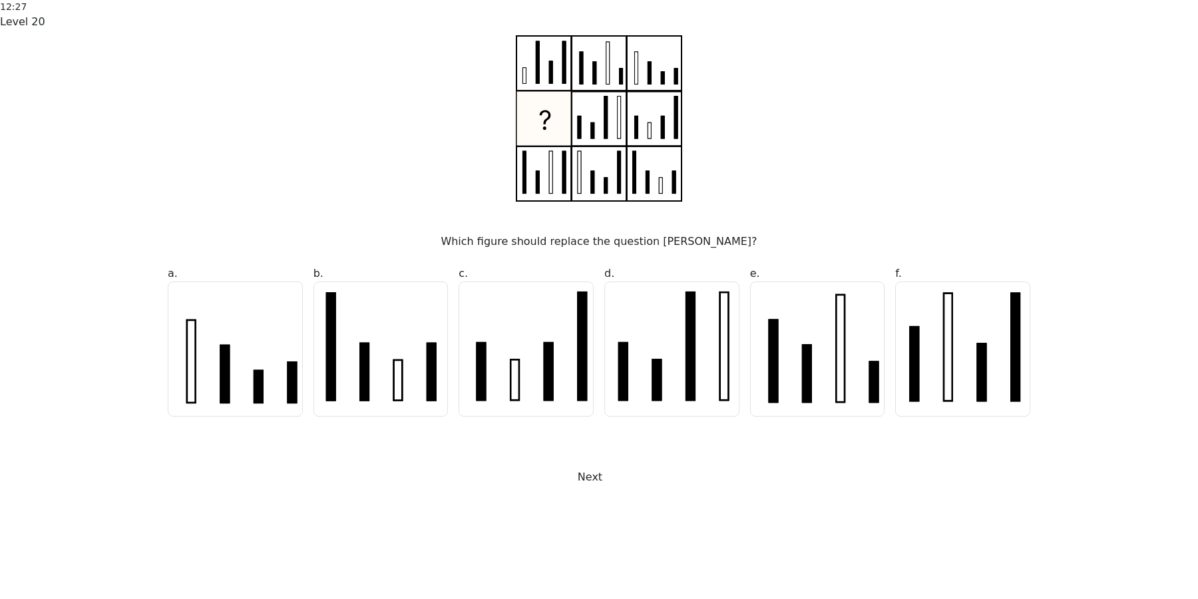
click at [935, 414] on icon at bounding box center [963, 349] width 134 height 134
click at [599, 308] on input "f." at bounding box center [599, 303] width 1 height 9
radio input "true"
click at [629, 490] on button "Next" at bounding box center [599, 476] width 60 height 25
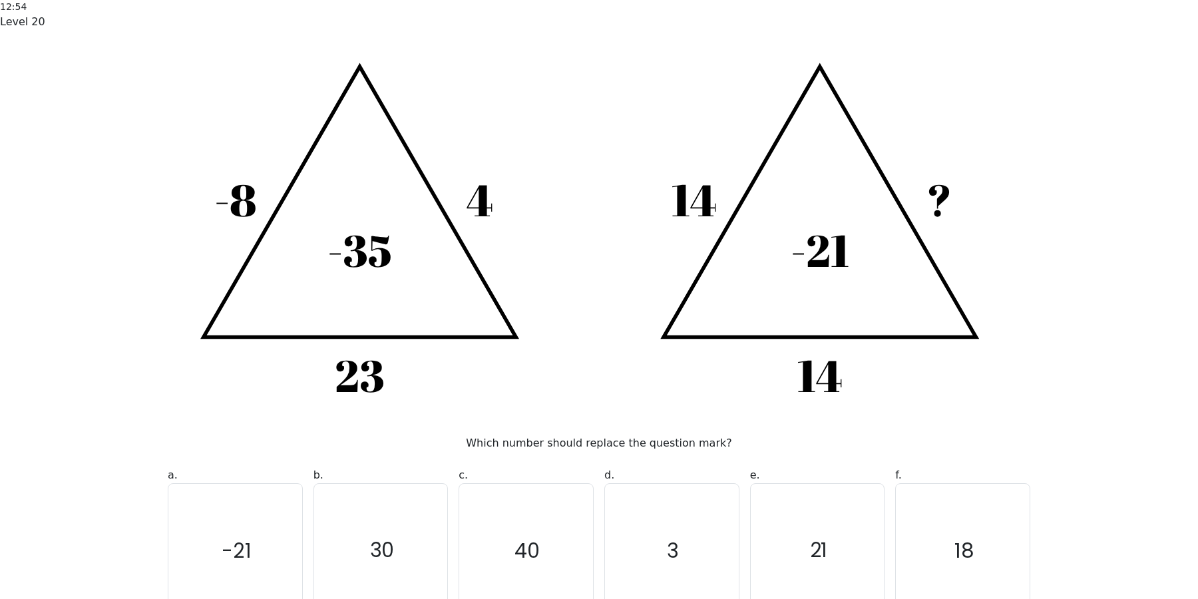
click at [818, 537] on text "21" at bounding box center [818, 550] width 18 height 27
click at [599, 308] on input "e. 21" at bounding box center [599, 303] width 1 height 9
radio input "true"
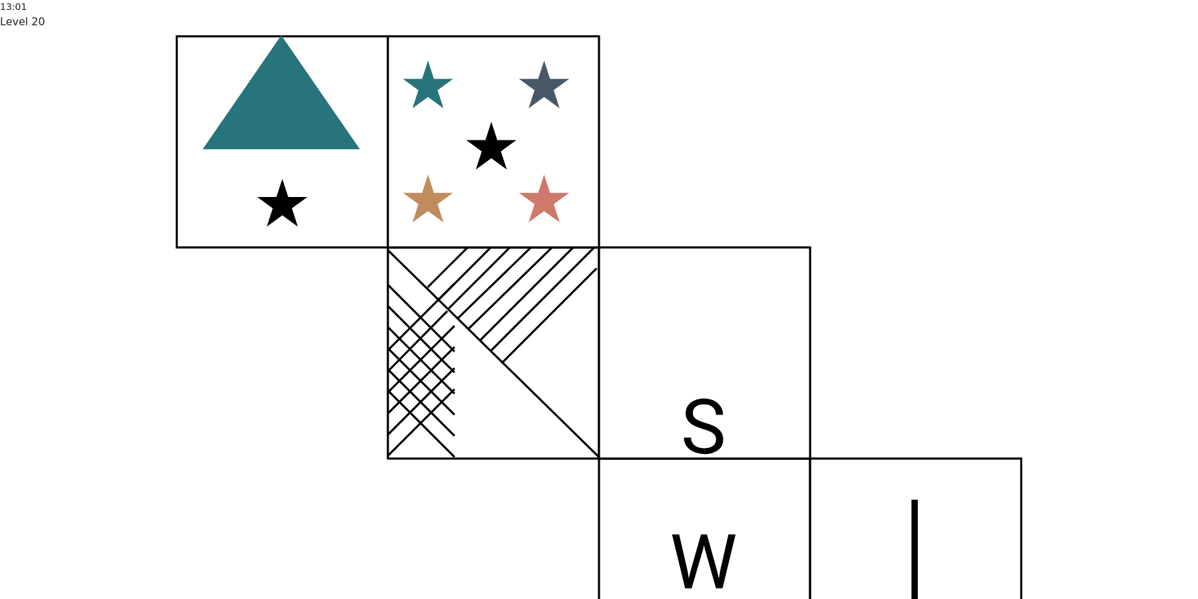
click at [192, 30] on div at bounding box center [192, 30] width 0 height 0
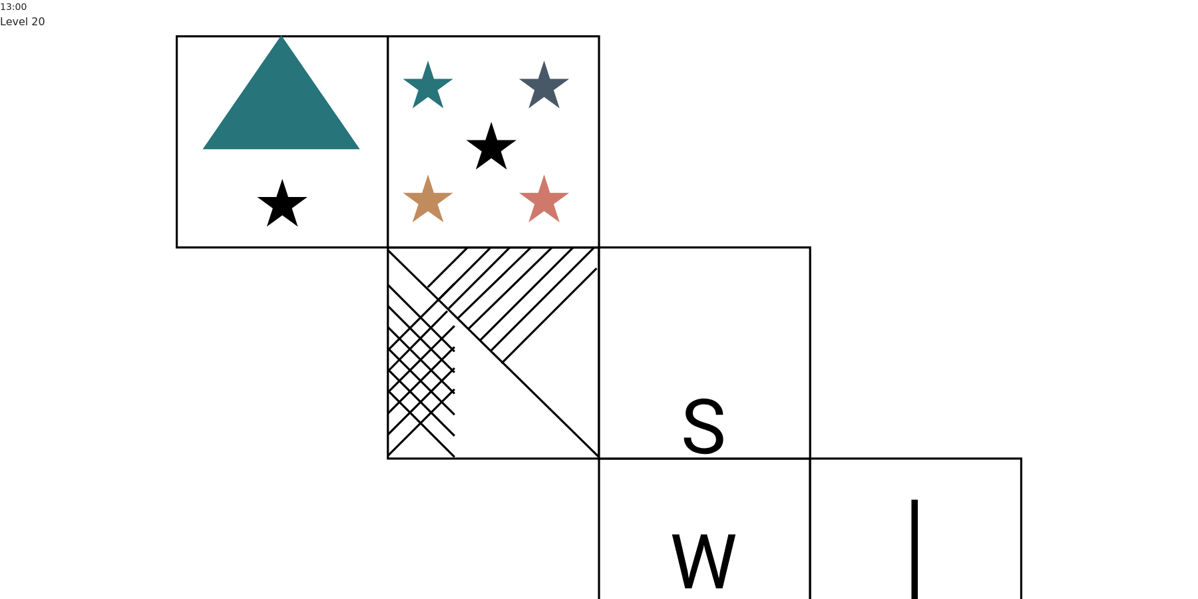
click at [192, 30] on div at bounding box center [192, 30] width 0 height 0
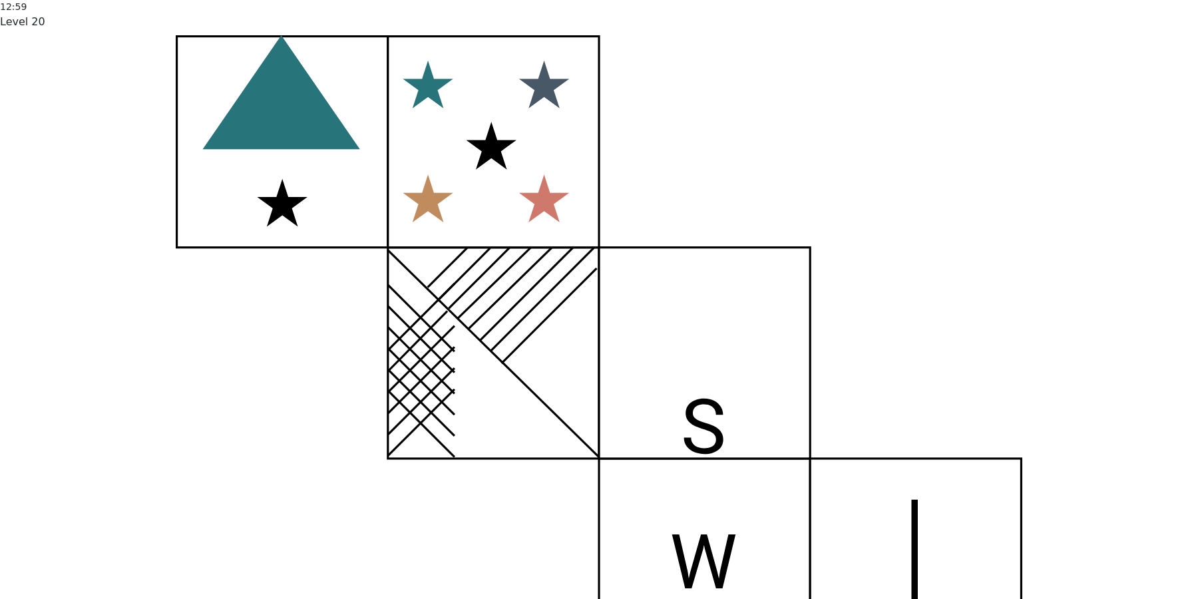
click at [192, 30] on div at bounding box center [192, 30] width 0 height 0
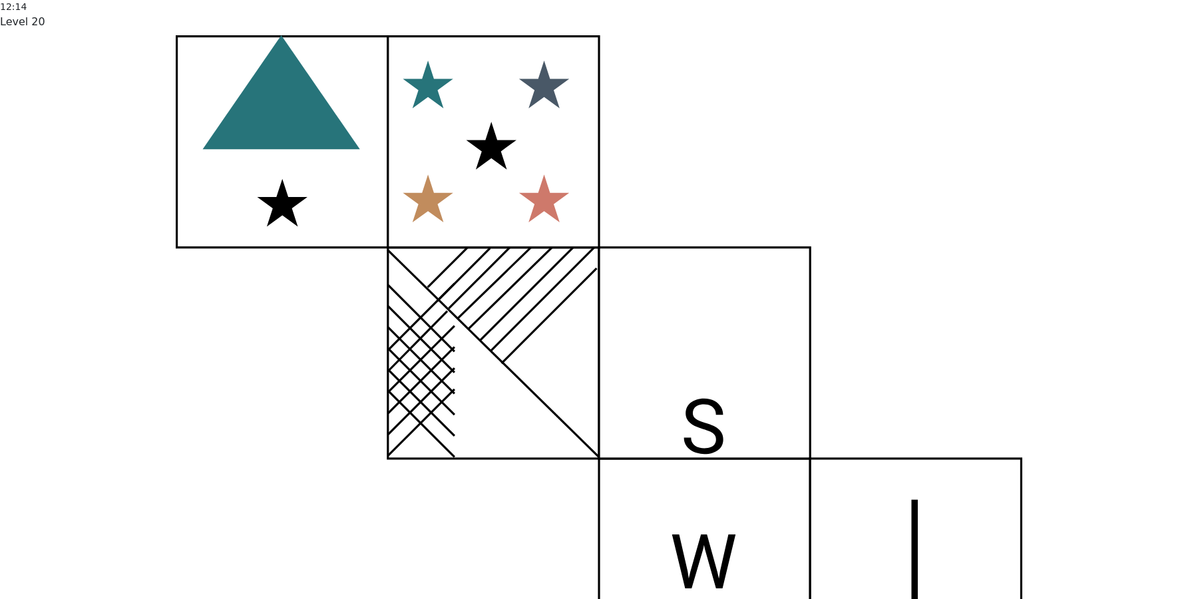
click at [599, 308] on input "f." at bounding box center [599, 303] width 1 height 9
radio input "true"
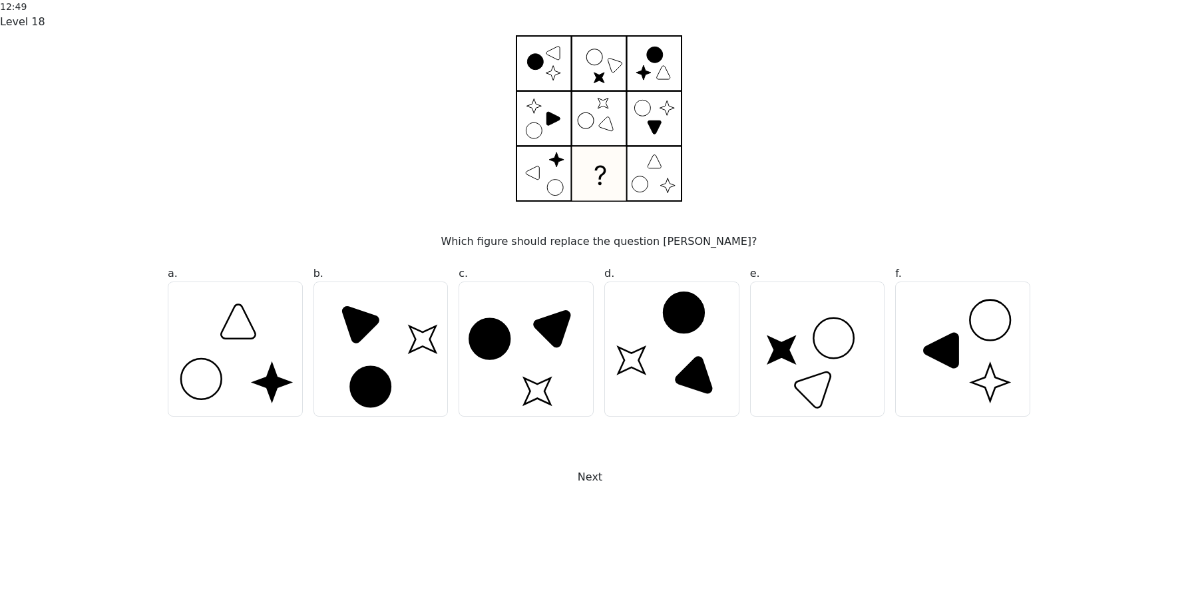
click at [405, 416] on icon at bounding box center [381, 349] width 134 height 134
click at [599, 308] on input "b." at bounding box center [599, 303] width 1 height 9
radio input "true"
click at [629, 490] on button "Next" at bounding box center [599, 476] width 60 height 25
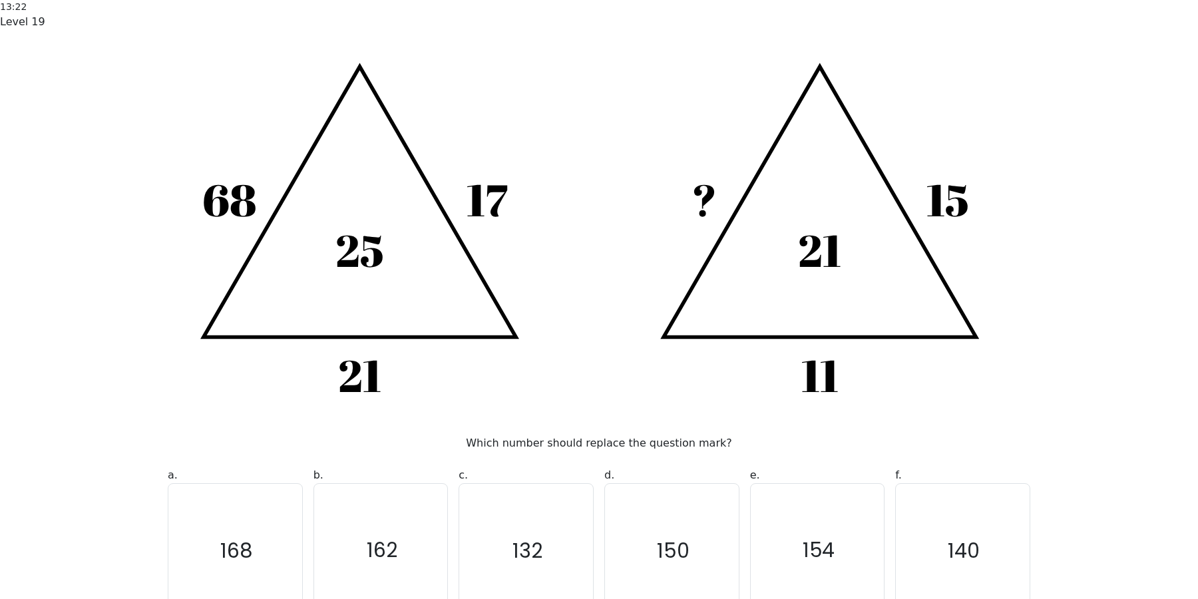
click at [679, 484] on icon "150" at bounding box center [672, 551] width 134 height 134
click at [599, 308] on input "d. 150" at bounding box center [599, 303] width 1 height 9
radio input "true"
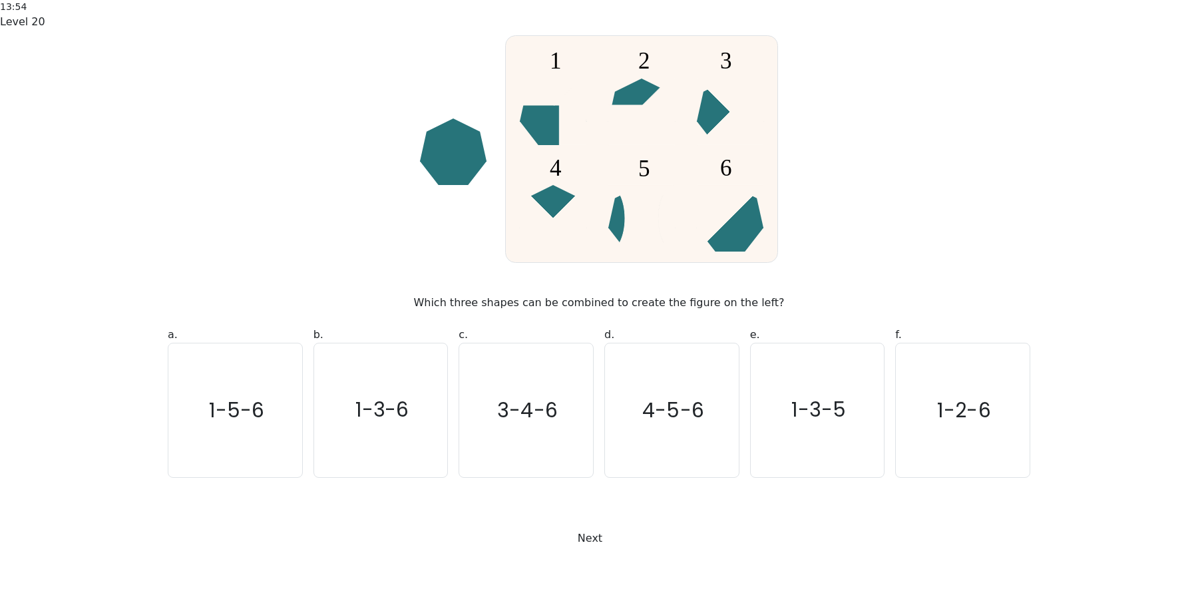
click at [526, 432] on icon "3-4-6" at bounding box center [526, 410] width 134 height 134
click at [599, 308] on input "c. 3-4-6" at bounding box center [599, 303] width 1 height 9
radio input "true"
click at [629, 526] on button "Next" at bounding box center [599, 538] width 60 height 25
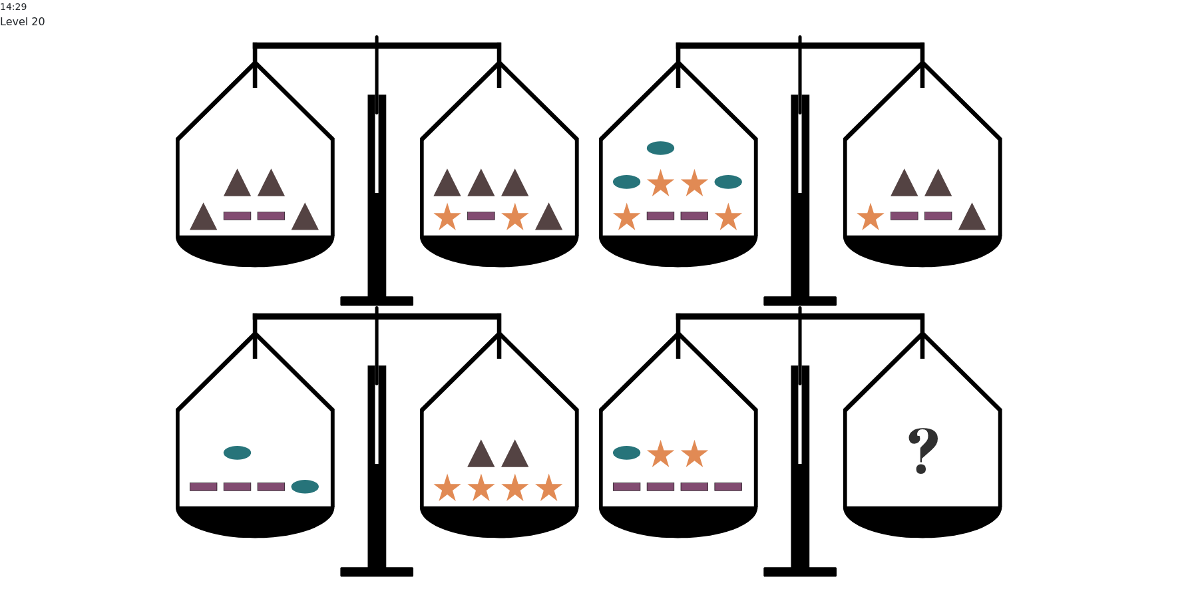
click at [599, 308] on input "b." at bounding box center [599, 303] width 1 height 9
radio input "true"
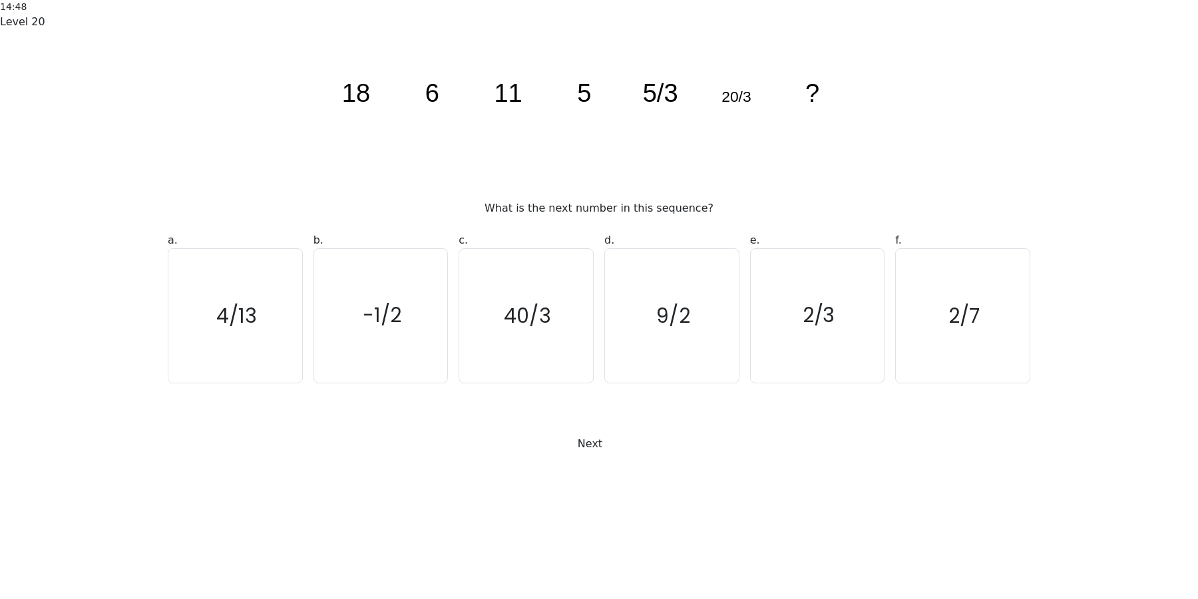
click at [845, 383] on icon "2/3" at bounding box center [817, 316] width 134 height 134
click at [599, 308] on input "e. 2/3" at bounding box center [599, 303] width 1 height 9
radio input "true"
click at [629, 456] on button "Next" at bounding box center [599, 443] width 60 height 25
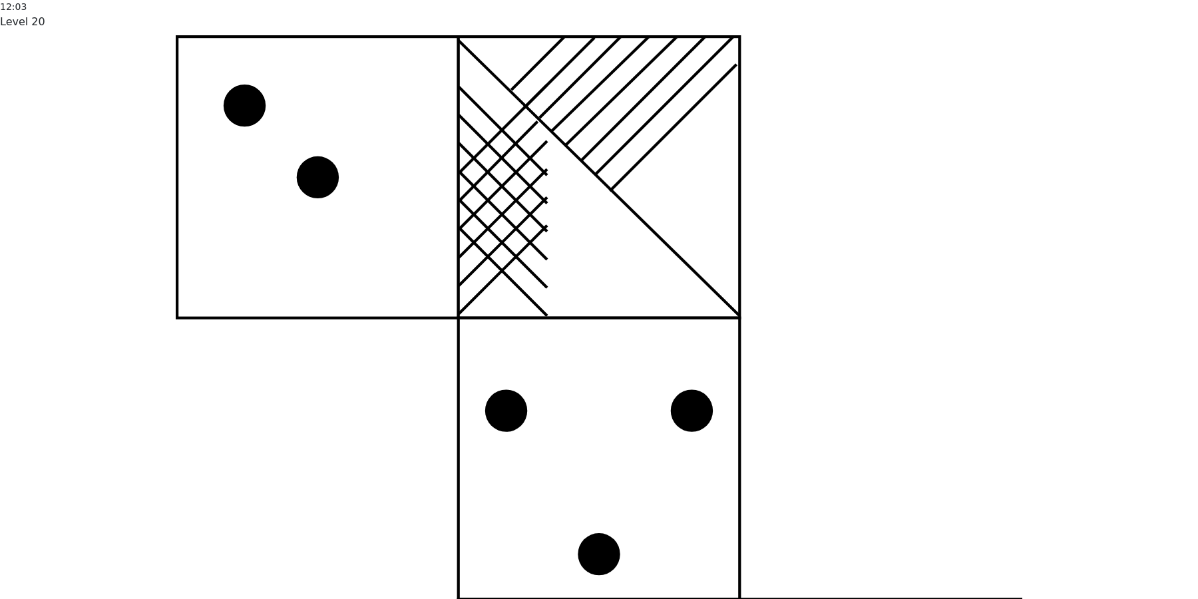
click at [599, 308] on input "e." at bounding box center [599, 303] width 1 height 9
radio input "true"
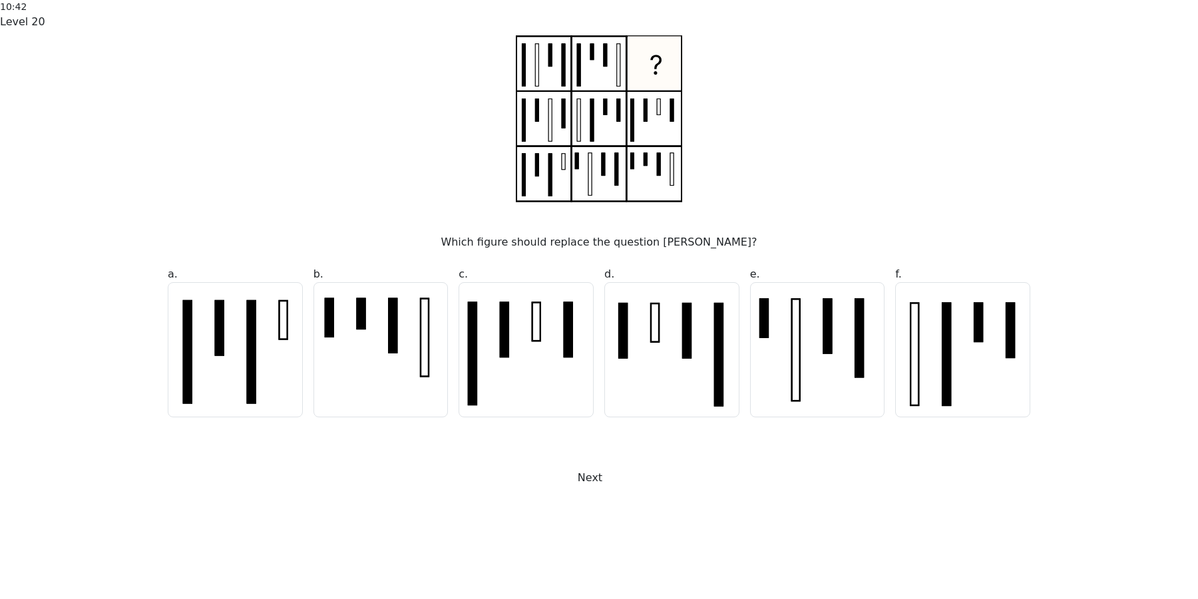
click at [678, 416] on icon at bounding box center [672, 350] width 134 height 134
click at [599, 308] on input "d." at bounding box center [599, 303] width 1 height 9
radio input "true"
click at [613, 490] on button "Next" at bounding box center [599, 477] width 60 height 25
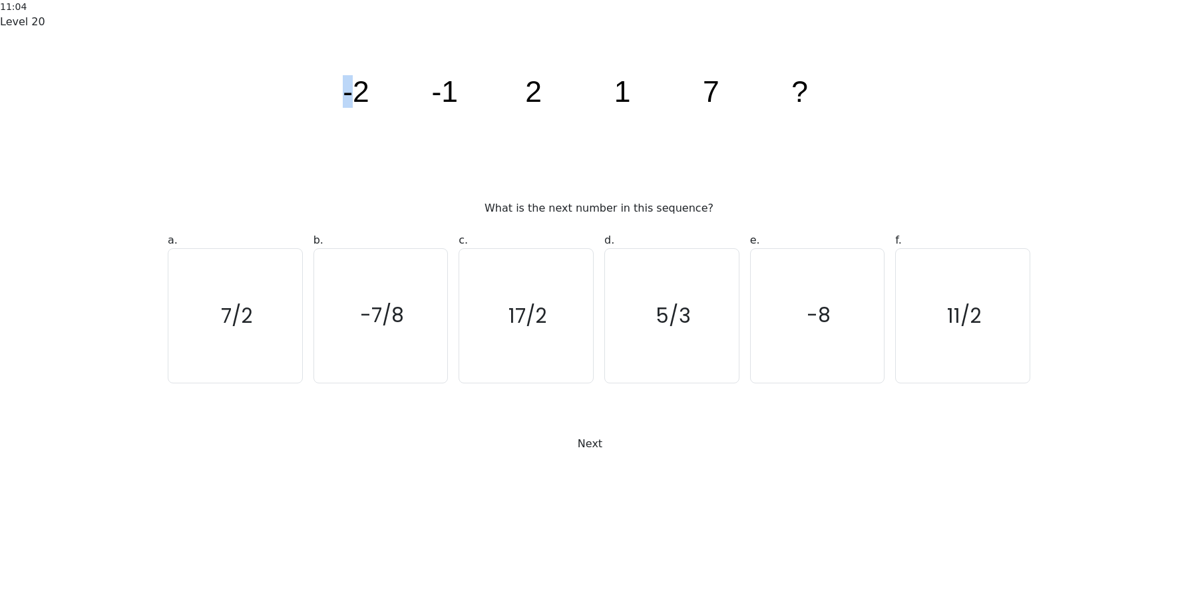
drag, startPoint x: 399, startPoint y: 134, endPoint x: 446, endPoint y: 135, distance: 47.2
click at [446, 135] on div "image/svg+xml -2 -1 2 1 7 ? What is the next number in this sequence?" at bounding box center [599, 125] width 878 height 181
drag, startPoint x: 446, startPoint y: 135, endPoint x: 440, endPoint y: 141, distance: 8.0
click at [446, 135] on icon "image/svg+xml -2 -1 2 1 7 ?" at bounding box center [599, 101] width 532 height 133
click at [267, 383] on icon "7/2" at bounding box center [235, 316] width 134 height 134
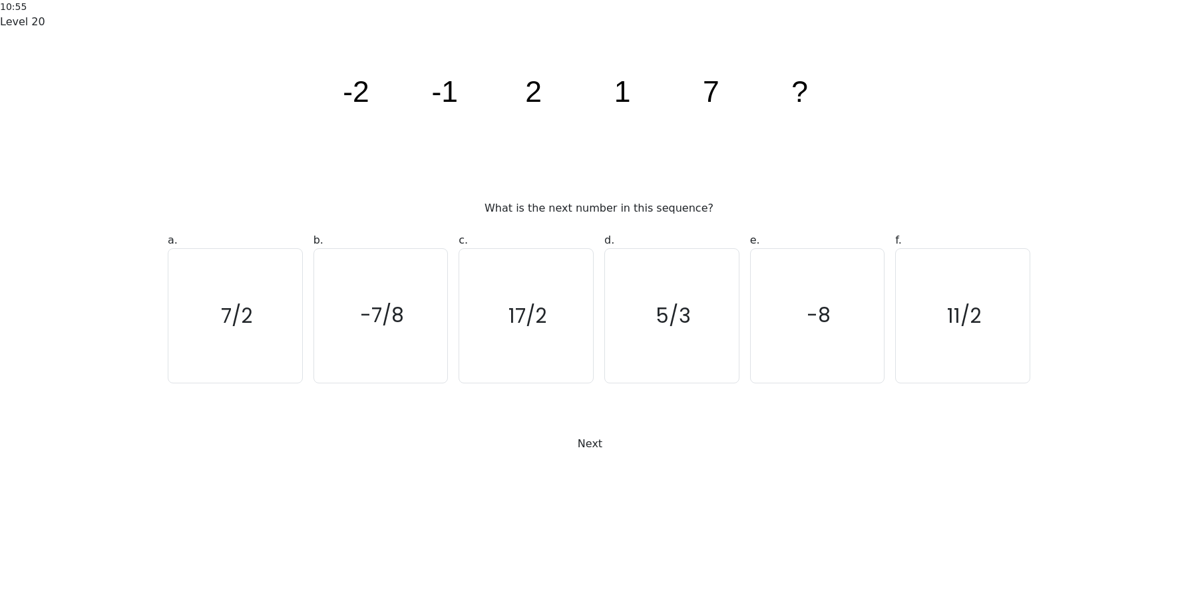
click at [599, 308] on input "a. 7/2" at bounding box center [599, 303] width 1 height 9
radio input "true"
click at [595, 456] on button "Next" at bounding box center [599, 443] width 60 height 25
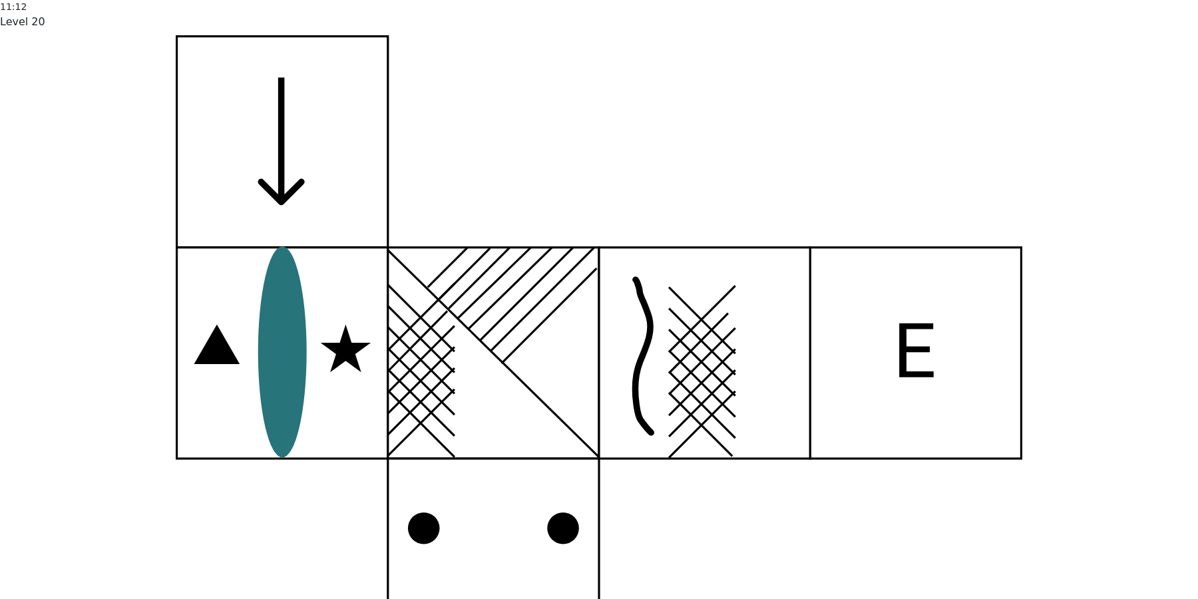
click at [599, 308] on input "a." at bounding box center [599, 303] width 1 height 9
radio input "true"
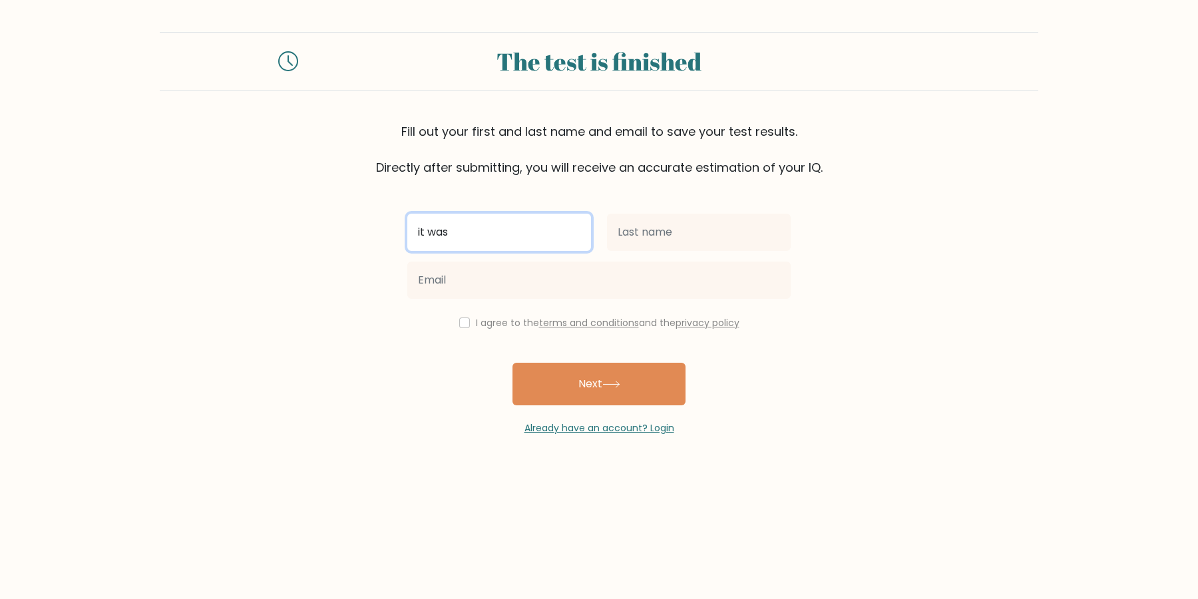
type input "it was"
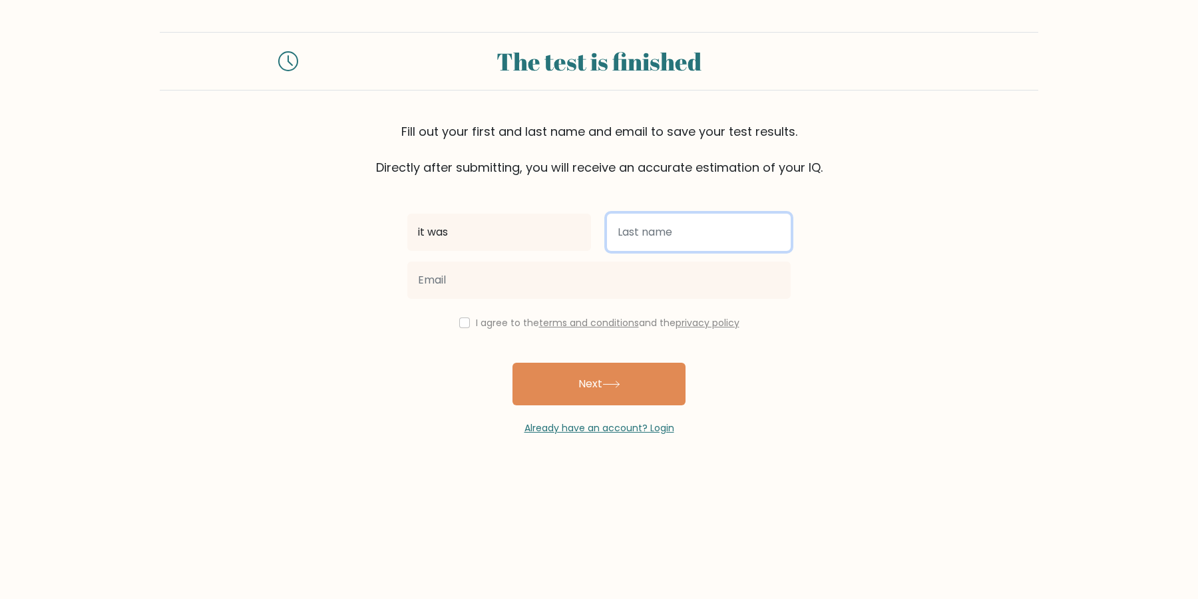
click at [704, 230] on input "text" at bounding box center [699, 232] width 184 height 37
type input "okay"
click at [606, 290] on input "email" at bounding box center [598, 279] width 383 height 37
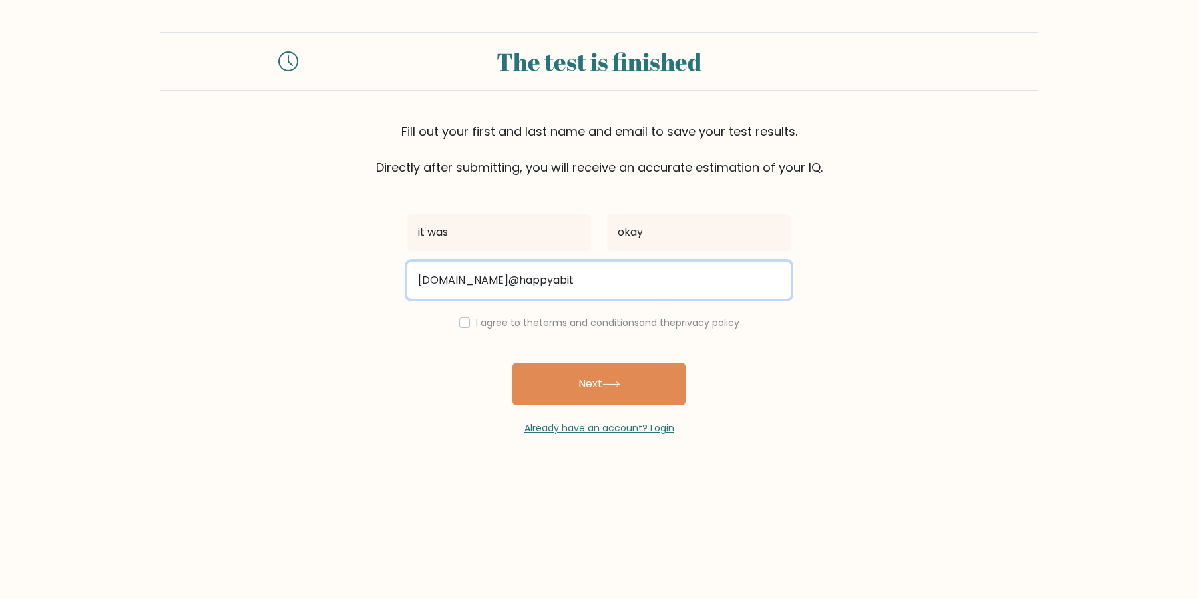
type input "finally.im@happyabit"
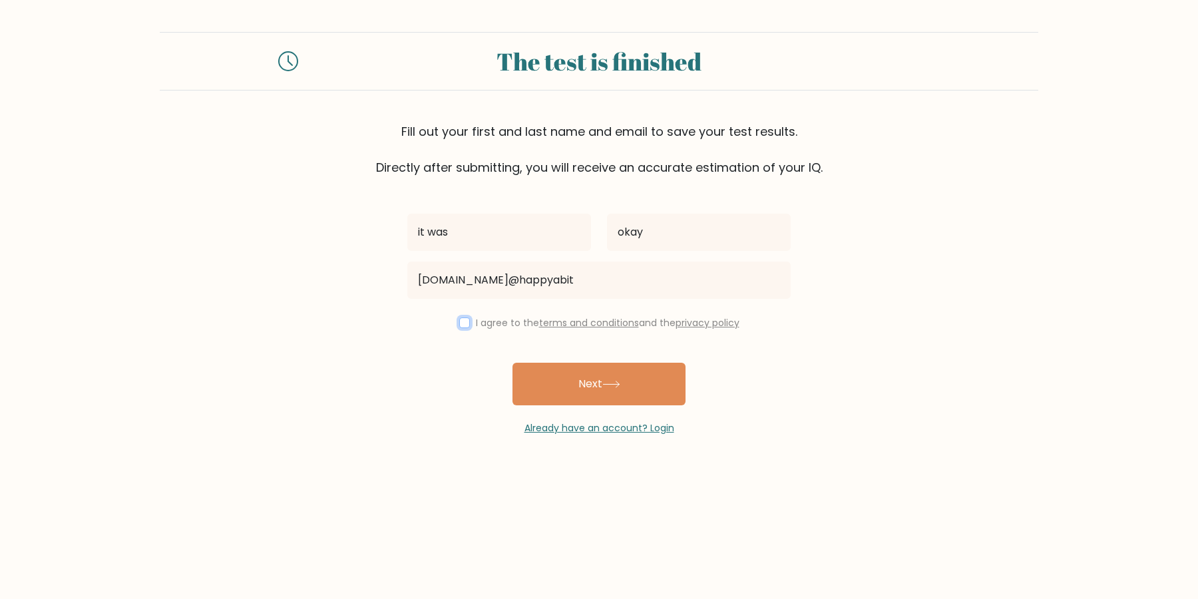
click at [470, 323] on input "checkbox" at bounding box center [464, 322] width 11 height 11
checkbox input "true"
click at [575, 381] on button "Next" at bounding box center [598, 384] width 173 height 43
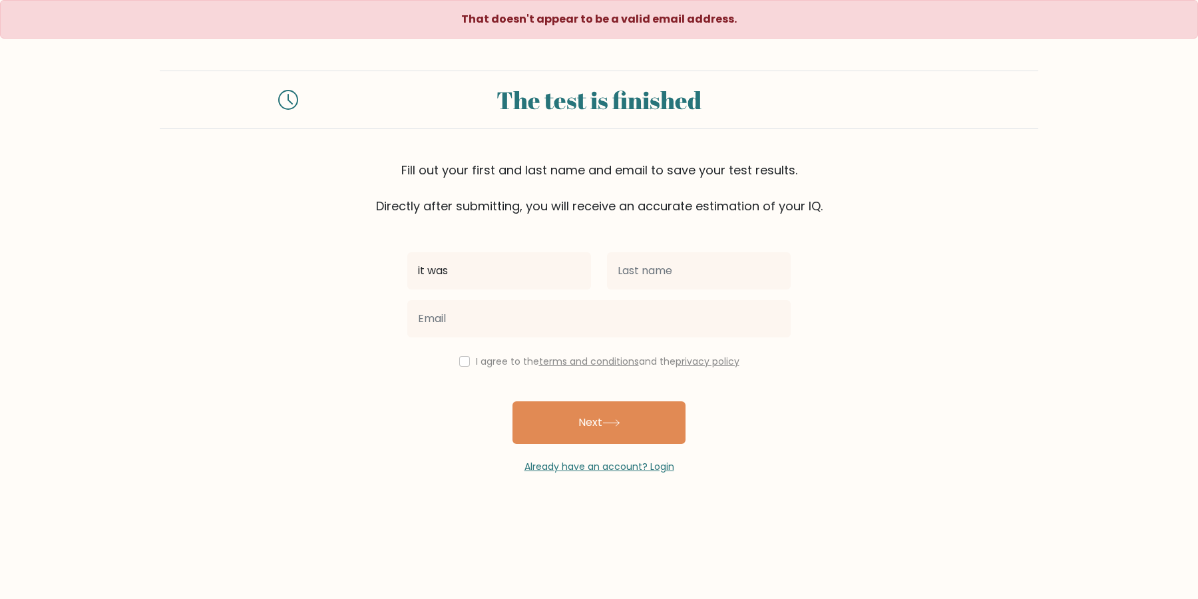
type input "it was"
click at [756, 272] on input "text" at bounding box center [699, 270] width 184 height 37
type input "okay"
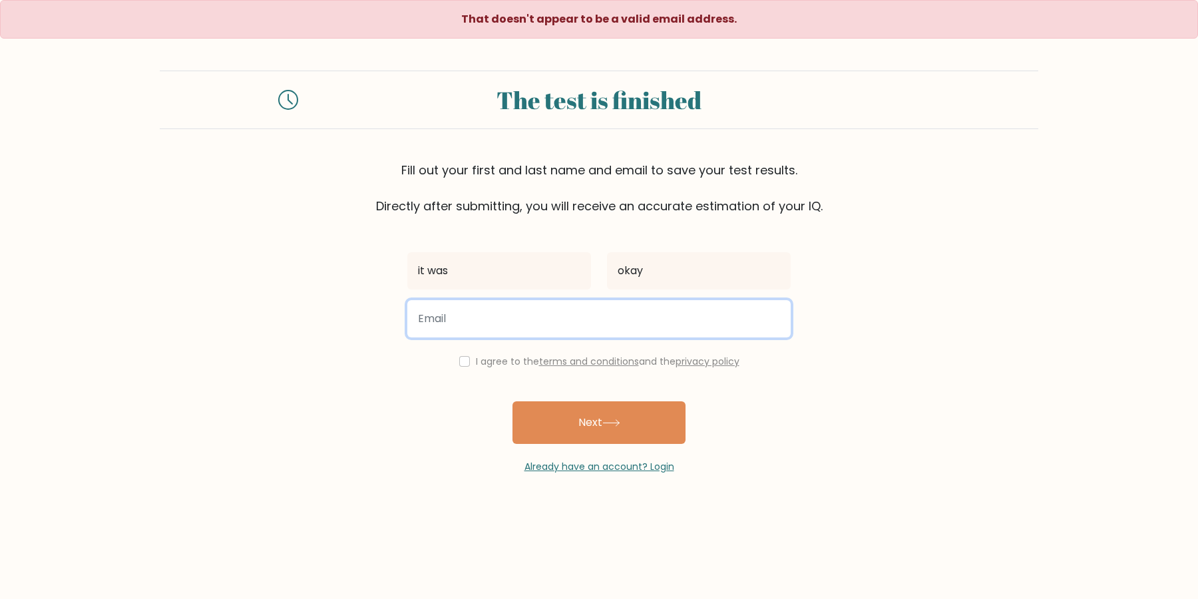
click at [654, 329] on input "email" at bounding box center [598, 318] width 383 height 37
type input "i"
type input "only3@boxes.wrong"
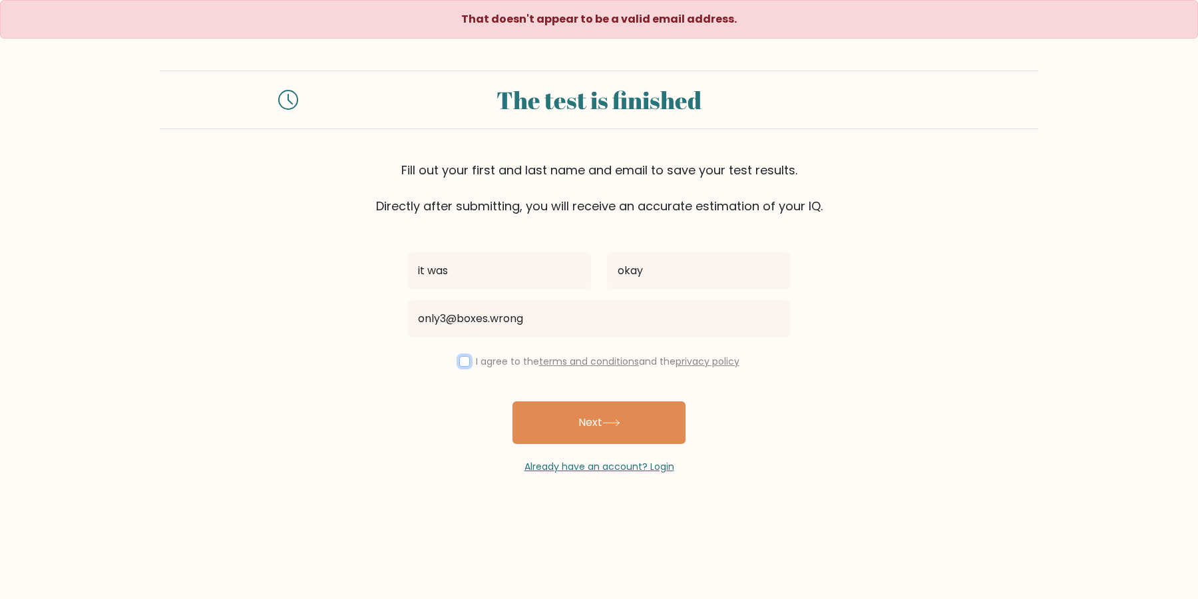
click at [470, 365] on input "checkbox" at bounding box center [464, 361] width 11 height 11
checkbox input "true"
click at [539, 415] on button "Next" at bounding box center [598, 422] width 173 height 43
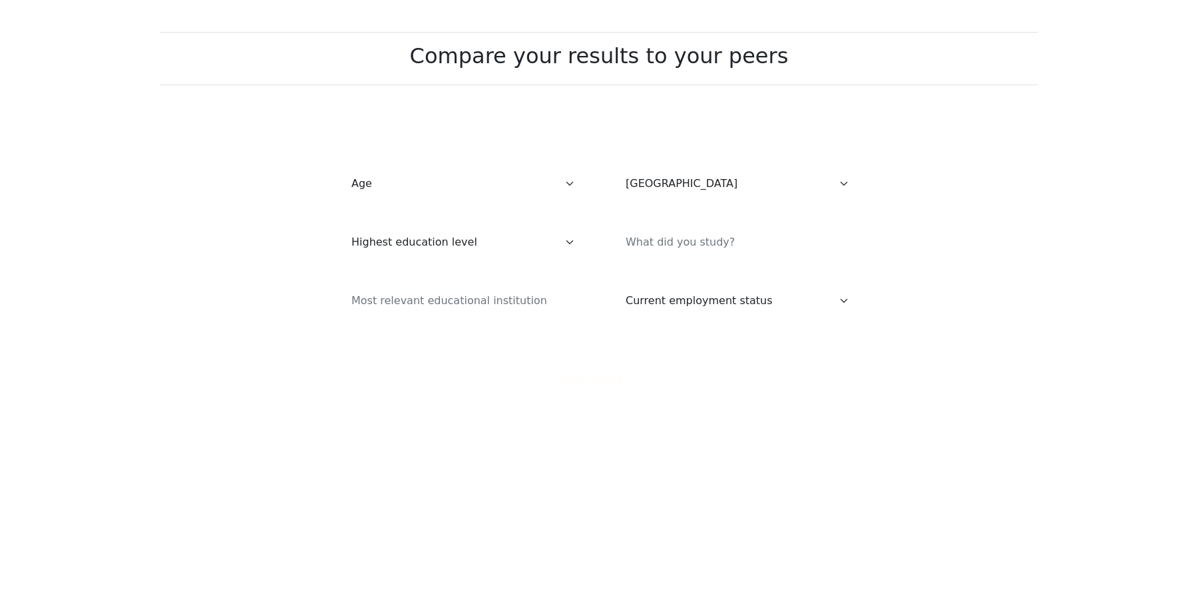
select select "US"
click at [487, 186] on select "Age Under 18 years old 18-24 years old 25-34 years old 35-44 years old 45-54 ye…" at bounding box center [462, 183] width 242 height 37
select select "65_plus"
click option "65 years old and above" at bounding box center [0, 0] width 0 height 0
click at [538, 231] on select "Highest education level No schooling Primary Lower Secondary Upper Secondary Oc…" at bounding box center [462, 242] width 242 height 37
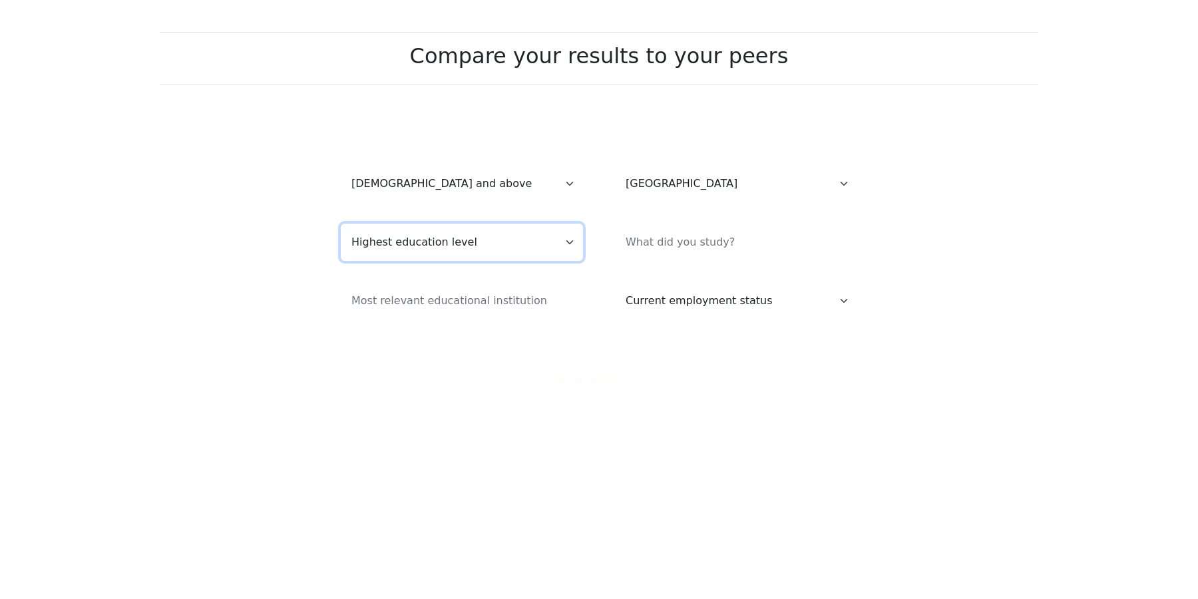
select select "no_schooling"
click option "No schooling" at bounding box center [0, 0] width 0 height 0
click at [662, 253] on input at bounding box center [736, 242] width 242 height 37
click at [692, 313] on select "Current employment status Employed Student Retired Other / prefer not to answer" at bounding box center [736, 300] width 242 height 37
select select "retired"
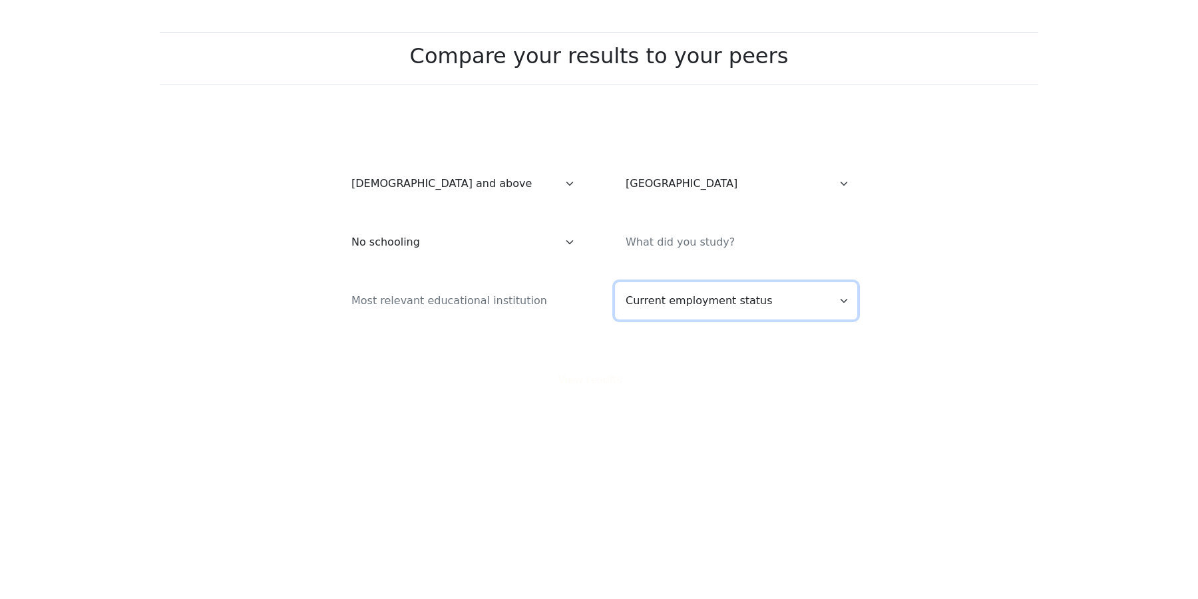
click option "Retired" at bounding box center [0, 0] width 0 height 0
click at [671, 240] on input at bounding box center [736, 242] width 242 height 37
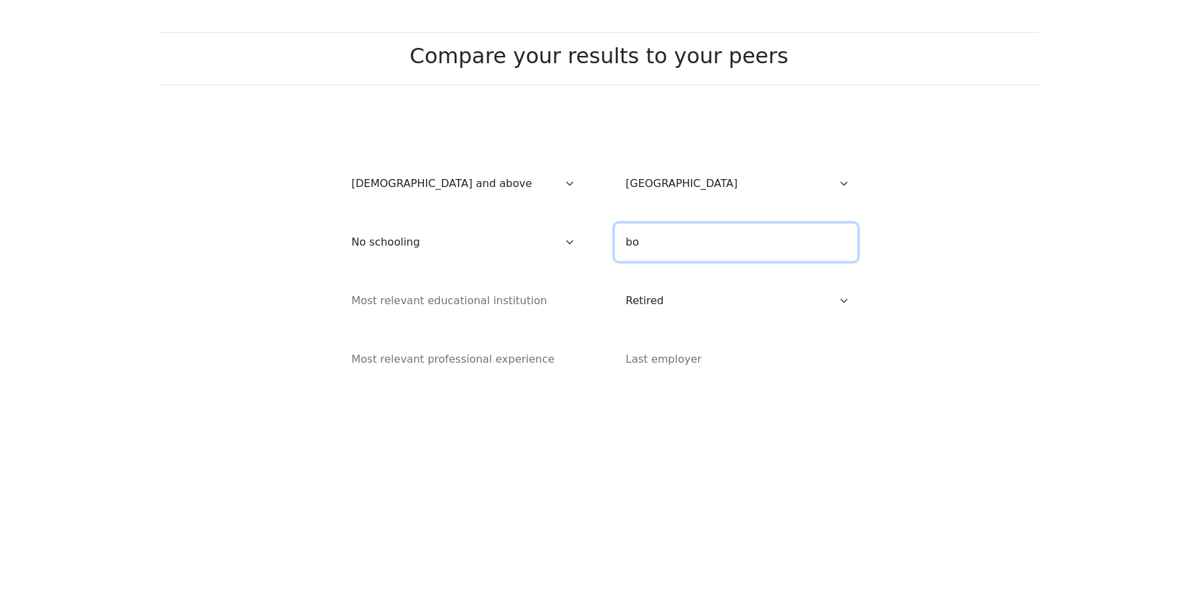
type input "b"
click at [516, 321] on div at bounding box center [462, 301] width 274 height 48
click at [516, 311] on input at bounding box center [462, 300] width 242 height 37
click at [661, 265] on div at bounding box center [736, 242] width 274 height 48
click at [661, 253] on input at bounding box center [736, 242] width 242 height 37
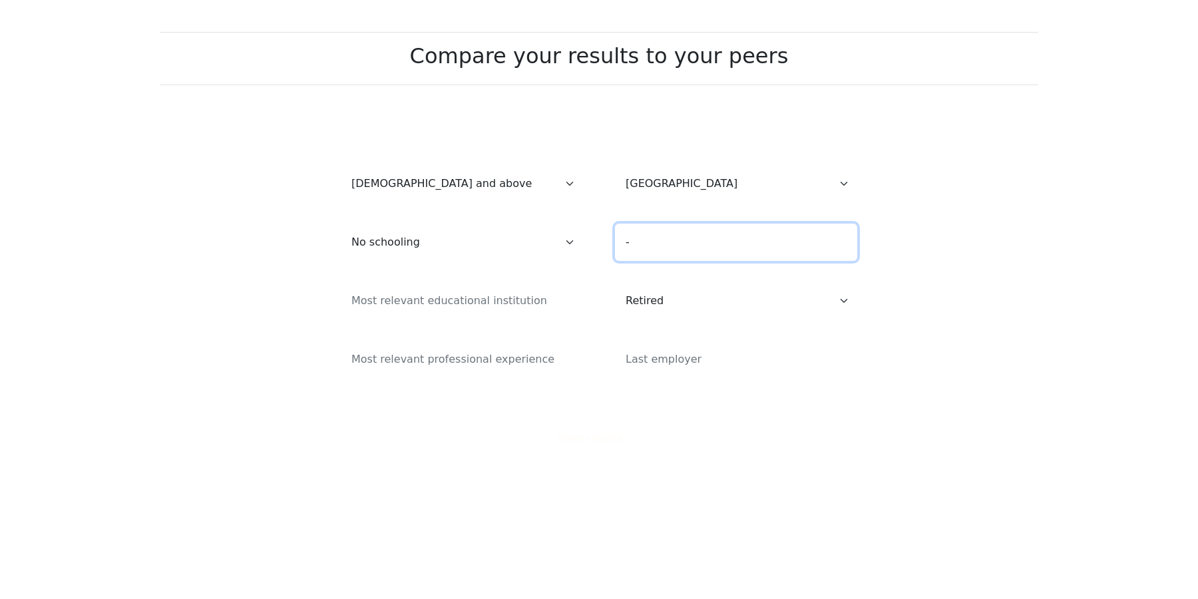
type input "-"
click at [516, 314] on input at bounding box center [462, 300] width 242 height 37
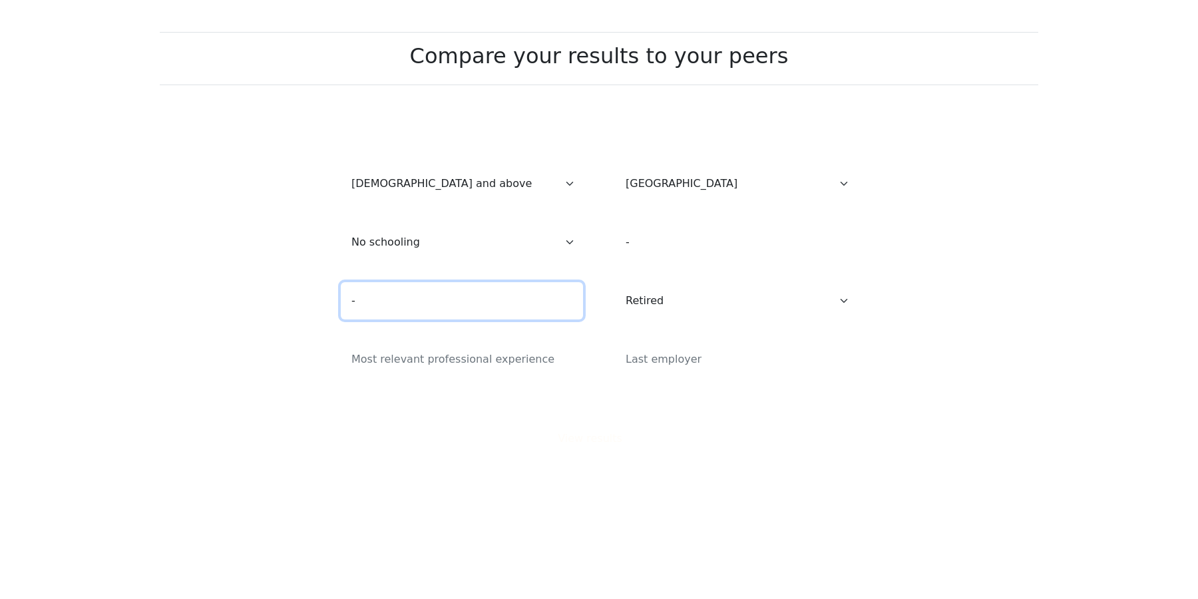
type input "-"
click at [514, 363] on input at bounding box center [462, 359] width 242 height 37
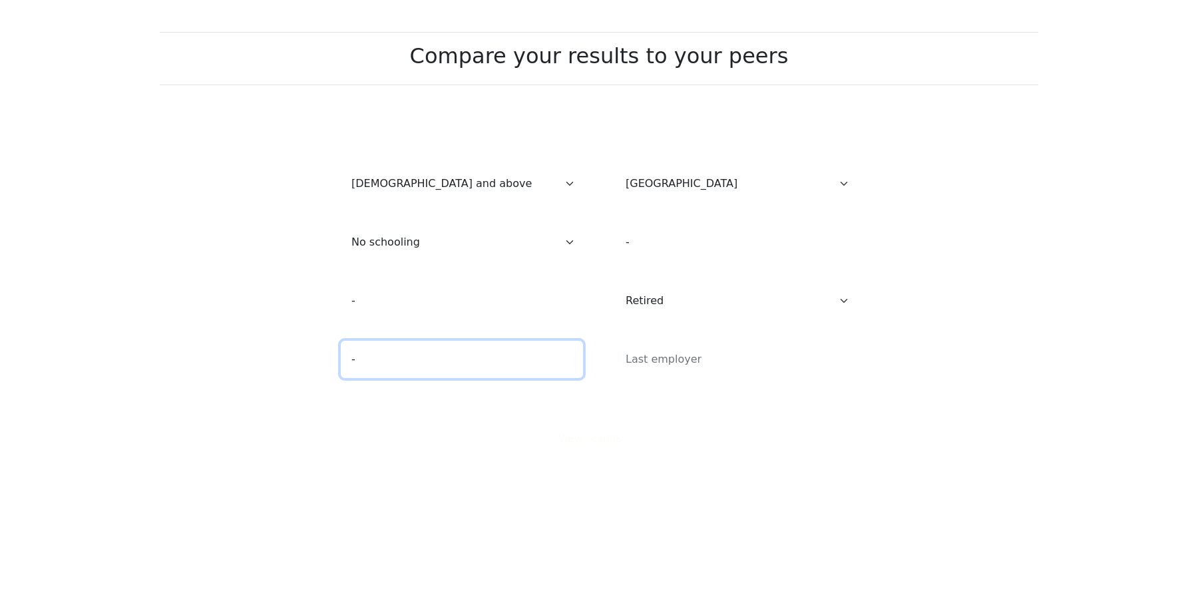
type input "-"
click at [656, 359] on input at bounding box center [736, 359] width 242 height 37
type input "-"
click at [637, 451] on button "View results" at bounding box center [599, 438] width 100 height 25
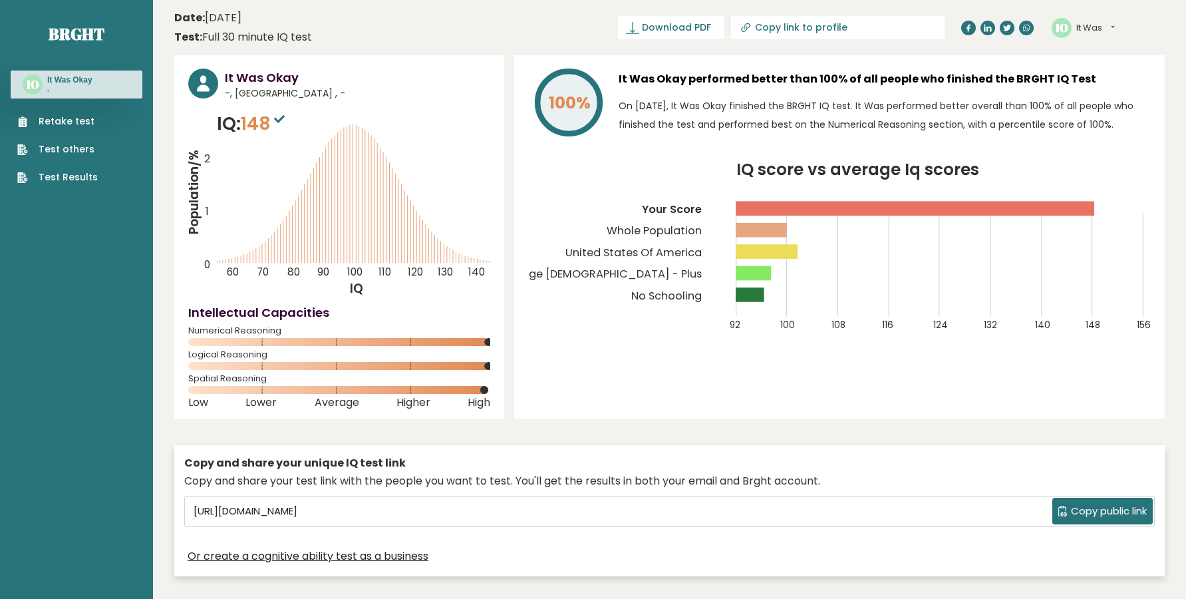
click at [252, 84] on h3 "It Was Okay" at bounding box center [357, 78] width 265 height 18
click at [258, 81] on h3 "It Was Okay" at bounding box center [357, 78] width 265 height 18
click at [566, 303] on icon "IQ score vs average Iq scores 92 100 108 116 124 132 140 148 156 Your Score Who…" at bounding box center [839, 254] width 623 height 184
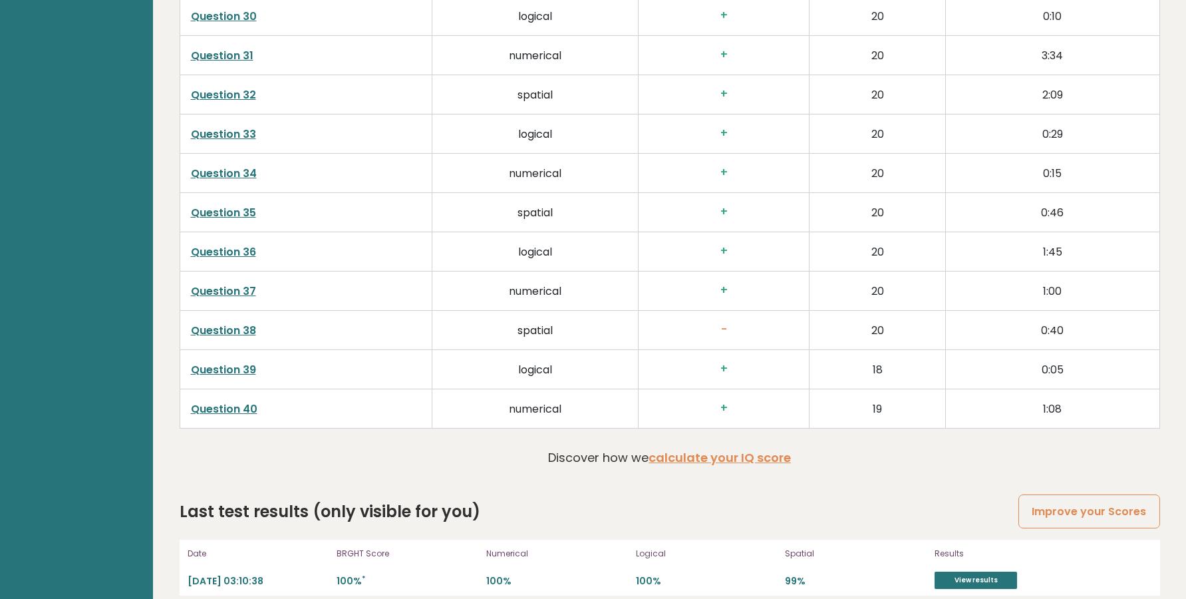
scroll to position [3398, 0]
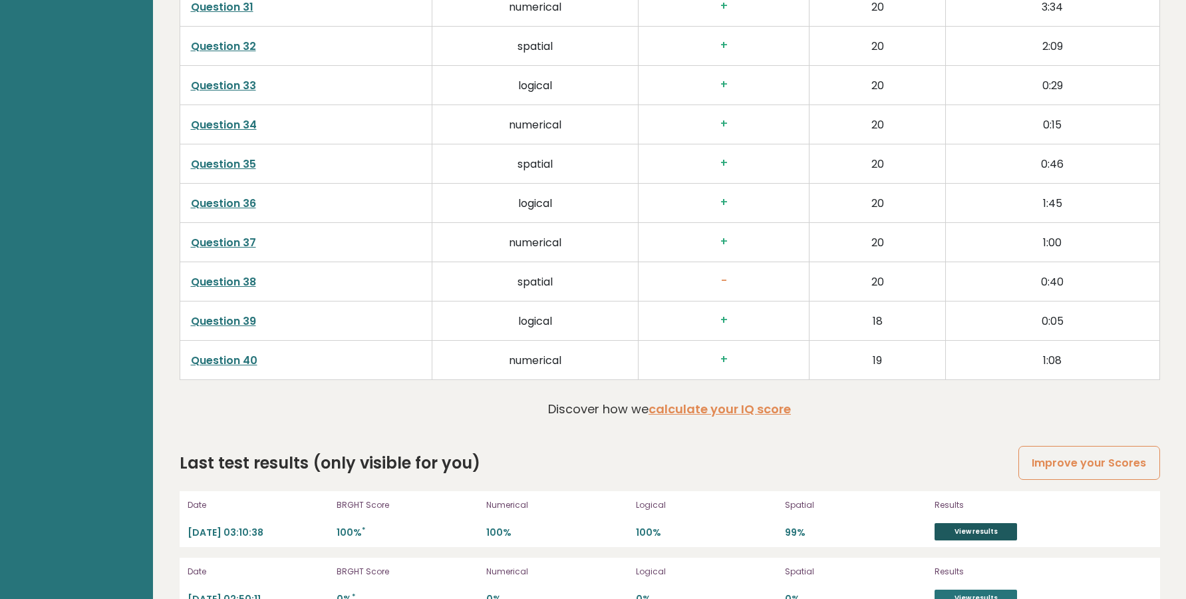
click at [971, 523] on link "View results" at bounding box center [976, 531] width 82 height 17
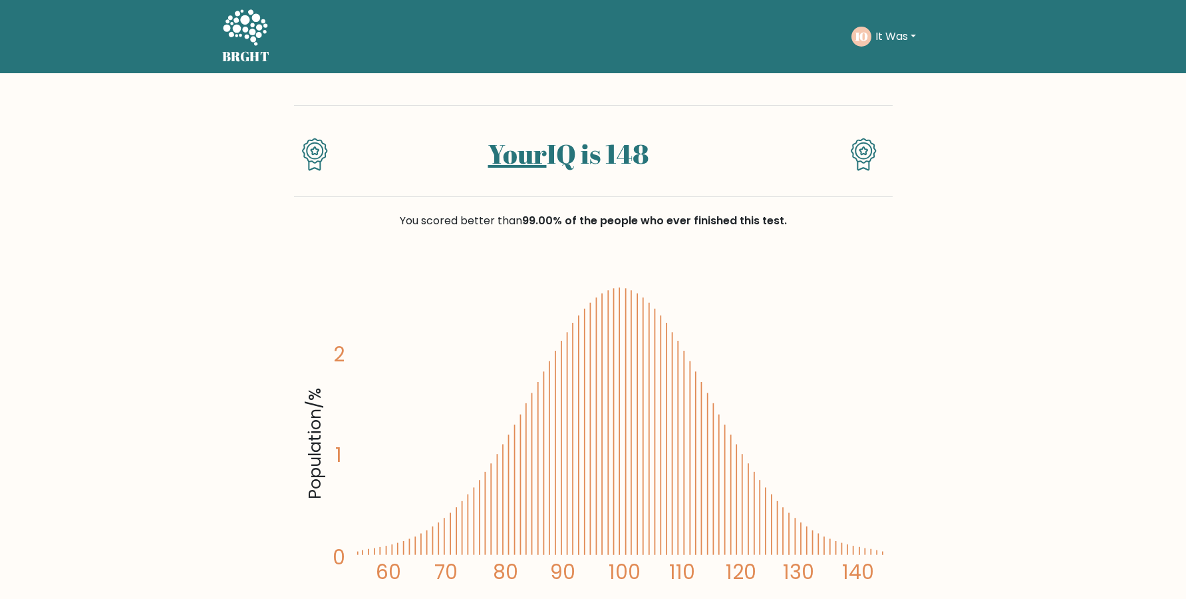
click at [905, 35] on button "It Was" at bounding box center [896, 36] width 49 height 17
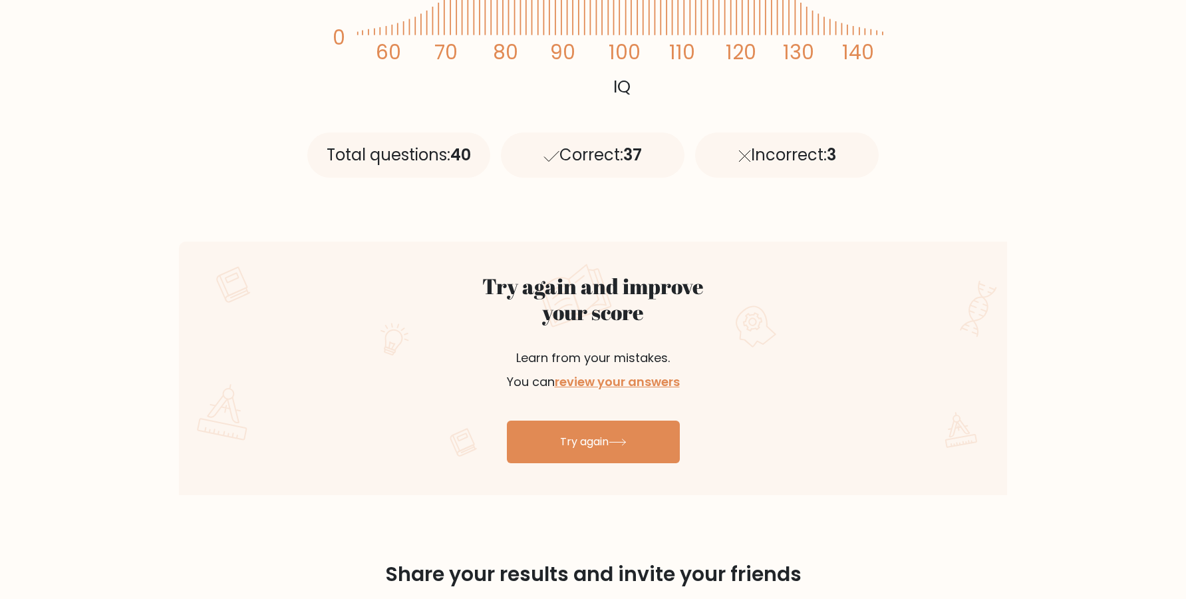
click at [595, 466] on div "Try again and improve your score Learn from your mistakes. You can review your …" at bounding box center [593, 368] width 828 height 253
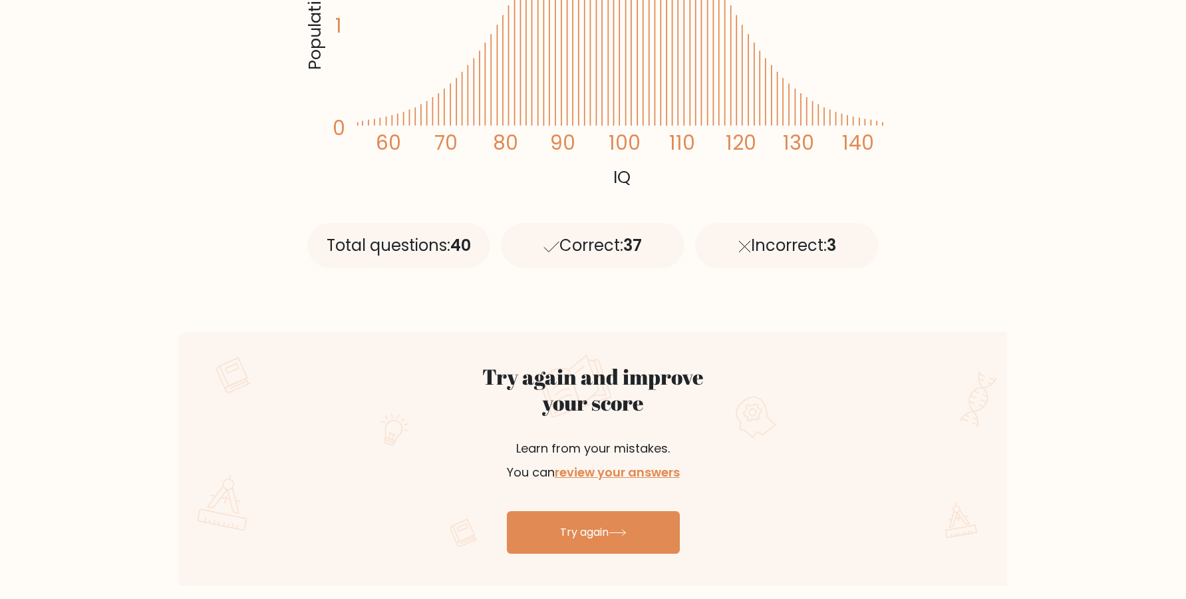
click at [599, 439] on p "Learn from your mistakes. You can review your answers" at bounding box center [593, 460] width 317 height 80
click at [607, 527] on link "Try again" at bounding box center [593, 532] width 173 height 43
click at [624, 474] on link "review your answers" at bounding box center [617, 472] width 125 height 17
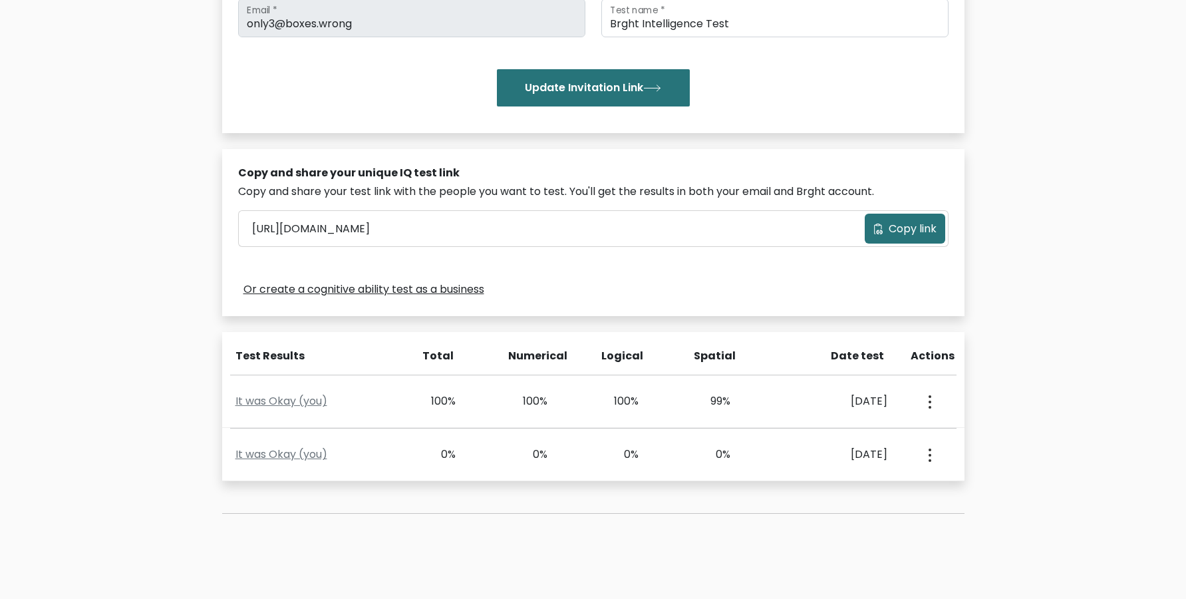
scroll to position [181, 0]
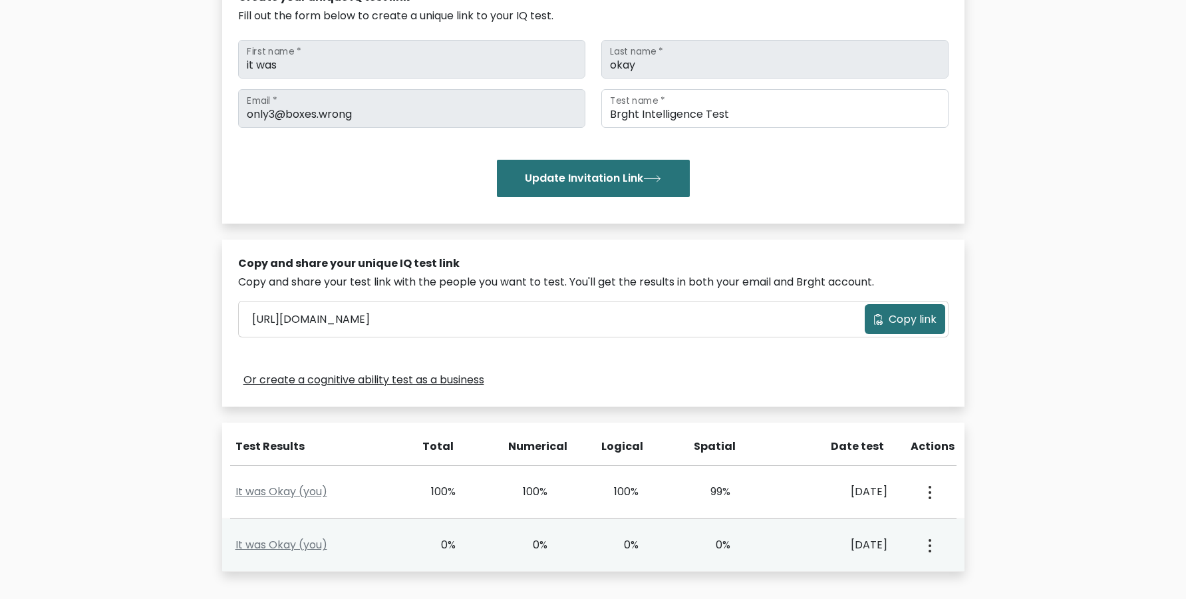
click at [929, 555] on button "button" at bounding box center [928, 544] width 11 height 41
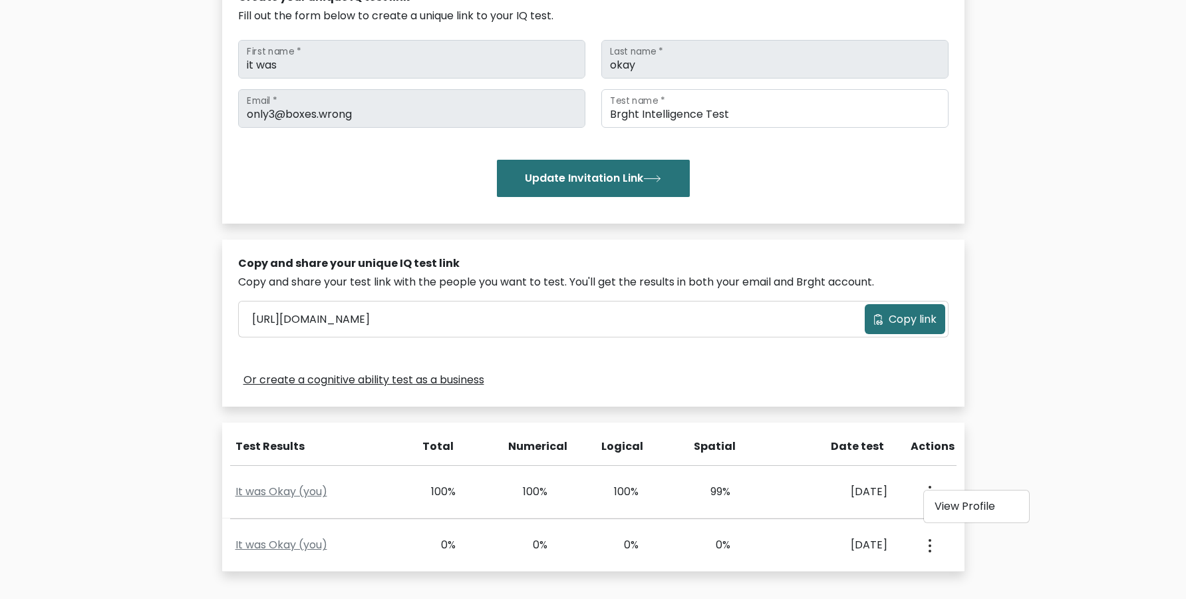
click at [992, 438] on div "Test the IQ of other people 40 questions 30 minutes English Create your unique …" at bounding box center [593, 296] width 1186 height 808
